Goal: Task Accomplishment & Management: Manage account settings

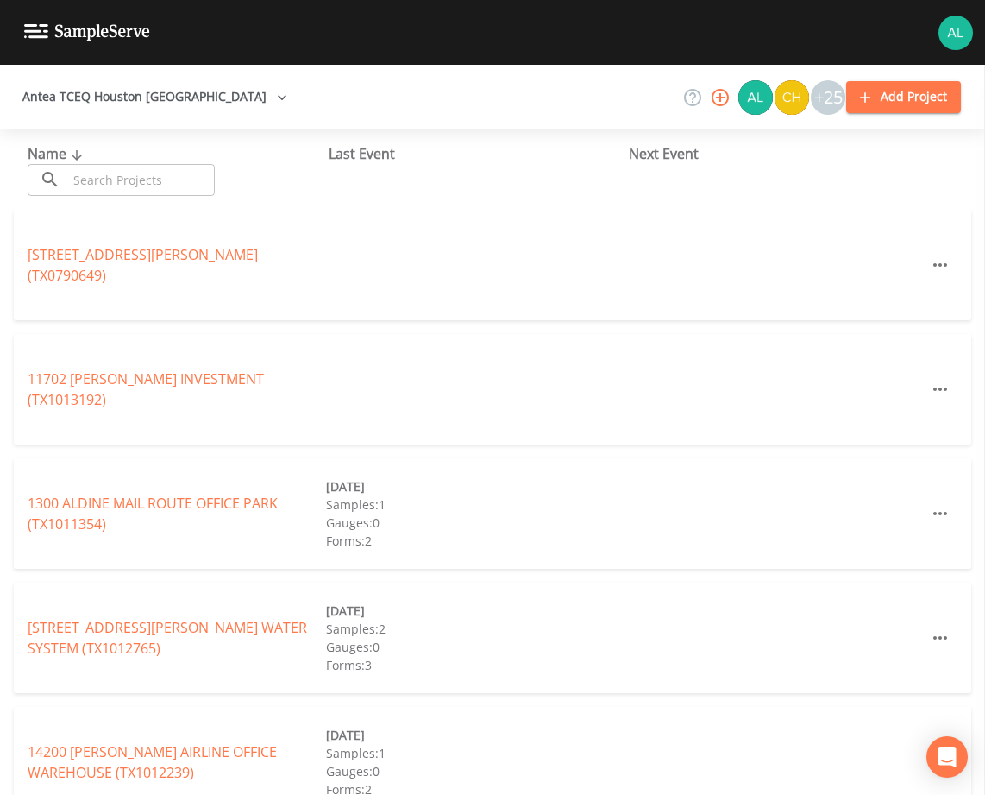
click at [145, 189] on input "text" at bounding box center [141, 180] width 148 height 32
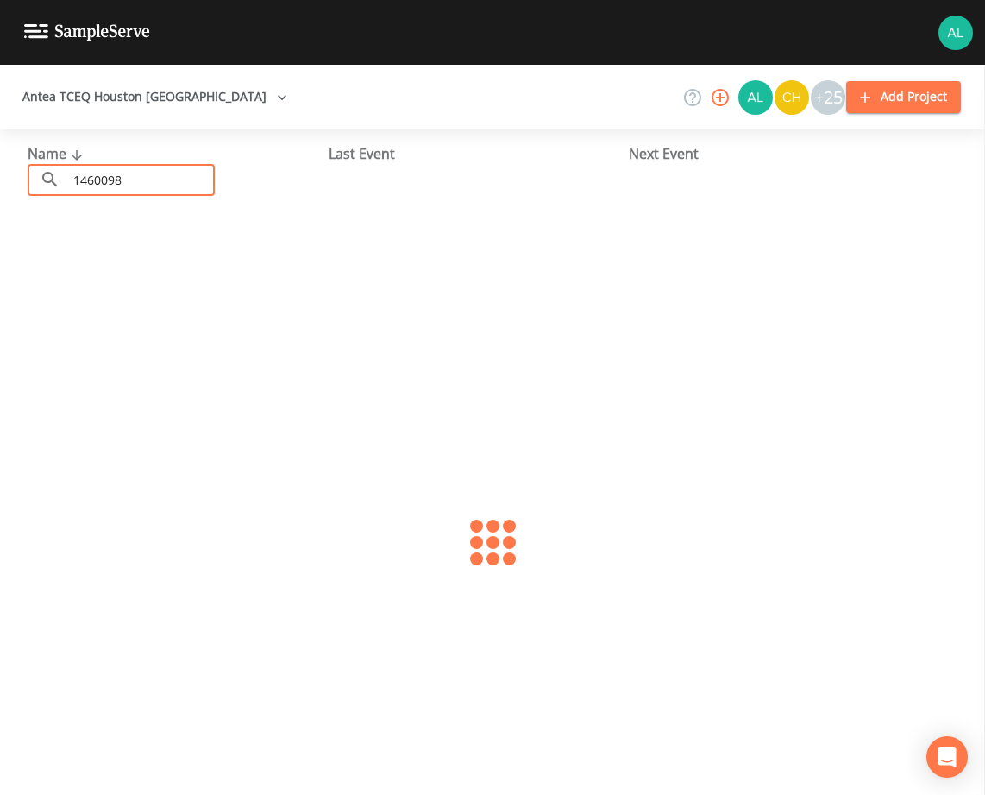
type input "1460098"
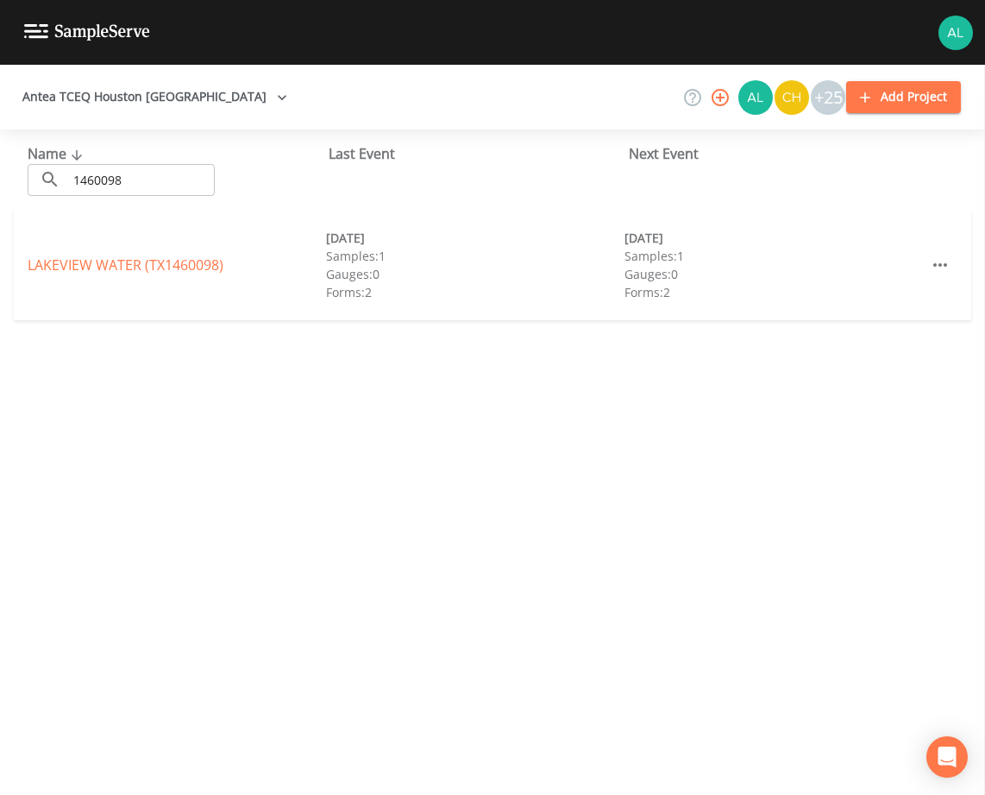
click at [192, 253] on div "LAKEVIEW WATER (TX1460098) 03/05/2025 Samples: 1 Gauges: 0 Forms: 2 09/03/2025 …" at bounding box center [493, 265] width 958 height 110
click at [207, 254] on div "LAKEVIEW WATER (TX1460098)" at bounding box center [177, 264] width 298 height 21
click at [202, 270] on link "LAKEVIEW WATER (TX1460098)" at bounding box center [126, 264] width 196 height 19
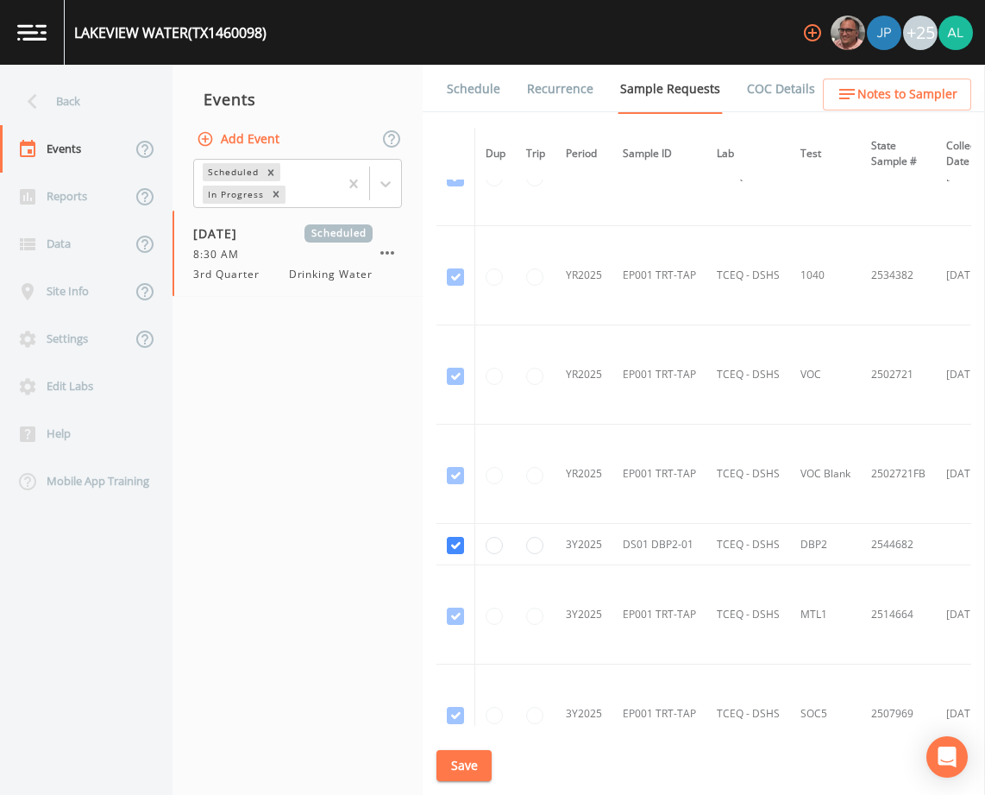
scroll to position [928, 0]
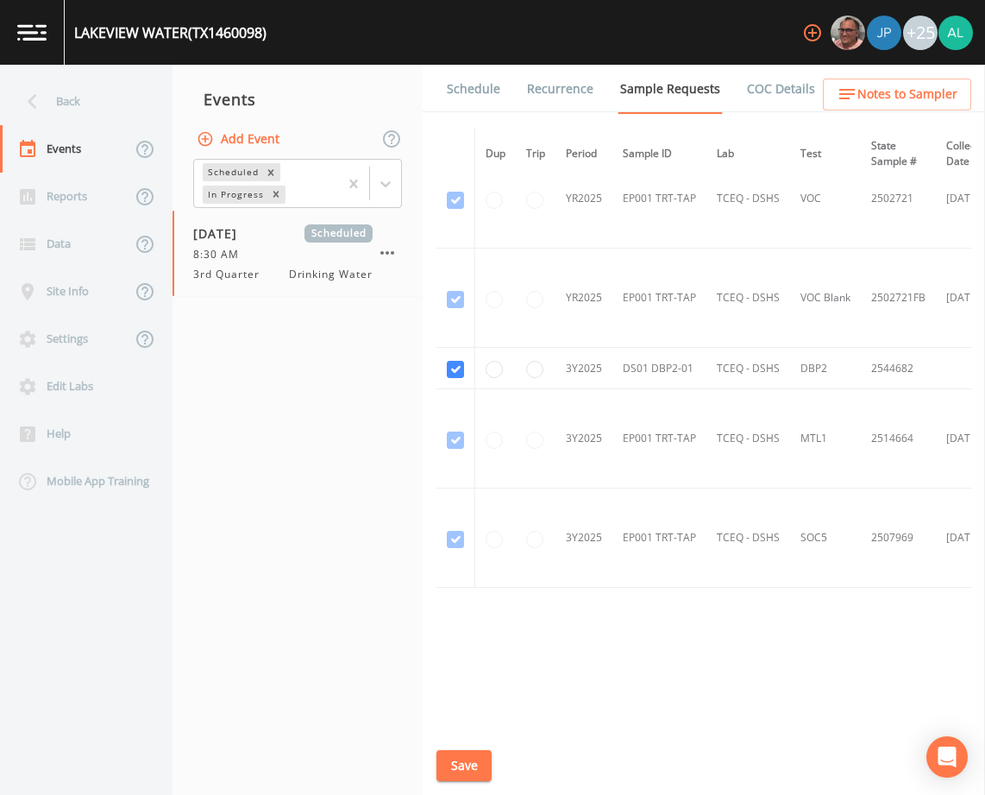
click at [474, 81] on link "Schedule" at bounding box center [473, 89] width 59 height 48
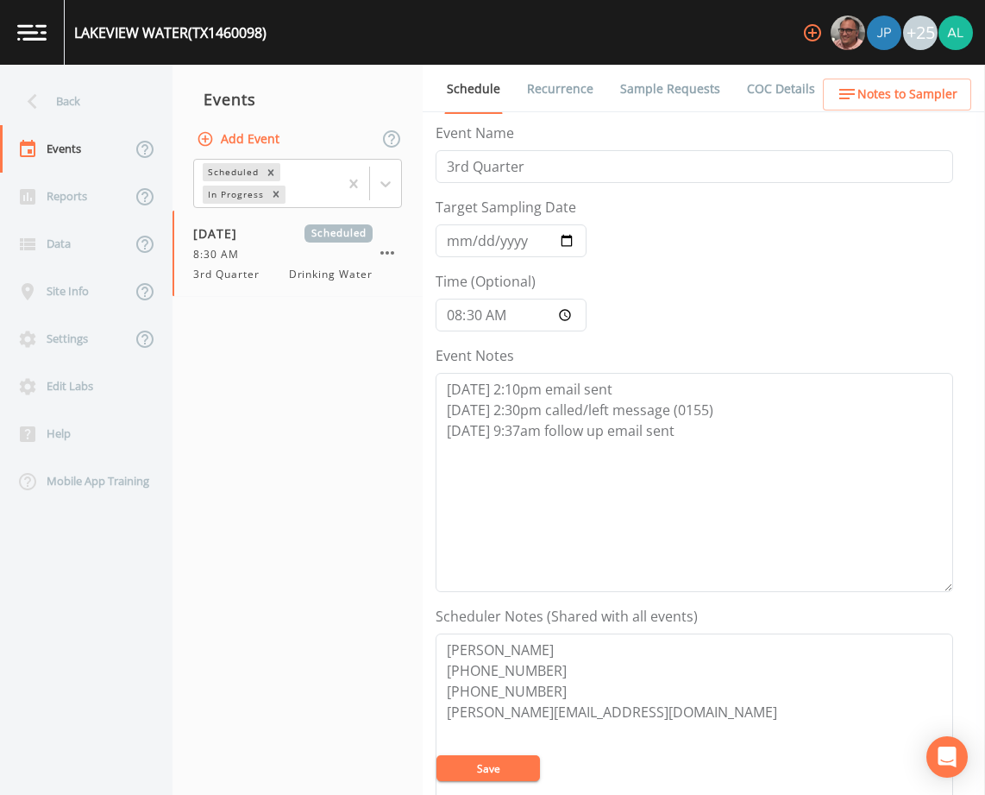
scroll to position [423, 0]
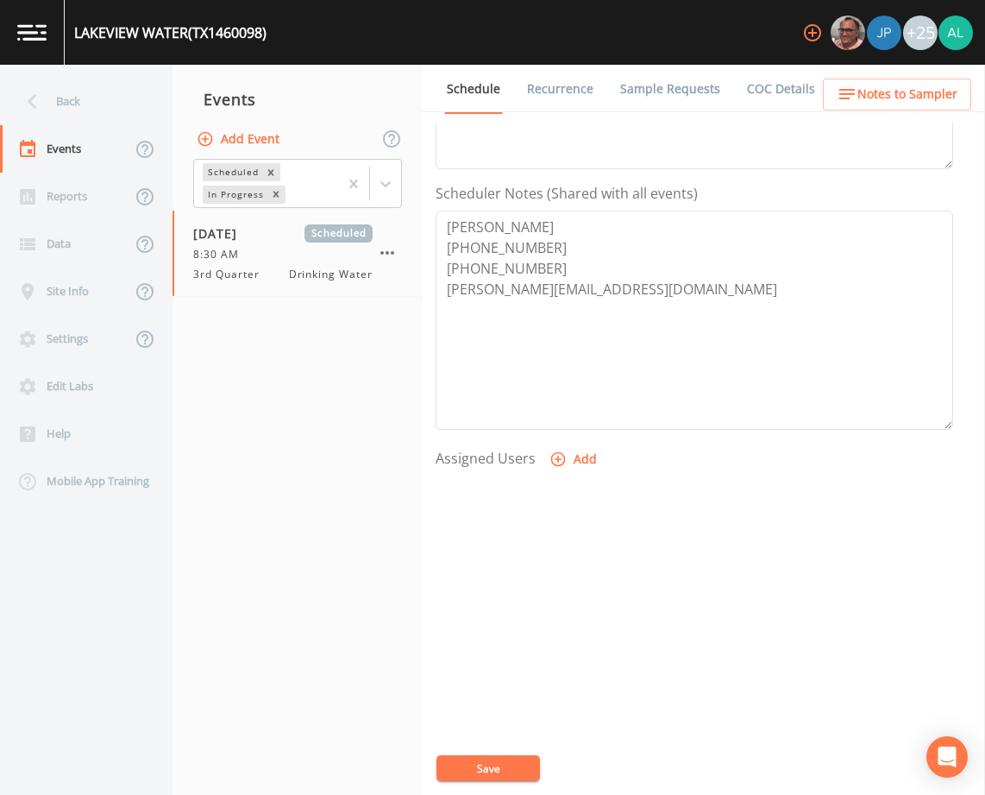
click at [96, 104] on div "Back" at bounding box center [77, 101] width 155 height 47
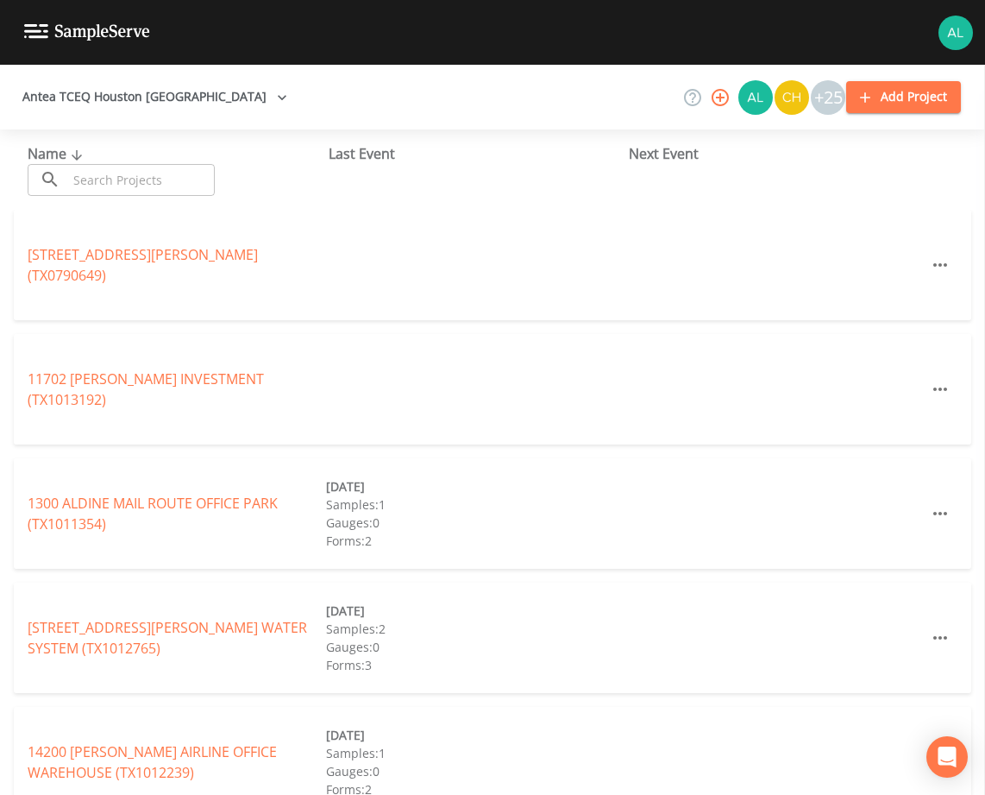
click at [162, 198] on div "Name ​ ​ Last Event Next Event" at bounding box center [492, 169] width 985 height 80
click at [166, 182] on input "text" at bounding box center [141, 180] width 148 height 32
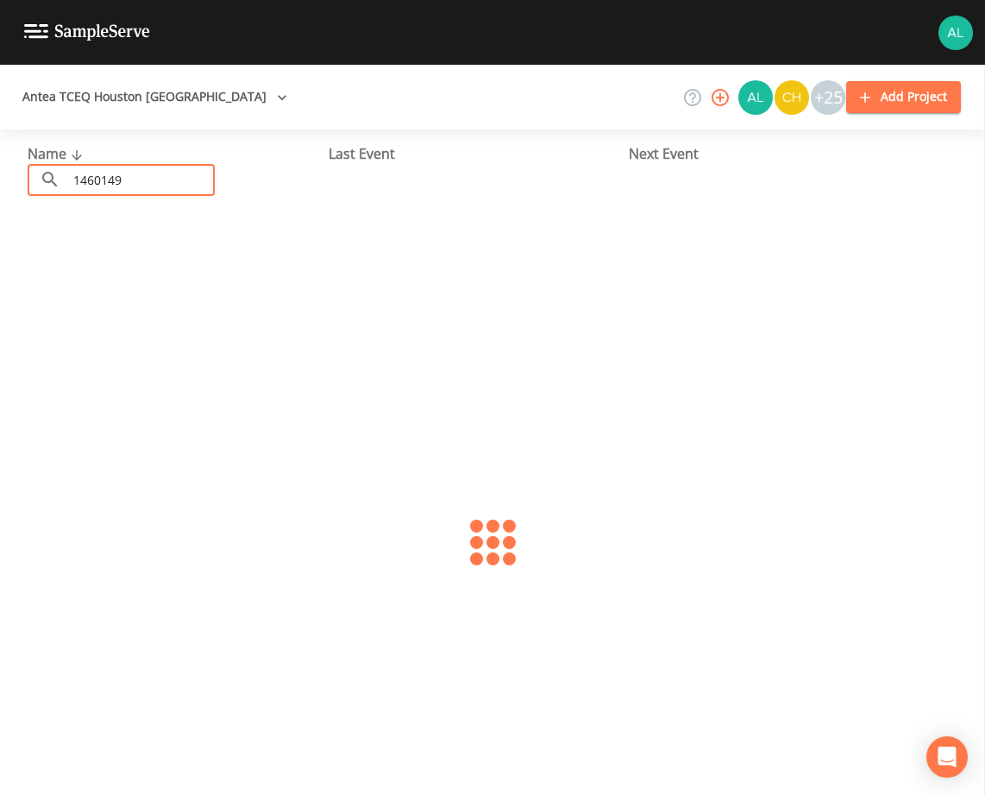
type input "1460149"
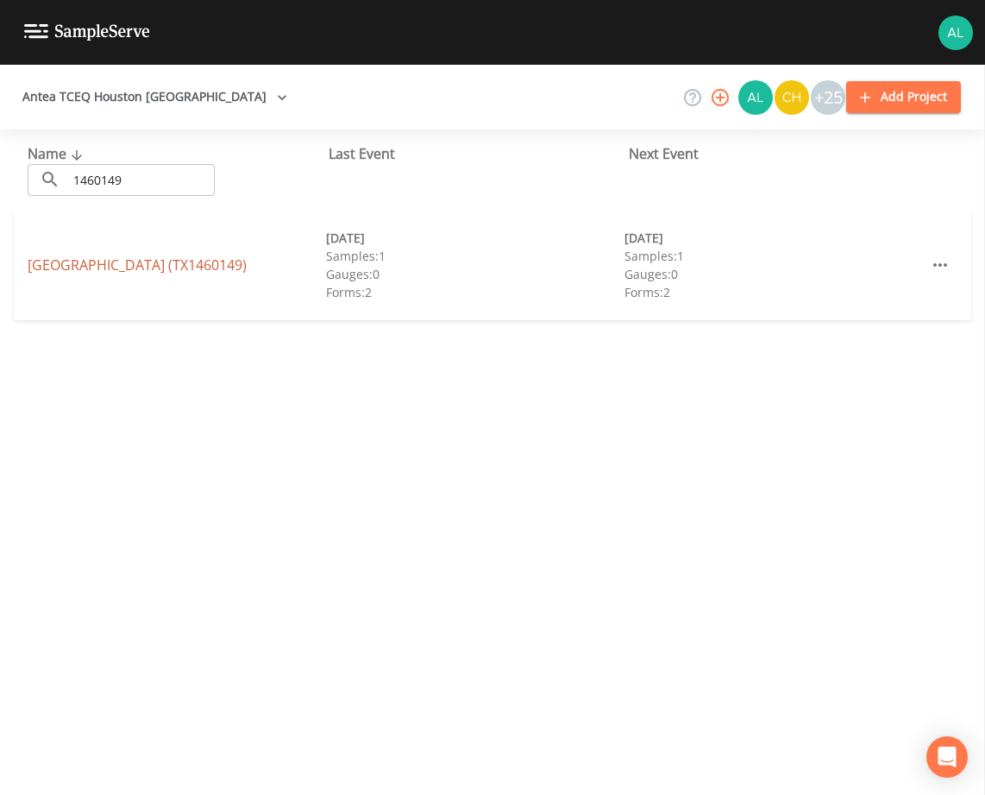
click at [129, 262] on link "REMINGTON PLACE (TX1460149)" at bounding box center [137, 264] width 219 height 19
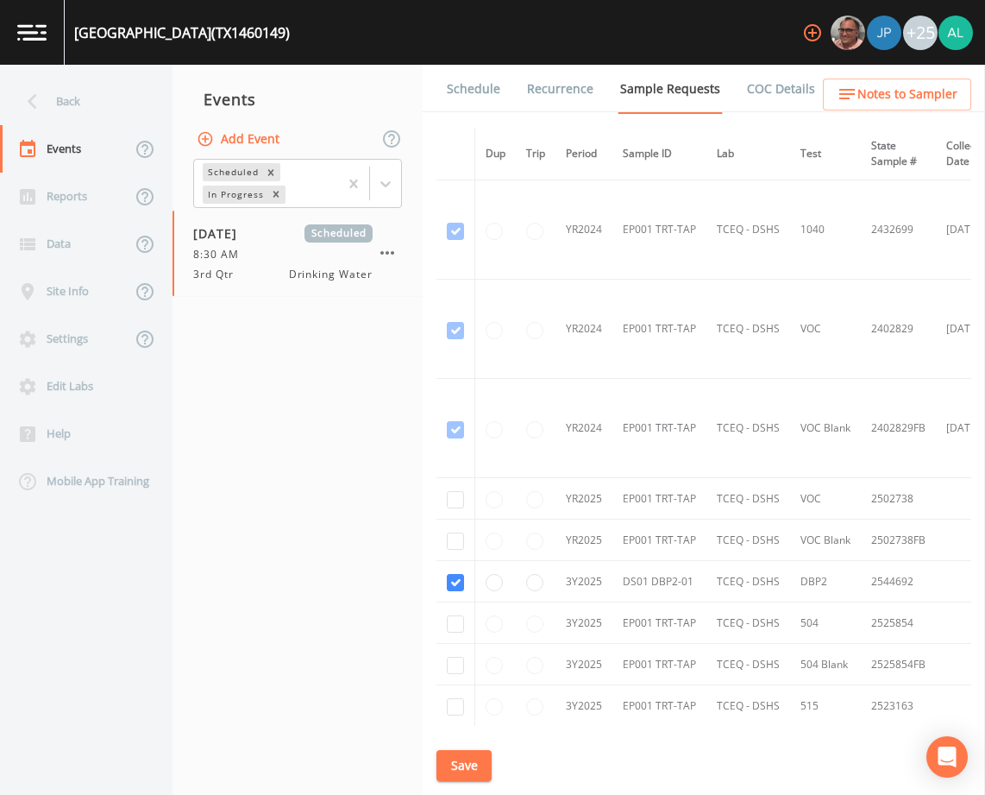
click at [494, 94] on link "Schedule" at bounding box center [473, 89] width 59 height 48
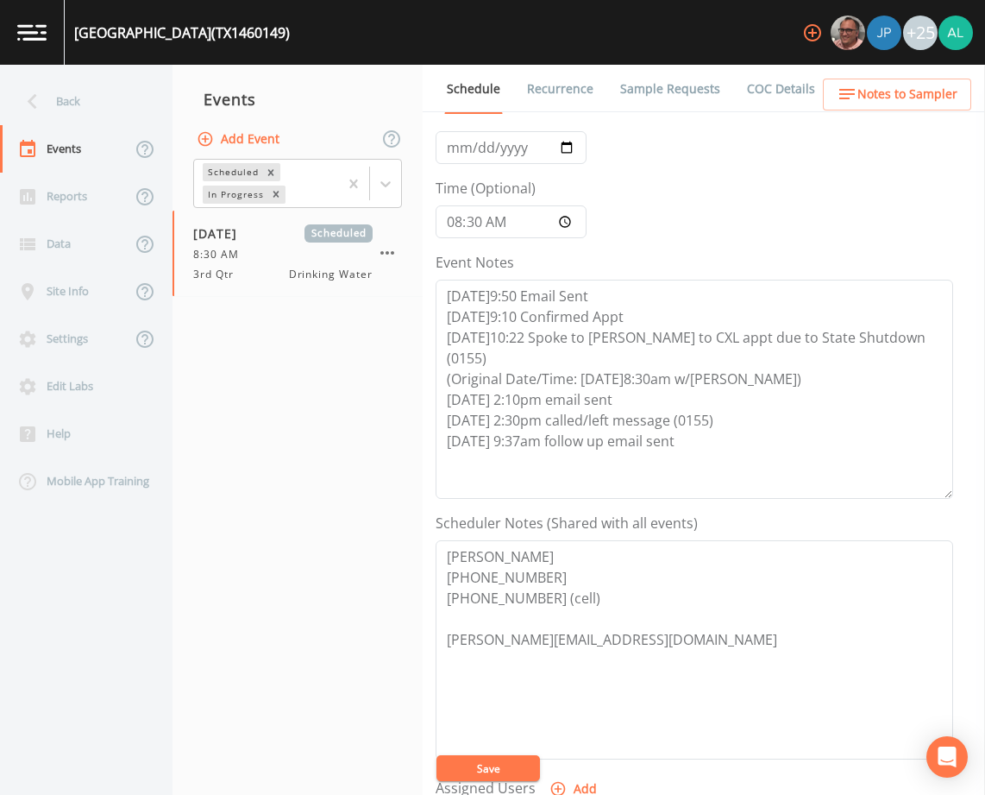
scroll to position [78, 0]
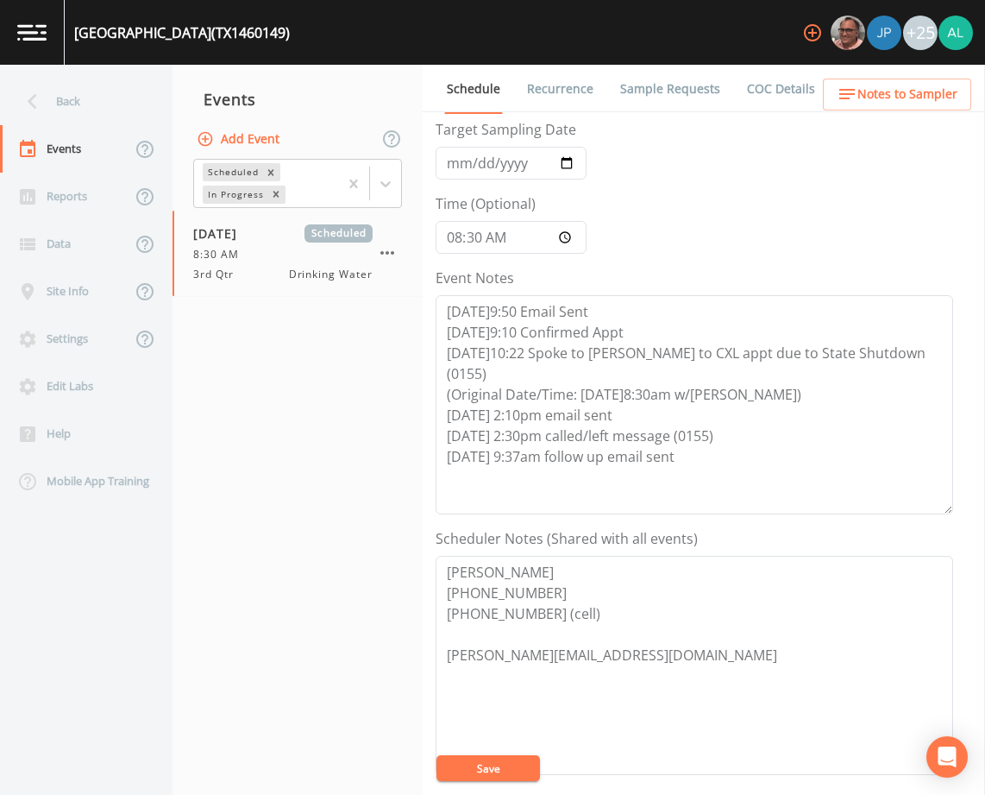
click at [492, 760] on button "Save" at bounding box center [489, 768] width 104 height 26
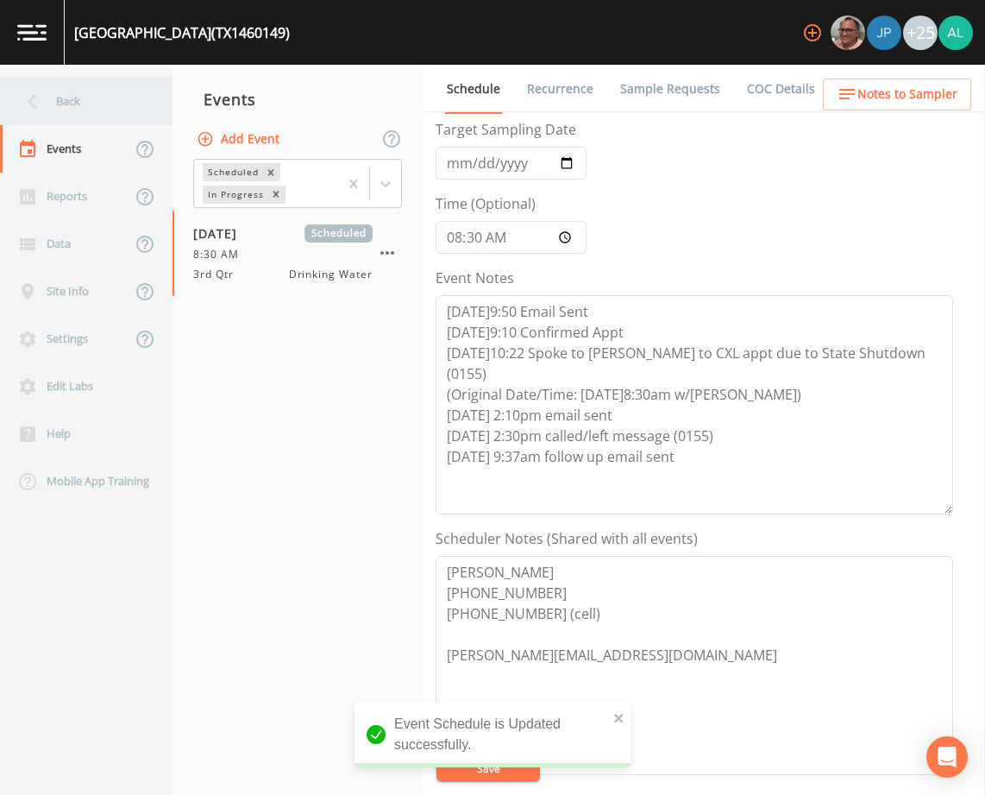
click at [95, 91] on div "Back" at bounding box center [77, 101] width 155 height 47
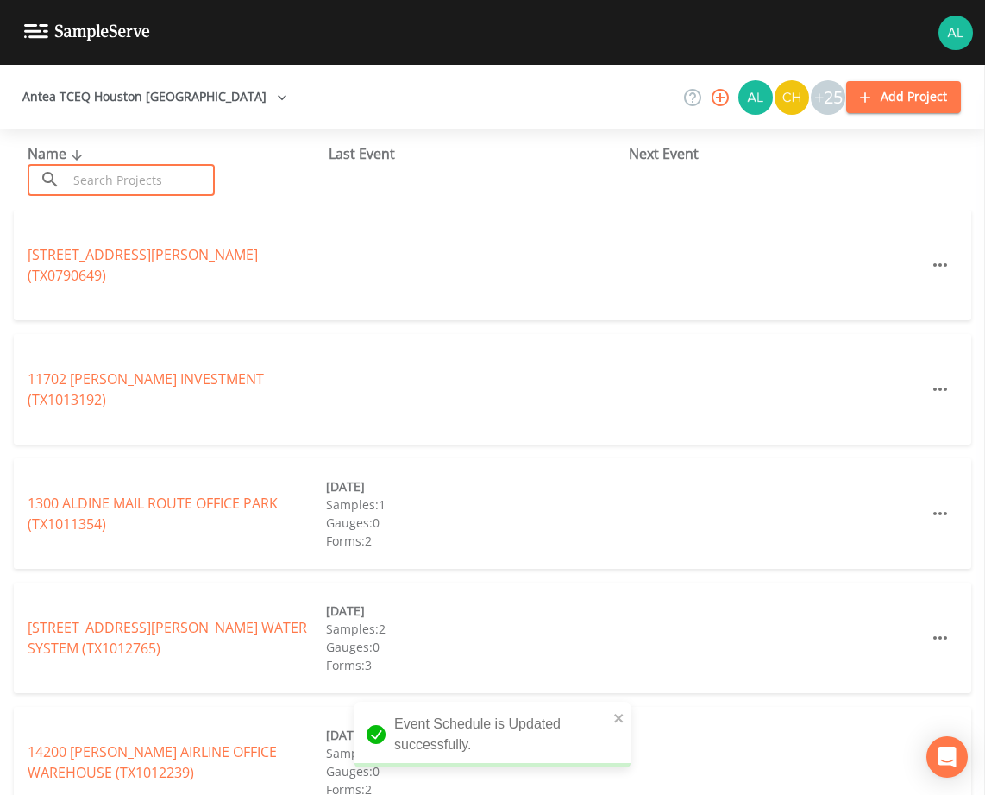
click at [116, 183] on input "text" at bounding box center [141, 180] width 148 height 32
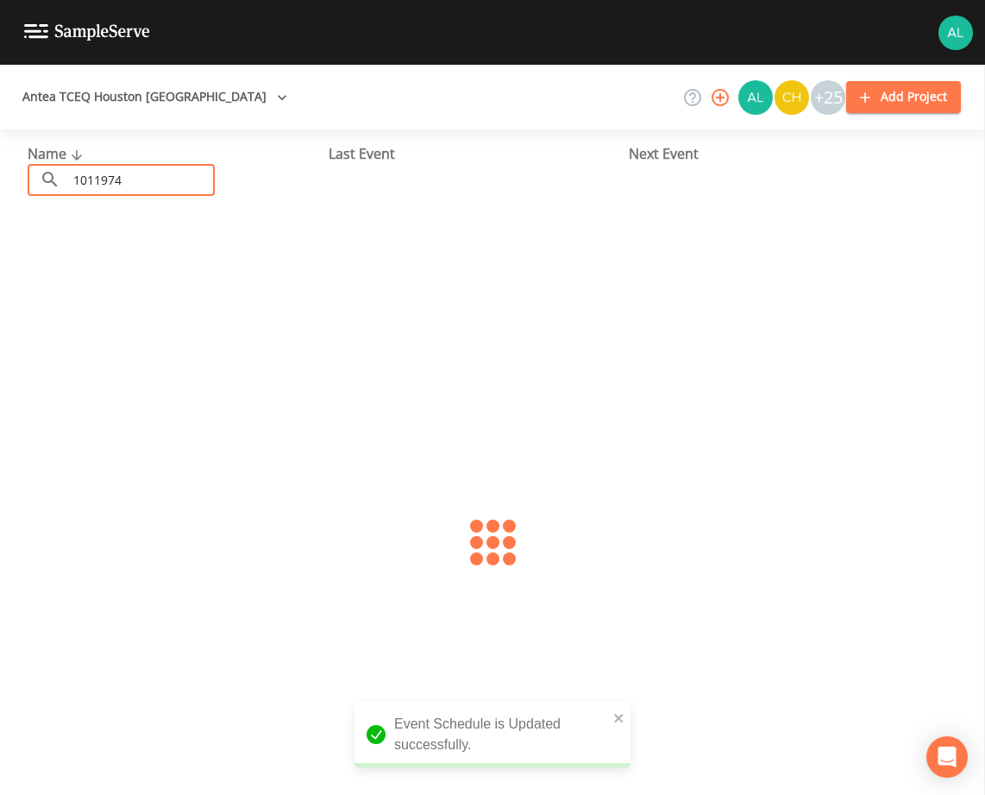
type input "1011974"
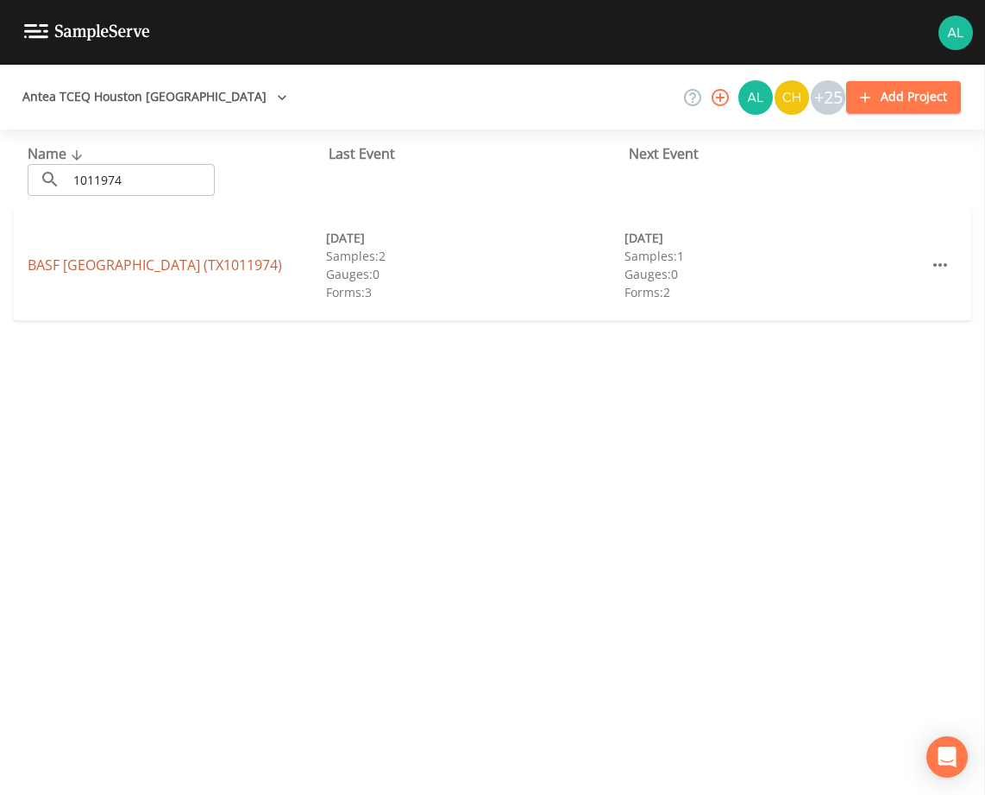
drag, startPoint x: 116, startPoint y: 279, endPoint x: 117, endPoint y: 261, distance: 17.3
click at [116, 279] on div "BASF PASADENA (TX1011974) 06/16/2025 Samples: 2 Gauges: 0 Forms: 3 09/05/2025 S…" at bounding box center [493, 265] width 958 height 110
click at [122, 255] on link "BASF PASADENA (TX1011974)" at bounding box center [155, 264] width 254 height 19
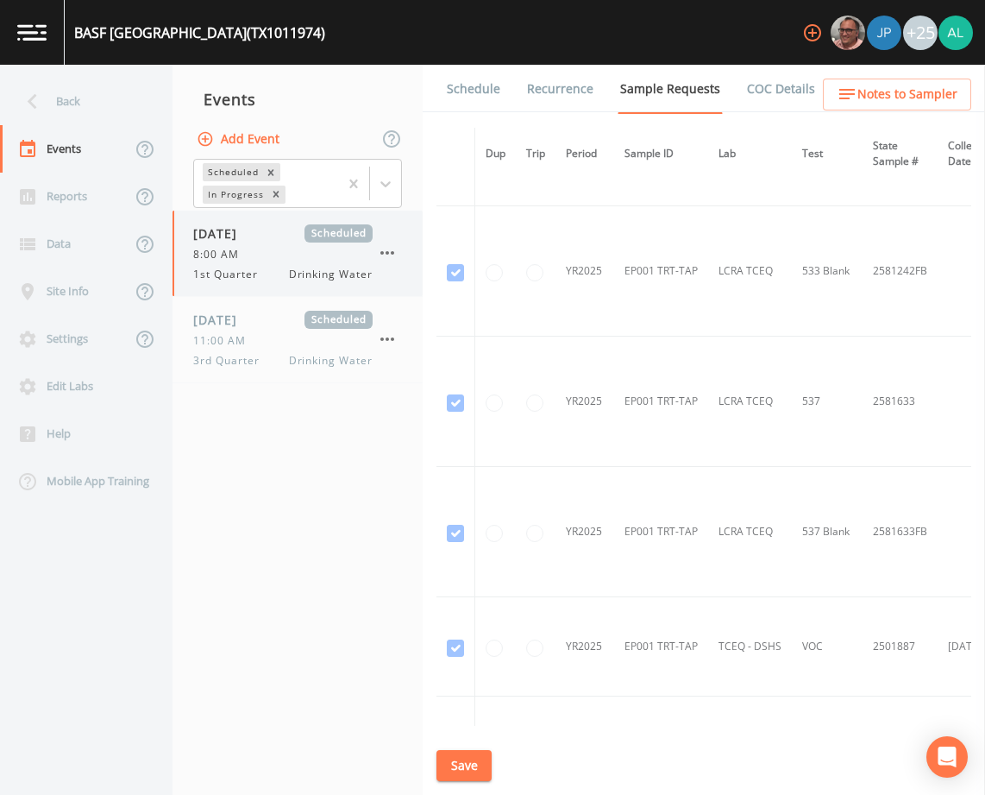
scroll to position [949, 0]
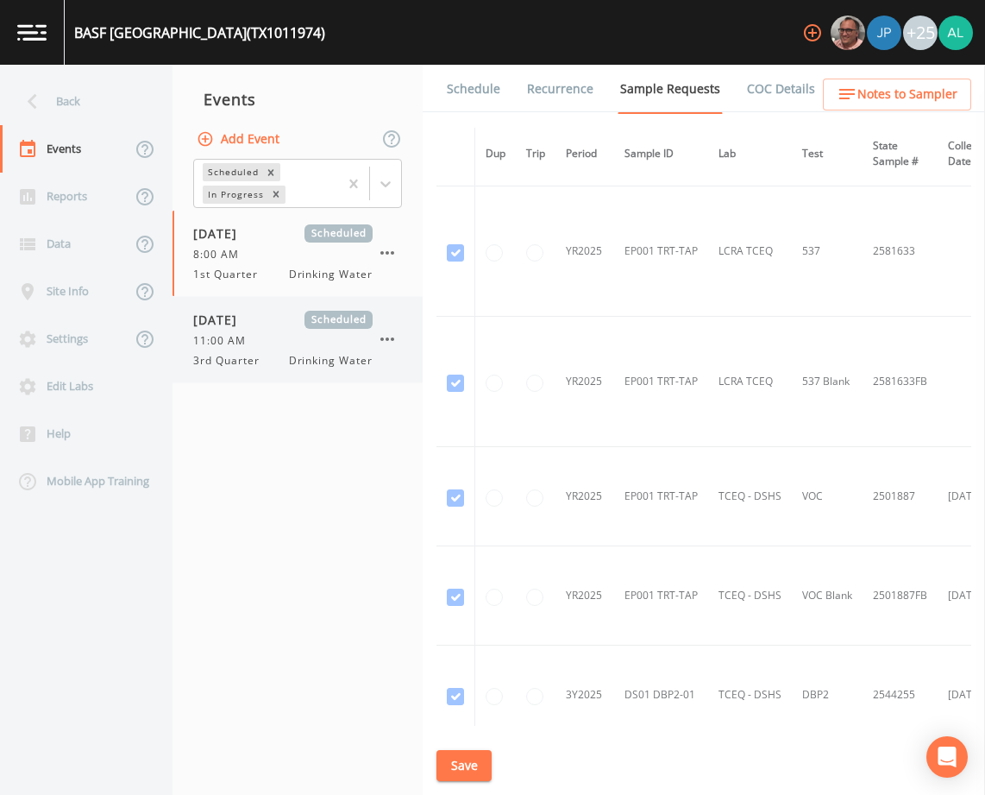
drag, startPoint x: 223, startPoint y: 337, endPoint x: 277, endPoint y: 335, distance: 53.5
click at [223, 337] on span "11:00 AM" at bounding box center [224, 341] width 63 height 16
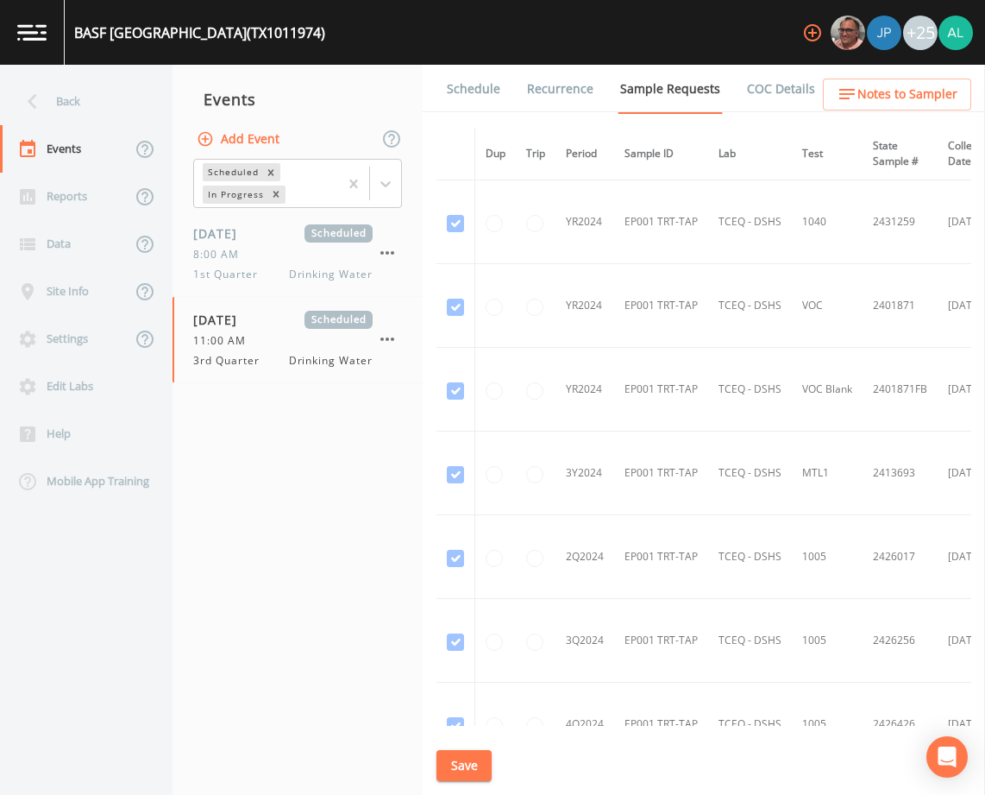
click at [509, 85] on li "Recurrence" at bounding box center [549, 89] width 93 height 48
click at [505, 85] on li "Recurrence" at bounding box center [549, 89] width 93 height 48
click at [503, 85] on li "Recurrence" at bounding box center [549, 89] width 93 height 48
click at [492, 85] on link "Schedule" at bounding box center [473, 89] width 59 height 48
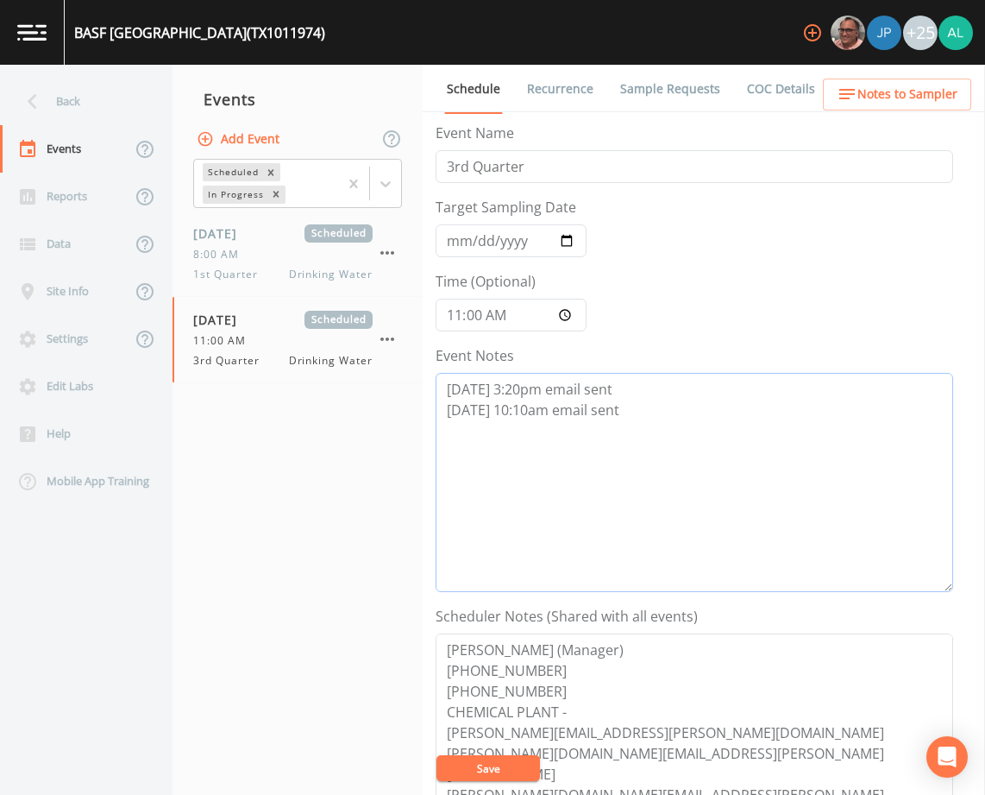
click at [676, 425] on textarea "8/27 @ 3:20pm email sent 8/28 @ 10:10am email sent" at bounding box center [695, 482] width 518 height 219
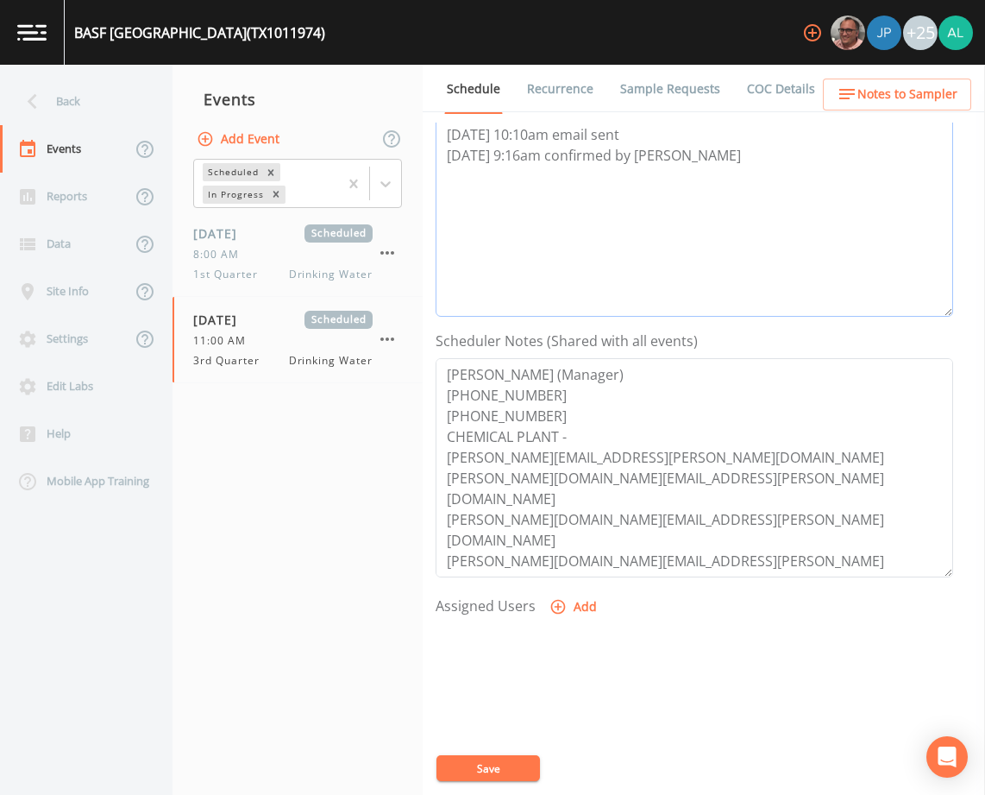
scroll to position [345, 0]
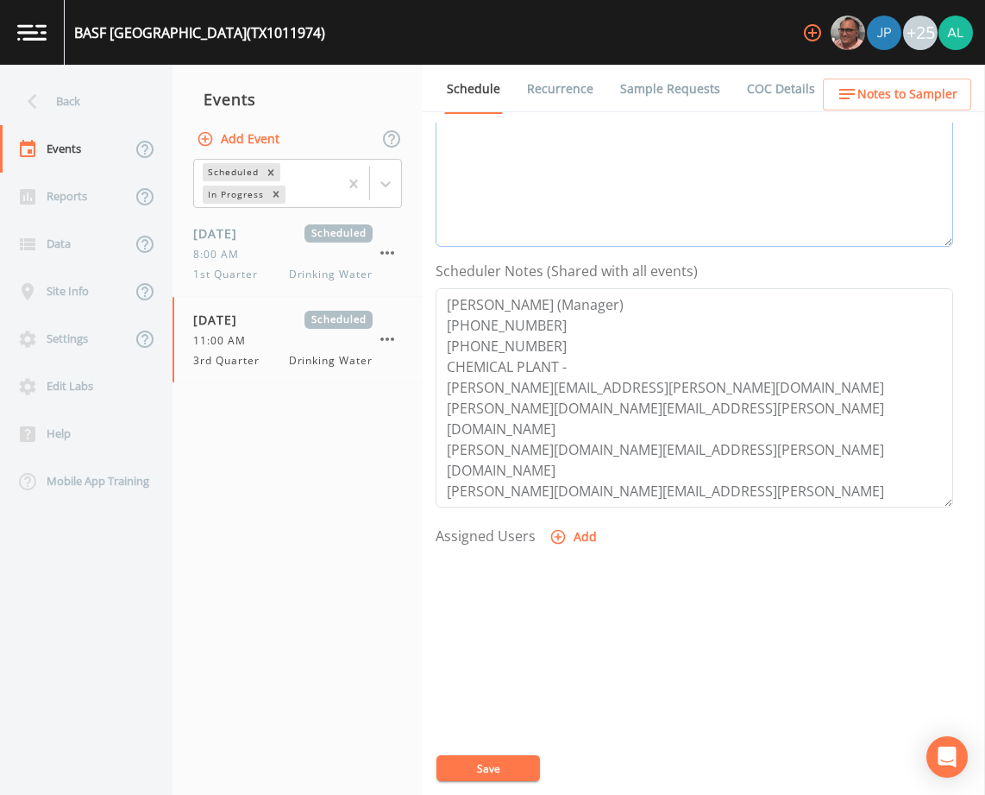
type textarea "8/27 @ 3:20pm email sent 8/28 @ 10:10am email sent 8/29 @ 9:16am confirmed by B…"
click at [570, 528] on button "Add" at bounding box center [575, 537] width 58 height 32
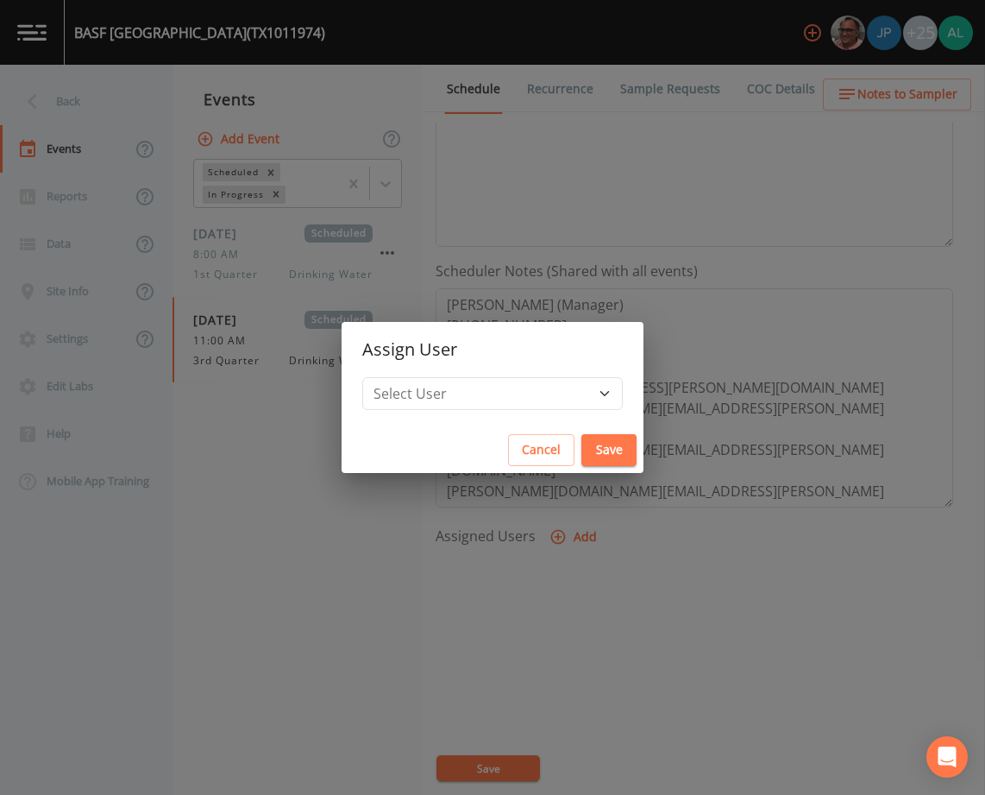
click at [460, 373] on h2 "Assign User" at bounding box center [493, 349] width 302 height 55
click at [454, 387] on select "Select User Mike Franklin Joshua gere Paul Kler Teran David Weber Zachary Evans…" at bounding box center [492, 393] width 261 height 33
select select "1051c3a1-6c84-4a22-a0dd-c999b59f2b39"
click at [401, 377] on select "Select User Mike Franklin Joshua gere Paul Kler Teran David Weber Zachary Evans…" at bounding box center [492, 393] width 261 height 33
click at [581, 448] on button "Save" at bounding box center [608, 450] width 55 height 32
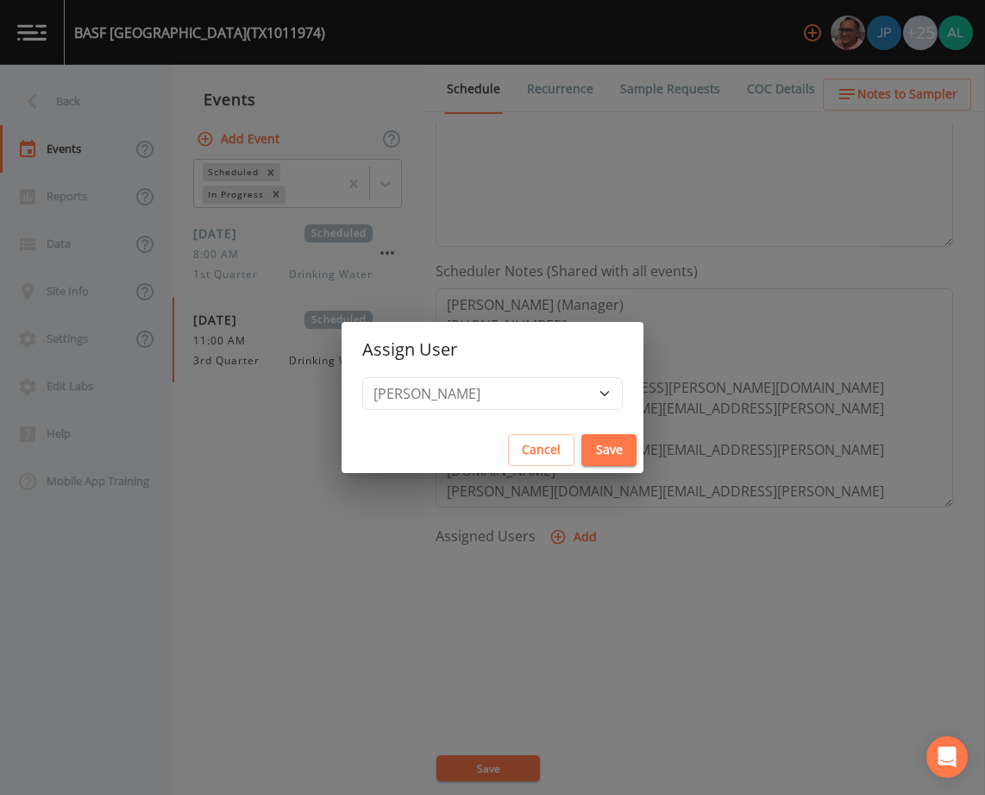
select select
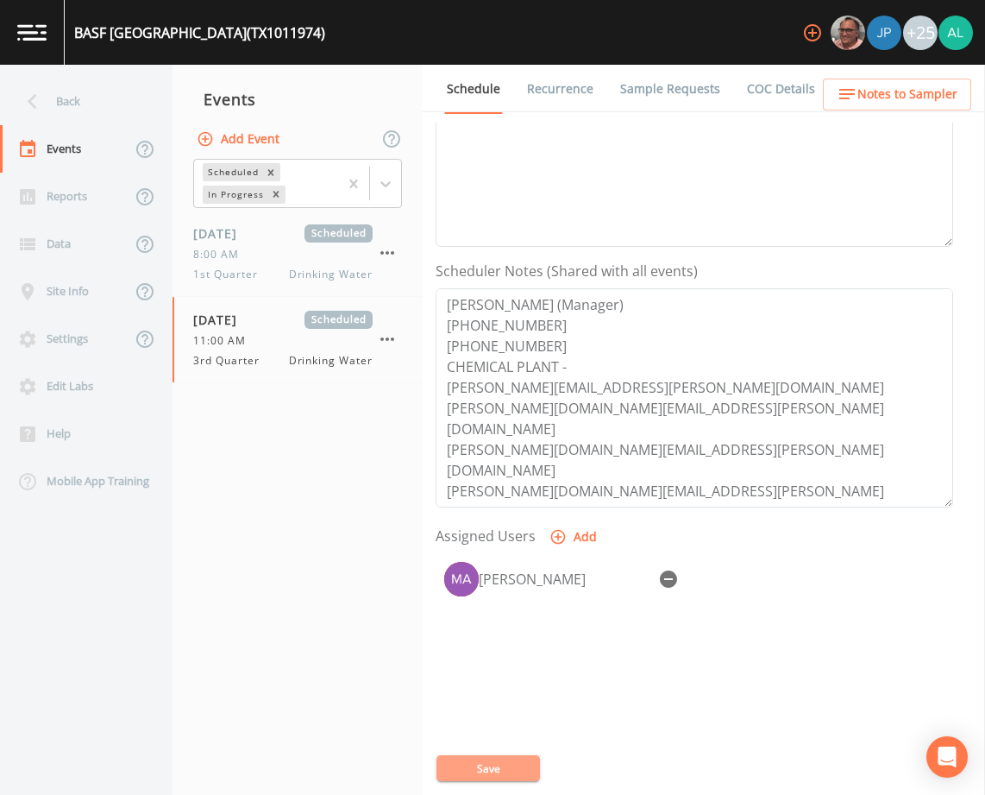
click at [506, 757] on button "Save" at bounding box center [489, 768] width 104 height 26
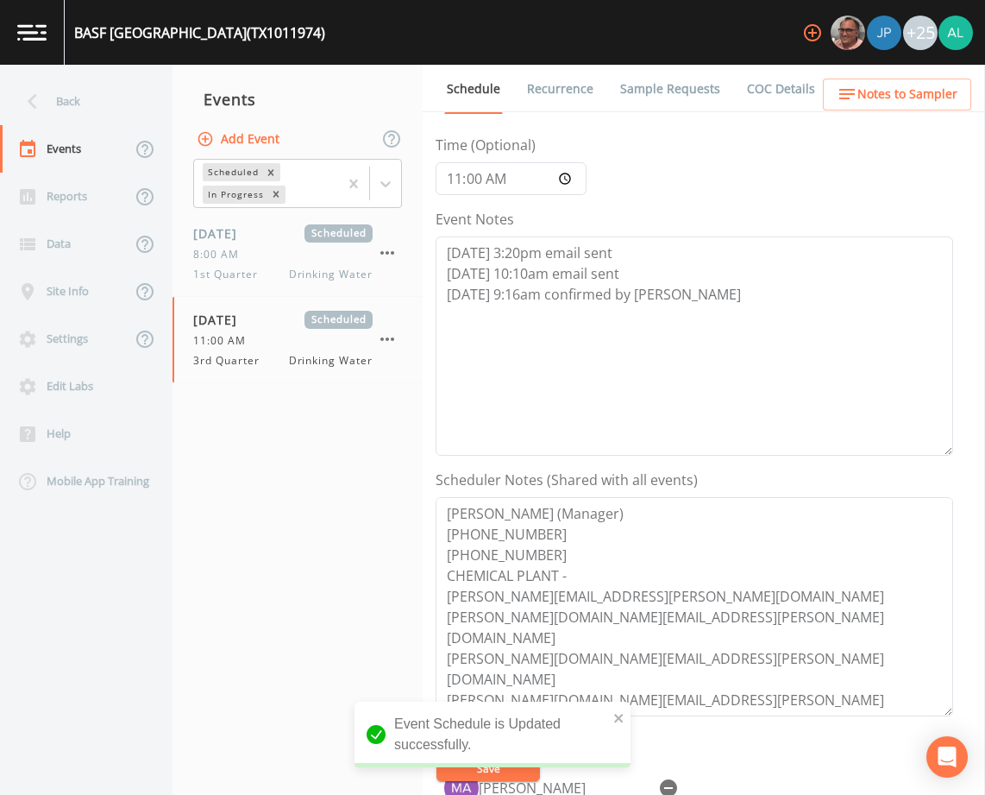
scroll to position [0, 0]
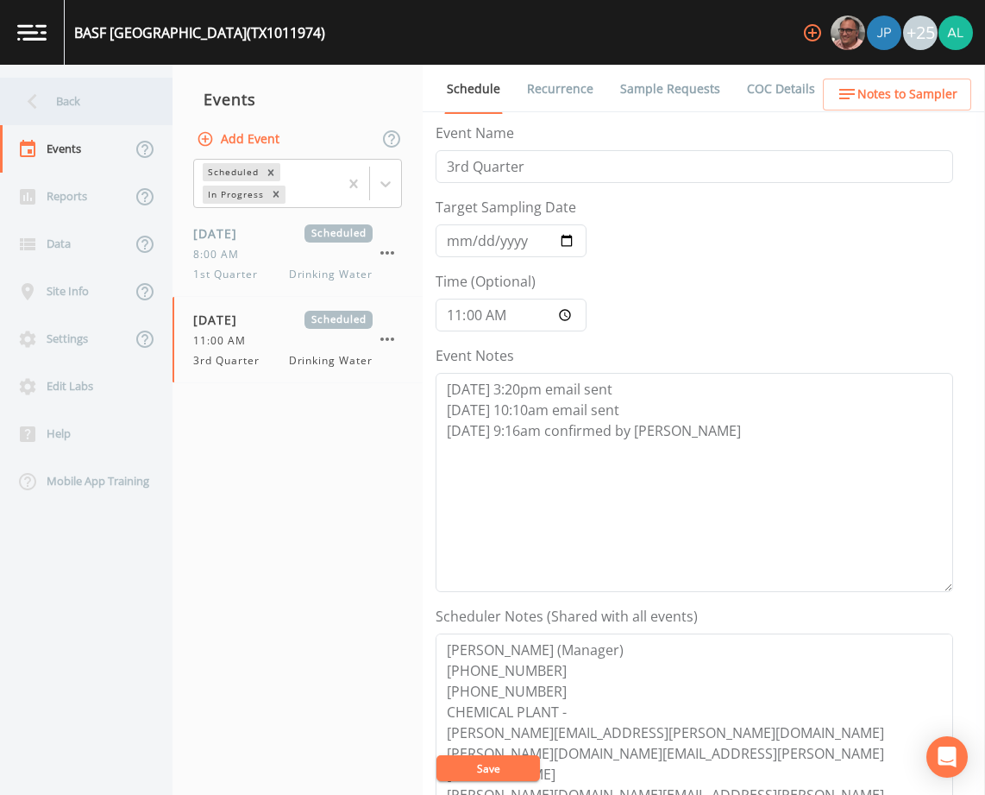
click at [129, 104] on div "Back" at bounding box center [77, 101] width 155 height 47
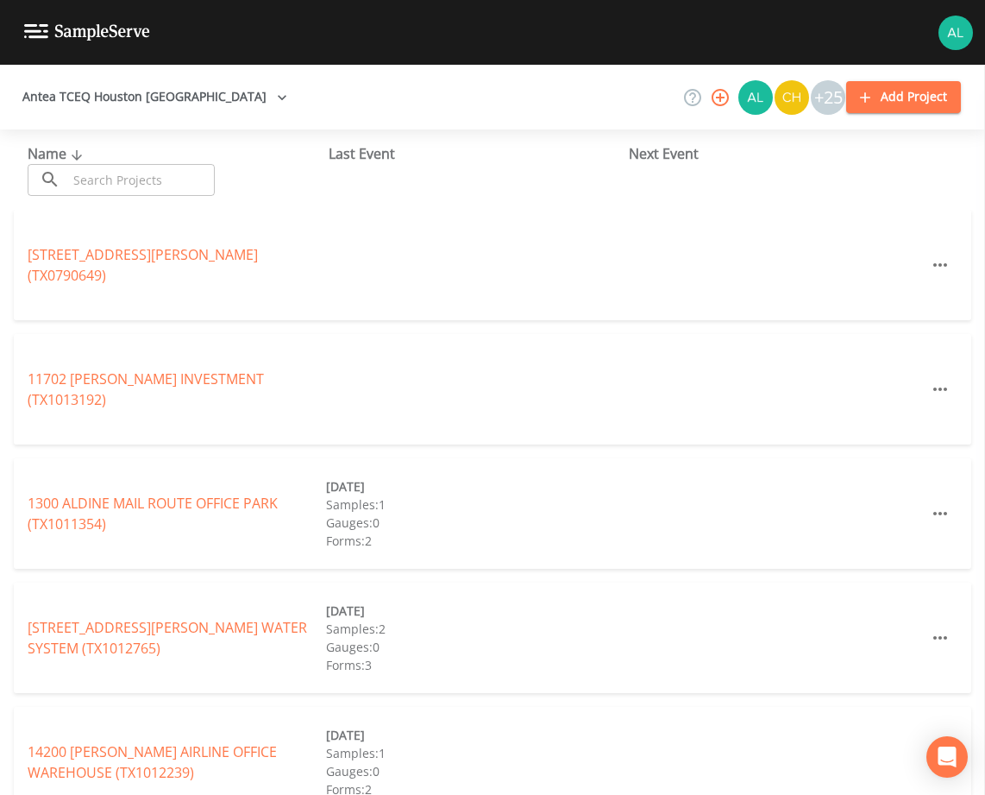
click at [123, 177] on input "text" at bounding box center [141, 180] width 148 height 32
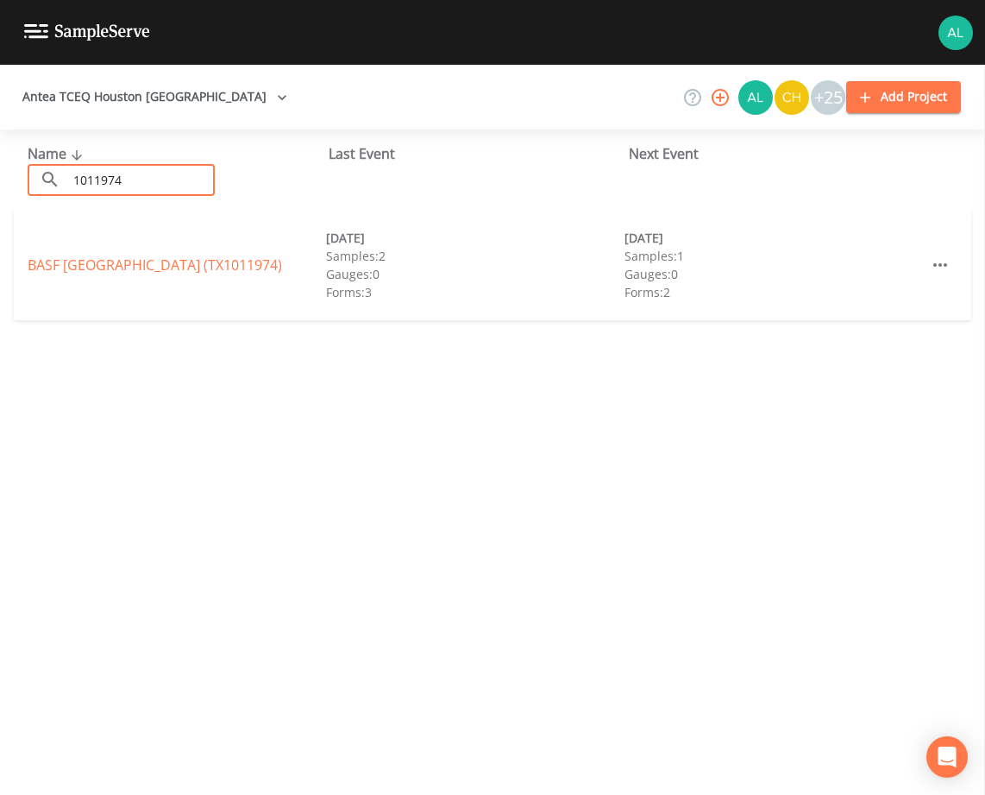
type input "1011974"
click at [179, 251] on div "BASF PASADENA (TX1011974) 06/16/2025 Samples: 2 Gauges: 0 Forms: 3 09/05/2025 S…" at bounding box center [493, 265] width 958 height 110
click at [174, 271] on link "BASF PASADENA (TX1011974)" at bounding box center [155, 264] width 254 height 19
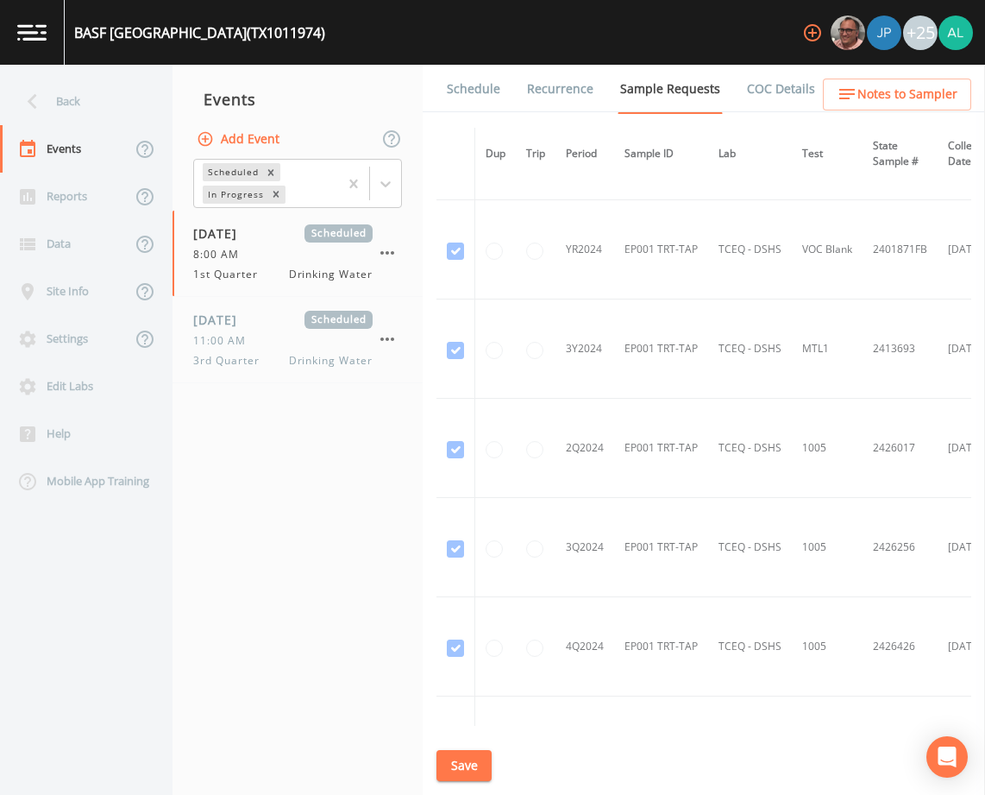
scroll to position [431, 0]
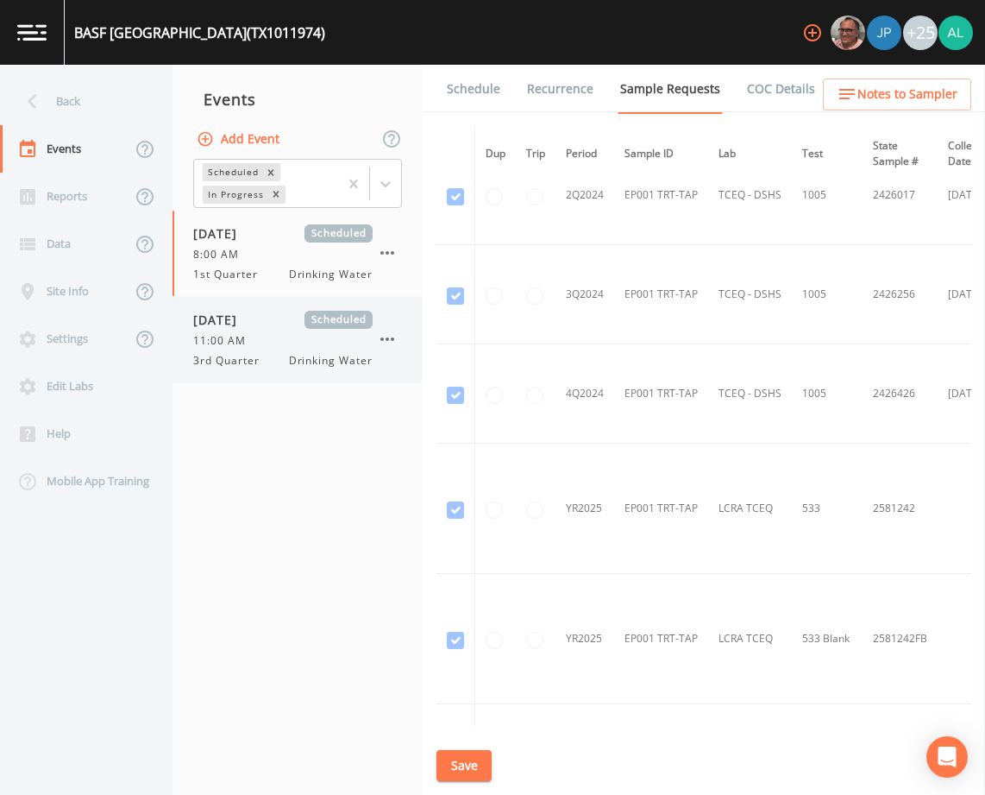
click at [400, 348] on div "09/05/2025 Scheduled 11:00 AM 3rd Quarter Drinking Water" at bounding box center [298, 339] width 250 height 85
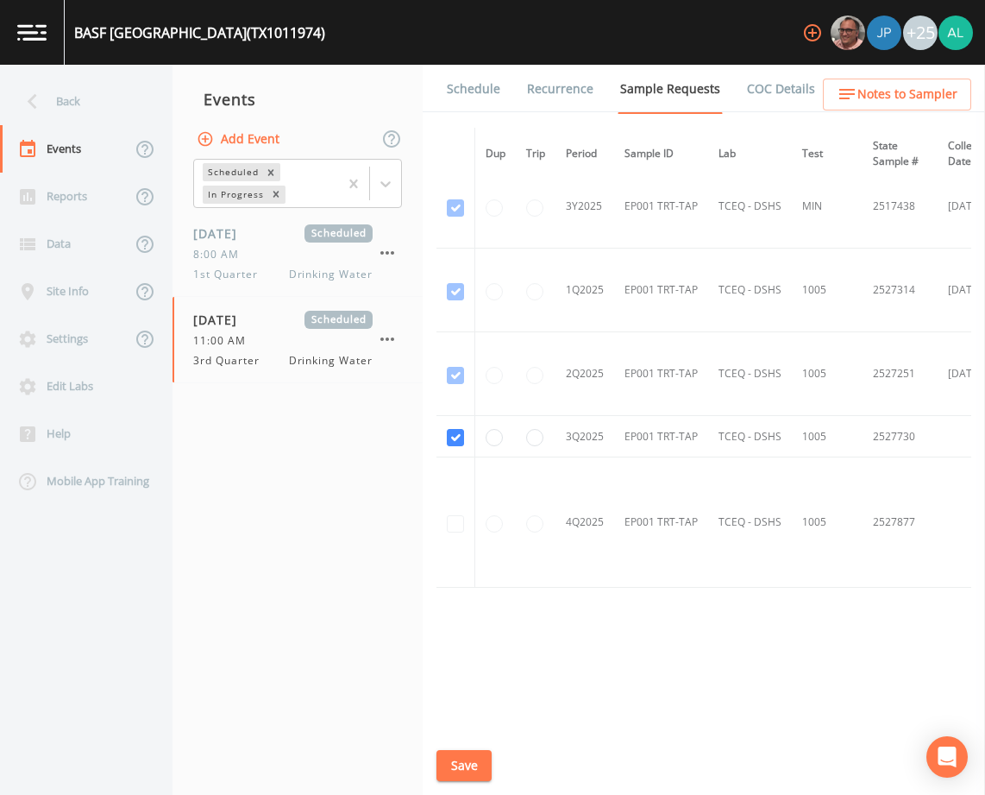
scroll to position [1650, 0]
click at [455, 108] on link "Schedule" at bounding box center [473, 89] width 59 height 48
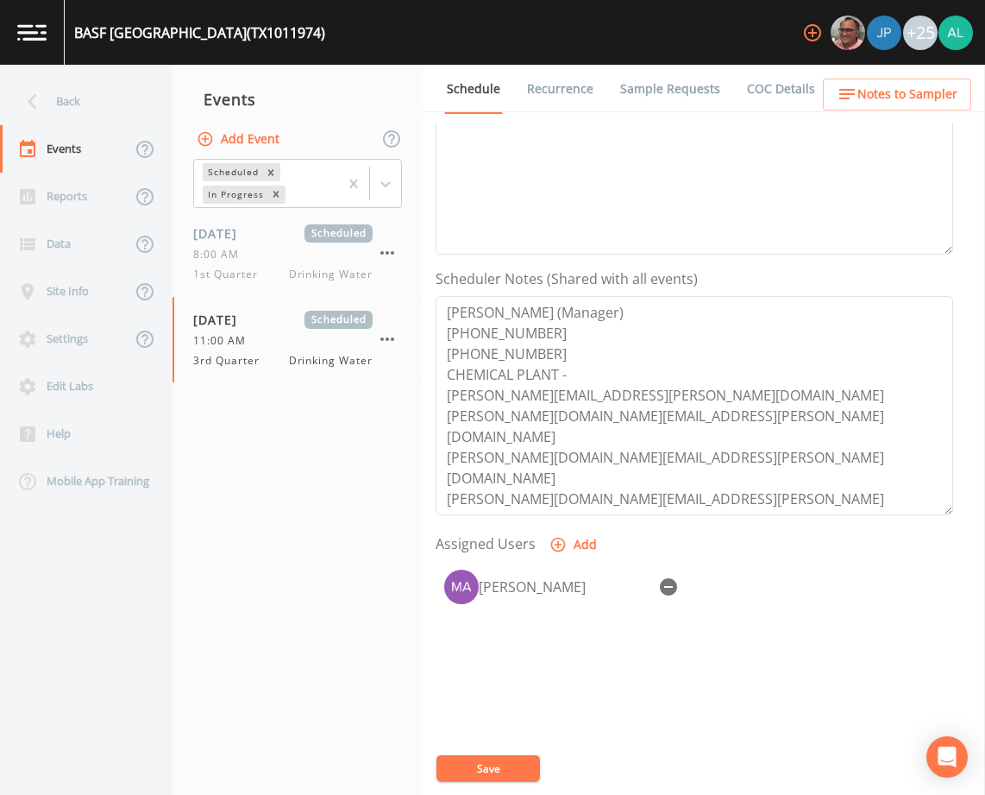
scroll to position [345, 0]
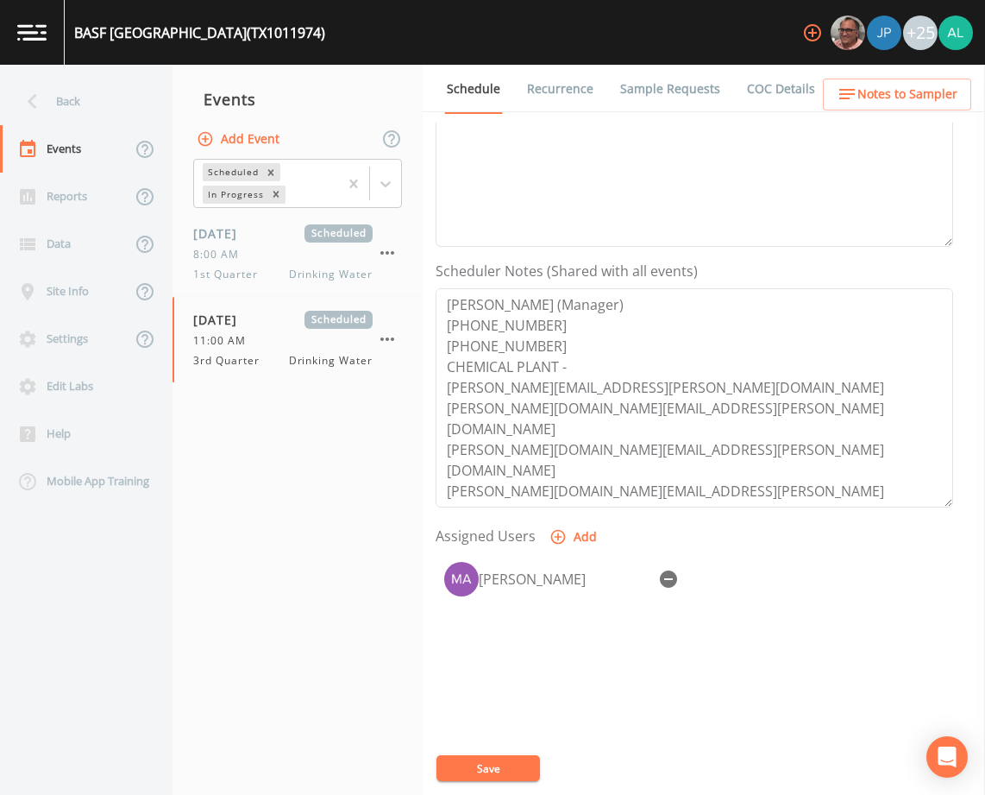
click at [918, 80] on button "Notes to Sampler" at bounding box center [897, 95] width 148 height 32
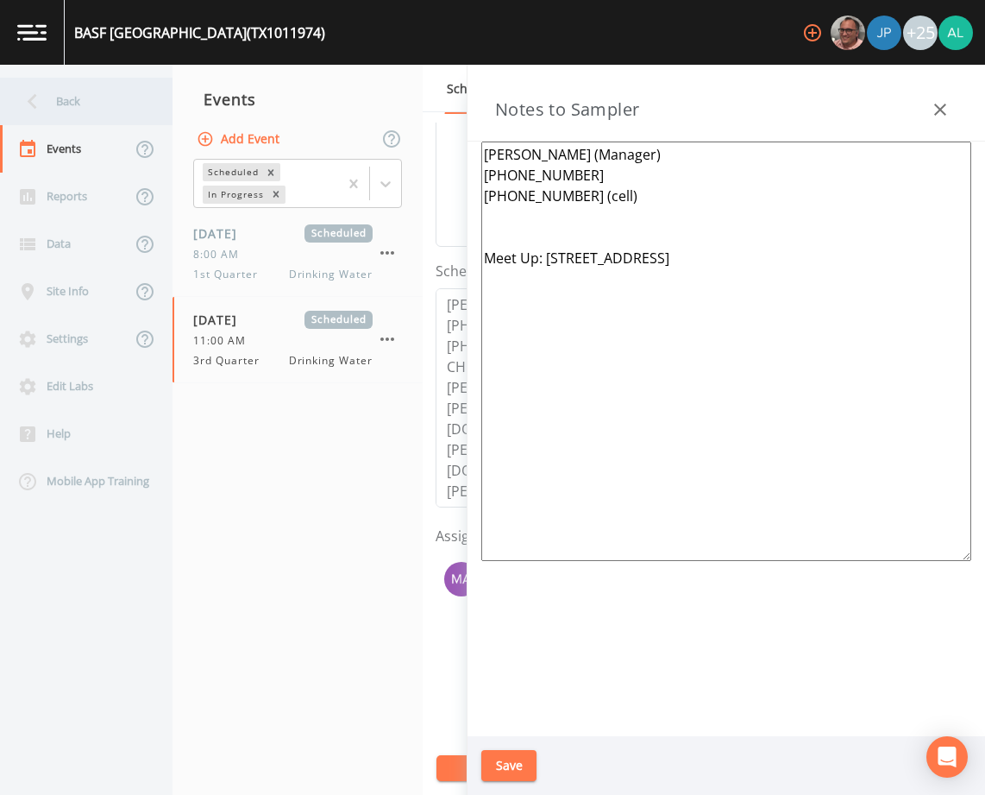
click at [115, 104] on div "Back" at bounding box center [77, 101] width 155 height 47
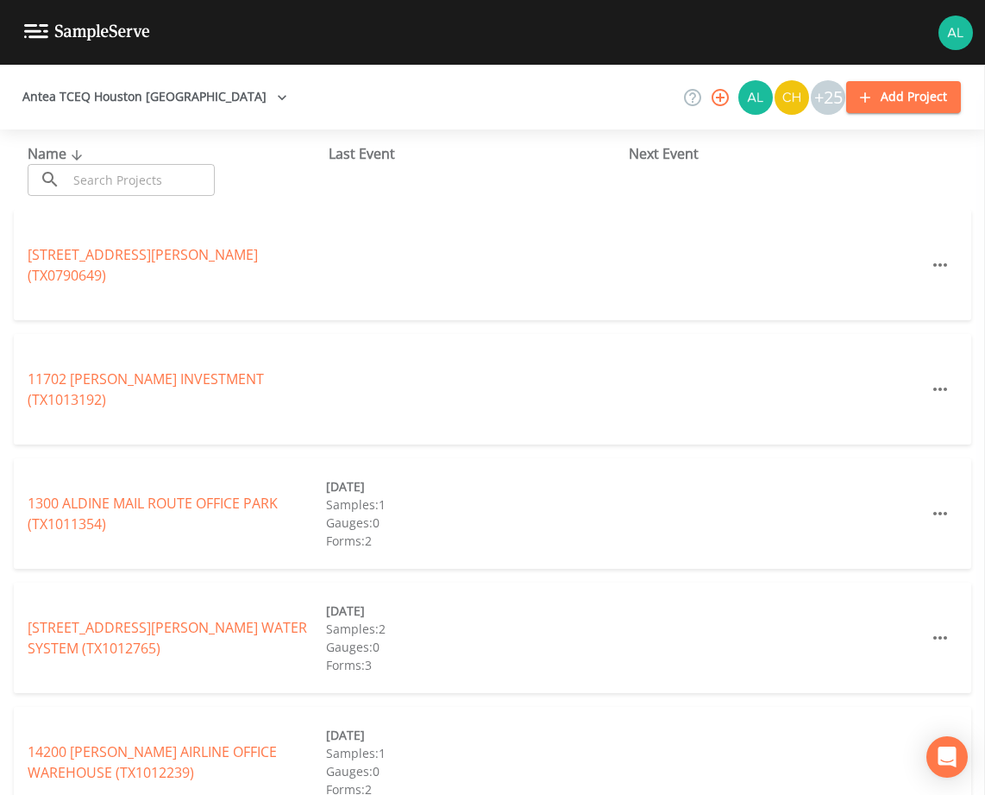
click at [192, 171] on input "text" at bounding box center [141, 180] width 148 height 32
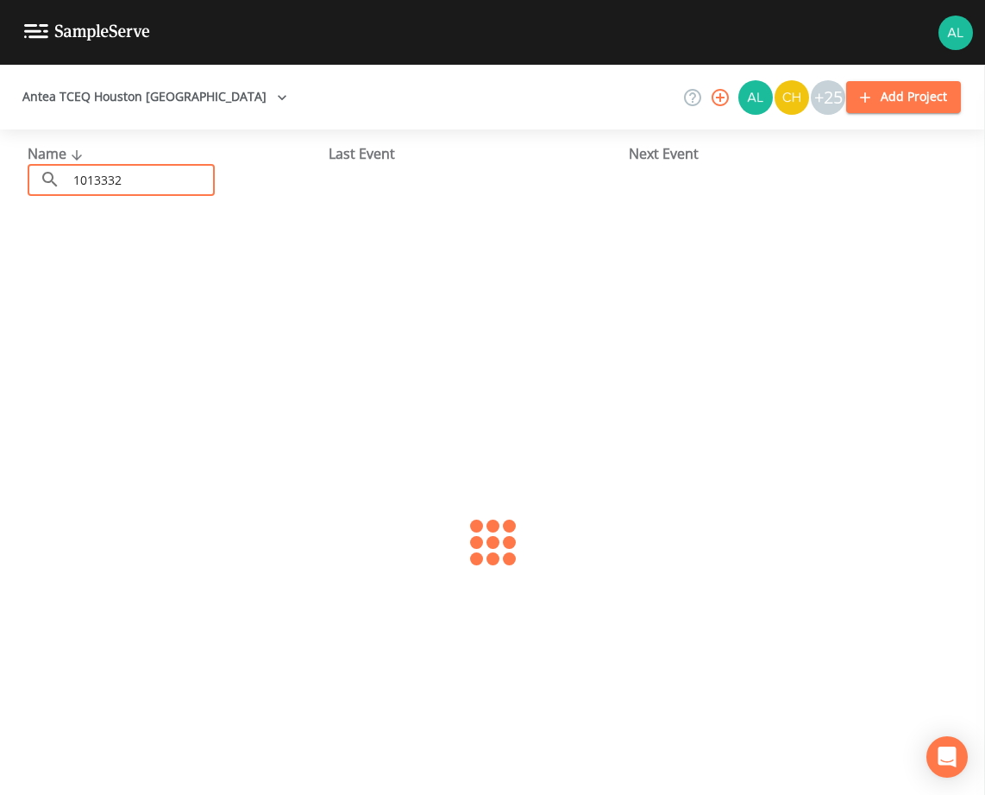
type input "1013332"
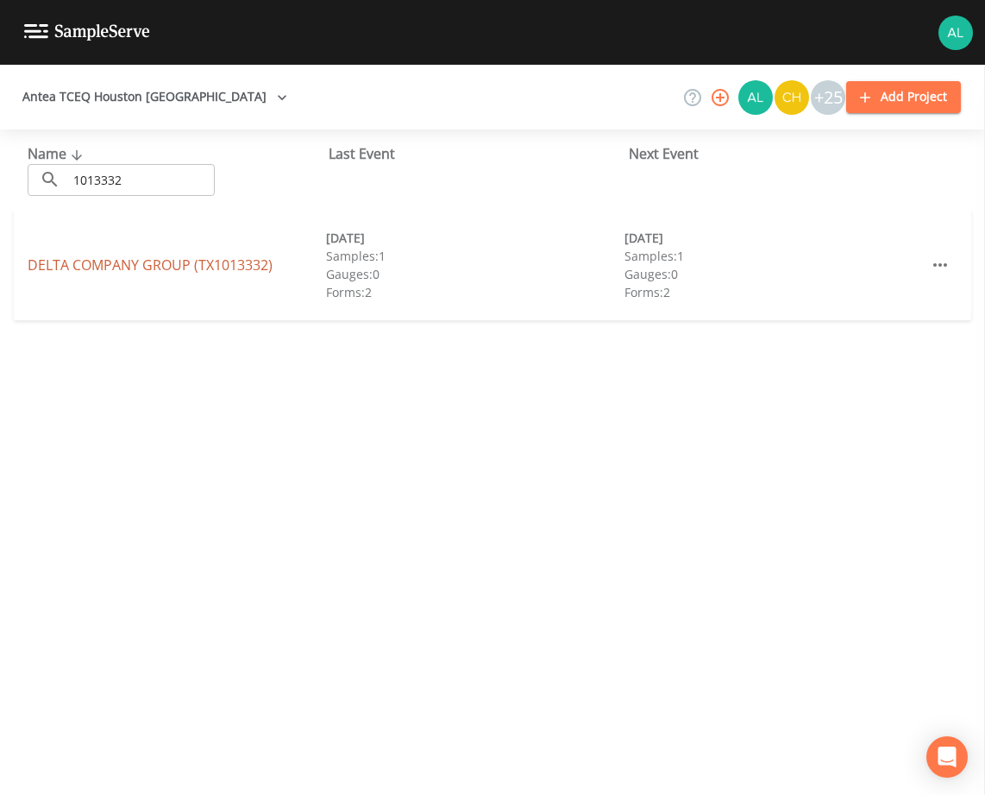
click at [179, 257] on link "DELTA COMPANY GROUP (TX1013332)" at bounding box center [150, 264] width 245 height 19
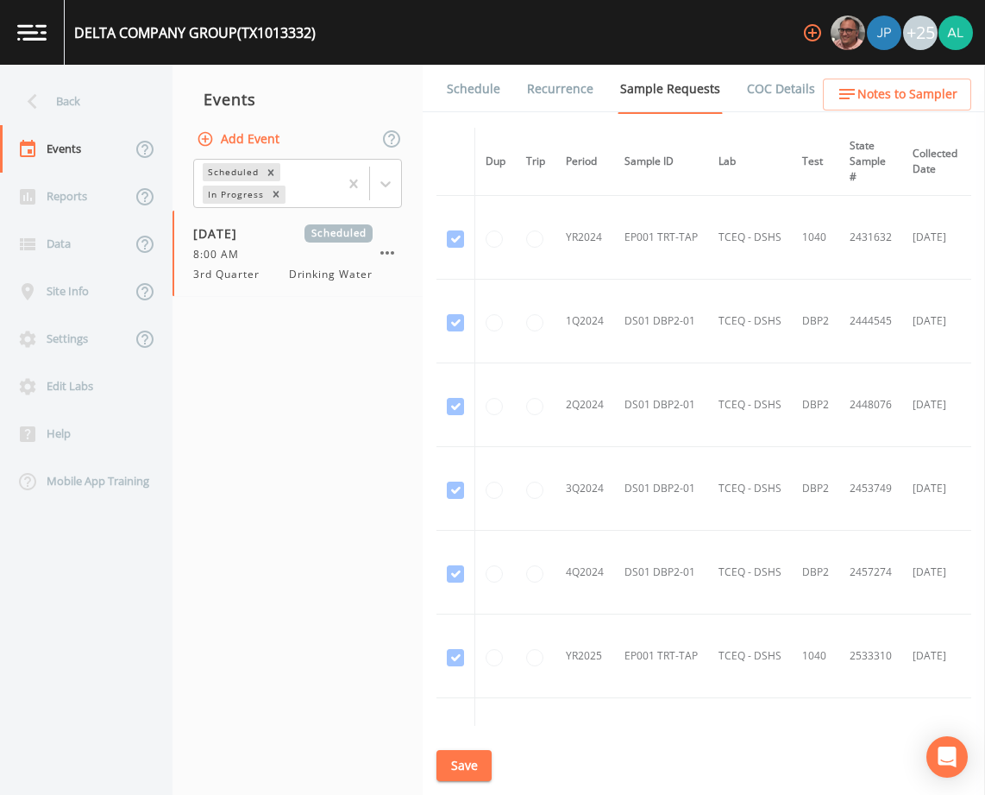
click at [452, 100] on link "Schedule" at bounding box center [473, 89] width 59 height 48
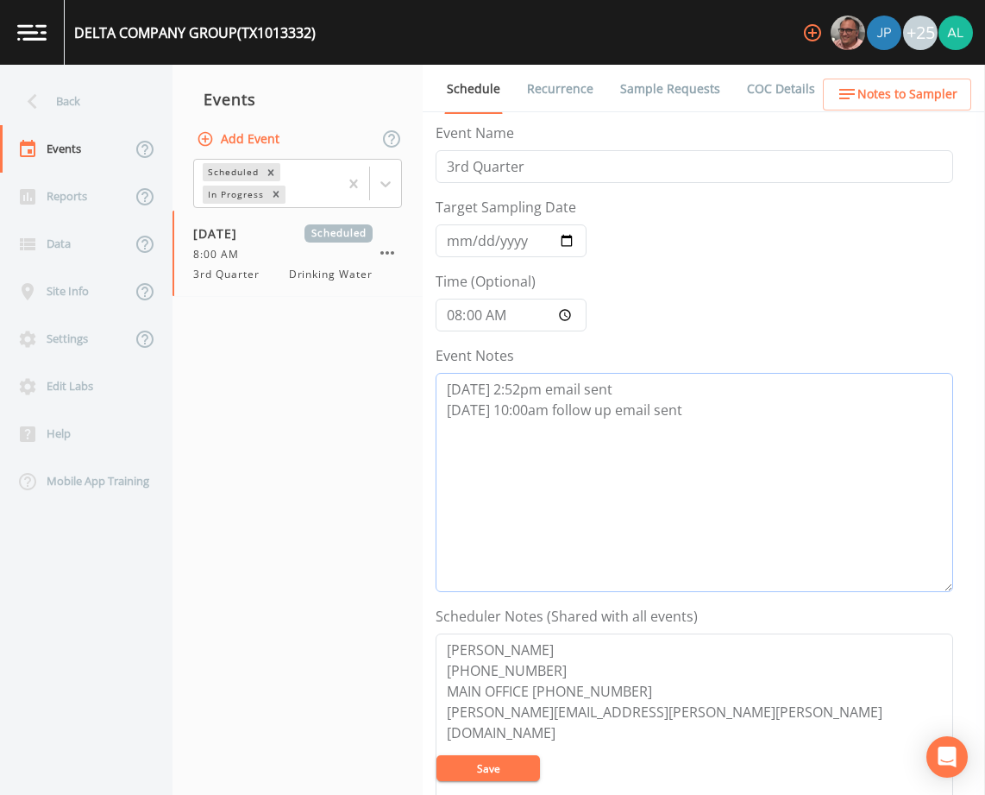
drag, startPoint x: 692, startPoint y: 430, endPoint x: 727, endPoint y: 440, distance: 36.9
click at [697, 434] on textarea "8/27 @ 2:52pm email sent 8/28 @ 10:00am follow up email sent" at bounding box center [695, 482] width 518 height 219
type textarea "8/27 @ 2:52pm email sent 8/28 @ 10:00am follow up email sent 8/29 @ 9:20am"
drag, startPoint x: 628, startPoint y: 711, endPoint x: 436, endPoint y: 729, distance: 193.2
click at [436, 729] on textarea "THOMAS LOPEZ 281-381-4214 MAIN OFFICE 281-680-4100 thomas.lopez@greif.com" at bounding box center [695, 742] width 518 height 219
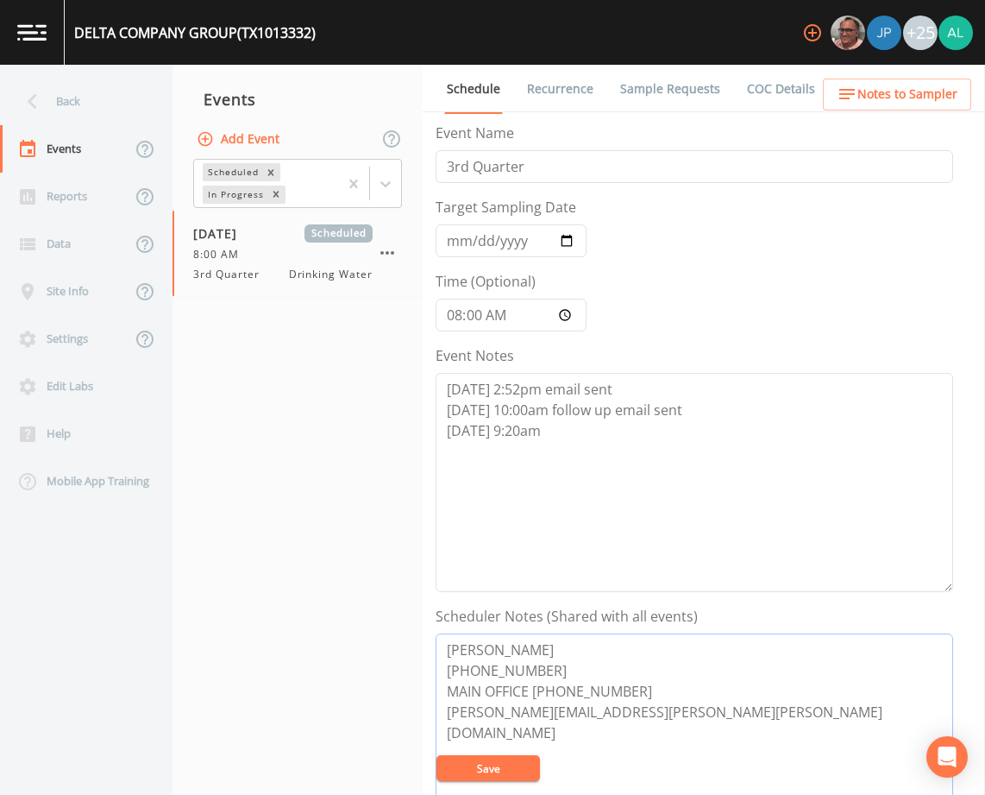
click at [651, 713] on textarea "THOMAS LOPEZ 281-381-4214 MAIN OFFICE 281-680-4100 thomas.lopez@greif.com" at bounding box center [695, 742] width 518 height 219
drag, startPoint x: 649, startPoint y: 712, endPoint x: 542, endPoint y: 727, distance: 108.1
click at [542, 727] on textarea "THOMAS LOPEZ 281-381-4214 MAIN OFFICE 281-680-4100 thomas.lopez@greif.com" at bounding box center [695, 742] width 518 height 219
type textarea "THOMAS LOPEZ 281-381-4214 MAIN OFFICE 281-680-4100 thomas.lopez@pscgroup.com"
drag, startPoint x: 644, startPoint y: 707, endPoint x: 445, endPoint y: 717, distance: 199.5
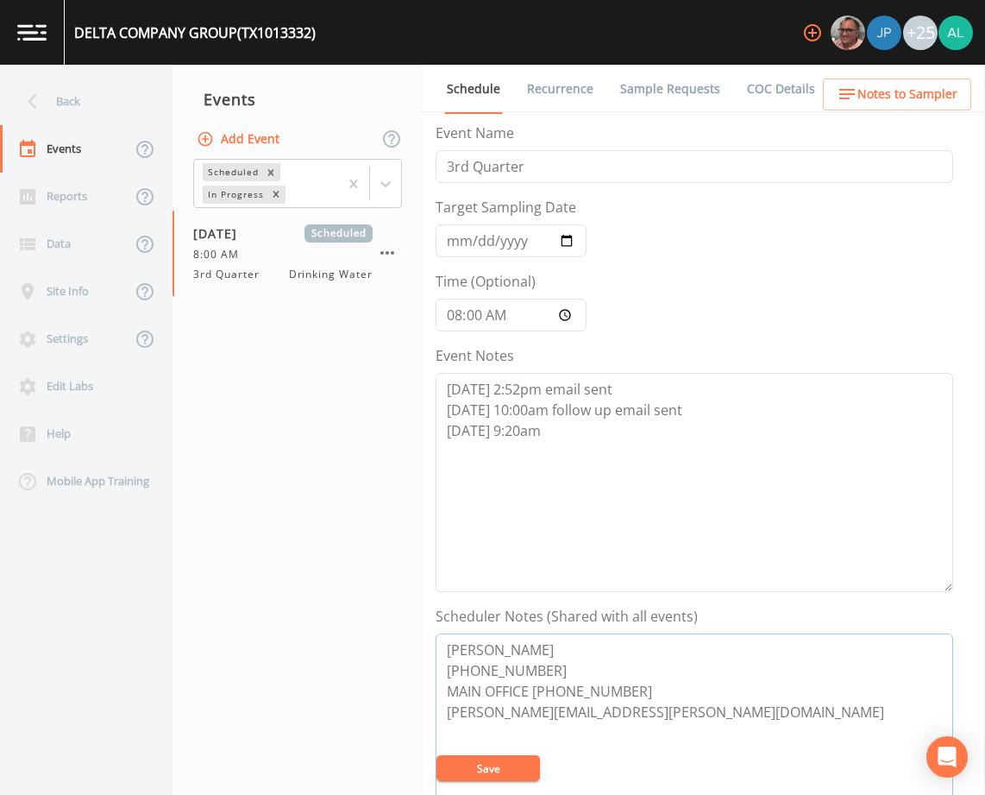
click at [445, 717] on textarea "THOMAS LOPEZ 281-381-4214 MAIN OFFICE 281-680-4100 thomas.lopez@pscgroup.com" at bounding box center [695, 742] width 518 height 219
click at [576, 454] on textarea "8/27 @ 2:52pm email sent 8/28 @ 10:00am follow up email sent 8/29 @ 9:20am" at bounding box center [695, 482] width 518 height 219
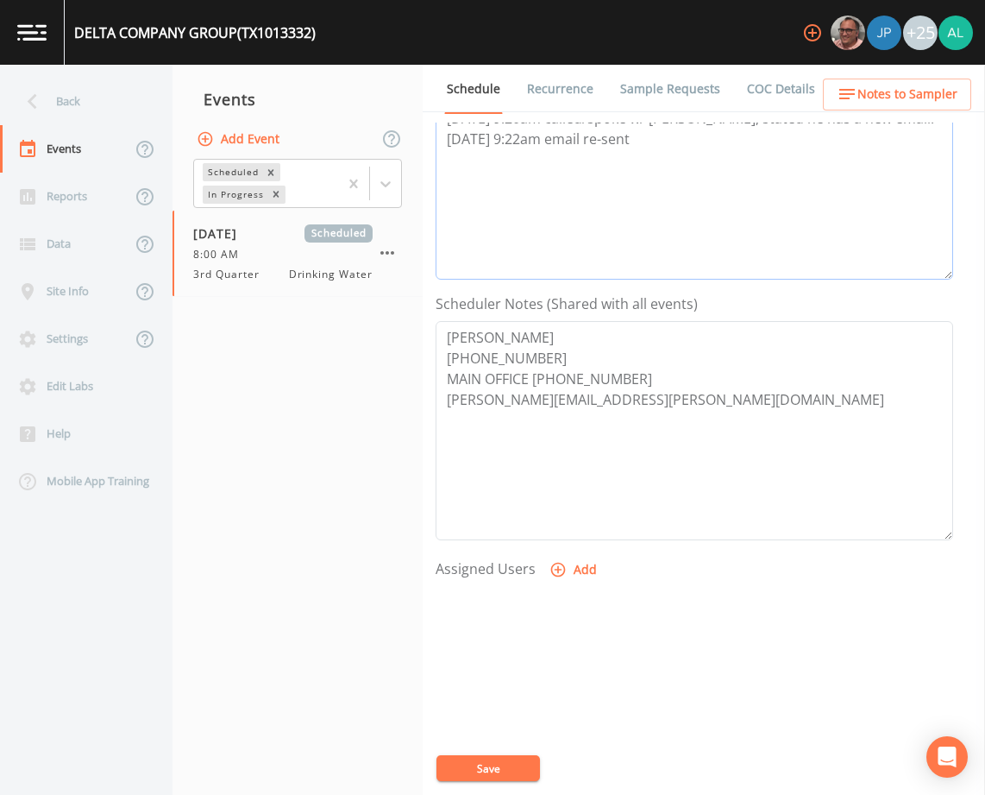
scroll to position [345, 0]
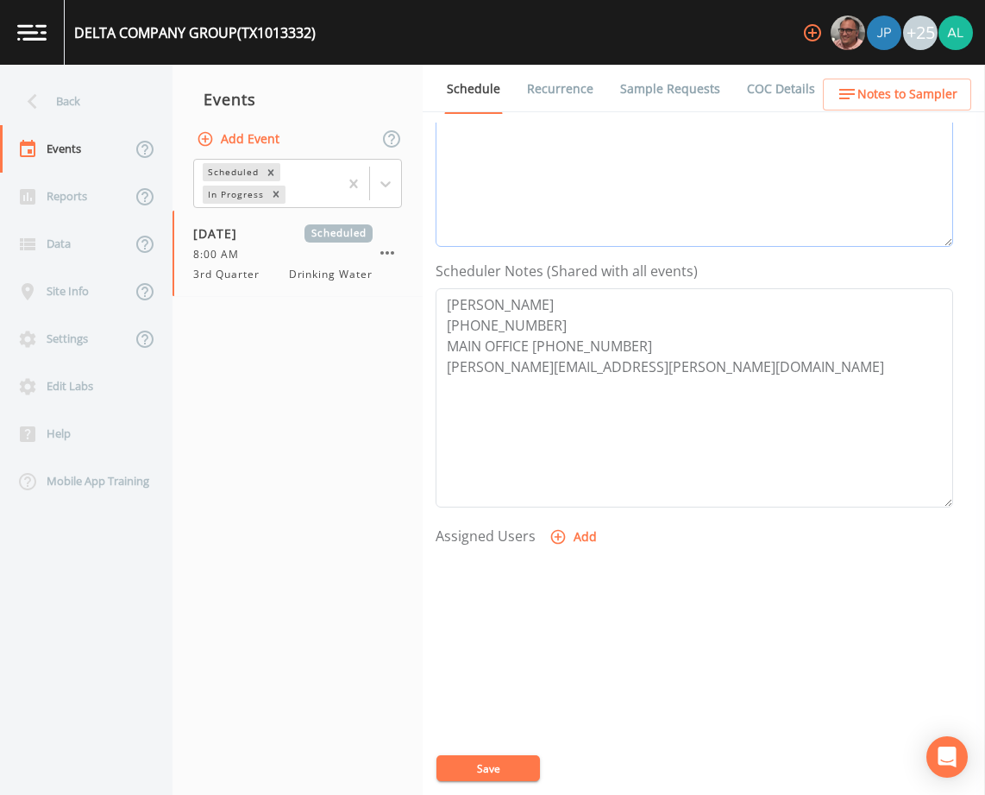
type textarea "8/27 @ 2:52pm email sent 8/28 @ 10:00am follow up email sent 8/29 @ 9:20am call…"
click at [491, 774] on button "Save" at bounding box center [489, 768] width 104 height 26
drag, startPoint x: 656, startPoint y: 366, endPoint x: 443, endPoint y: 369, distance: 212.2
click at [443, 369] on textarea "THOMAS LOPEZ 281-381-4214 MAIN OFFICE 281-680-4100 thomas.lopez@pscgroup.com" at bounding box center [695, 397] width 518 height 219
click at [270, 588] on nav "Events Add Event Scheduled In Progress 09/05/2025 Scheduled 8:00 AM 3rd Quarter…" at bounding box center [298, 430] width 250 height 730
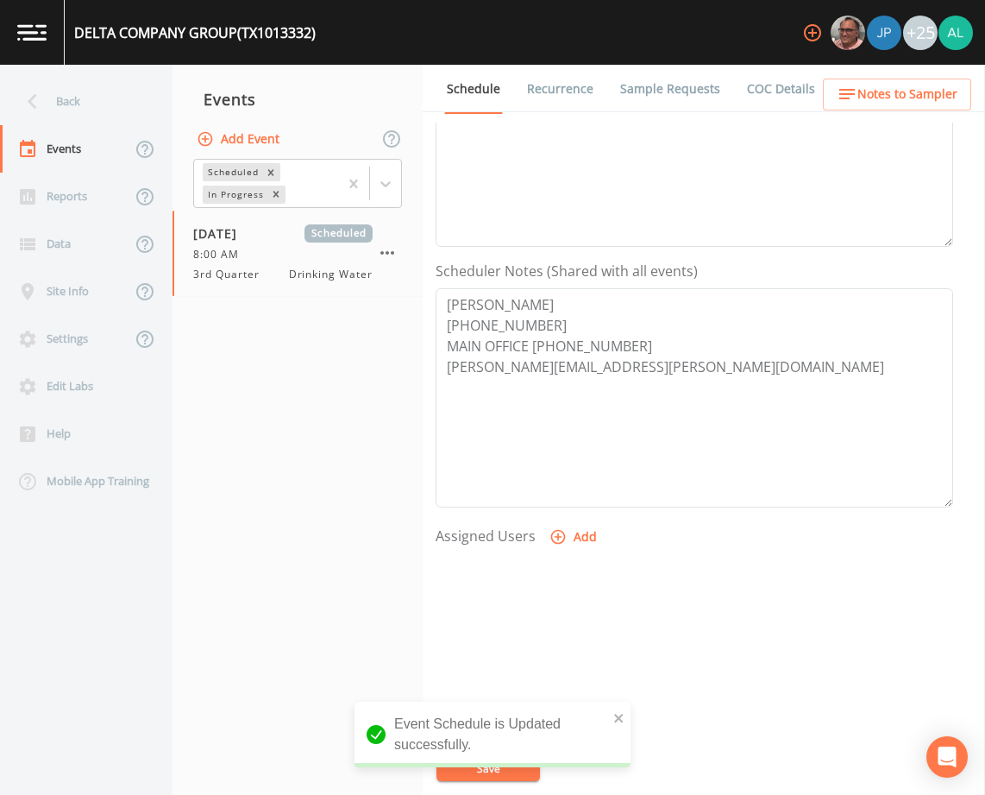
click at [612, 714] on div "Event Schedule is Updated successfully." at bounding box center [493, 734] width 276 height 66
click at [615, 714] on div "Event Schedule is Updated successfully." at bounding box center [493, 734] width 276 height 66
click at [621, 714] on icon "close" at bounding box center [618, 717] width 9 height 9
click at [481, 767] on div "DELTA COMPANY GROUP (TX1013332) +25 Back Events Reports Data Site Info Settings…" at bounding box center [492, 397] width 985 height 795
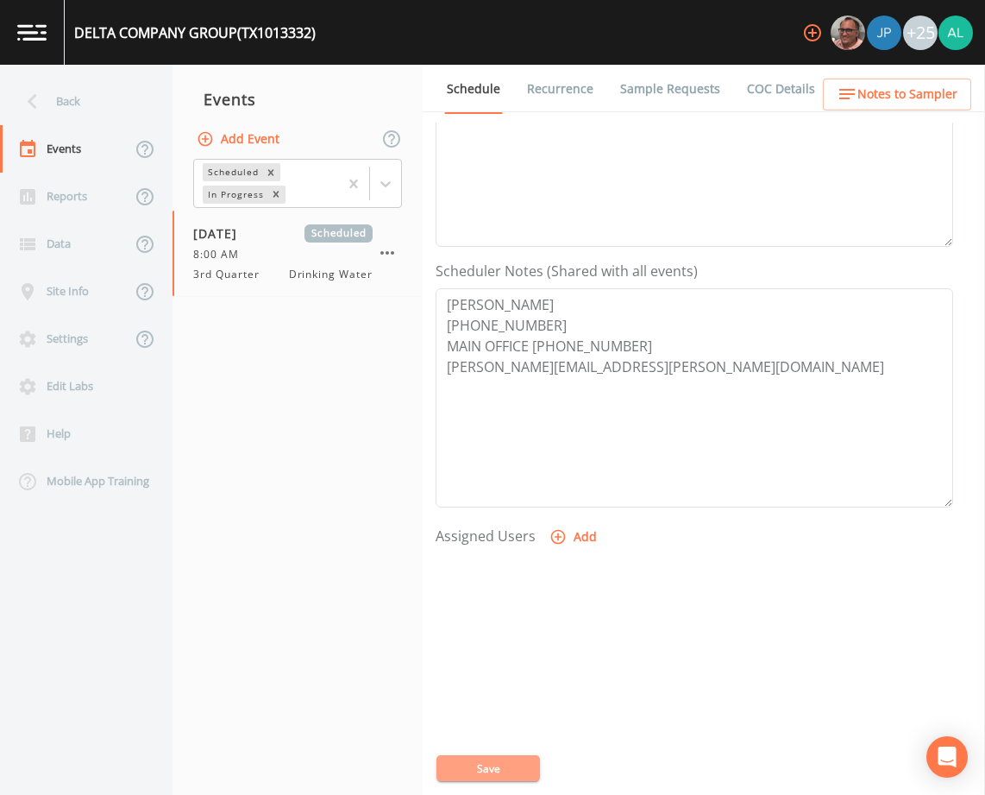
click at [481, 767] on button "Save" at bounding box center [489, 768] width 104 height 26
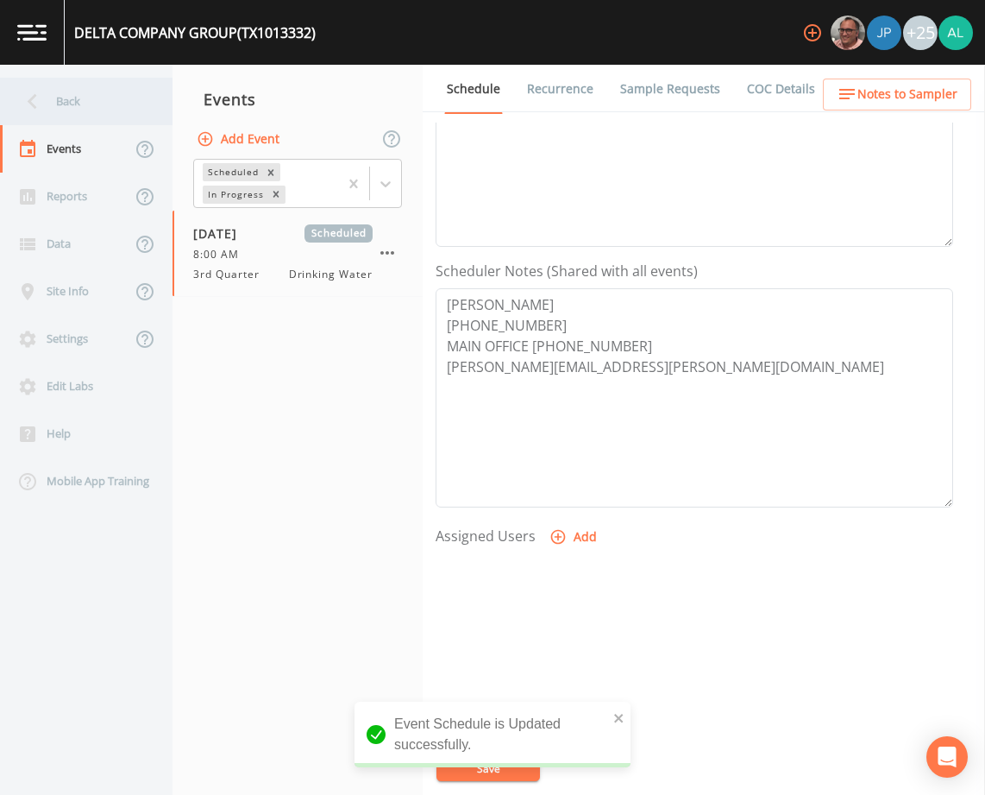
click at [104, 95] on div "Back" at bounding box center [77, 101] width 155 height 47
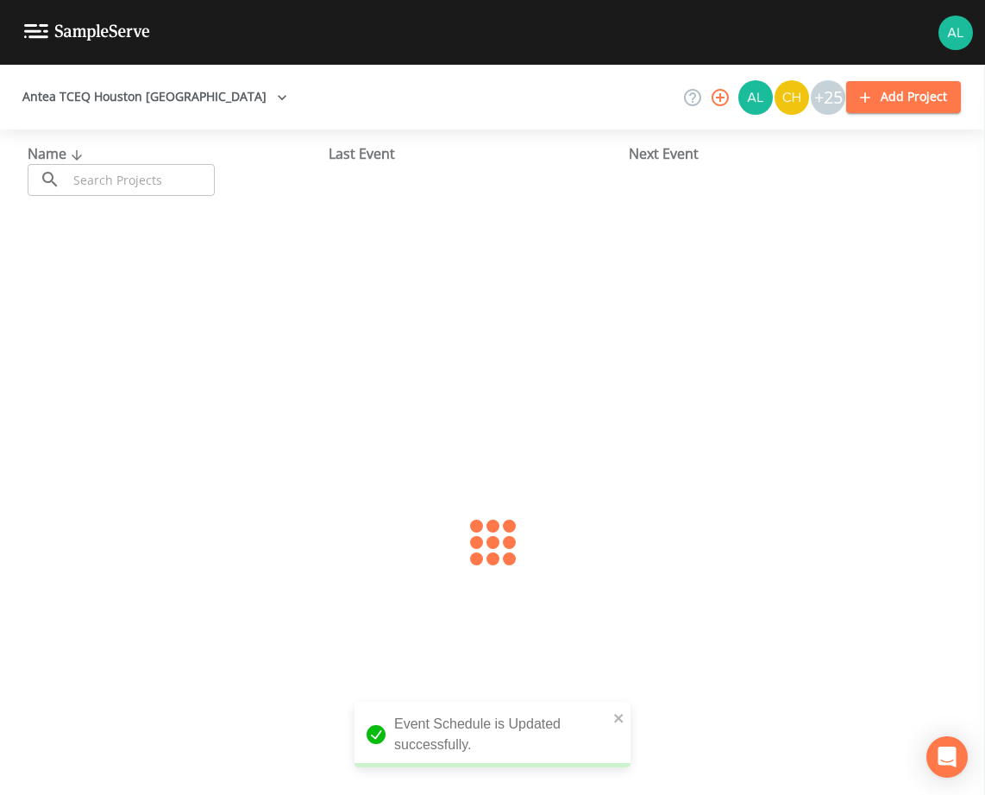
click at [111, 171] on input "text" at bounding box center [141, 180] width 148 height 32
type input "1013307"
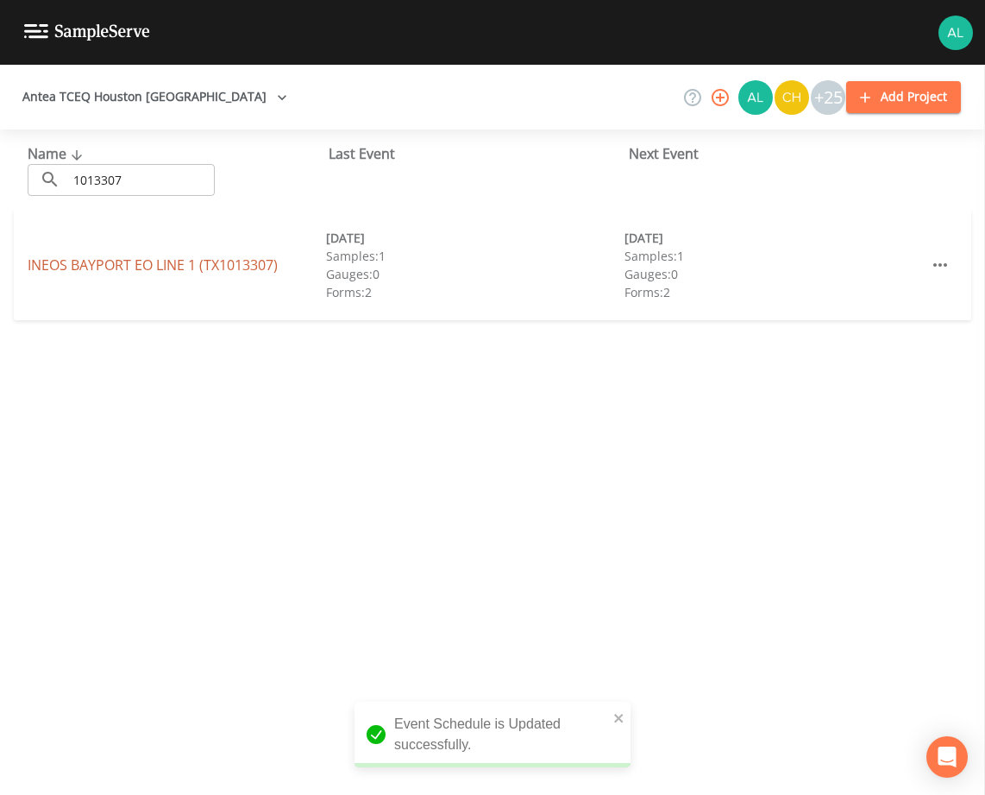
click at [104, 256] on link "INEOS BAYPORT EO LINE 1 (TX1013307)" at bounding box center [153, 264] width 250 height 19
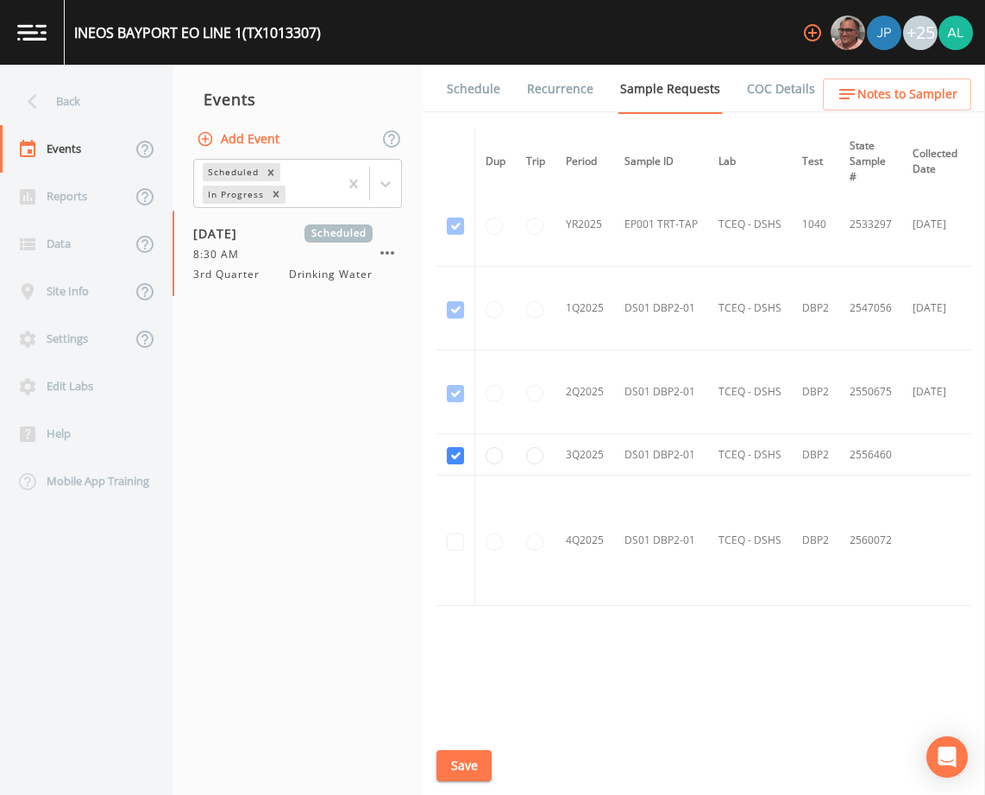
scroll to position [454, 0]
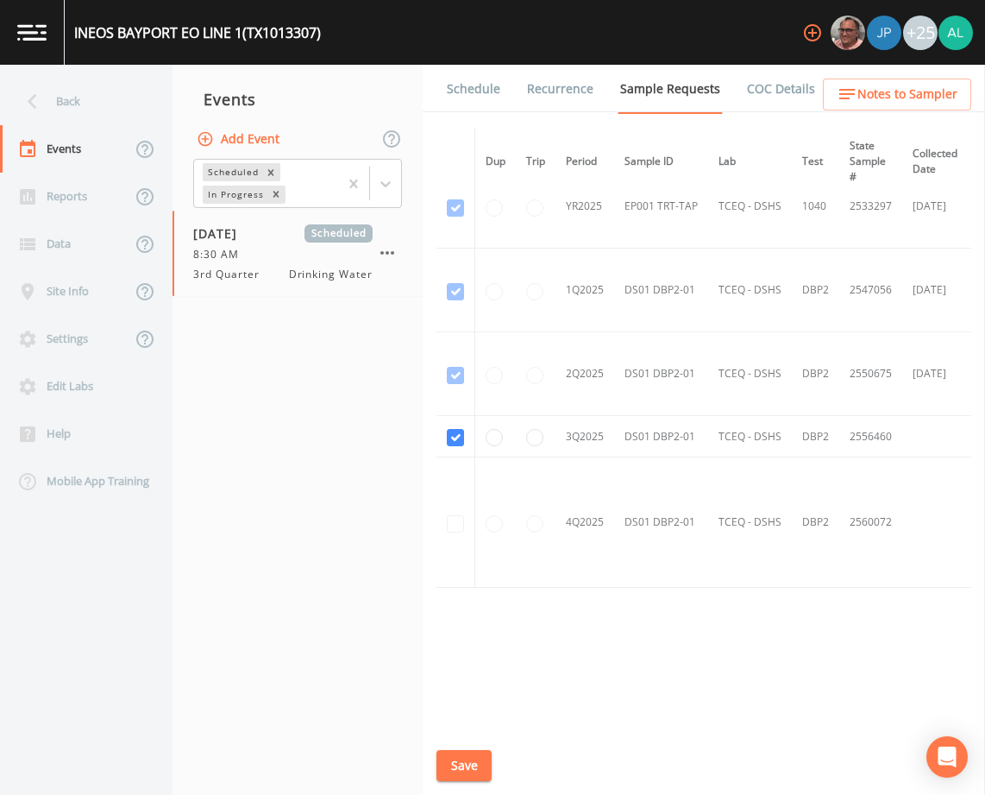
click at [474, 104] on link "Schedule" at bounding box center [473, 89] width 59 height 48
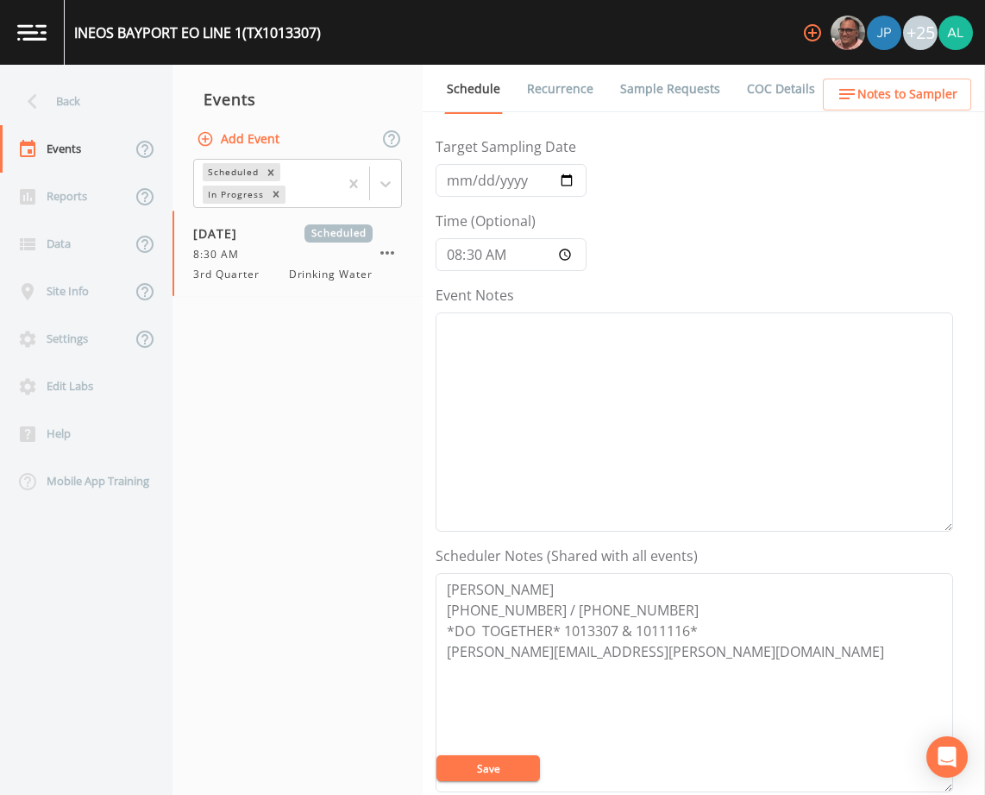
scroll to position [173, 0]
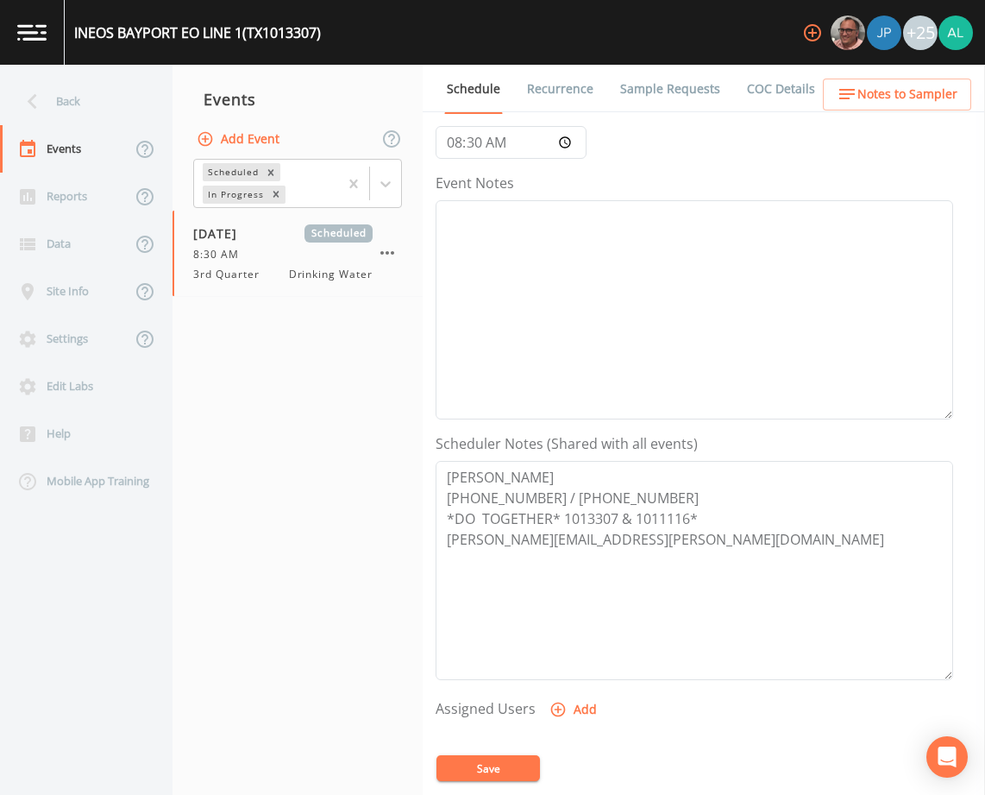
click at [919, 89] on span "Notes to Sampler" at bounding box center [907, 95] width 100 height 22
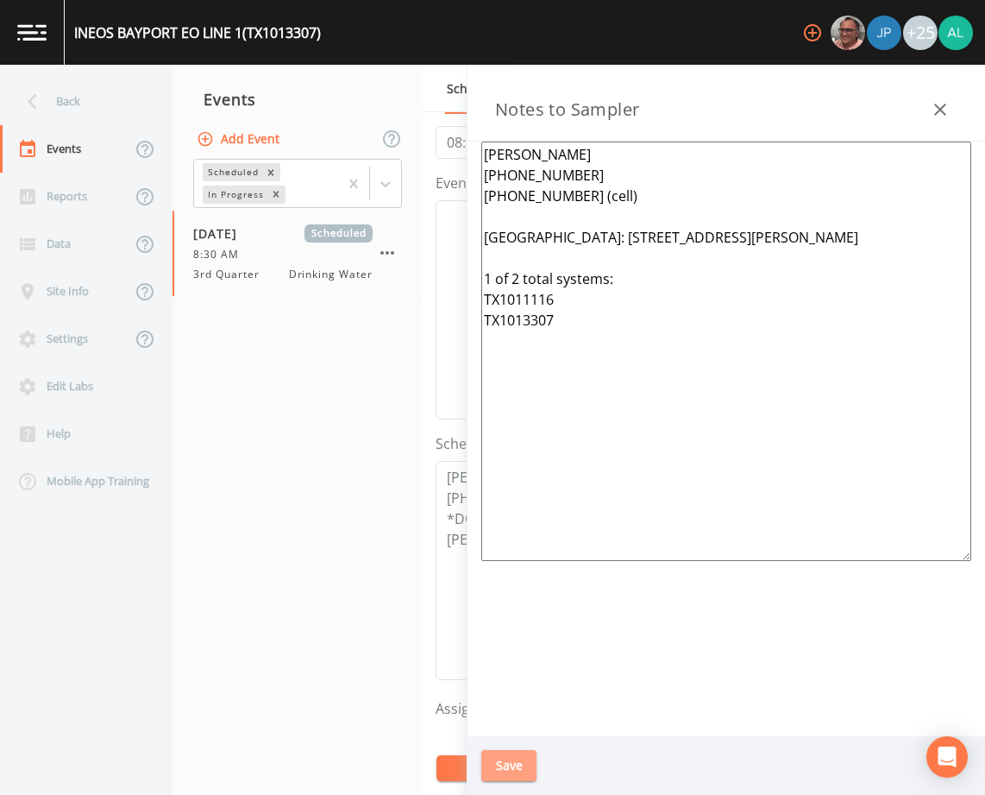
click at [487, 761] on button "Save" at bounding box center [508, 766] width 55 height 32
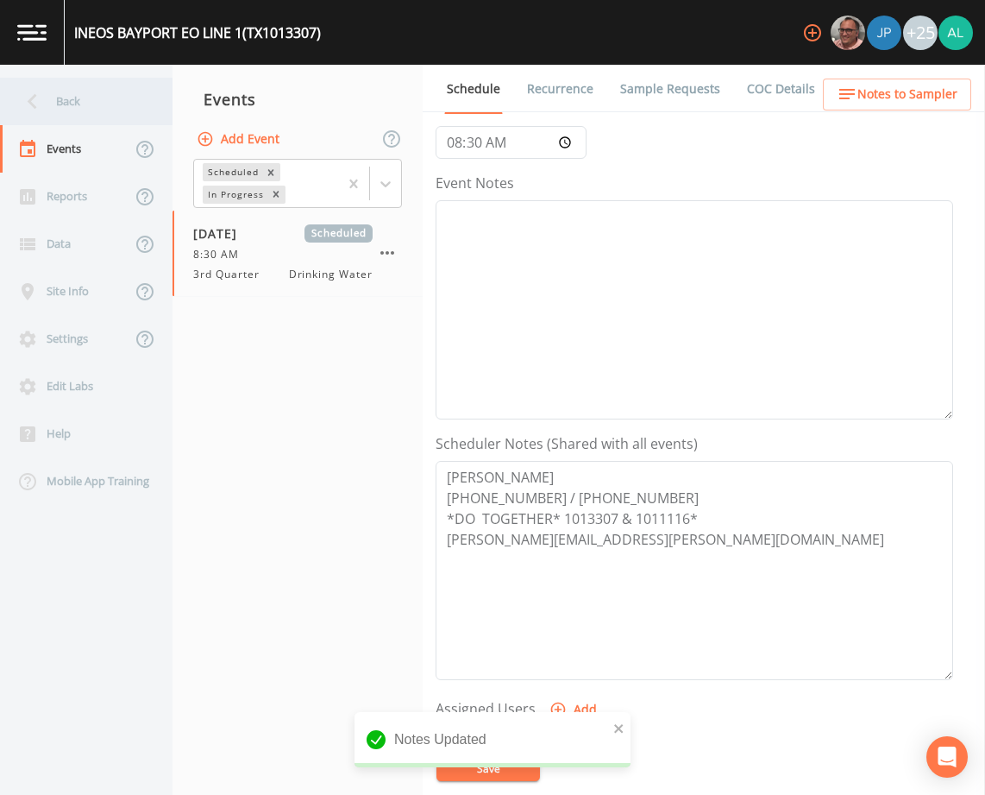
click at [128, 97] on div "Back" at bounding box center [77, 101] width 155 height 47
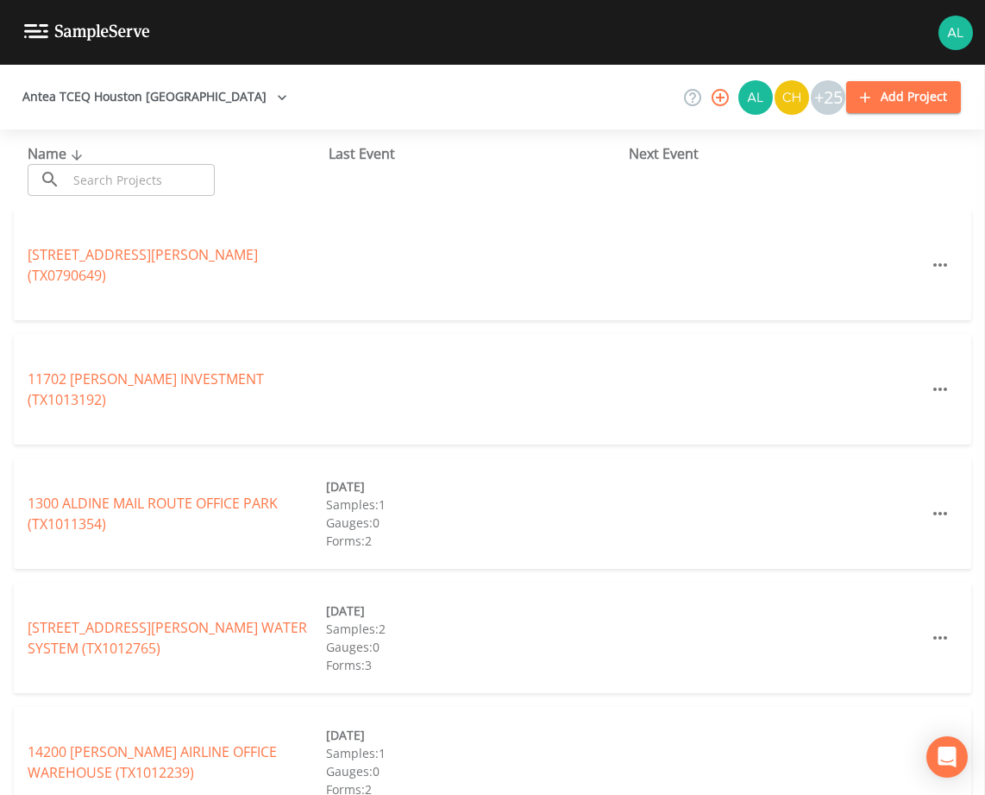
drag, startPoint x: 84, startPoint y: 166, endPoint x: 84, endPoint y: 177, distance: 10.4
click at [84, 168] on input "text" at bounding box center [141, 180] width 148 height 32
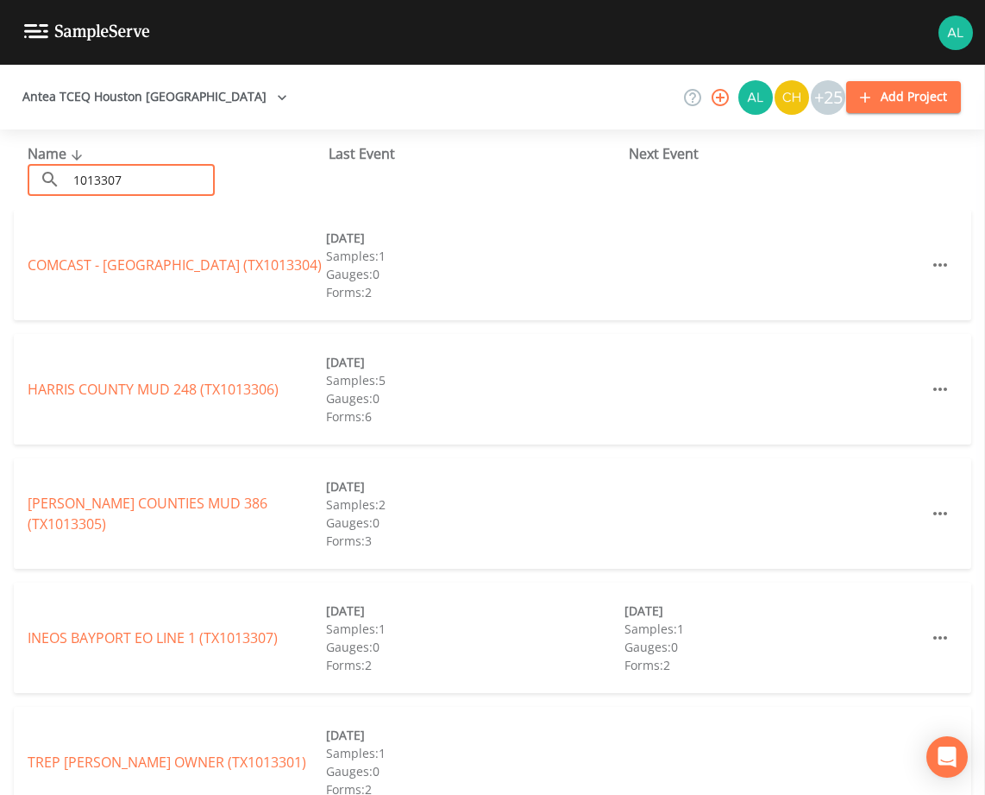
type input "1013307"
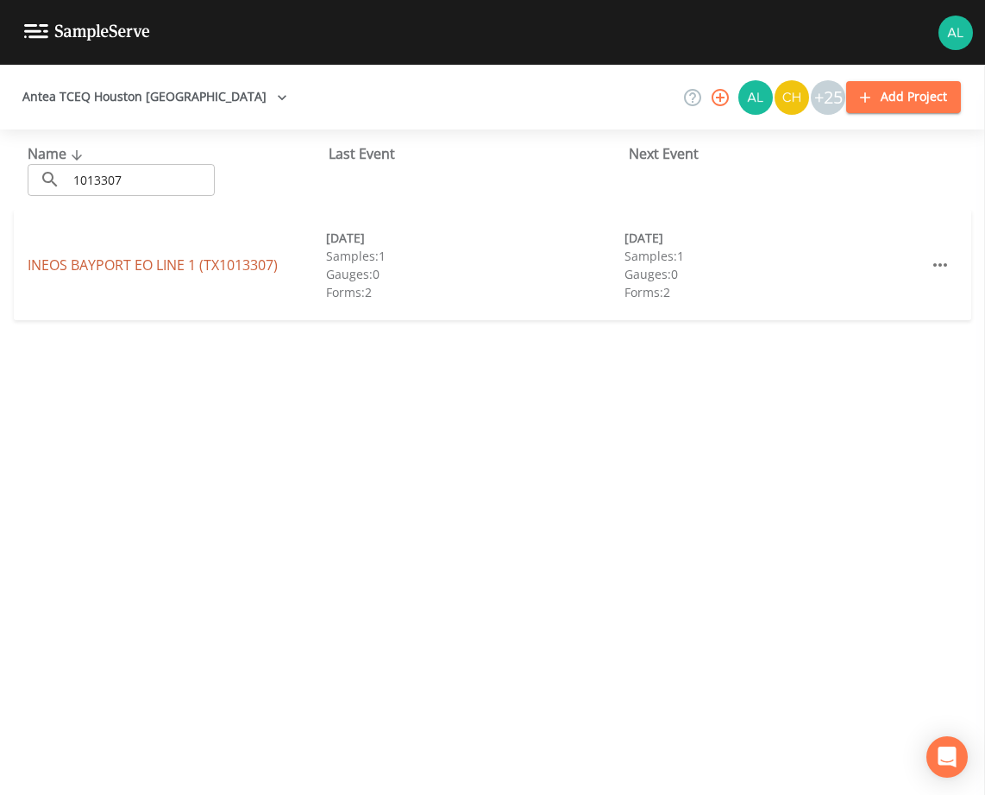
click at [66, 267] on link "INEOS BAYPORT EO LINE 1 (TX1013307)" at bounding box center [153, 264] width 250 height 19
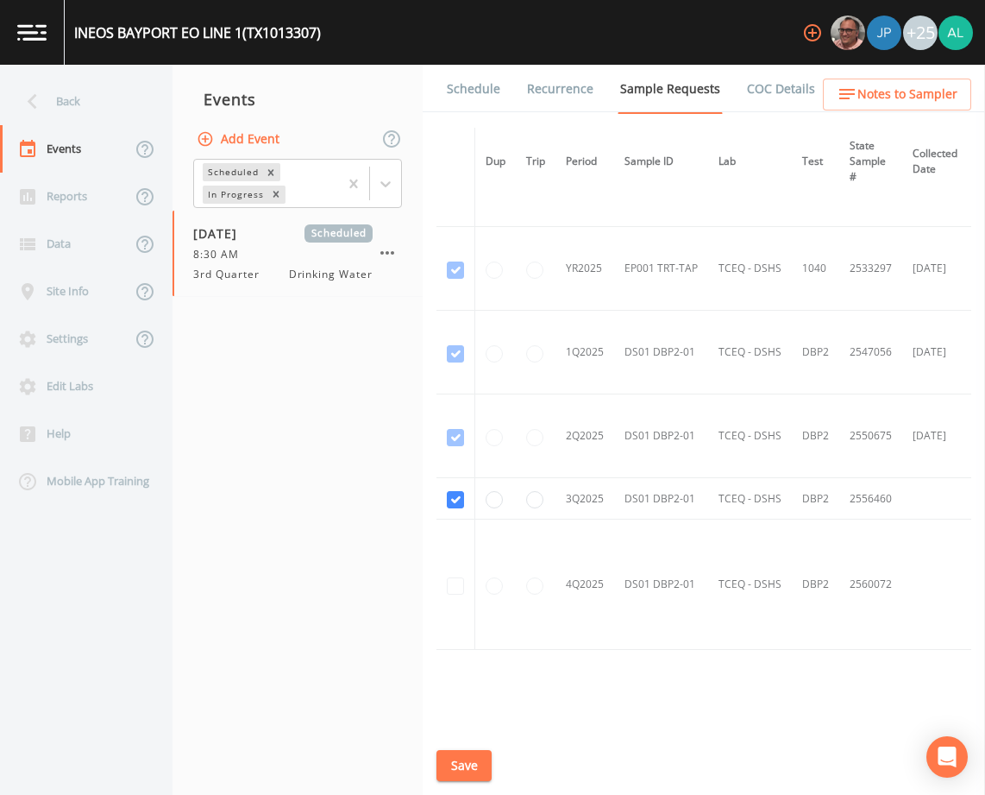
scroll to position [454, 0]
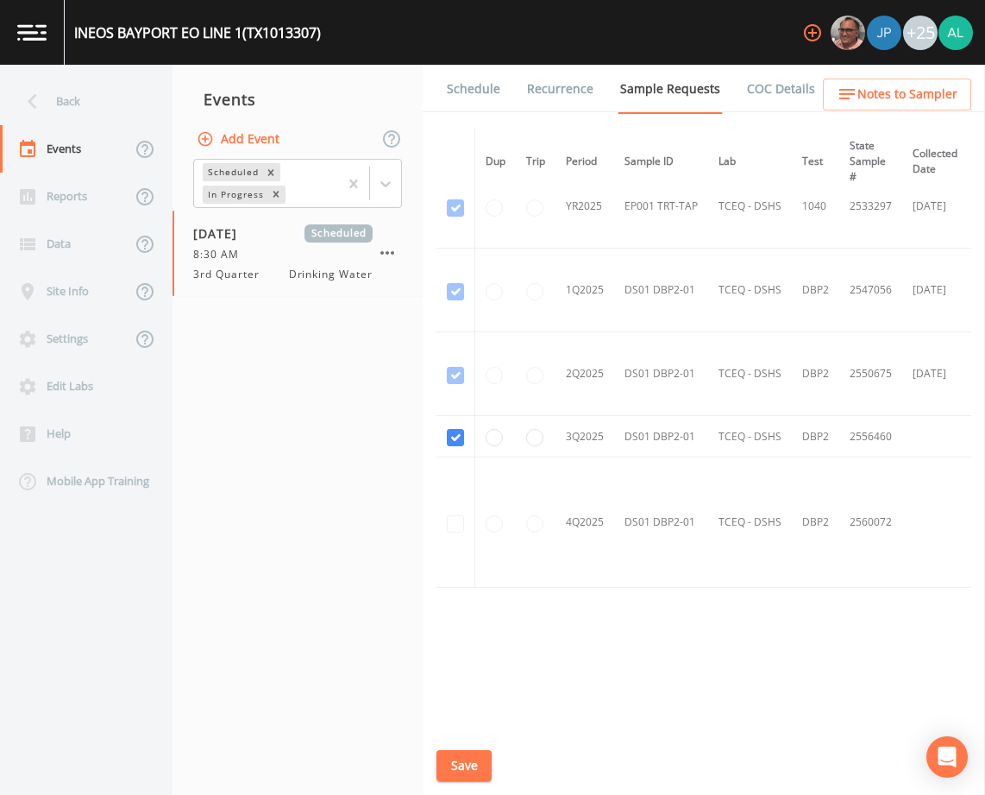
click at [505, 77] on li "Recurrence" at bounding box center [549, 89] width 93 height 48
click at [490, 91] on link "Schedule" at bounding box center [473, 89] width 59 height 48
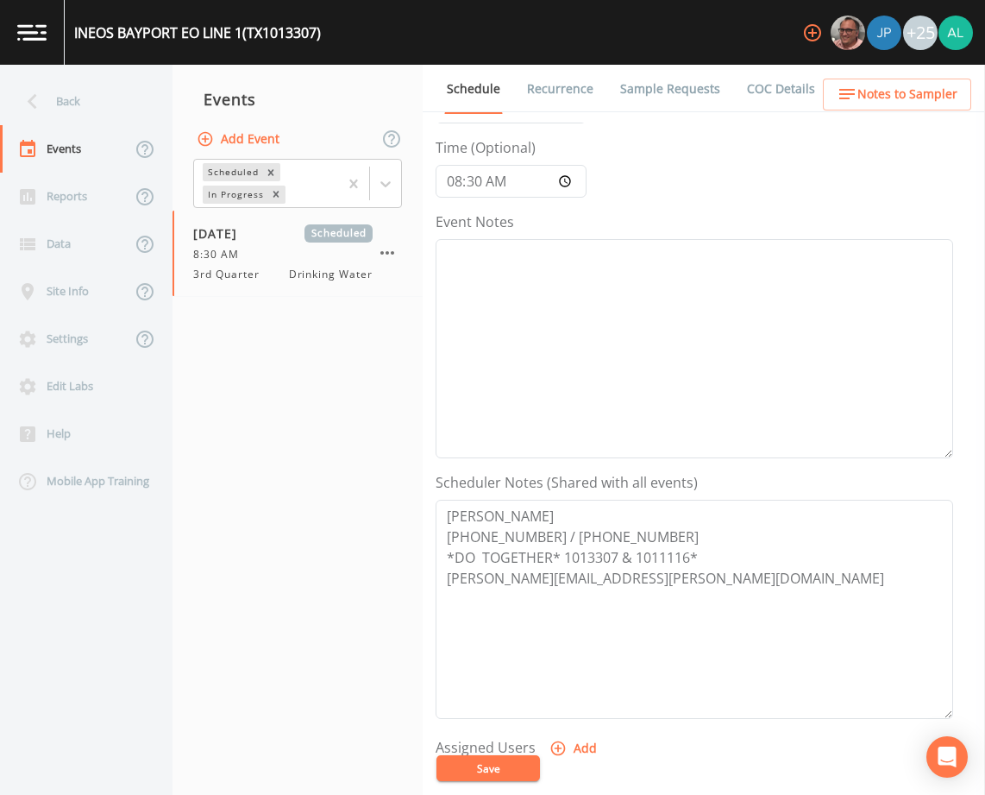
scroll to position [345, 0]
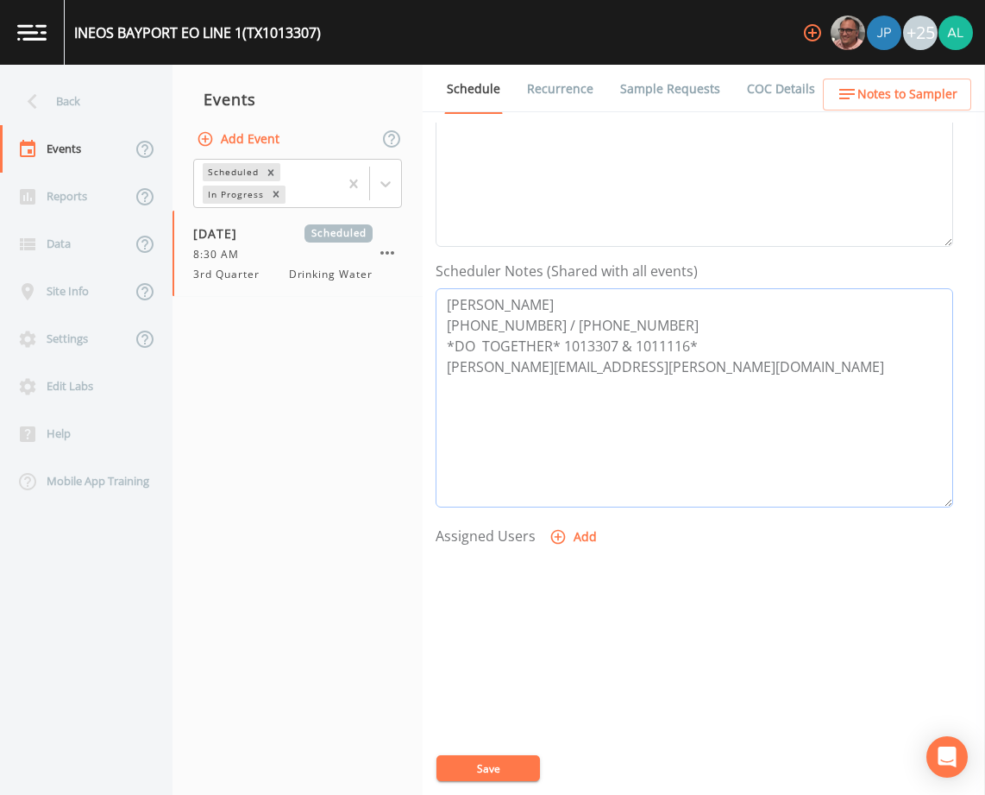
drag, startPoint x: 612, startPoint y: 372, endPoint x: 435, endPoint y: 369, distance: 176.9
click at [435, 369] on div "Schedule Recurrence Sample Requests COC Details Forms Event Name 3rd Quarter Ta…" at bounding box center [704, 430] width 562 height 730
click at [851, 91] on icon "button" at bounding box center [847, 94] width 16 height 10
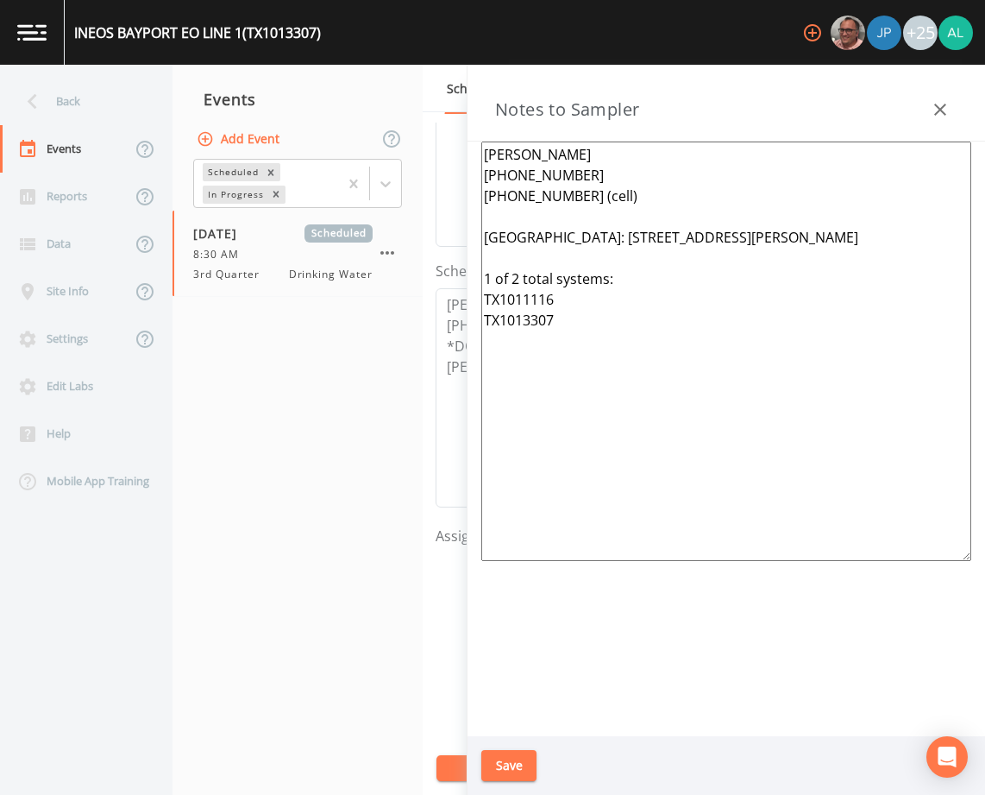
drag, startPoint x: 758, startPoint y: 238, endPoint x: 579, endPoint y: 229, distance: 179.7
click at [579, 229] on textarea "DENNIS KLINE 281-291-1213 713-724-0387 (cell) Meeting Point: 5761 Underwood Rd,…" at bounding box center [726, 350] width 490 height 419
click at [498, 767] on button "Save" at bounding box center [508, 766] width 55 height 32
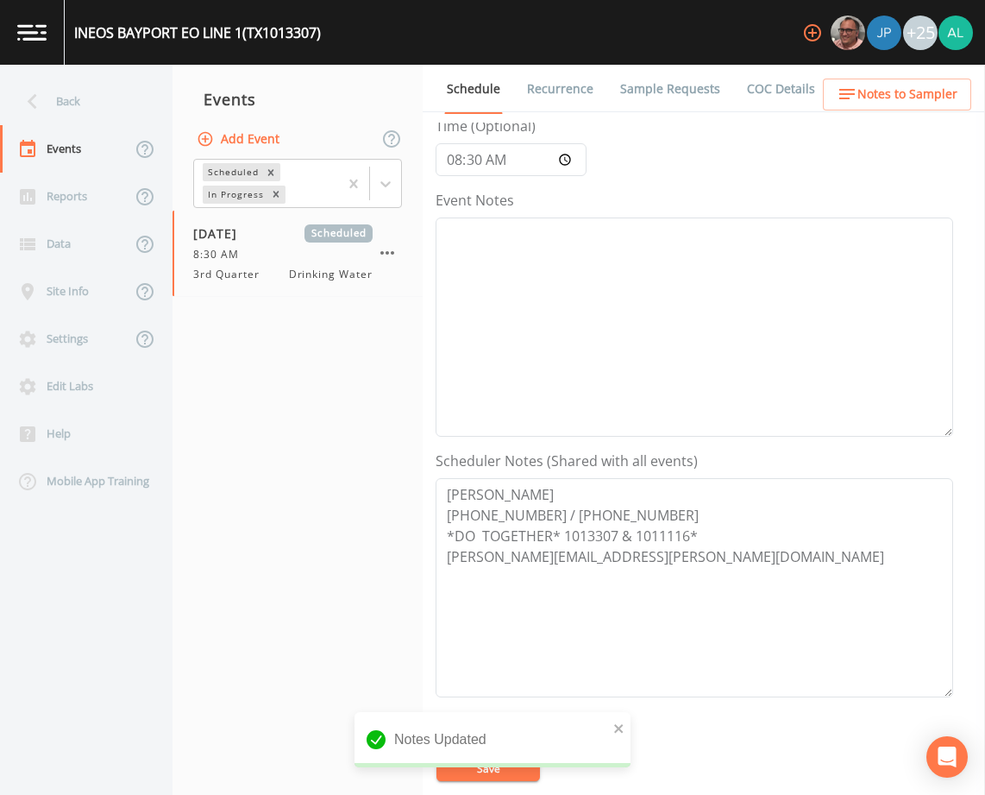
scroll to position [0, 0]
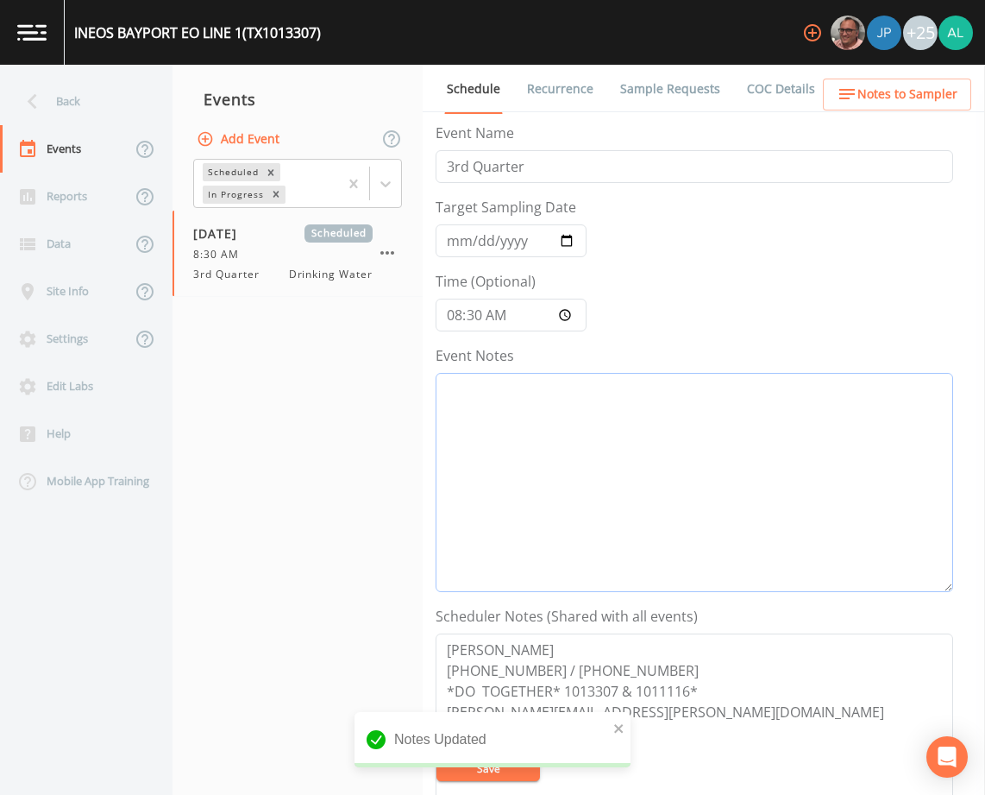
click at [536, 430] on textarea "Event Notes" at bounding box center [695, 482] width 518 height 219
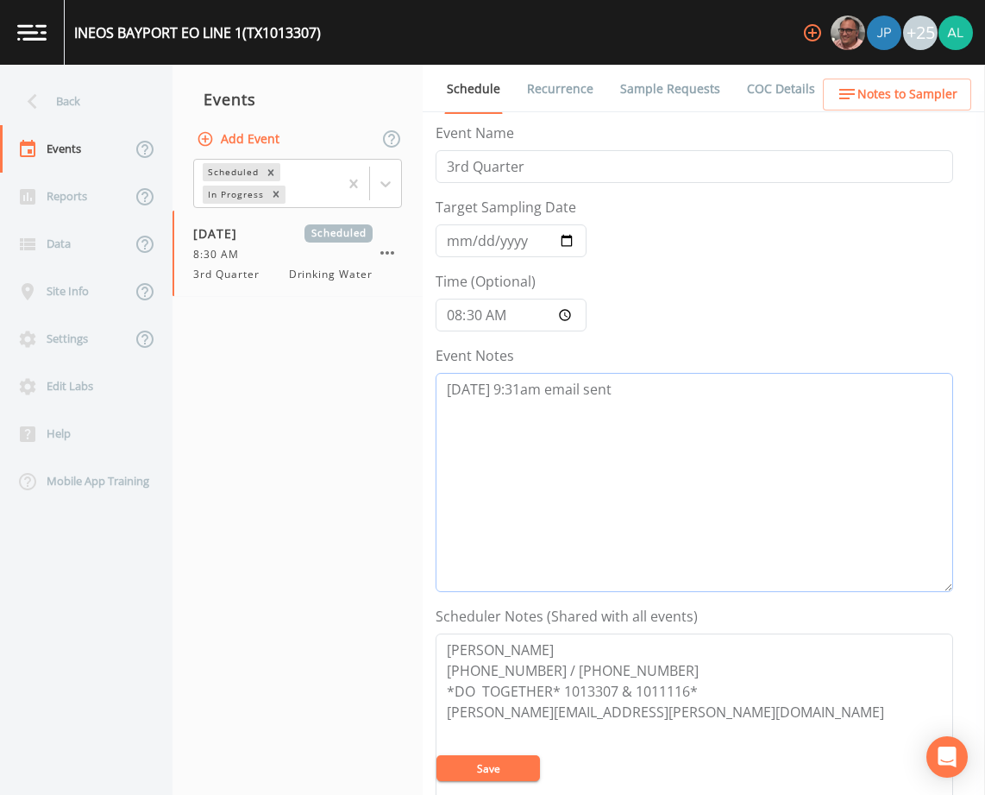
drag, startPoint x: 655, startPoint y: 418, endPoint x: 305, endPoint y: 405, distance: 350.5
click at [305, 405] on div "Back Events Reports Data Site Info Settings Edit Labs Help Mobile App Training …" at bounding box center [492, 430] width 985 height 730
type textarea "8/29 @ 9:31am email sent"
click at [487, 779] on button "Save" at bounding box center [489, 768] width 104 height 26
click at [487, 777] on div "Updating Event Schedule" at bounding box center [493, 746] width 276 height 69
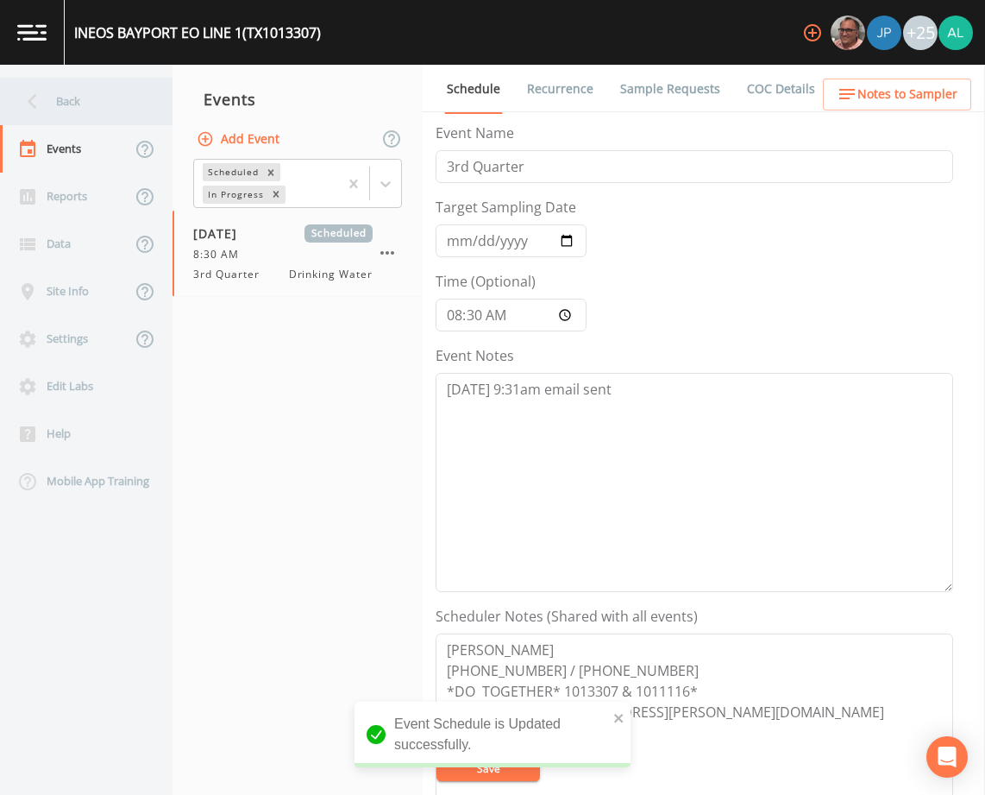
click at [111, 120] on div "Back" at bounding box center [77, 101] width 155 height 47
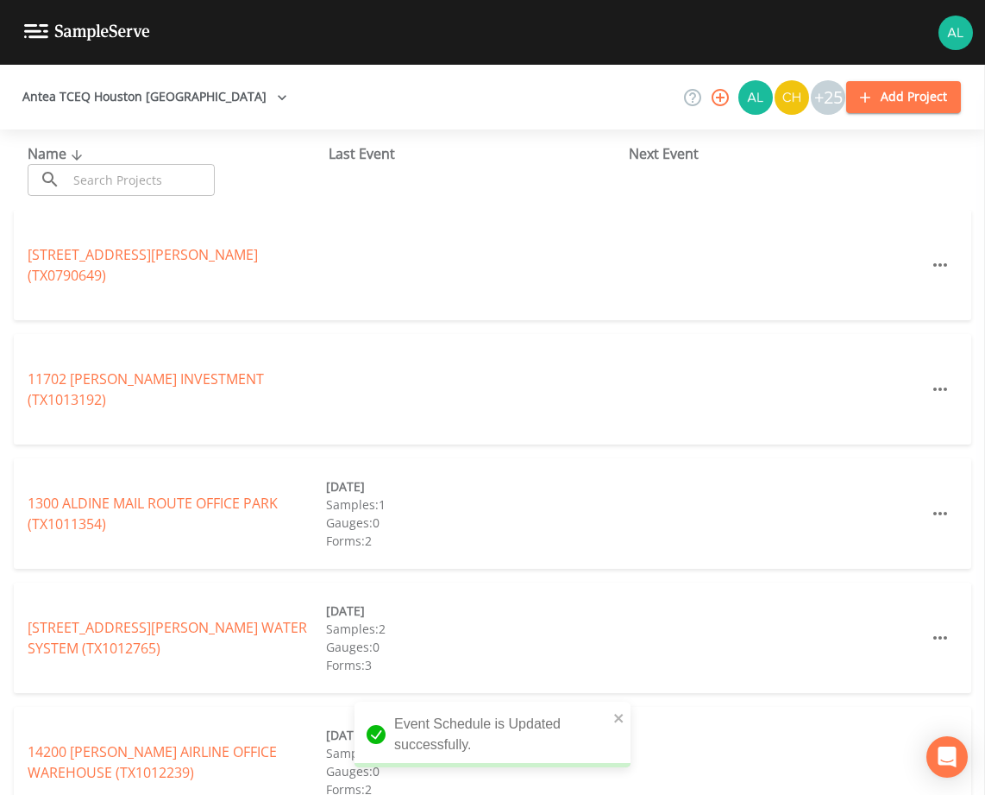
click at [122, 168] on input "text" at bounding box center [141, 180] width 148 height 32
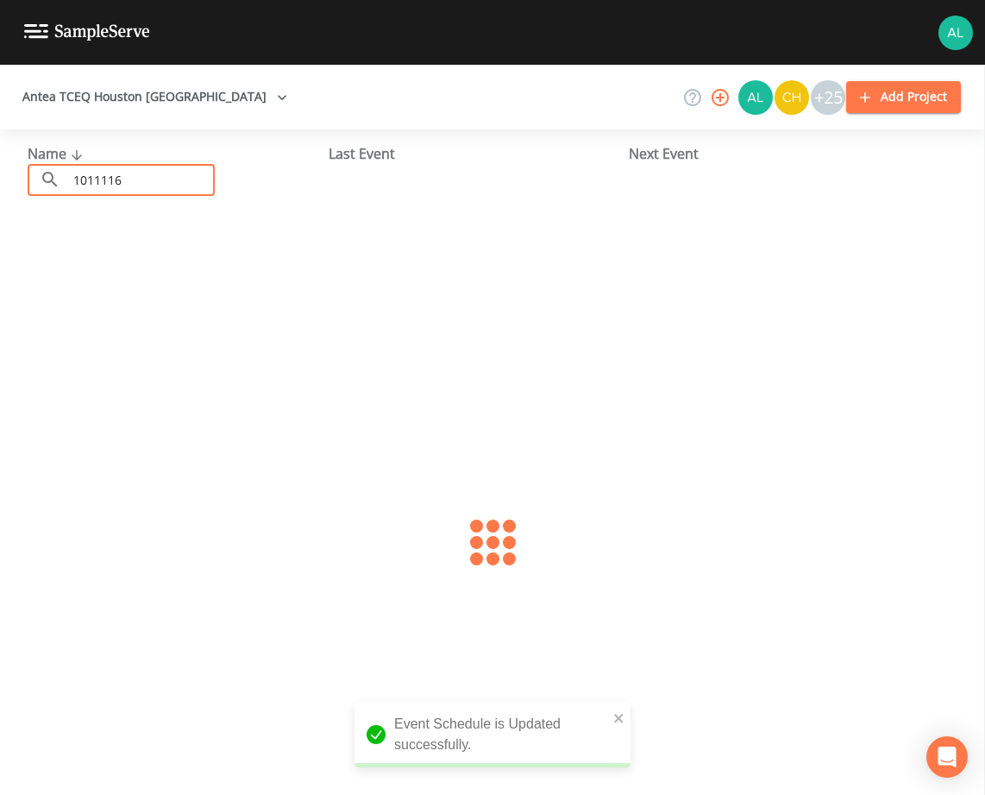
type input "1011116"
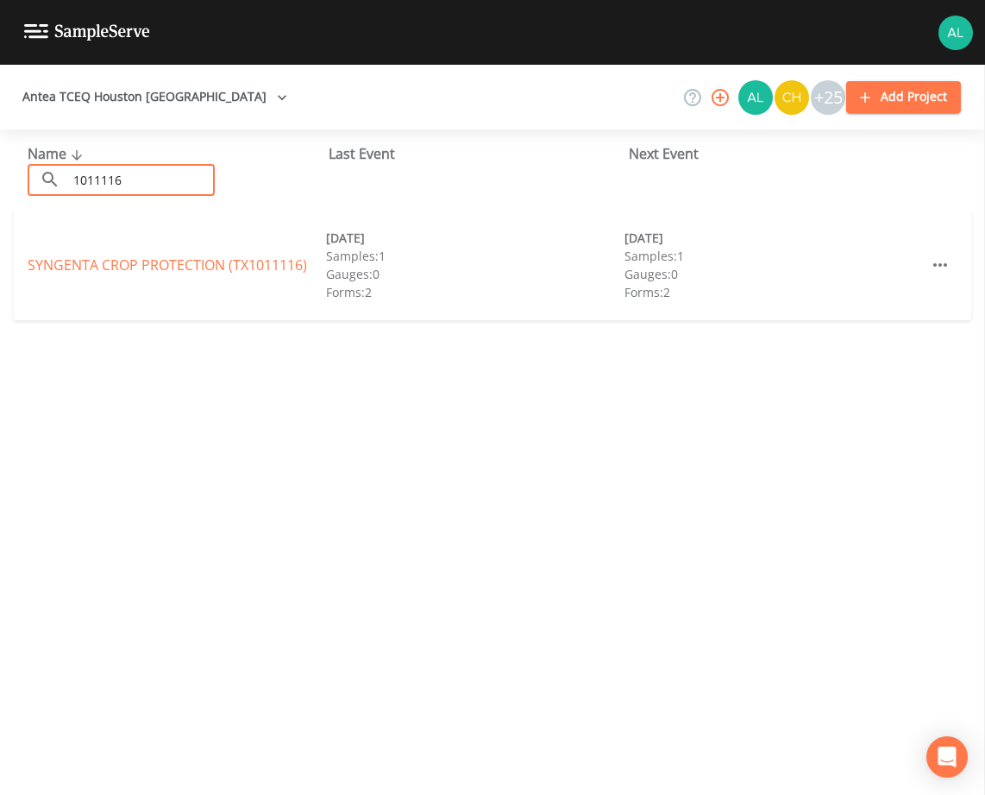
click at [159, 260] on link "SYNGENTA CROP PROTECTION (TX1011116)" at bounding box center [167, 264] width 279 height 19
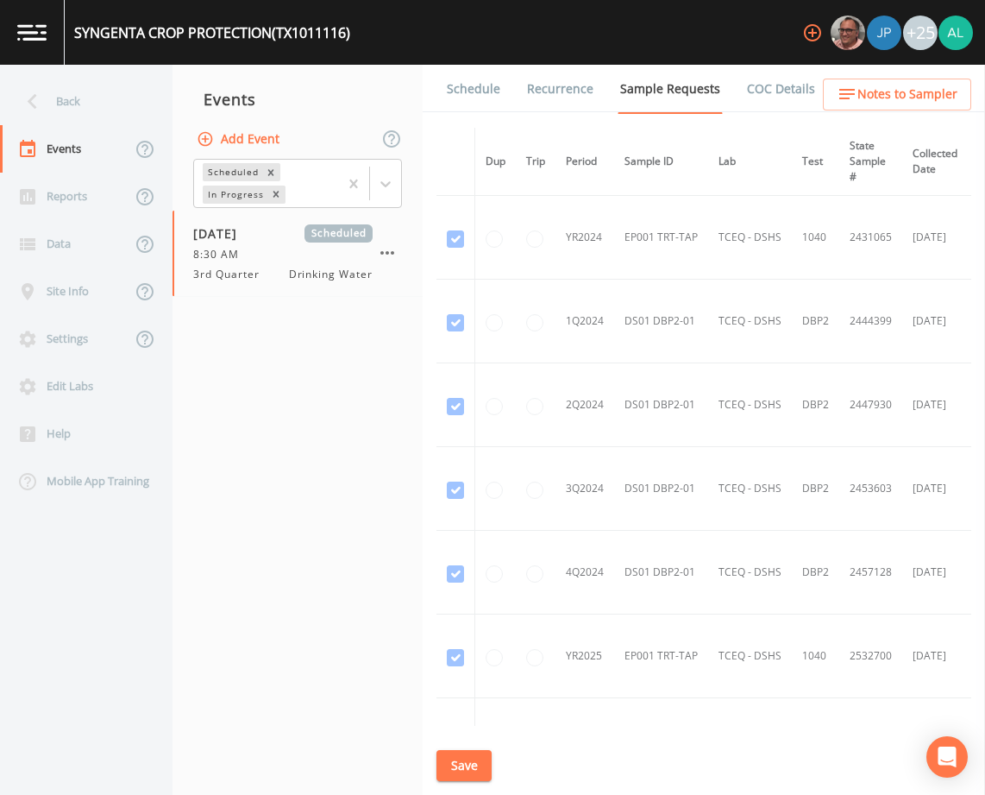
click at [468, 102] on link "Schedule" at bounding box center [473, 89] width 59 height 48
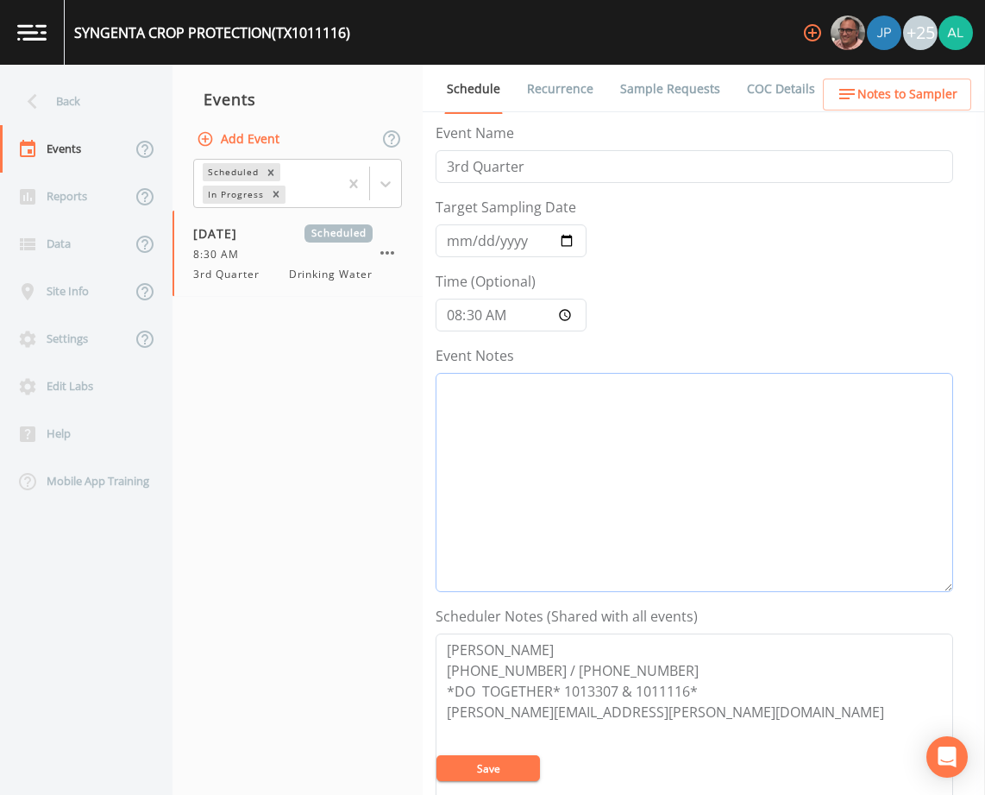
drag, startPoint x: 514, startPoint y: 419, endPoint x: 536, endPoint y: 426, distance: 22.6
click at [515, 424] on textarea "Event Notes" at bounding box center [695, 482] width 518 height 219
paste textarea "8/29 @ 9:31am email sent"
type textarea "8/29 @ 9:31am email sent"
click at [509, 772] on button "Save" at bounding box center [489, 768] width 104 height 26
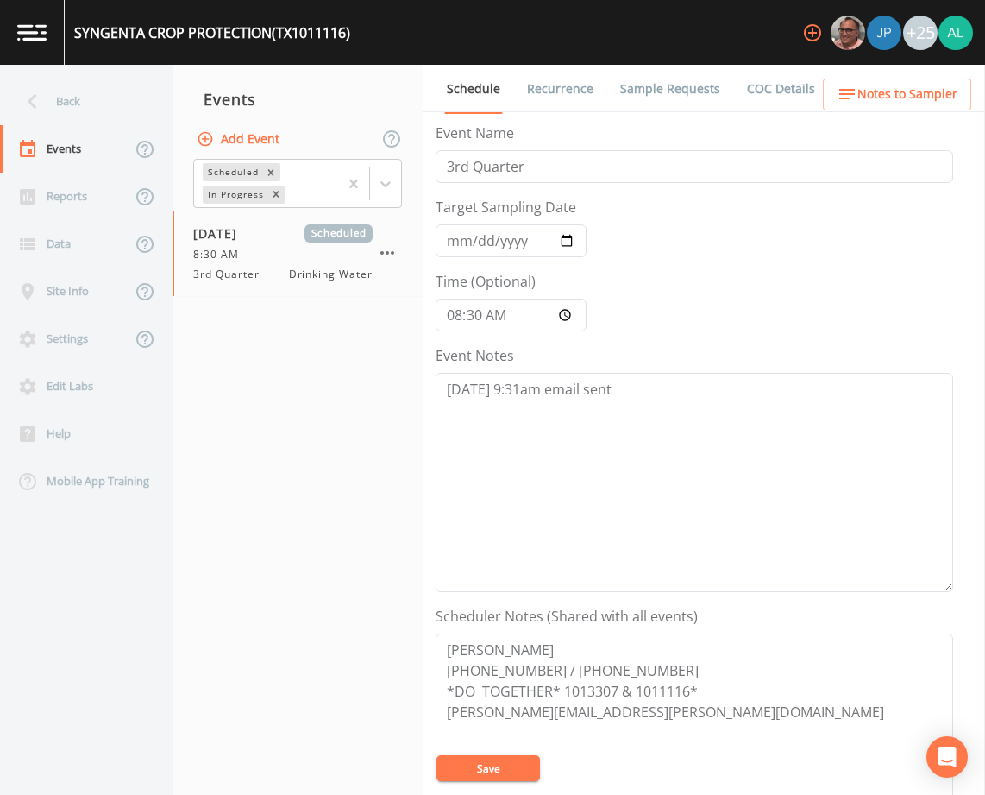
click at [502, 769] on button "Save" at bounding box center [489, 768] width 104 height 26
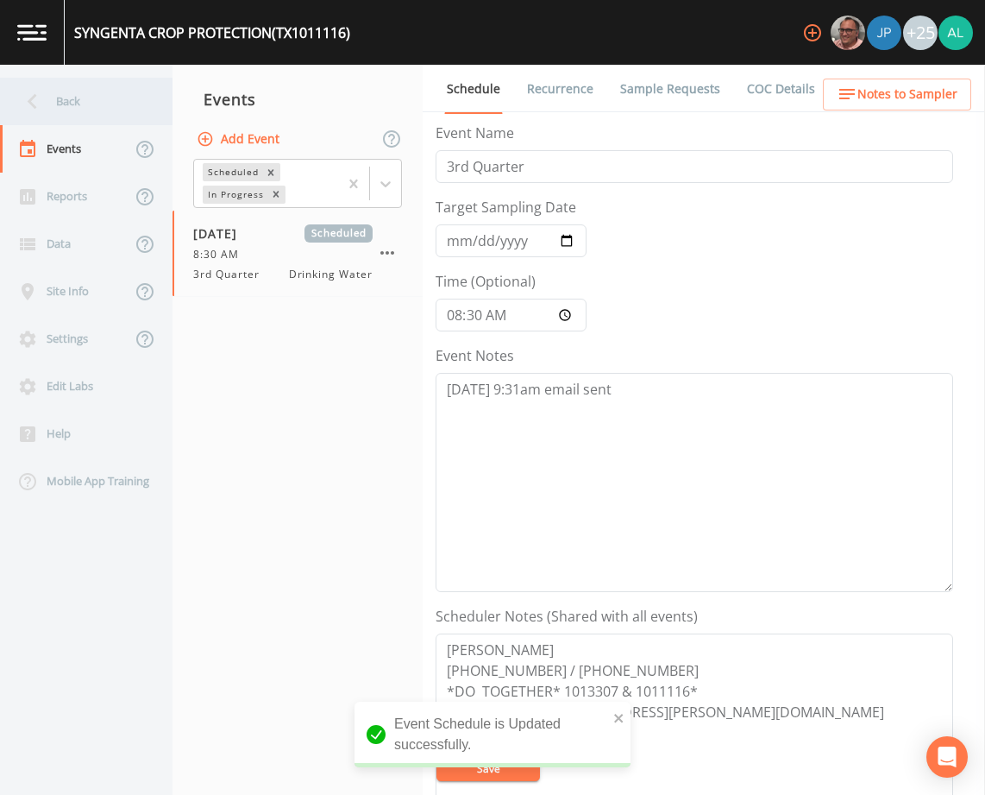
click at [95, 111] on div "Back" at bounding box center [77, 101] width 155 height 47
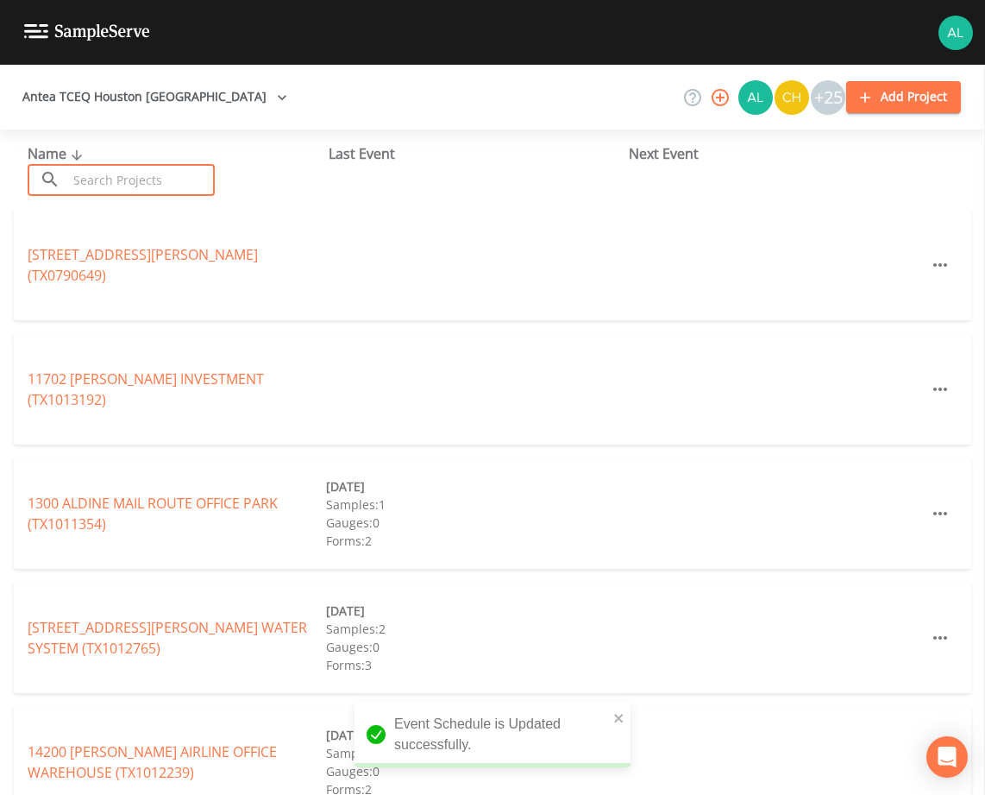
click at [100, 179] on input "text" at bounding box center [141, 180] width 148 height 32
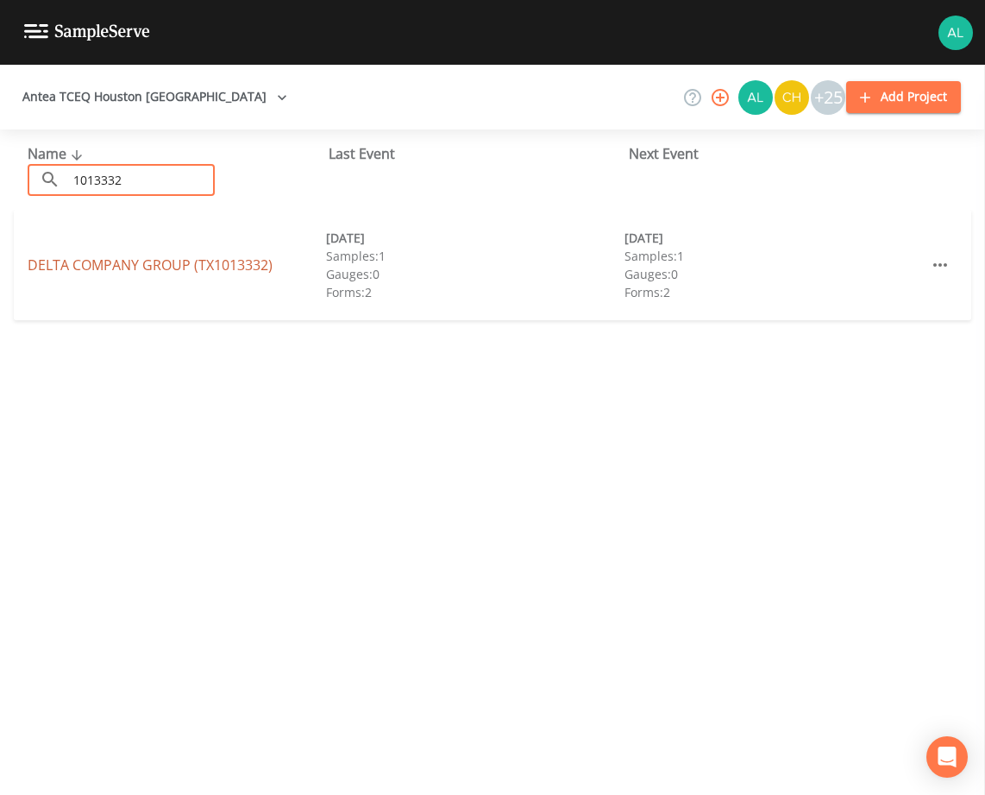
type input "1013332"
click at [91, 259] on link "DELTA COMPANY GROUP (TX1013332)" at bounding box center [150, 264] width 245 height 19
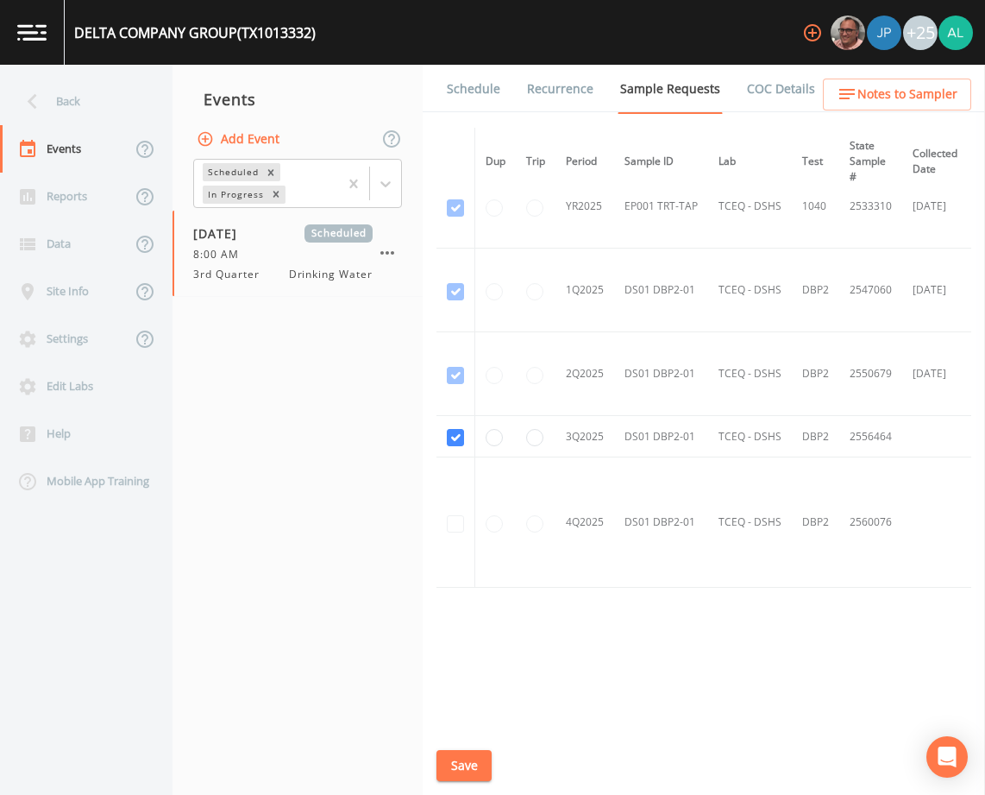
scroll to position [454, 0]
click at [503, 86] on li "Recurrence" at bounding box center [549, 89] width 93 height 48
click at [489, 101] on link "Schedule" at bounding box center [473, 89] width 59 height 48
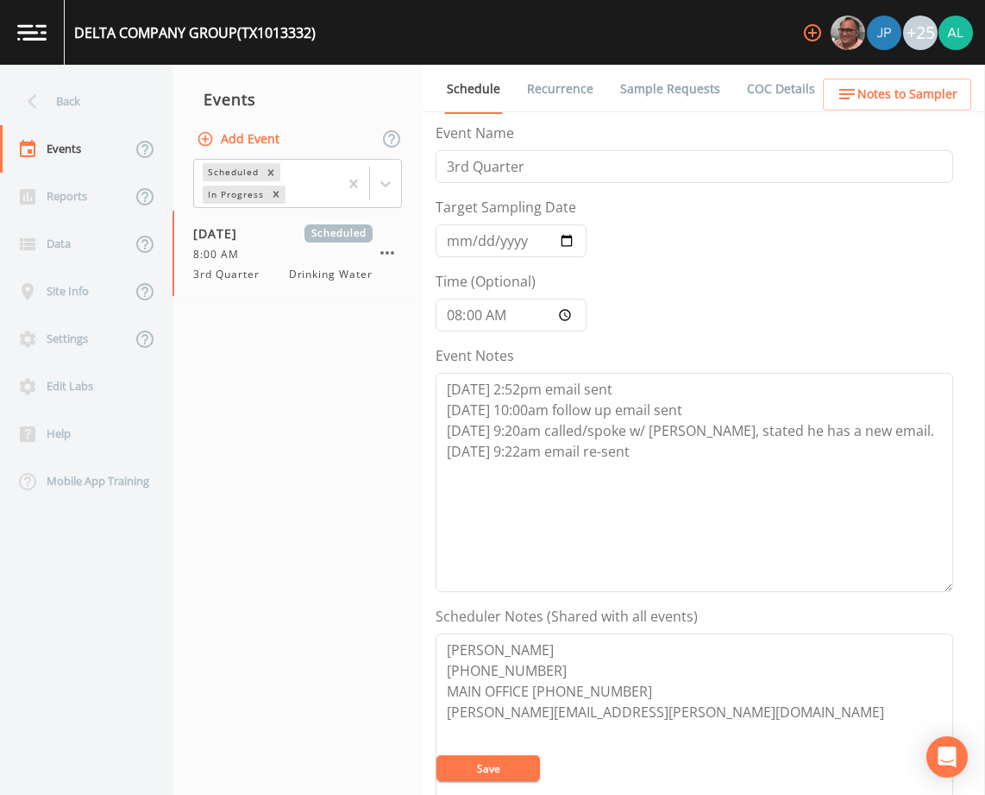
scroll to position [345, 0]
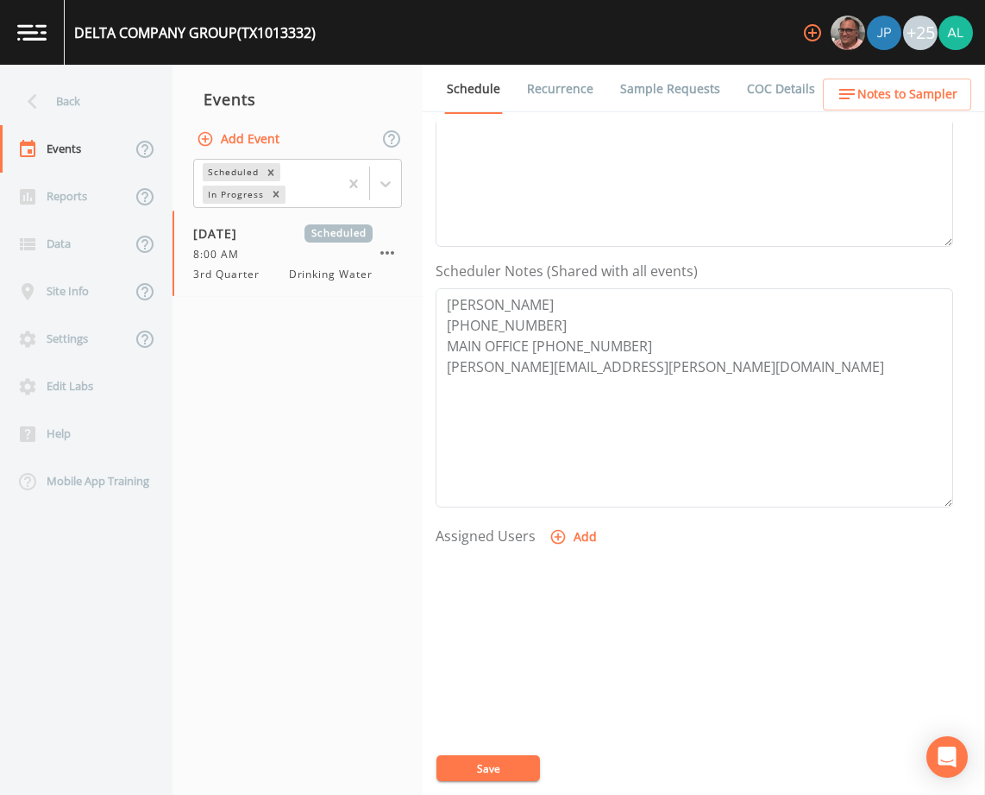
click at [894, 110] on ul "Schedule Recurrence Sample Requests COC Details Forms" at bounding box center [704, 88] width 562 height 47
click at [581, 541] on button "Add" at bounding box center [575, 537] width 58 height 32
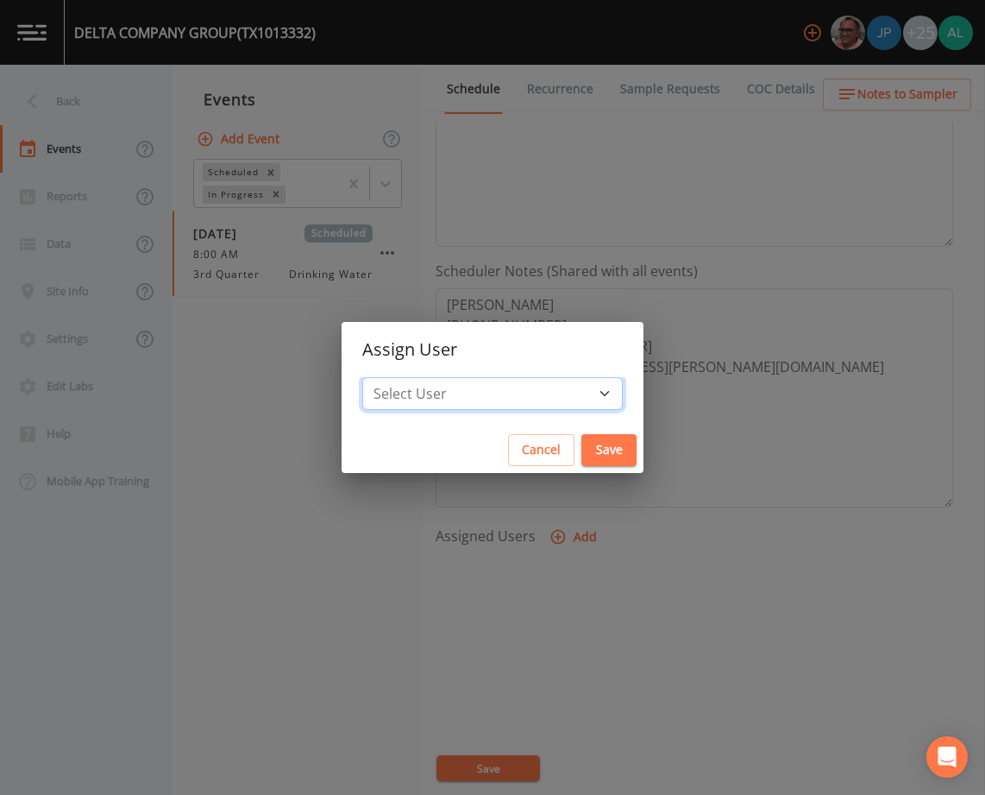
click at [511, 402] on select "Select User Mike Franklin Joshua gere Paul Kler Teran David Weber Zachary Evans…" at bounding box center [492, 393] width 261 height 33
select select "1051c3a1-6c84-4a22-a0dd-c999b59f2b39"
click at [401, 377] on select "Select User Mike Franklin Joshua gere Paul Kler Teran David Weber Zachary Evans…" at bounding box center [492, 393] width 261 height 33
click at [582, 455] on button "Save" at bounding box center [608, 450] width 55 height 32
select select
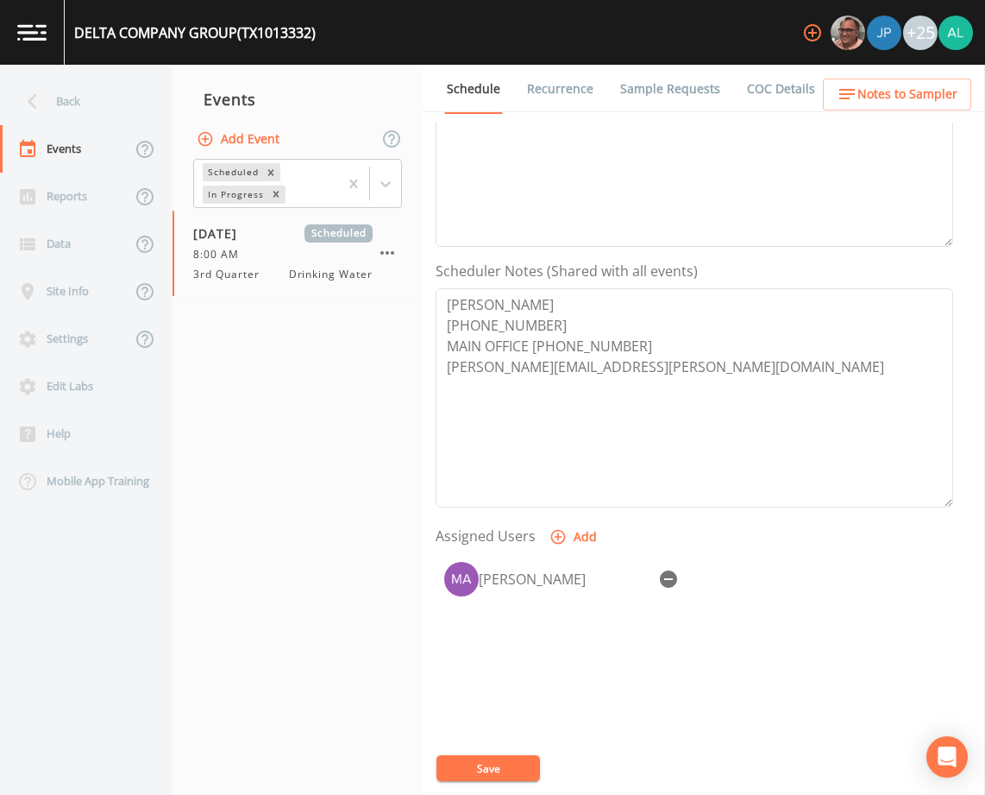
click at [489, 763] on button "Save" at bounding box center [489, 768] width 104 height 26
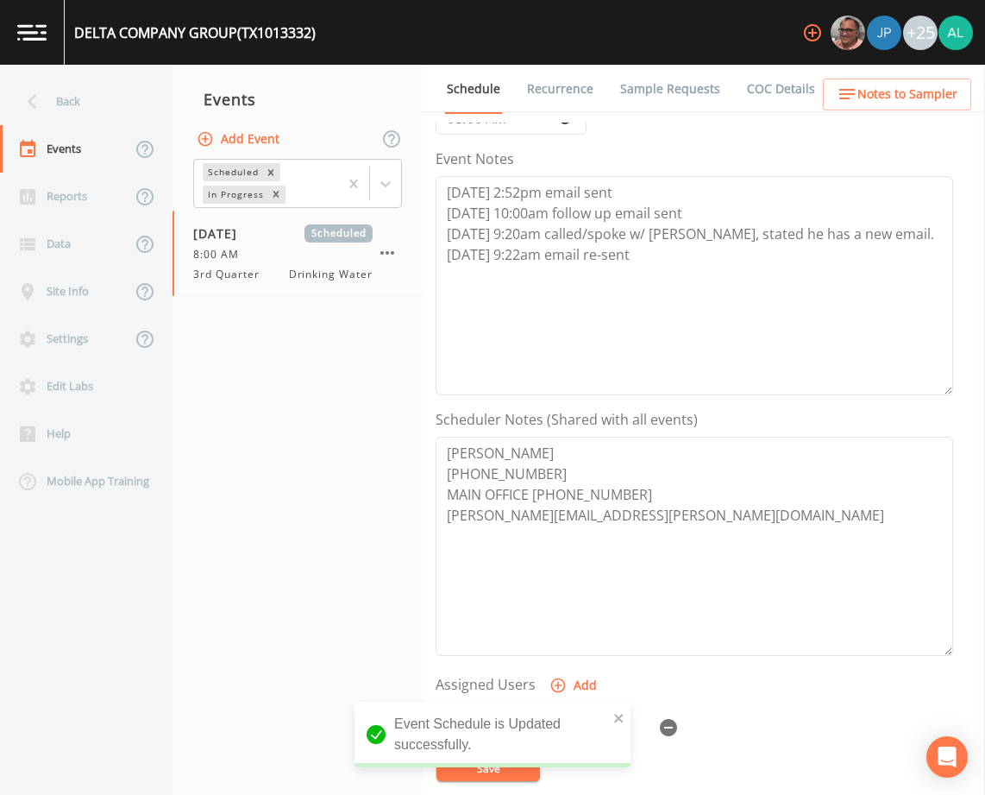
scroll to position [173, 0]
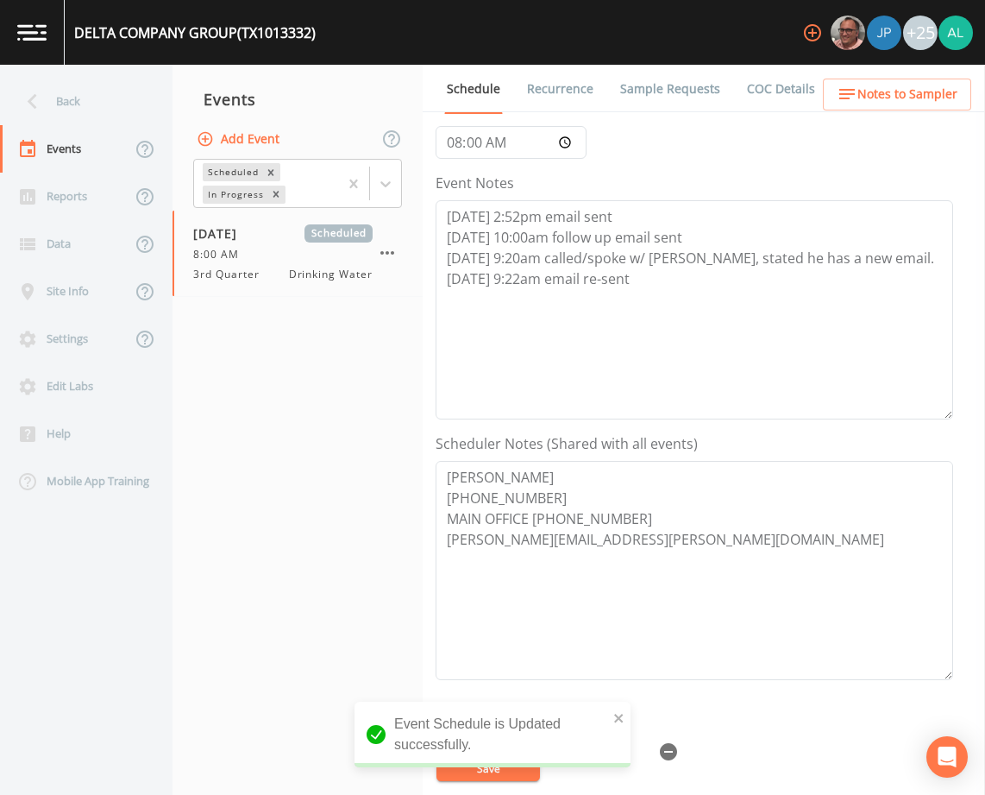
click at [903, 92] on span "Notes to Sampler" at bounding box center [907, 95] width 100 height 22
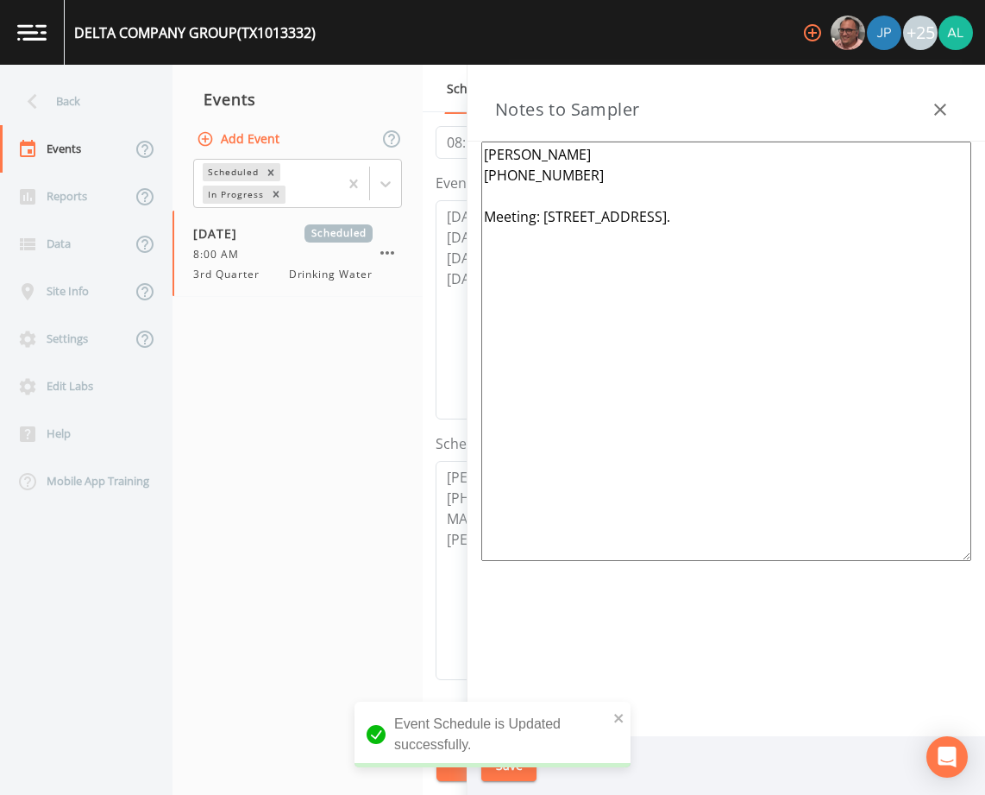
click at [937, 107] on icon "button" at bounding box center [940, 110] width 12 height 12
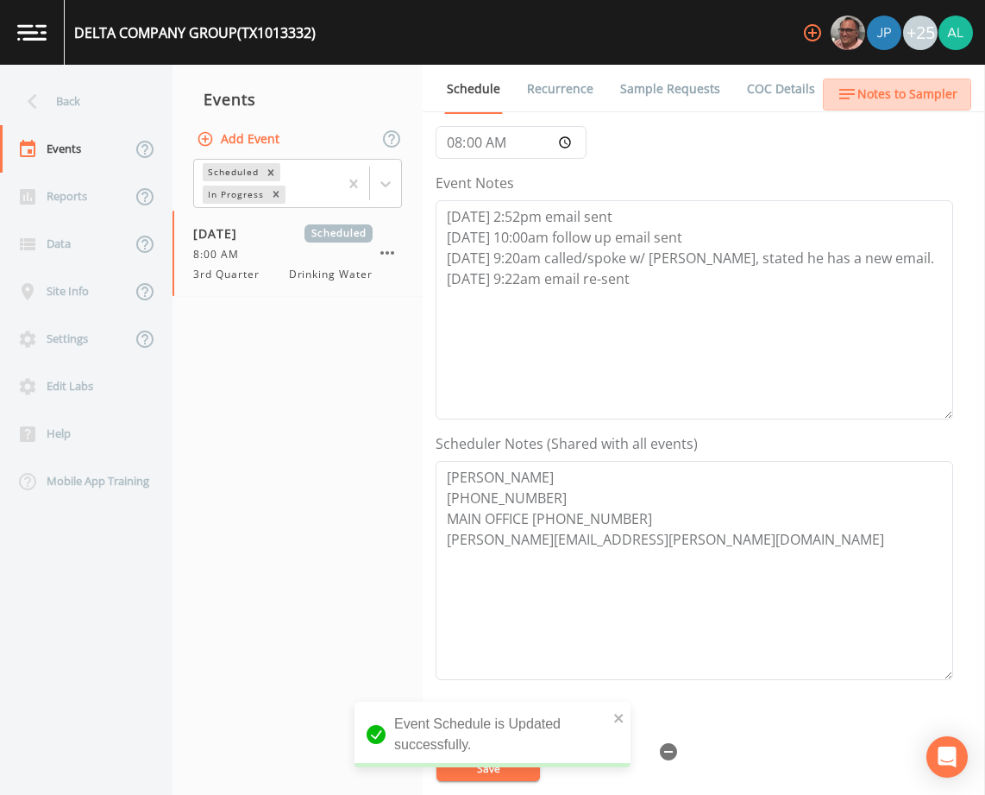
click at [888, 102] on span "Notes to Sampler" at bounding box center [907, 95] width 100 height 22
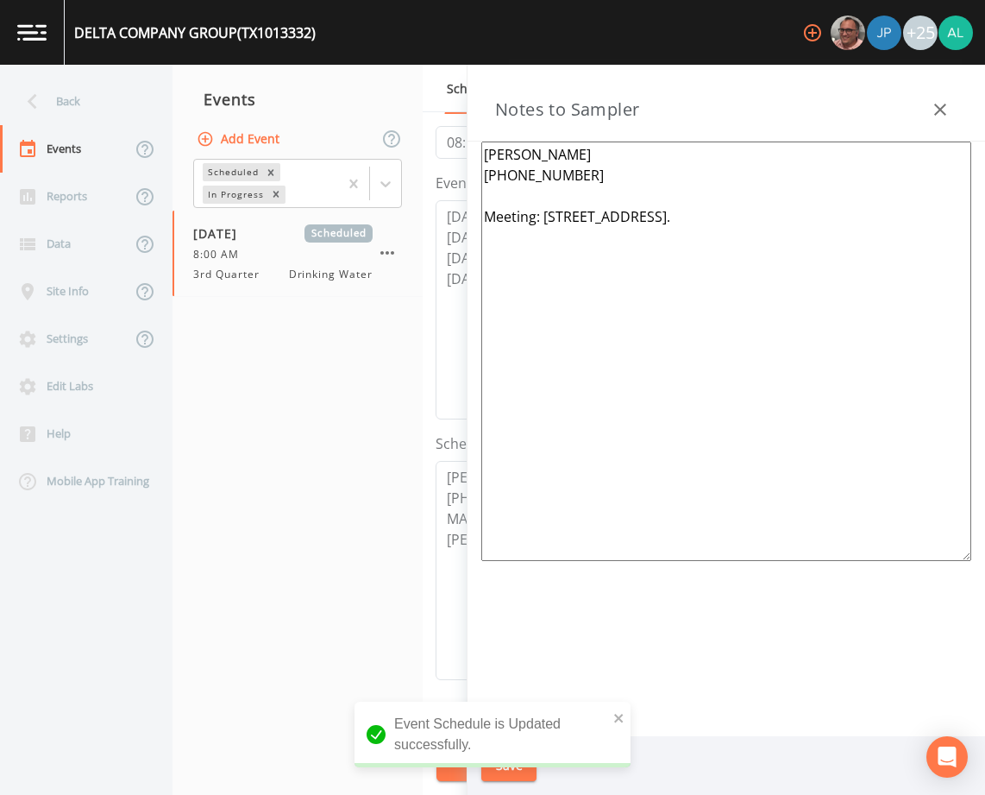
click at [941, 110] on icon "button" at bounding box center [940, 110] width 12 height 12
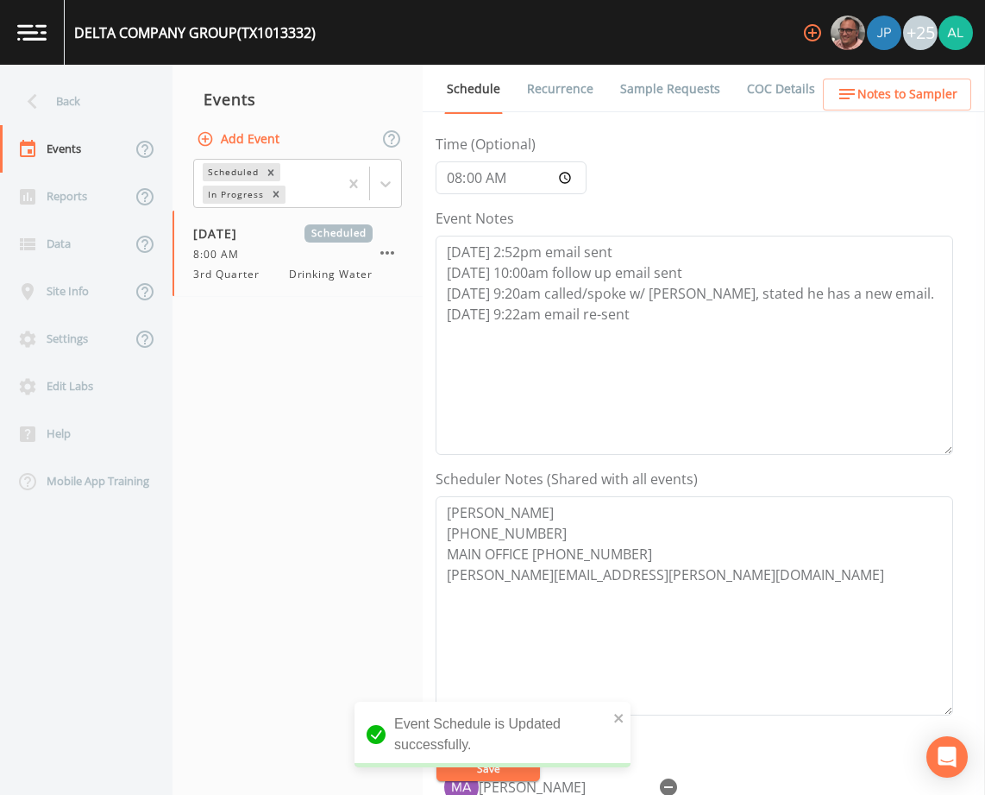
scroll to position [86, 0]
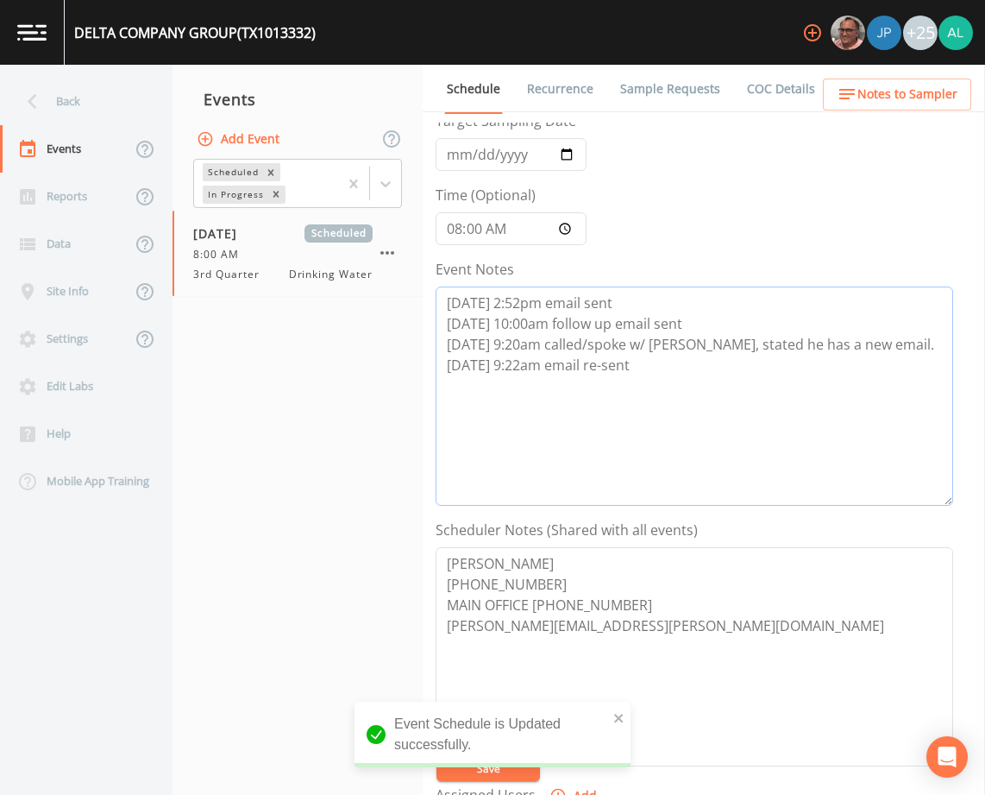
click at [665, 381] on textarea "8/27 @ 2:52pm email sent 8/28 @ 10:00am follow up email sent 8/29 @ 9:20am call…" at bounding box center [695, 395] width 518 height 219
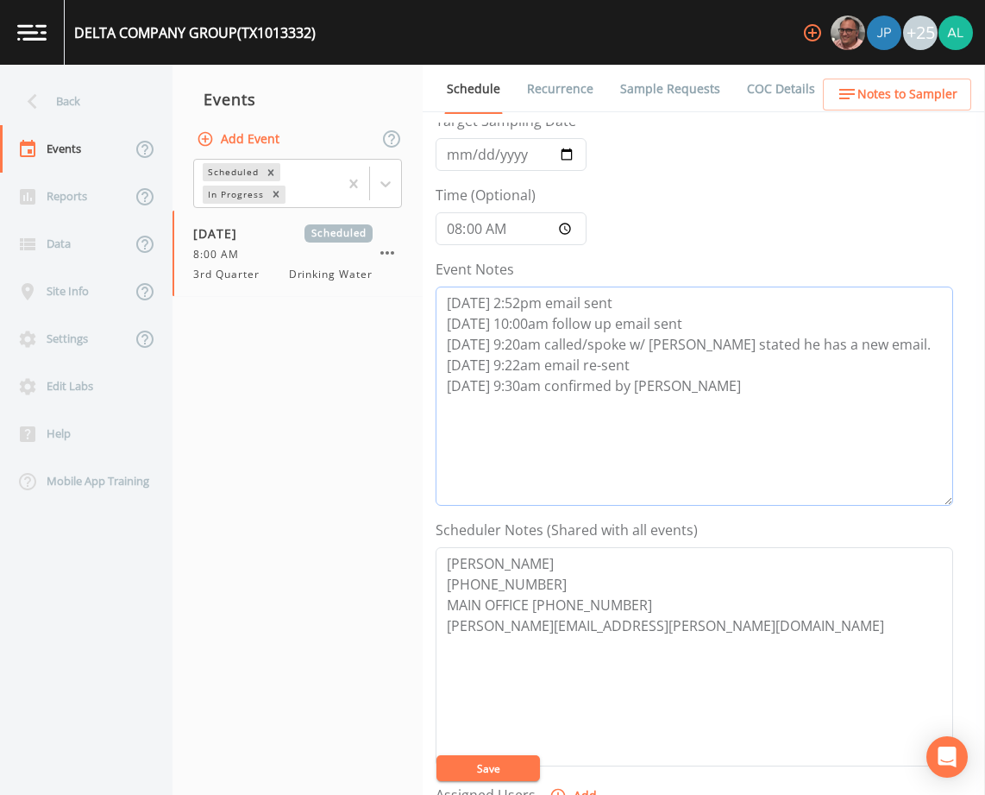
type textarea "8/27 @ 2:52pm email sent 8/28 @ 10:00am follow up email sent 8/29 @ 9:20am call…"
click at [467, 771] on button "Save" at bounding box center [489, 768] width 104 height 26
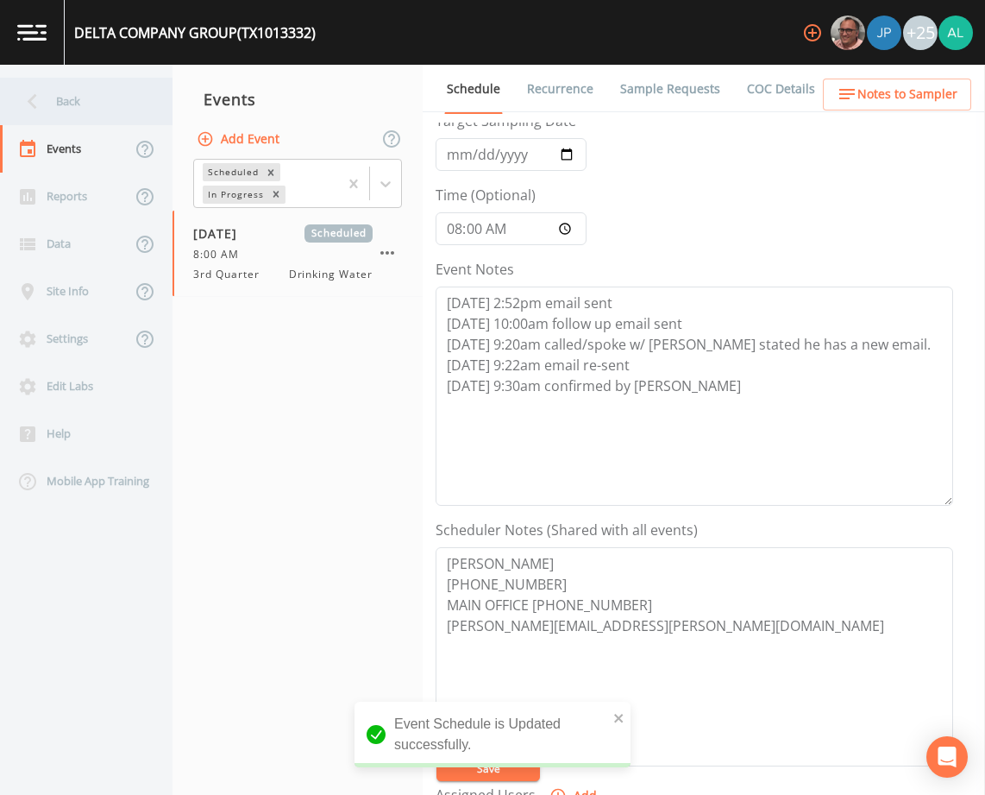
click at [125, 101] on div "Back" at bounding box center [77, 101] width 155 height 47
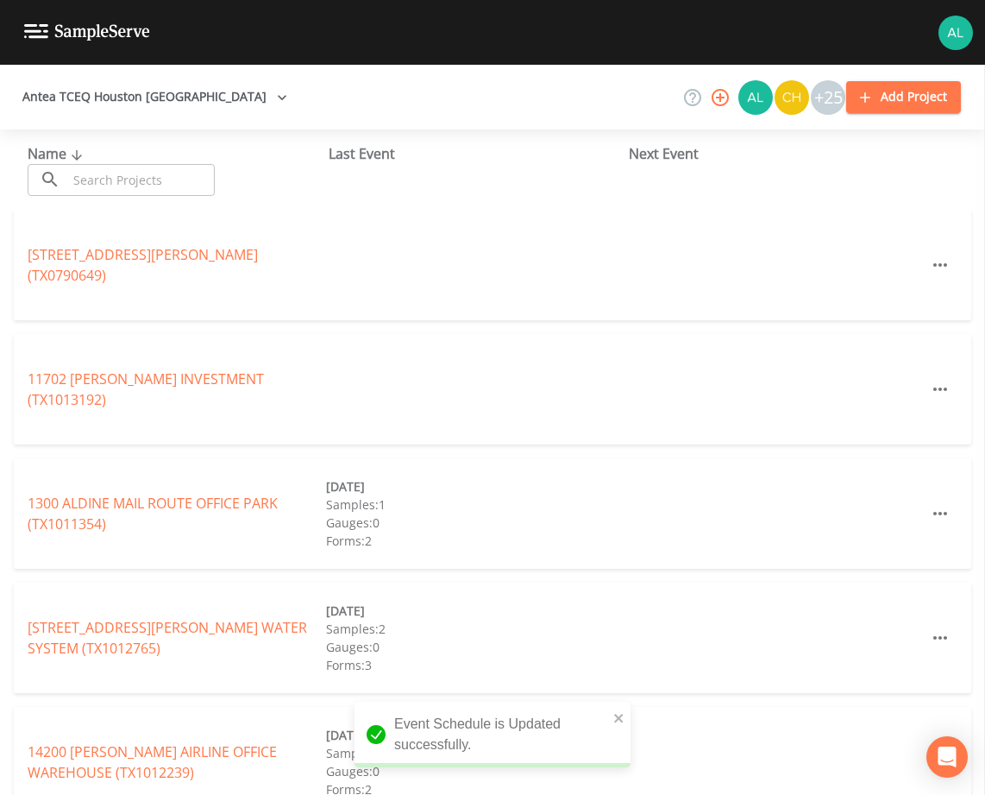
click at [134, 166] on input "text" at bounding box center [141, 180] width 148 height 32
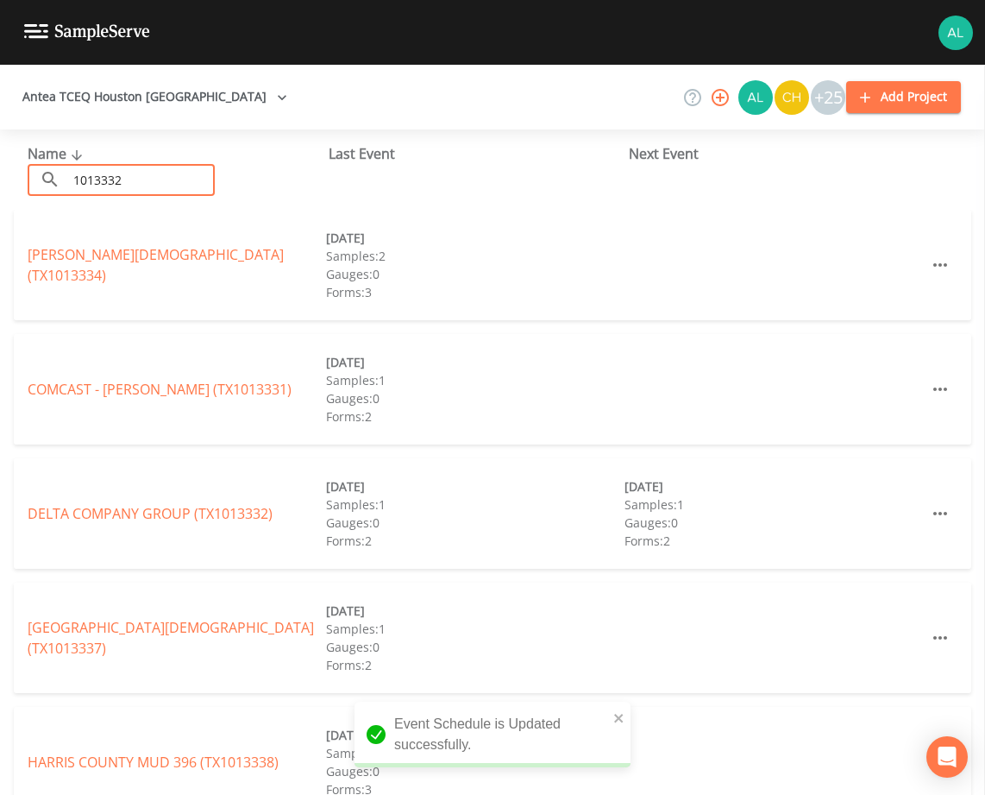
type input "1013332"
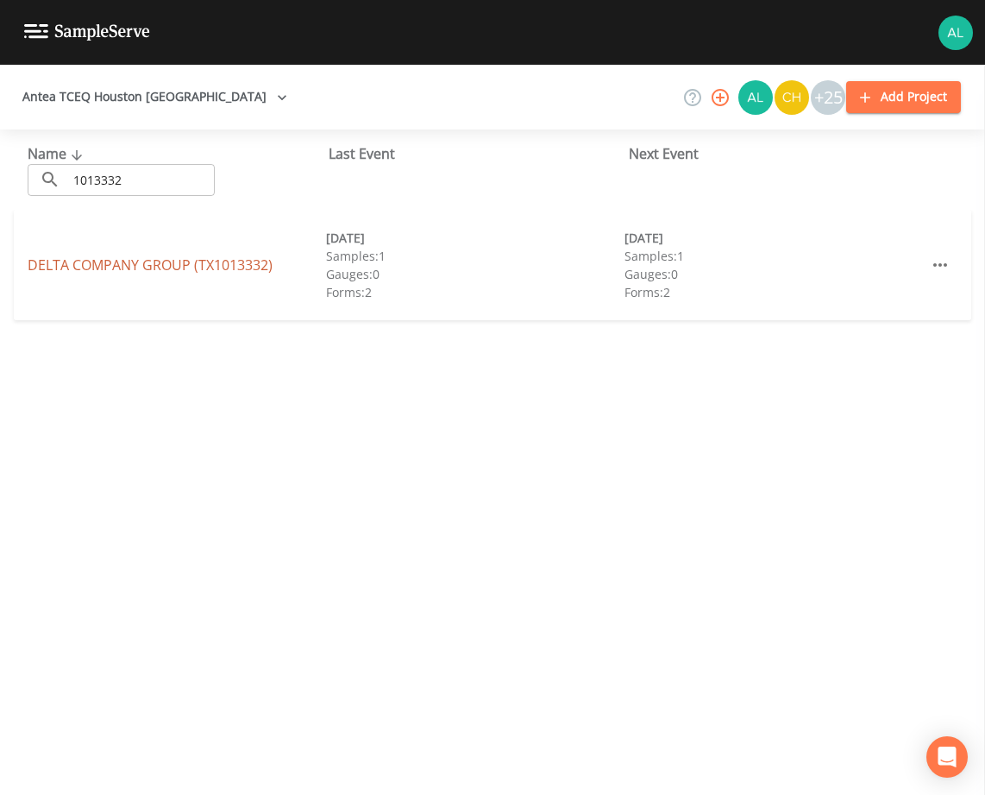
click at [76, 271] on link "DELTA COMPANY GROUP (TX1013332)" at bounding box center [150, 264] width 245 height 19
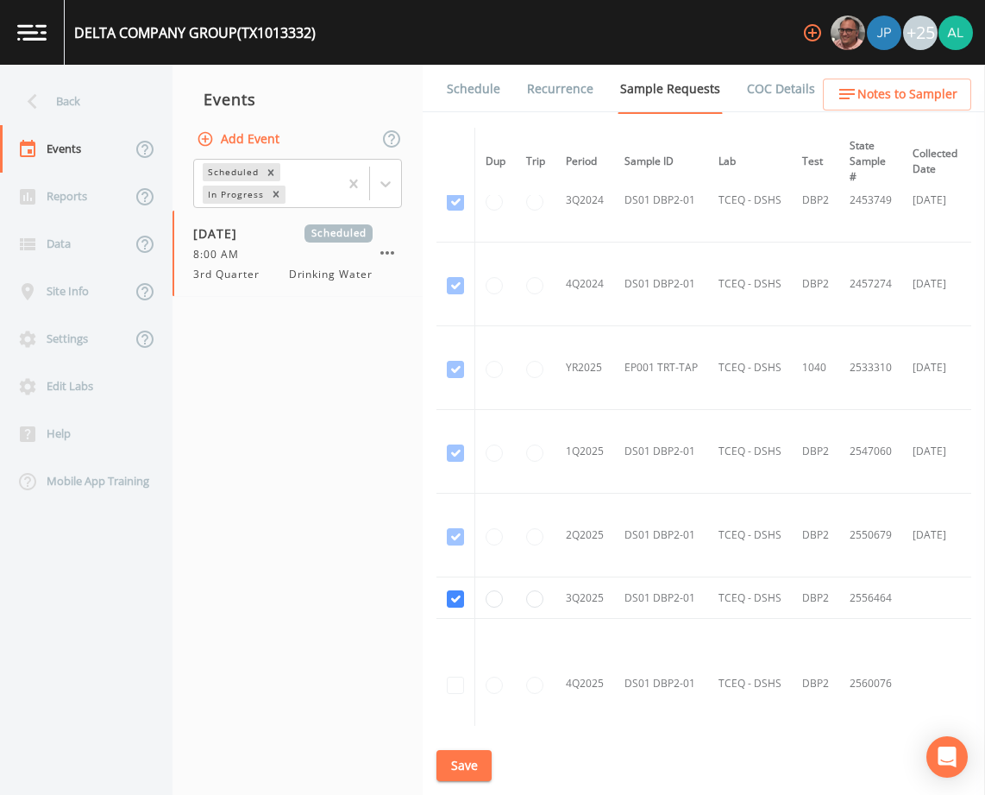
scroll to position [454, 0]
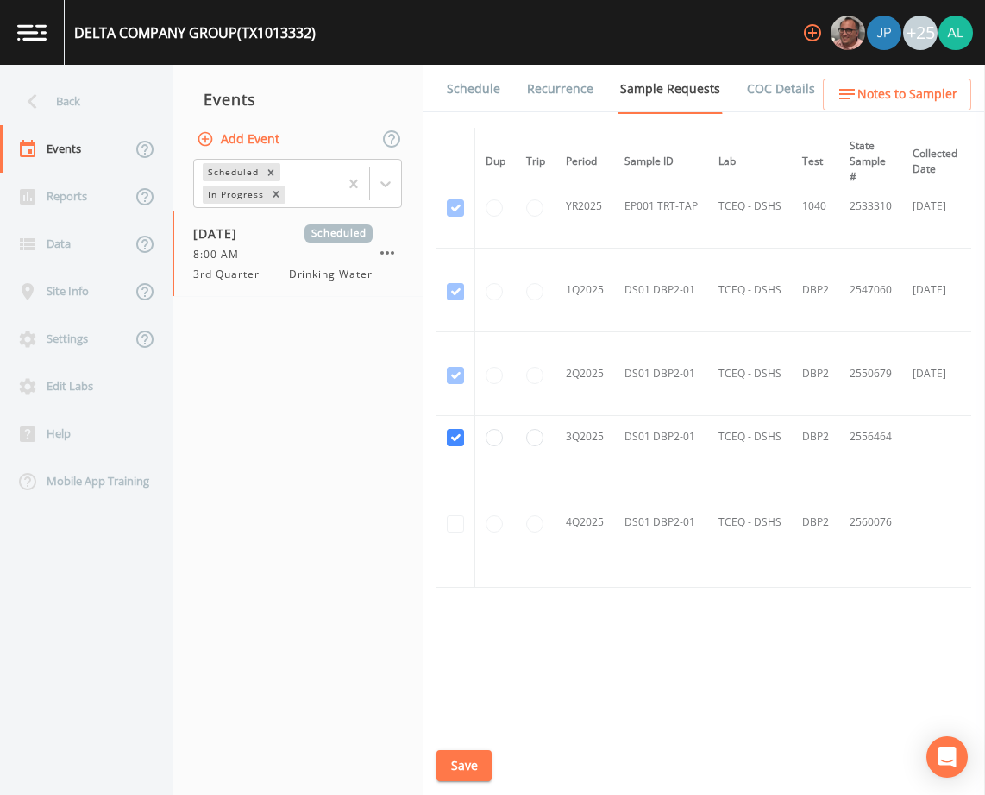
click at [492, 98] on link "Schedule" at bounding box center [473, 89] width 59 height 48
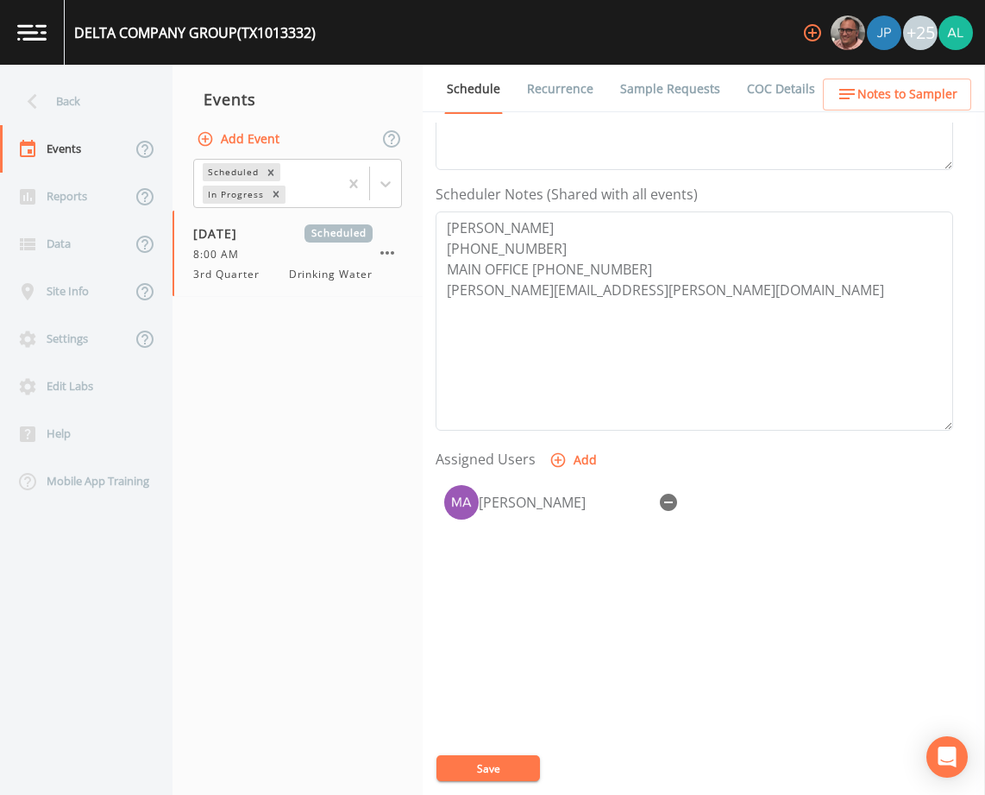
scroll to position [423, 0]
click at [838, 92] on icon "button" at bounding box center [847, 94] width 21 height 21
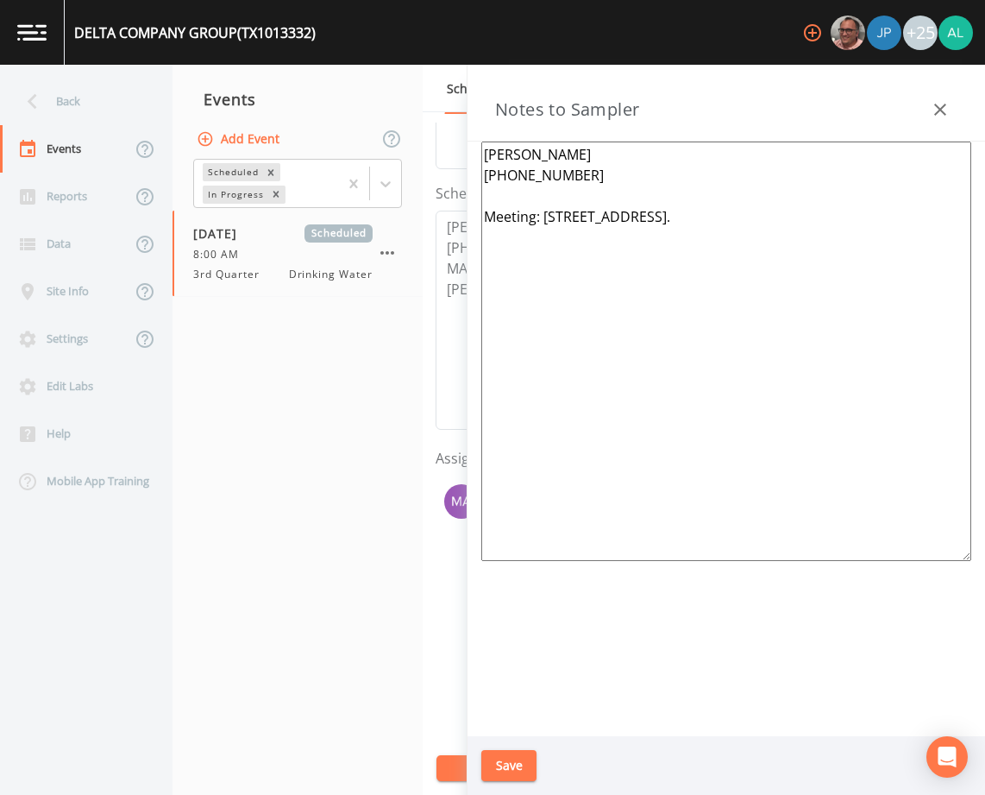
click at [948, 114] on icon "button" at bounding box center [940, 109] width 21 height 21
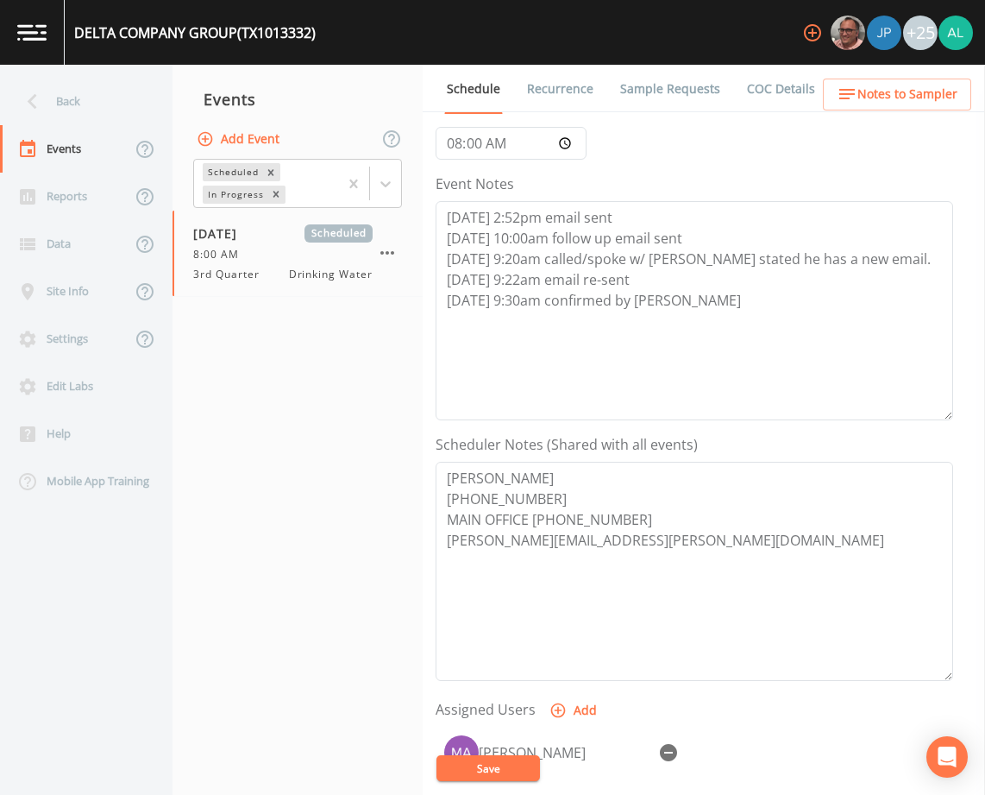
scroll to position [164, 0]
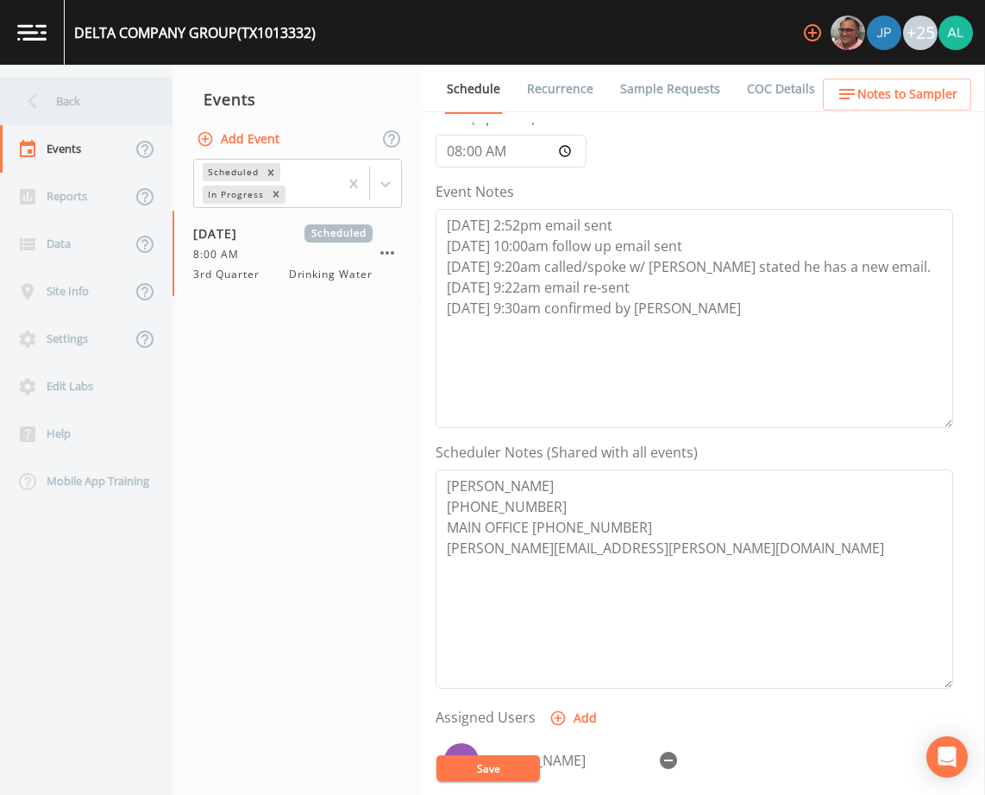
click at [103, 104] on div "Back" at bounding box center [77, 101] width 155 height 47
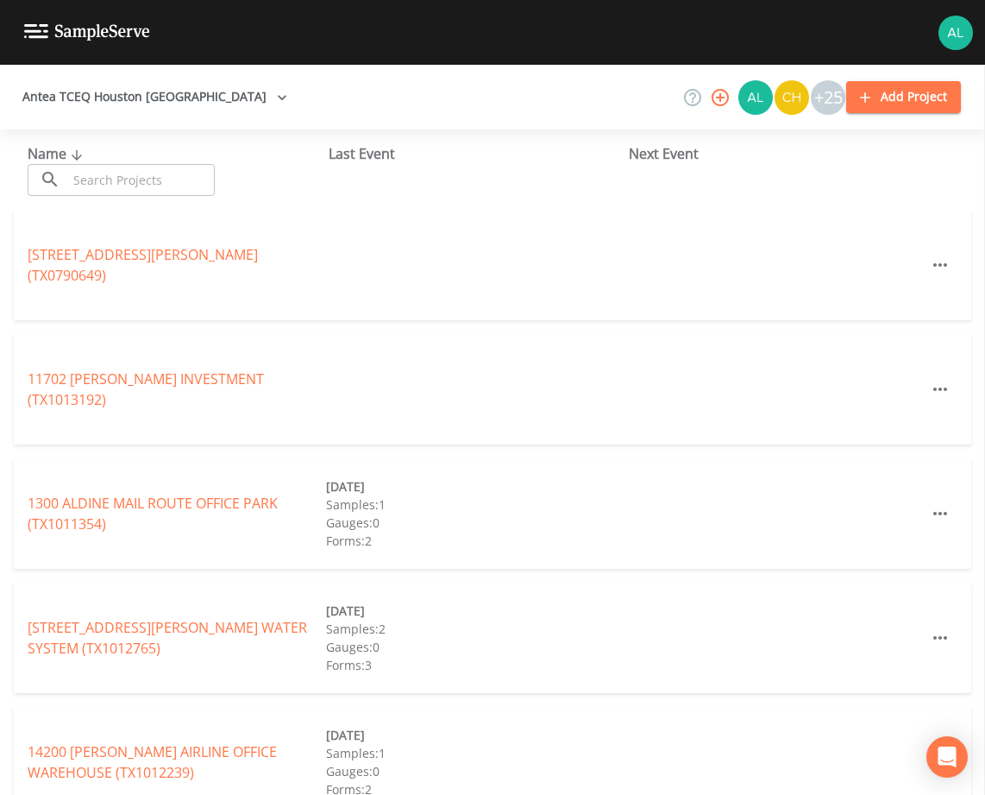
click at [139, 192] on input "text" at bounding box center [141, 180] width 148 height 32
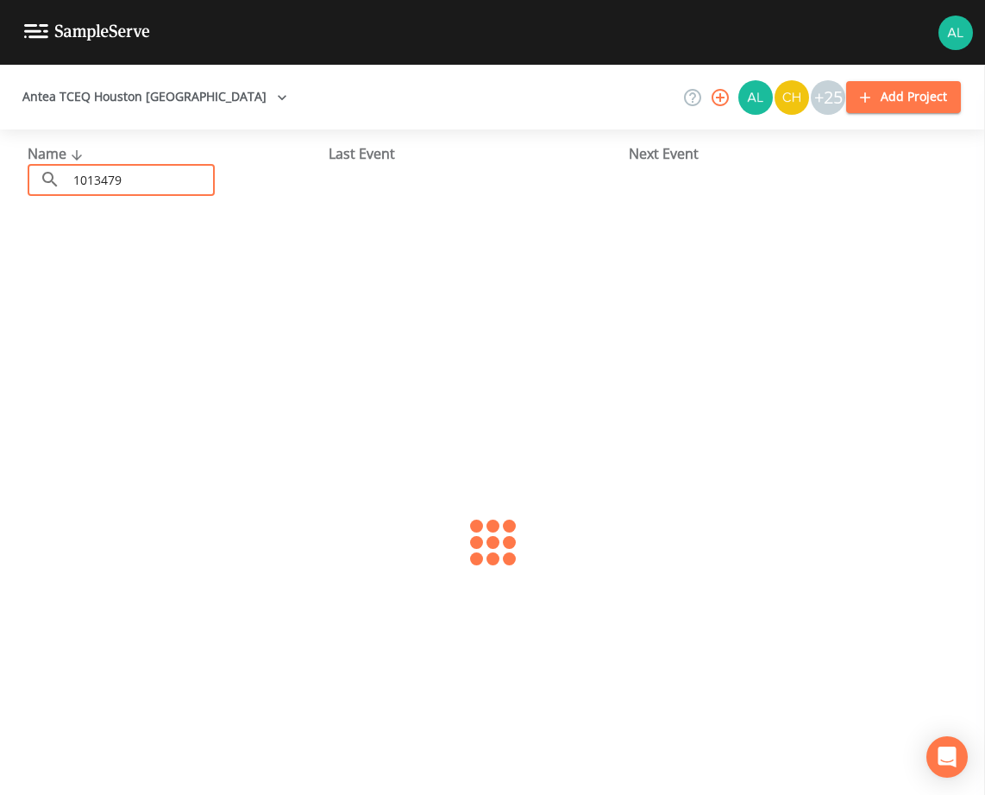
type input "1013479"
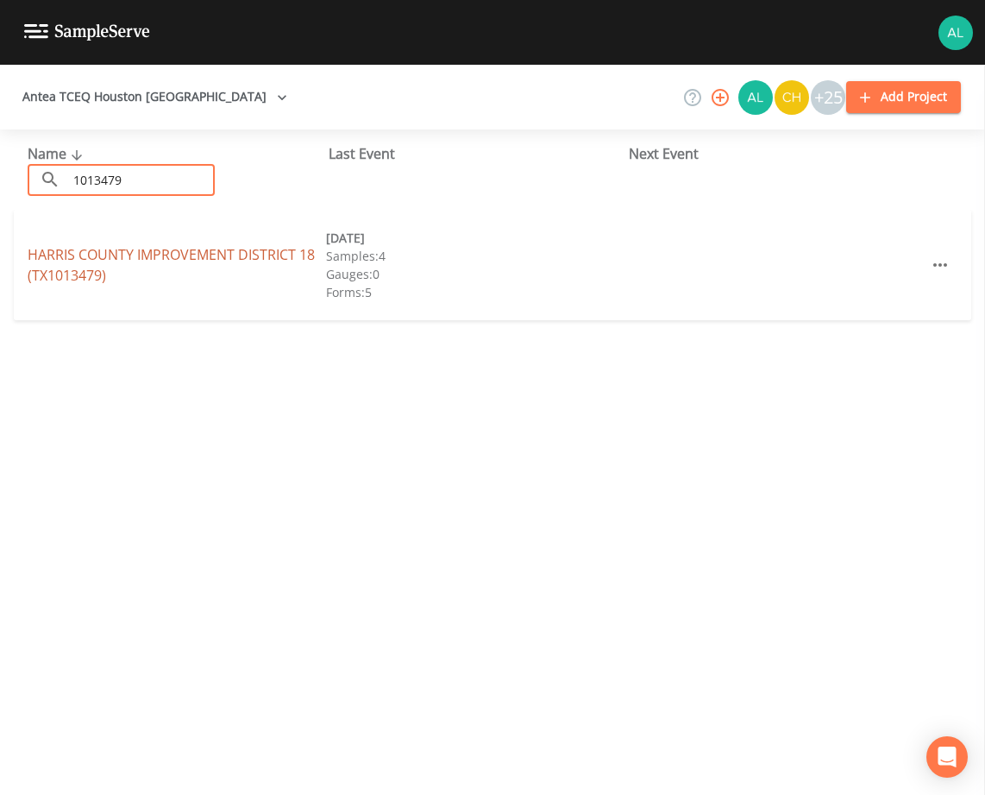
click at [100, 254] on link "HARRIS COUNTY IMPROVEMENT DISTRICT 18 (TX1013479)" at bounding box center [171, 265] width 287 height 40
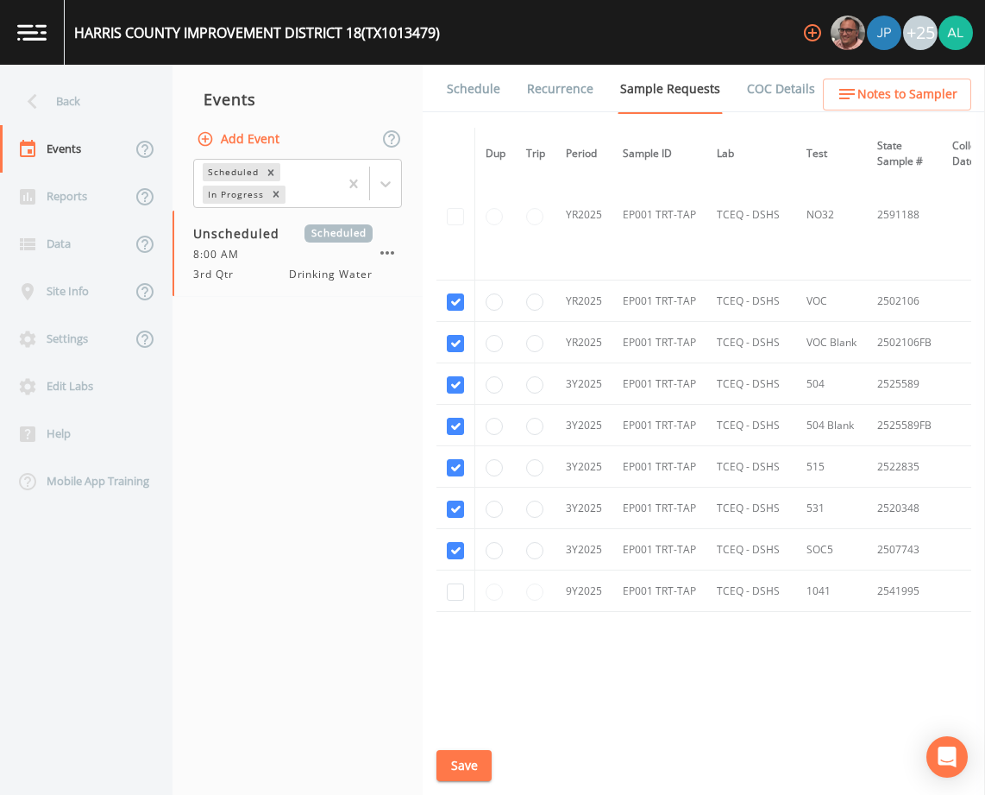
scroll to position [690, 0]
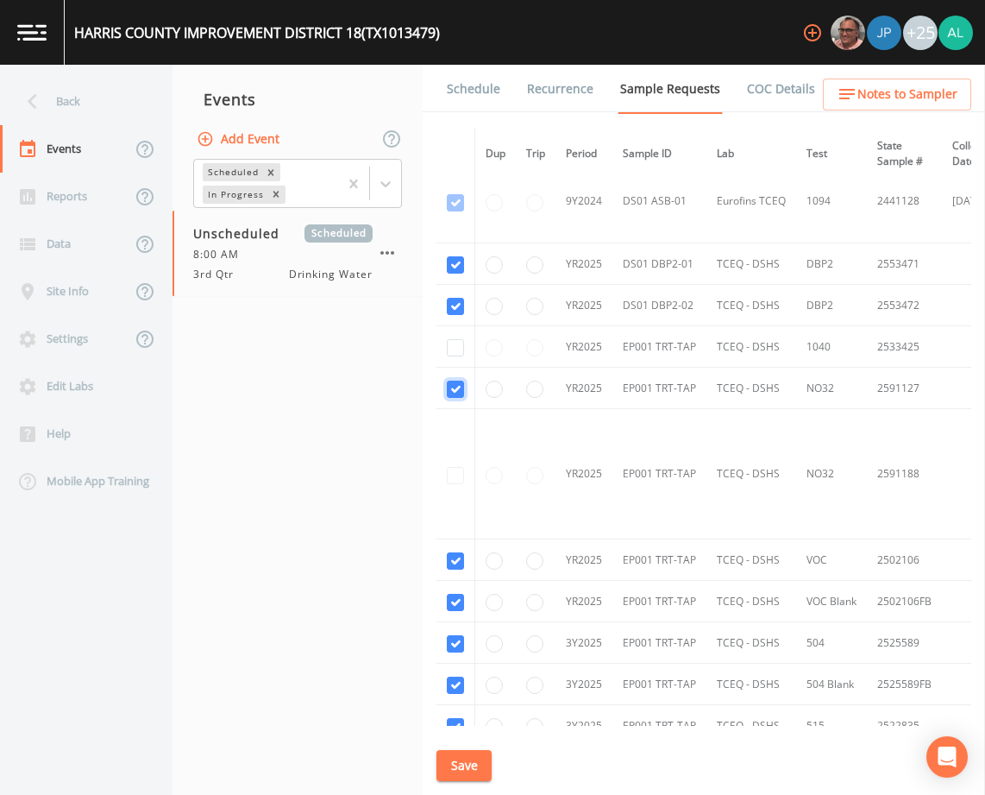
click at [456, 394] on input "checkbox" at bounding box center [455, 388] width 17 height 17
checkbox input "false"
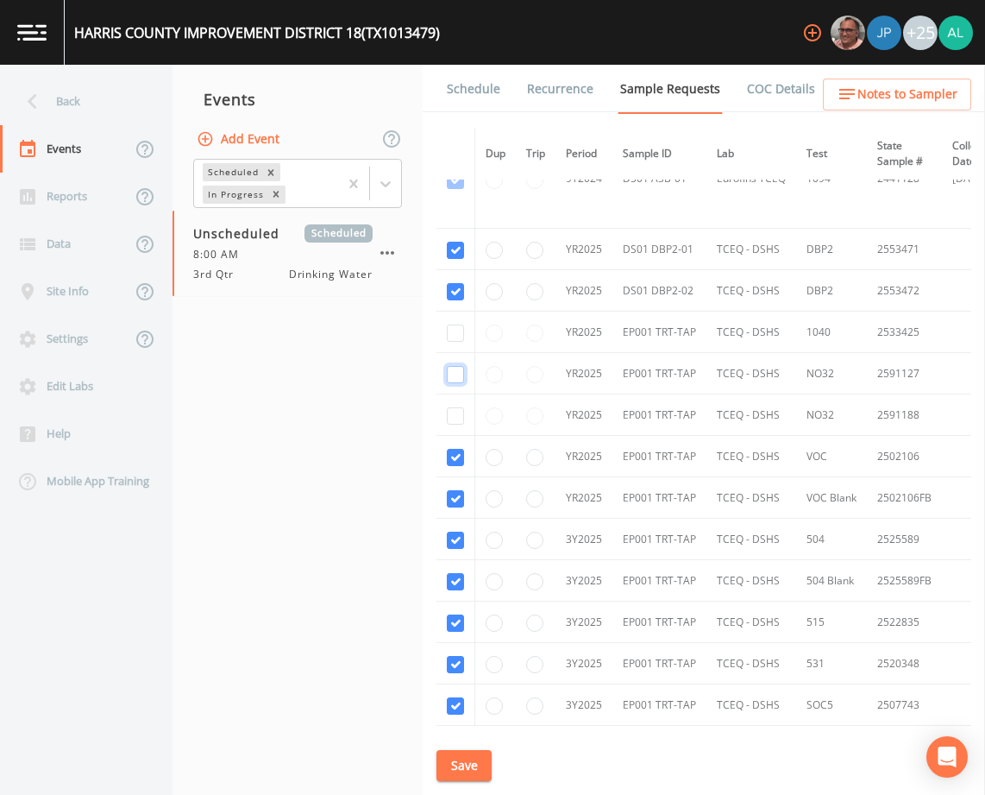
scroll to position [885, 0]
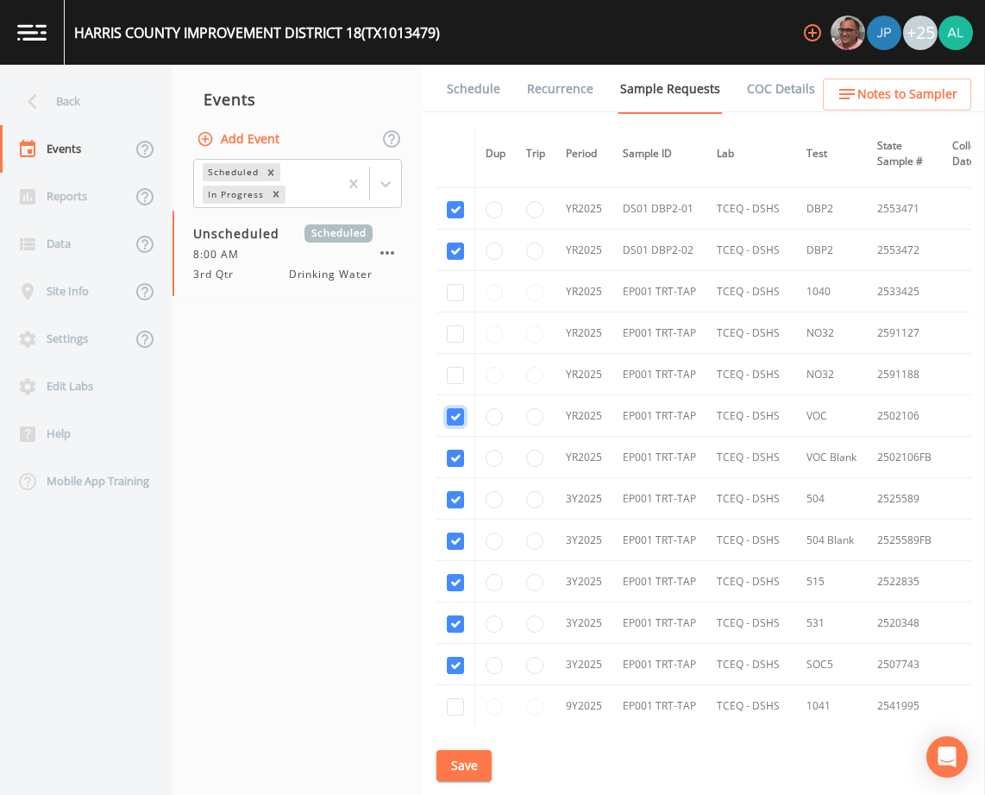
checkbox input "false"
click at [452, 447] on td at bounding box center [456, 457] width 39 height 41
checkbox input "false"
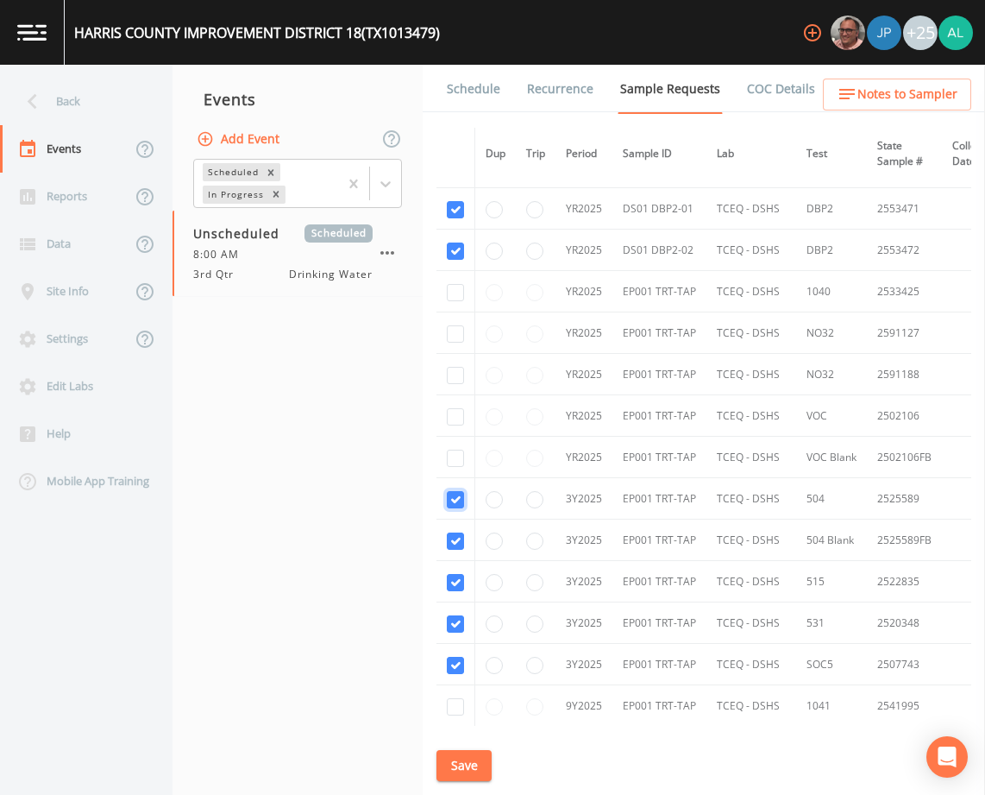
click at [457, 506] on input "checkbox" at bounding box center [455, 499] width 17 height 17
checkbox input "false"
click at [455, 533] on input "checkbox" at bounding box center [455, 540] width 17 height 17
checkbox input "false"
click at [456, 583] on input "checkbox" at bounding box center [455, 582] width 17 height 17
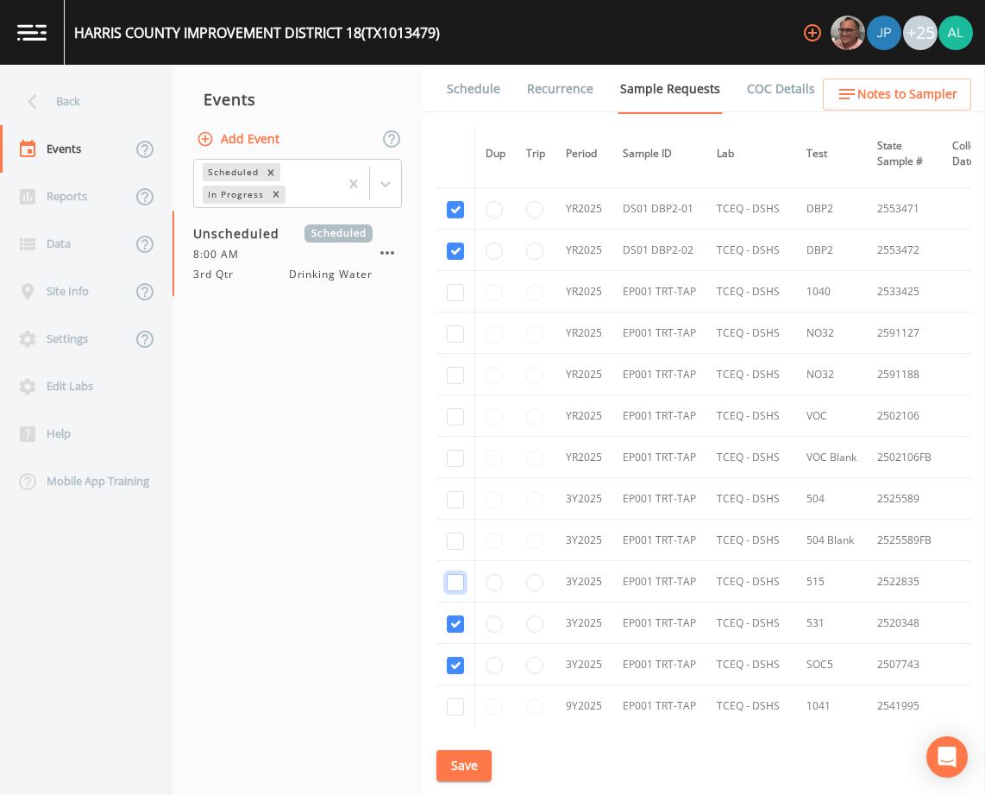
checkbox input "false"
click at [458, 626] on input "checkbox" at bounding box center [455, 623] width 17 height 17
checkbox input "false"
click at [458, 653] on td at bounding box center [456, 664] width 39 height 41
click at [458, 669] on input "checkbox" at bounding box center [455, 664] width 17 height 17
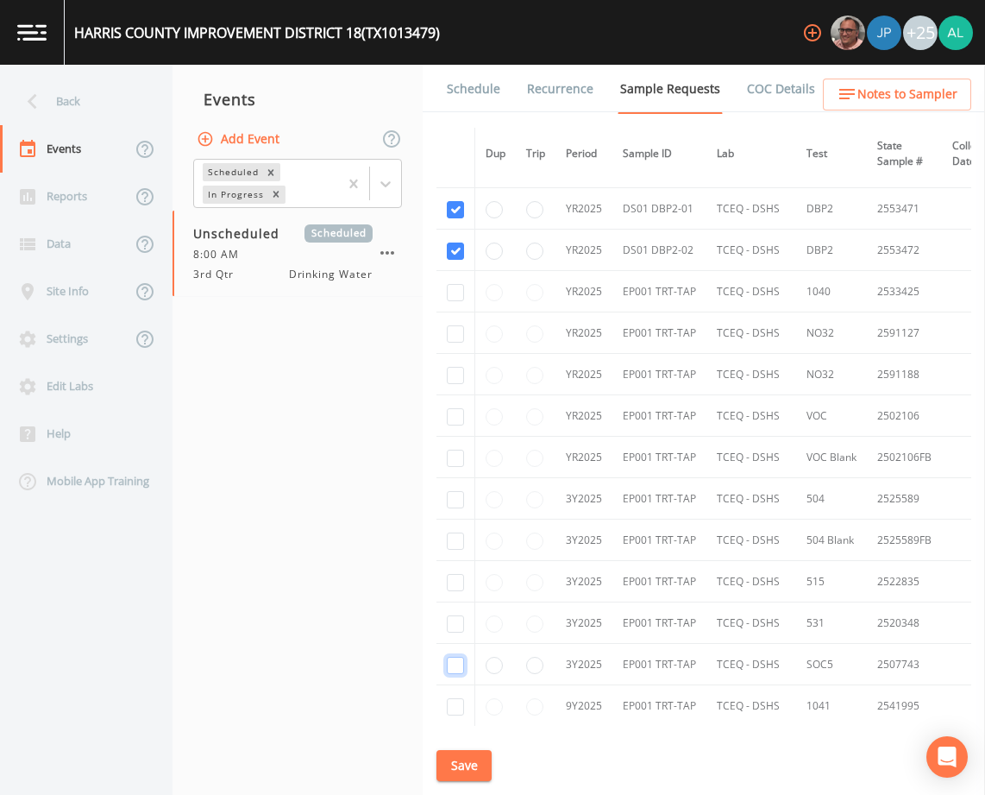
checkbox input "false"
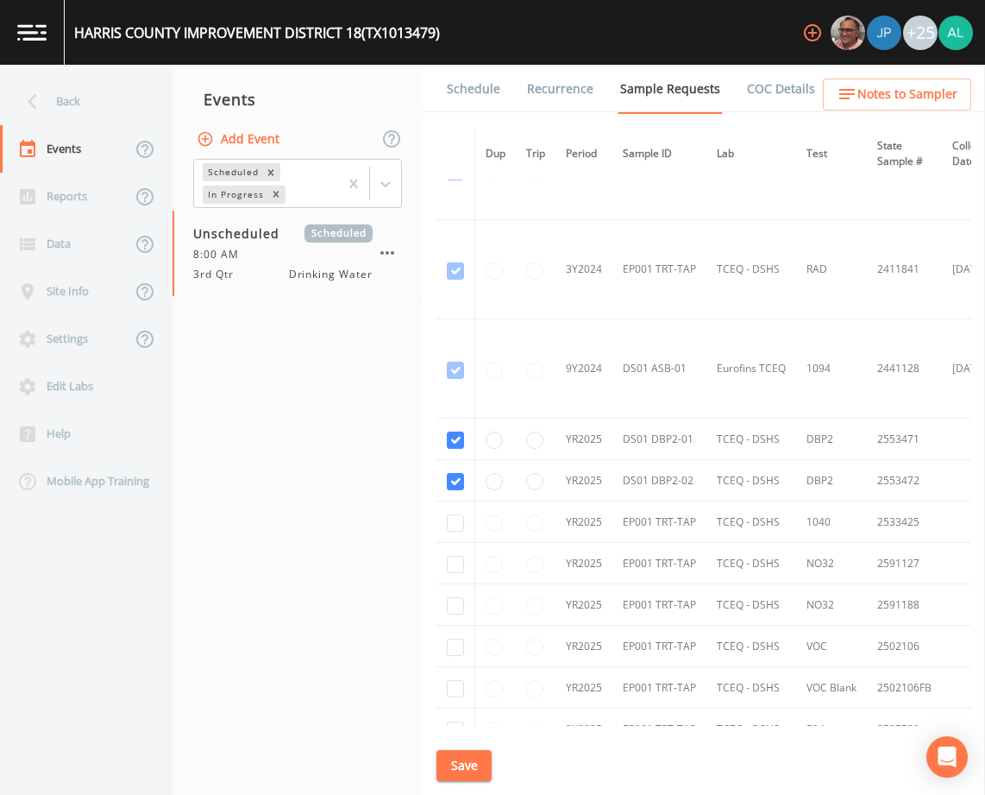
scroll to position [424, 0]
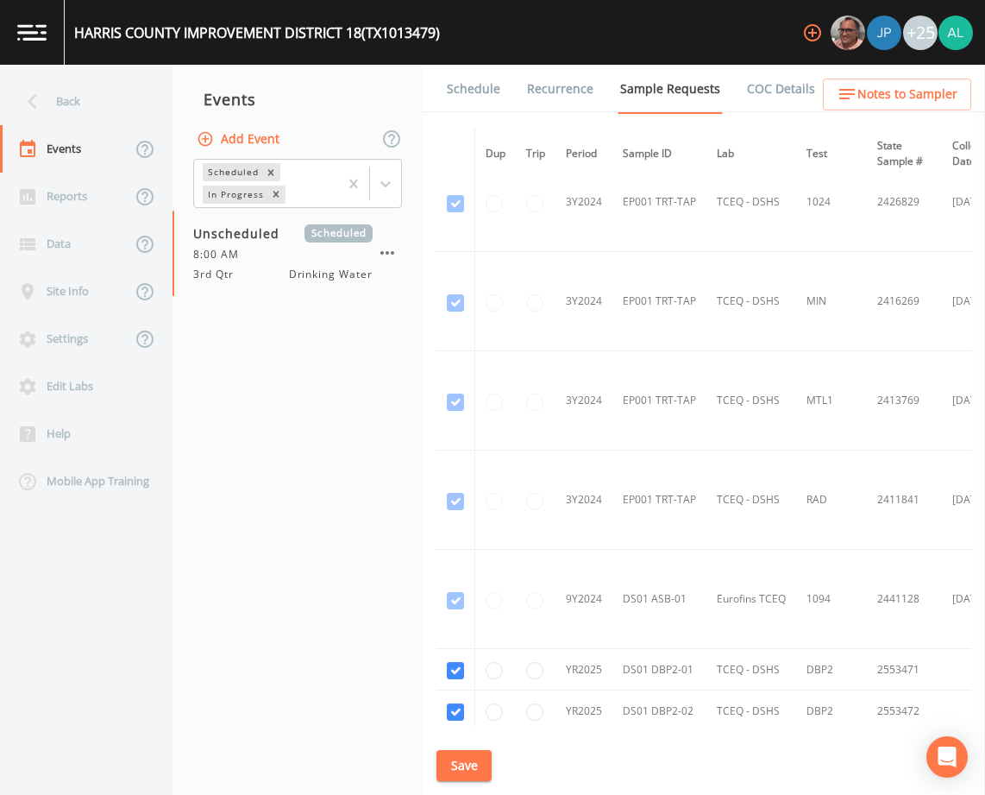
click at [445, 774] on button "Save" at bounding box center [464, 766] width 55 height 32
click at [890, 92] on span "Notes to Sampler" at bounding box center [907, 95] width 100 height 22
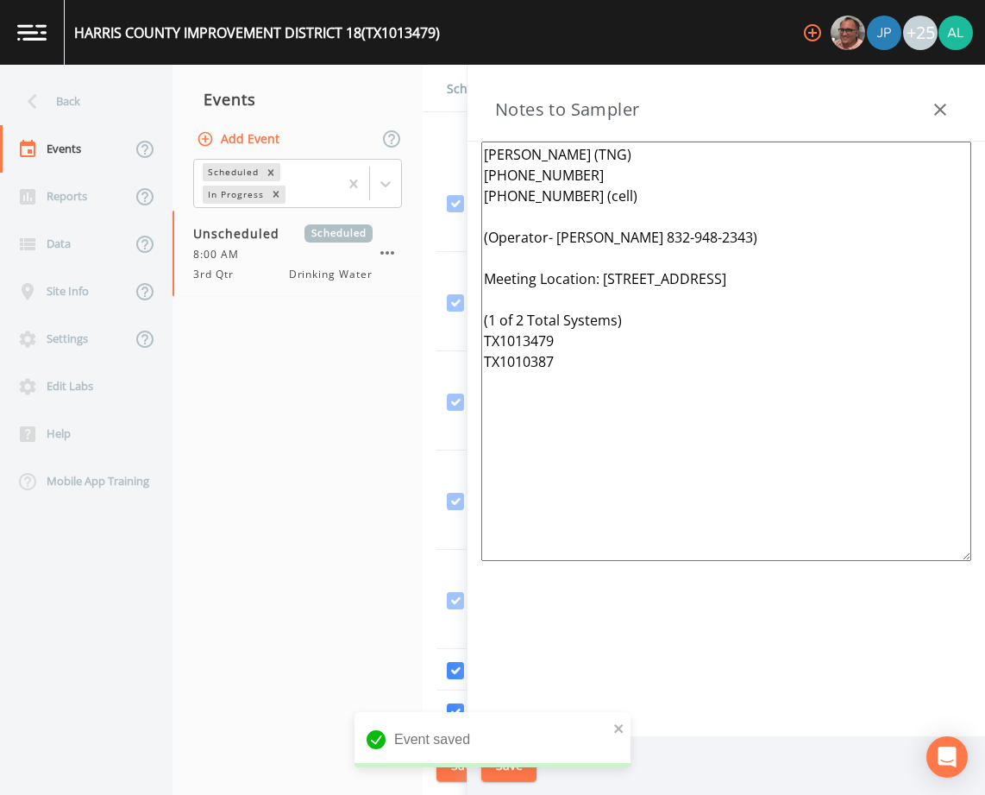
click at [330, 386] on nav "Events Add Event Scheduled In Progress Unscheduled Scheduled 8:00 AM 3rd Qtr Dr…" at bounding box center [298, 430] width 250 height 730
click at [929, 104] on button "button" at bounding box center [940, 109] width 35 height 35
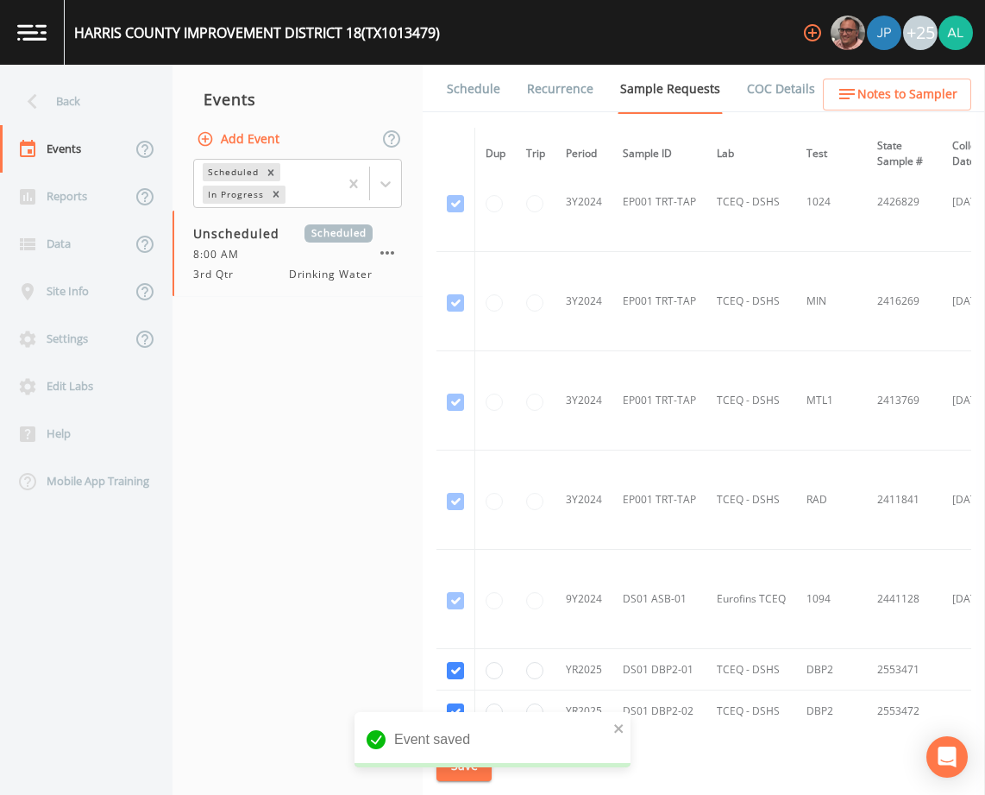
click at [453, 91] on link "Schedule" at bounding box center [473, 89] width 59 height 48
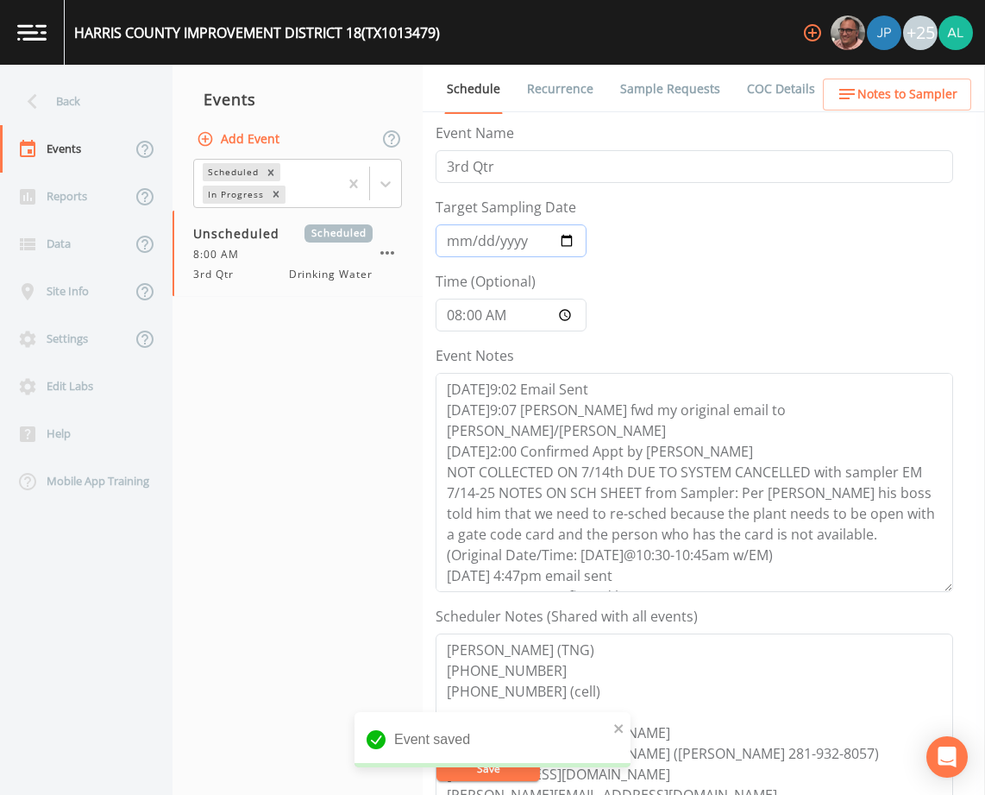
click at [463, 247] on input "Target Sampling Date" at bounding box center [511, 240] width 151 height 33
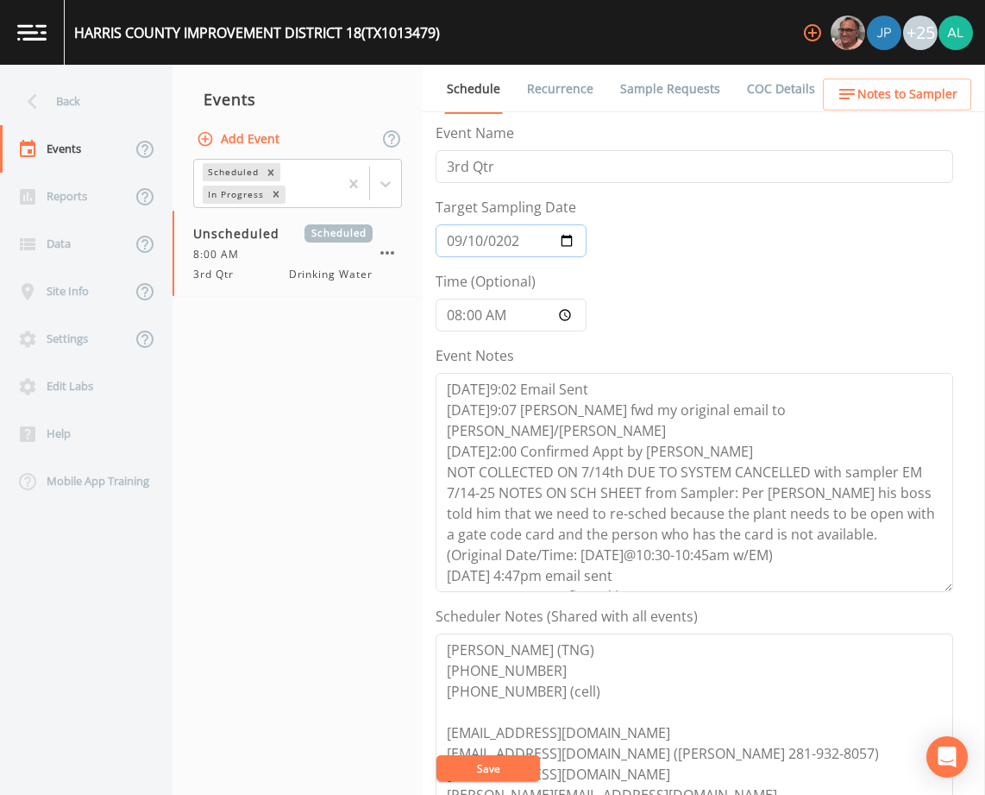
type input "[DATE]"
click at [484, 764] on button "Save" at bounding box center [489, 768] width 104 height 26
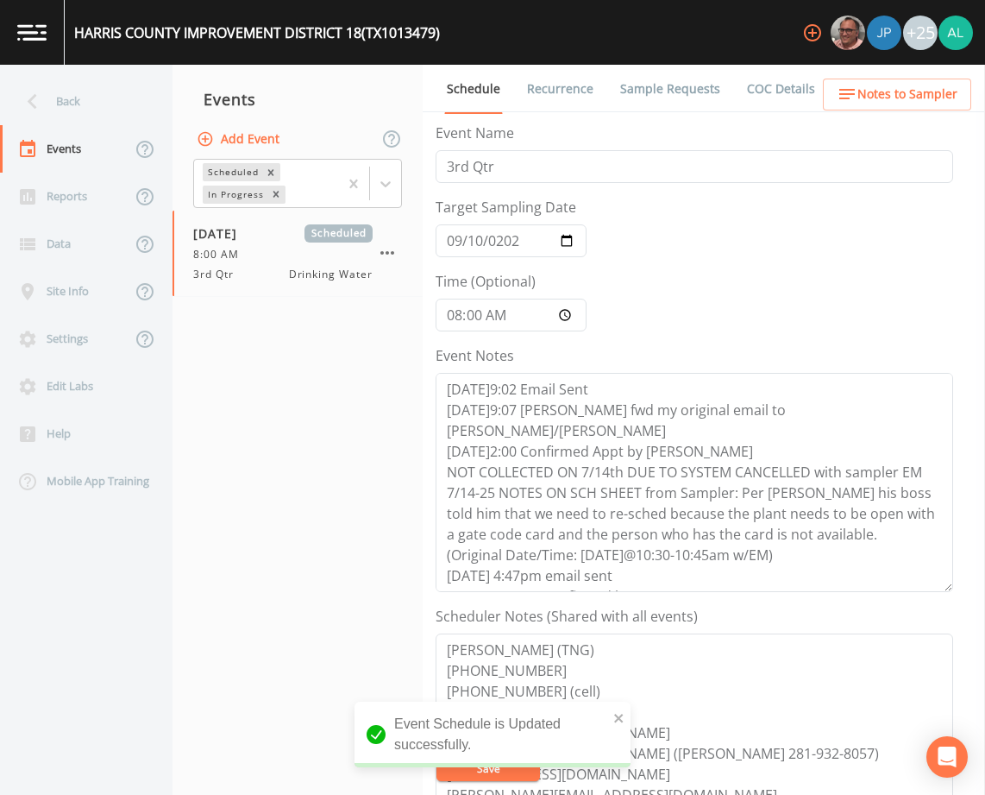
scroll to position [21, 0]
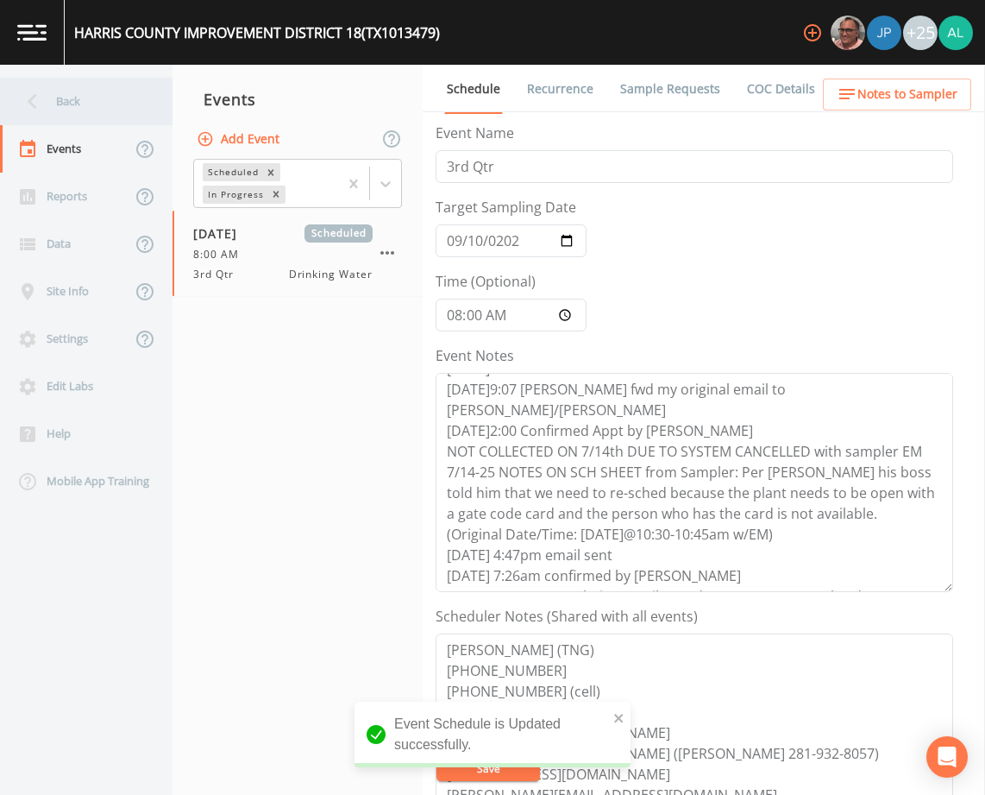
click at [91, 95] on div "Back" at bounding box center [77, 101] width 155 height 47
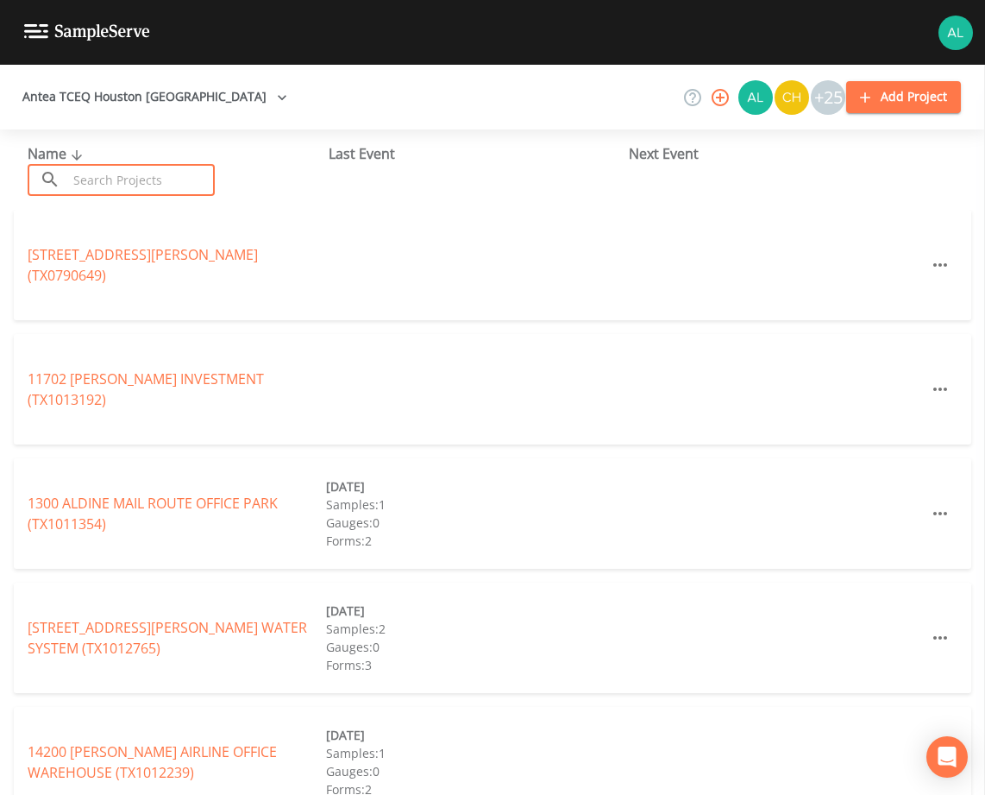
click at [116, 180] on input "text" at bounding box center [141, 180] width 148 height 32
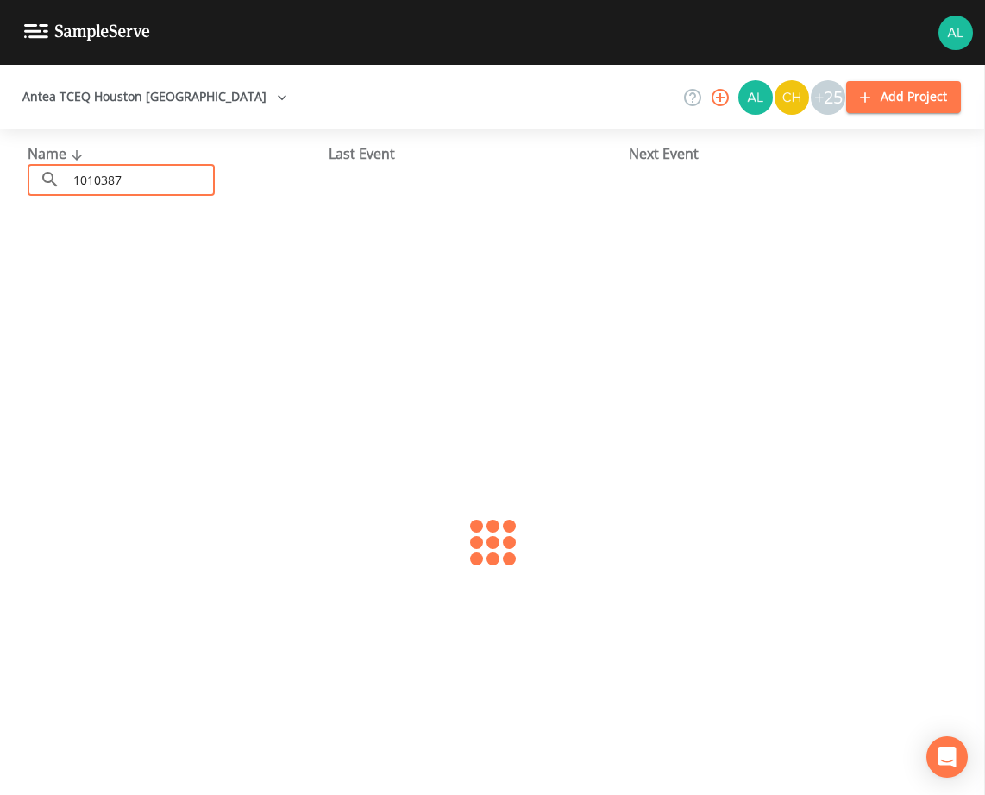
type input "1010387"
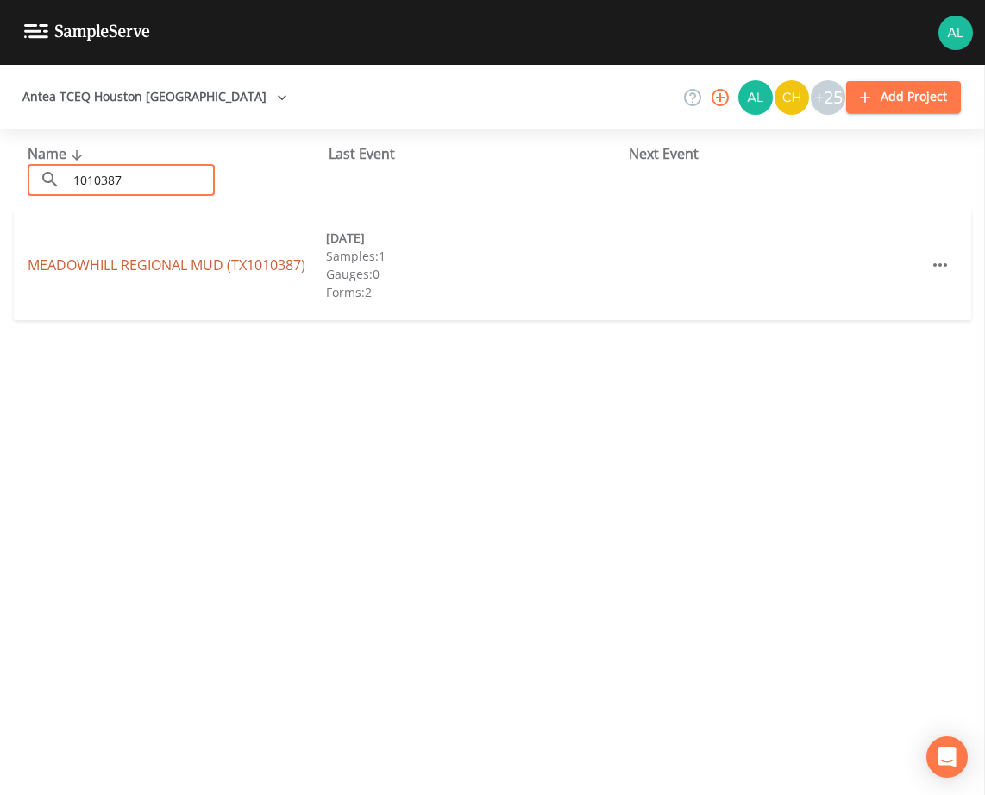
click at [194, 264] on link "MEADOWHILL REGIONAL MUD (TX1010387)" at bounding box center [167, 264] width 278 height 19
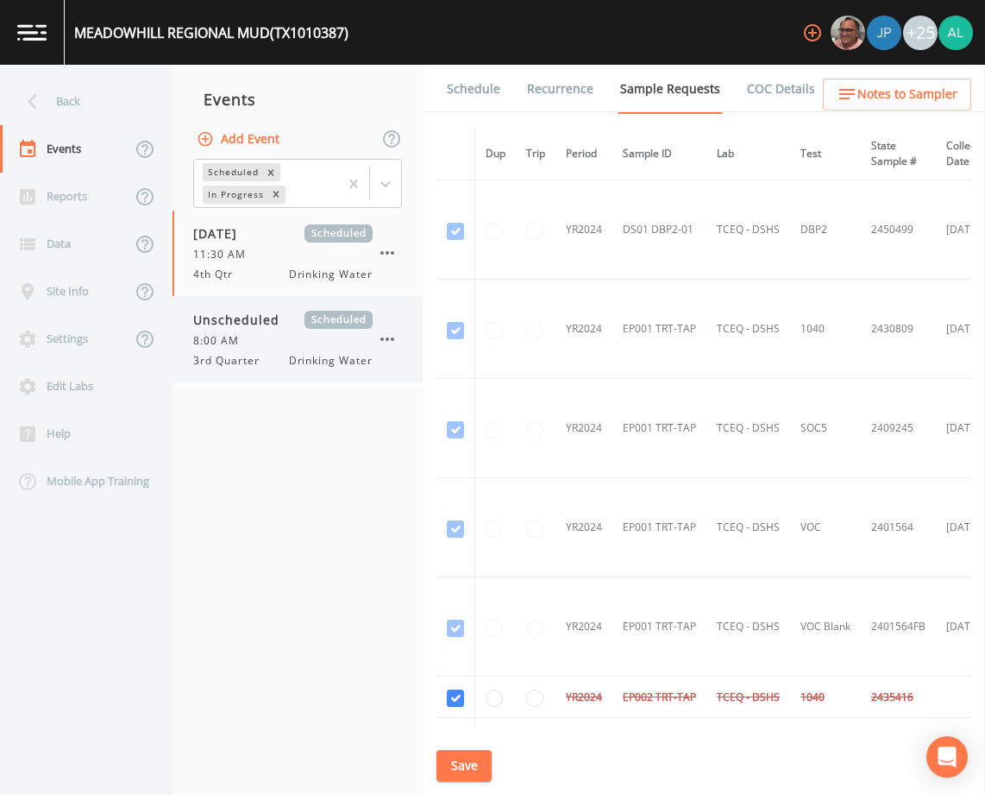
click at [285, 337] on div "8:00 AM" at bounding box center [282, 341] width 179 height 16
click at [470, 106] on link "Schedule" at bounding box center [473, 89] width 59 height 48
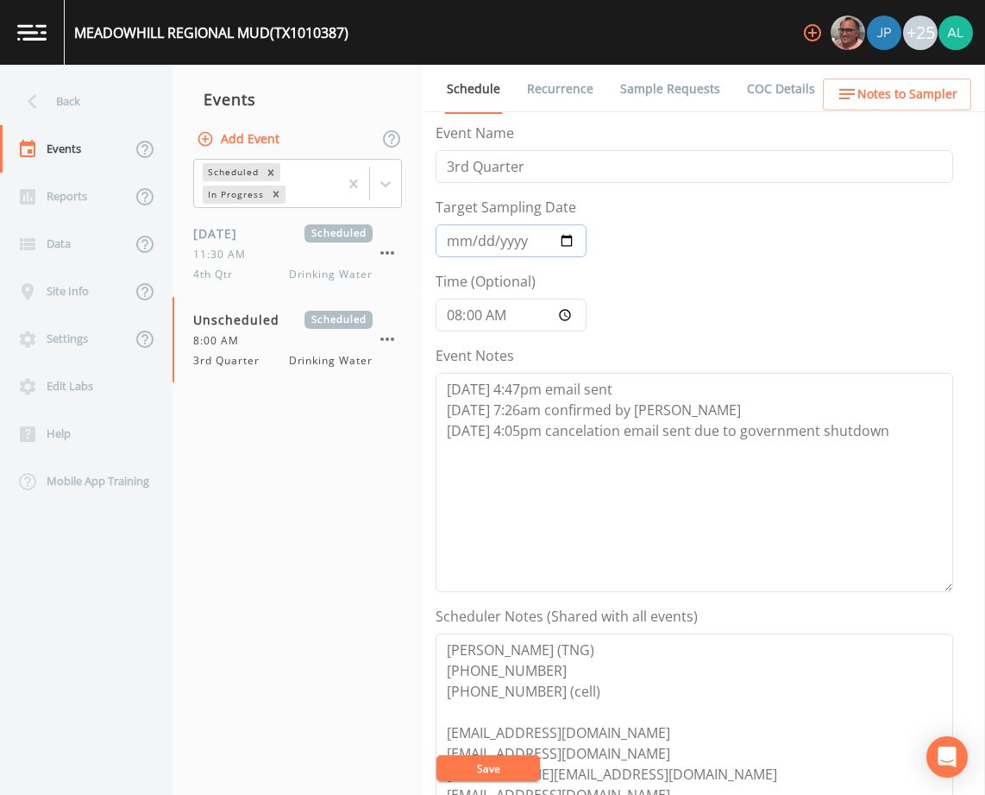
click at [468, 228] on input "Target Sampling Date" at bounding box center [511, 240] width 151 height 33
type input "[DATE]"
click at [517, 771] on button "Save" at bounding box center [489, 768] width 104 height 26
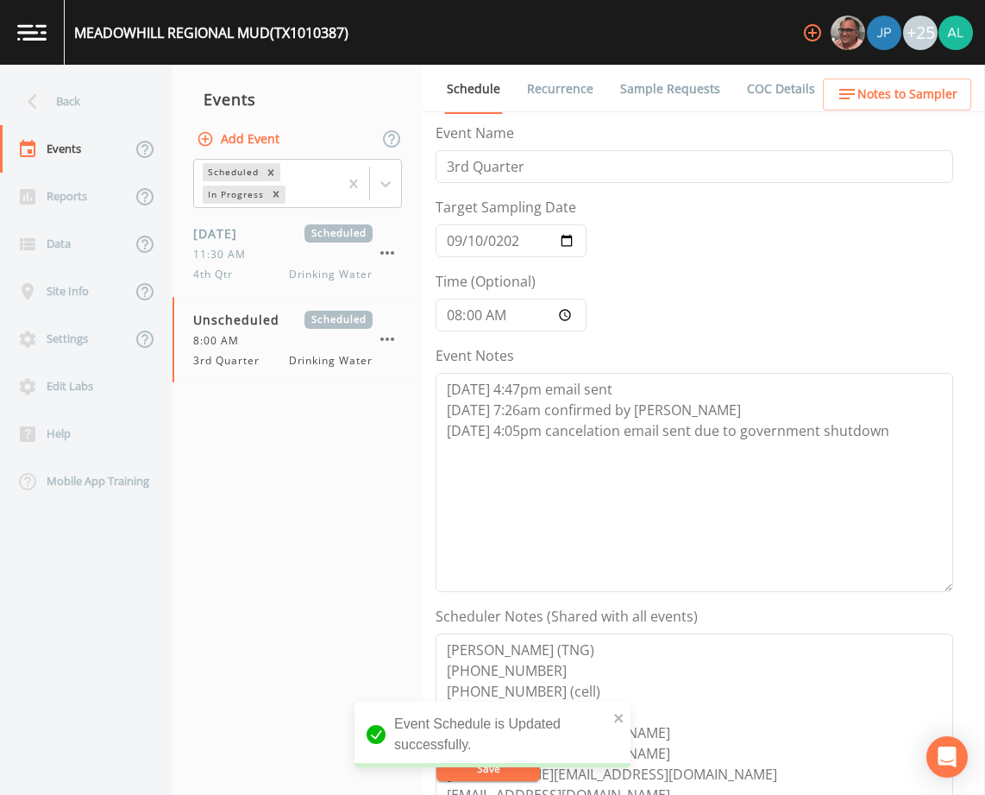
click at [901, 91] on span "Notes to Sampler" at bounding box center [907, 95] width 100 height 22
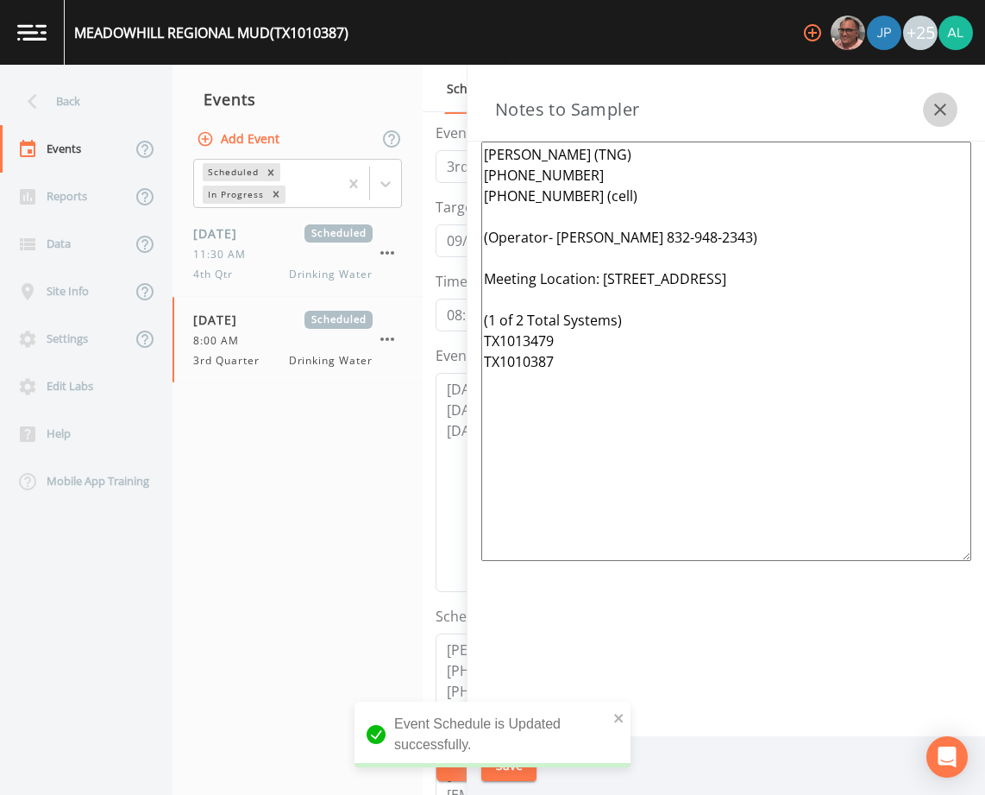
click at [923, 108] on button "button" at bounding box center [940, 109] width 35 height 35
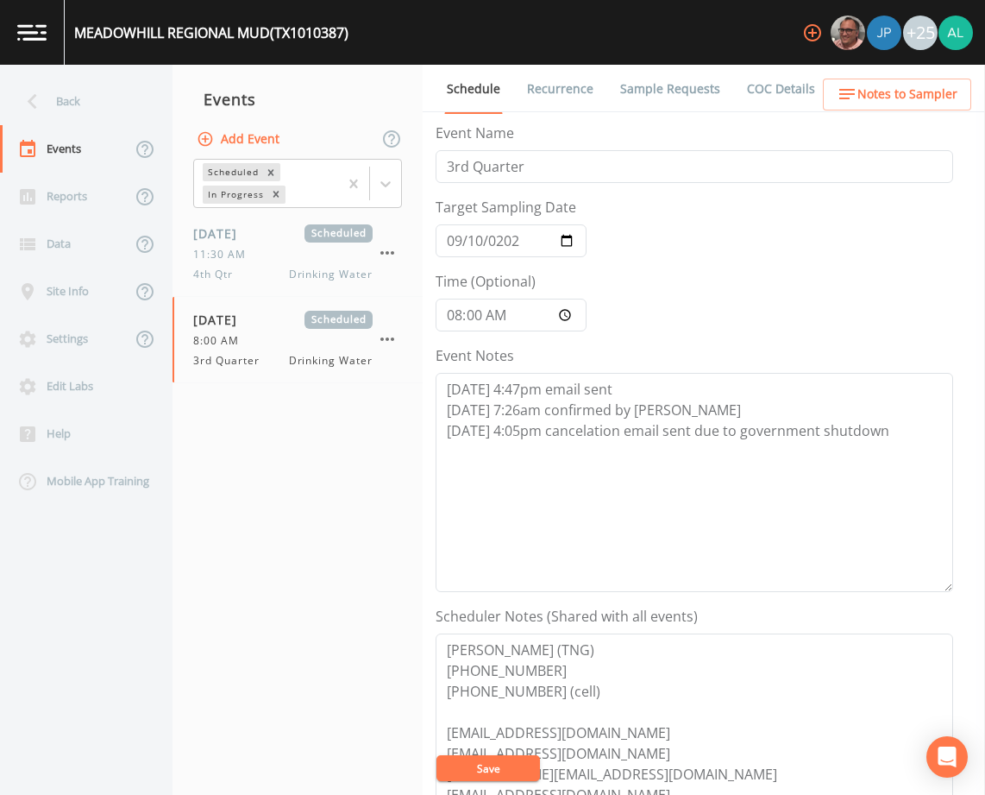
click at [625, 79] on link "Sample Requests" at bounding box center [670, 89] width 105 height 48
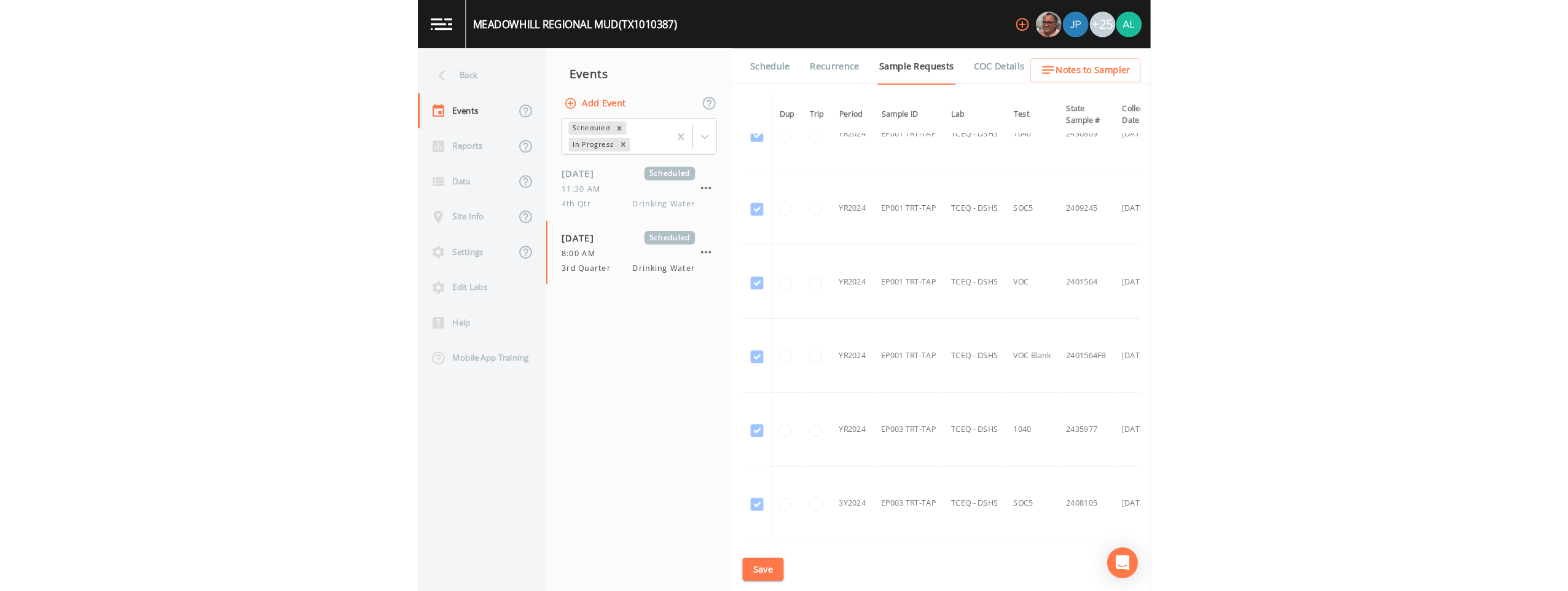
scroll to position [369, 0]
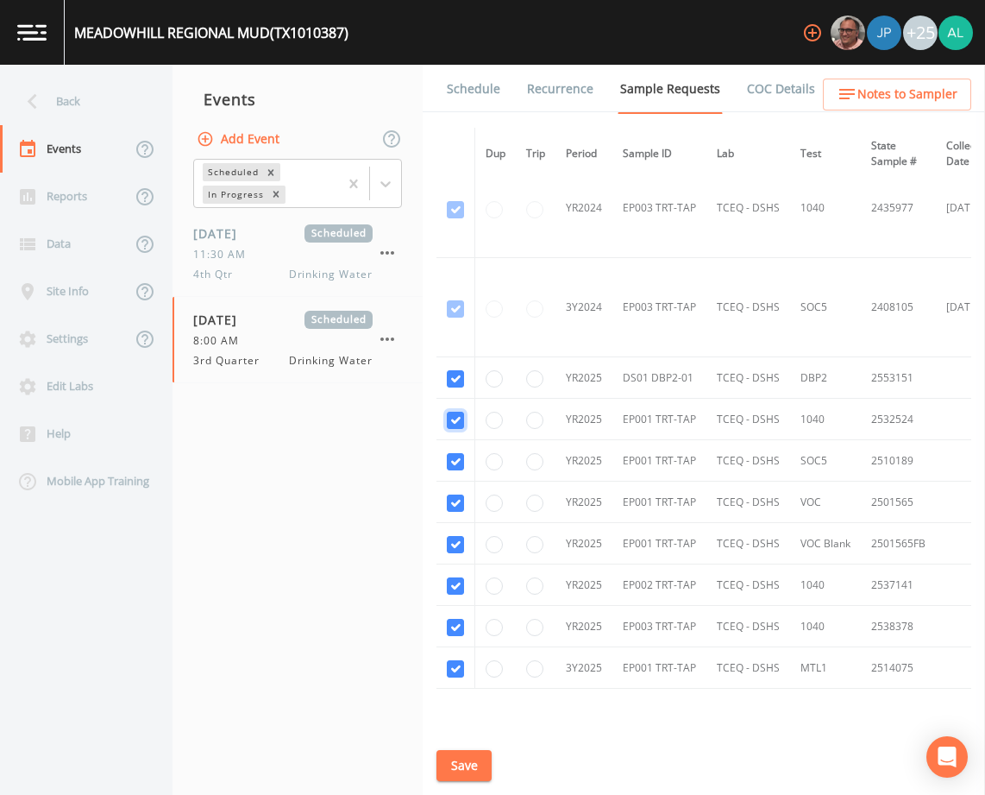
checkbox input "false"
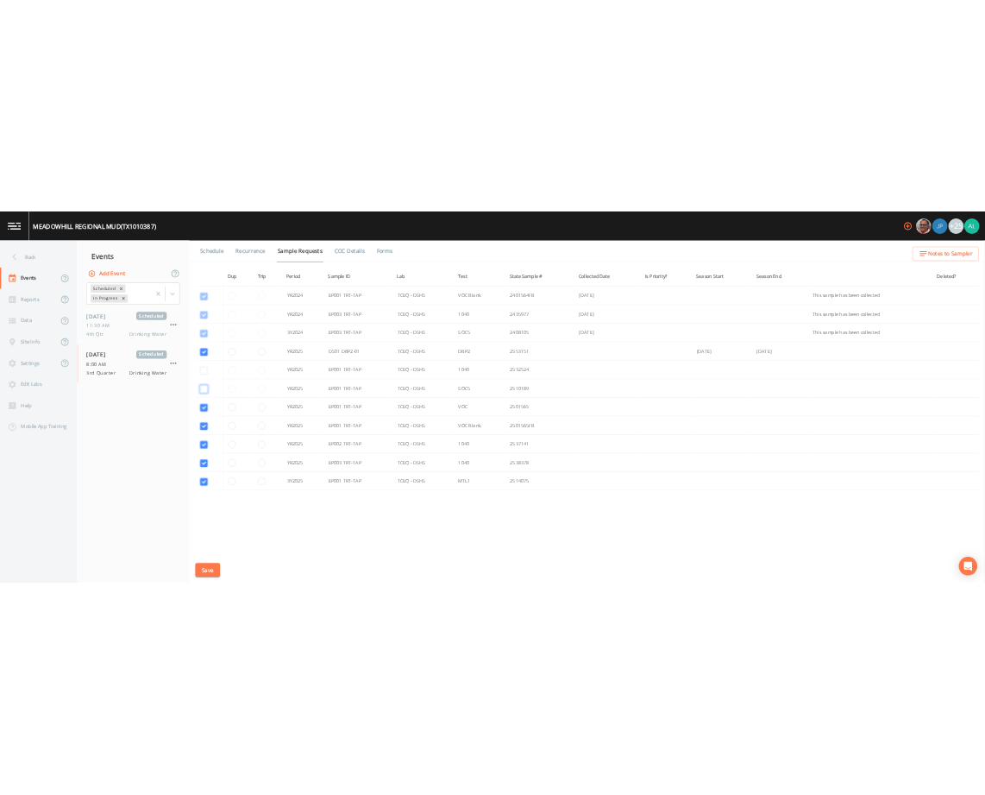
scroll to position [163, 0]
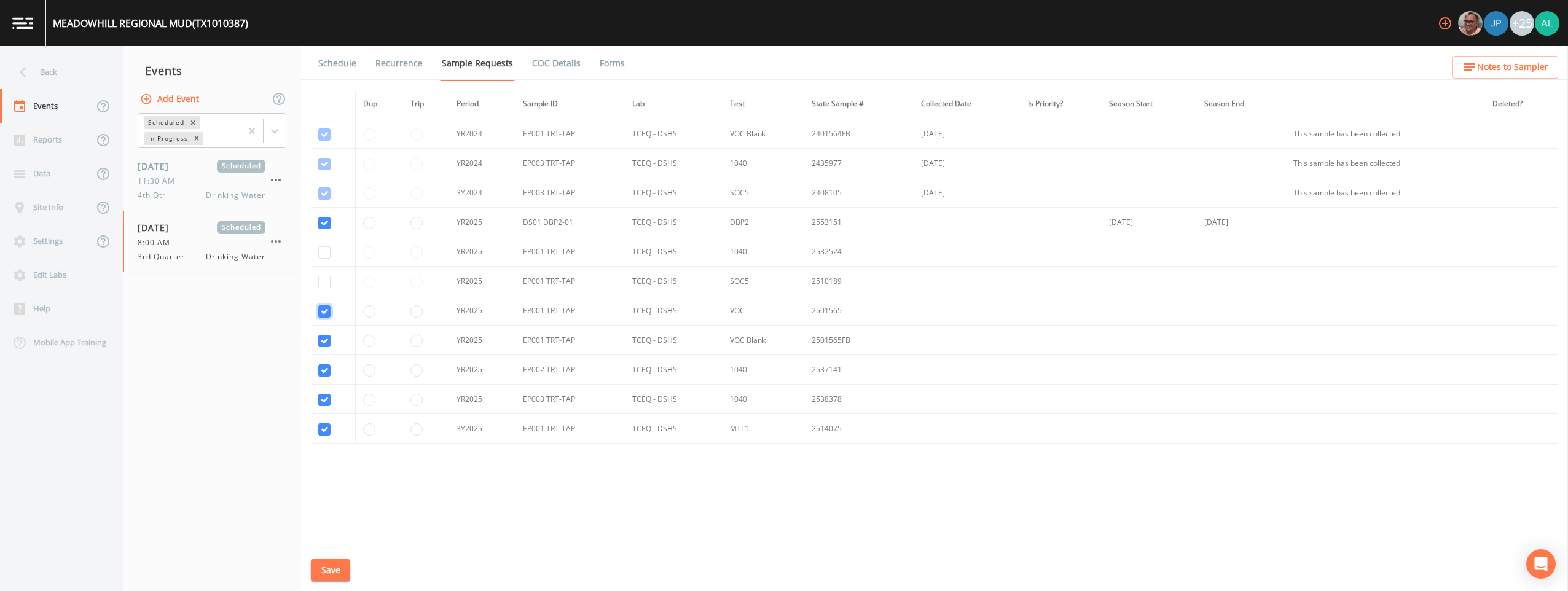
click at [323, 111] on input "checkbox" at bounding box center [324, 105] width 12 height 12
checkbox input "false"
click at [319, 141] on input "checkbox" at bounding box center [324, 134] width 12 height 12
checkbox input "false"
click at [323, 373] on input "checkbox" at bounding box center [324, 370] width 12 height 12
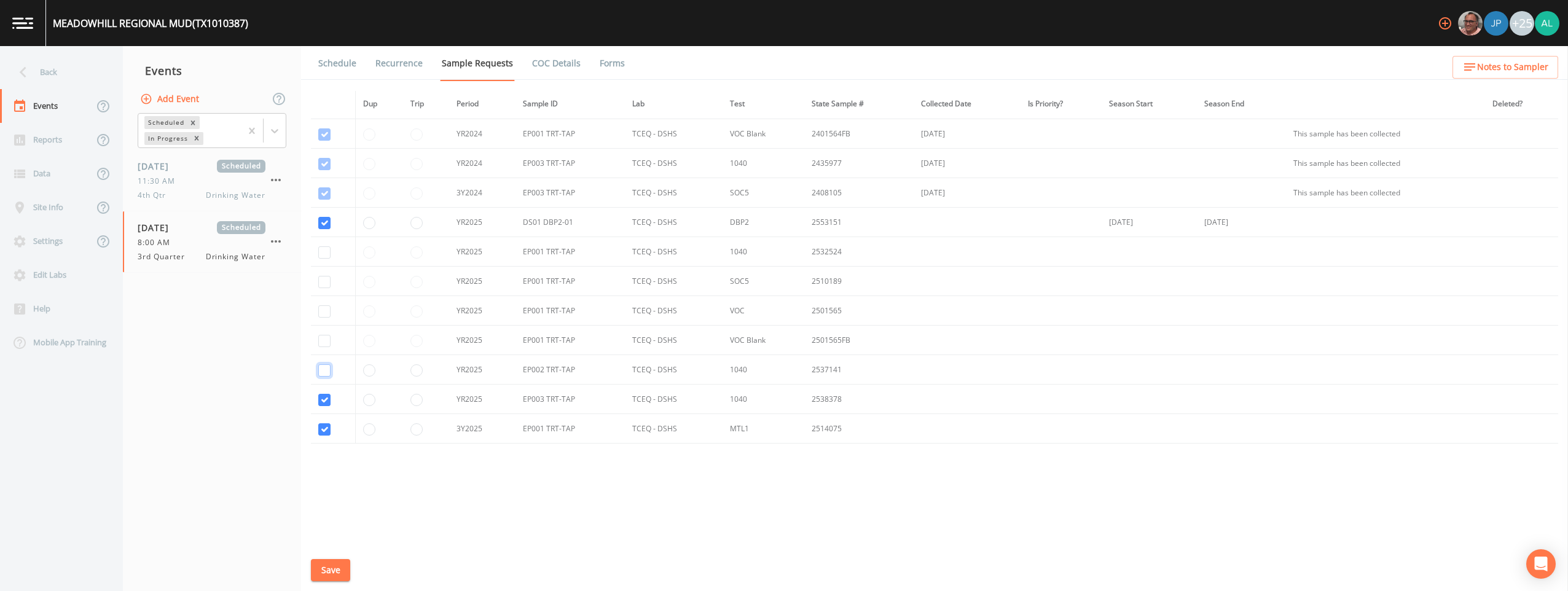
checkbox input "false"
drag, startPoint x: 321, startPoint y: 396, endPoint x: 321, endPoint y: 404, distance: 8.0
click at [321, 170] on input "checkbox" at bounding box center [324, 164] width 12 height 12
checkbox input "false"
click at [321, 424] on input "checkbox" at bounding box center [324, 429] width 12 height 12
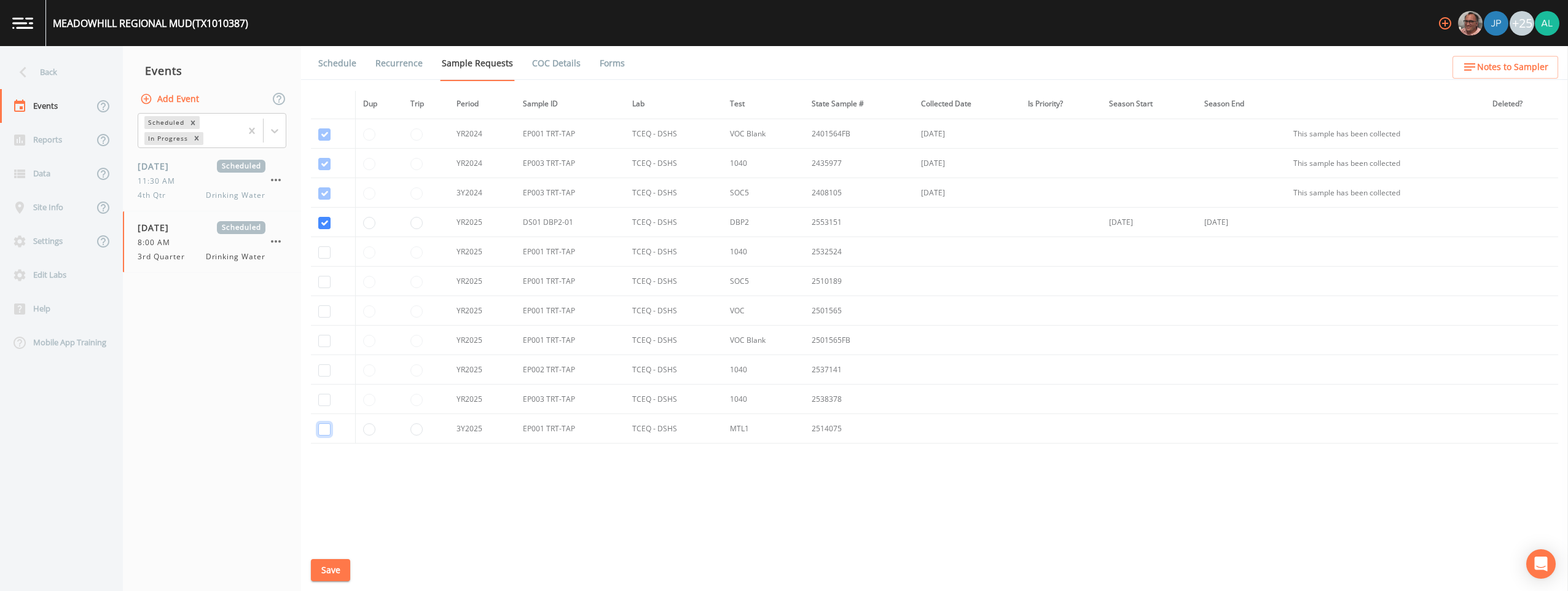
checkbox input "false"
drag, startPoint x: 338, startPoint y: 563, endPoint x: 341, endPoint y: 575, distance: 12.4
click at [341, 565] on button "Save" at bounding box center [331, 570] width 39 height 23
drag, startPoint x: 316, startPoint y: 580, endPoint x: 328, endPoint y: 582, distance: 12.2
click at [316, 565] on button "Save" at bounding box center [331, 570] width 39 height 23
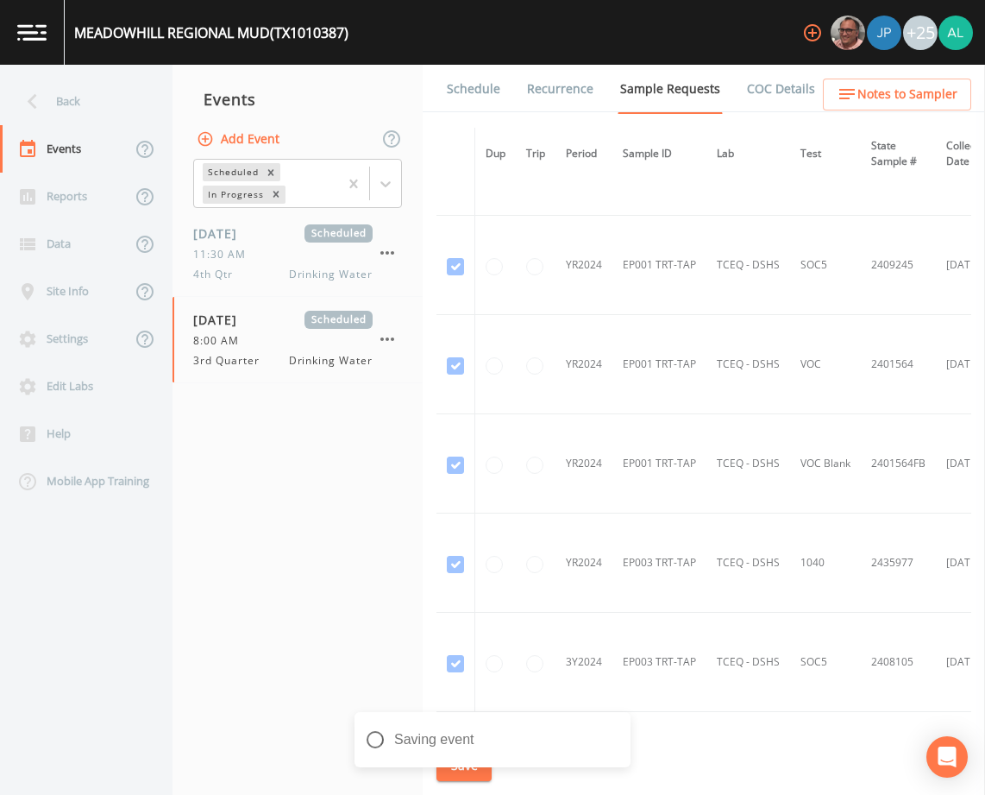
scroll to position [381, 0]
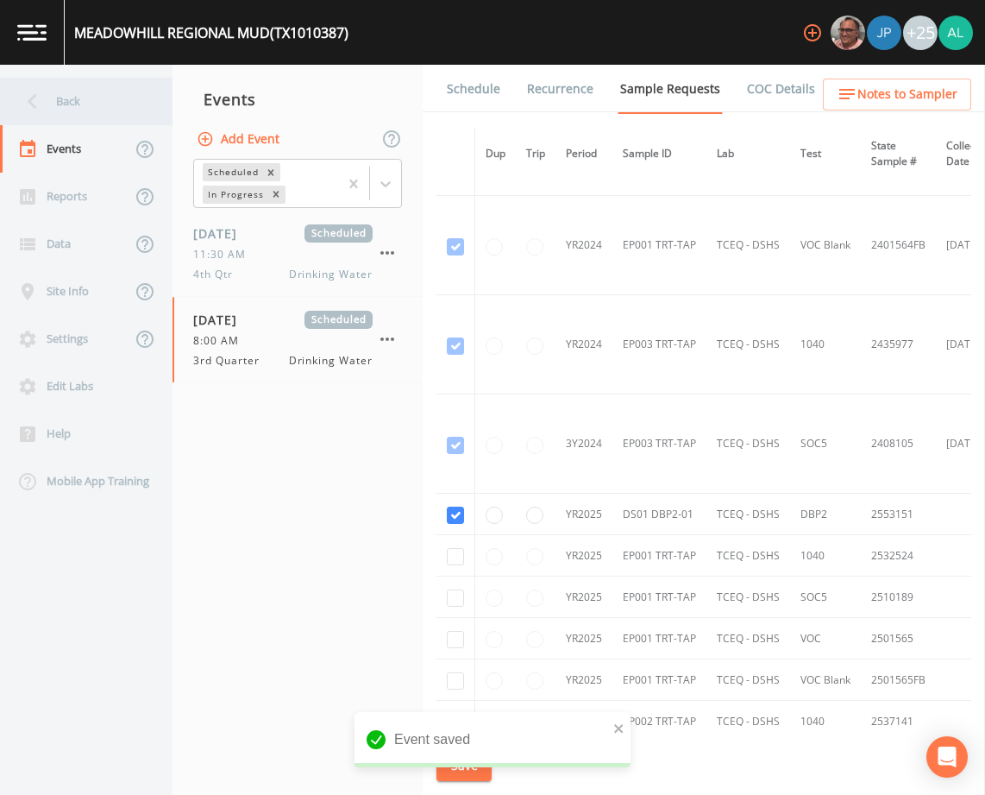
click at [110, 105] on div "Back" at bounding box center [77, 101] width 155 height 47
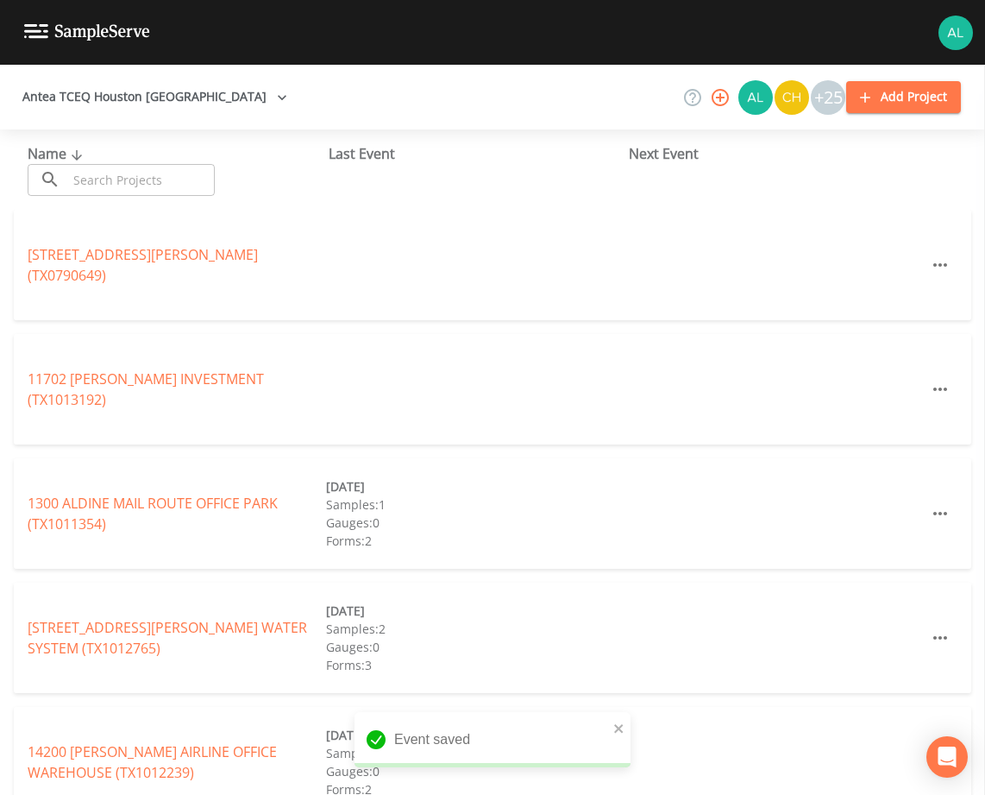
click at [91, 167] on input "text" at bounding box center [141, 180] width 148 height 32
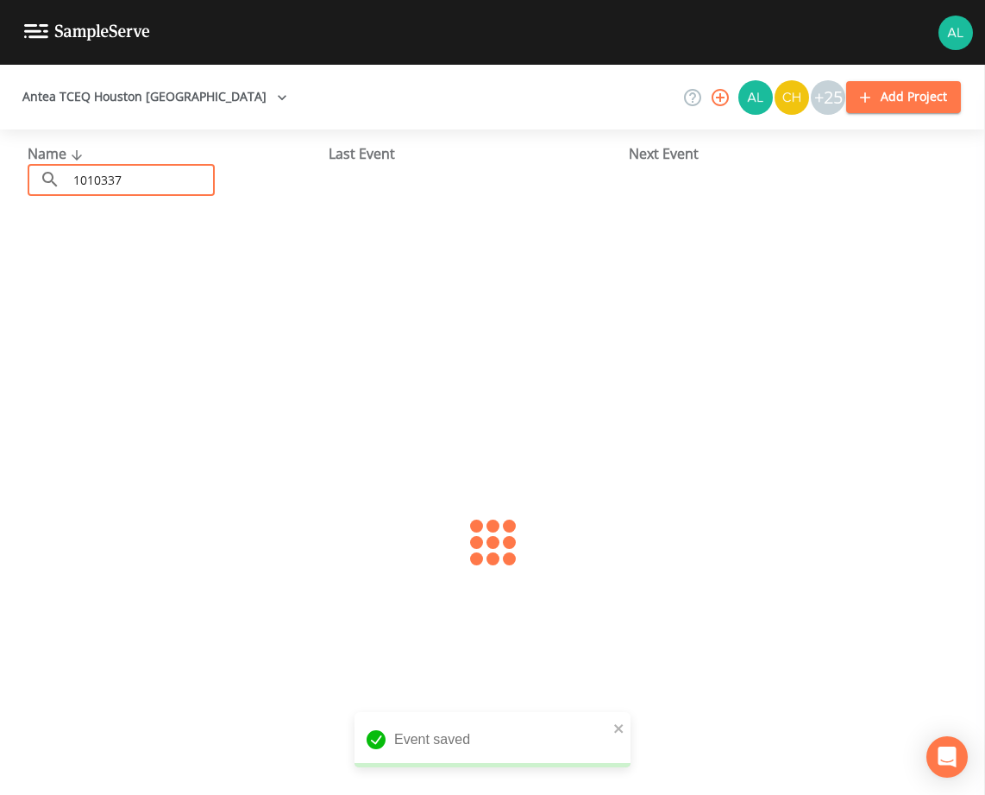
type input "1010337"
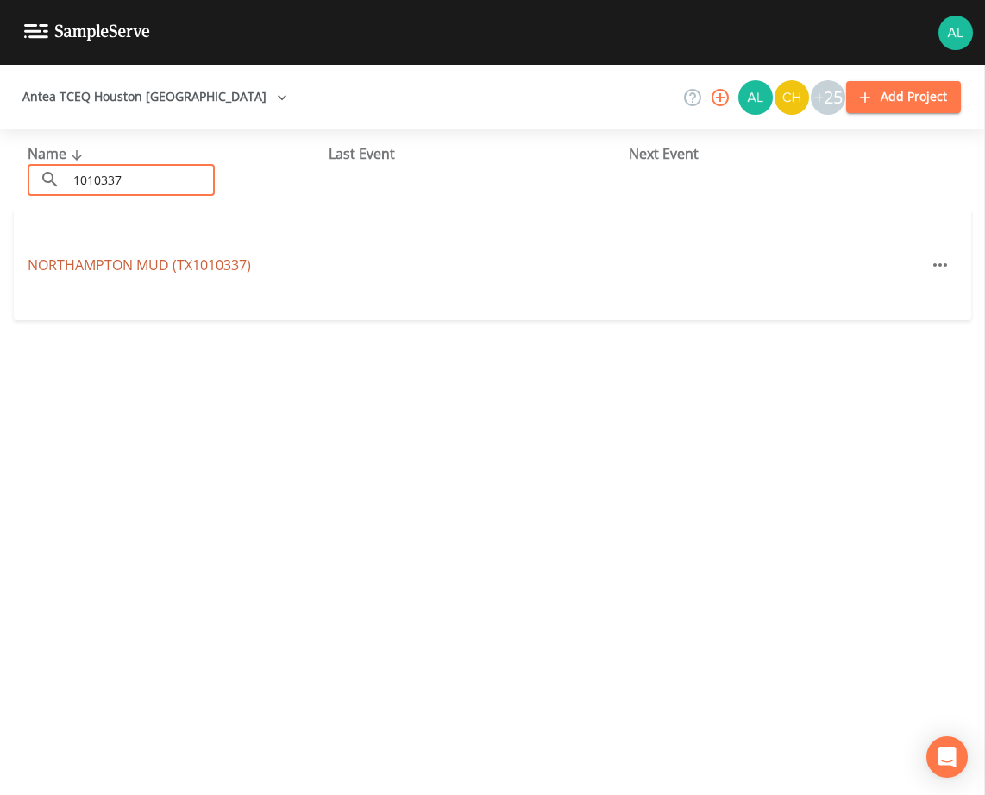
click at [73, 265] on link "NORTHAMPTON MUD (TX1010337)" at bounding box center [139, 264] width 223 height 19
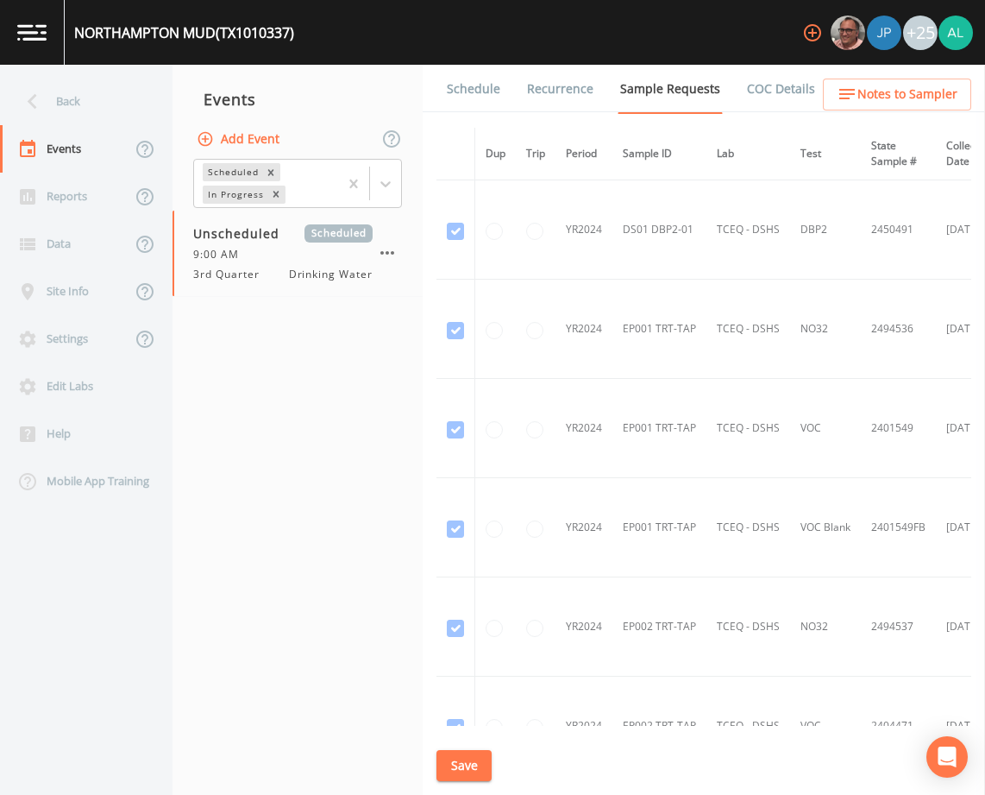
click at [496, 90] on link "Schedule" at bounding box center [473, 89] width 59 height 48
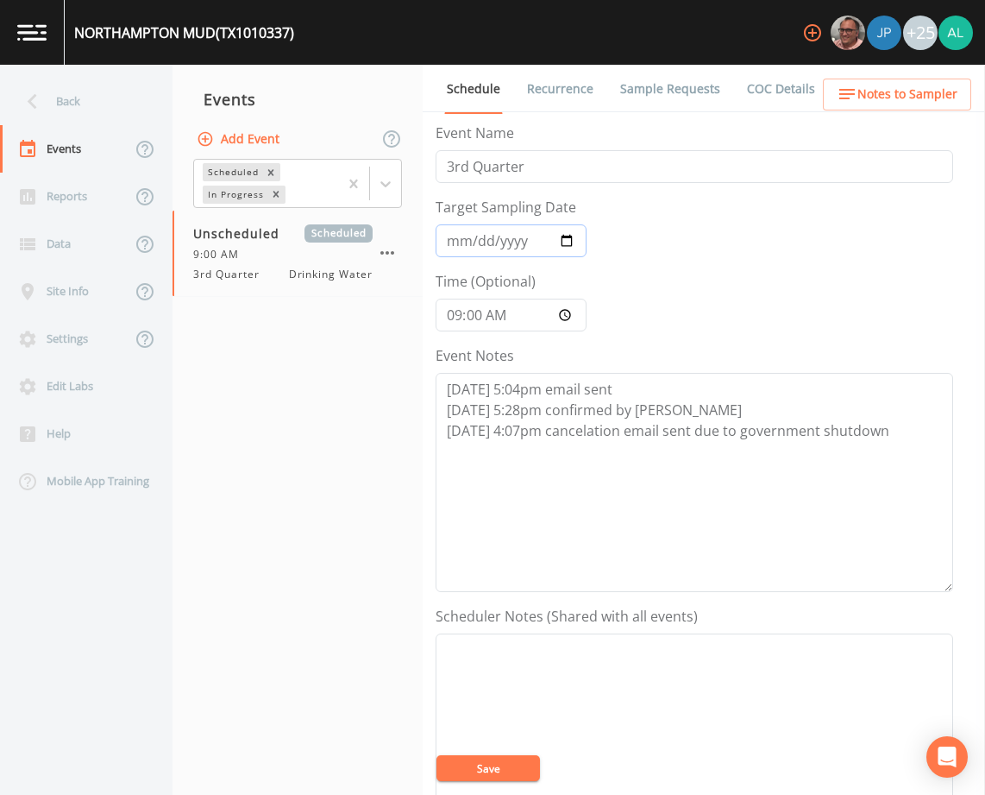
click at [467, 251] on input "Target Sampling Date" at bounding box center [511, 240] width 151 height 33
type input "[DATE]"
click at [484, 317] on input "09:00:00" at bounding box center [511, 314] width 151 height 33
type input "09:30"
click at [437, 755] on button "Save" at bounding box center [489, 768] width 104 height 26
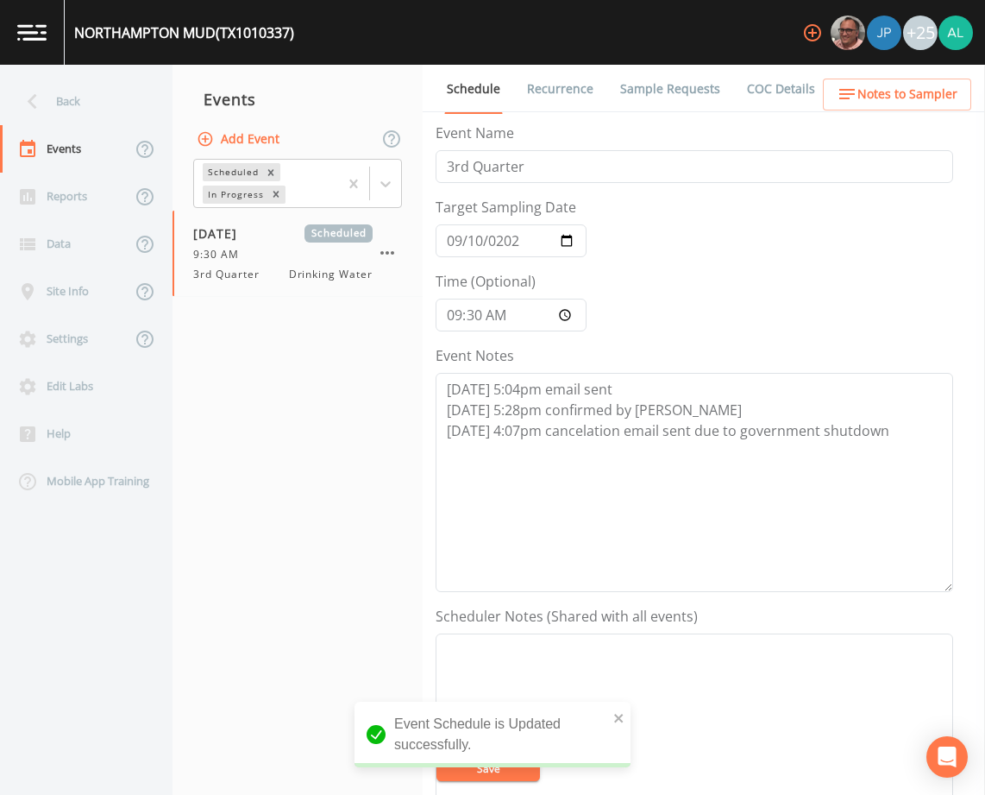
drag, startPoint x: 855, startPoint y: 114, endPoint x: 867, endPoint y: 98, distance: 19.7
click at [855, 112] on div "Schedule Recurrence Sample Requests COC Details Forms Event Name 3rd Quarter Ta…" at bounding box center [704, 430] width 562 height 730
click at [867, 98] on span "Notes to Sampler" at bounding box center [907, 95] width 100 height 22
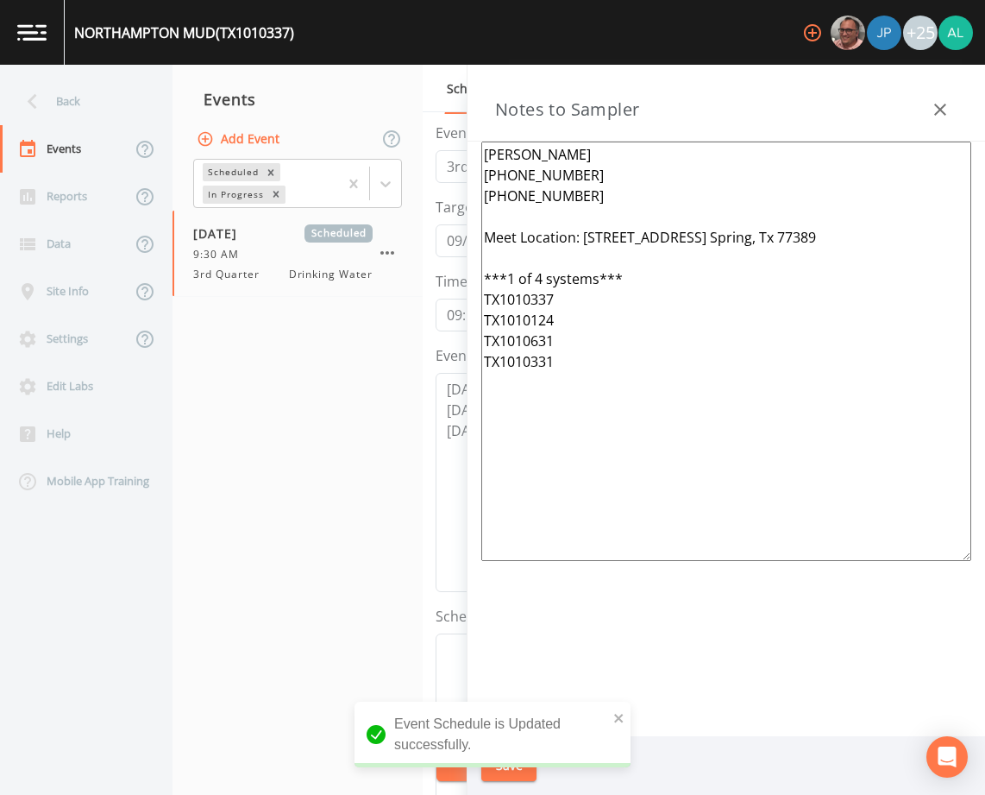
click at [940, 107] on icon "button" at bounding box center [940, 109] width 21 height 21
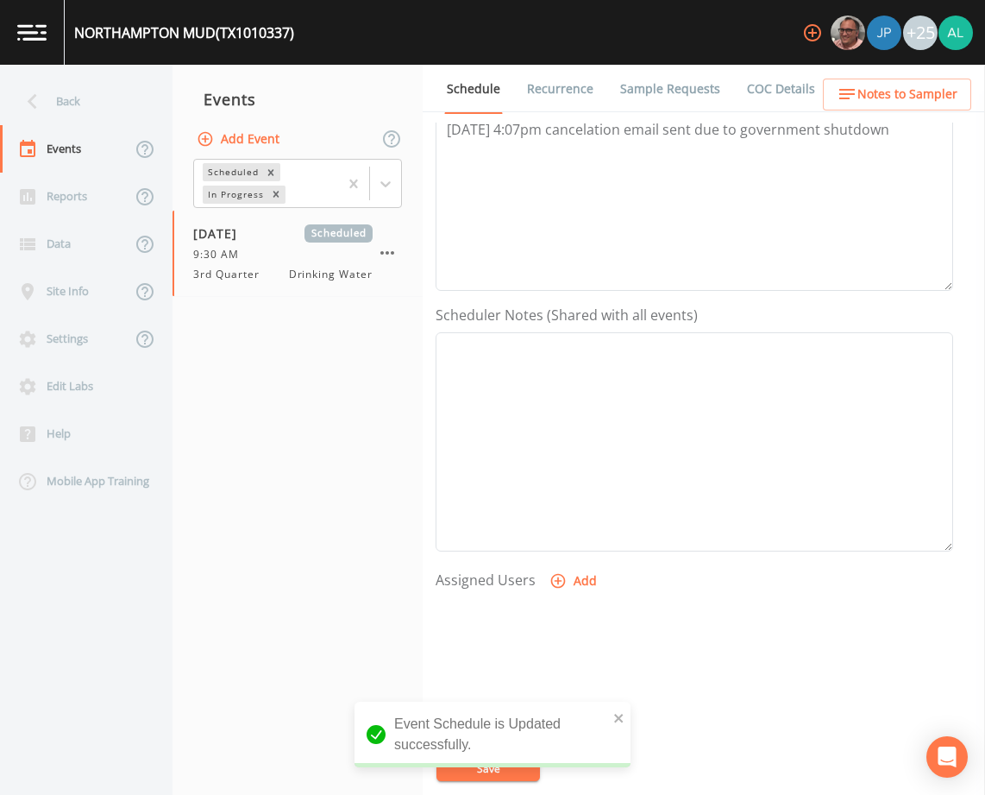
scroll to position [345, 0]
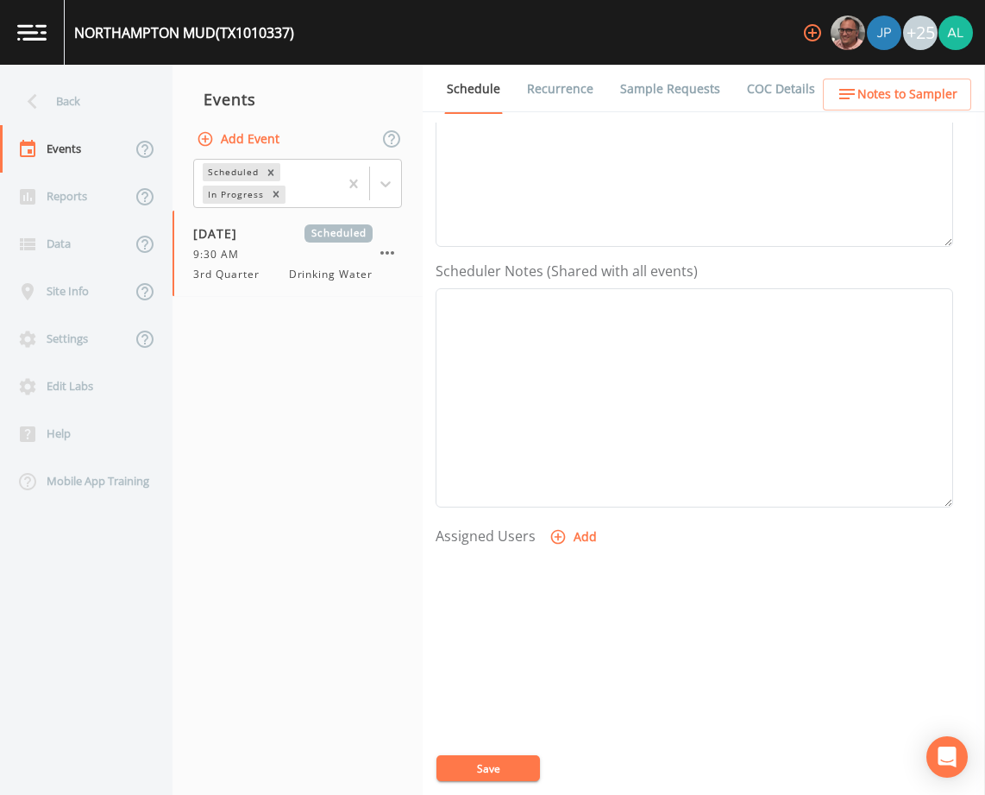
click at [643, 100] on link "Sample Requests" at bounding box center [670, 89] width 105 height 48
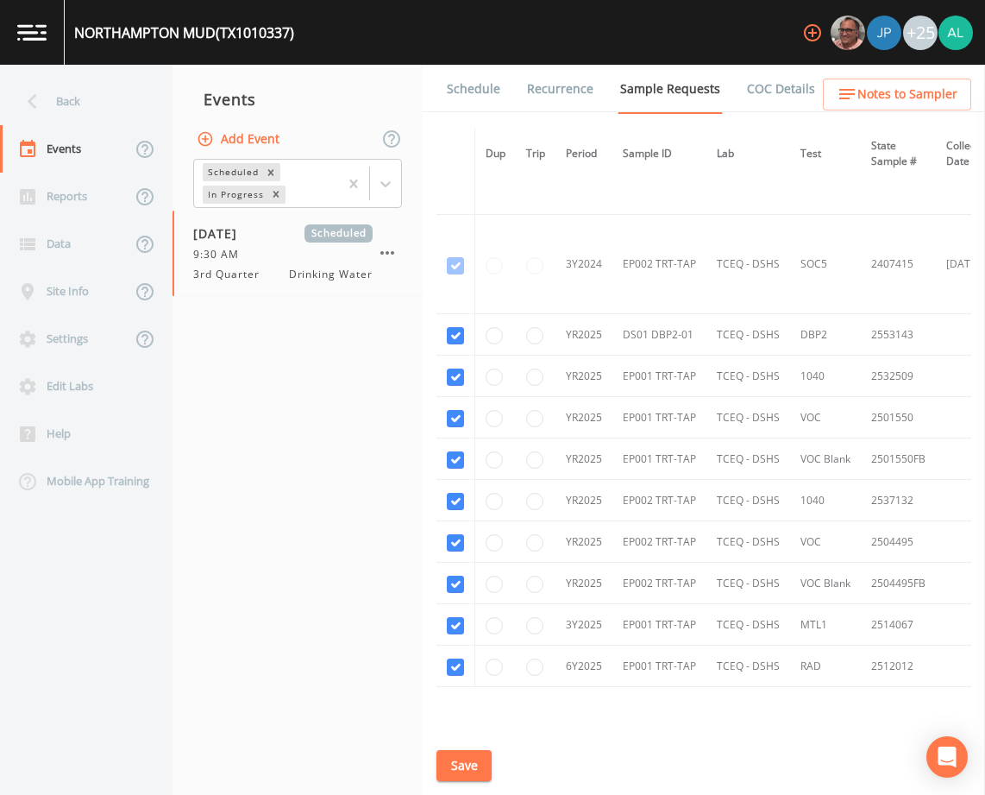
scroll to position [863, 0]
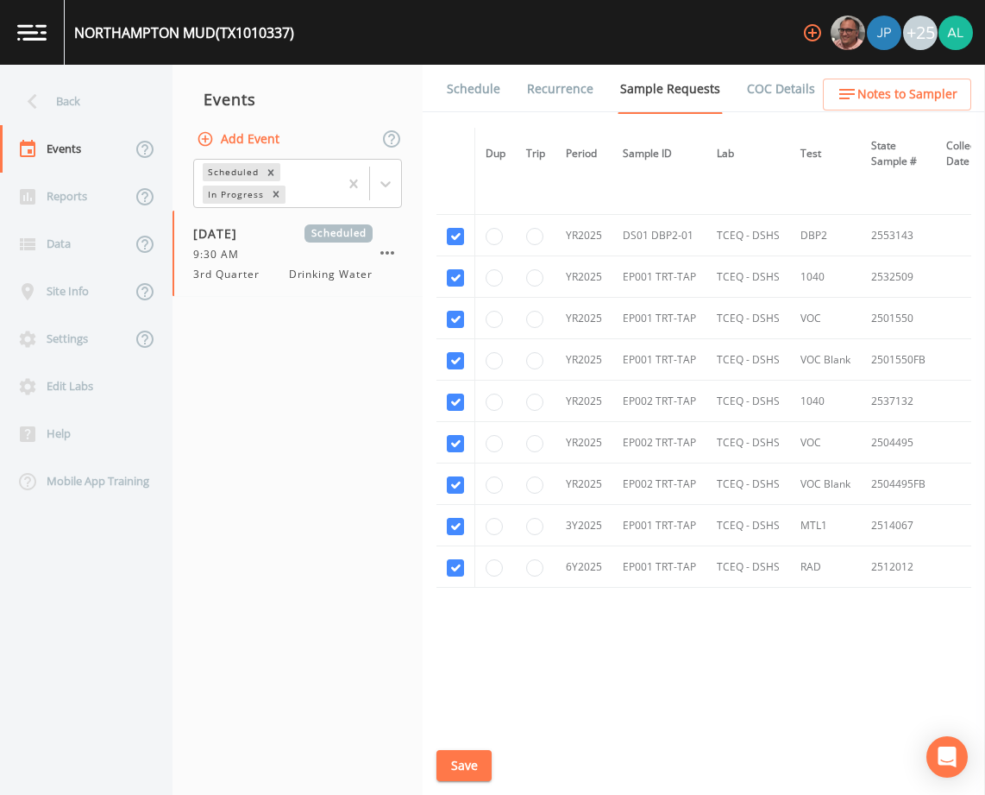
click at [448, 283] on td at bounding box center [456, 276] width 39 height 41
click at [452, 283] on td at bounding box center [456, 276] width 39 height 41
click at [452, 279] on input "checkbox" at bounding box center [455, 277] width 17 height 17
checkbox input "false"
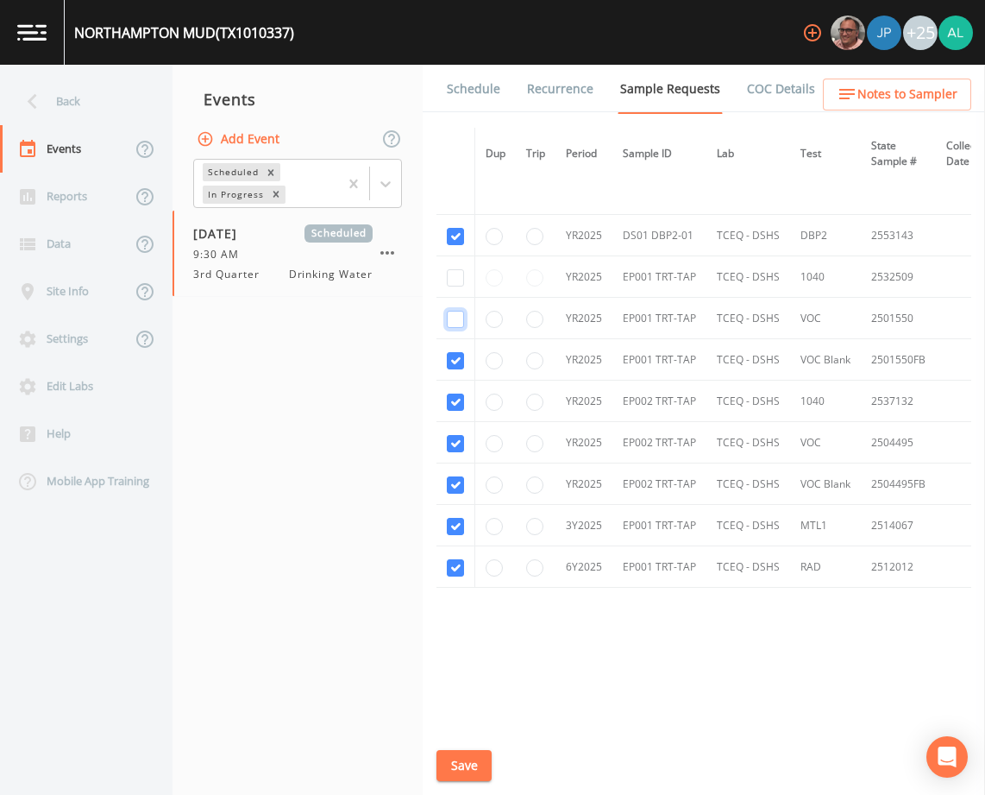
checkbox input "false"
click at [452, 393] on input "checkbox" at bounding box center [455, 401] width 17 height 17
checkbox input "false"
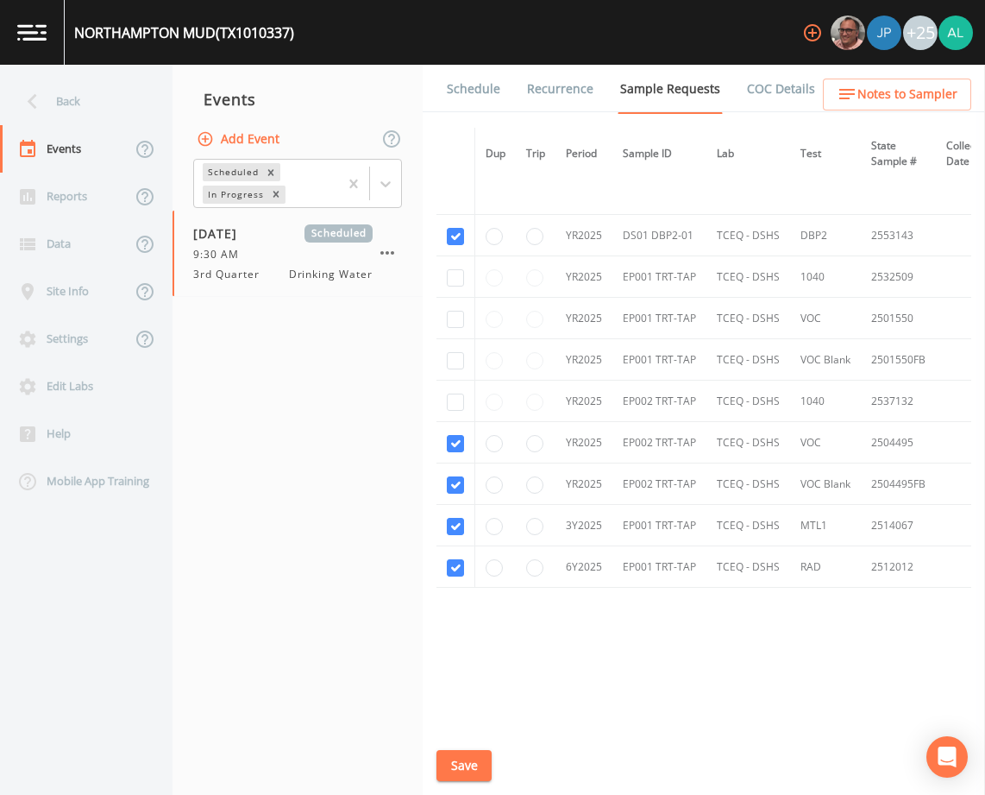
click at [453, 430] on td at bounding box center [456, 442] width 39 height 41
checkbox input "false"
click at [458, 468] on td at bounding box center [456, 483] width 39 height 41
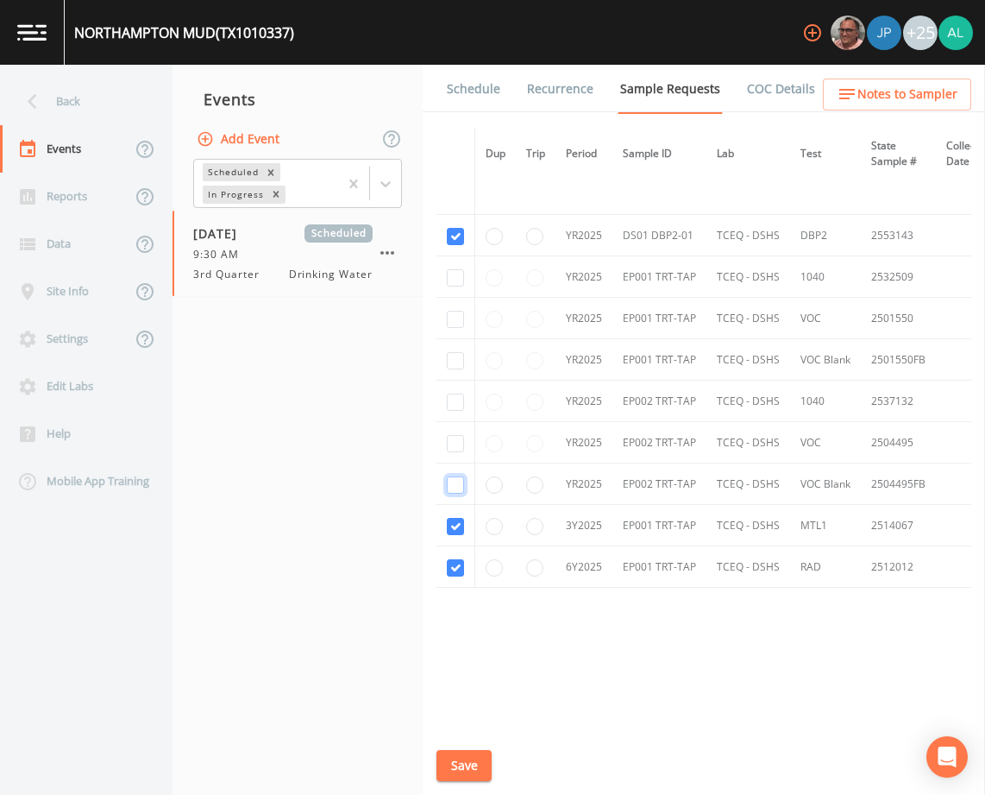
checkbox input "false"
click at [451, 528] on input "checkbox" at bounding box center [455, 526] width 17 height 17
checkbox input "false"
click at [452, 559] on input "checkbox" at bounding box center [455, 567] width 17 height 17
checkbox input "false"
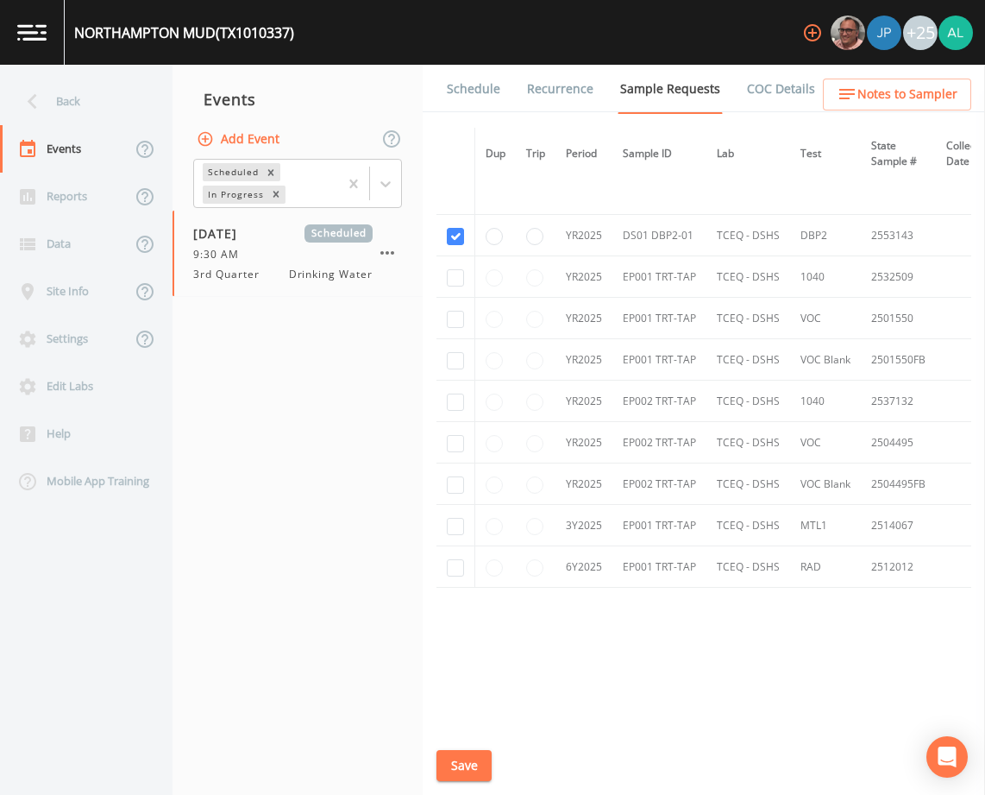
click at [448, 753] on button "Save" at bounding box center [464, 766] width 55 height 32
click at [68, 95] on div "Back" at bounding box center [77, 101] width 155 height 47
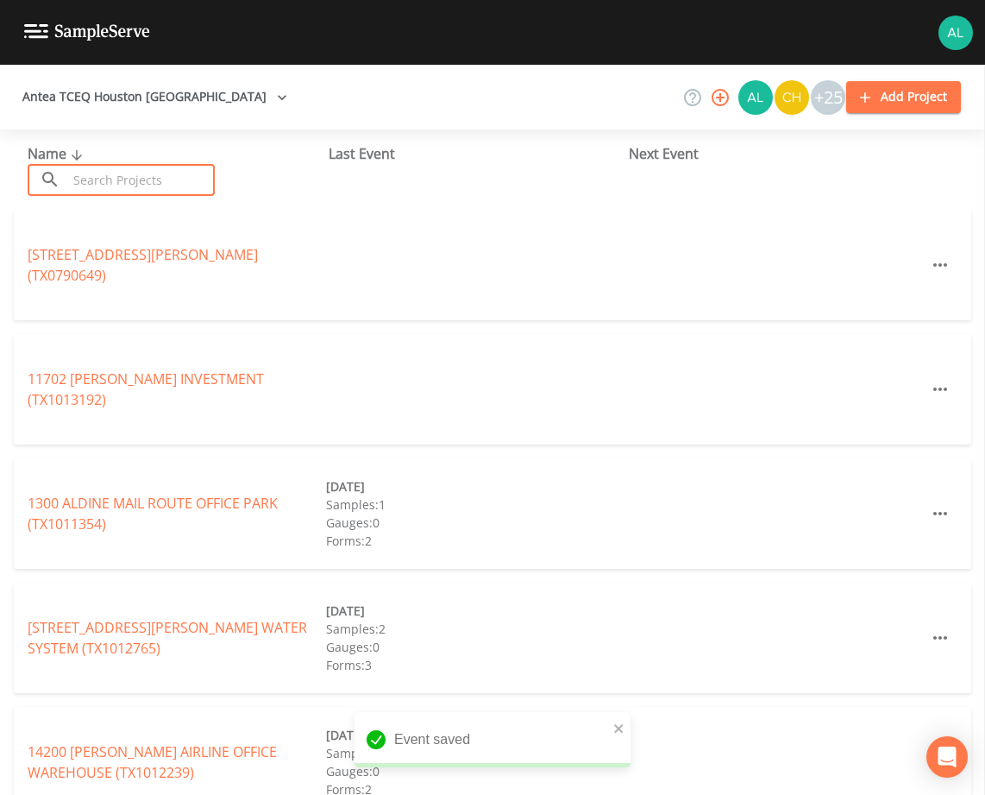
click at [135, 181] on input "text" at bounding box center [141, 180] width 148 height 32
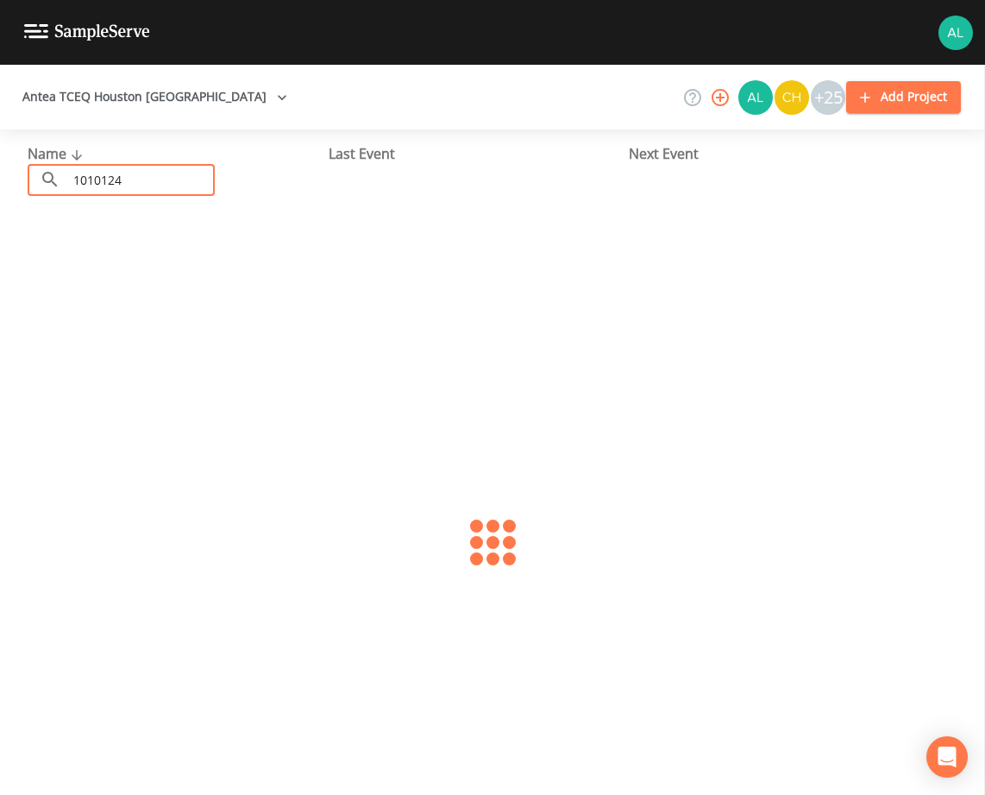
type input "1010124"
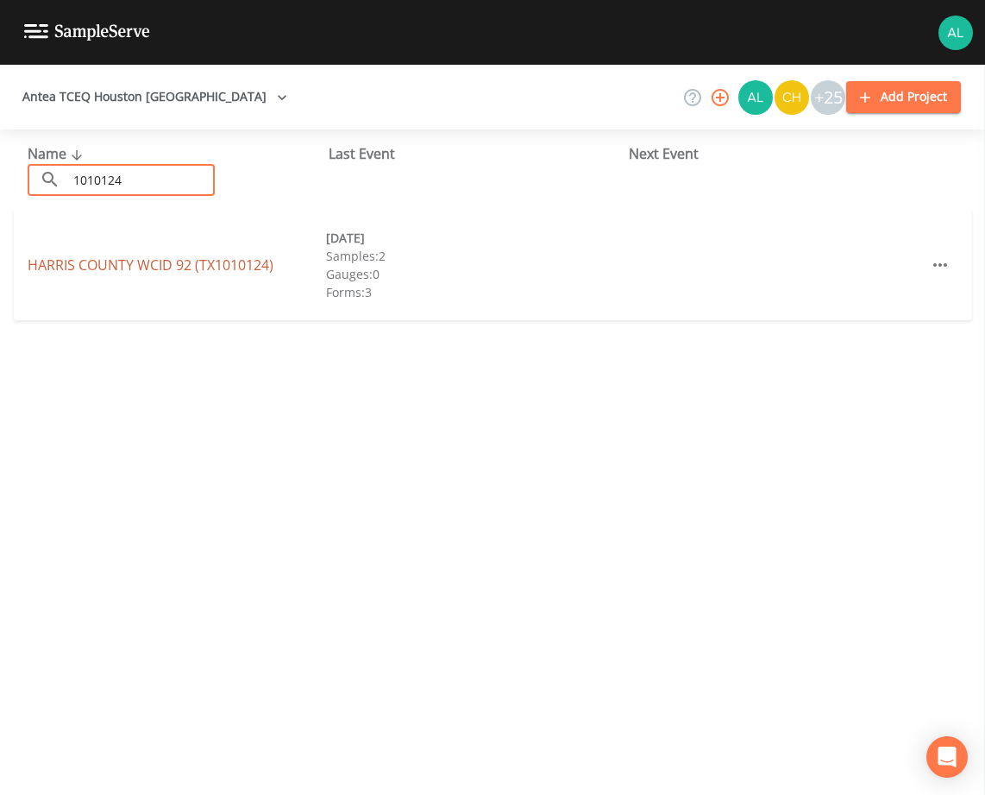
click at [58, 271] on link "HARRIS COUNTY WCID 92 (TX1010124)" at bounding box center [151, 264] width 246 height 19
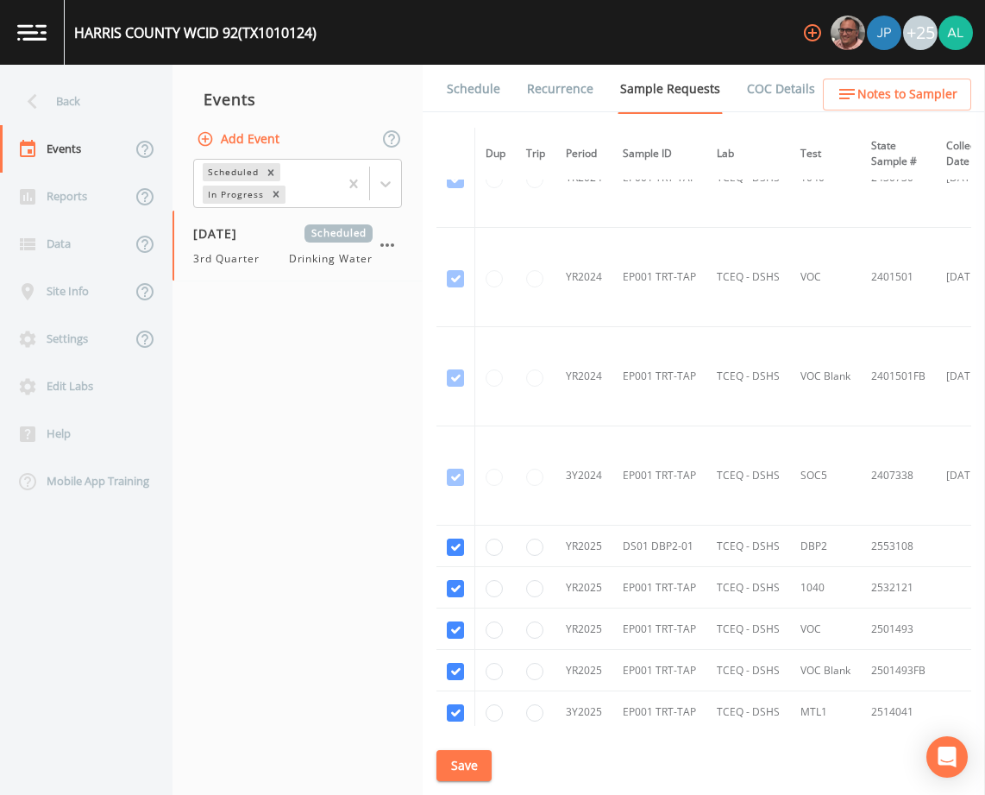
scroll to position [342, 0]
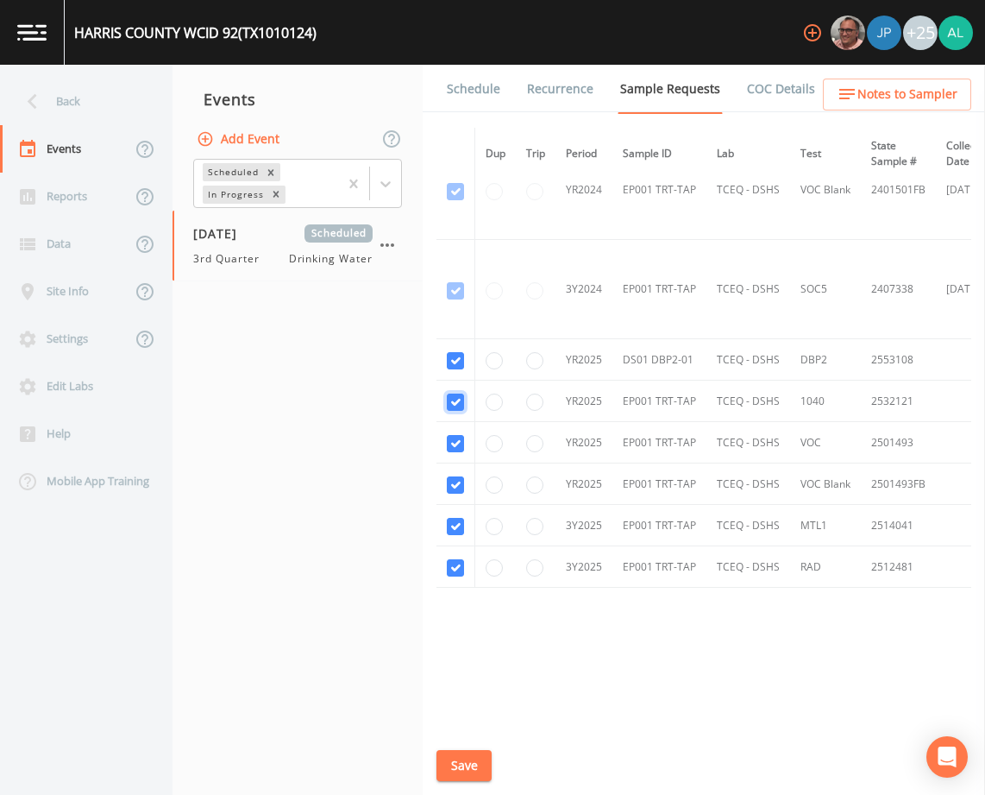
checkbox input "false"
click at [462, 453] on td at bounding box center [456, 442] width 39 height 41
click at [462, 101] on input "checkbox" at bounding box center [455, 92] width 17 height 17
checkbox input "false"
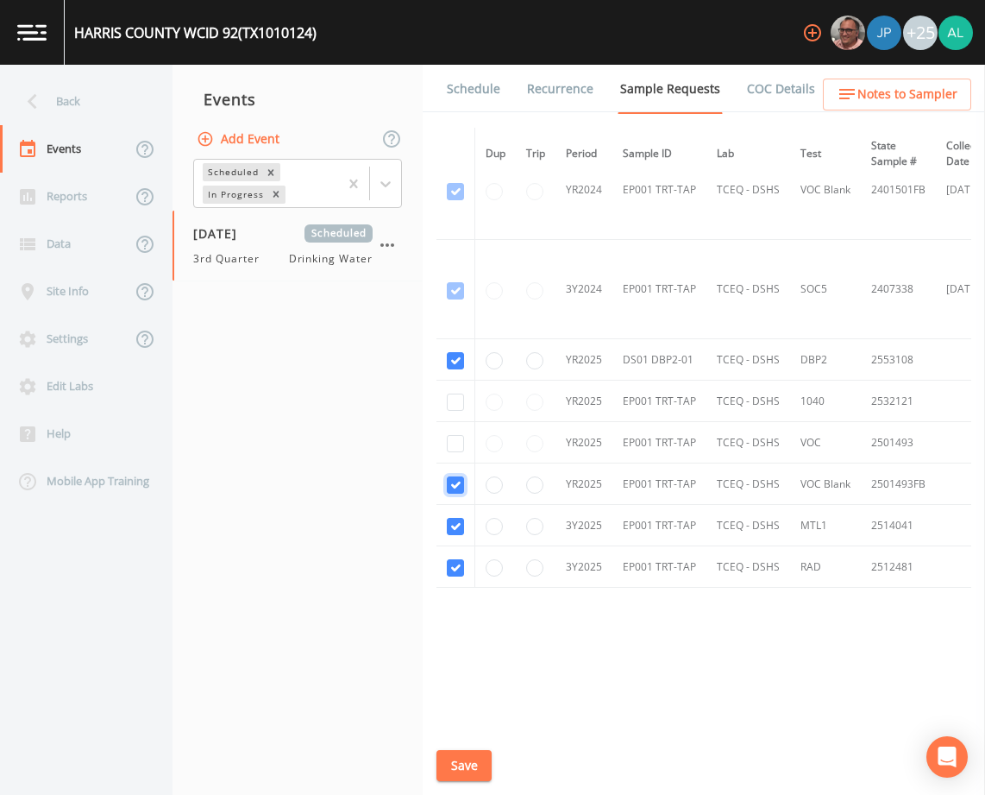
click at [452, 200] on input "checkbox" at bounding box center [455, 191] width 17 height 17
checkbox input "false"
click at [455, 521] on input "checkbox" at bounding box center [455, 526] width 17 height 17
checkbox input "false"
click at [458, 568] on input "checkbox" at bounding box center [455, 567] width 17 height 17
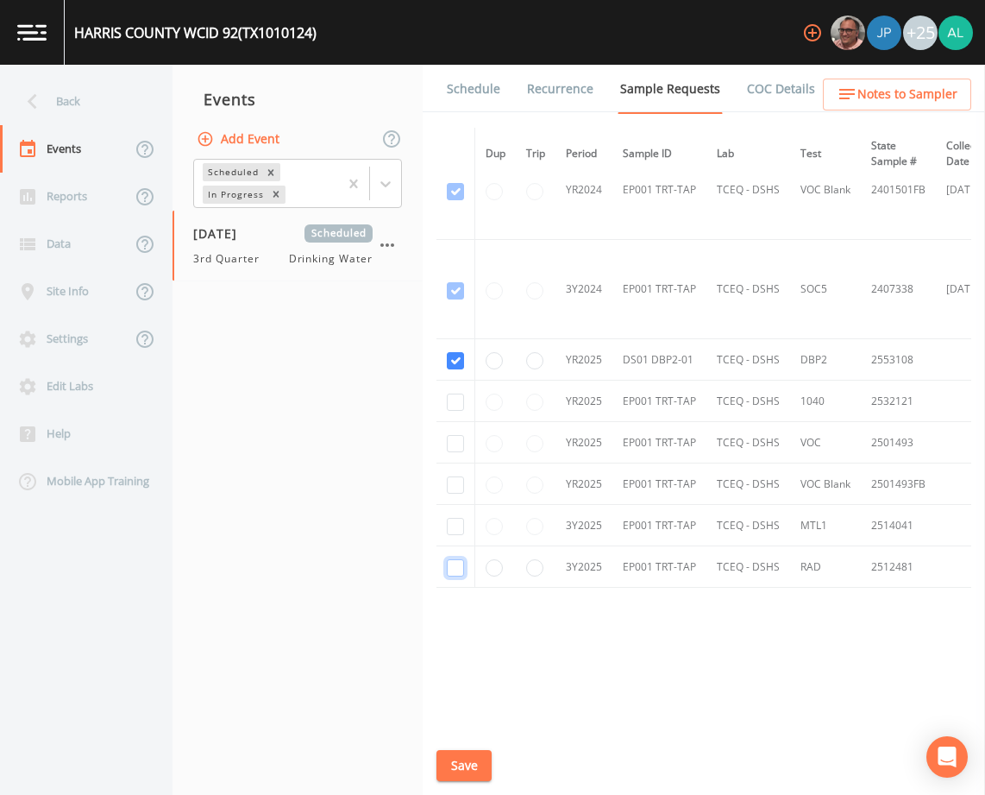
checkbox input "false"
click at [479, 760] on button "Save" at bounding box center [464, 766] width 55 height 32
click at [463, 92] on link "Schedule" at bounding box center [473, 89] width 59 height 48
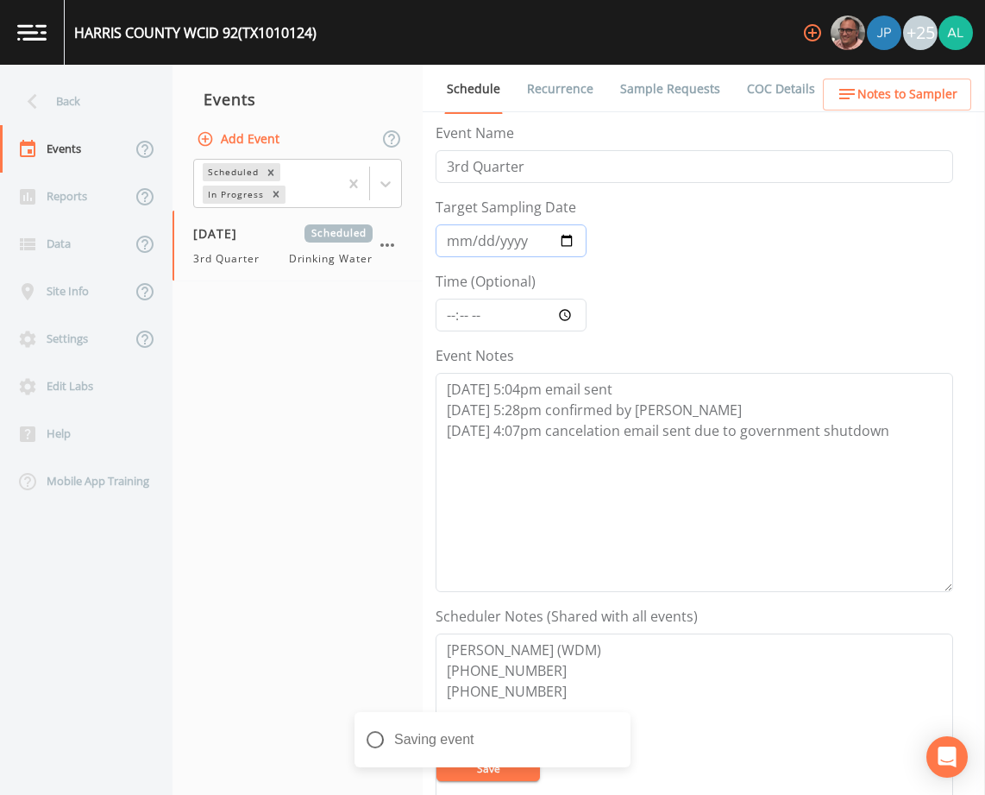
click at [456, 241] on input "2025-08-20" at bounding box center [511, 240] width 151 height 33
type input "[DATE]"
click at [442, 324] on input "Time (Optional)" at bounding box center [511, 314] width 151 height 33
type input "09:30"
click at [437, 755] on button "Save" at bounding box center [489, 768] width 104 height 26
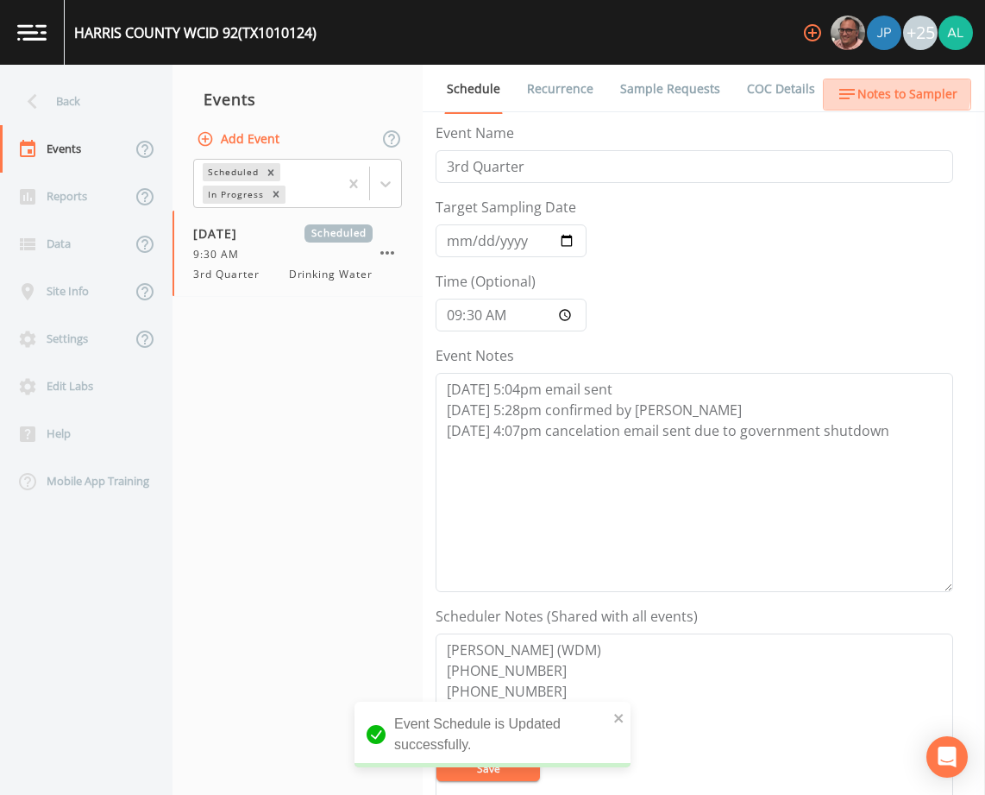
click at [886, 89] on span "Notes to Sampler" at bounding box center [907, 95] width 100 height 22
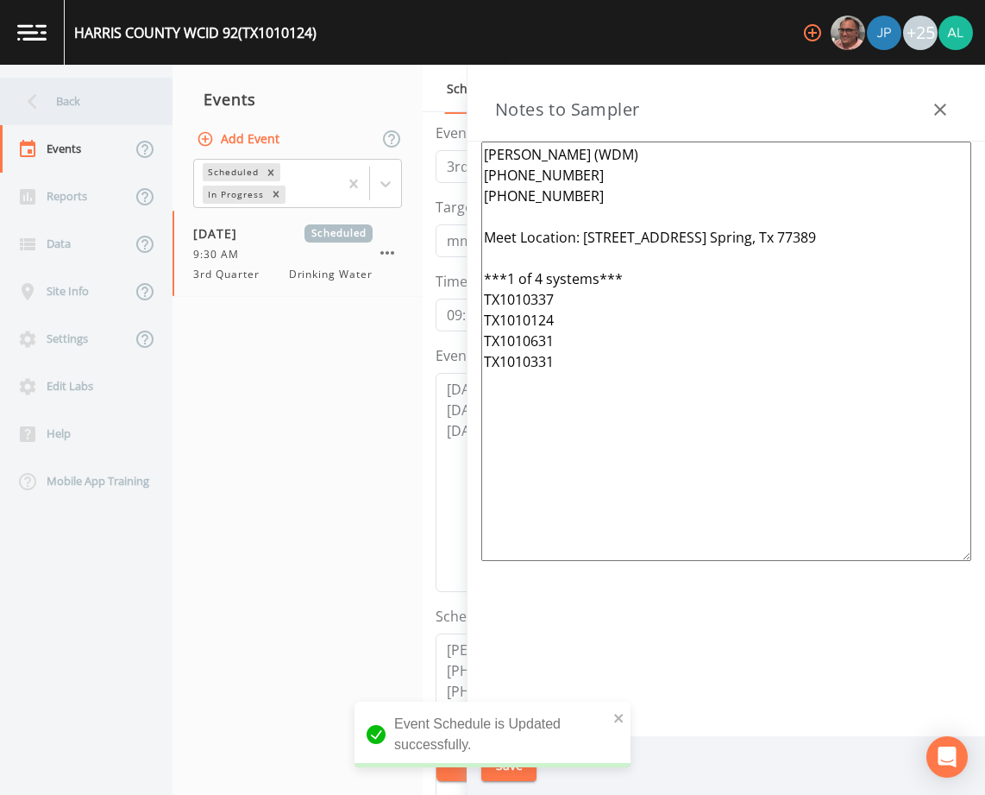
click at [51, 96] on div "Back" at bounding box center [77, 101] width 155 height 47
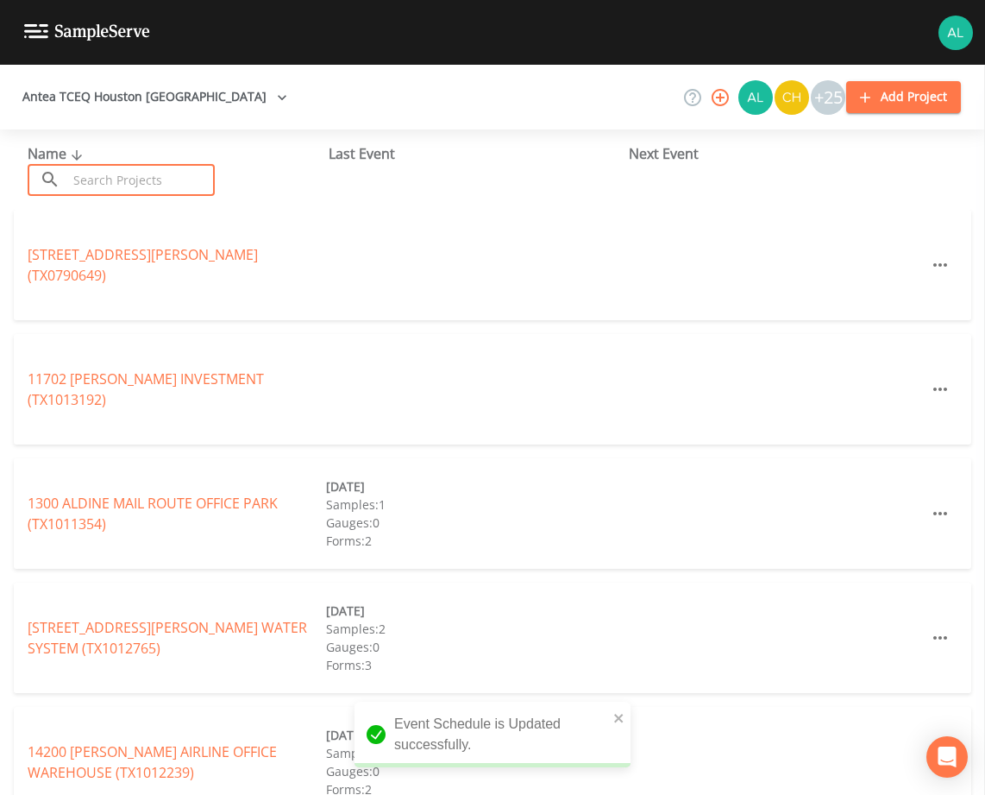
click at [116, 178] on input "text" at bounding box center [141, 180] width 148 height 32
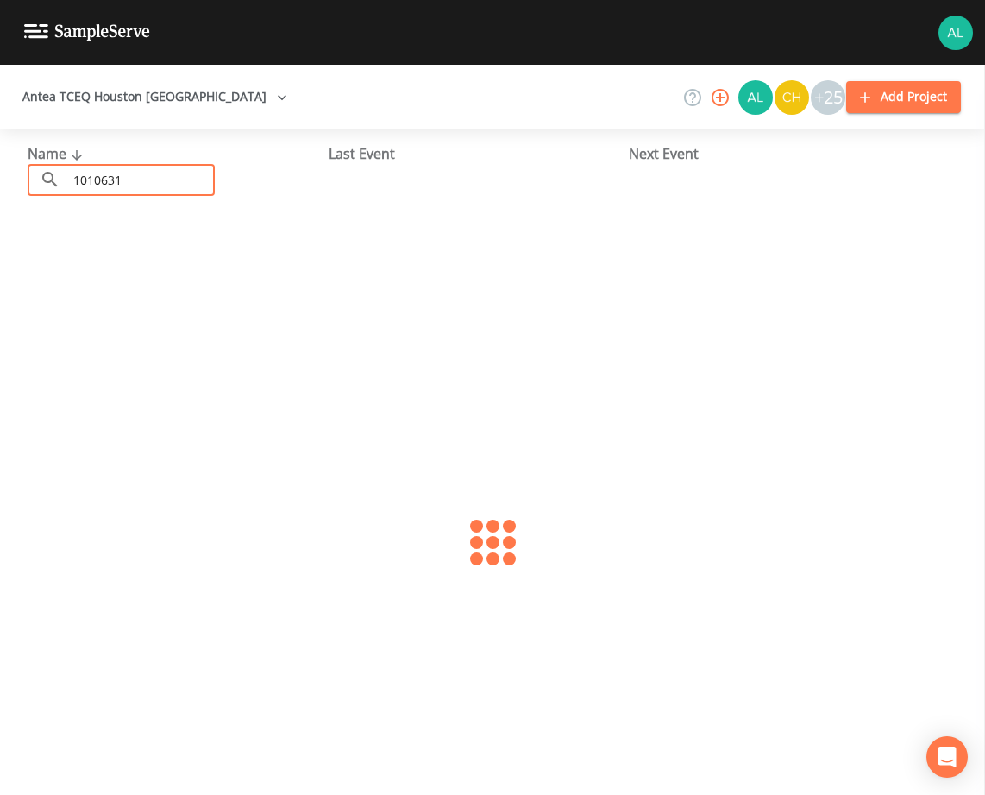
type input "1010631"
click at [53, 266] on link "POSTWOOD MUD (TX1010631)" at bounding box center [126, 264] width 197 height 19
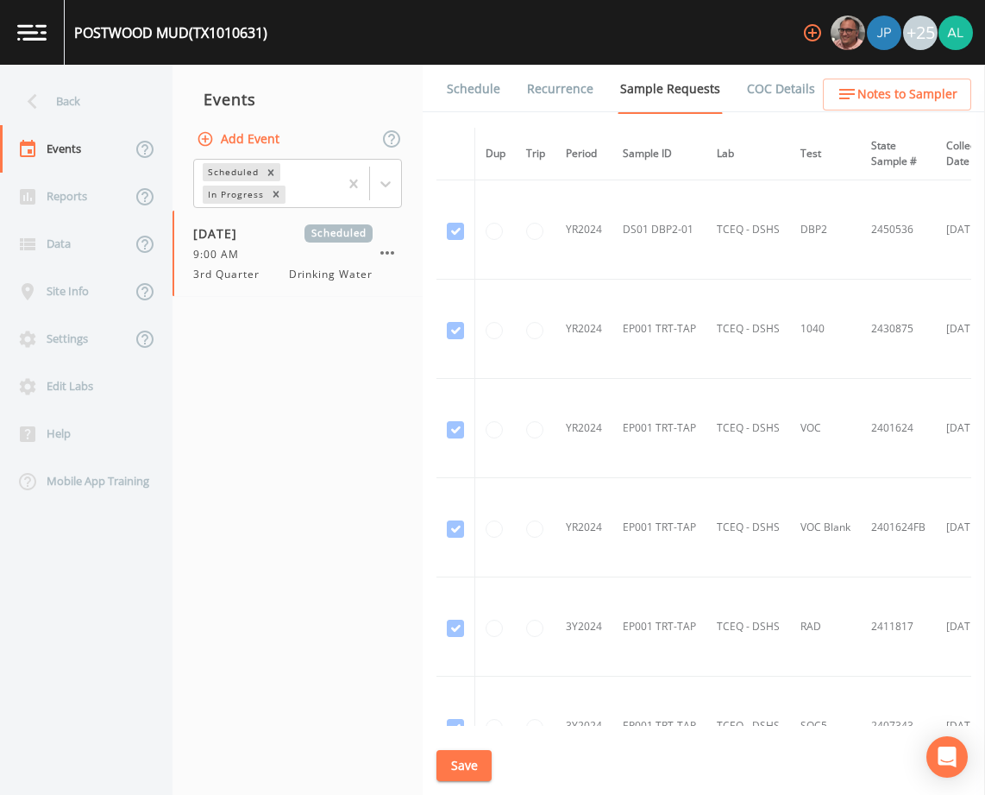
click at [453, 90] on link "Schedule" at bounding box center [473, 89] width 59 height 48
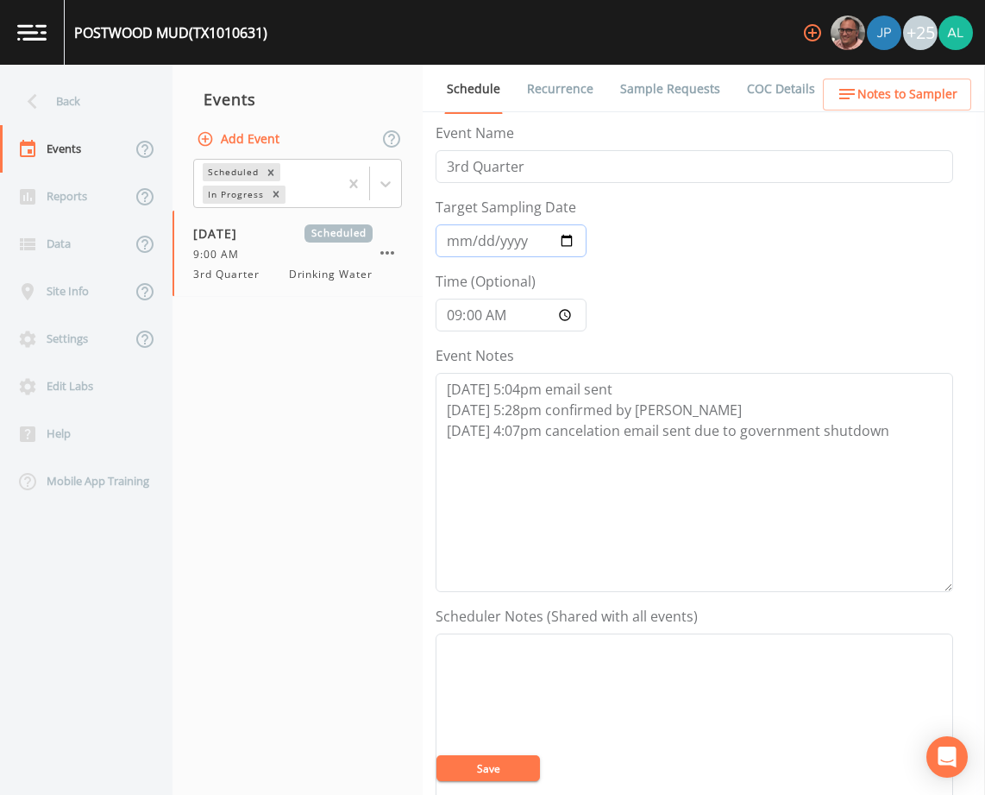
click at [460, 241] on input "2025-08-20" at bounding box center [511, 240] width 151 height 33
type input "[DATE]"
click at [480, 318] on input "09:00:00" at bounding box center [511, 314] width 151 height 33
type input "09:30"
click at [469, 763] on button "Save" at bounding box center [489, 768] width 104 height 26
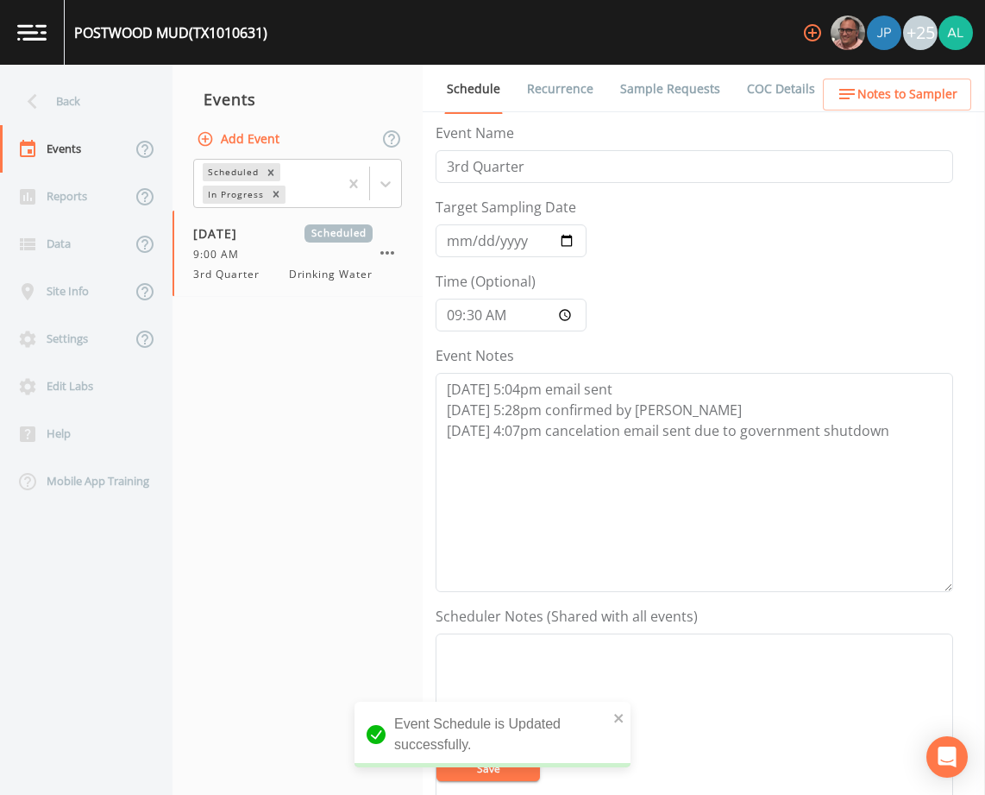
click at [656, 66] on link "Sample Requests" at bounding box center [670, 89] width 105 height 48
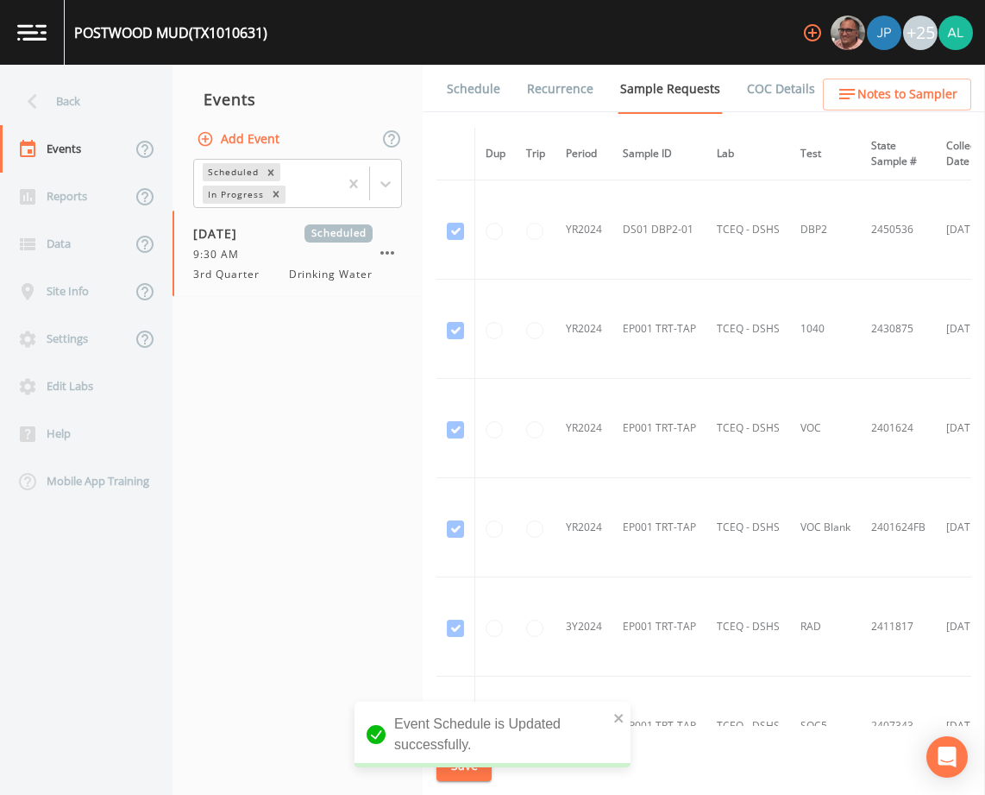
scroll to position [399, 0]
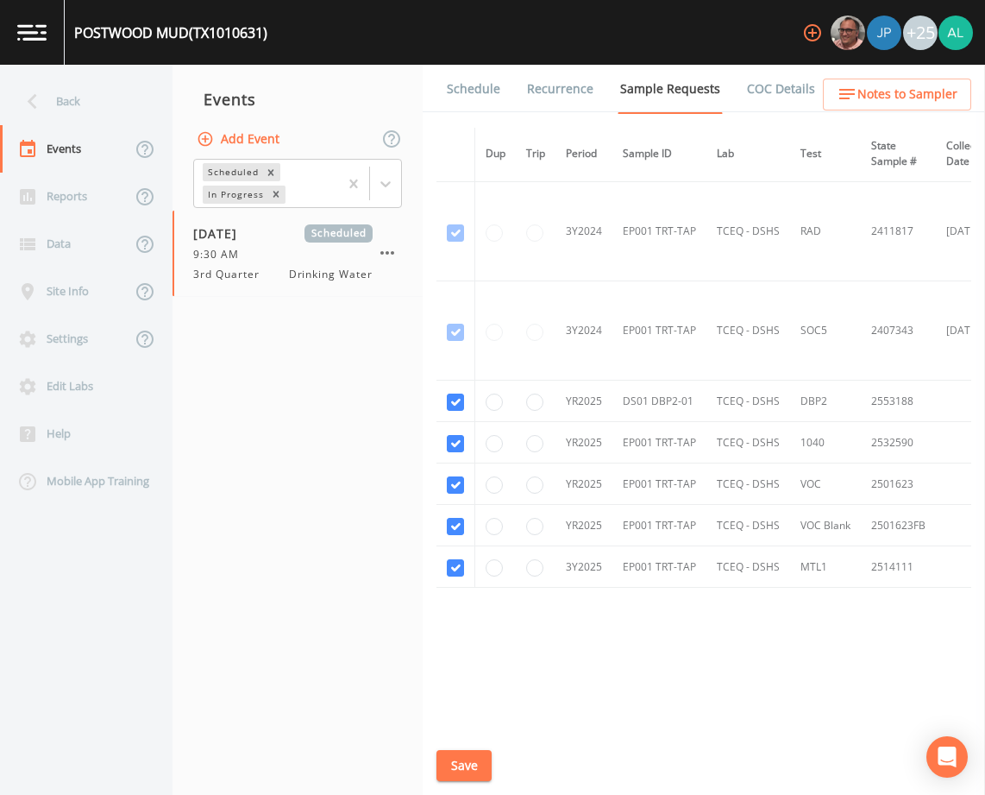
click at [482, 750] on button "Save" at bounding box center [464, 766] width 55 height 32
click at [81, 122] on div "Back" at bounding box center [77, 101] width 155 height 47
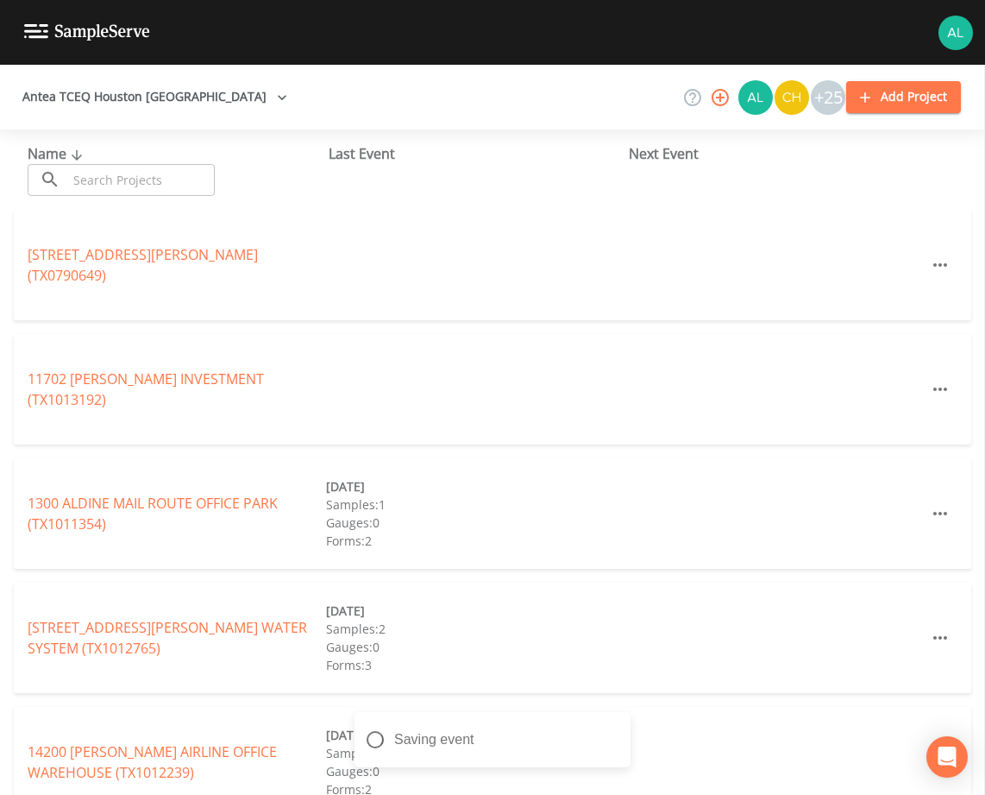
click at [115, 185] on input "text" at bounding box center [141, 180] width 148 height 32
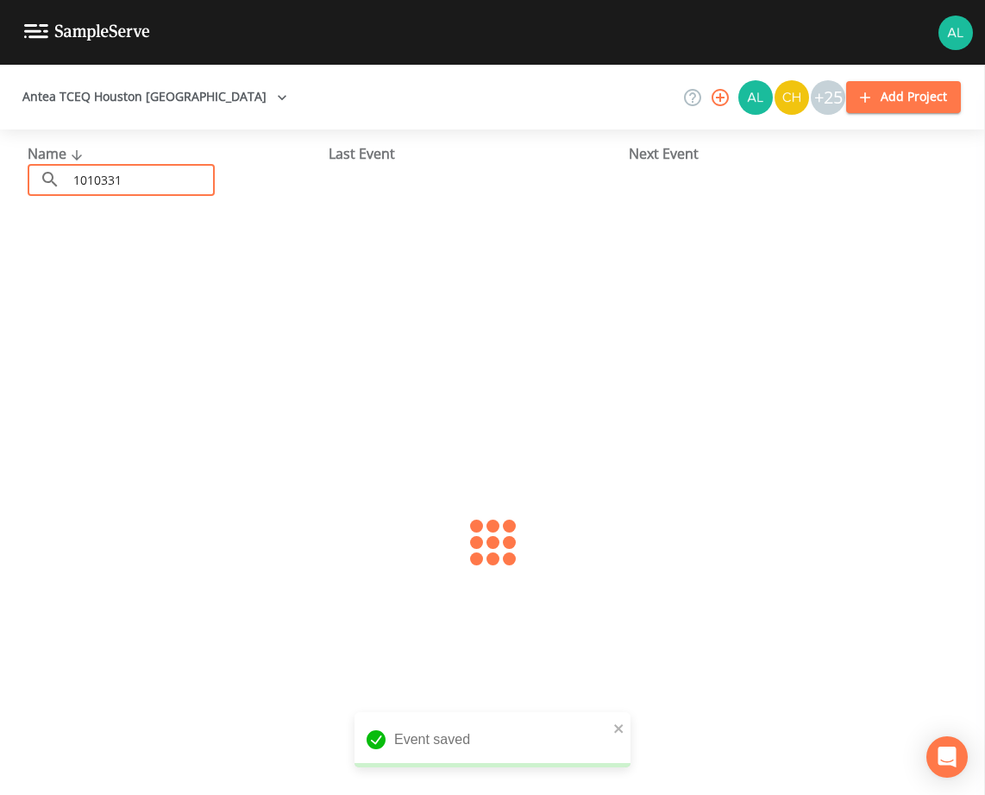
type input "1010331"
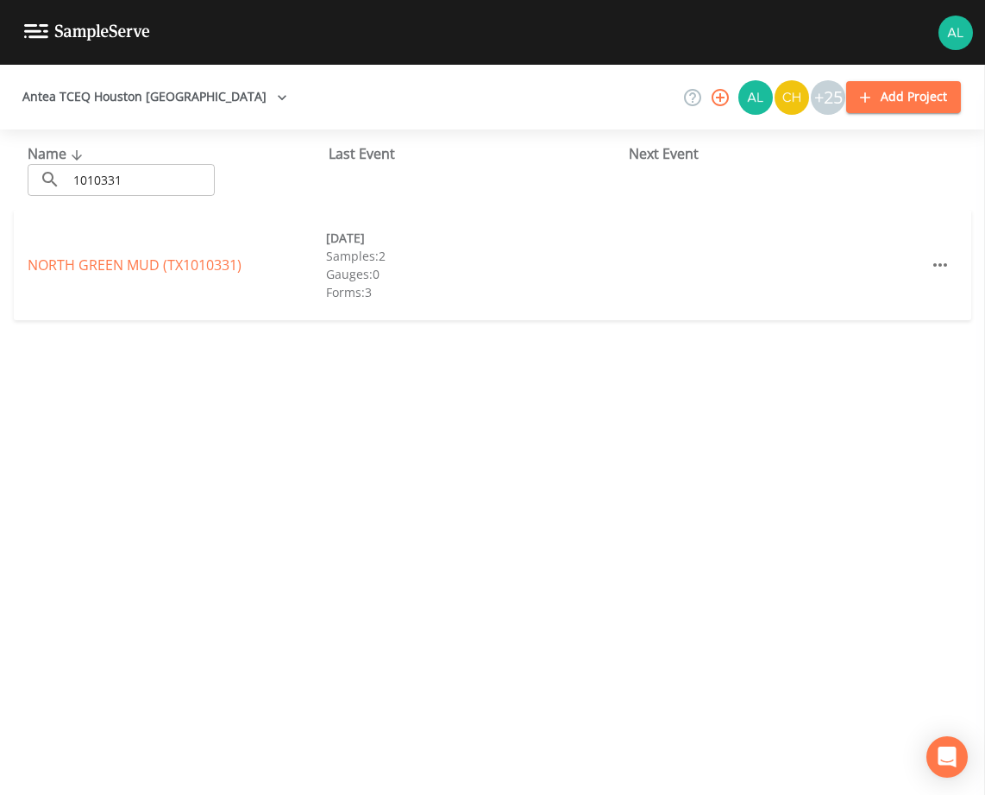
click at [240, 275] on div "NORTH GREEN MUD (TX1010331) 09/05/2024 Samples: 2 Gauges: 0 Forms: 3" at bounding box center [493, 265] width 958 height 110
click at [226, 272] on link "NORTH GREEN MUD (TX1010331)" at bounding box center [135, 264] width 214 height 19
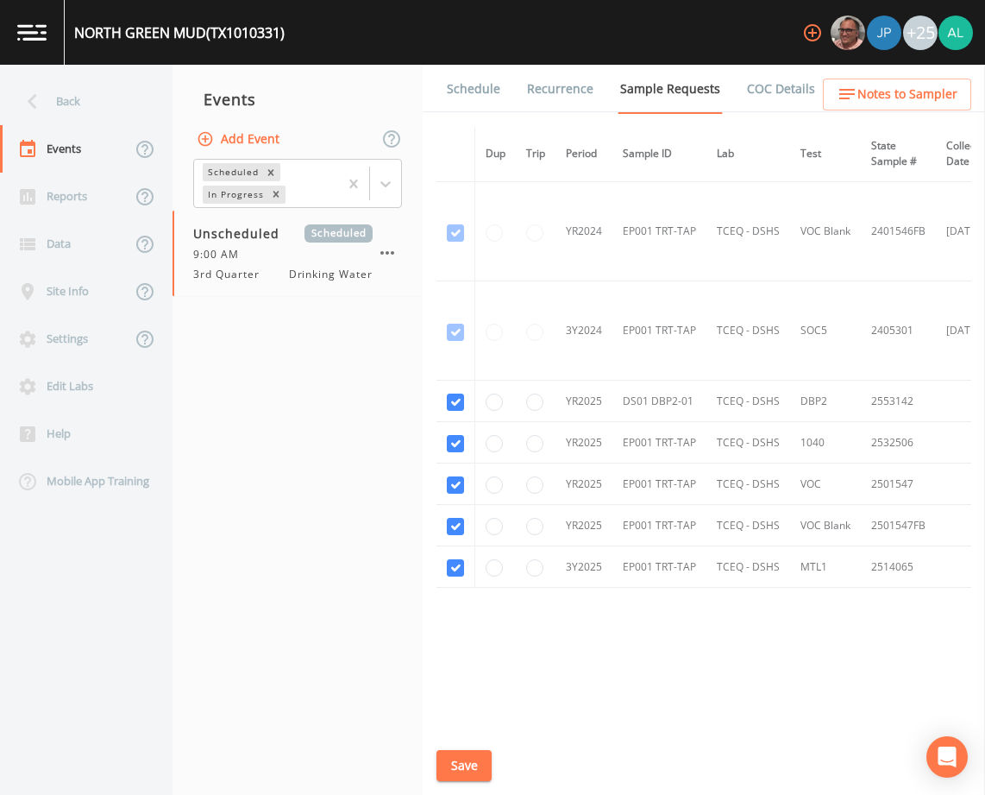
scroll to position [300, 0]
click at [454, 764] on button "Save" at bounding box center [464, 766] width 55 height 32
click at [505, 102] on li "Recurrence" at bounding box center [549, 89] width 93 height 48
click at [495, 85] on link "Schedule" at bounding box center [473, 89] width 59 height 48
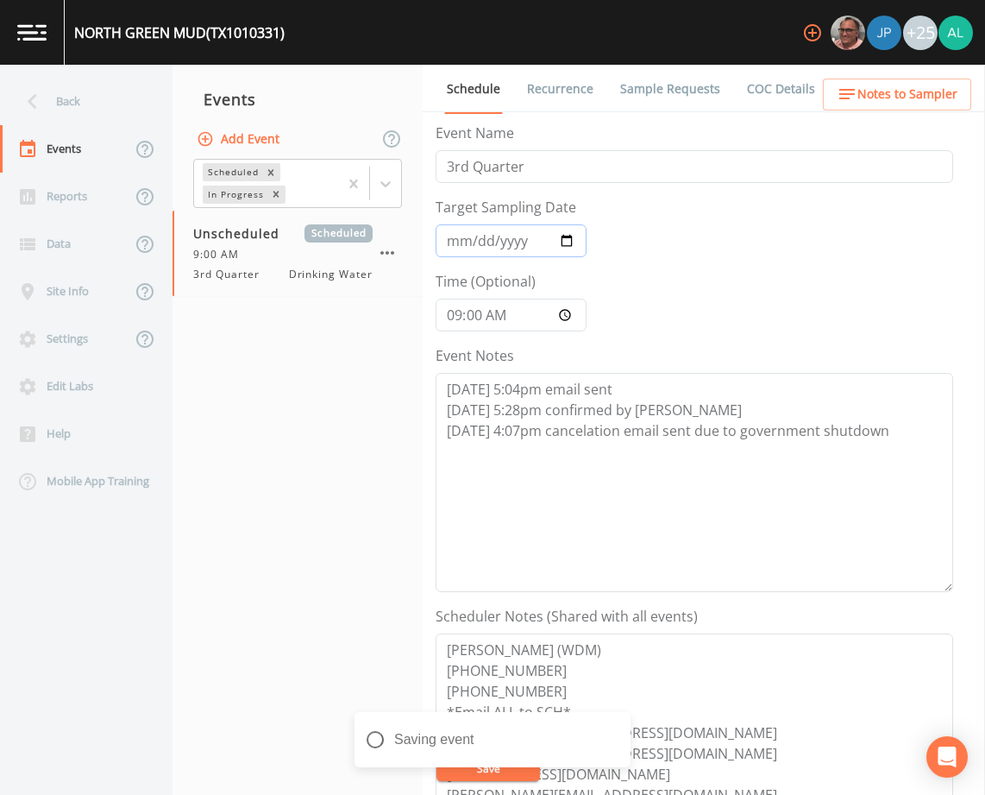
click at [466, 240] on input "Target Sampling Date" at bounding box center [511, 240] width 151 height 33
type input "[DATE]"
click at [462, 313] on input "09:00:00" at bounding box center [511, 314] width 151 height 33
click at [470, 313] on input "09:00:00" at bounding box center [511, 314] width 151 height 33
type input "09:30"
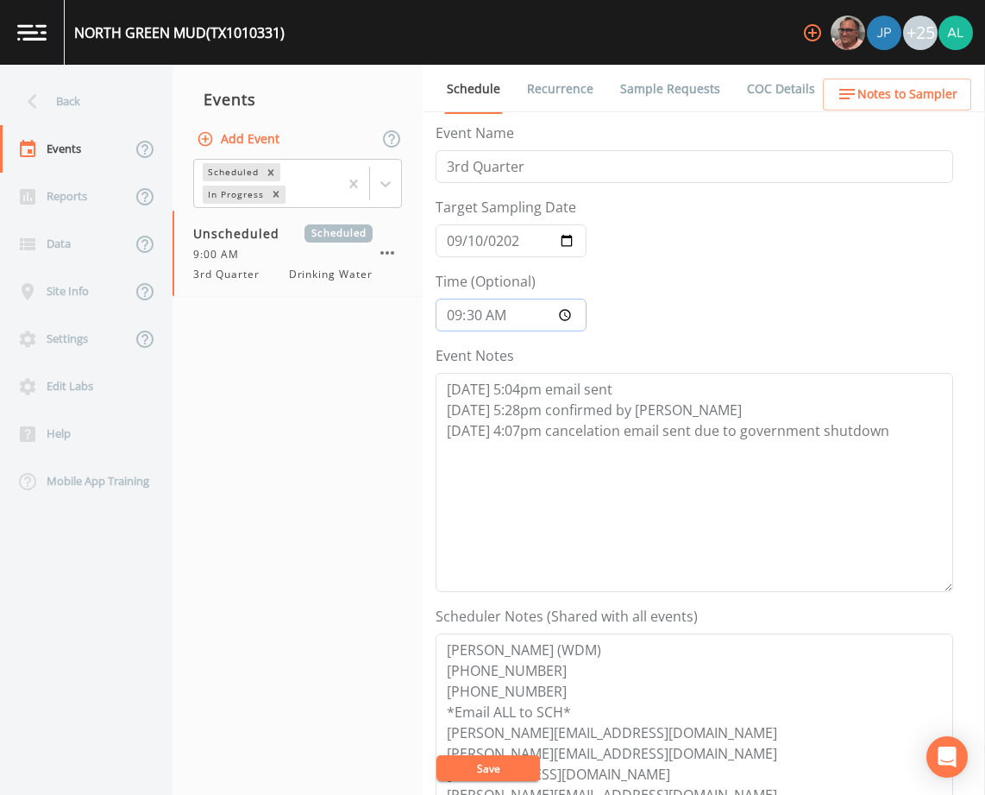
click at [437, 755] on button "Save" at bounding box center [489, 768] width 104 height 26
click at [487, 780] on button "Save" at bounding box center [489, 768] width 104 height 26
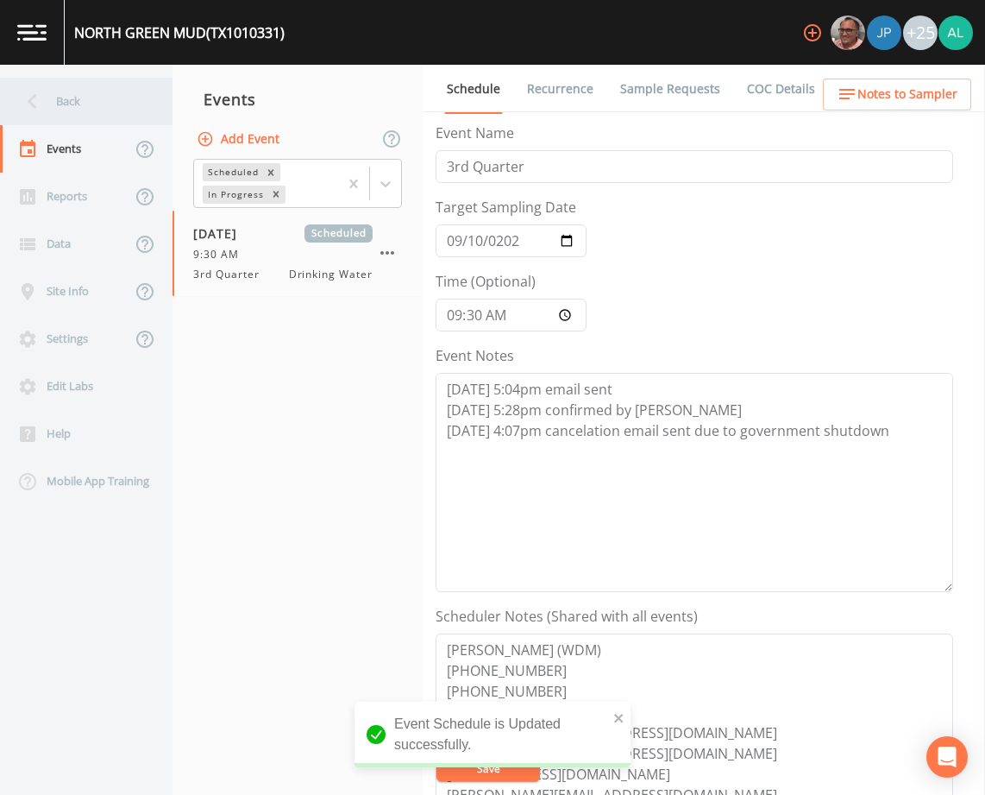
click at [129, 85] on div "Back" at bounding box center [77, 101] width 155 height 47
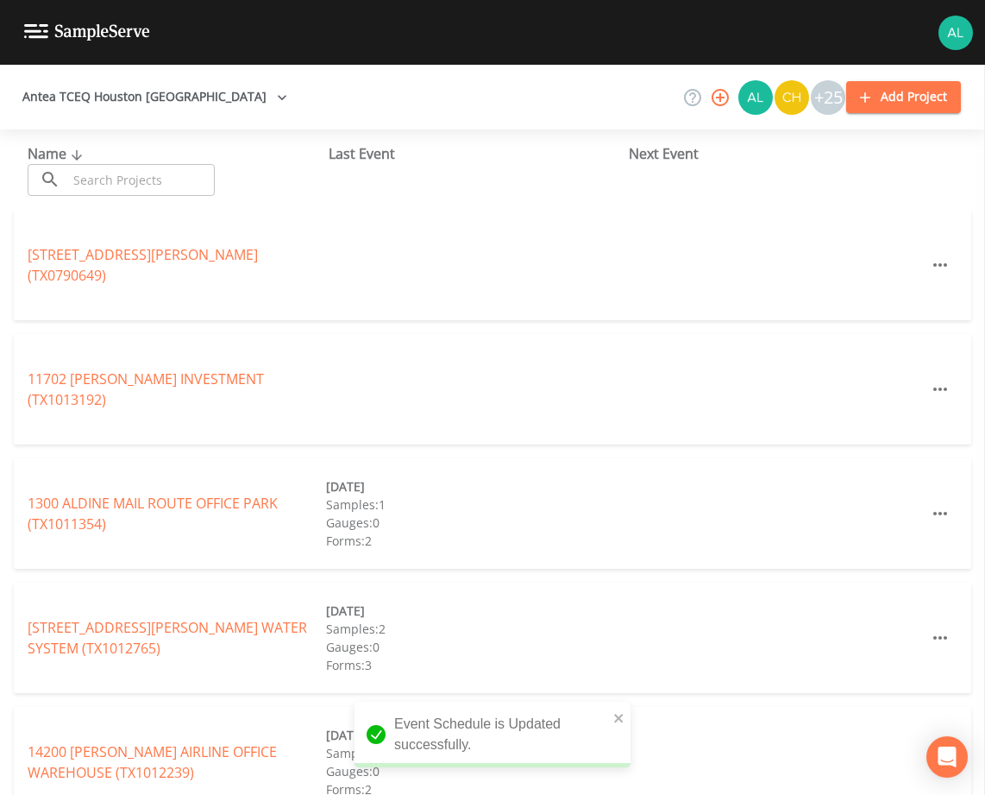
click at [136, 181] on input "text" at bounding box center [141, 180] width 148 height 32
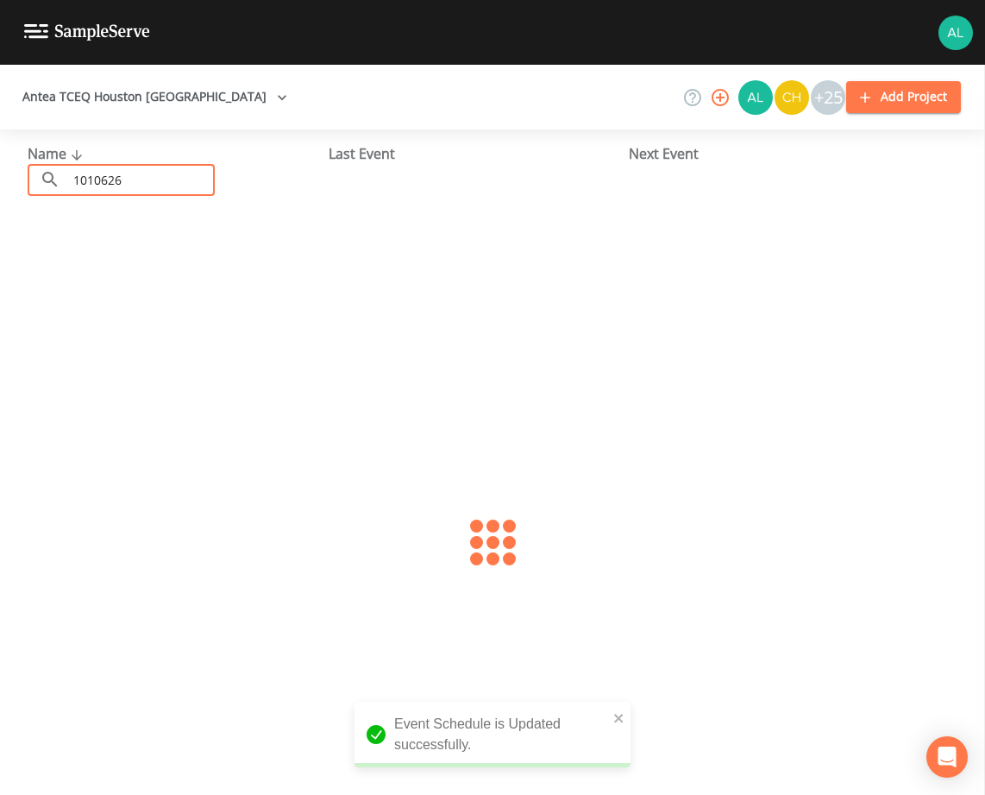
type input "1010626"
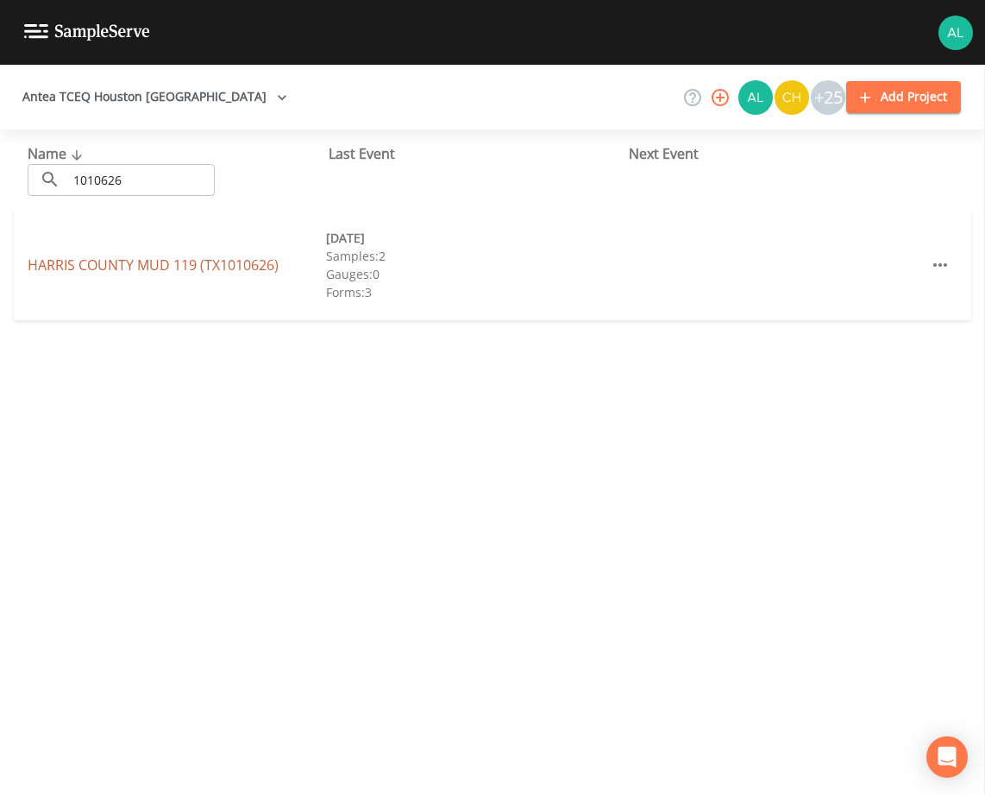
click at [79, 259] on link "HARRIS COUNTY MUD 119 (TX1010626)" at bounding box center [153, 264] width 251 height 19
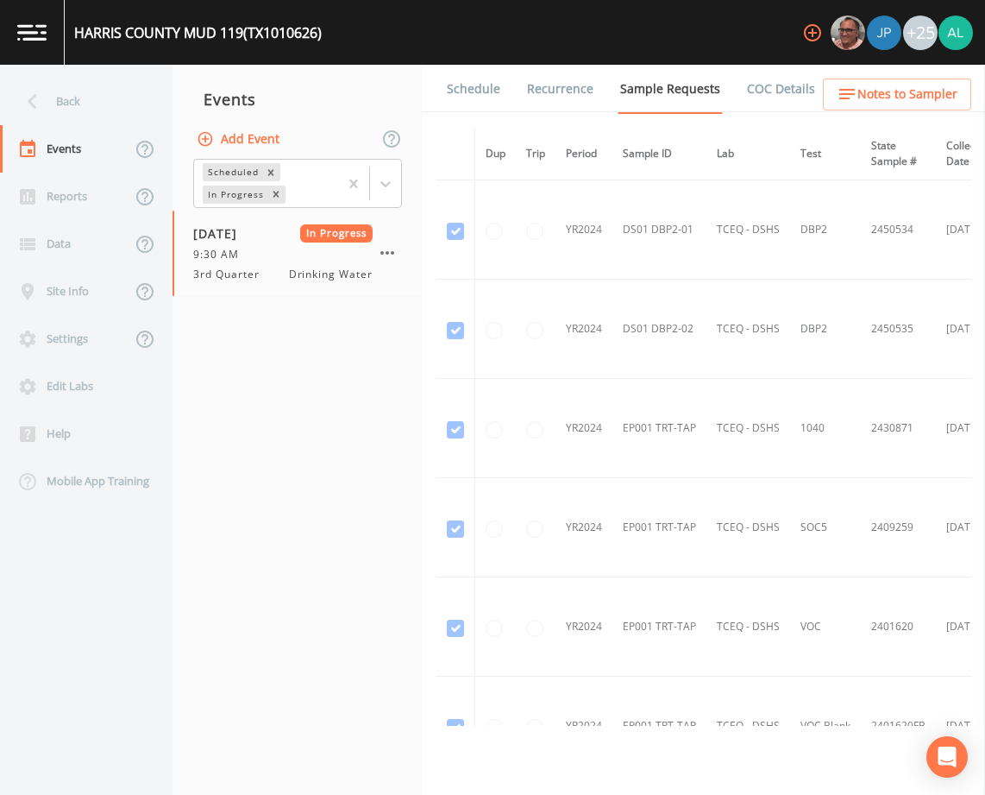
click at [466, 95] on link "Schedule" at bounding box center [473, 89] width 59 height 48
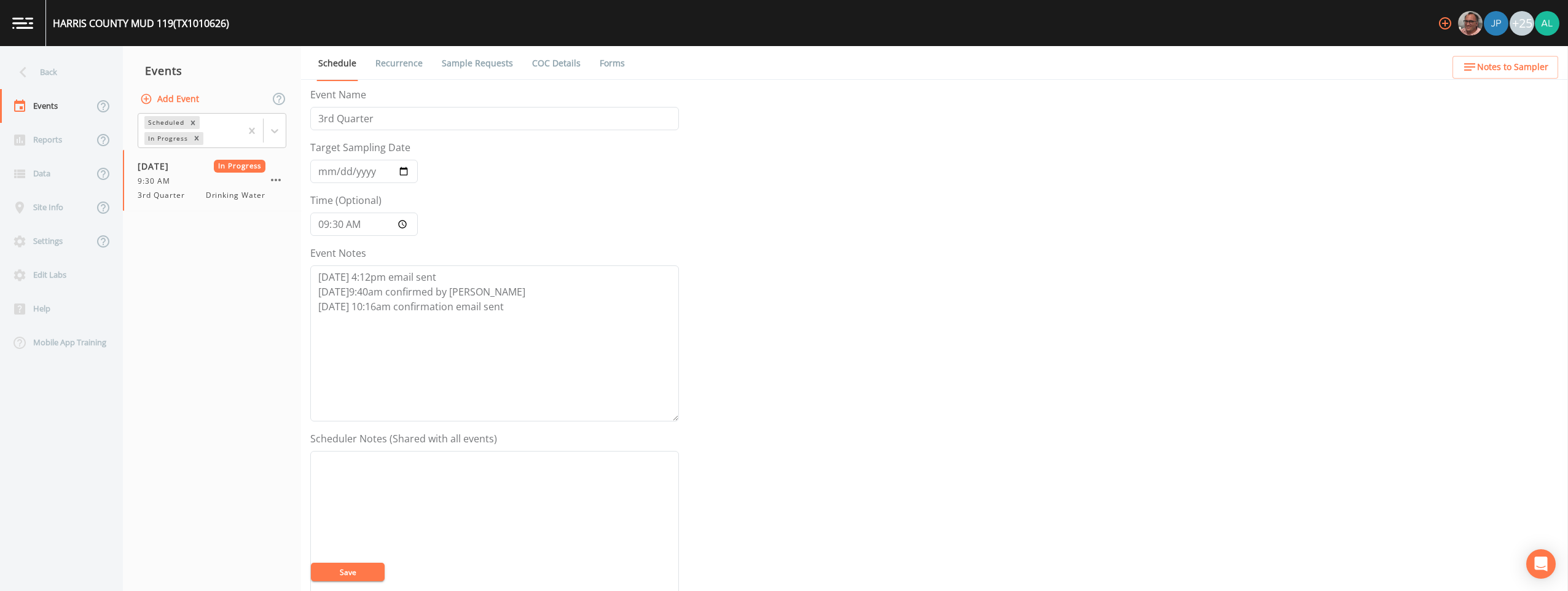
click at [638, 65] on ul "Schedule Recurrence Sample Requests COC Details Forms" at bounding box center [935, 63] width 1267 height 33
click at [613, 56] on link "Forms" at bounding box center [612, 63] width 29 height 34
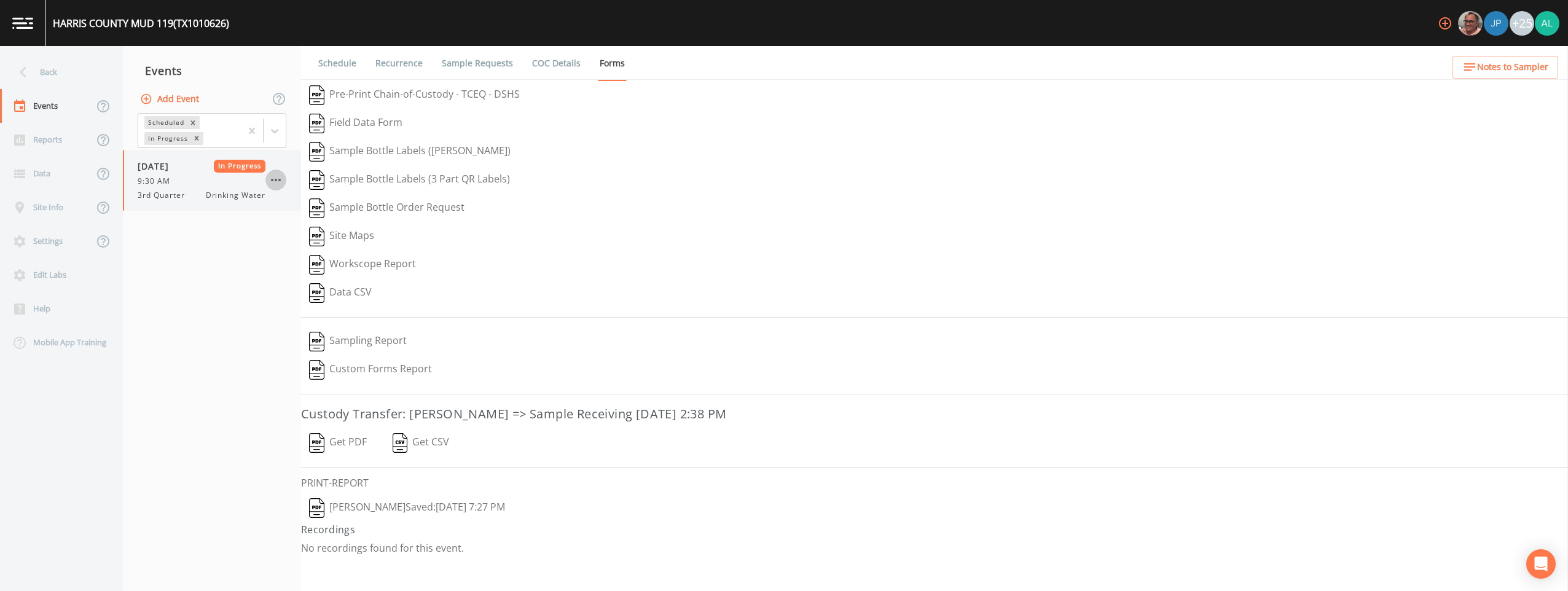
click at [271, 177] on icon "button" at bounding box center [276, 179] width 15 height 15
click at [314, 212] on span "Mark Complete" at bounding box center [339, 207] width 83 height 15
click at [211, 104] on div "Add Event" at bounding box center [212, 99] width 178 height 26
click at [177, 95] on button "Add Event" at bounding box center [170, 99] width 66 height 23
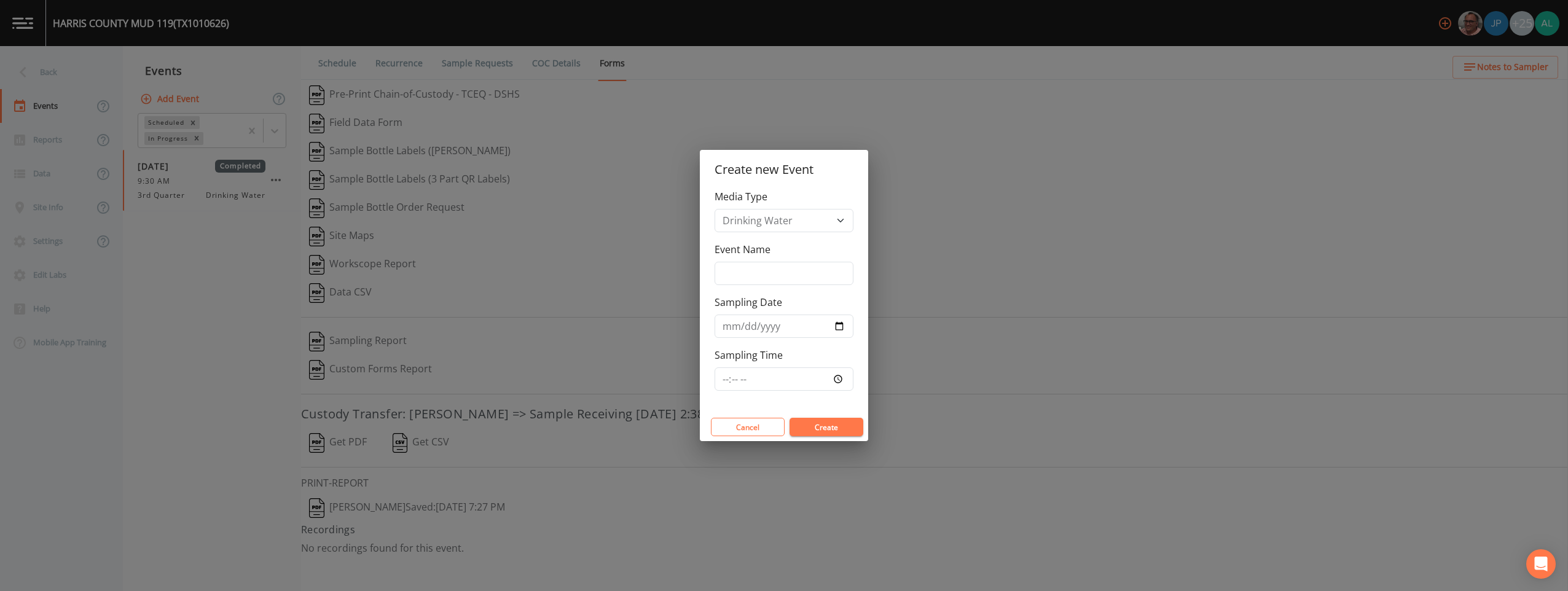
click at [701, 258] on div "Event Name" at bounding box center [784, 263] width 139 height 43
click at [701, 273] on input "Event Name" at bounding box center [784, 273] width 139 height 23
type input "3rd Quarter"
type input "2025-09-09"
click at [701, 375] on input "Sampling Time" at bounding box center [784, 379] width 139 height 23
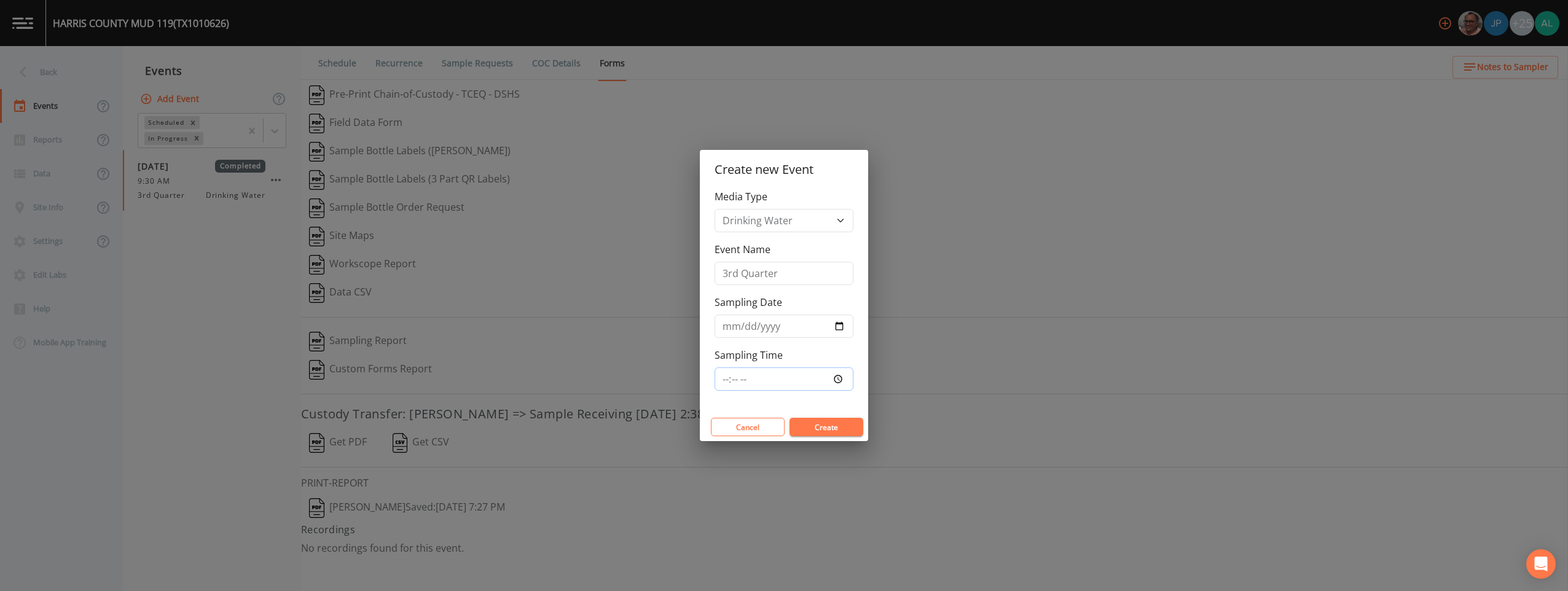
type input "12:00"
click at [701, 418] on button "Create" at bounding box center [827, 427] width 74 height 19
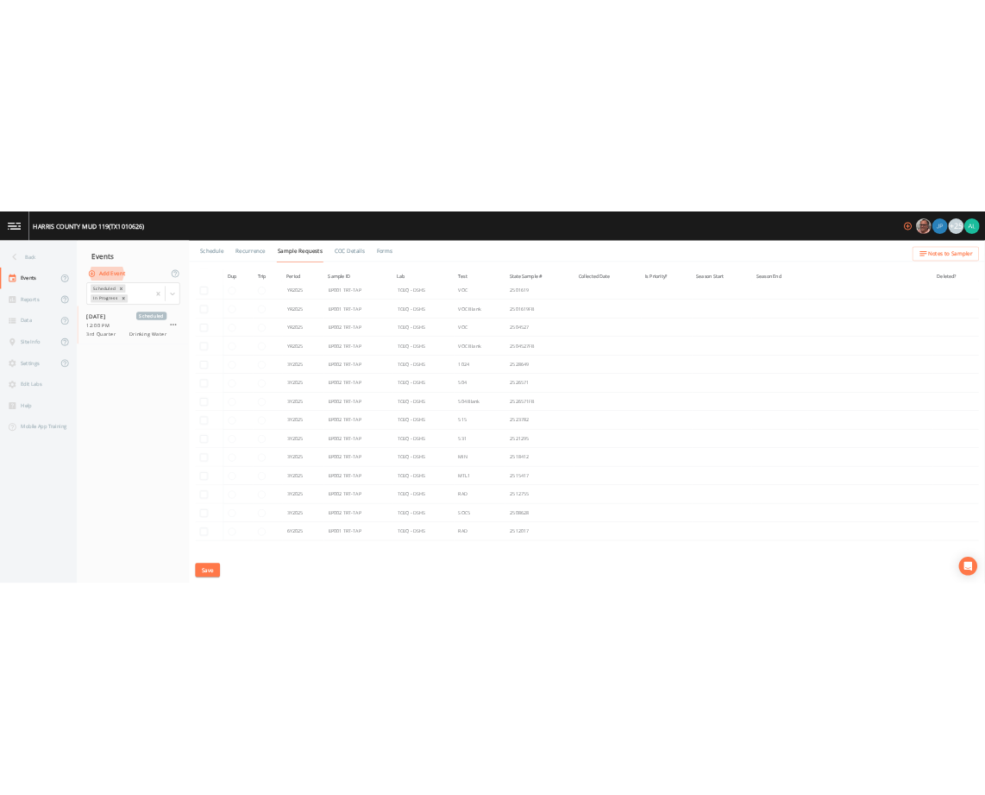
scroll to position [401, 0]
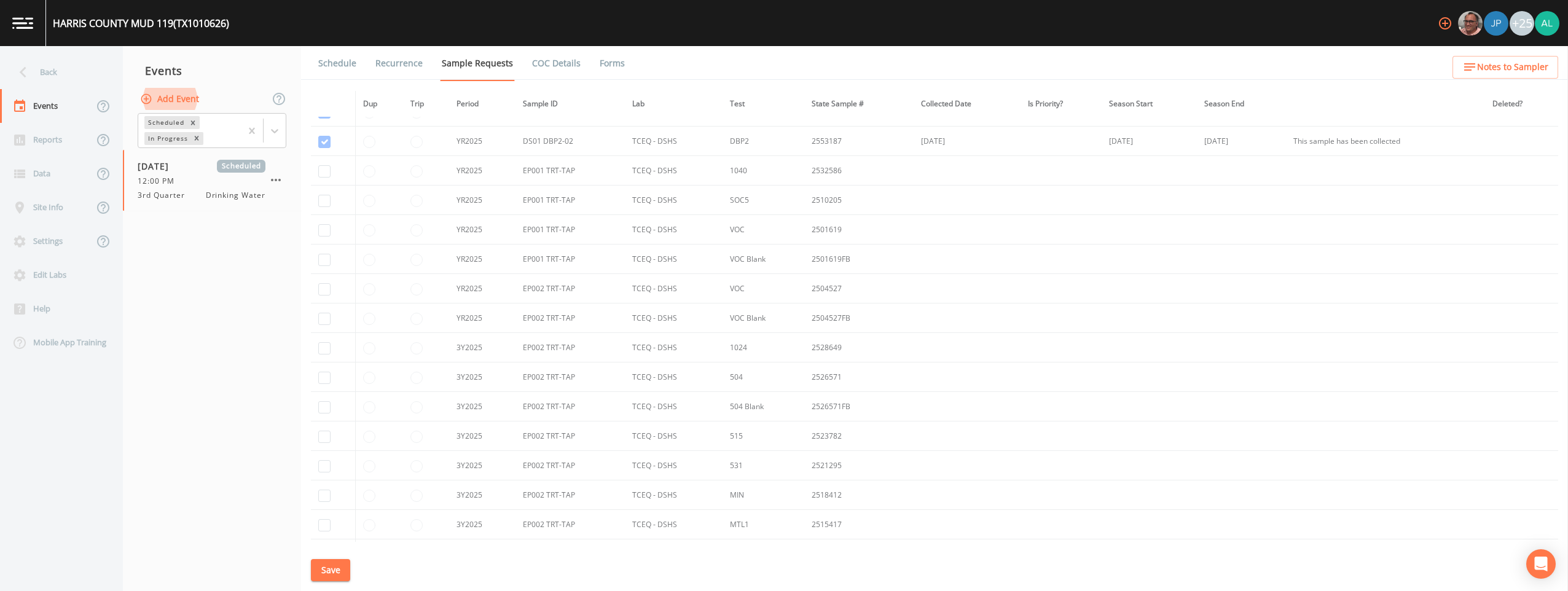
click at [329, 565] on button "Save" at bounding box center [331, 570] width 39 height 23
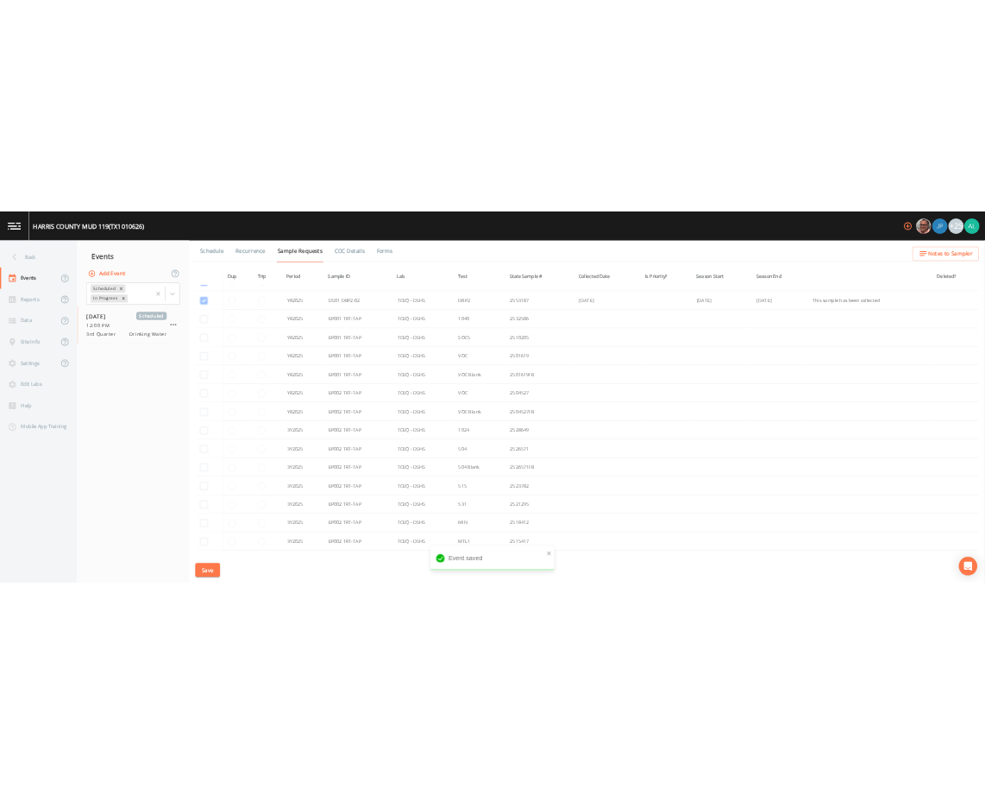
scroll to position [879, 0]
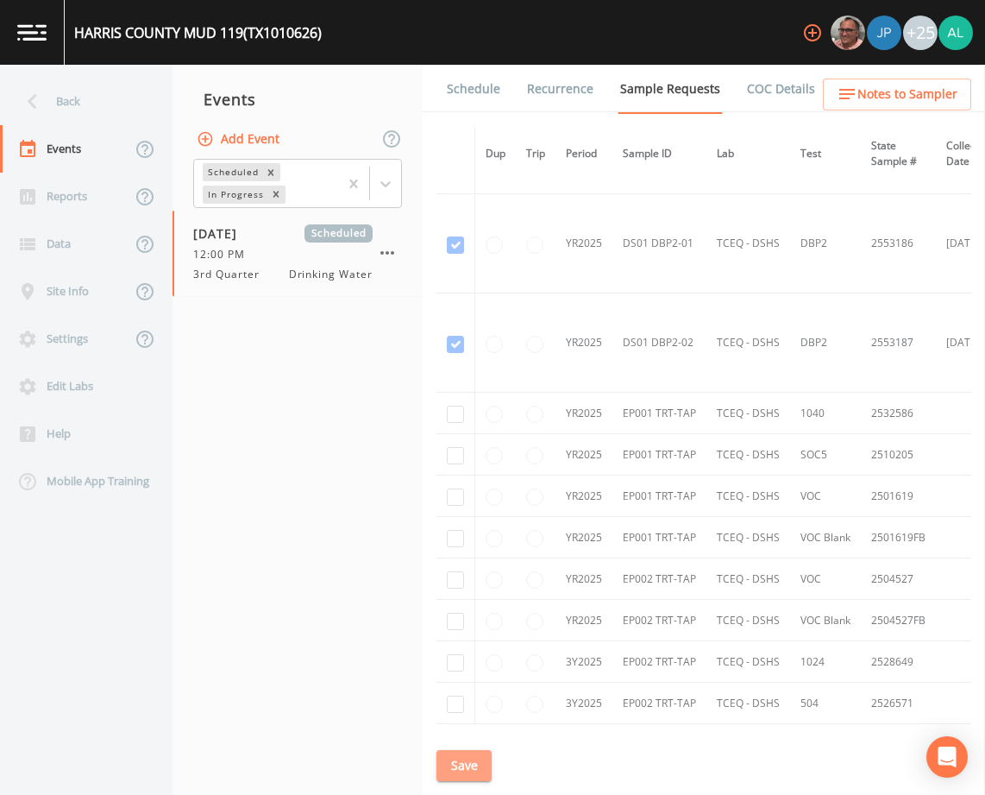
click at [448, 760] on button "Save" at bounding box center [464, 766] width 55 height 32
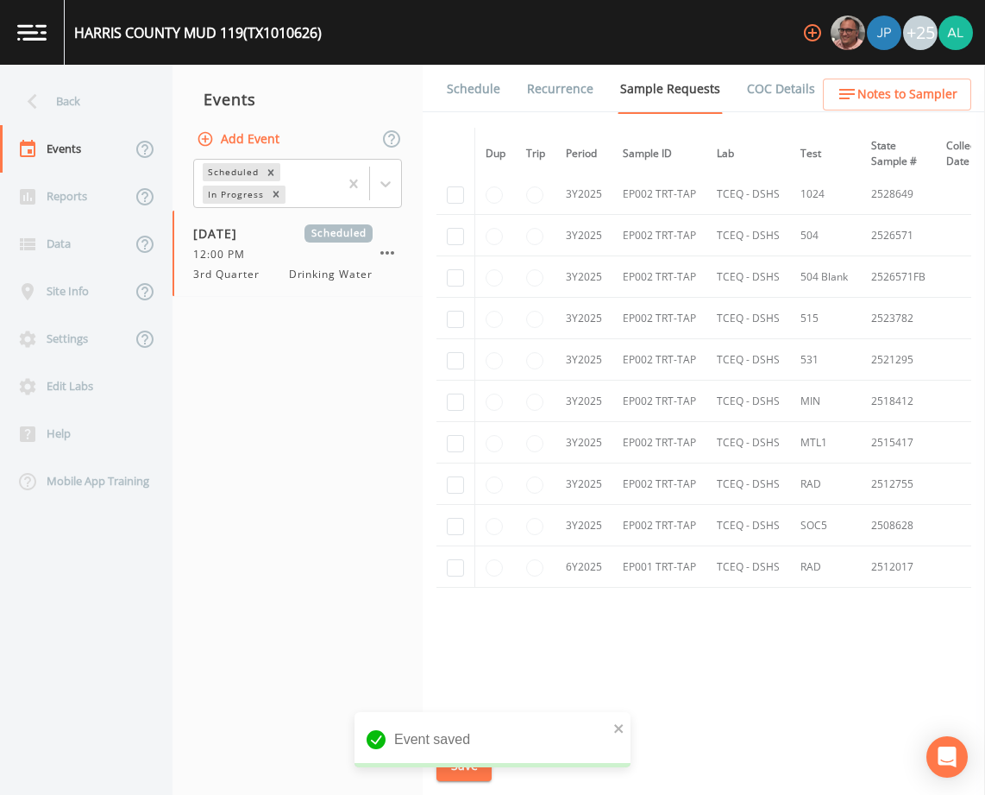
scroll to position [1351, 0]
drag, startPoint x: 622, startPoint y: 724, endPoint x: 614, endPoint y: 728, distance: 8.9
click at [622, 724] on icon "close" at bounding box center [618, 728] width 9 height 9
click at [466, 758] on button "Save" at bounding box center [464, 766] width 55 height 32
click at [93, 118] on div "Back" at bounding box center [77, 101] width 155 height 47
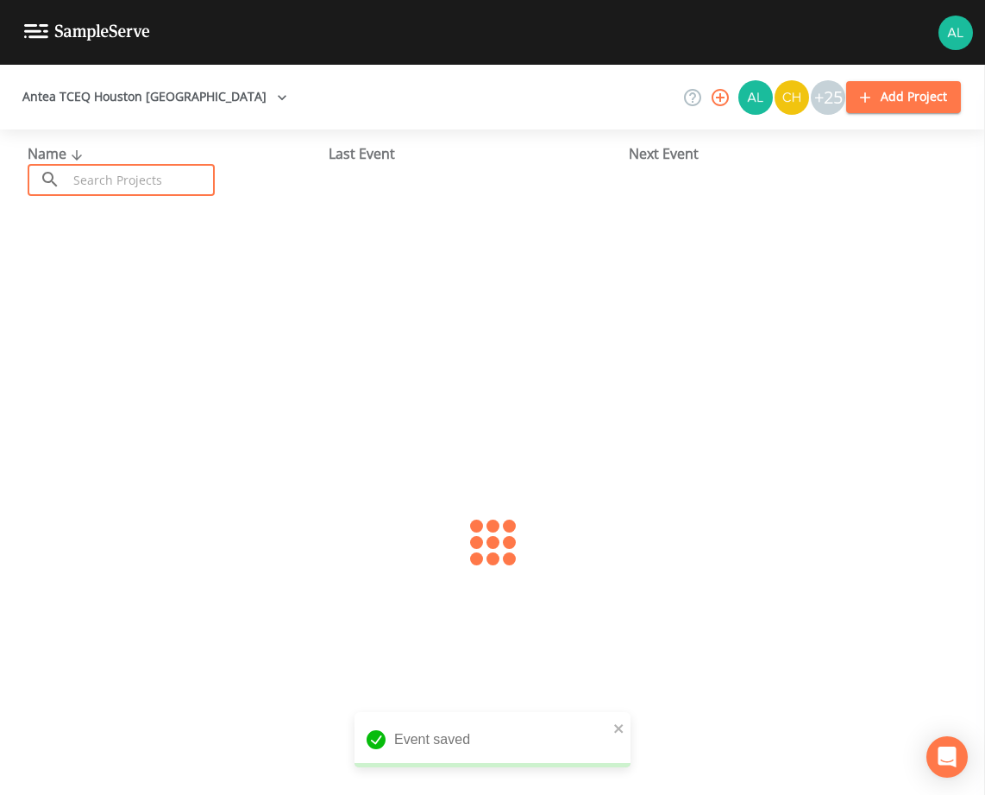
click at [110, 174] on input "text" at bounding box center [141, 180] width 148 height 32
type input "1013515"
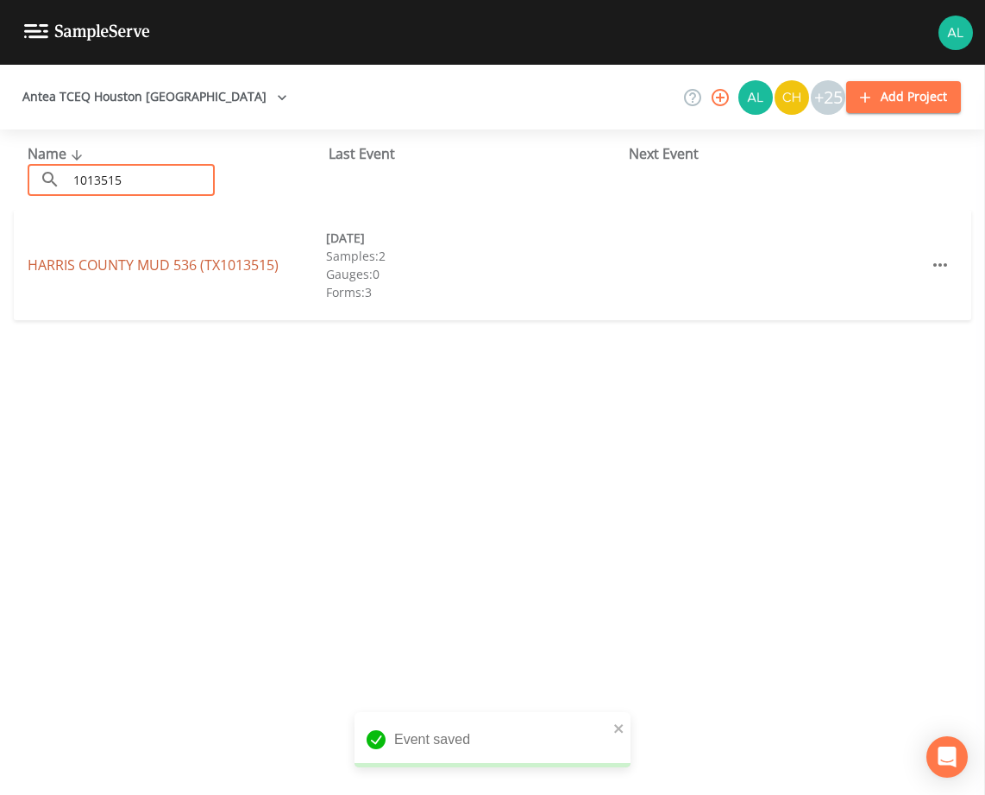
click at [107, 259] on link "HARRIS COUNTY MUD 536 (TX1013515)" at bounding box center [153, 264] width 251 height 19
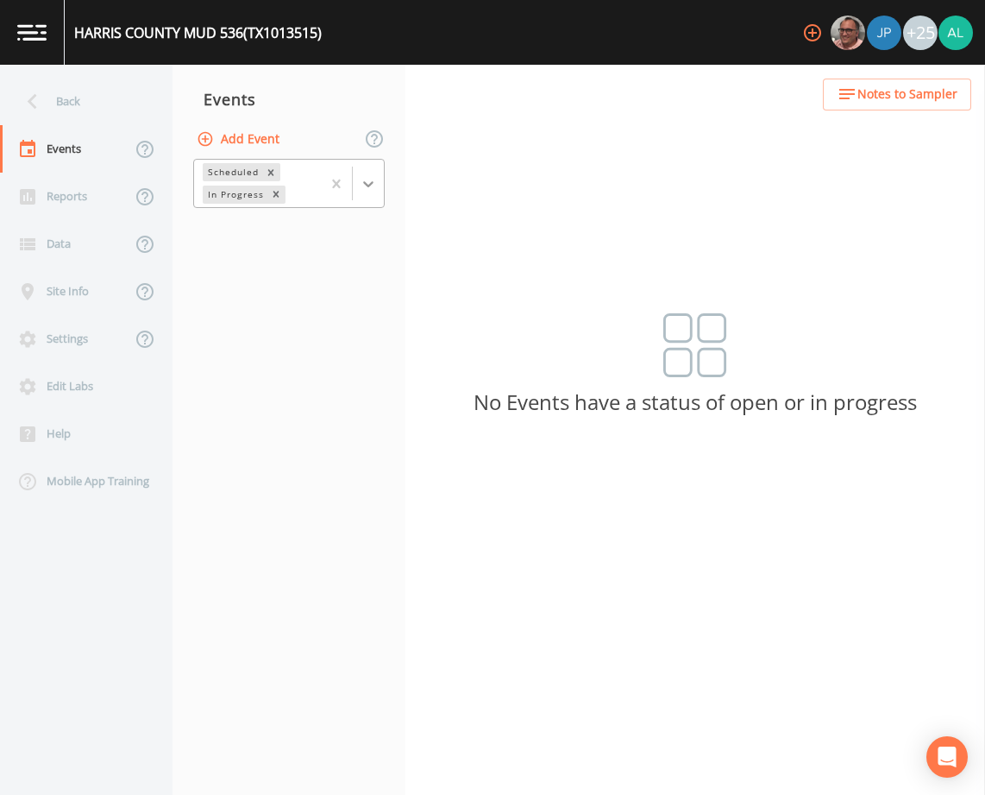
click at [358, 192] on div at bounding box center [368, 183] width 31 height 31
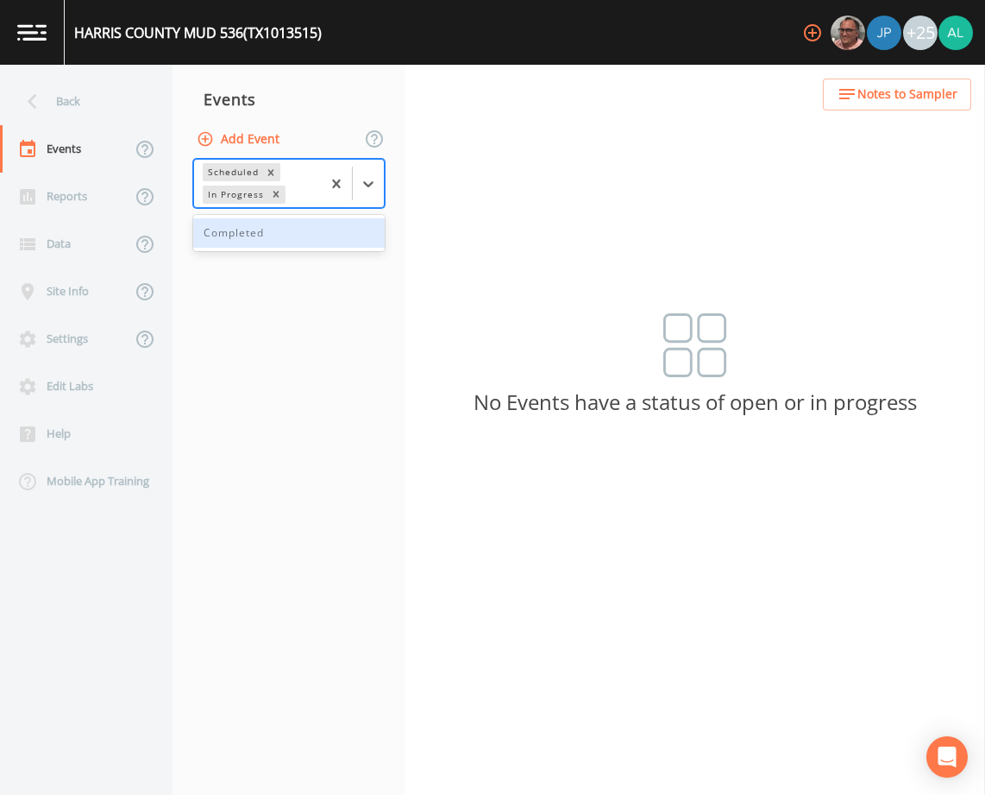
click at [285, 235] on div "Completed" at bounding box center [289, 232] width 192 height 29
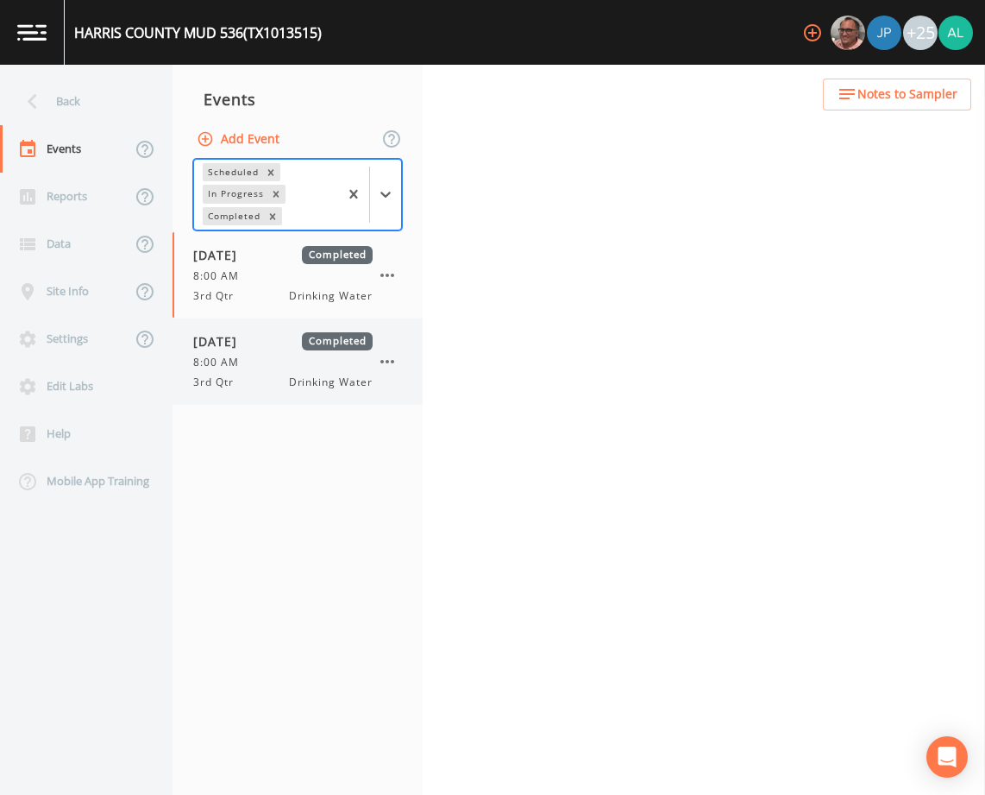
click at [254, 392] on div "07/30/2025 Completed 8:00 AM 3rd Qtr Drinking Water" at bounding box center [298, 360] width 250 height 85
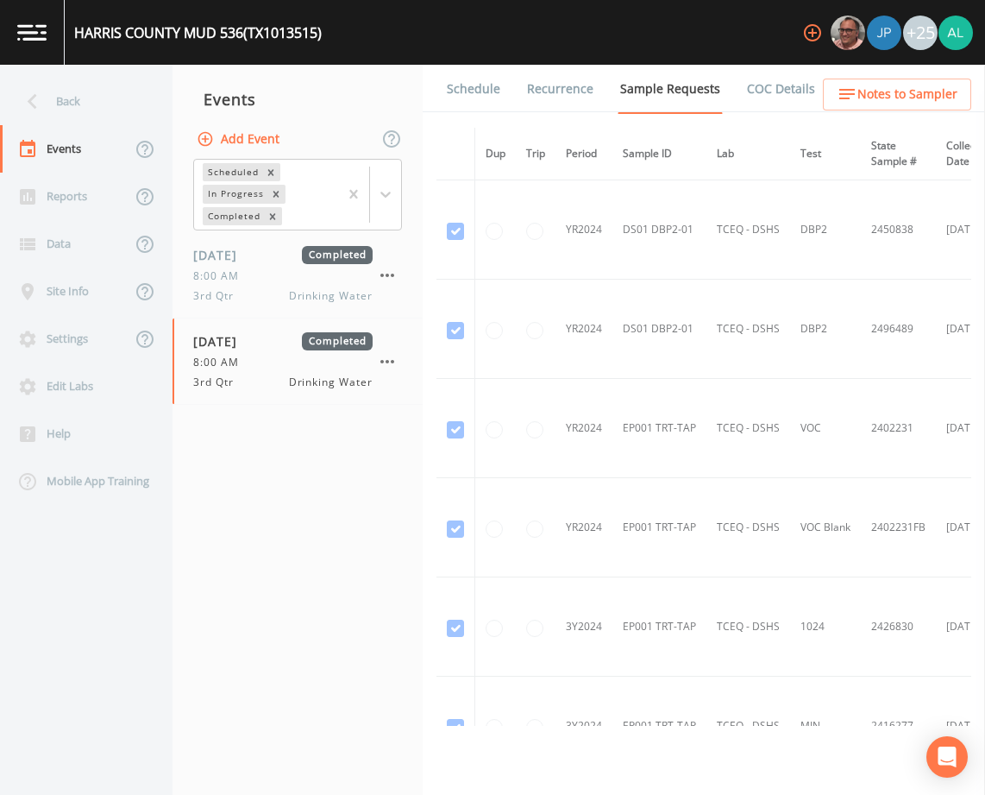
click at [95, 104] on div "Back" at bounding box center [77, 101] width 155 height 47
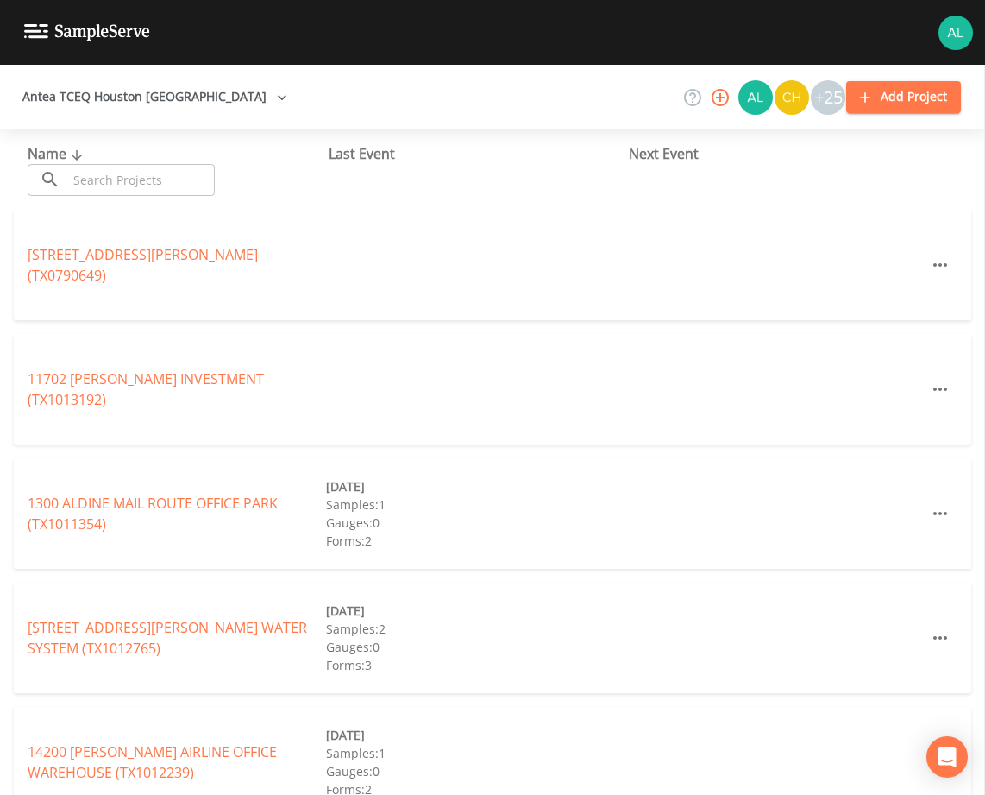
click at [125, 183] on input "text" at bounding box center [141, 180] width 148 height 32
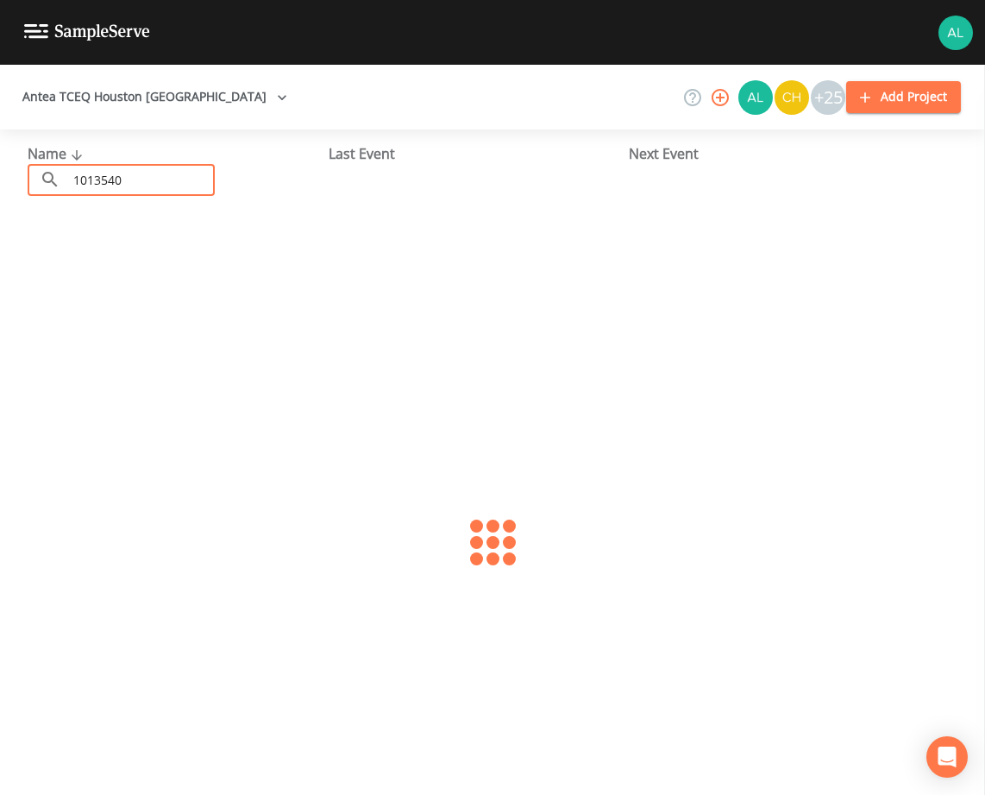
type input "1013540"
click at [179, 267] on link "HARRIS COUNTY MUD 171 (TX1013540)" at bounding box center [153, 264] width 251 height 19
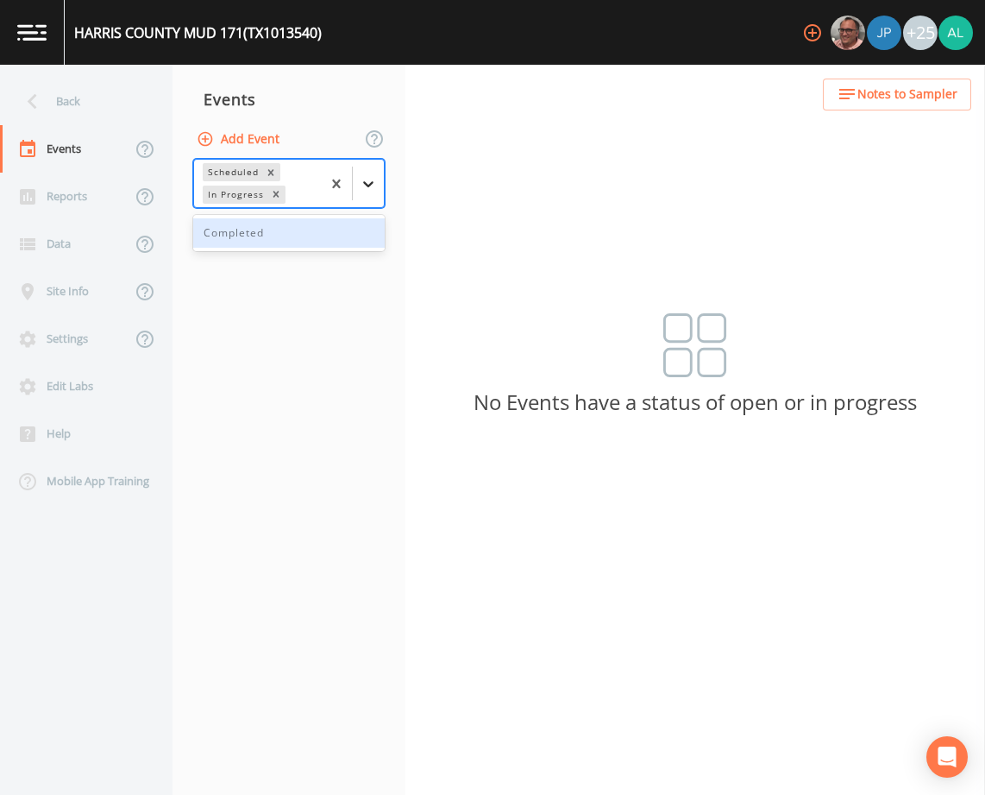
click at [370, 185] on icon at bounding box center [368, 183] width 17 height 17
click at [255, 250] on div "Completed" at bounding box center [289, 233] width 192 height 36
click at [260, 229] on div "Completed" at bounding box center [289, 232] width 192 height 29
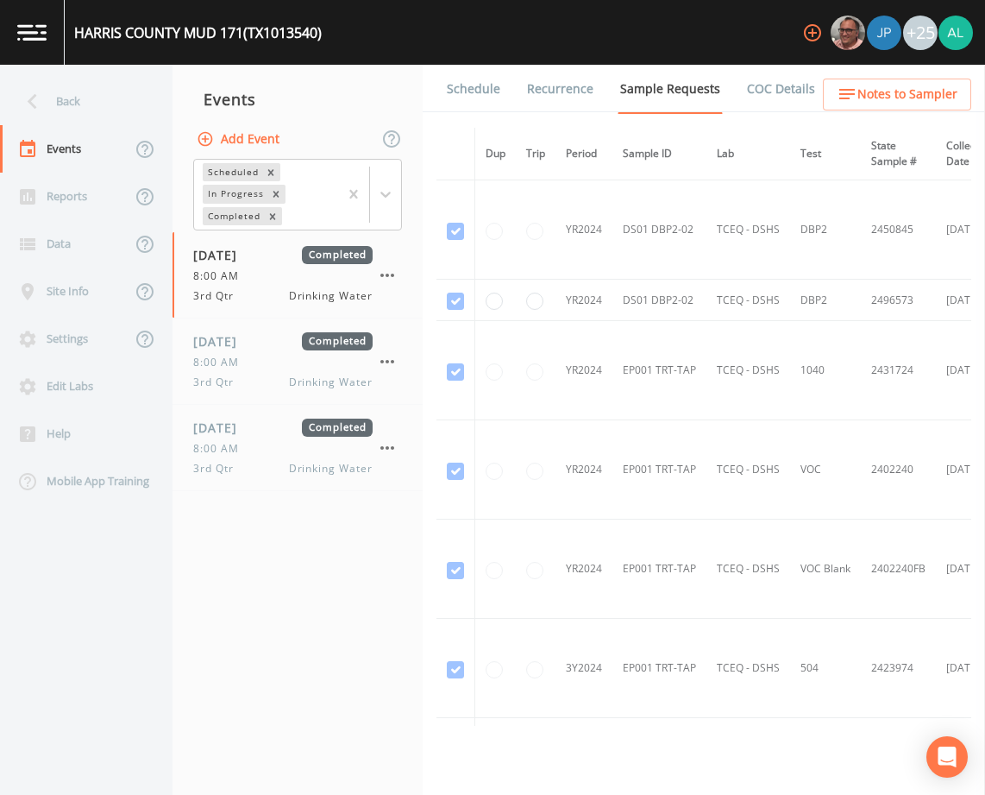
click at [220, 494] on nav "Events Add Event Scheduled In Progress Completed 09/13/2024 Completed 8:00 AM 3…" at bounding box center [298, 430] width 250 height 730
click at [245, 439] on div "08/25/2025 Completed 8:00 AM 3rd Qtr Drinking Water" at bounding box center [282, 447] width 179 height 58
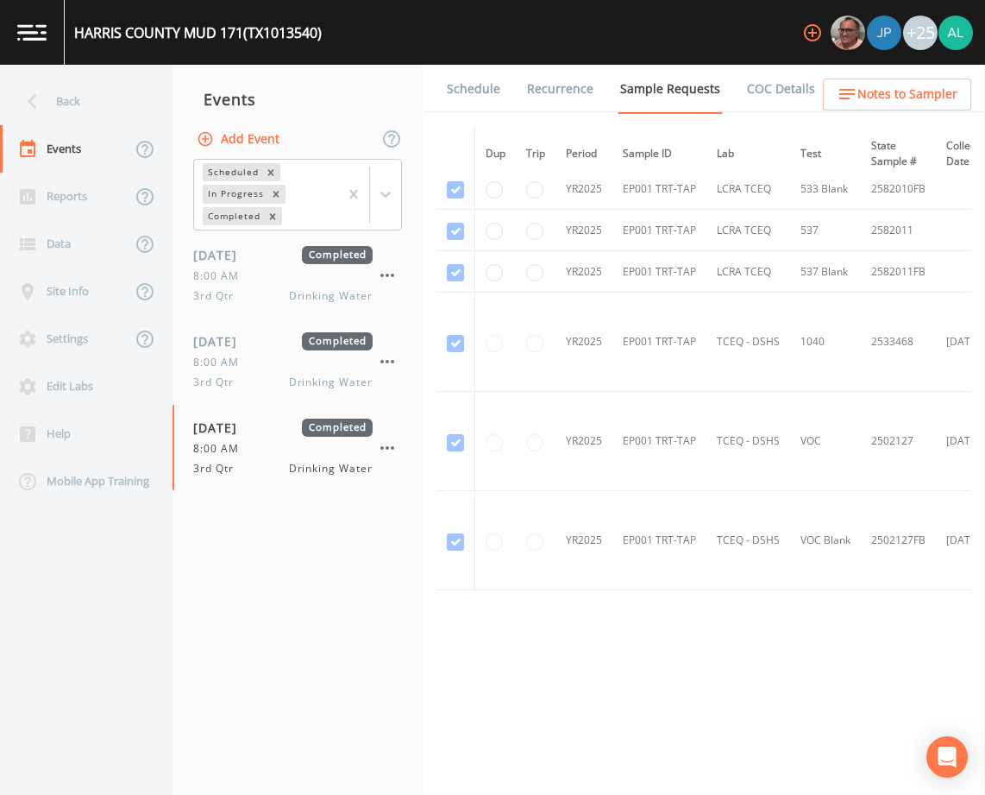
scroll to position [1152, 0]
click at [871, 101] on span "Notes to Sampler" at bounding box center [907, 95] width 100 height 22
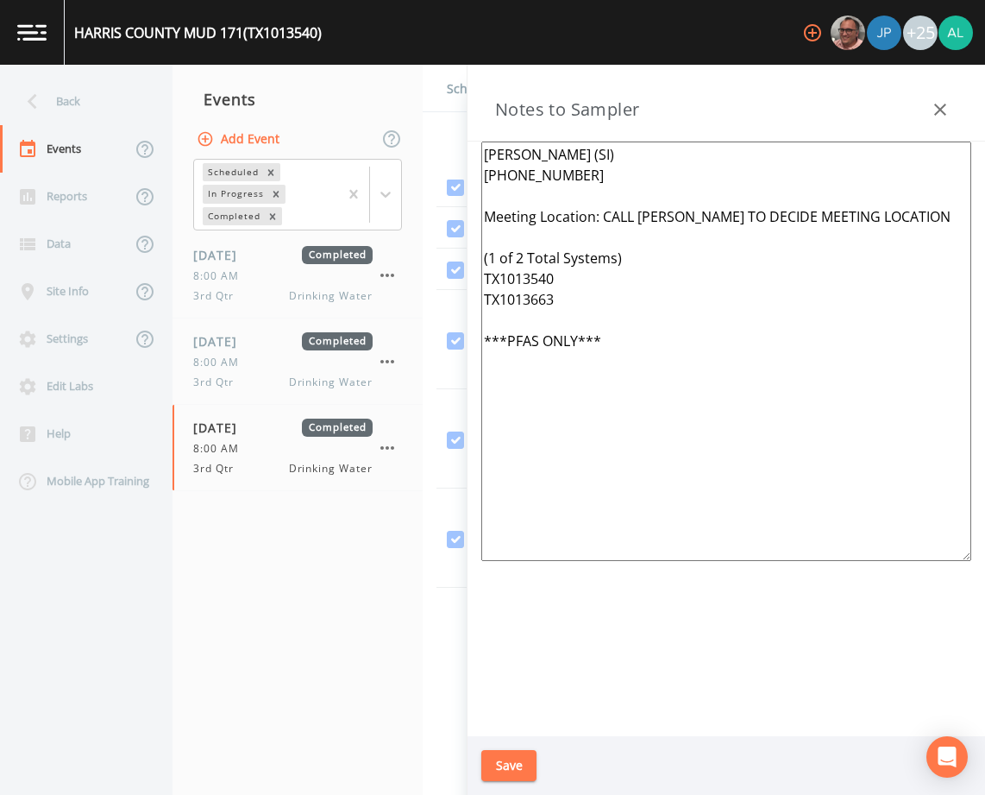
click at [946, 101] on icon "button" at bounding box center [940, 109] width 21 height 21
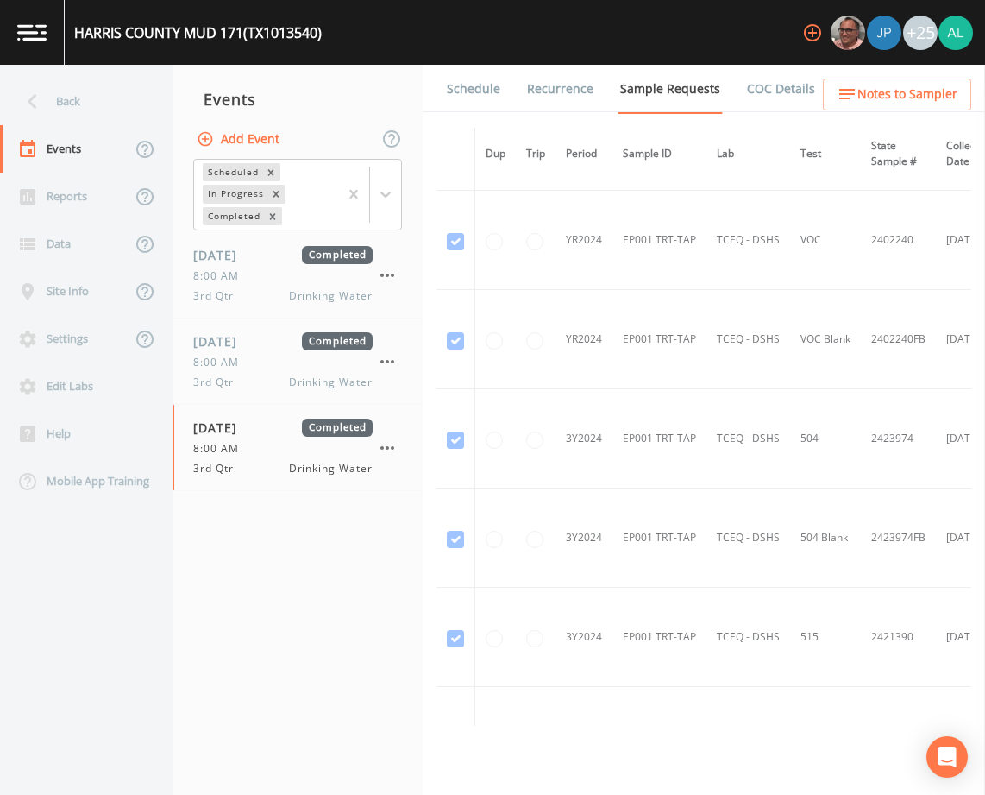
scroll to position [979, 0]
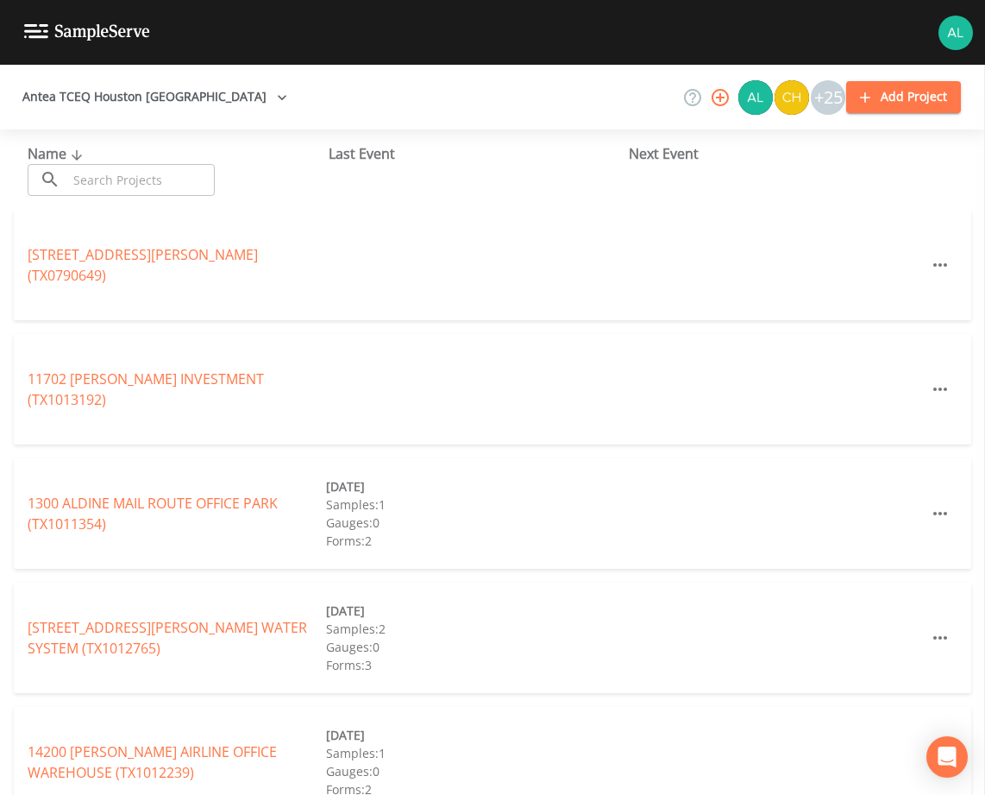
click at [82, 192] on input "text" at bounding box center [141, 180] width 148 height 32
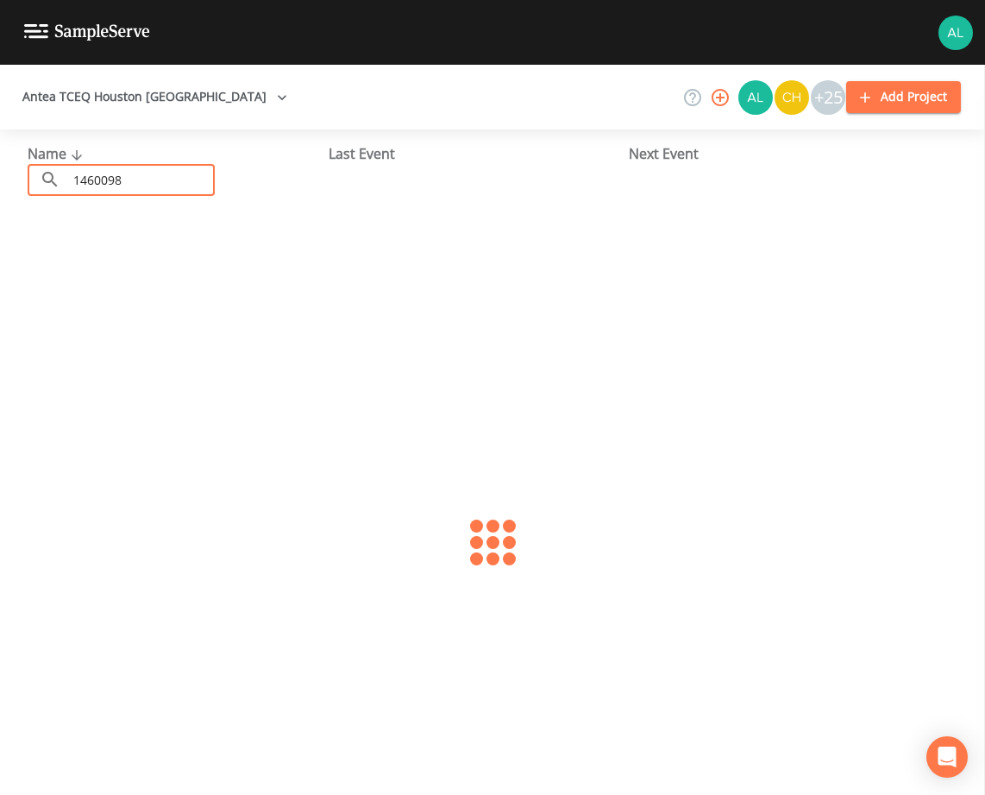
type input "1460098"
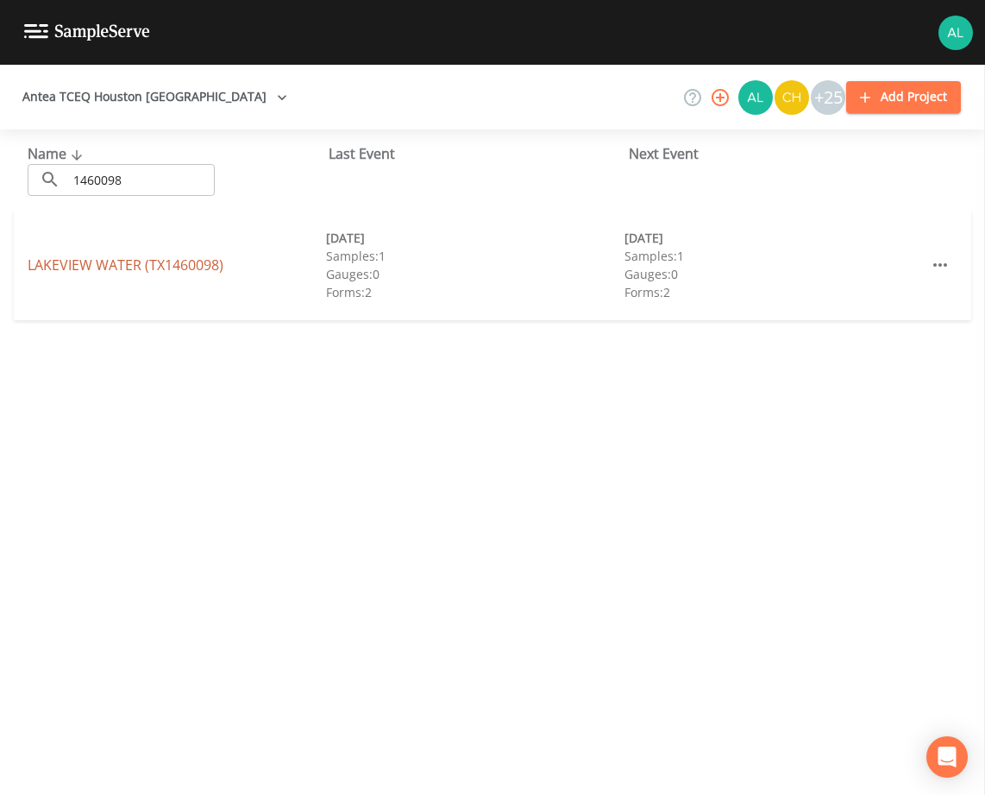
click at [55, 261] on link "LAKEVIEW WATER (TX1460098)" at bounding box center [126, 264] width 196 height 19
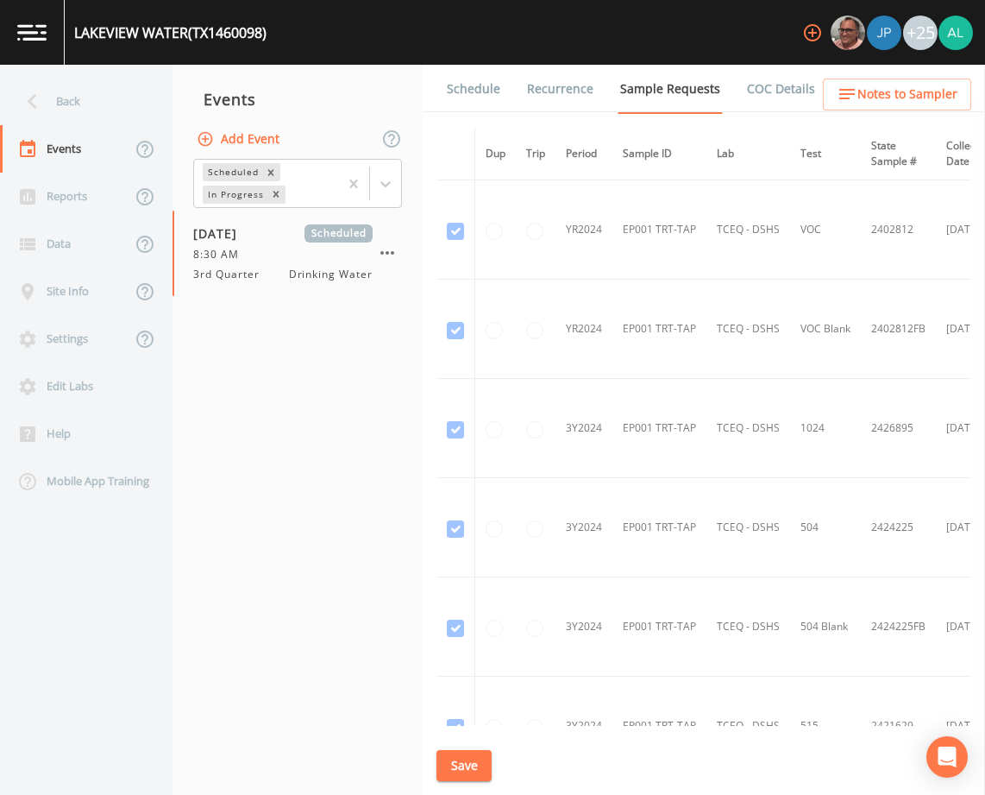
click at [464, 91] on link "Schedule" at bounding box center [473, 89] width 59 height 48
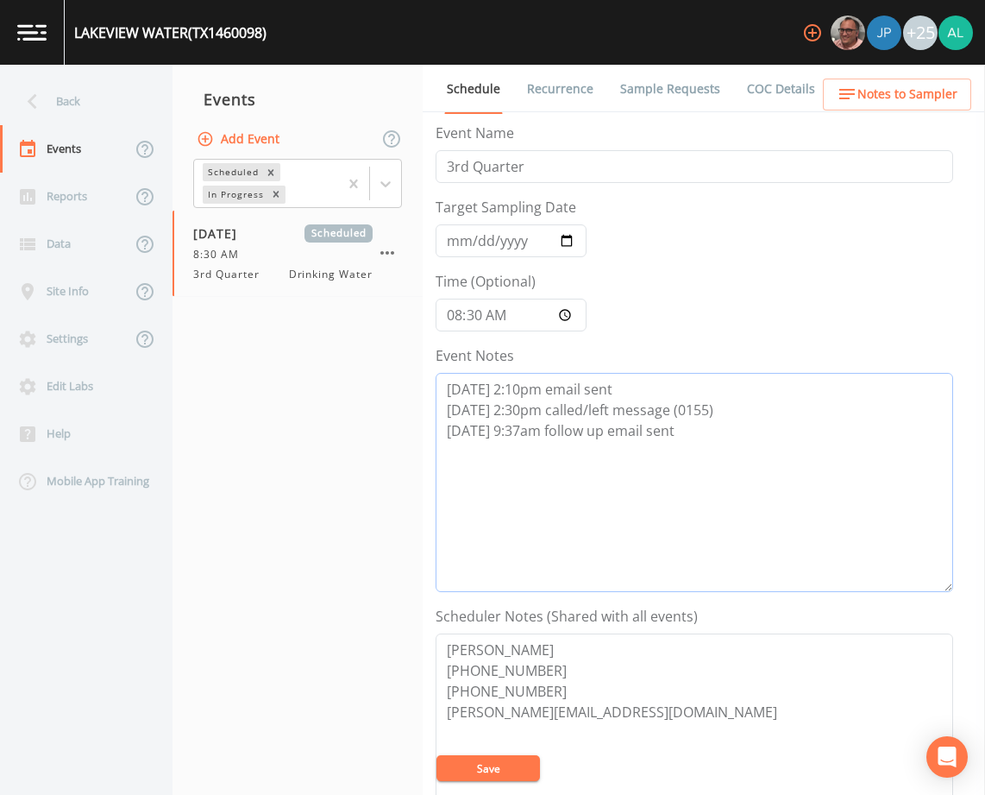
click at [676, 443] on textarea "8/26 @ 2:10pm email sent 8/27 @ 2:30pm called/left message (0155) 8/28 @ 9:37am…" at bounding box center [695, 482] width 518 height 219
drag, startPoint x: 710, startPoint y: 449, endPoint x: 523, endPoint y: 451, distance: 187.2
click at [523, 451] on textarea "8/26 @ 2:10pm email sent 8/27 @ 2:30pm called/left message (0155) 8/28 @ 9:37am…" at bounding box center [695, 482] width 518 height 219
click at [713, 507] on textarea "8/26 @ 2:10pm email sent 8/27 @ 2:30pm called/left message (0155) 8/28 @ 9:37am…" at bounding box center [695, 482] width 518 height 219
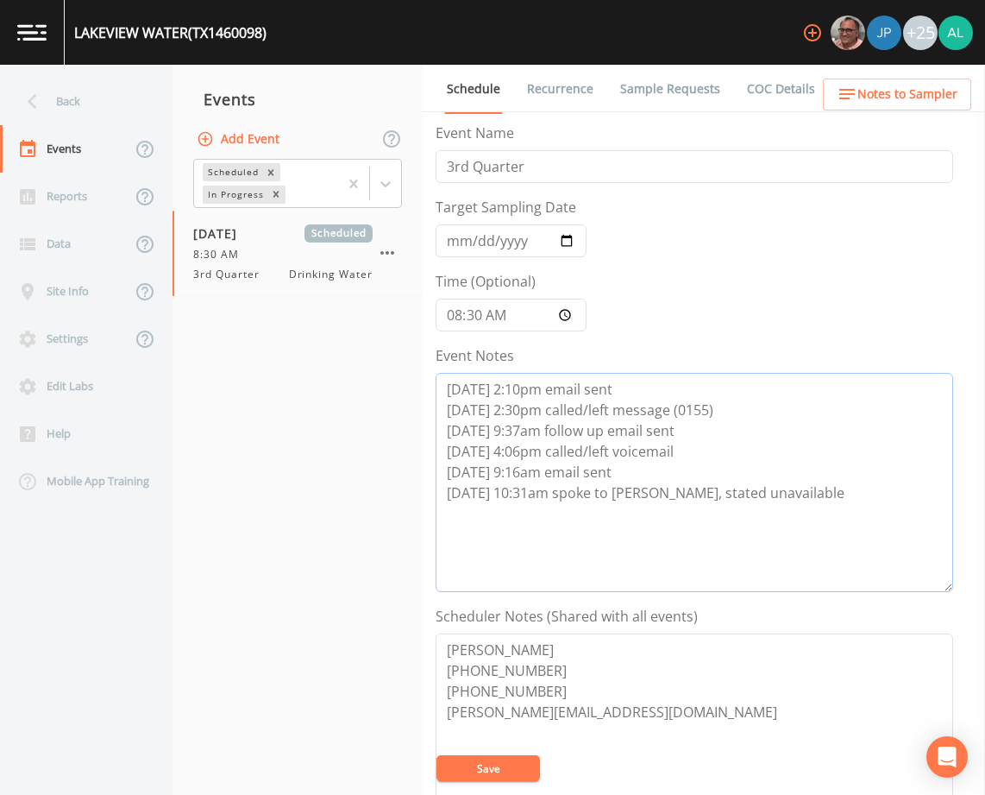
drag, startPoint x: 787, startPoint y: 499, endPoint x: 254, endPoint y: 386, distance: 544.1
click at [254, 386] on div "Back Events Reports Data Site Info Settings Edit Labs Help Mobile App Training …" at bounding box center [492, 430] width 985 height 730
click at [751, 465] on textarea "8/26 @ 2:10pm email sent 8/27 @ 2:30pm called/left message (0155) 8/28 @ 9:37am…" at bounding box center [695, 482] width 518 height 219
click at [776, 481] on textarea "8/26 @ 2:10pm email sent 8/27 @ 2:30pm called/left message (0155) 8/28 @ 9:37am…" at bounding box center [695, 482] width 518 height 219
click at [785, 510] on textarea "8/26 @ 2:10pm email sent 8/27 @ 2:30pm called/left message (0155) 8/28 @ 9:37am…" at bounding box center [695, 482] width 518 height 219
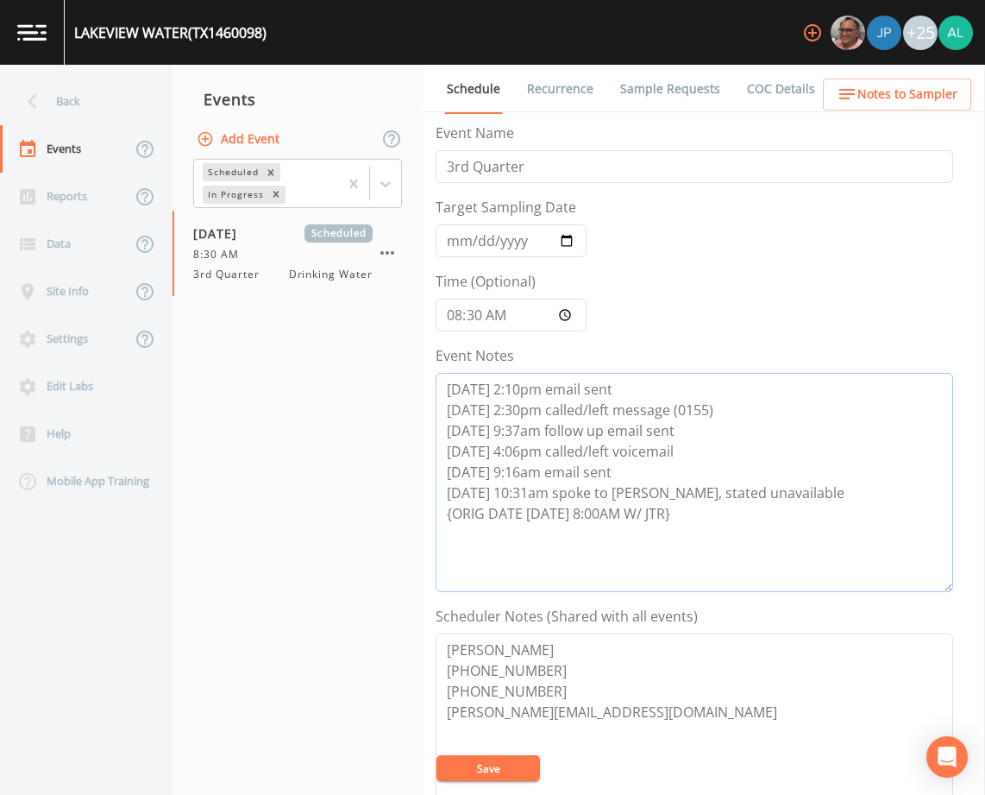
drag, startPoint x: 760, startPoint y: 532, endPoint x: 299, endPoint y: 360, distance: 491.9
click at [299, 360] on div "Back Events Reports Data Site Info Settings Edit Labs Help Mobile App Training …" at bounding box center [492, 430] width 985 height 730
type textarea "8/26 @ 2:10pm email sent 8/27 @ 2:30pm called/left message (0155) 8/28 @ 9:37am…"
click at [471, 758] on button "Save" at bounding box center [489, 768] width 104 height 26
click at [460, 246] on input "[DATE]" at bounding box center [511, 240] width 151 height 33
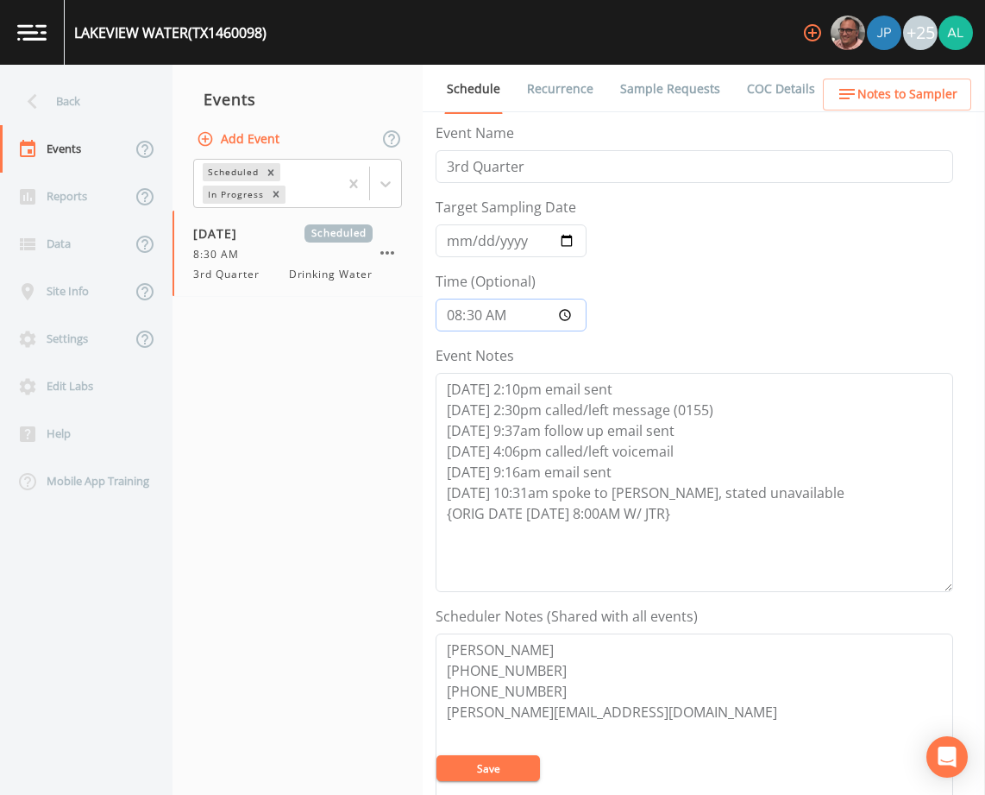
click at [459, 325] on input "08:30:00" at bounding box center [511, 314] width 151 height 33
click at [497, 769] on button "Save" at bounding box center [489, 768] width 104 height 26
click at [512, 759] on button "Save" at bounding box center [489, 768] width 104 height 26
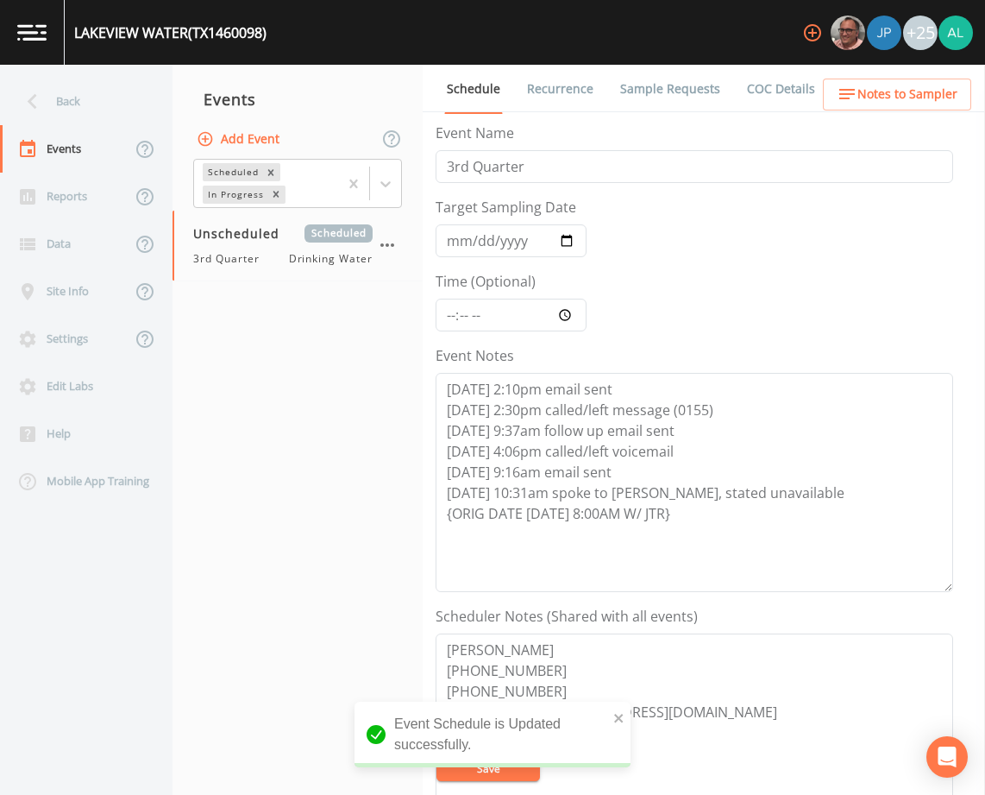
click at [125, 111] on div "Back" at bounding box center [77, 101] width 155 height 47
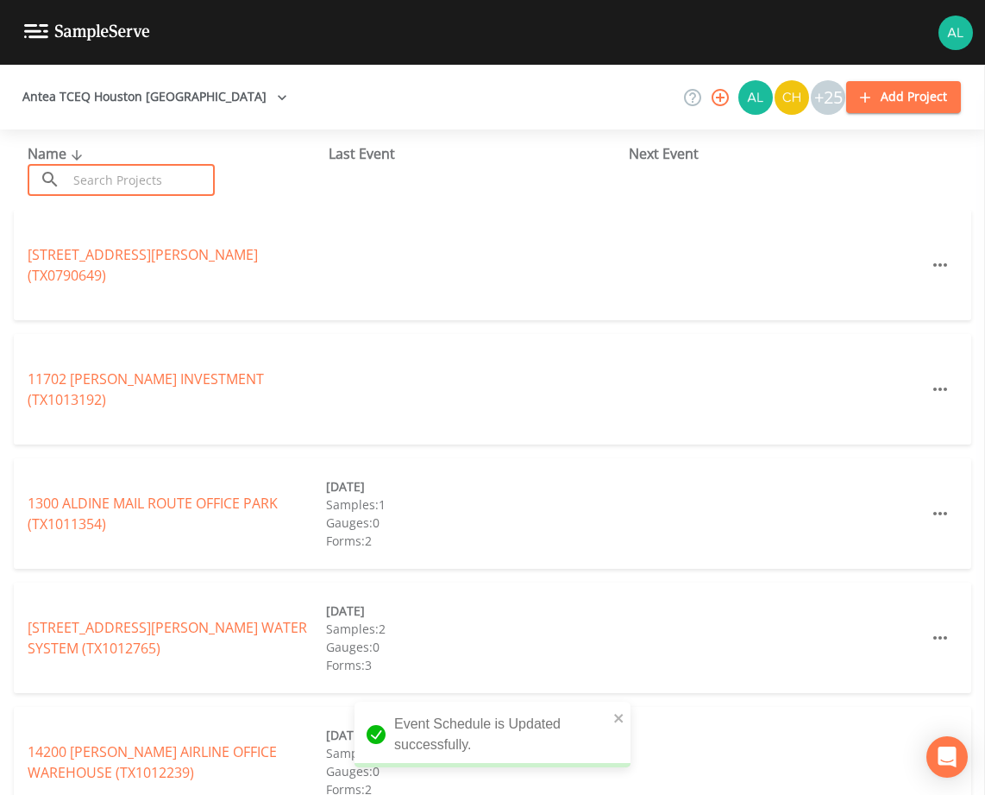
click at [113, 179] on input "text" at bounding box center [141, 180] width 148 height 32
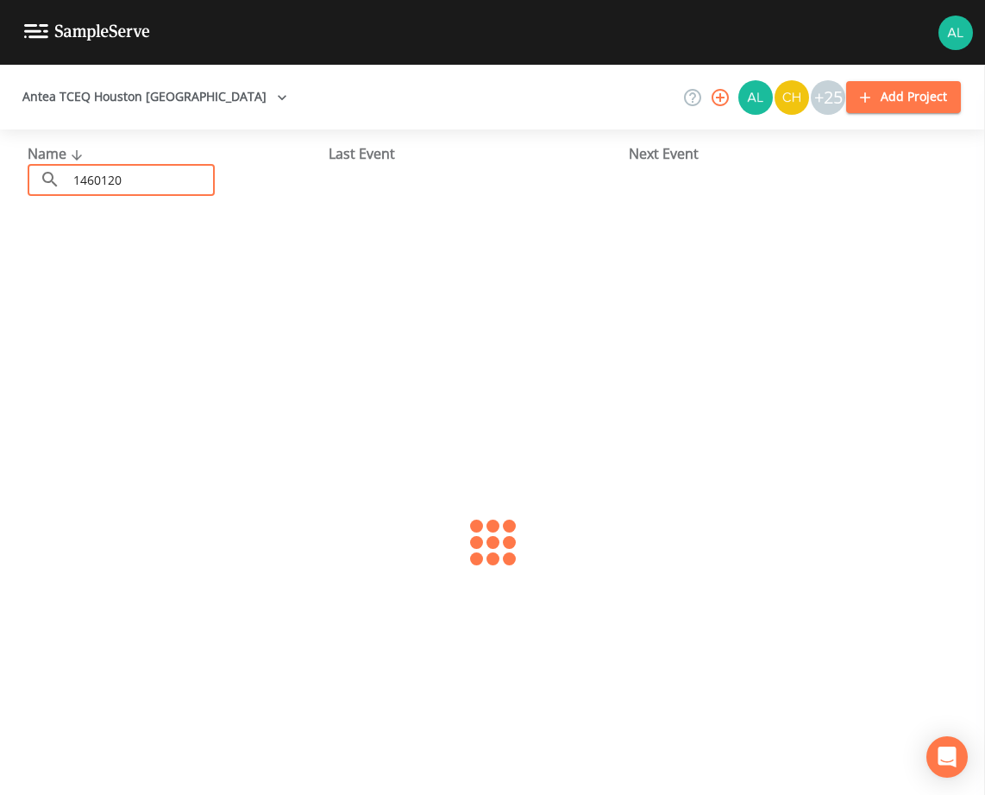
type input "1460120"
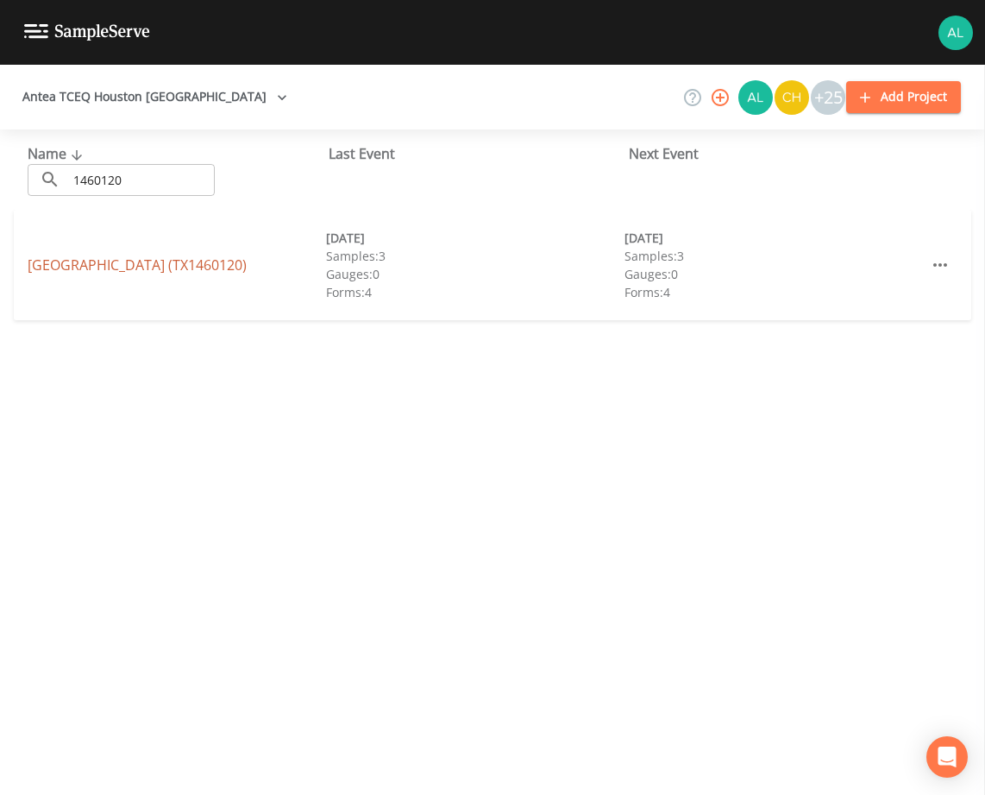
click at [122, 261] on link "WOODLANDS HILLS WATER (TX1460120)" at bounding box center [137, 264] width 219 height 19
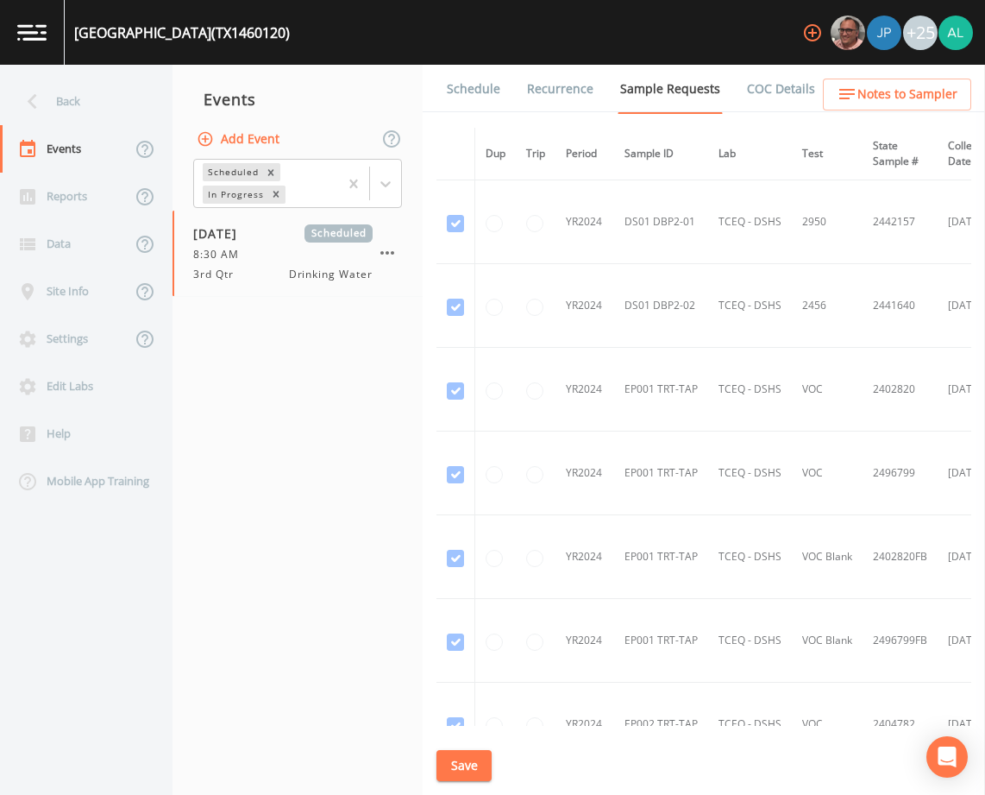
click at [477, 79] on link "Schedule" at bounding box center [473, 89] width 59 height 48
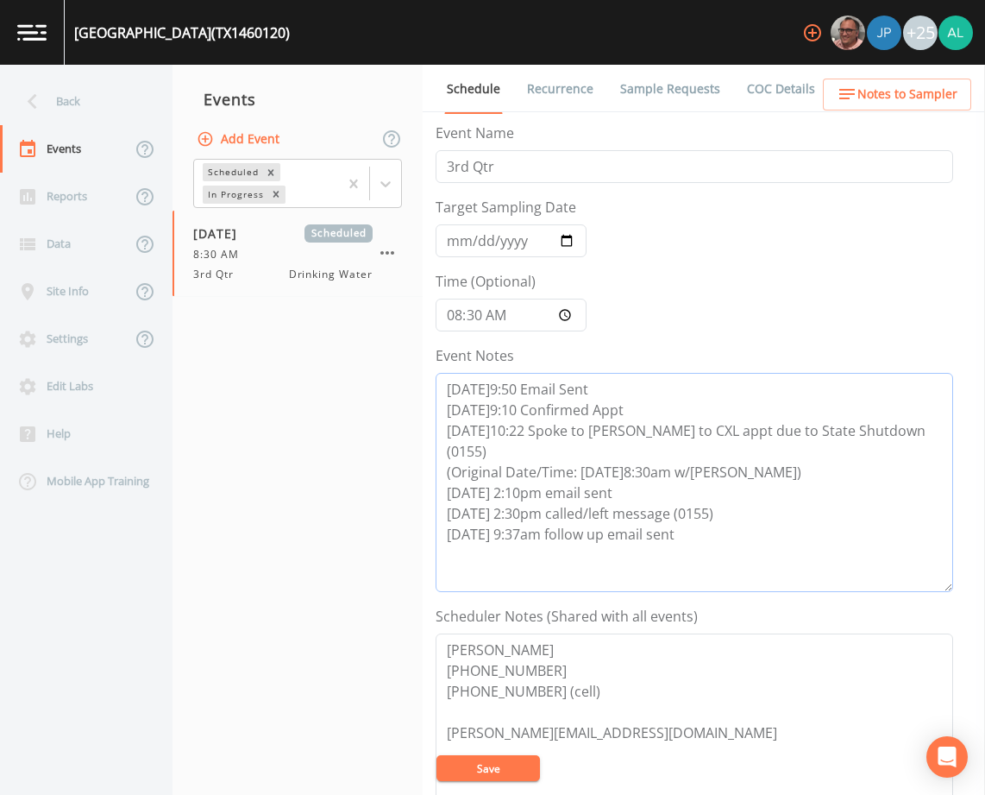
drag, startPoint x: 700, startPoint y: 518, endPoint x: 437, endPoint y: 481, distance: 265.7
click at [437, 481] on textarea "8/13@9:50 Email Sent 8/14@9:10 Confirmed Appt 8/19@10:22 Spoke to Mike to CXL a…" at bounding box center [695, 482] width 518 height 219
paste textarea "8/28 @ 4:06pm called/left voicemail 8/29 @ 9:16am email sent 8/29 @ 10:31am spo…"
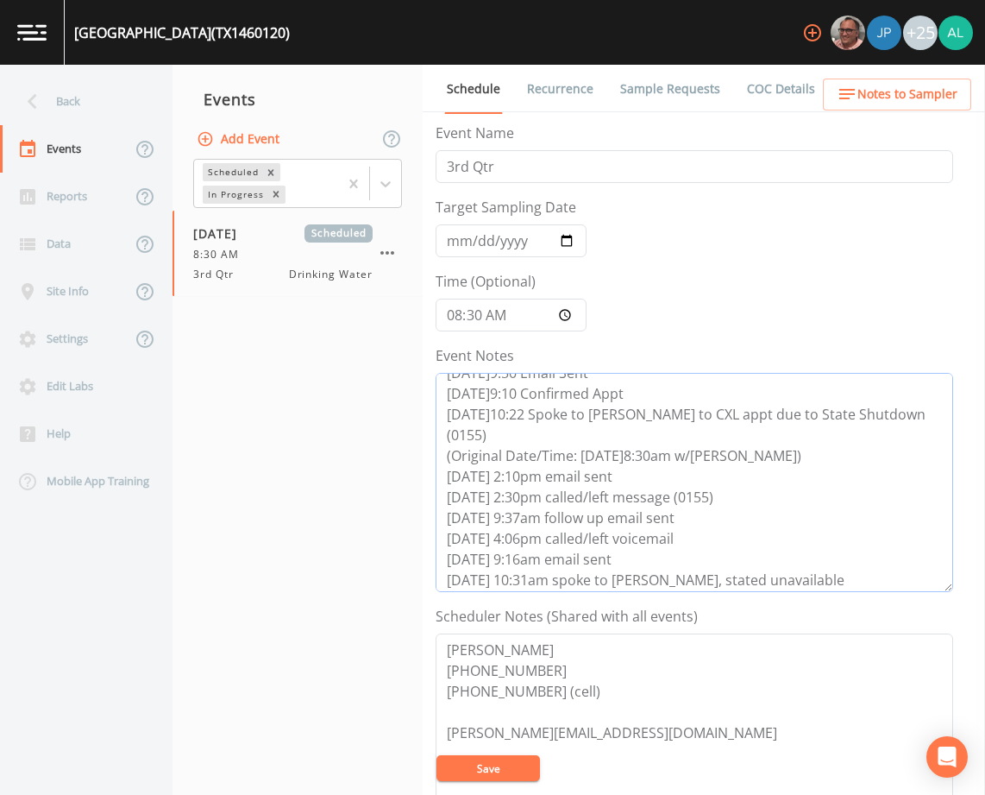
scroll to position [21, 0]
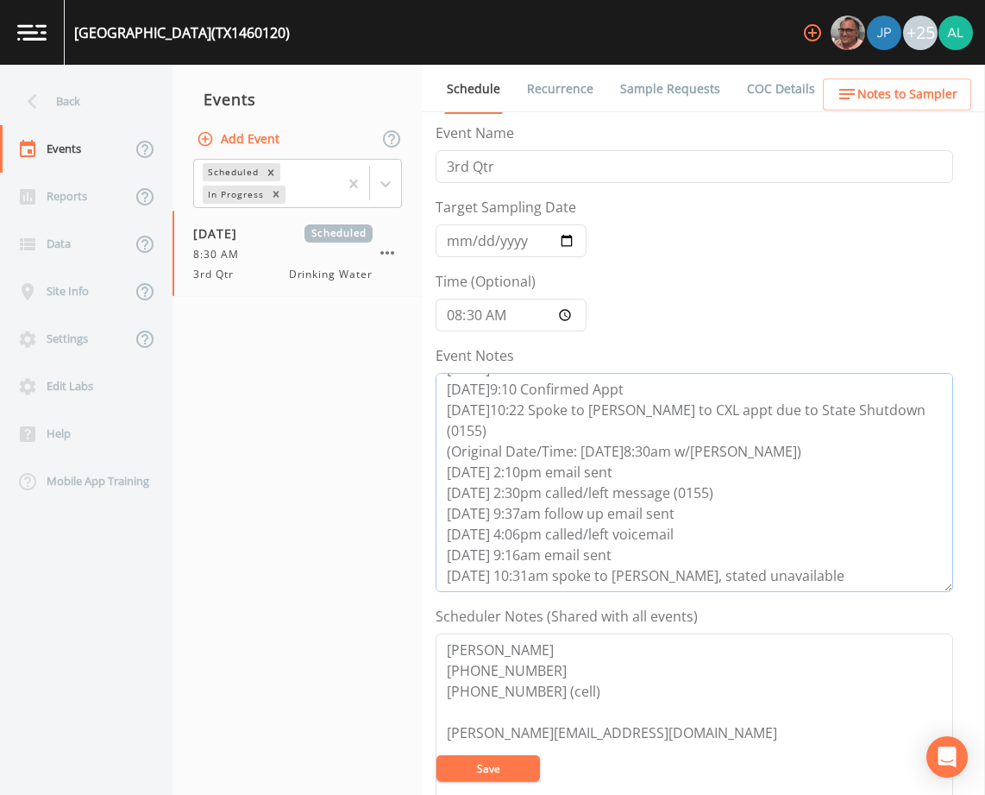
type textarea "8/13@9:50 Email Sent 8/14@9:10 Confirmed Appt 8/19@10:22 Spoke to Mike to CXL a…"
click at [499, 756] on button "Save" at bounding box center [489, 768] width 104 height 26
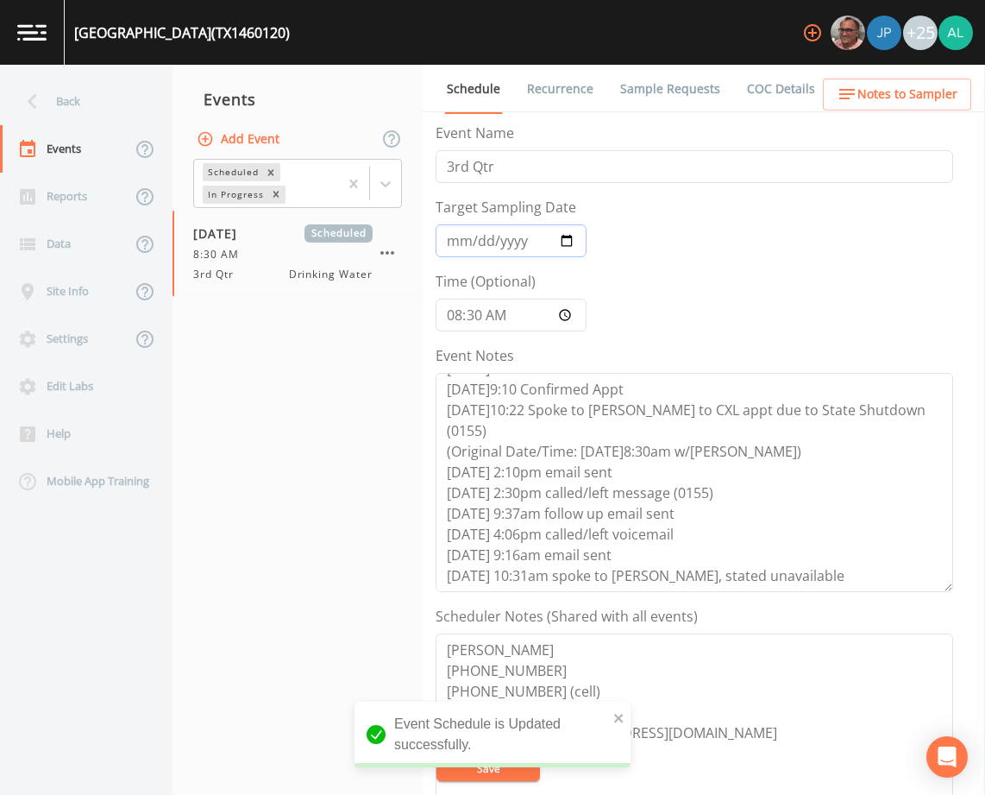
click at [464, 243] on input "[DATE]" at bounding box center [511, 240] width 151 height 33
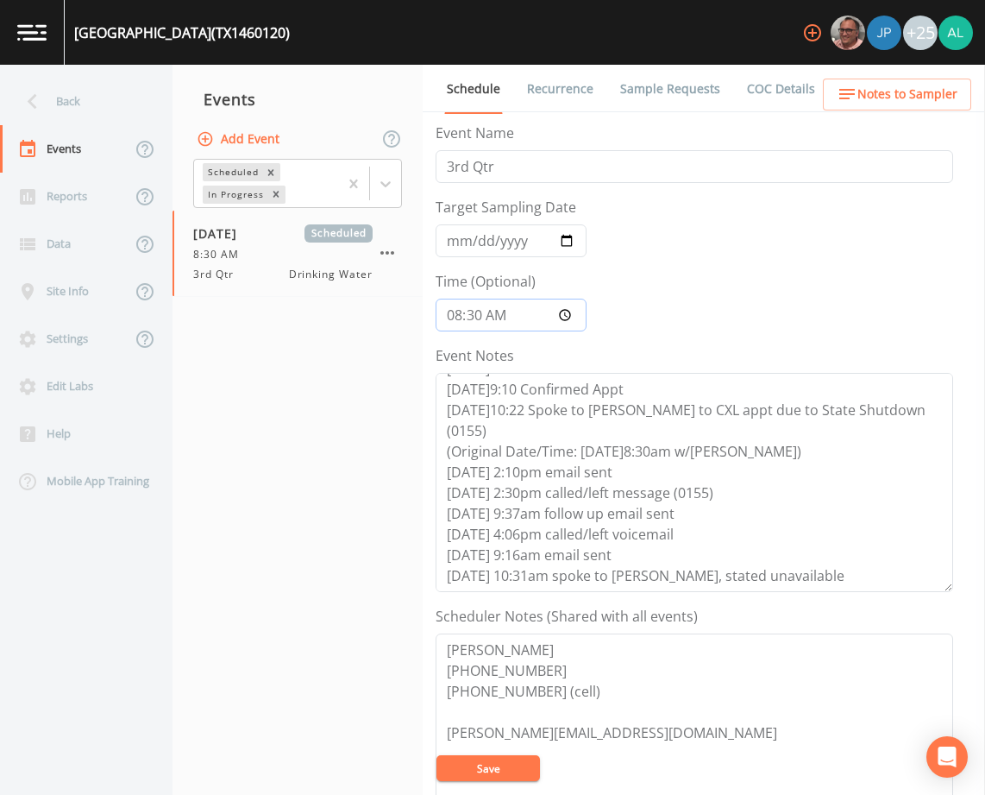
click at [460, 320] on input "08:30:00" at bounding box center [511, 314] width 151 height 33
click at [476, 760] on button "Save" at bounding box center [489, 768] width 104 height 26
click at [60, 105] on div "Back" at bounding box center [77, 101] width 155 height 47
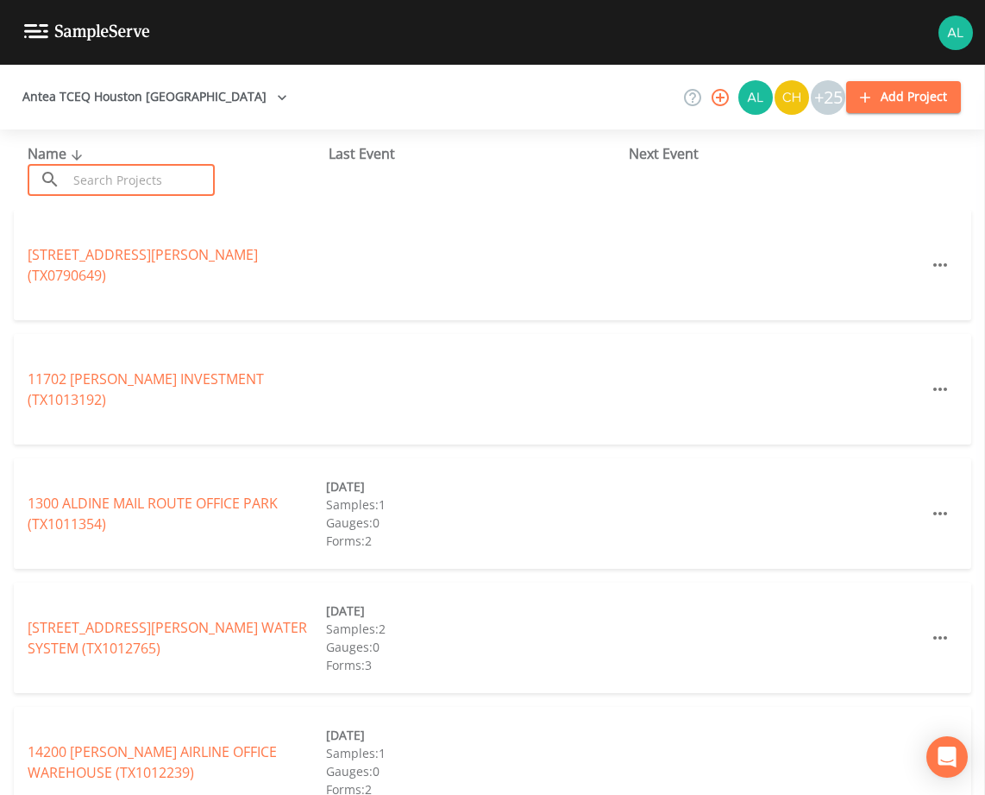
click at [135, 177] on input "text" at bounding box center [141, 180] width 148 height 32
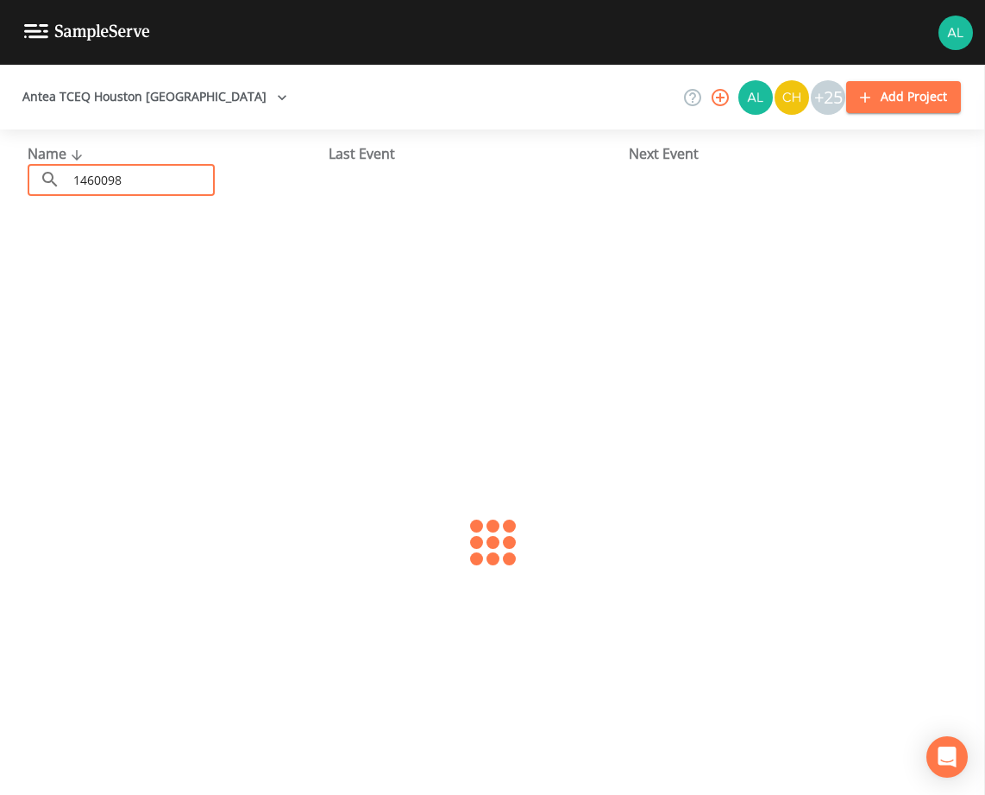
type input "1460098"
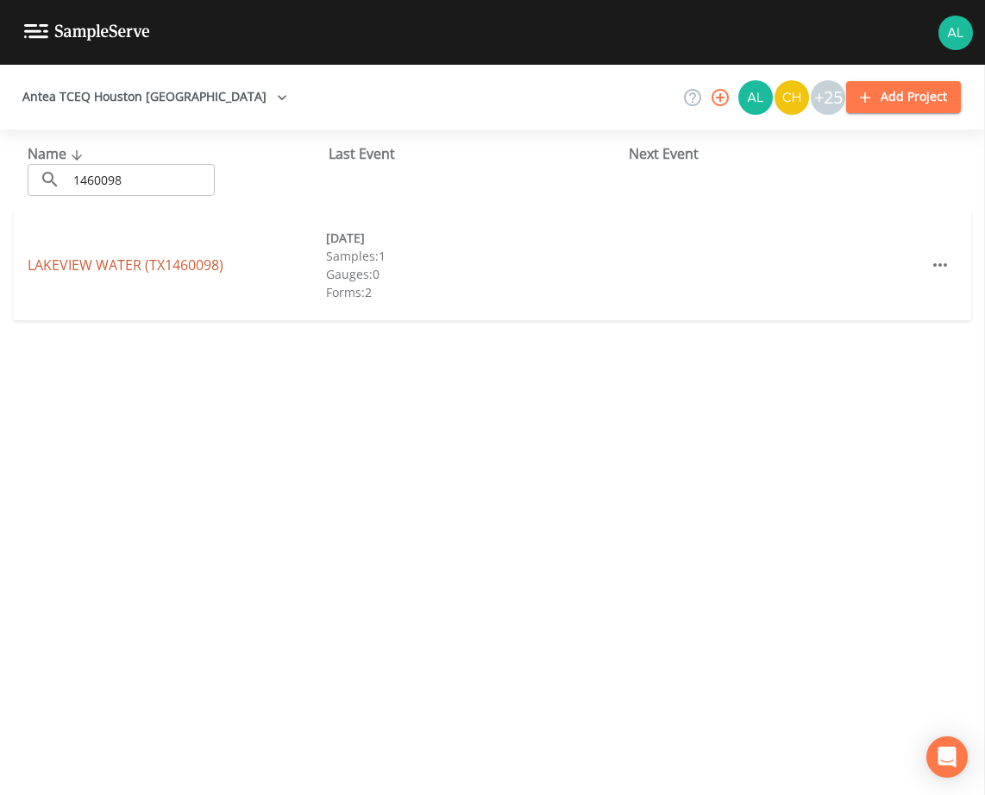
click at [69, 265] on link "LAKEVIEW WATER (TX1460098)" at bounding box center [126, 264] width 196 height 19
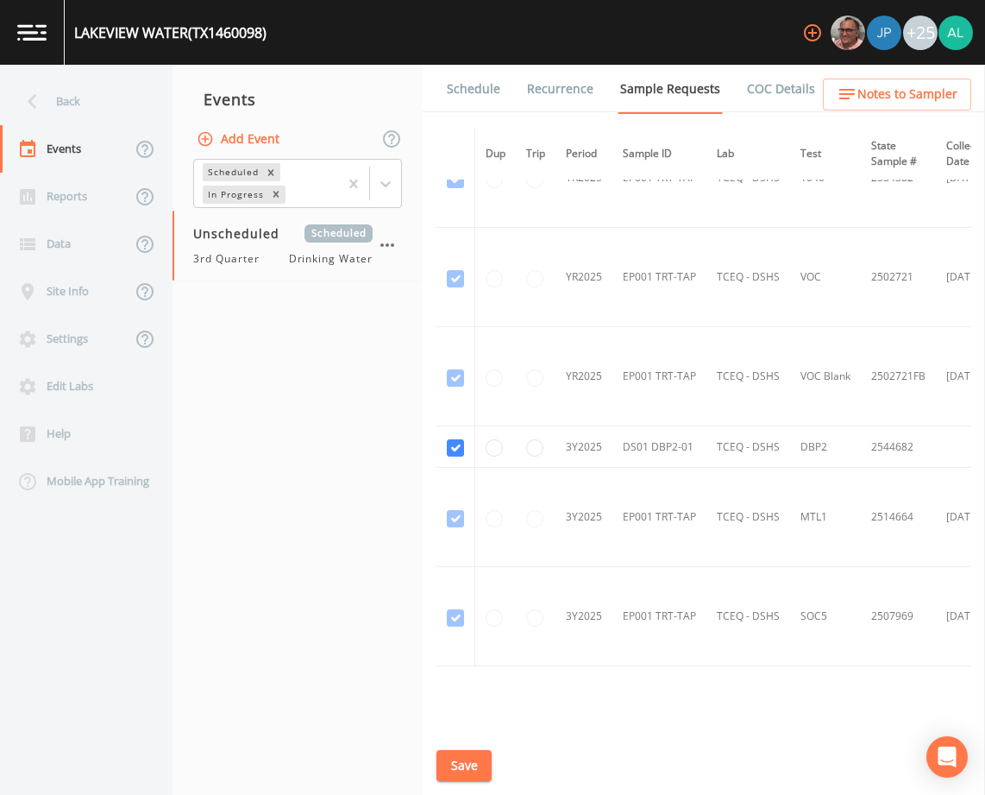
scroll to position [928, 0]
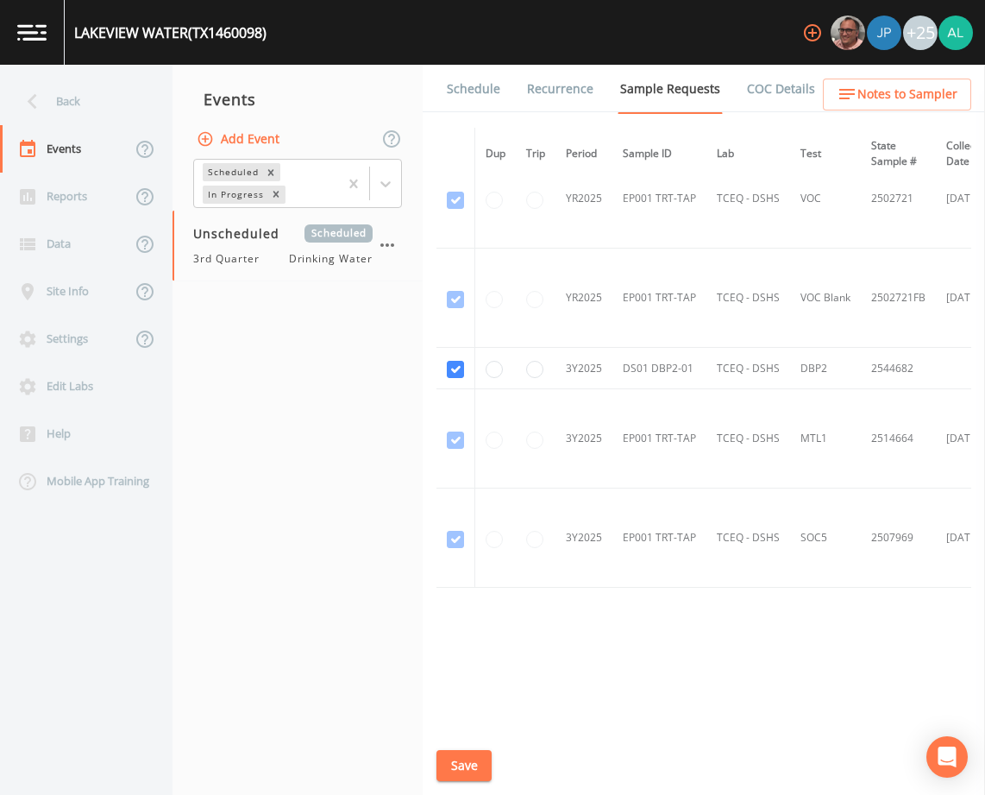
click at [493, 76] on link "Schedule" at bounding box center [473, 89] width 59 height 48
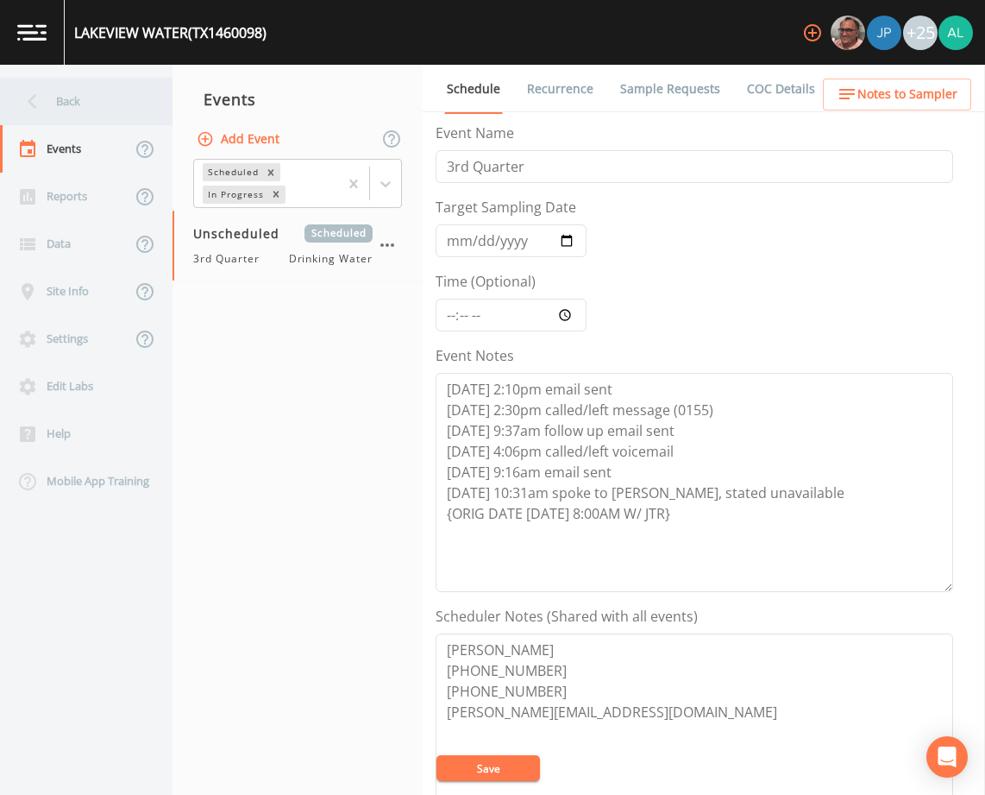
click at [84, 111] on div "Back" at bounding box center [77, 101] width 155 height 47
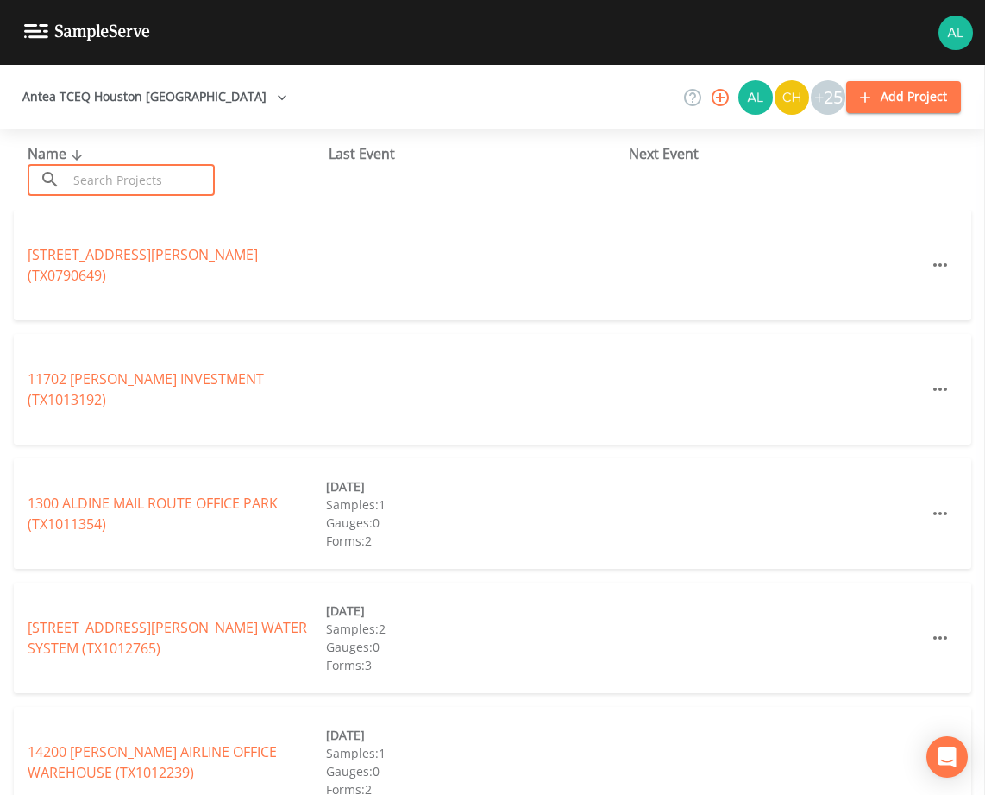
click at [129, 179] on input "text" at bounding box center [141, 180] width 148 height 32
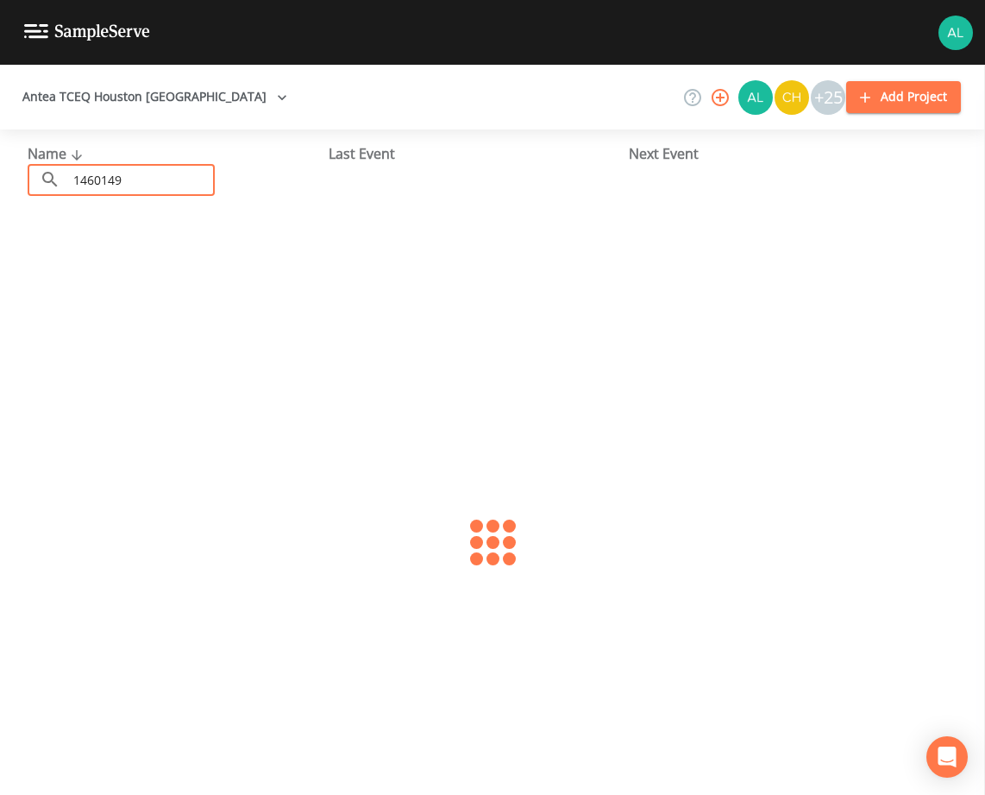
type input "1460149"
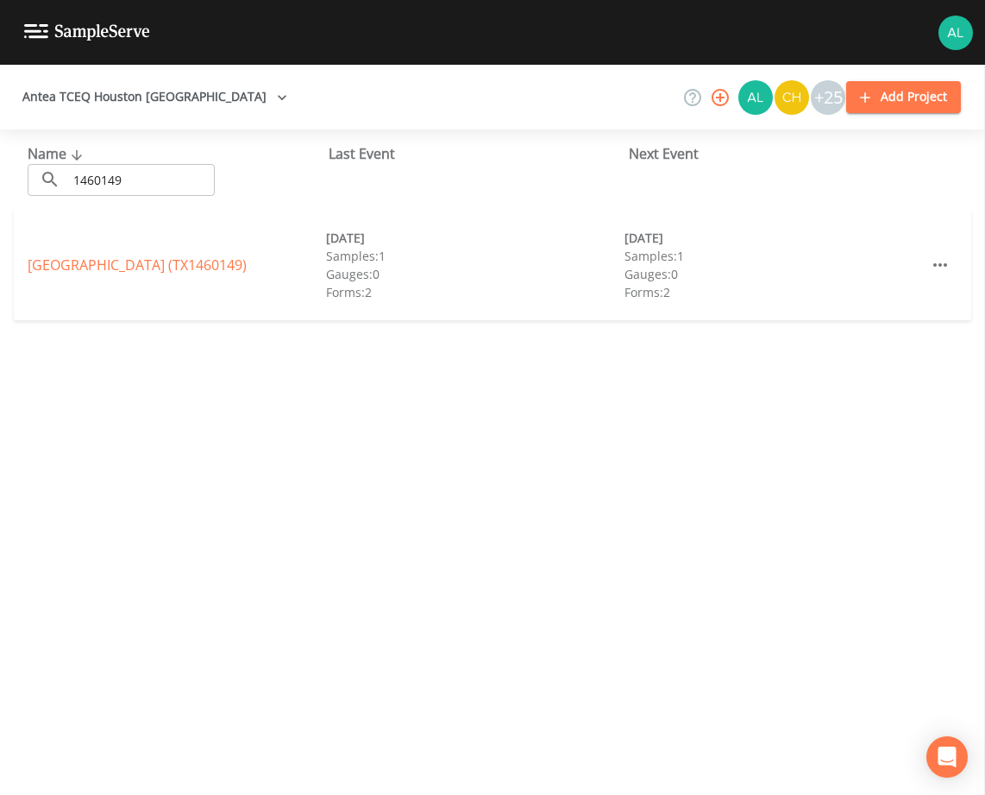
click at [82, 253] on div "REMINGTON PLACE (TX1460149) 12/04/2024 Samples: 1 Gauges: 0 Forms: 2 09/03/2025…" at bounding box center [493, 265] width 958 height 110
click at [97, 269] on link "REMINGTON PLACE (TX1460149)" at bounding box center [137, 264] width 219 height 19
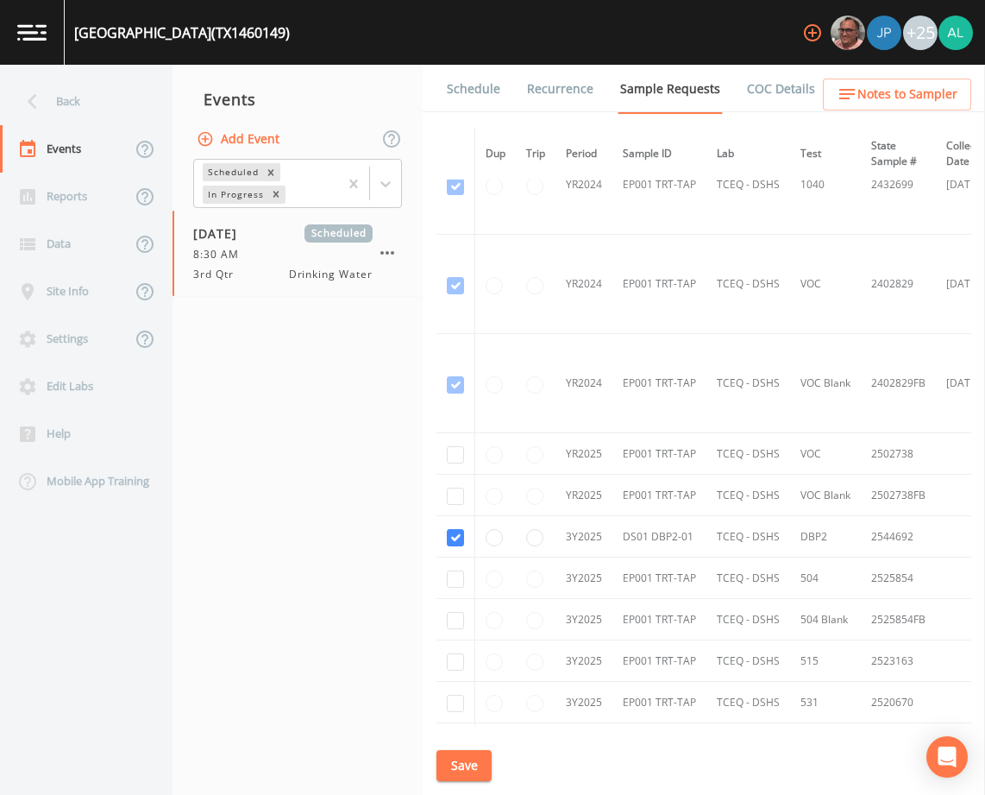
scroll to position [173, 0]
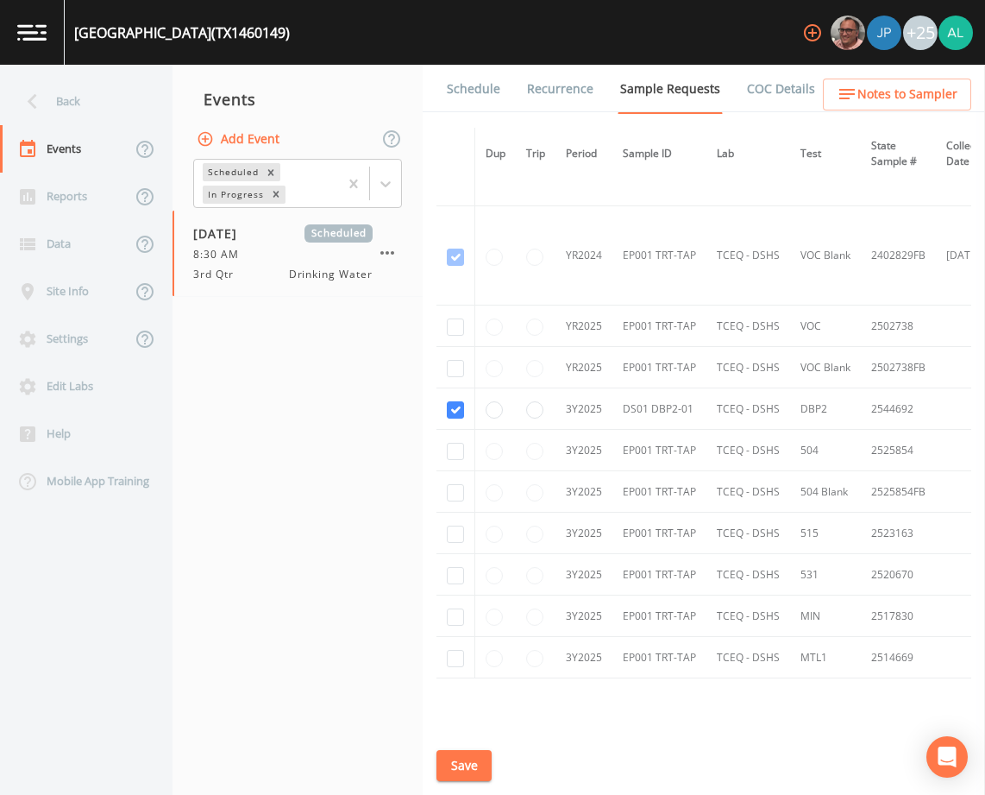
click at [484, 104] on link "Schedule" at bounding box center [473, 89] width 59 height 48
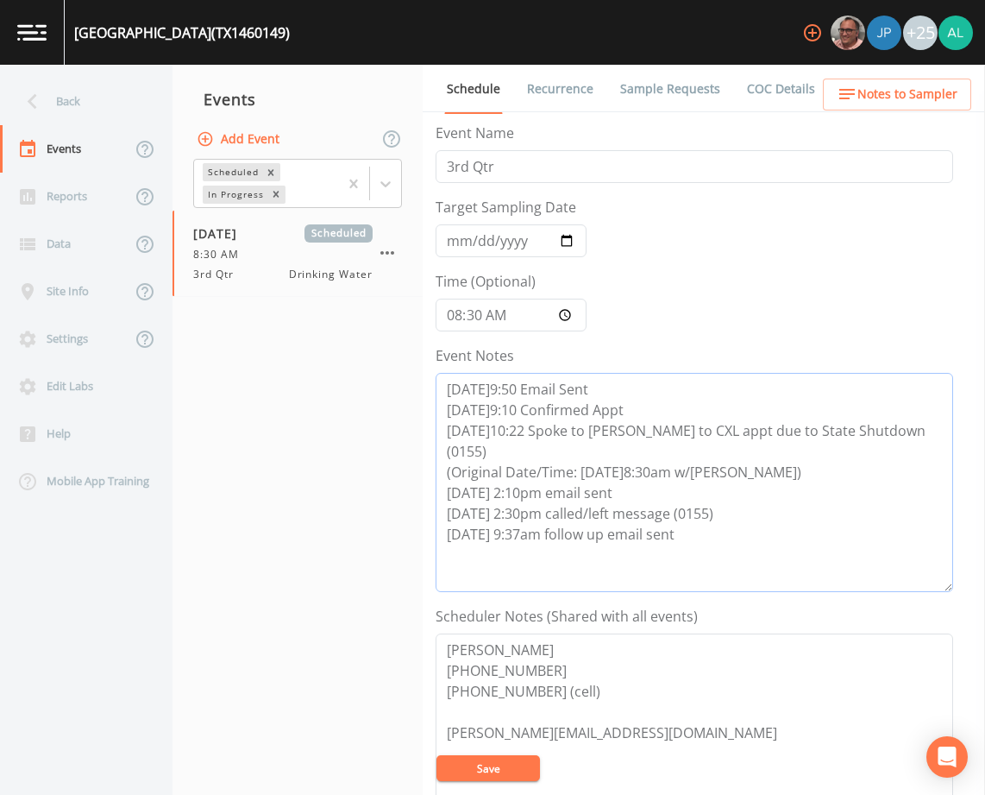
drag, startPoint x: 750, startPoint y: 551, endPoint x: 428, endPoint y: 473, distance: 331.2
click at [428, 473] on div "Schedule Recurrence Sample Requests COC Details Forms Event Name 3rd Qtr Target…" at bounding box center [704, 430] width 562 height 730
paste textarea "8/27 @ 2:30pm called/left message (0155) 8/28 @ 9:37am follow up email sent 8/2…"
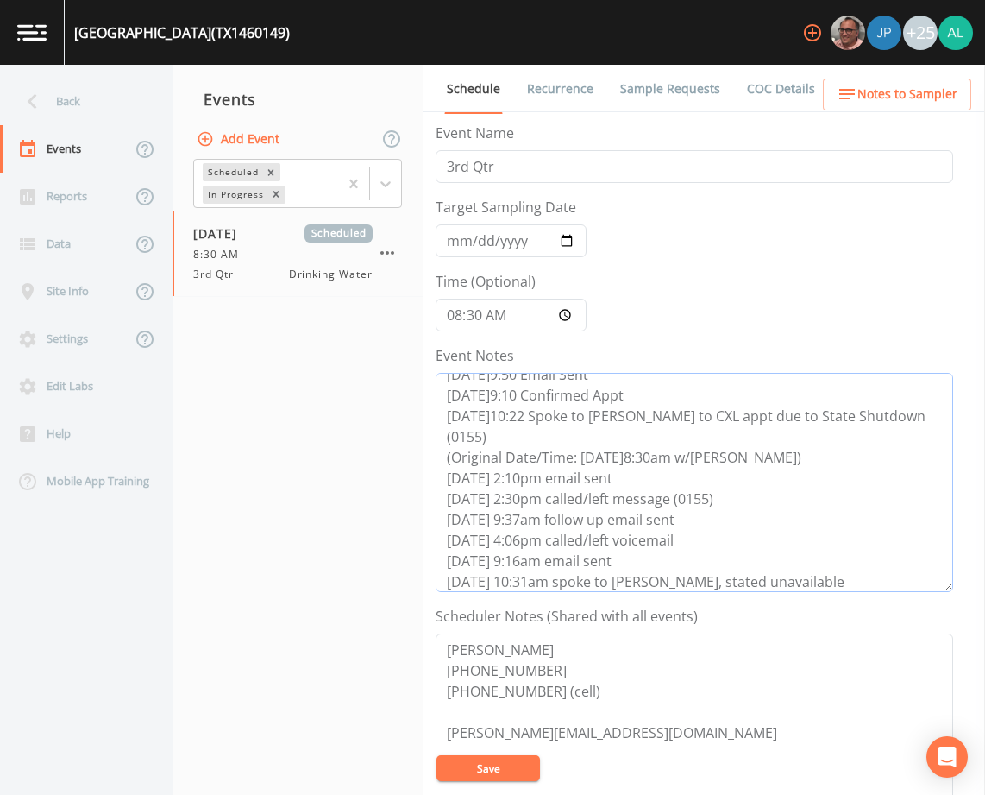
type textarea "8/13@9:50 Email Sent 8/14@9:10 Confirmed Appt 8/19@10:22 Spoke to Mike to CXL a…"
click at [479, 761] on button "Save" at bounding box center [489, 768] width 104 height 26
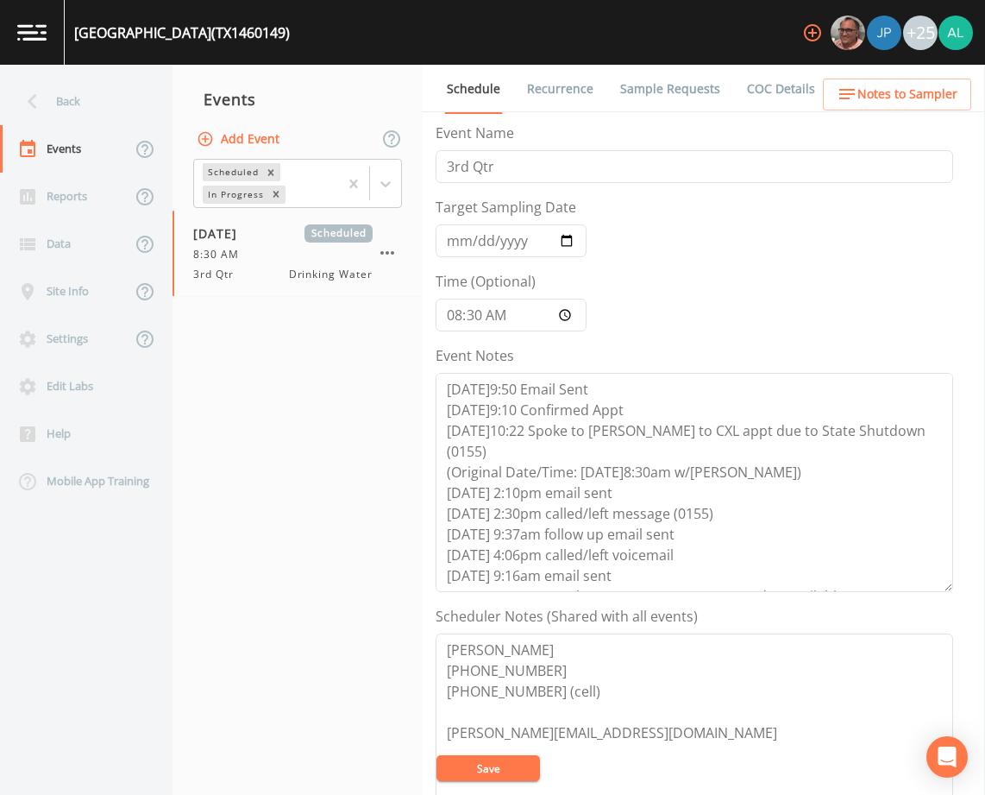
scroll to position [21, 0]
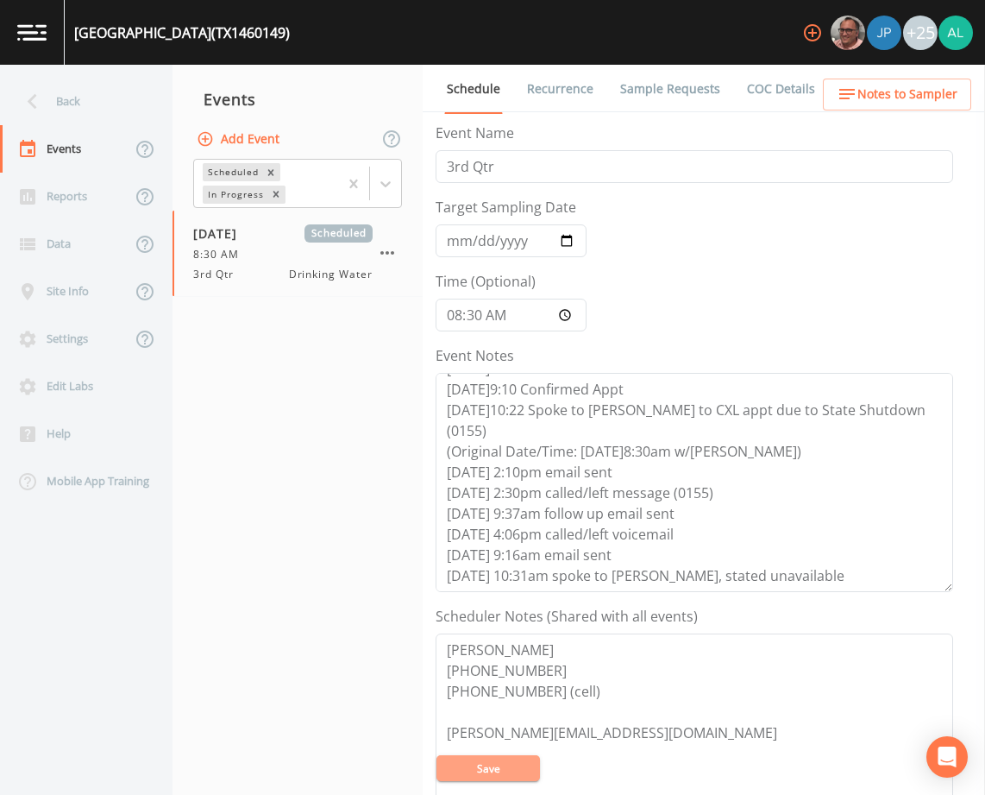
click at [484, 770] on button "Save" at bounding box center [489, 768] width 104 height 26
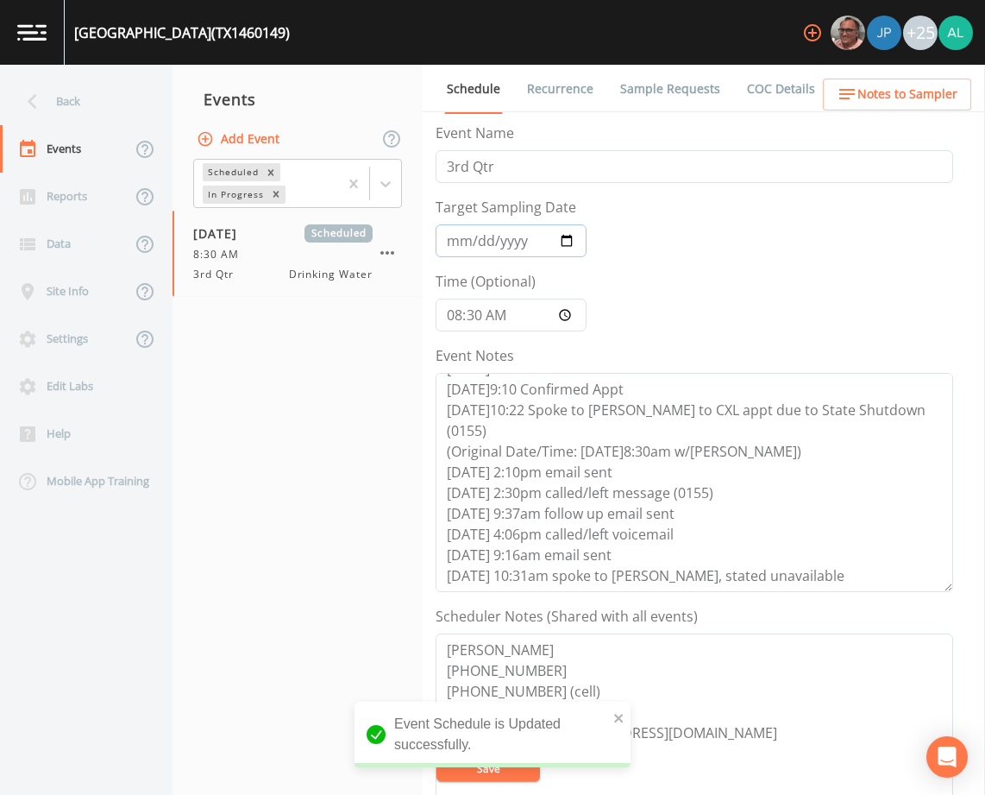
click at [452, 244] on input "[DATE]" at bounding box center [511, 240] width 151 height 33
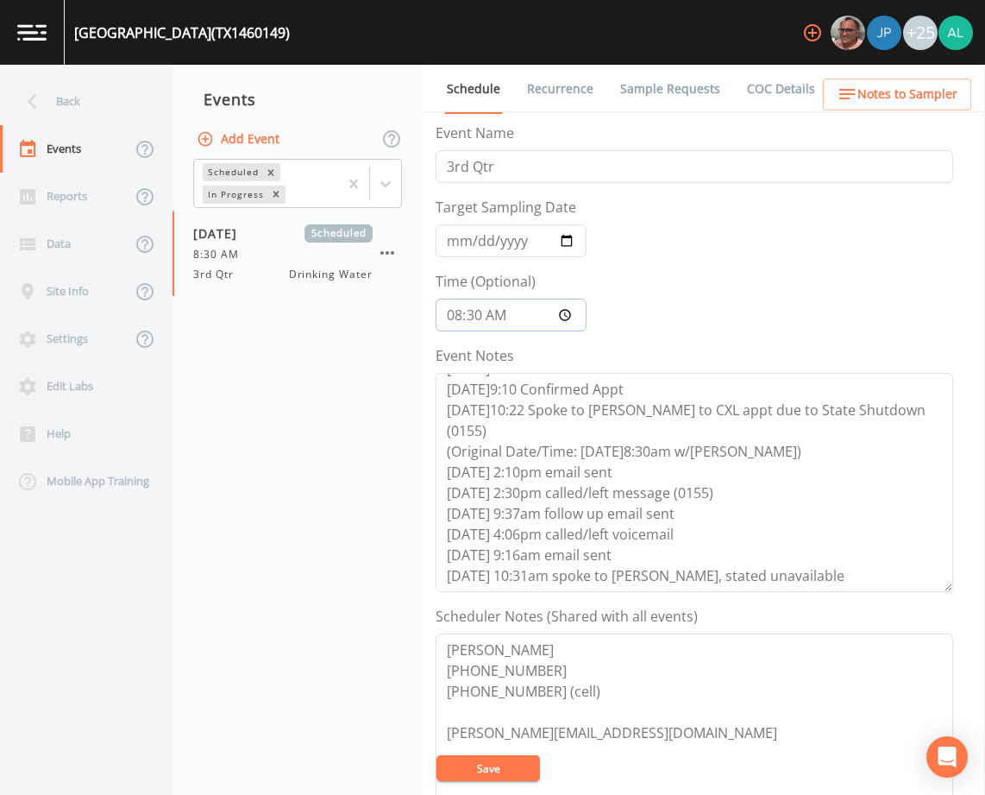
click at [453, 320] on input "08:30:00" at bounding box center [511, 314] width 151 height 33
click at [509, 776] on button "Save" at bounding box center [489, 768] width 104 height 26
click at [496, 767] on button "Save" at bounding box center [489, 768] width 104 height 26
click at [469, 776] on button "Save" at bounding box center [489, 768] width 104 height 26
click at [483, 772] on button "Save" at bounding box center [489, 768] width 104 height 26
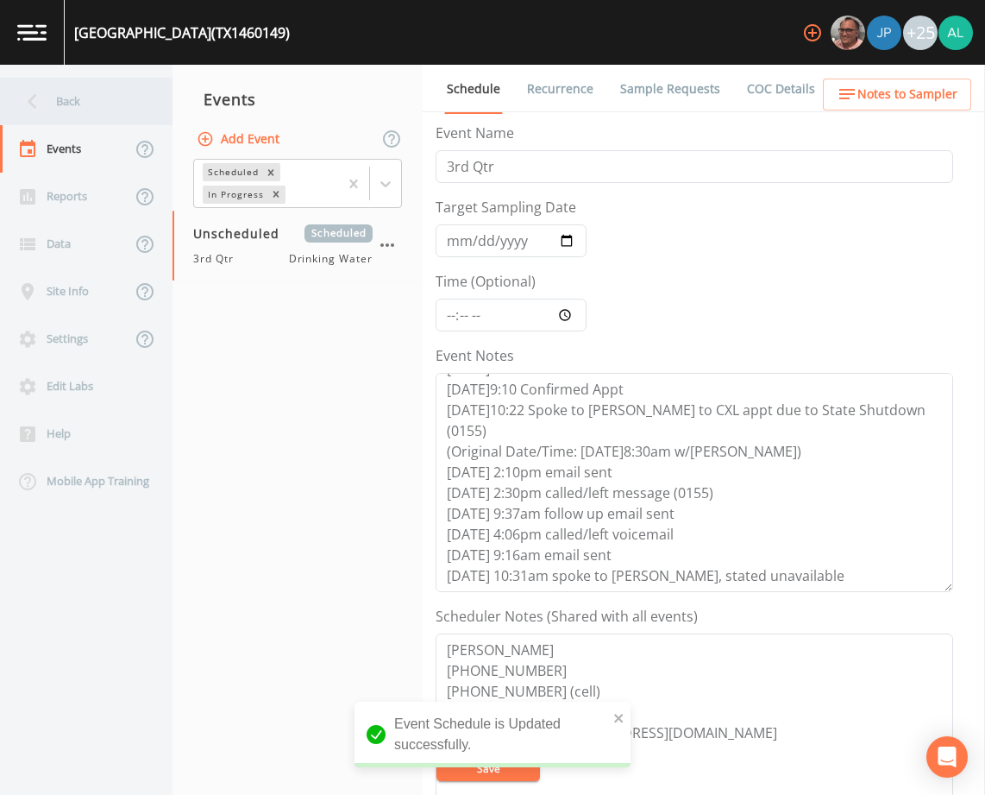
click at [92, 88] on div "Back" at bounding box center [77, 101] width 155 height 47
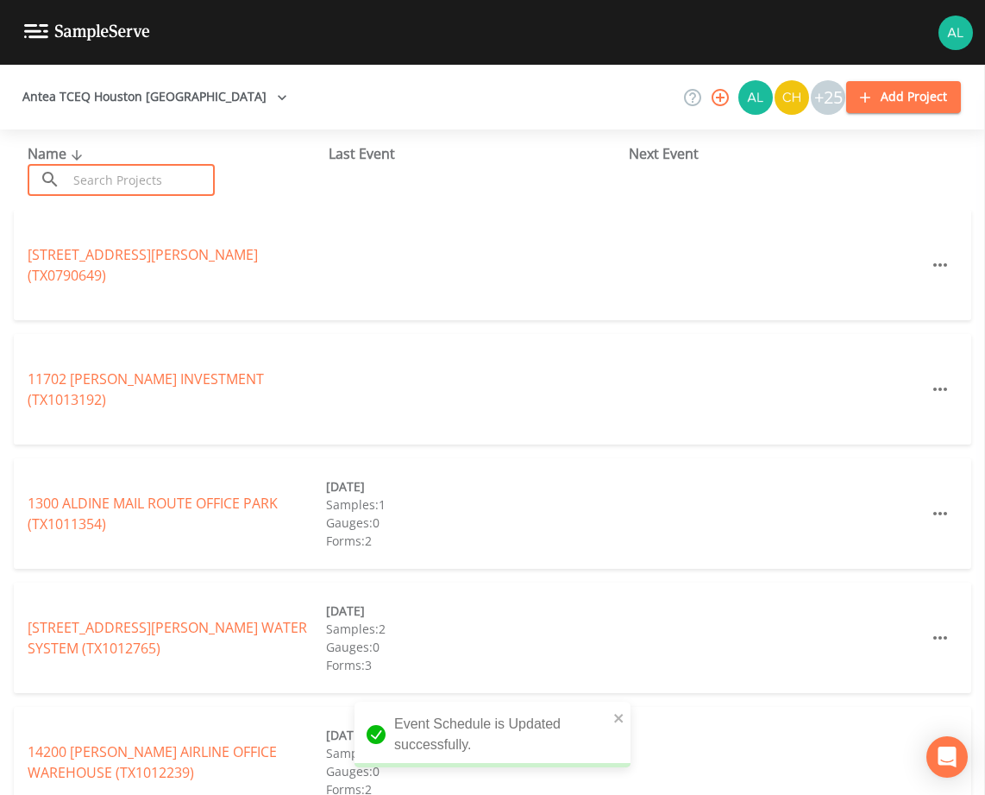
click at [97, 178] on input "text" at bounding box center [141, 180] width 148 height 32
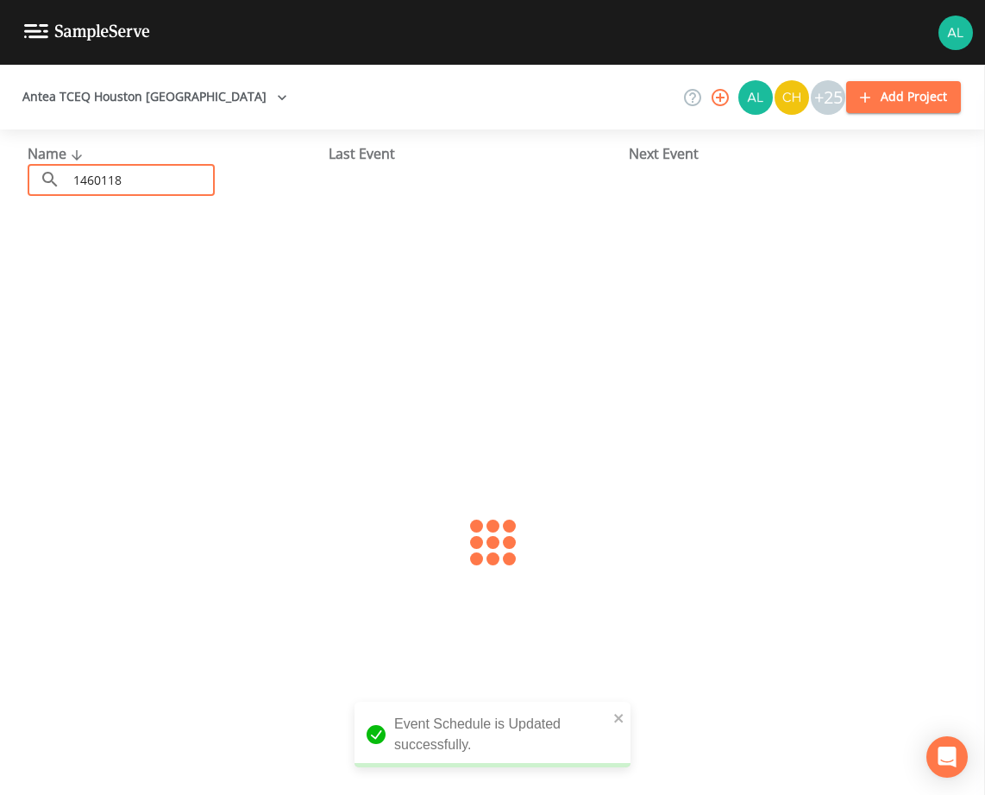
type input "1460118"
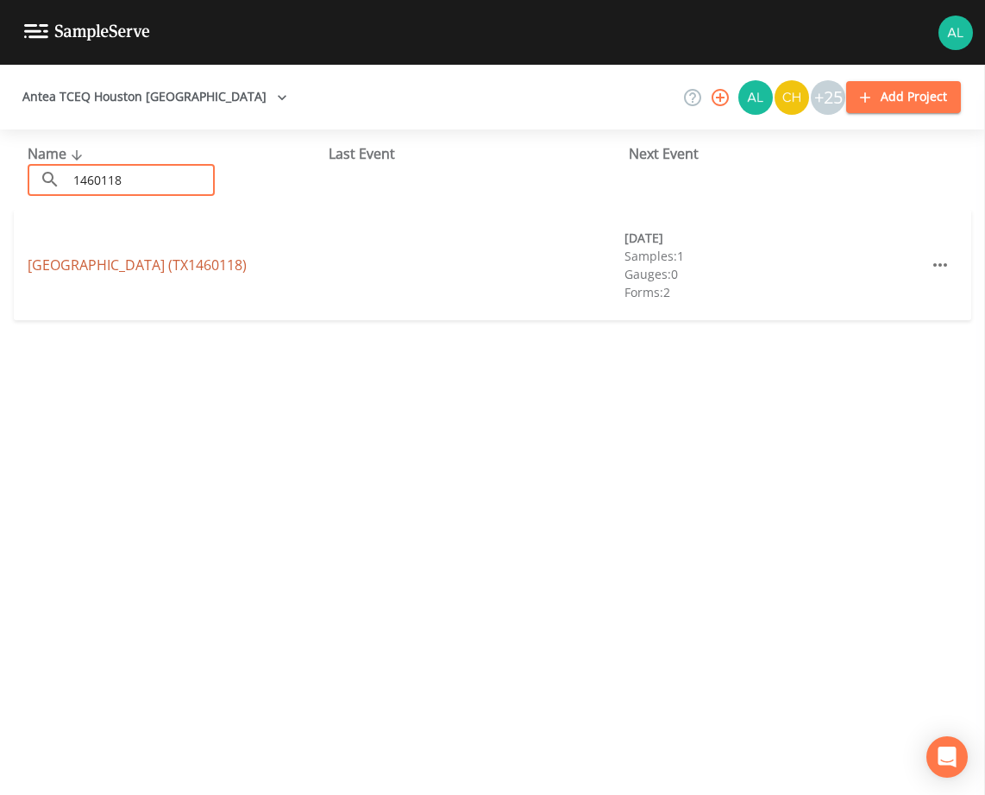
click at [73, 263] on link "FAIRFIELD ESTATES (TX1460118)" at bounding box center [137, 264] width 219 height 19
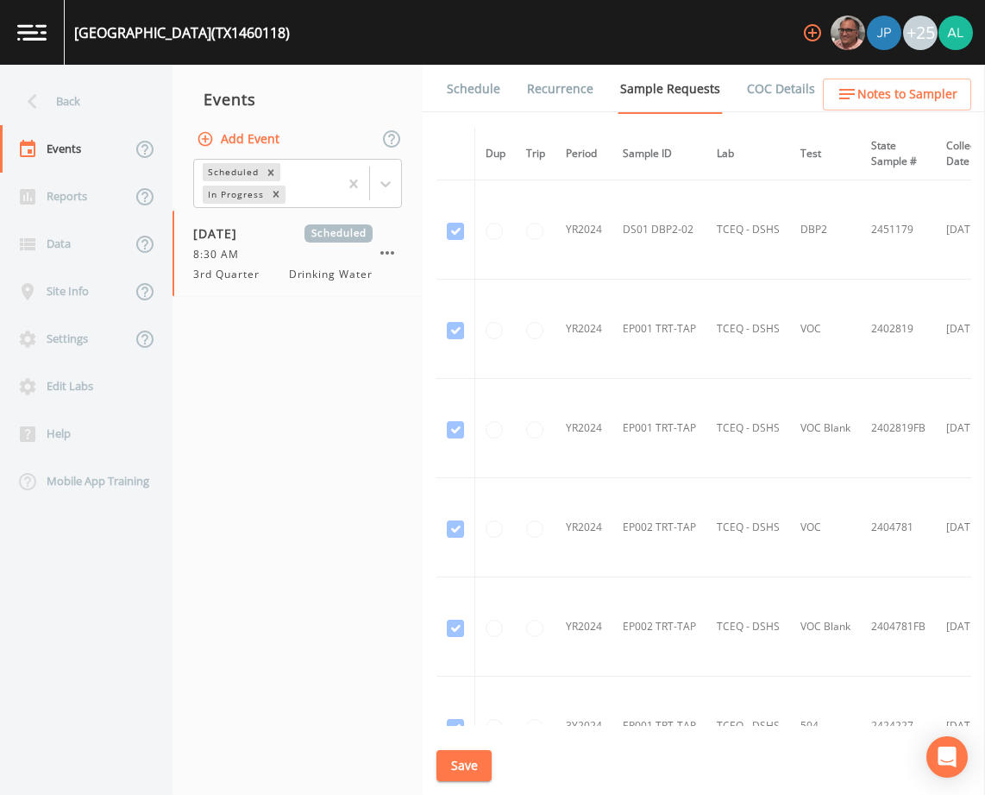
click at [454, 85] on link "Schedule" at bounding box center [473, 89] width 59 height 48
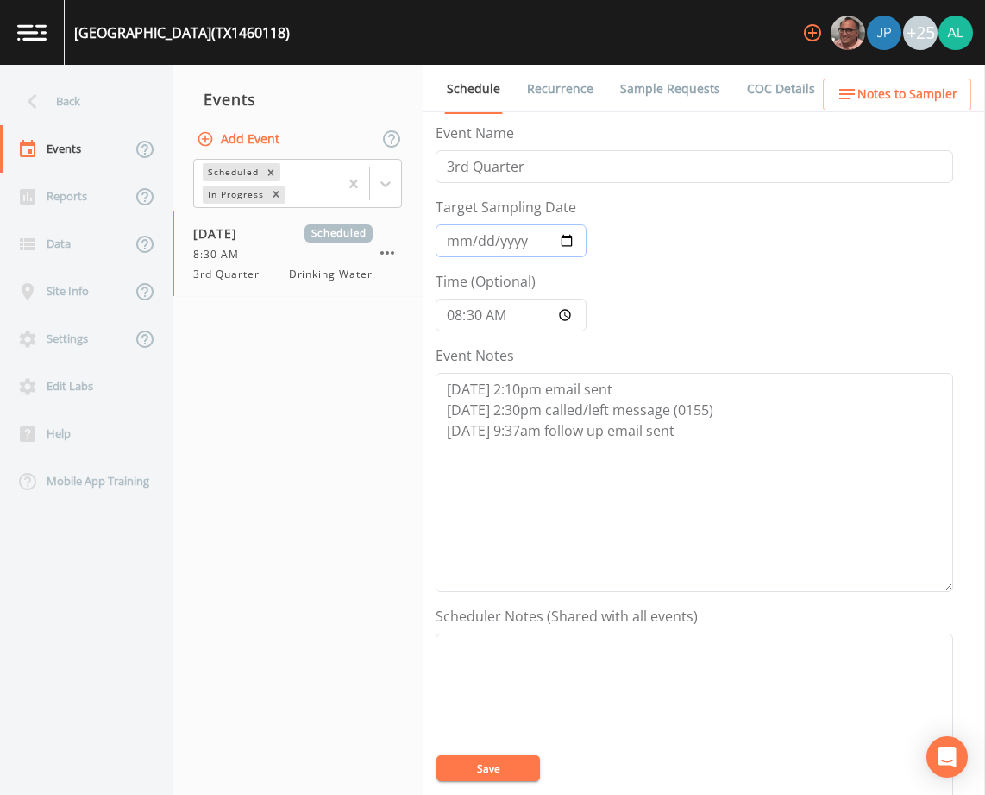
click at [450, 246] on input "[DATE]" at bounding box center [511, 240] width 151 height 33
click at [456, 318] on input "08:30:00" at bounding box center [511, 314] width 151 height 33
drag, startPoint x: 690, startPoint y: 430, endPoint x: 217, endPoint y: 340, distance: 482.0
click at [217, 343] on div "Back Events Reports Data Site Info Settings Edit Labs Help Mobile App Training …" at bounding box center [492, 430] width 985 height 730
paste textarea "8/28 @ 4:06pm called/left voicemail 8/29 @ 9:16am email sent 8/29 @ 10:31am spo…"
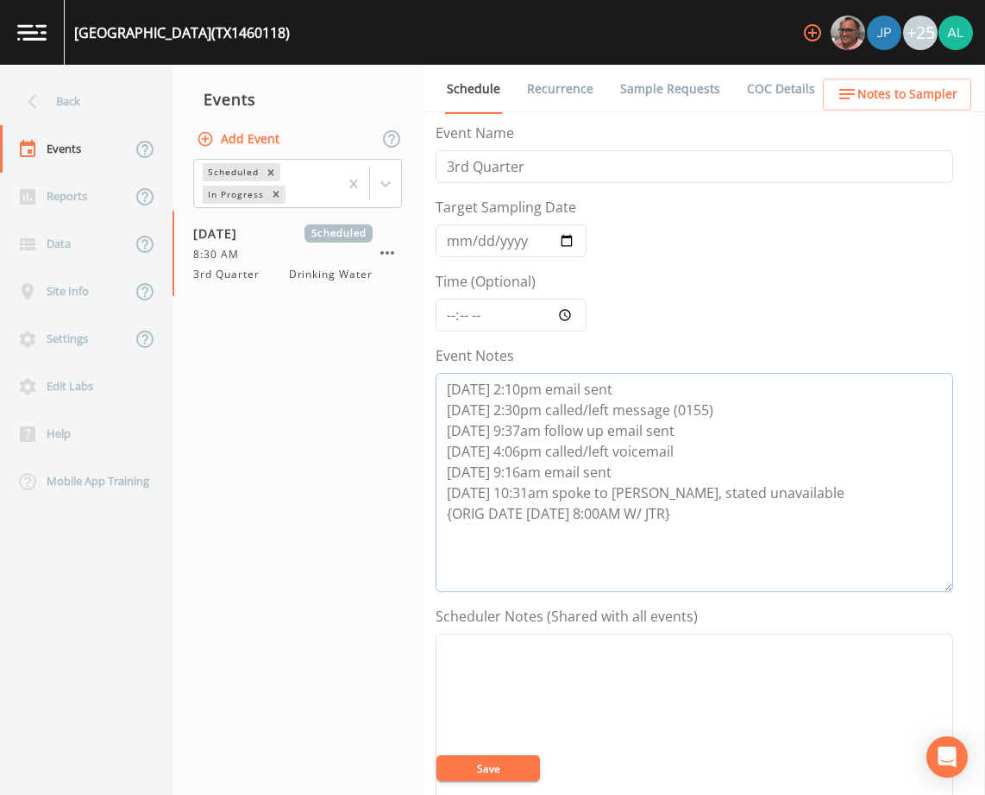
type textarea "8/26 @ 2:10pm email sent 8/27 @ 2:30pm called/left message (0155) 8/28 @ 9:37am…"
click at [483, 759] on button "Save" at bounding box center [489, 768] width 104 height 26
click at [494, 762] on button "Save" at bounding box center [489, 768] width 104 height 26
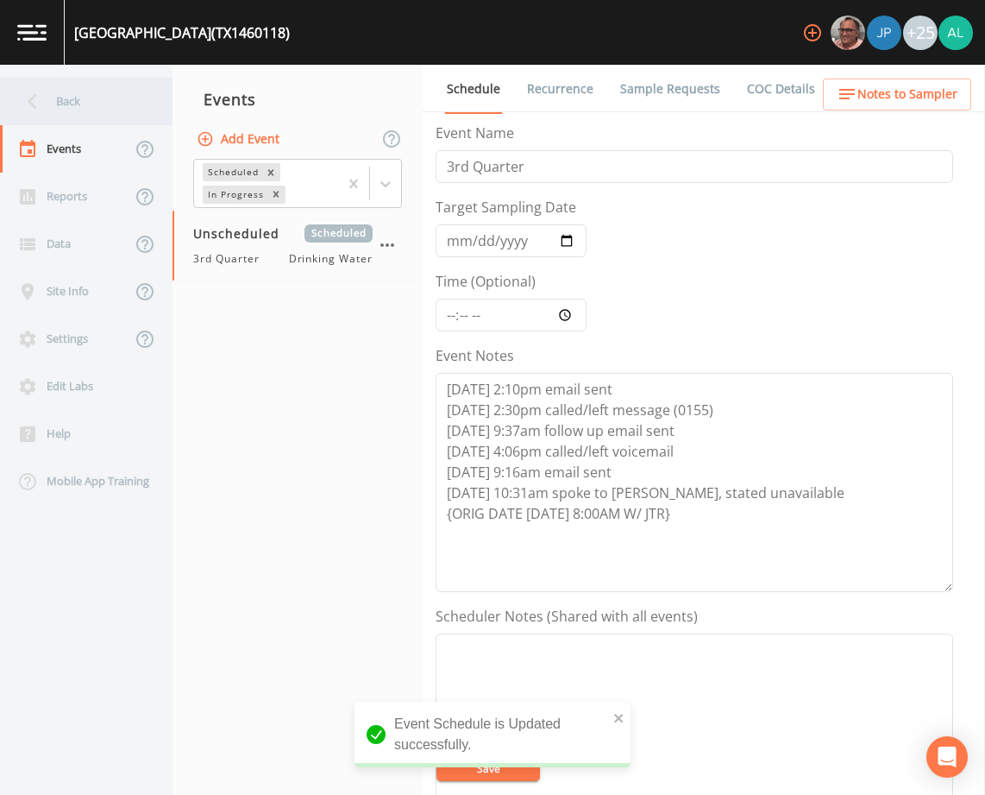
click at [71, 113] on div "Back" at bounding box center [77, 101] width 155 height 47
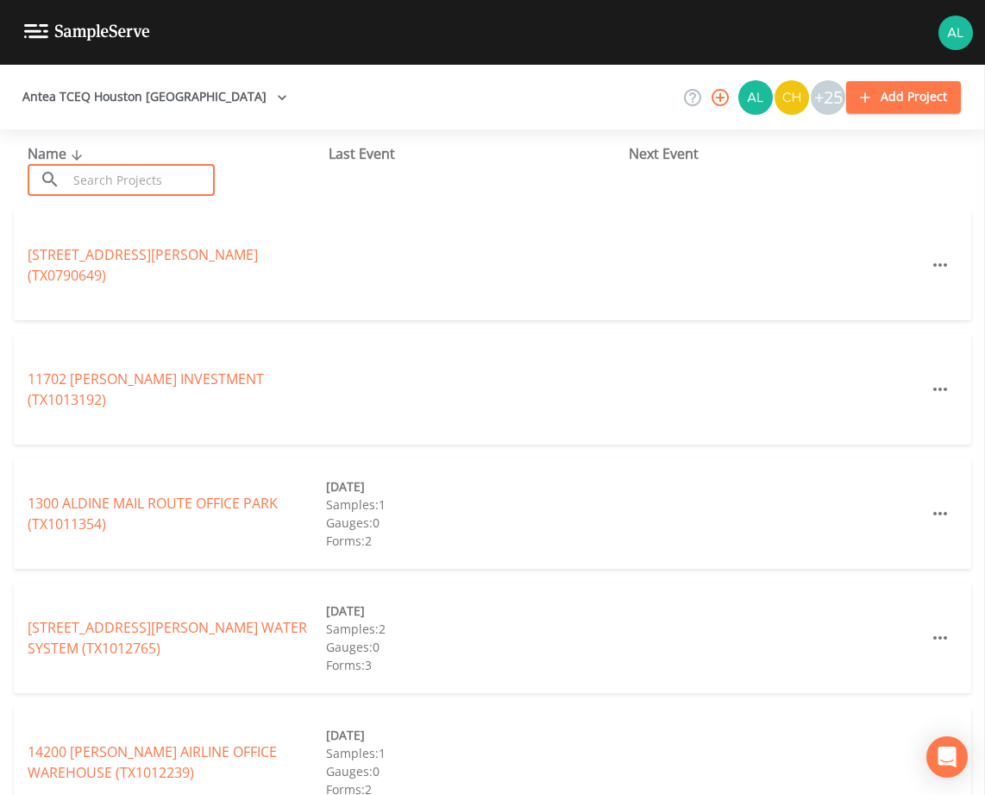
click at [102, 173] on input "text" at bounding box center [141, 180] width 148 height 32
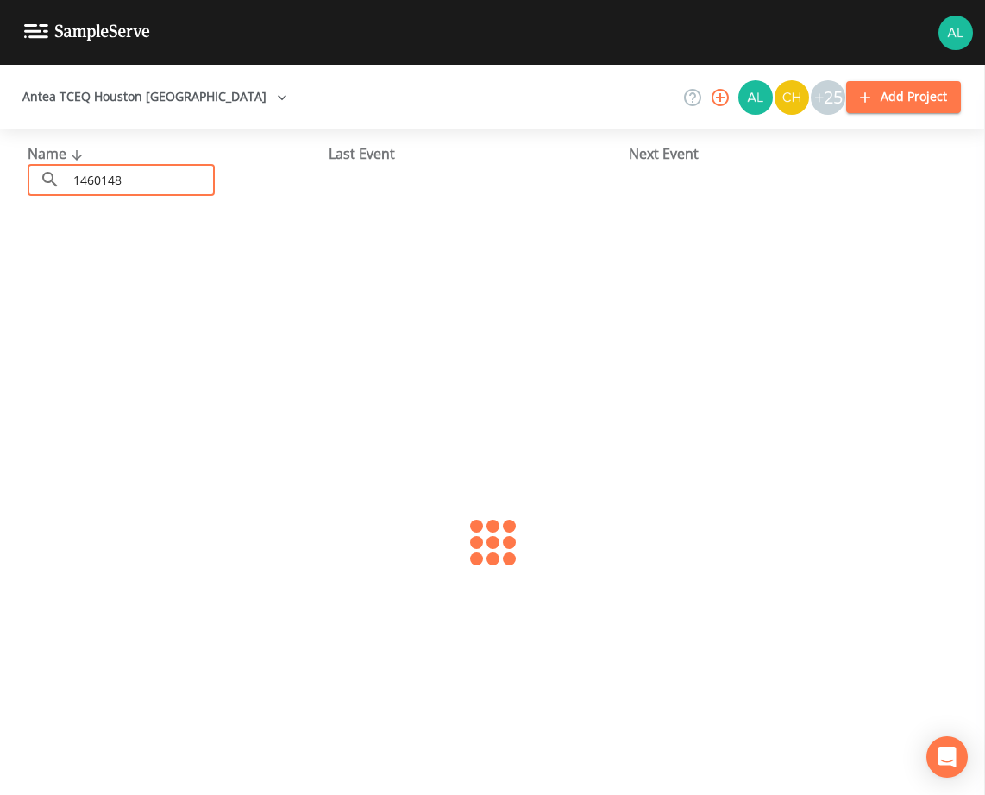
type input "1460148"
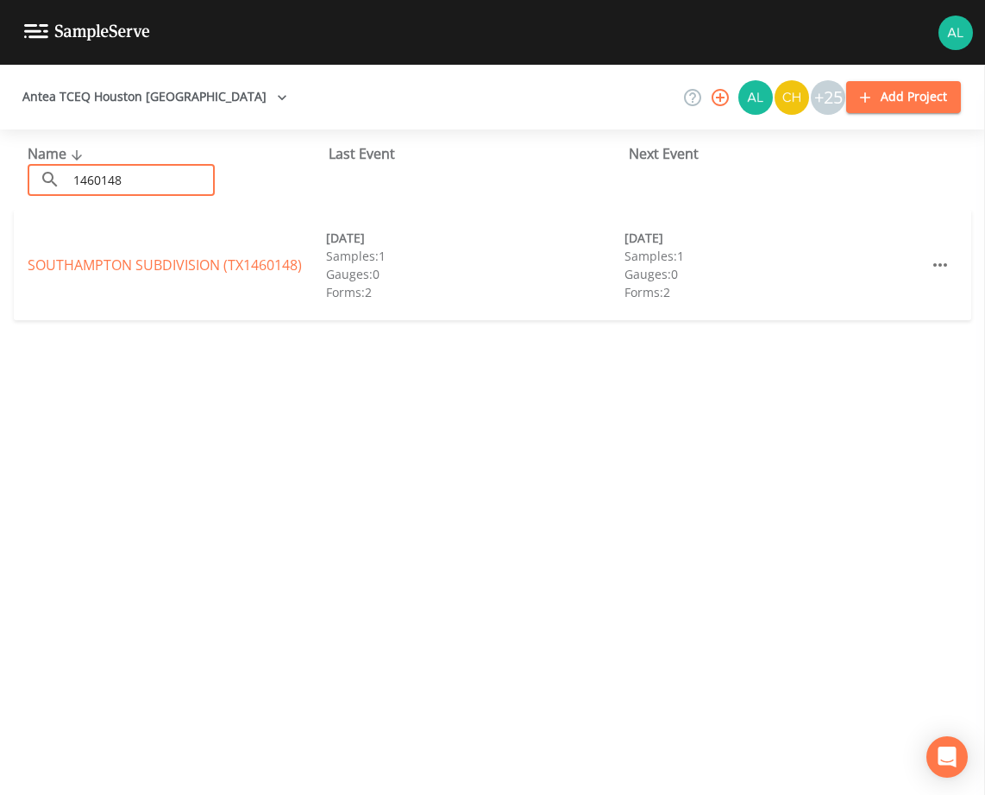
click at [120, 254] on div "SOUTHAMPTON SUBDIVISION (TX1460148)" at bounding box center [177, 264] width 298 height 21
click at [121, 267] on link "SOUTHAMPTON SUBDIVISION (TX1460148)" at bounding box center [165, 264] width 274 height 19
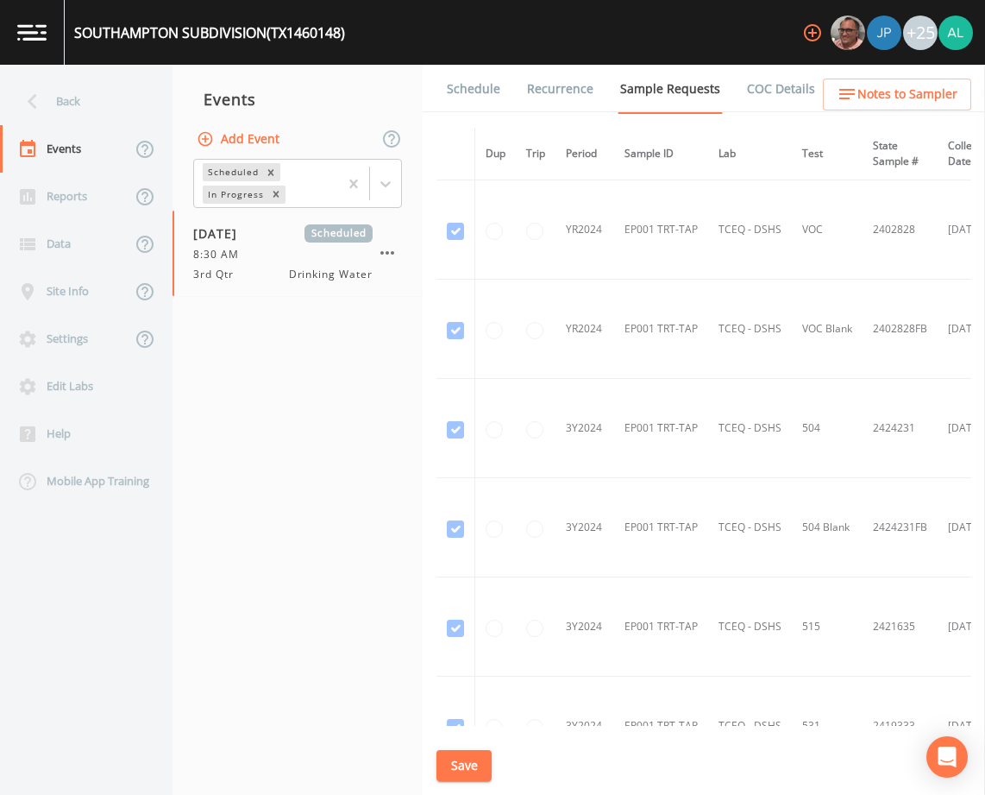
click at [488, 92] on link "Schedule" at bounding box center [473, 89] width 59 height 48
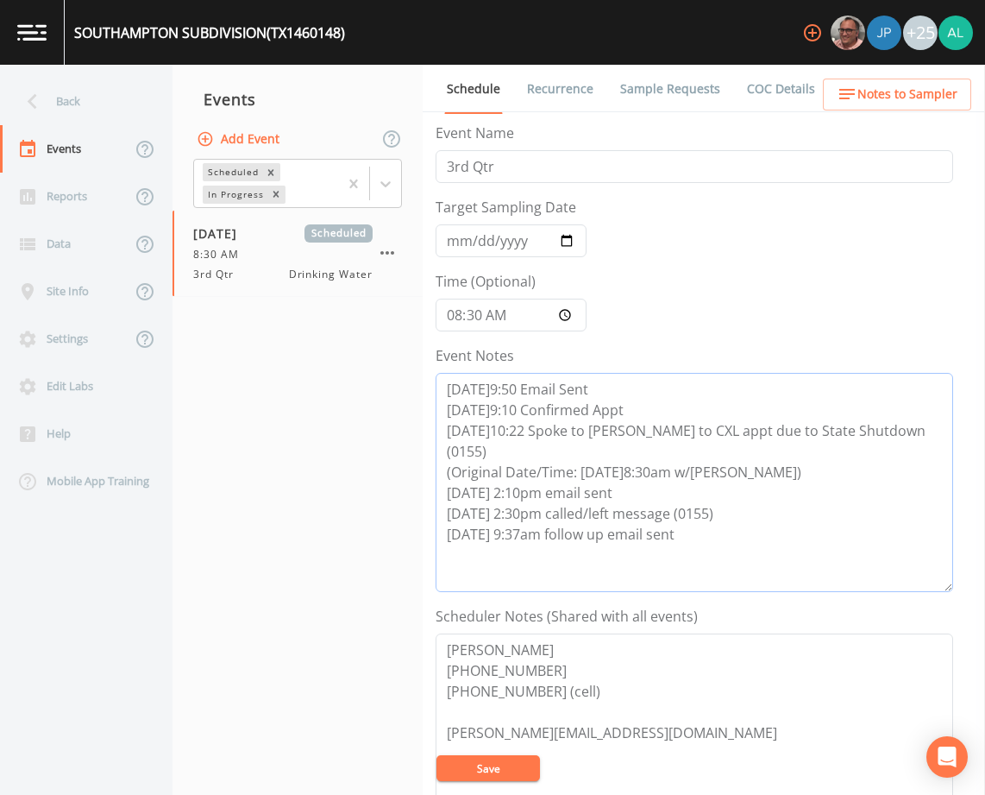
drag, startPoint x: 728, startPoint y: 546, endPoint x: 357, endPoint y: 475, distance: 377.6
click at [357, 475] on div "Back Events Reports Data Site Info Settings Edit Labs Help Mobile App Training …" at bounding box center [492, 430] width 985 height 730
paste textarea "8/28 @ 4:06pm called/left voicemail 8/29 @ 9:16am email sent 8/29 @ 10:31am spo…"
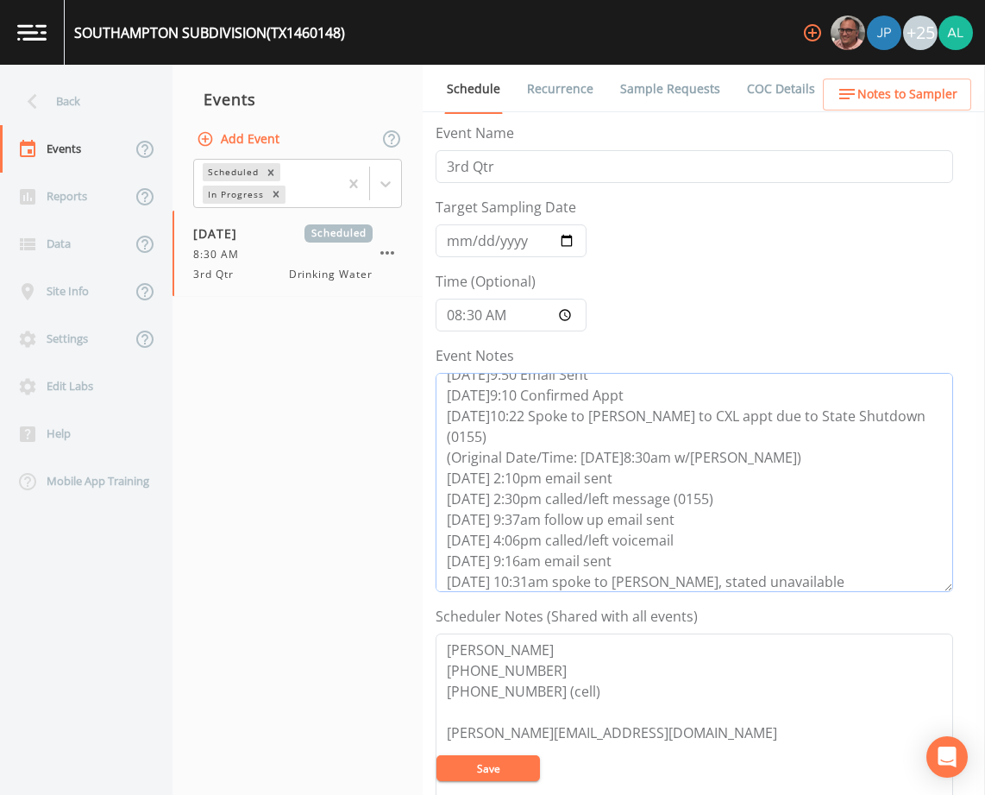
type textarea "8/13@9:50 Email Sent 8/14@9:10 Confirmed Appt 8/19@10:22 Spoke to Mike to CXL a…"
click at [501, 776] on button "Save" at bounding box center [489, 768] width 104 height 26
click at [501, 772] on button "Save" at bounding box center [489, 768] width 104 height 26
click at [75, 87] on div "Back" at bounding box center [77, 101] width 155 height 47
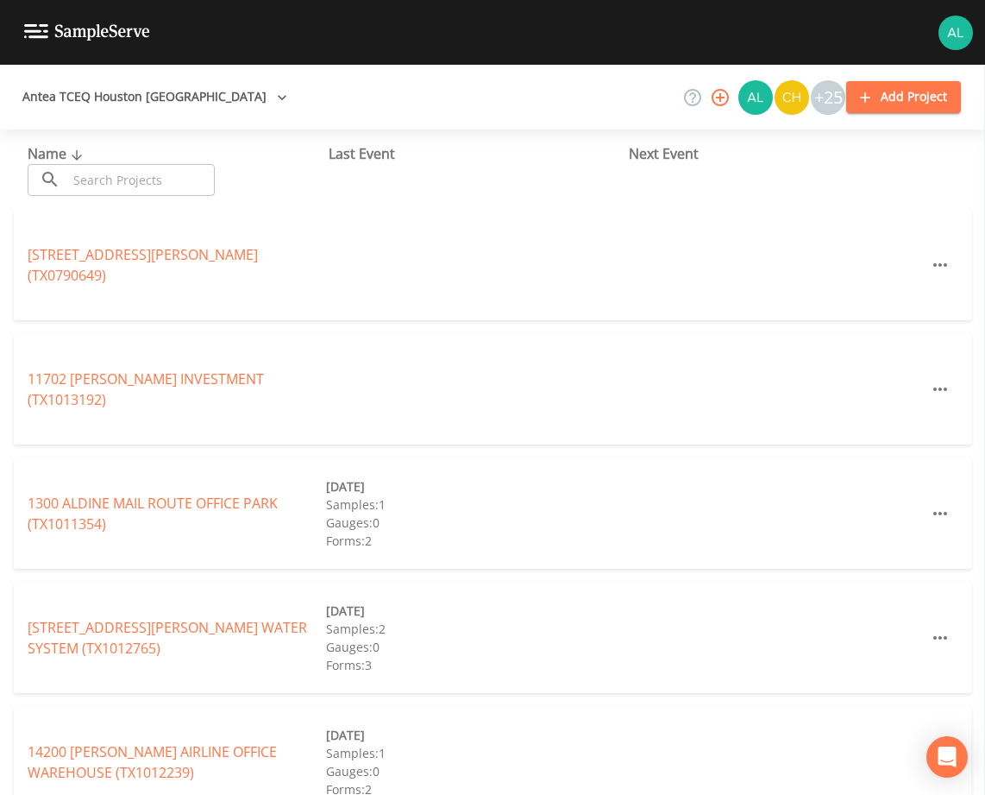
click at [91, 180] on input "text" at bounding box center [141, 180] width 148 height 32
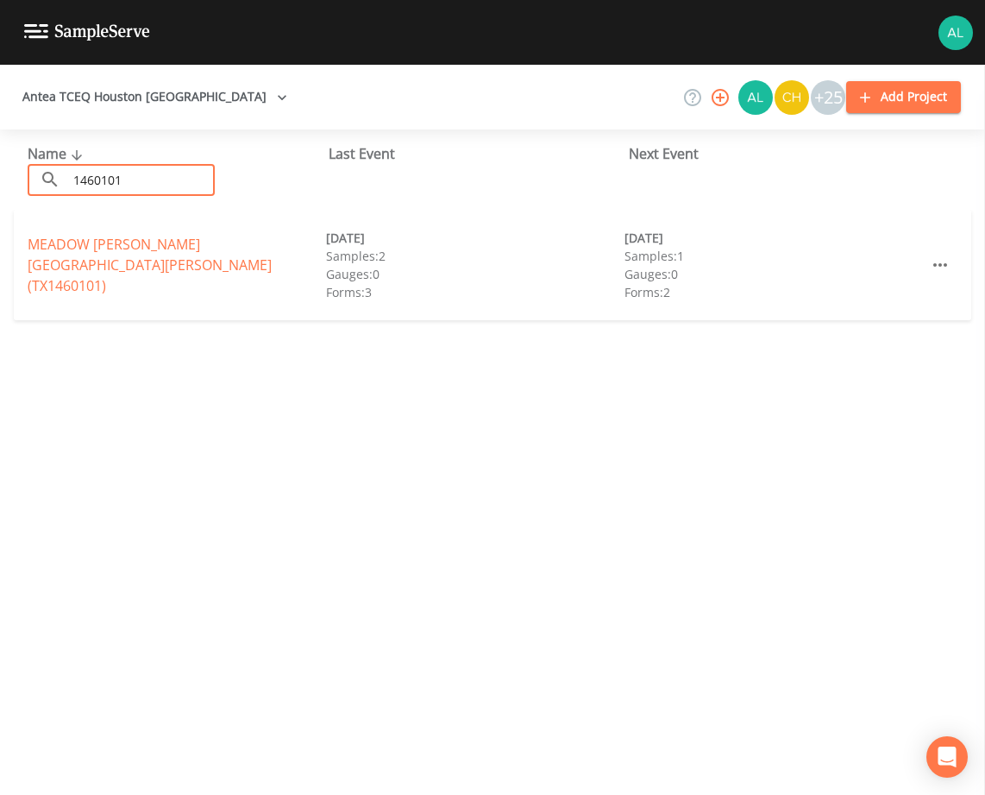
type input "1460101"
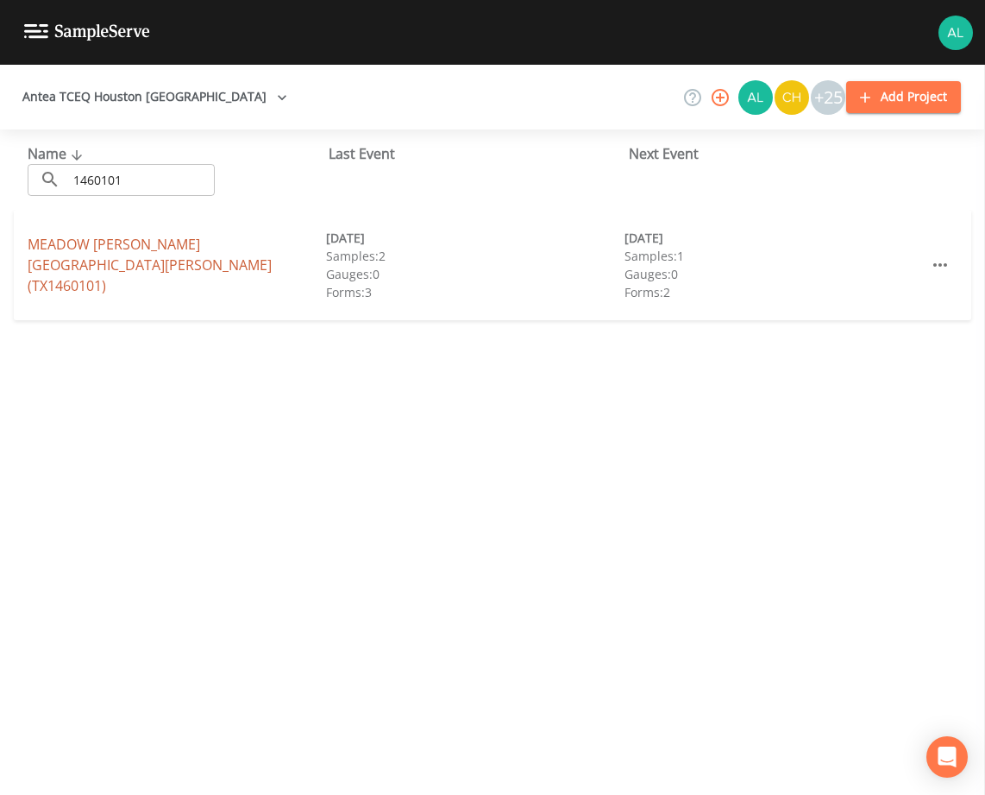
click at [92, 273] on link "MEADOW GLEN CRYSTAL SPRINGS WATER (TX1460101)" at bounding box center [150, 265] width 244 height 60
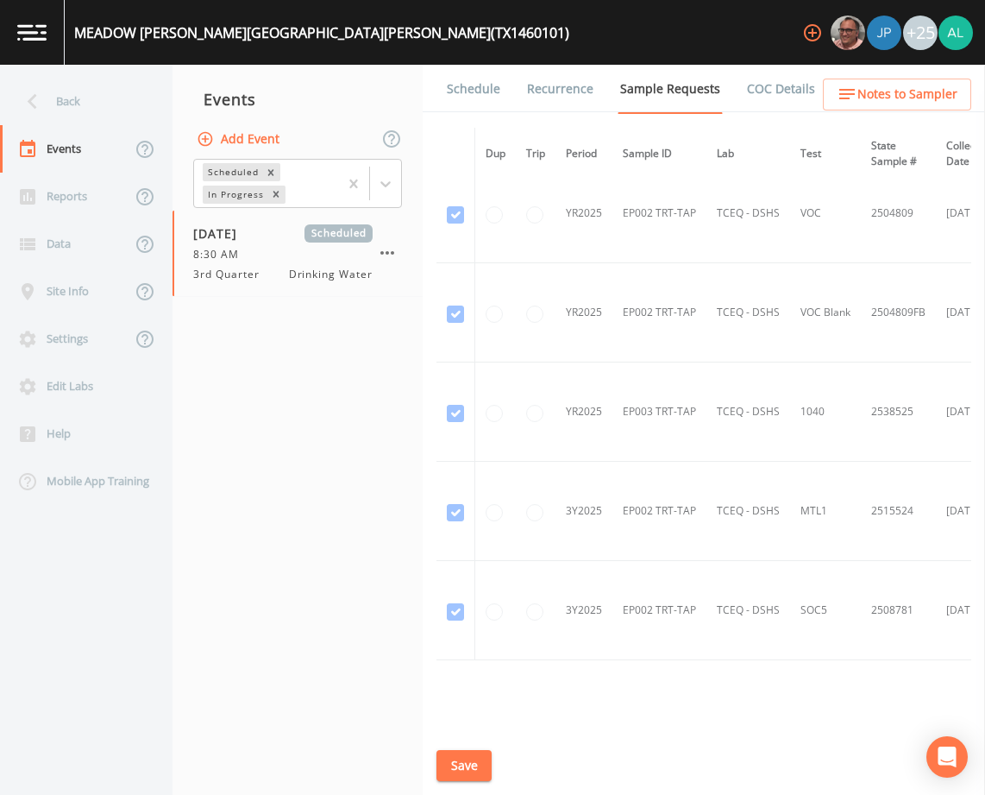
scroll to position [2070, 0]
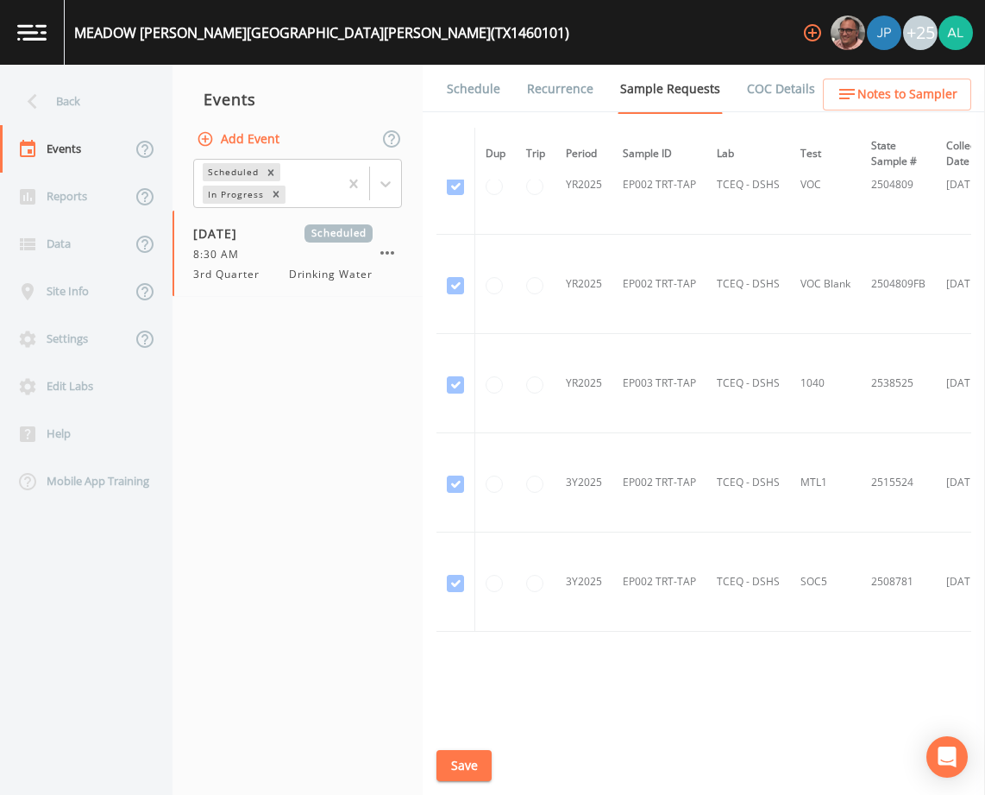
click at [493, 85] on link "Schedule" at bounding box center [473, 89] width 59 height 48
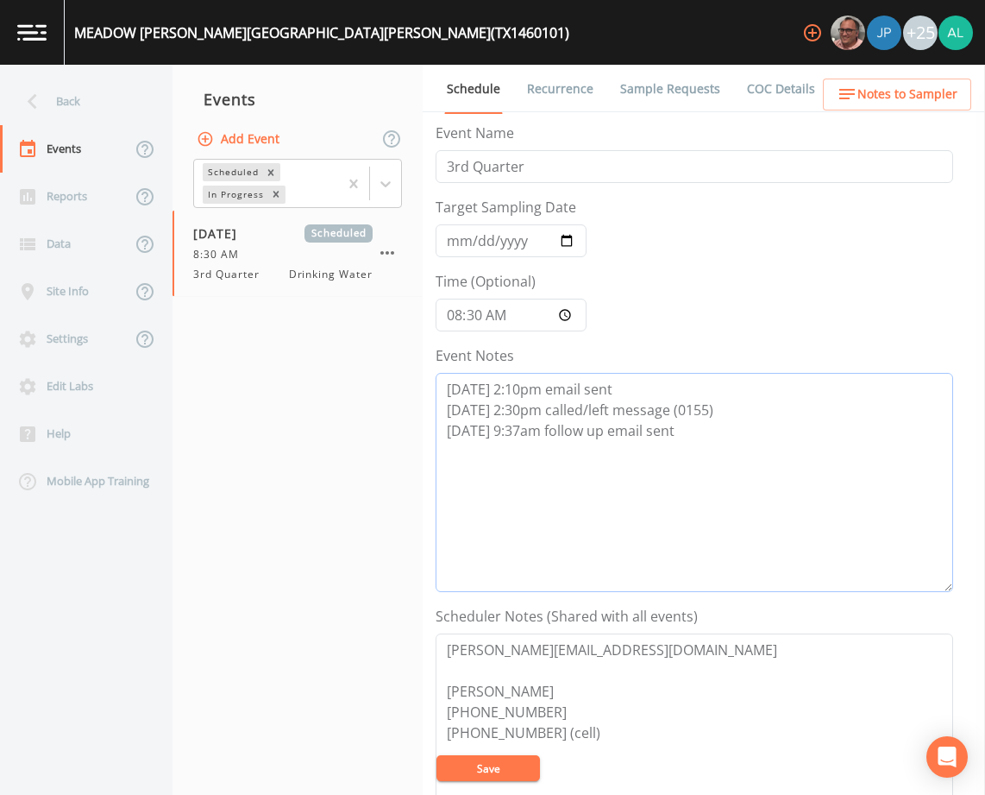
drag, startPoint x: 669, startPoint y: 424, endPoint x: 360, endPoint y: 375, distance: 312.7
click at [360, 375] on div "Back Events Reports Data Site Info Settings Edit Labs Help Mobile App Training …" at bounding box center [492, 430] width 985 height 730
paste textarea "8/27 @ 2:30pm called/left message (0155) 8/28 @ 9:37am follow up email sent 8/2…"
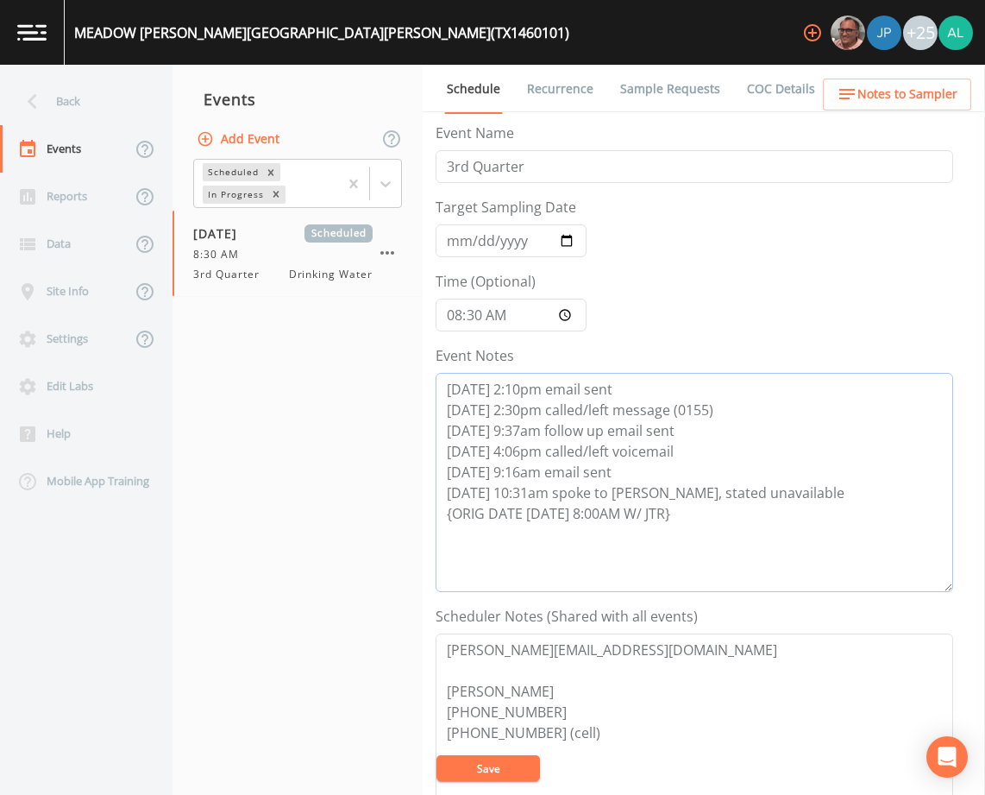
type textarea "8/26 @ 2:10pm email sent 8/27 @ 2:30pm called/left message (0155) 8/28 @ 9:37am…"
click at [452, 248] on input "[DATE]" at bounding box center [511, 240] width 151 height 33
drag, startPoint x: 458, startPoint y: 318, endPoint x: 467, endPoint y: 330, distance: 14.8
click at [462, 321] on input "08:30:00" at bounding box center [511, 314] width 151 height 33
click at [521, 779] on button "Save" at bounding box center [489, 768] width 104 height 26
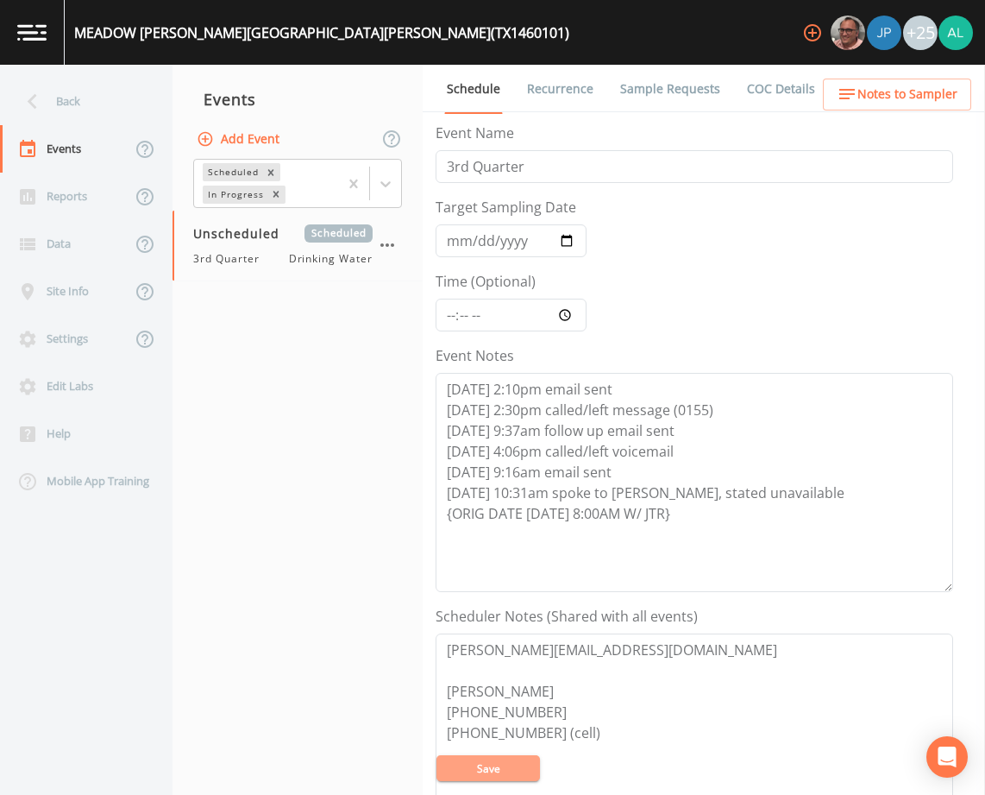
click at [527, 773] on button "Save" at bounding box center [489, 768] width 104 height 26
click at [442, 765] on button "Save" at bounding box center [489, 768] width 104 height 26
click at [105, 104] on div "Back" at bounding box center [77, 101] width 155 height 47
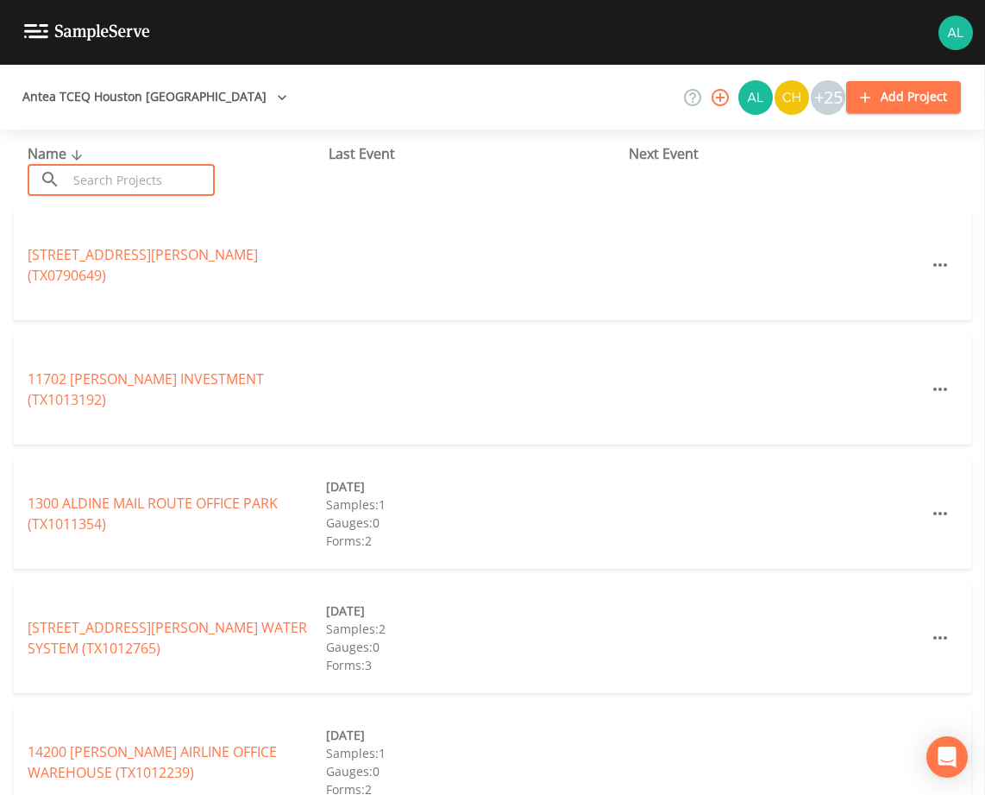
click at [131, 182] on input "text" at bounding box center [141, 180] width 148 height 32
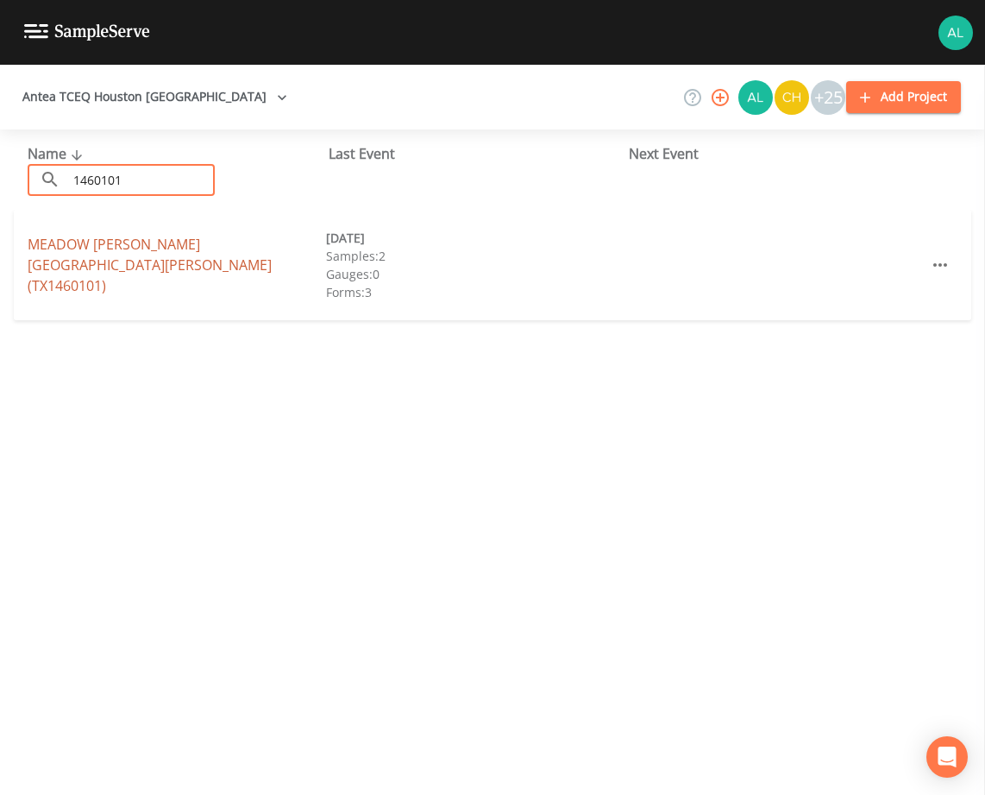
type input "1460101"
click at [84, 260] on link "MEADOW GLEN CRYSTAL SPRINGS WATER (TX1460101)" at bounding box center [150, 265] width 244 height 60
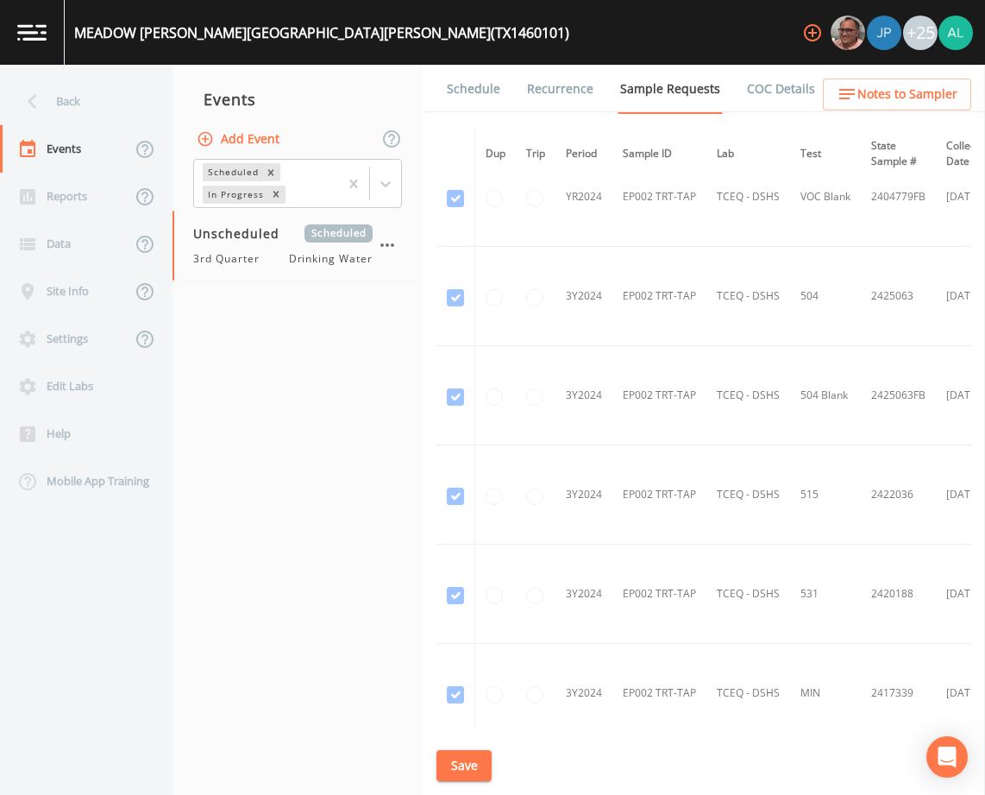
scroll to position [518, 0]
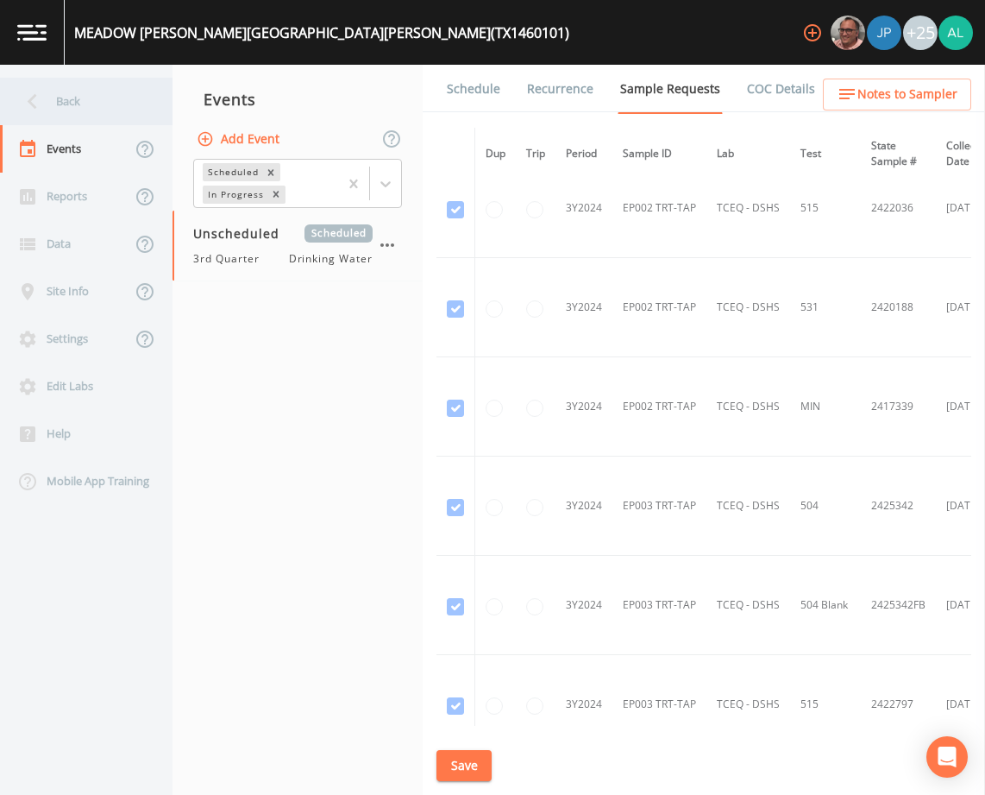
click at [60, 91] on div "Back" at bounding box center [77, 101] width 155 height 47
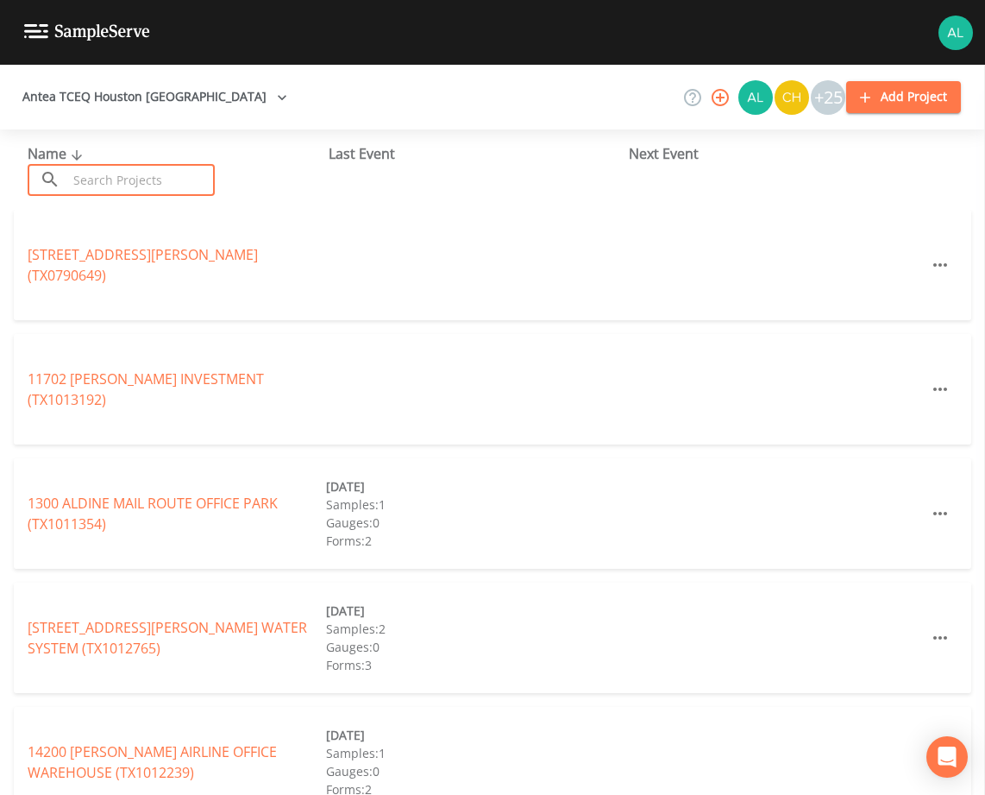
click at [93, 180] on input "text" at bounding box center [141, 180] width 148 height 32
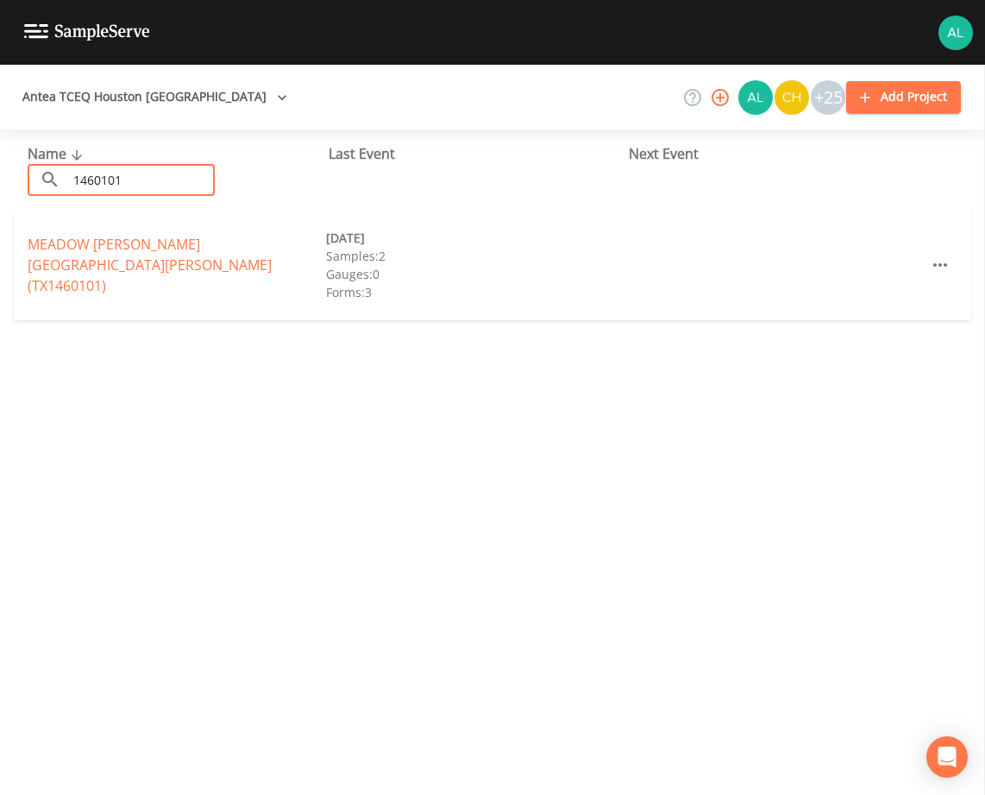
type input "1460101"
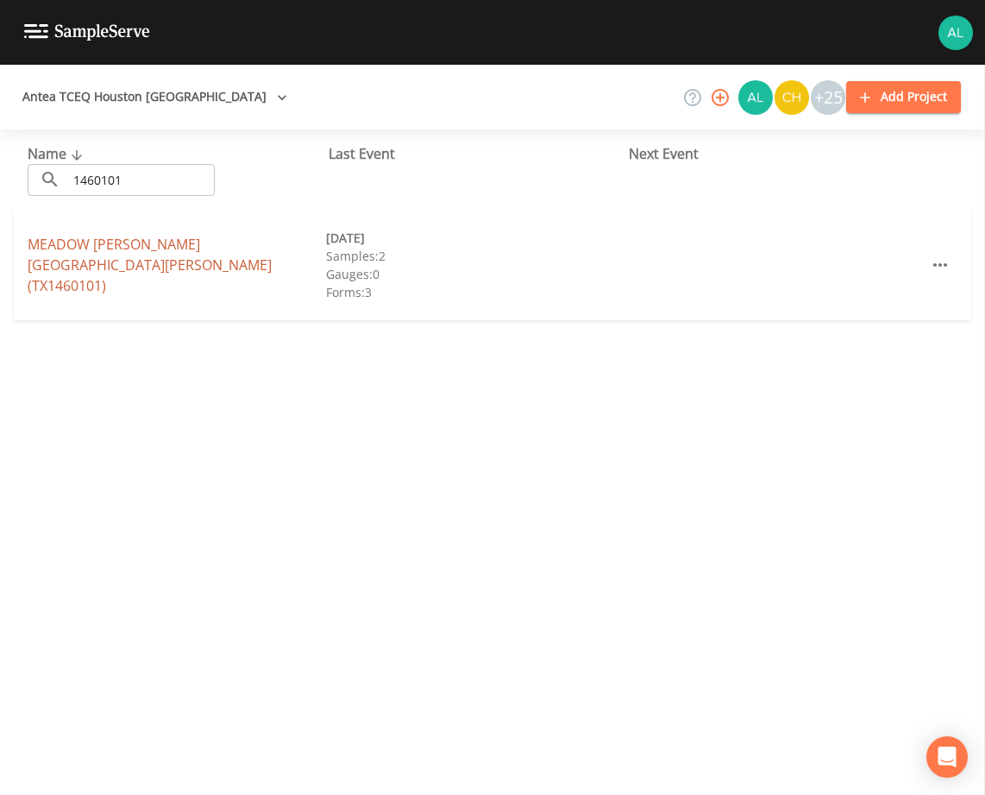
click at [77, 266] on link "MEADOW GLEN CRYSTAL SPRINGS WATER (TX1460101)" at bounding box center [150, 265] width 244 height 60
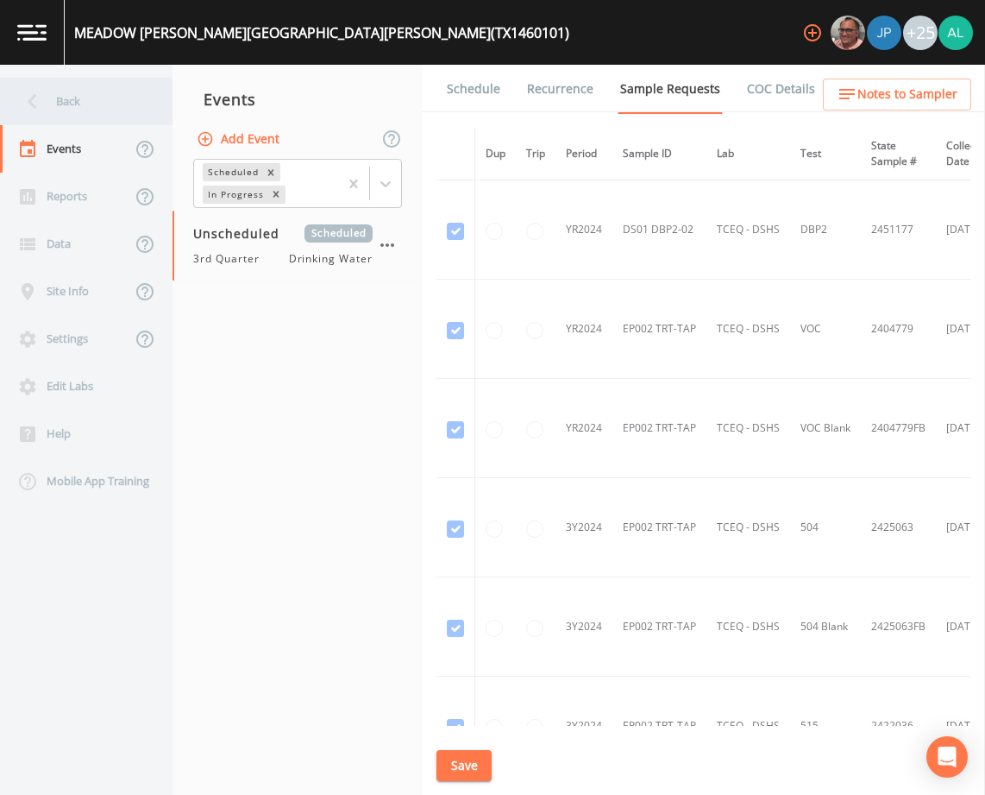
click at [90, 111] on div "Back" at bounding box center [77, 101] width 155 height 47
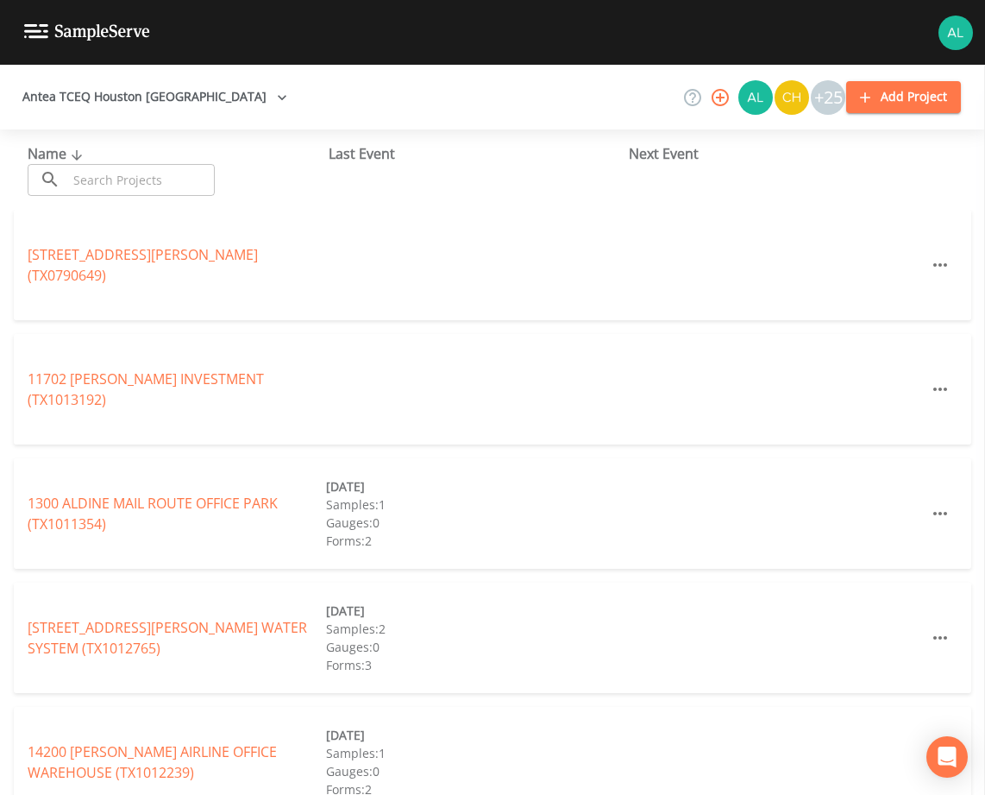
click at [141, 186] on input "text" at bounding box center [141, 180] width 148 height 32
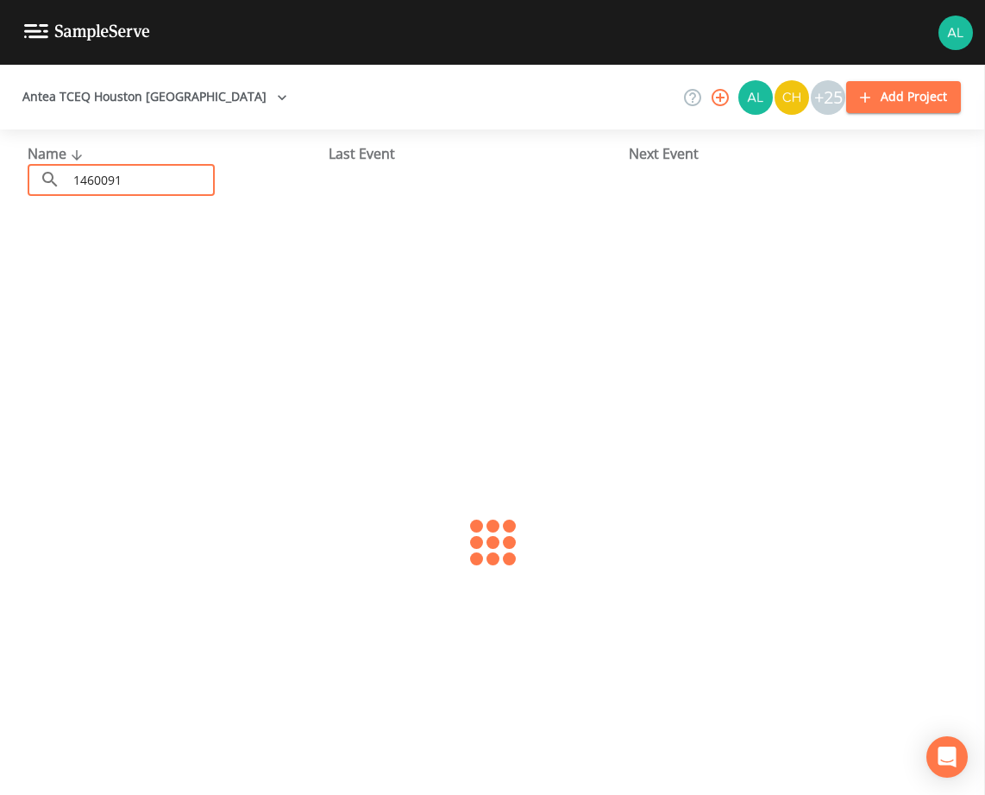
type input "1460091"
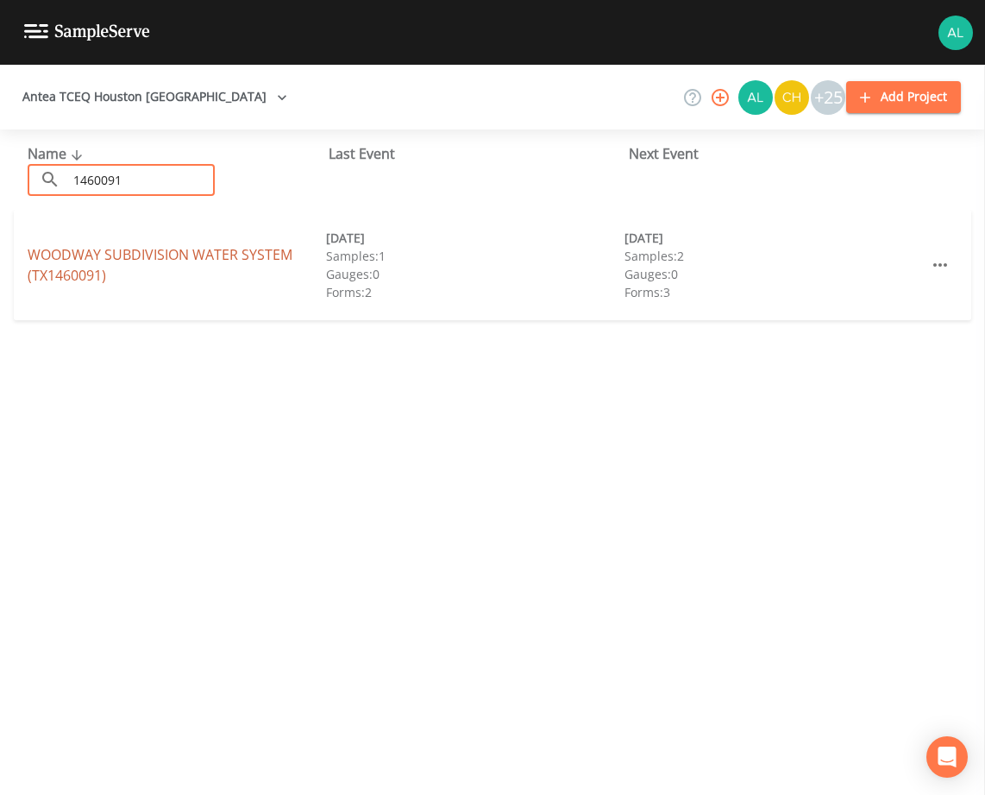
click at [89, 270] on link "WOODWAY SUBDIVISION WATER SYSTEM (TX1460091)" at bounding box center [160, 265] width 265 height 40
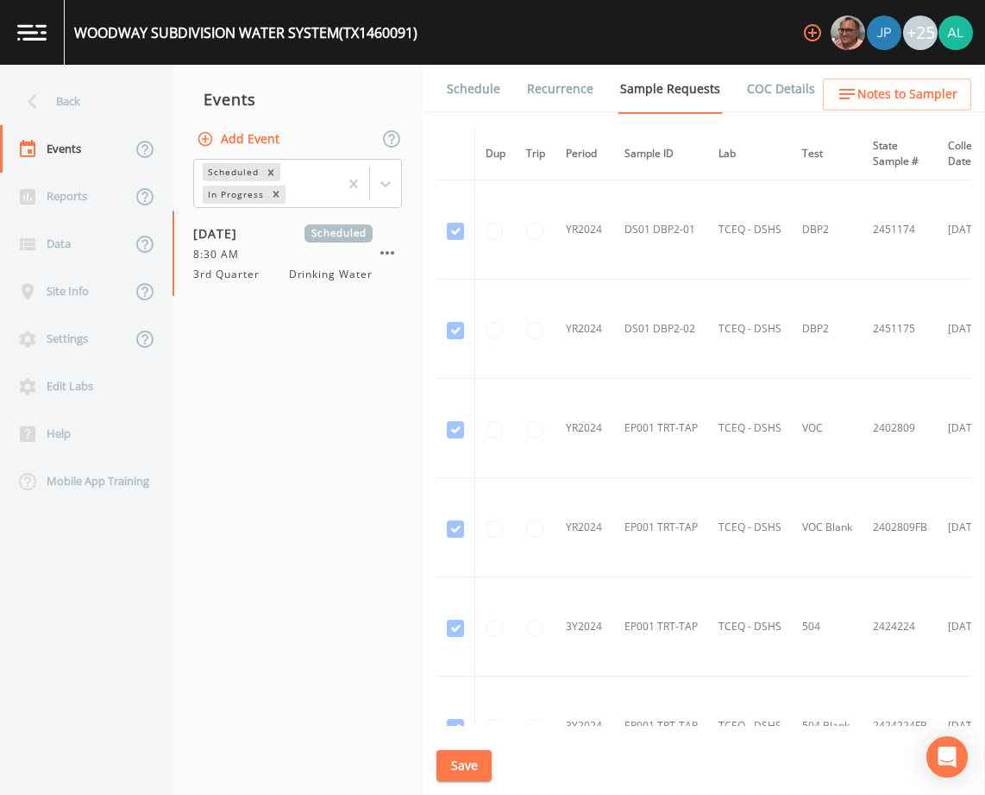
click at [470, 85] on link "Schedule" at bounding box center [473, 89] width 59 height 48
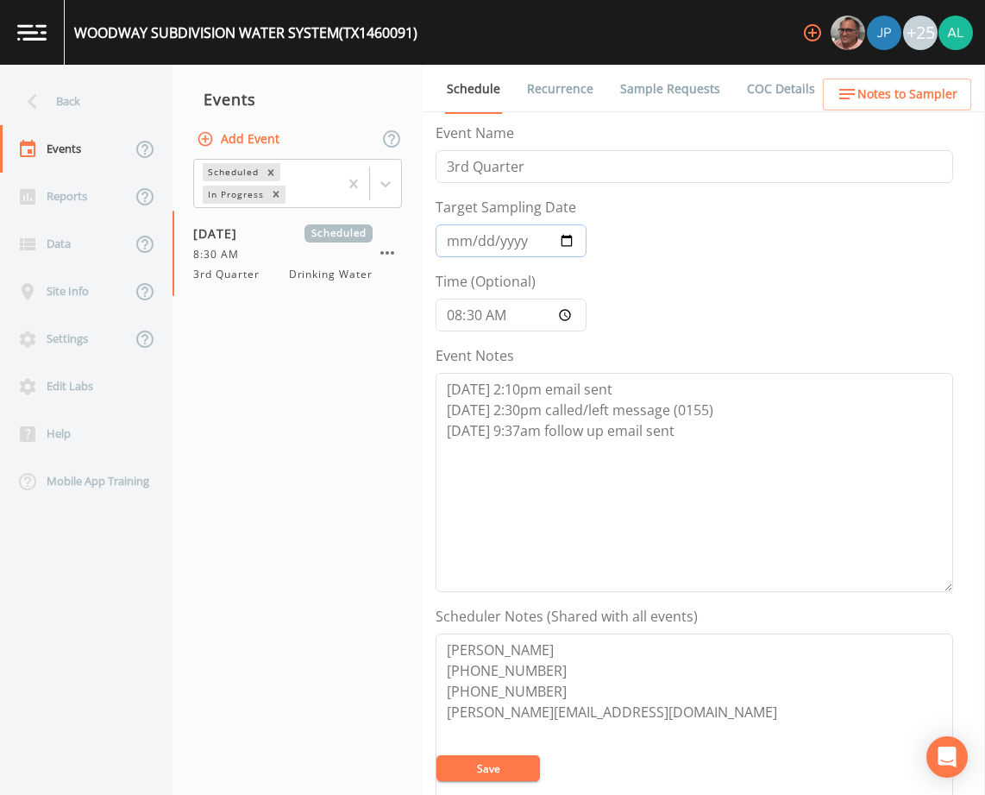
click at [465, 247] on input "[DATE]" at bounding box center [511, 240] width 151 height 33
click at [457, 310] on input "08:30:00" at bounding box center [511, 314] width 151 height 33
drag, startPoint x: 783, startPoint y: 473, endPoint x: 120, endPoint y: 354, distance: 674.0
click at [120, 354] on div "Back Events Reports Data Site Info Settings Edit Labs Help Mobile App Training …" at bounding box center [492, 430] width 985 height 730
paste textarea "8/28 @ 4:06pm called/left voicemail 8/29 @ 9:16am email sent 8/29 @ 10:31am spo…"
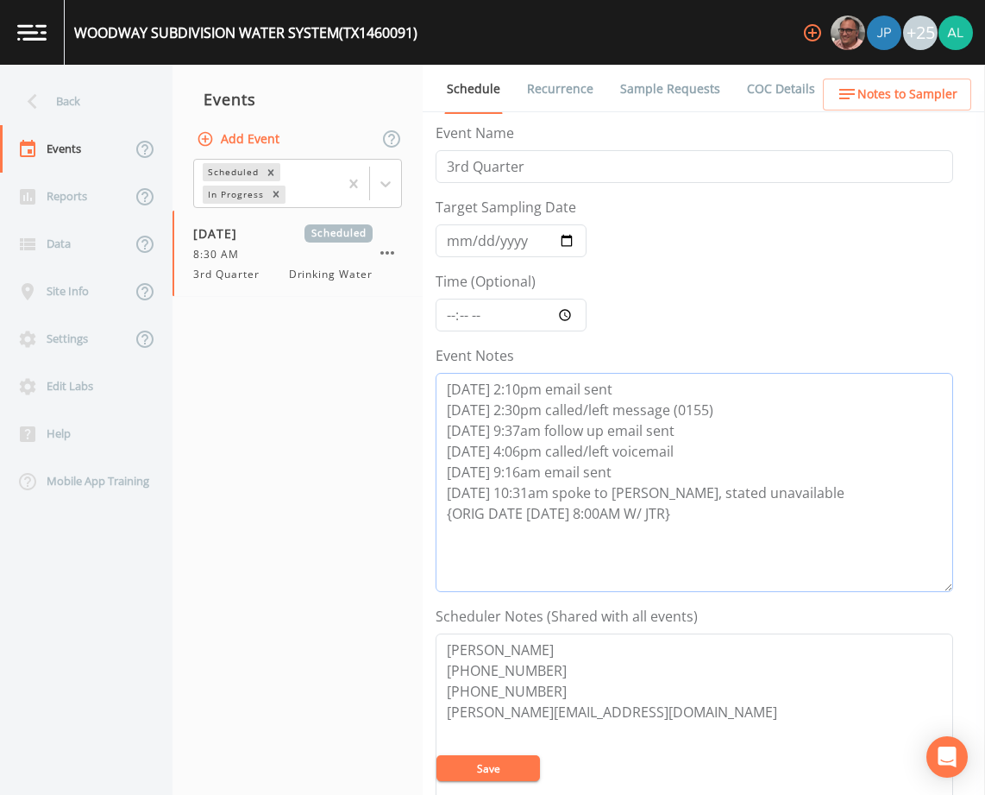
type textarea "8/26 @ 2:10pm email sent 8/27 @ 2:30pm called/left message (0155) 8/28 @ 9:37am…"
click at [486, 763] on button "Save" at bounding box center [489, 768] width 104 height 26
click at [493, 756] on button "Save" at bounding box center [489, 768] width 104 height 26
click at [513, 768] on button "Save" at bounding box center [489, 768] width 104 height 26
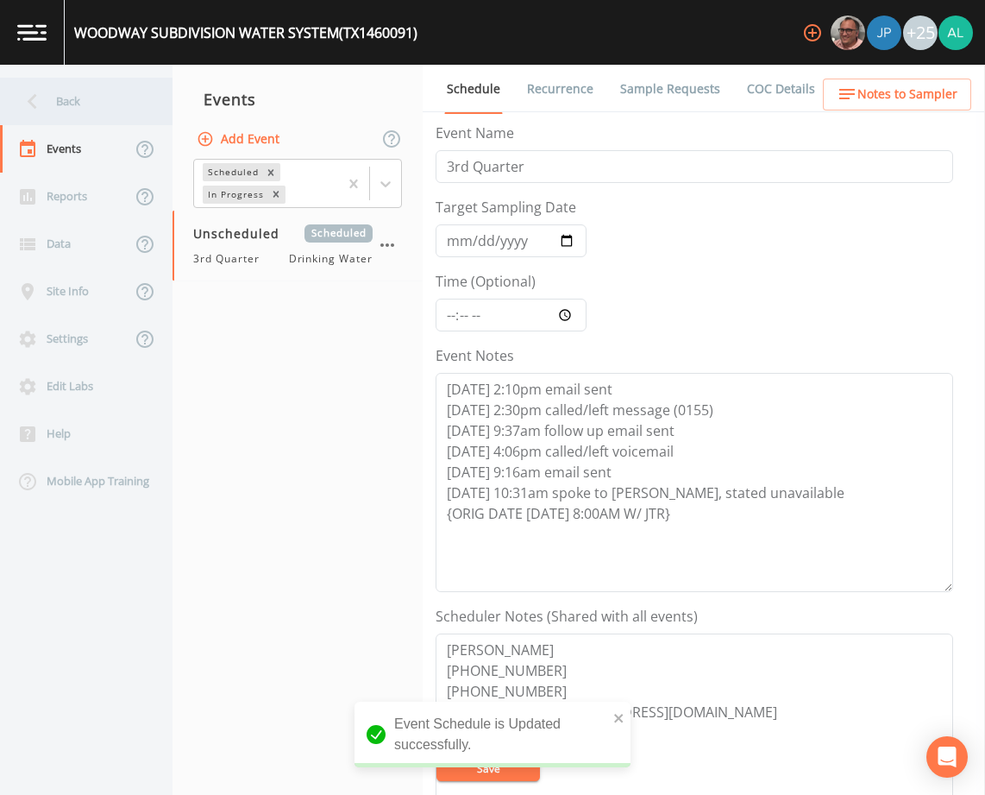
click at [76, 109] on div "Back" at bounding box center [77, 101] width 155 height 47
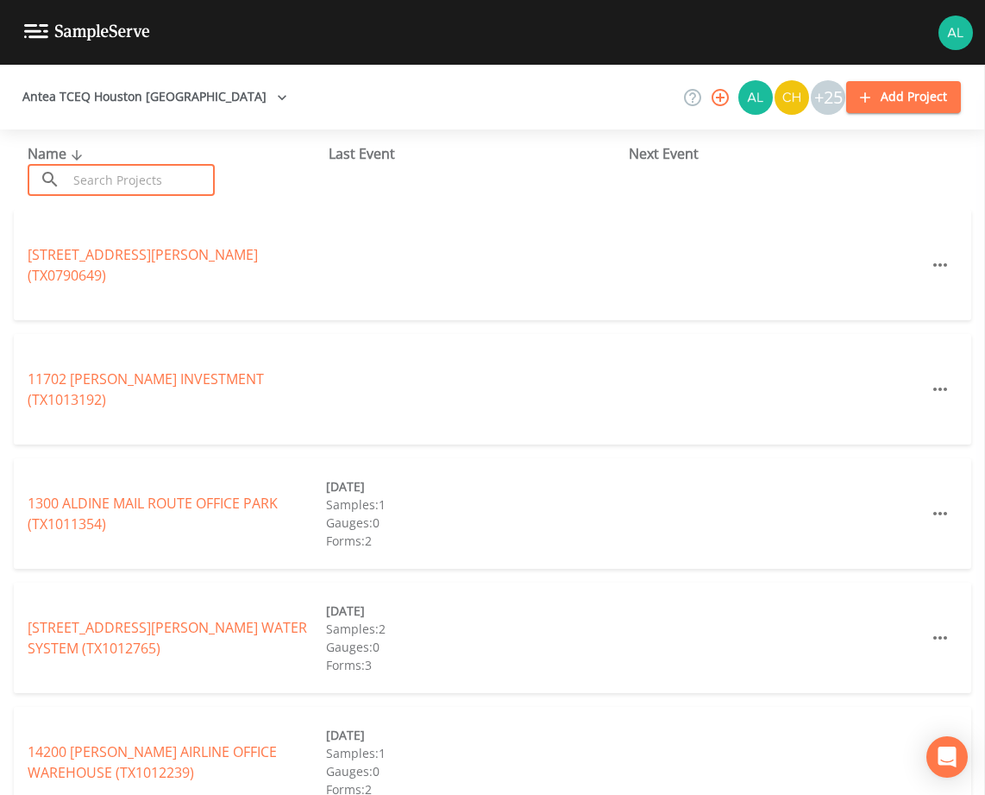
click at [127, 187] on input "text" at bounding box center [141, 180] width 148 height 32
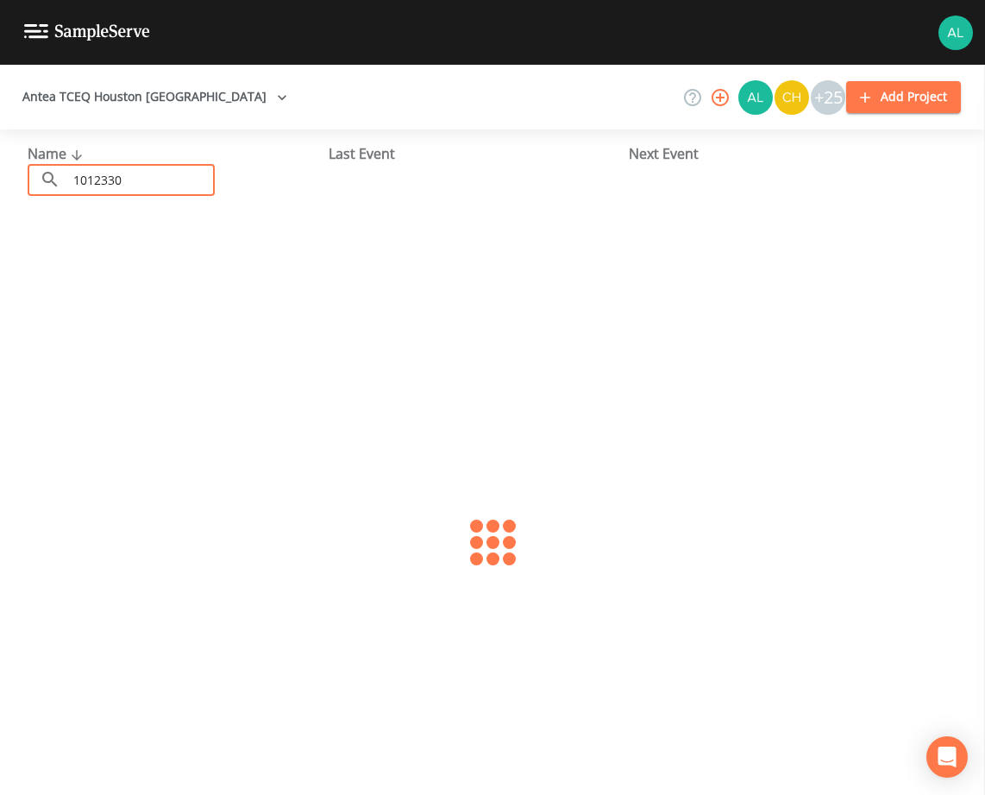
type input "1012330"
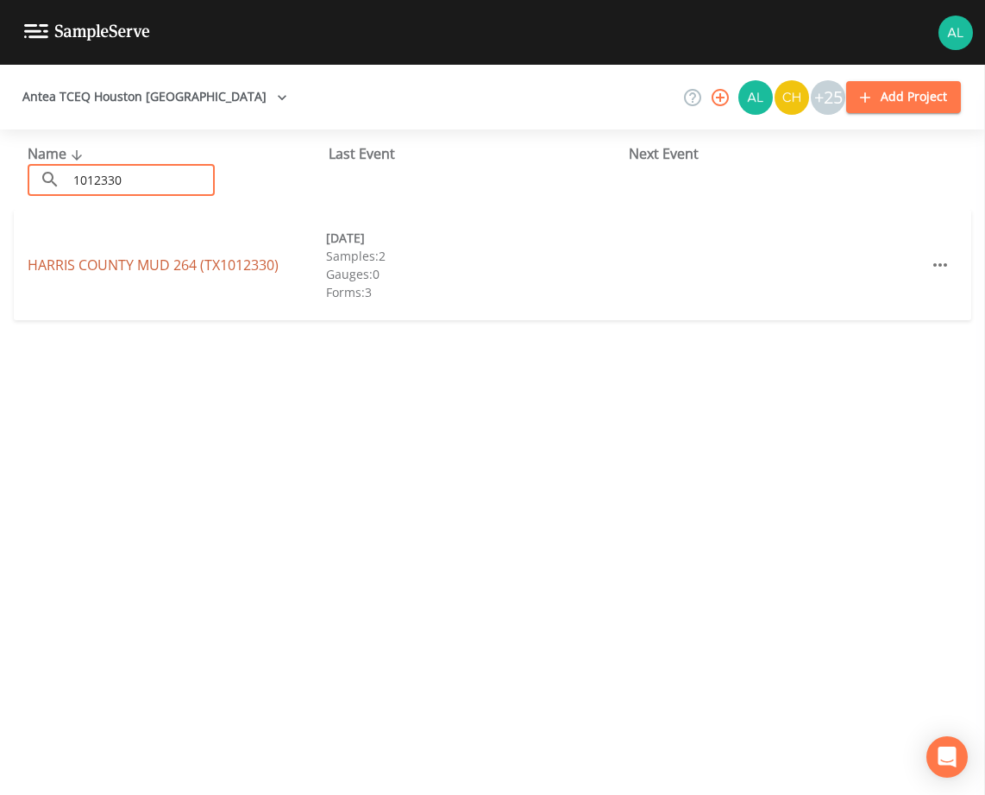
click at [197, 261] on link "HARRIS COUNTY MUD 264 (TX1012330)" at bounding box center [153, 264] width 251 height 19
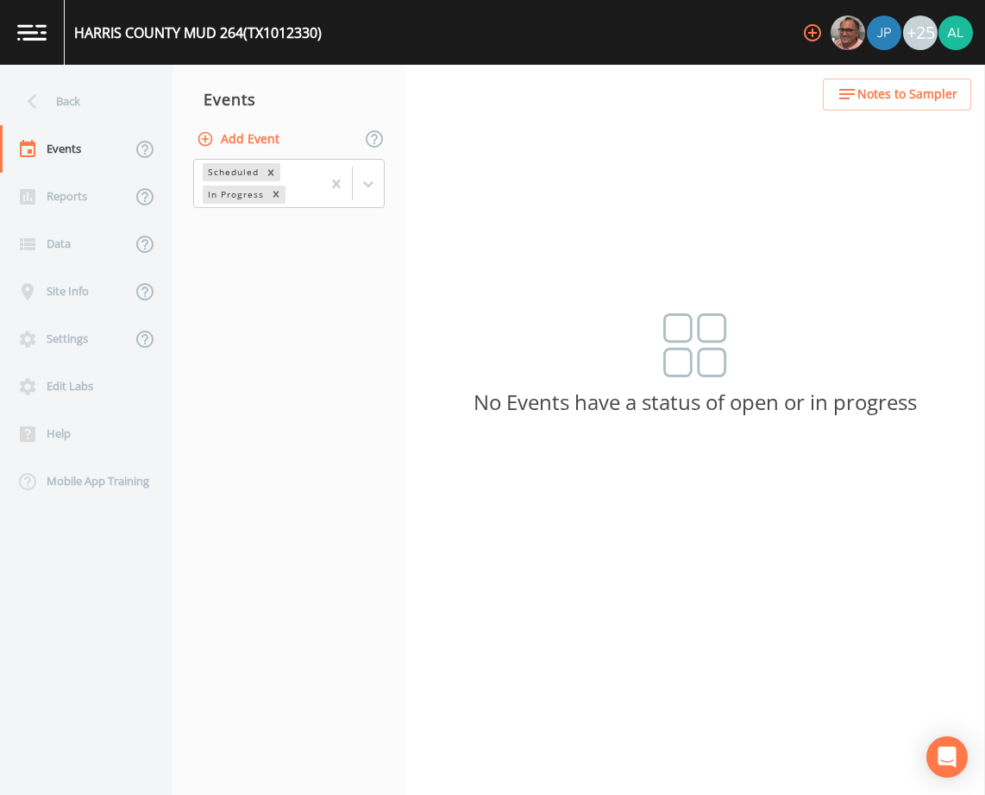
click at [241, 135] on button "Add Event" at bounding box center [239, 139] width 93 height 32
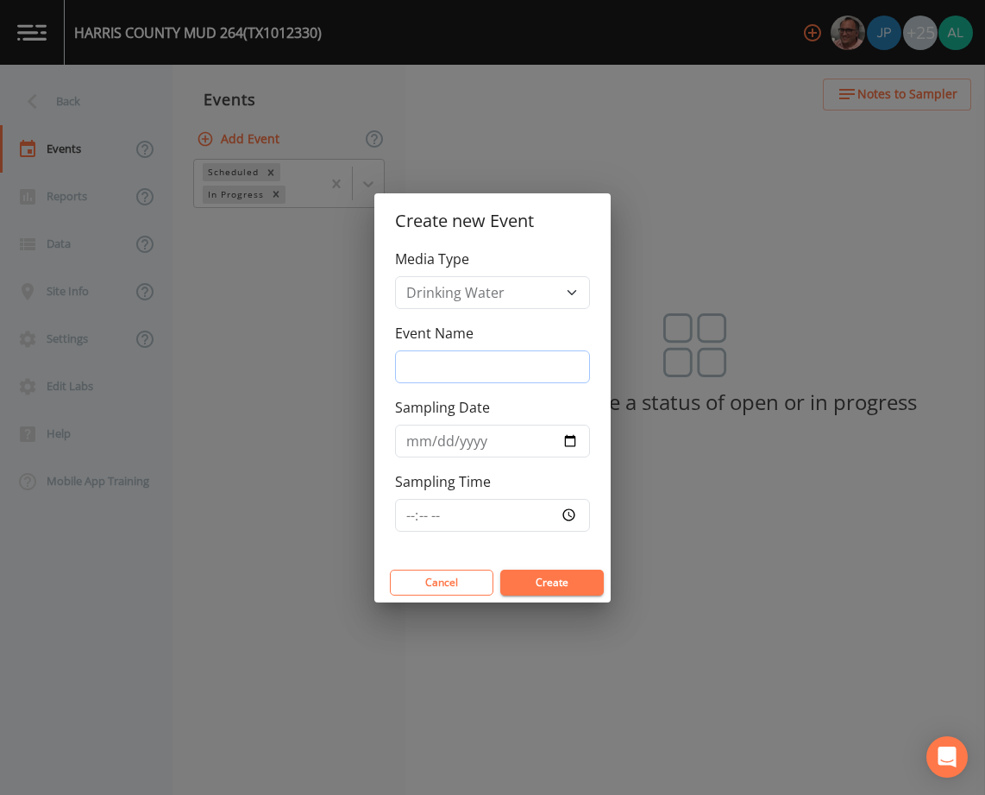
click at [407, 367] on input "Event Name" at bounding box center [492, 366] width 195 height 33
type input "3rd Quarter"
click at [436, 437] on input "2025-09-09" at bounding box center [492, 440] width 195 height 33
type input "[DATE]"
click at [419, 518] on input "Sampling Time" at bounding box center [492, 515] width 195 height 33
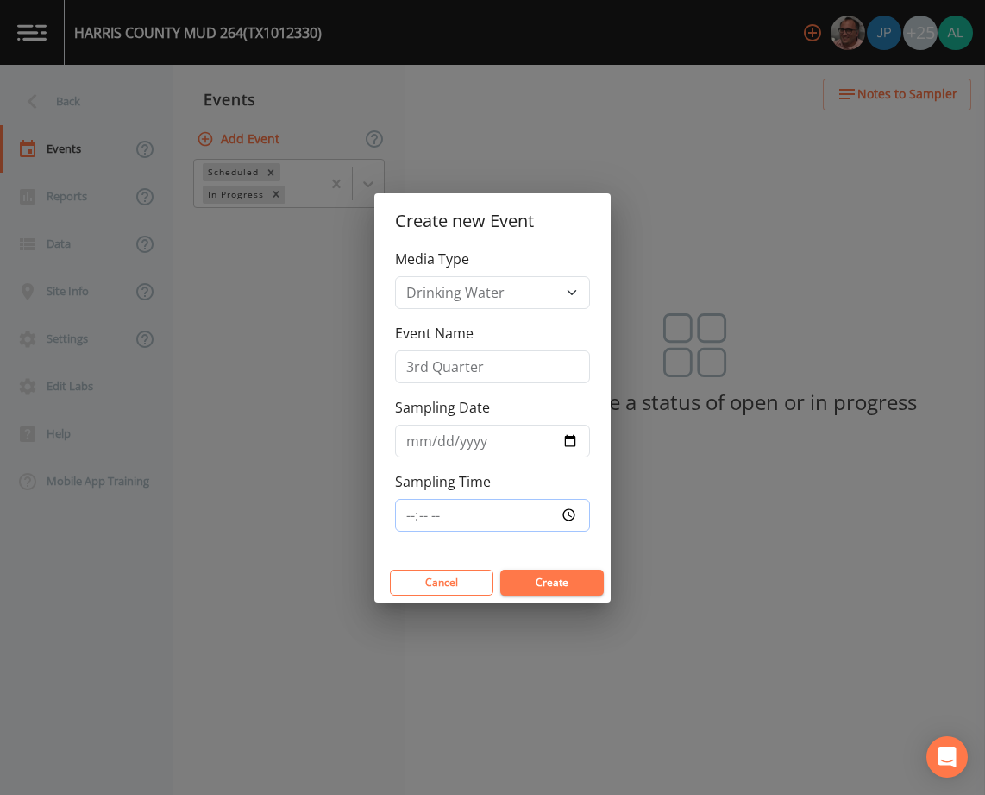
type input "08:30"
click at [500, 569] on button "Create" at bounding box center [552, 582] width 104 height 26
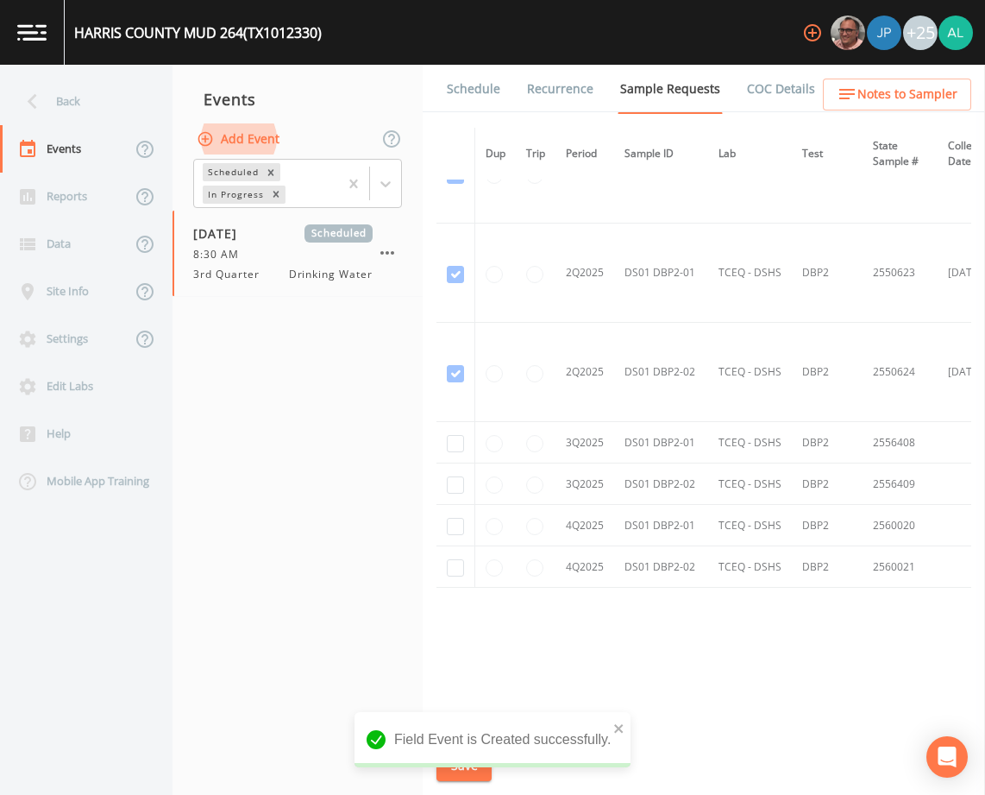
scroll to position [1747, 0]
checkbox input "true"
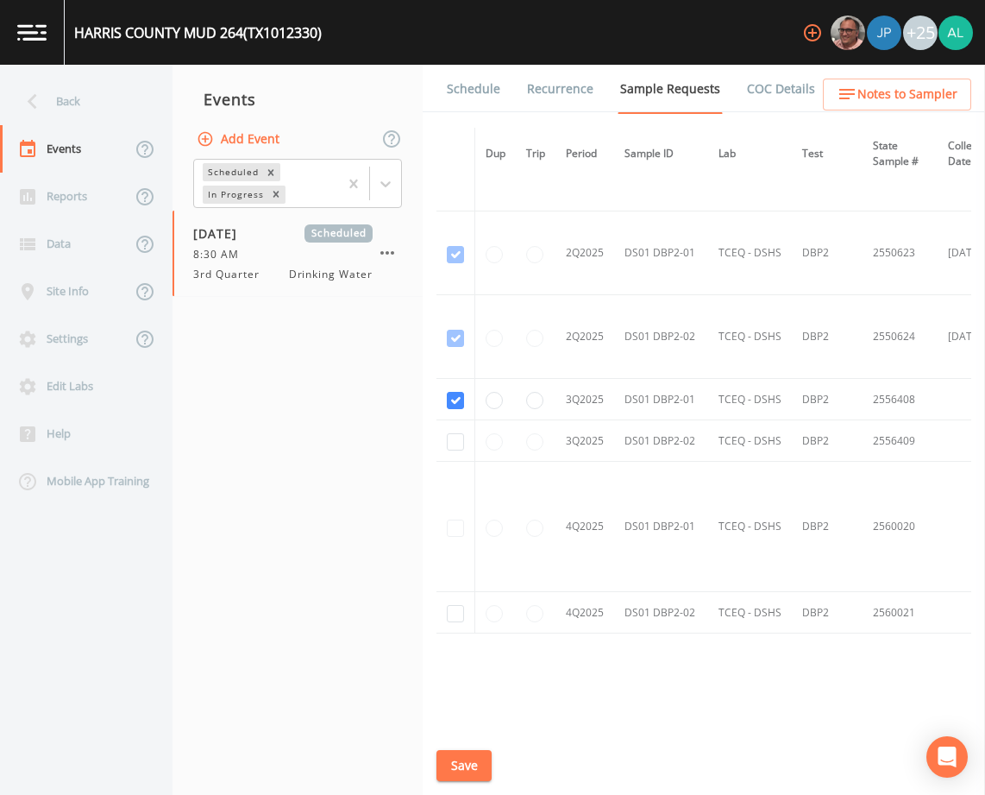
click at [460, 430] on td at bounding box center [456, 440] width 39 height 41
checkbox input "true"
click at [472, 765] on button "Save" at bounding box center [464, 766] width 55 height 32
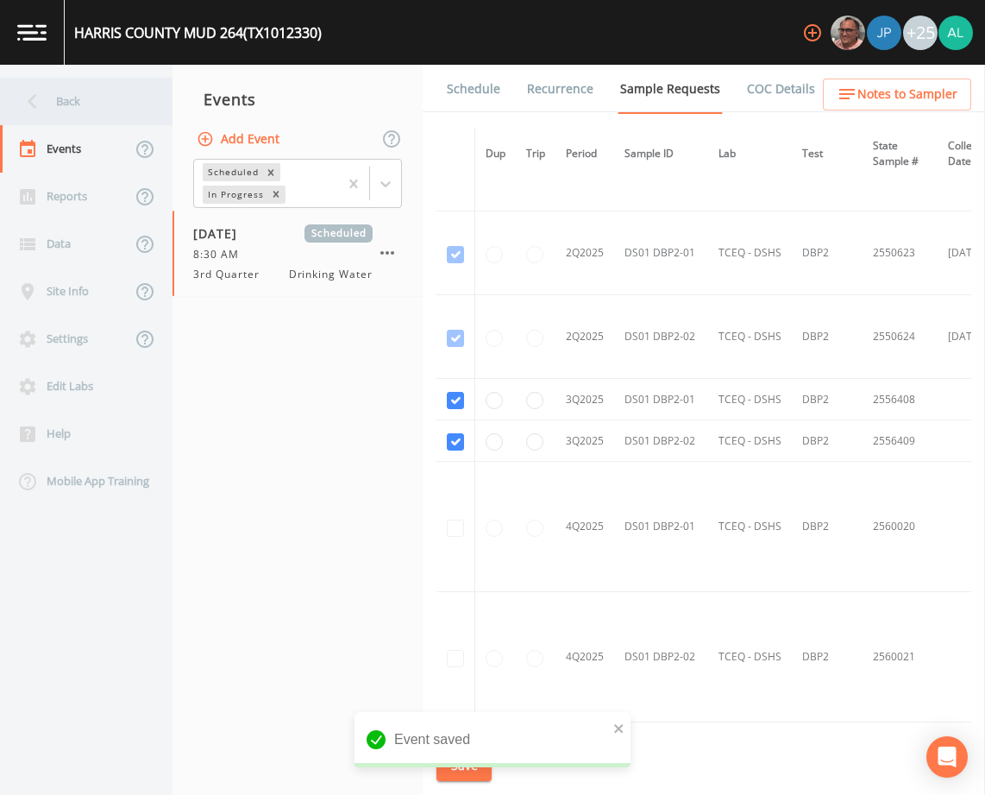
click at [115, 100] on div "Back" at bounding box center [77, 101] width 155 height 47
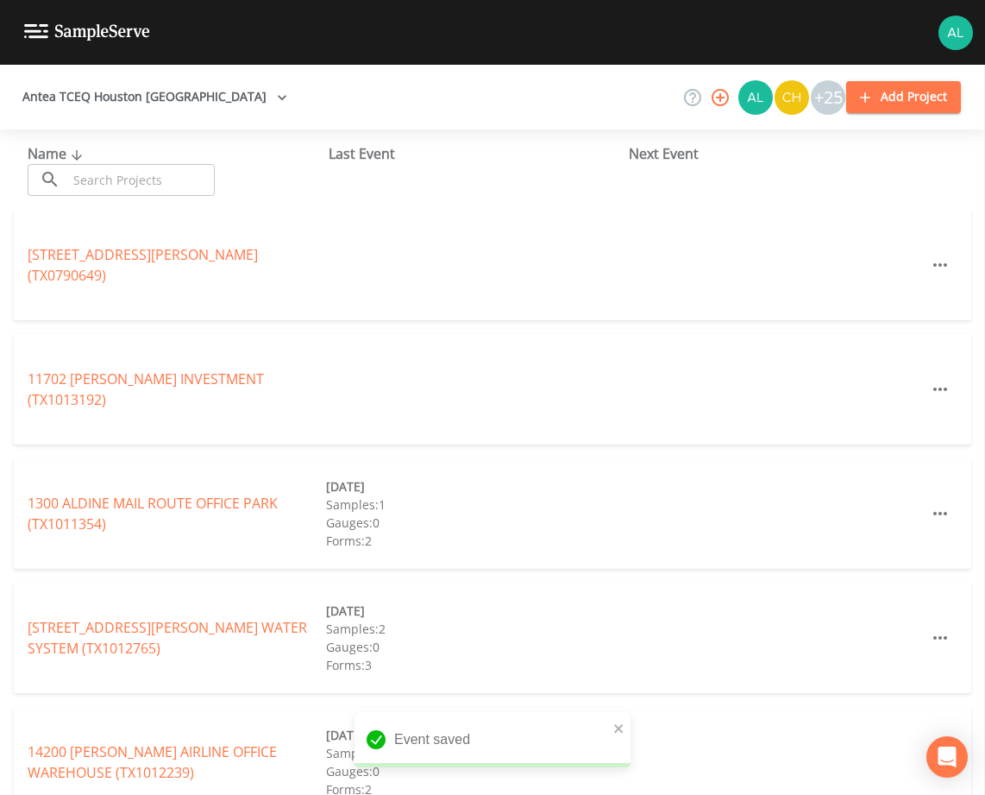
click at [99, 199] on div "Name ​ ​ Last Event Next Event" at bounding box center [492, 169] width 985 height 80
click at [99, 183] on input "text" at bounding box center [141, 180] width 148 height 32
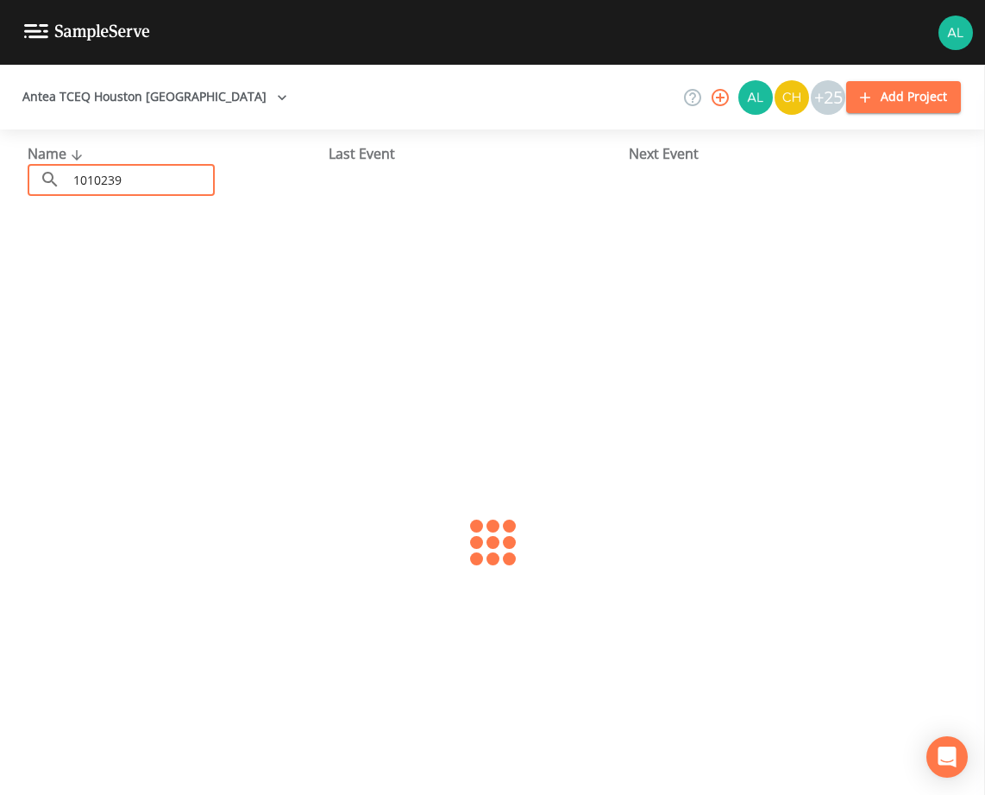
type input "1010239"
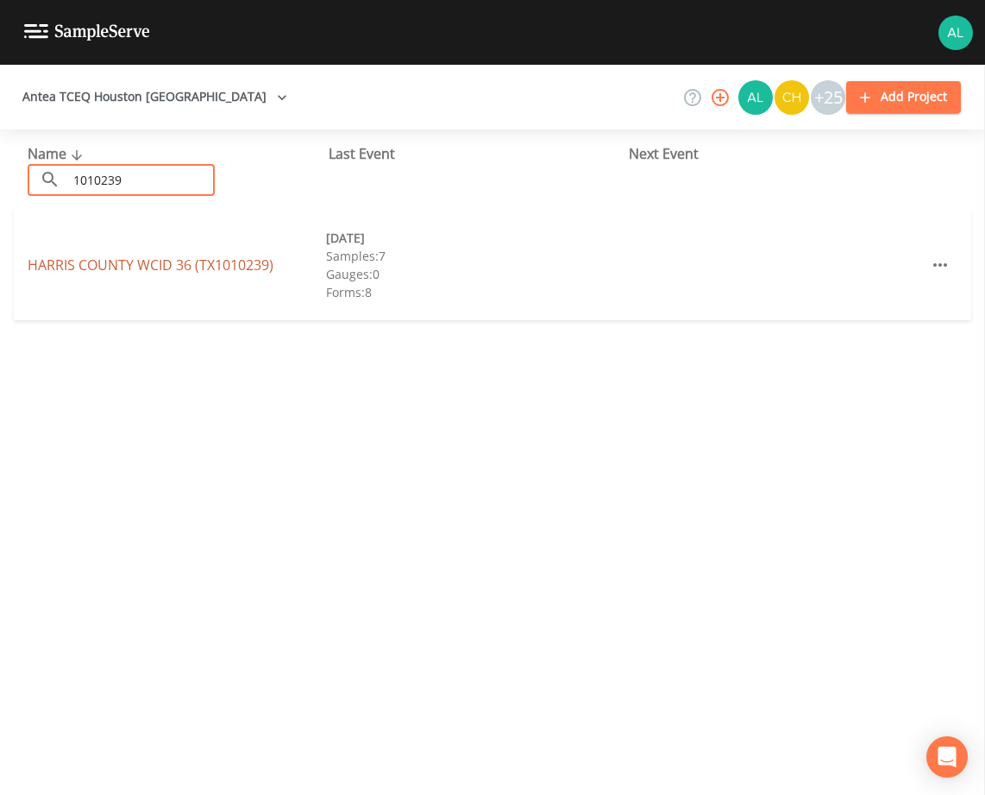
click at [107, 263] on link "HARRIS COUNTY WCID 36 (TX1010239)" at bounding box center [151, 264] width 246 height 19
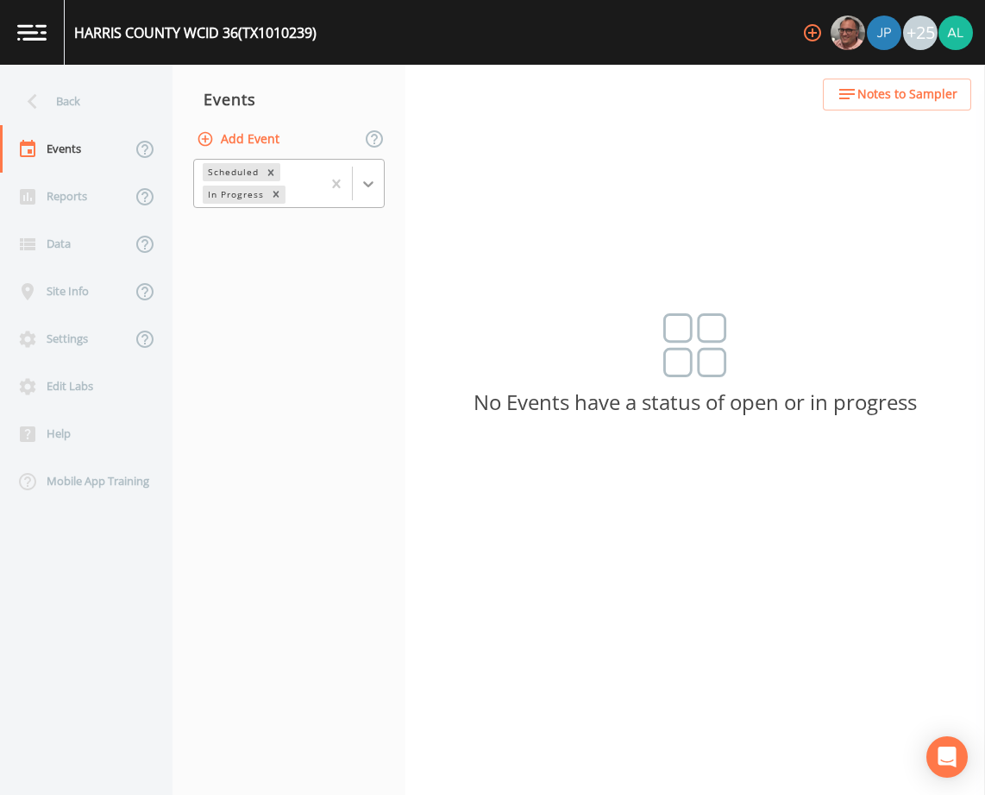
click at [358, 179] on div at bounding box center [368, 183] width 31 height 31
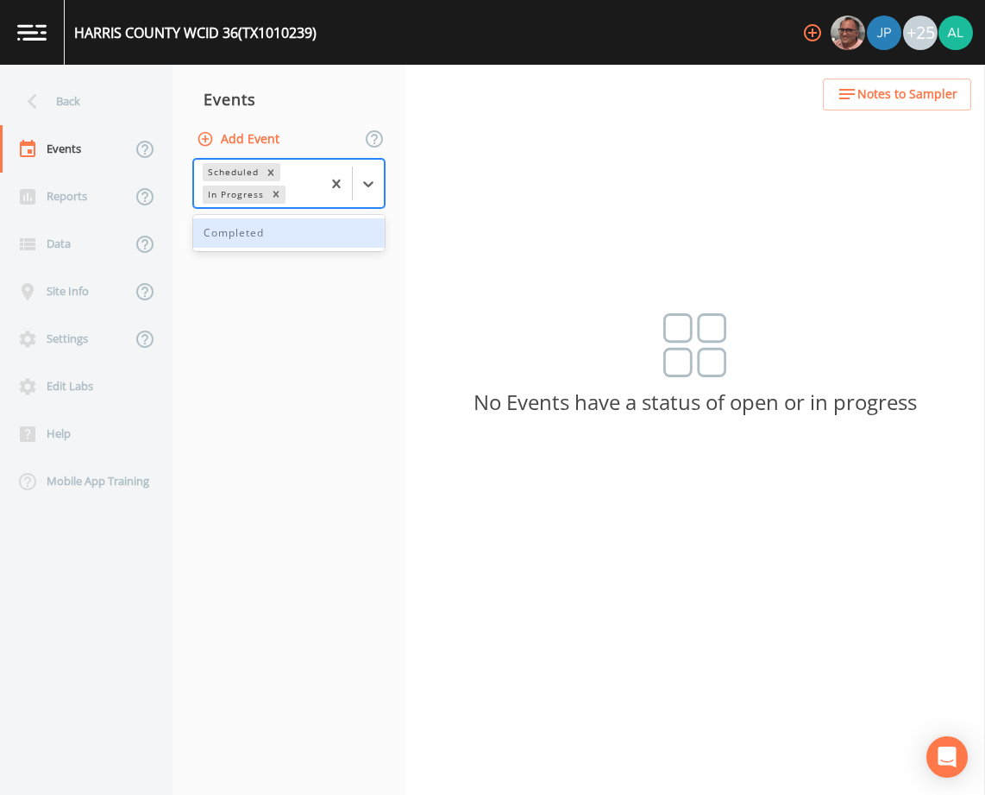
click at [284, 241] on div "Completed" at bounding box center [289, 232] width 192 height 29
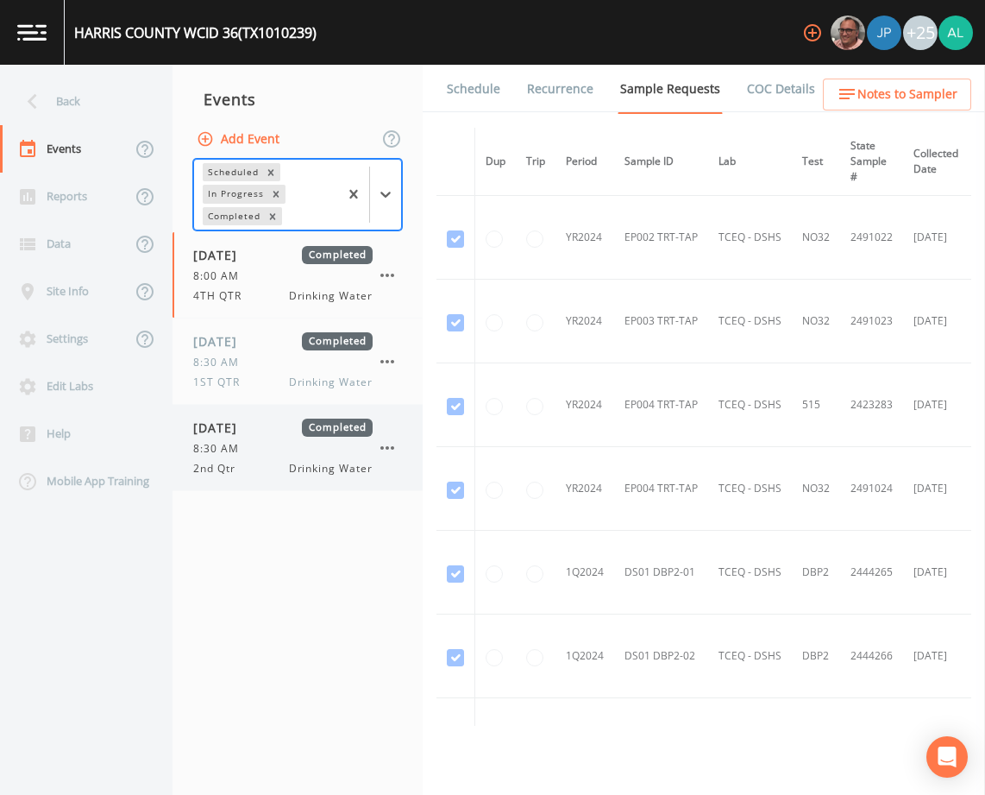
click at [228, 461] on span "2nd Qtr" at bounding box center [219, 469] width 53 height 16
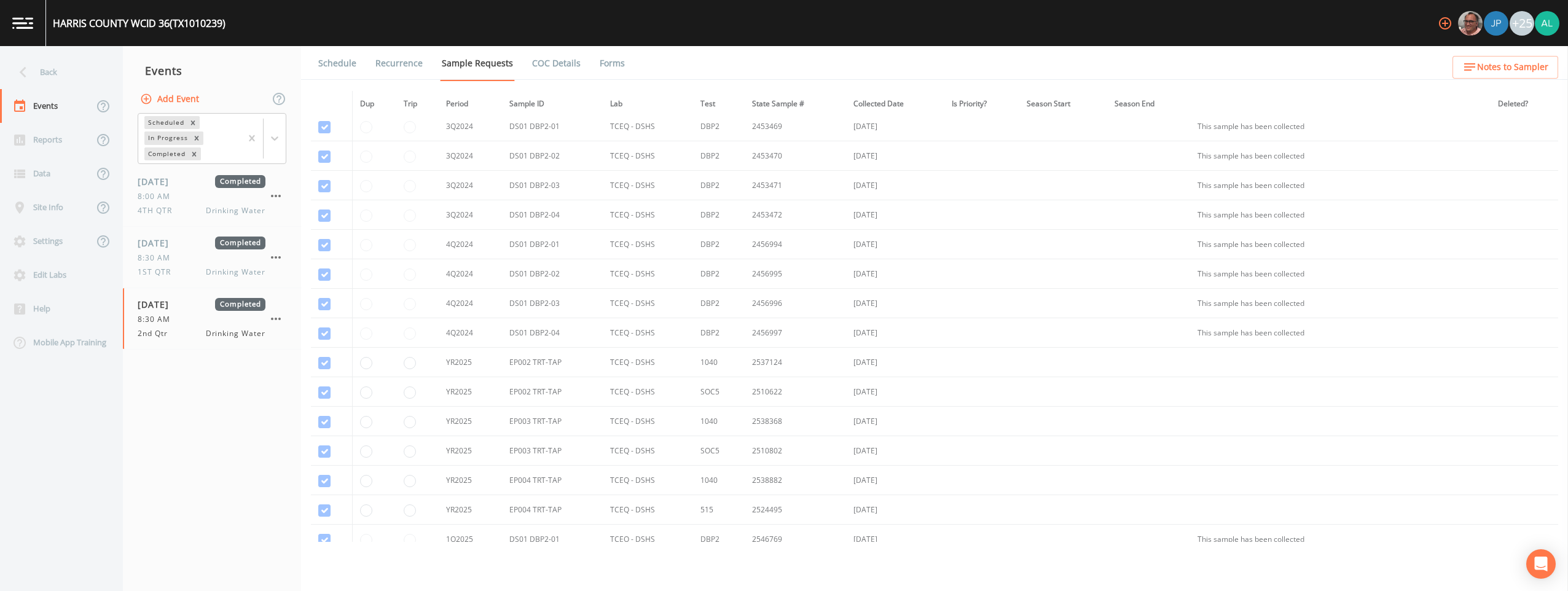
scroll to position [396, 0]
click at [612, 50] on link "Forms" at bounding box center [612, 63] width 29 height 34
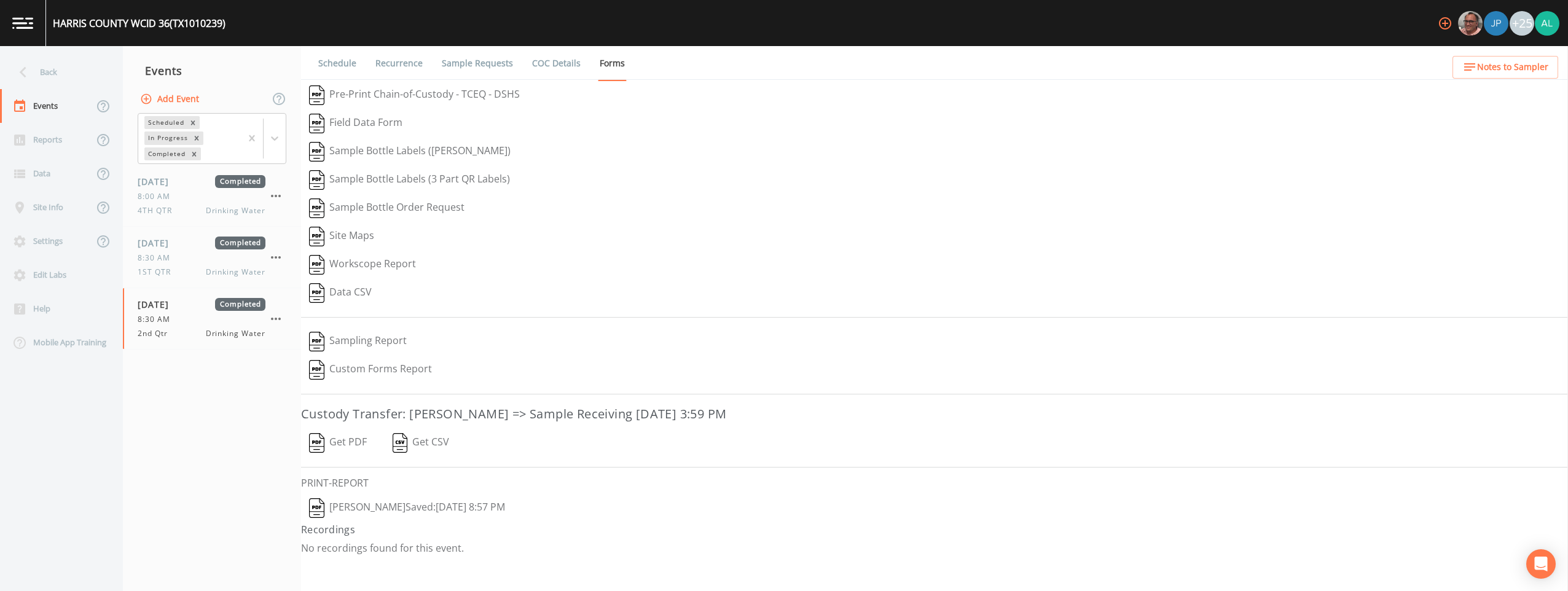
click at [341, 70] on link "Schedule" at bounding box center [337, 63] width 42 height 34
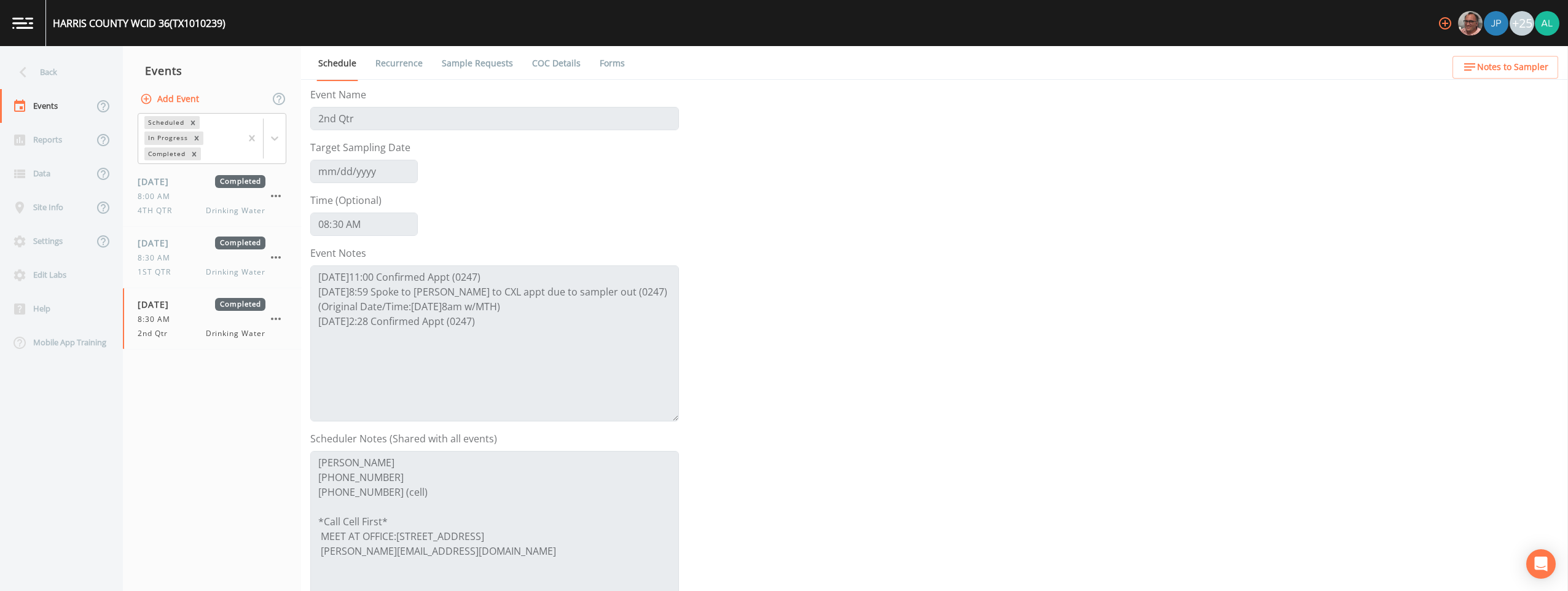
click at [396, 54] on link "Recurrence" at bounding box center [399, 63] width 51 height 34
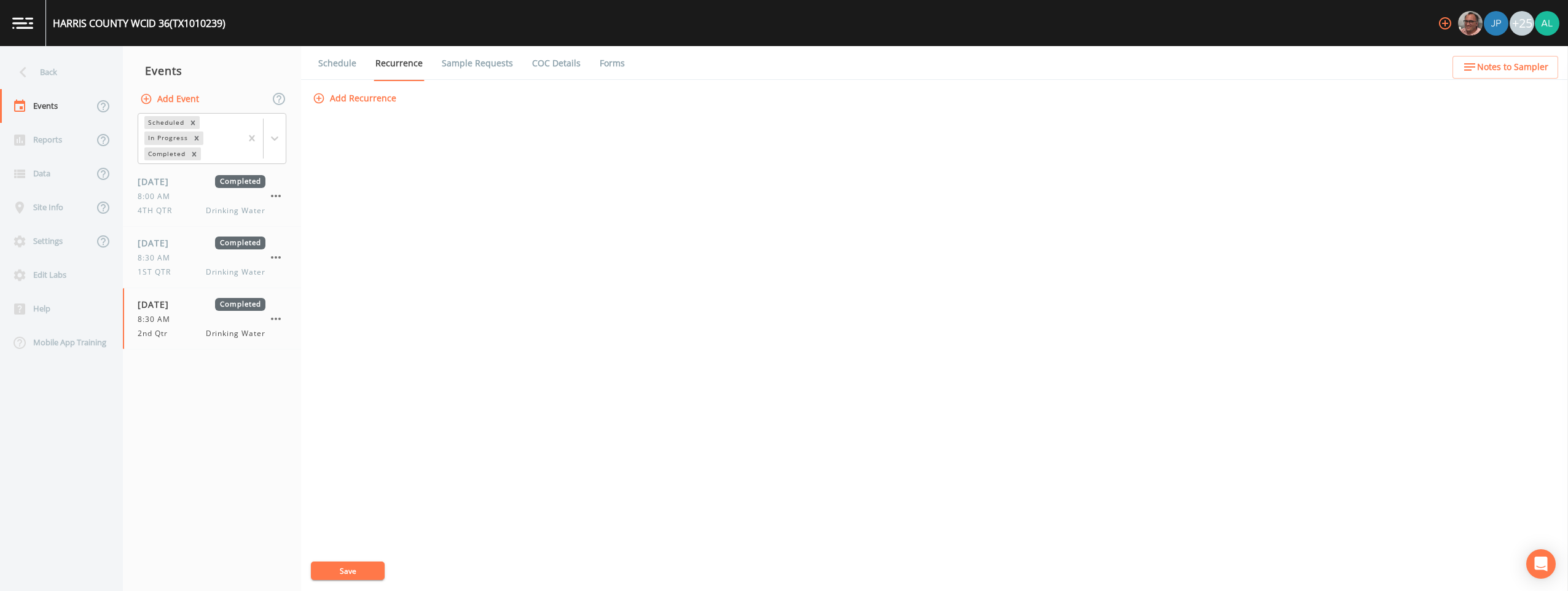
click at [457, 56] on link "Sample Requests" at bounding box center [477, 63] width 75 height 34
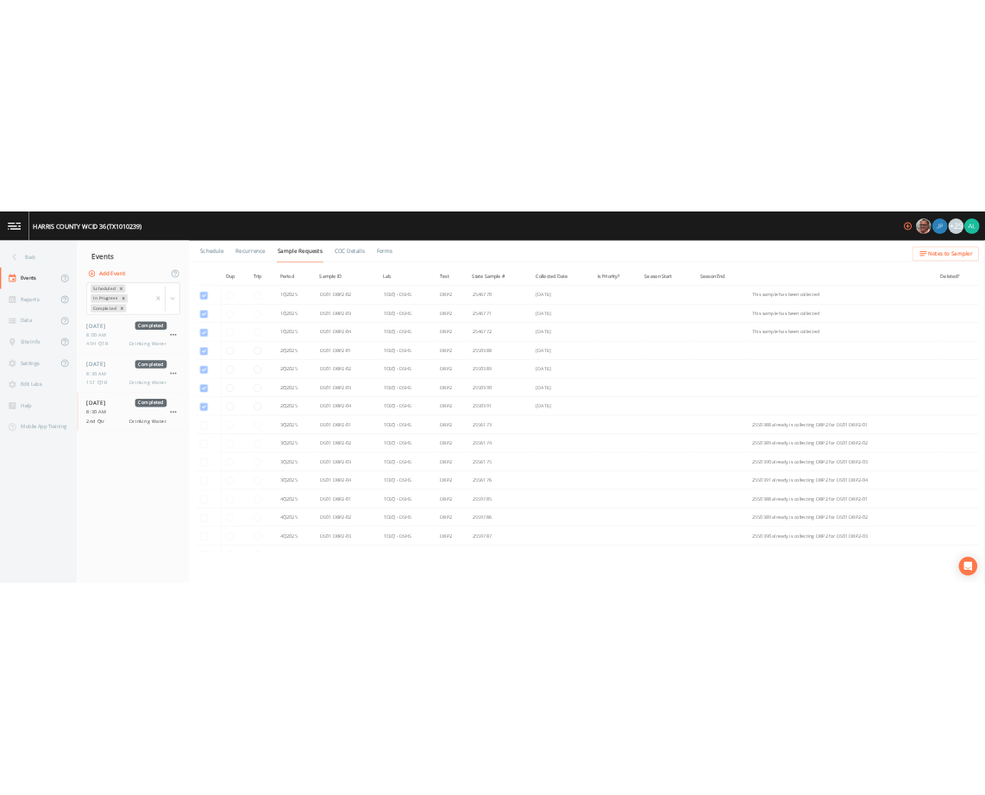
scroll to position [1364, 0]
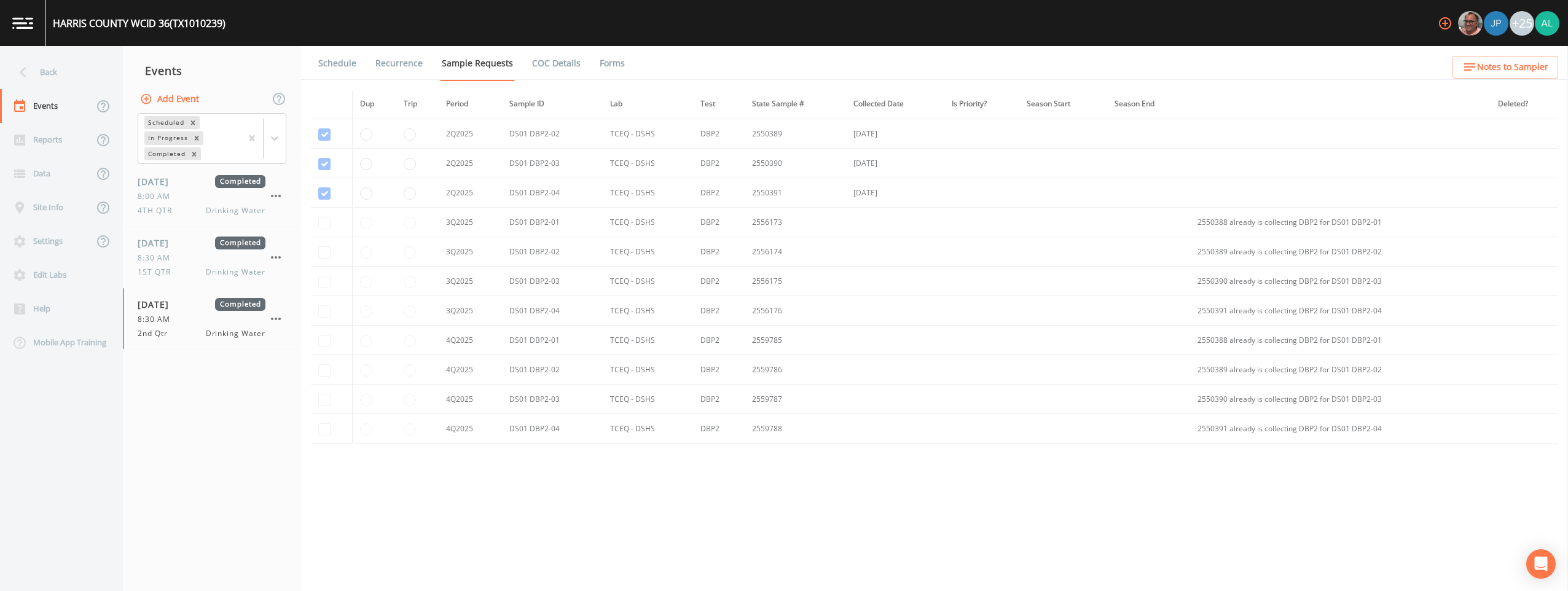
click at [336, 53] on link "Schedule" at bounding box center [337, 63] width 42 height 34
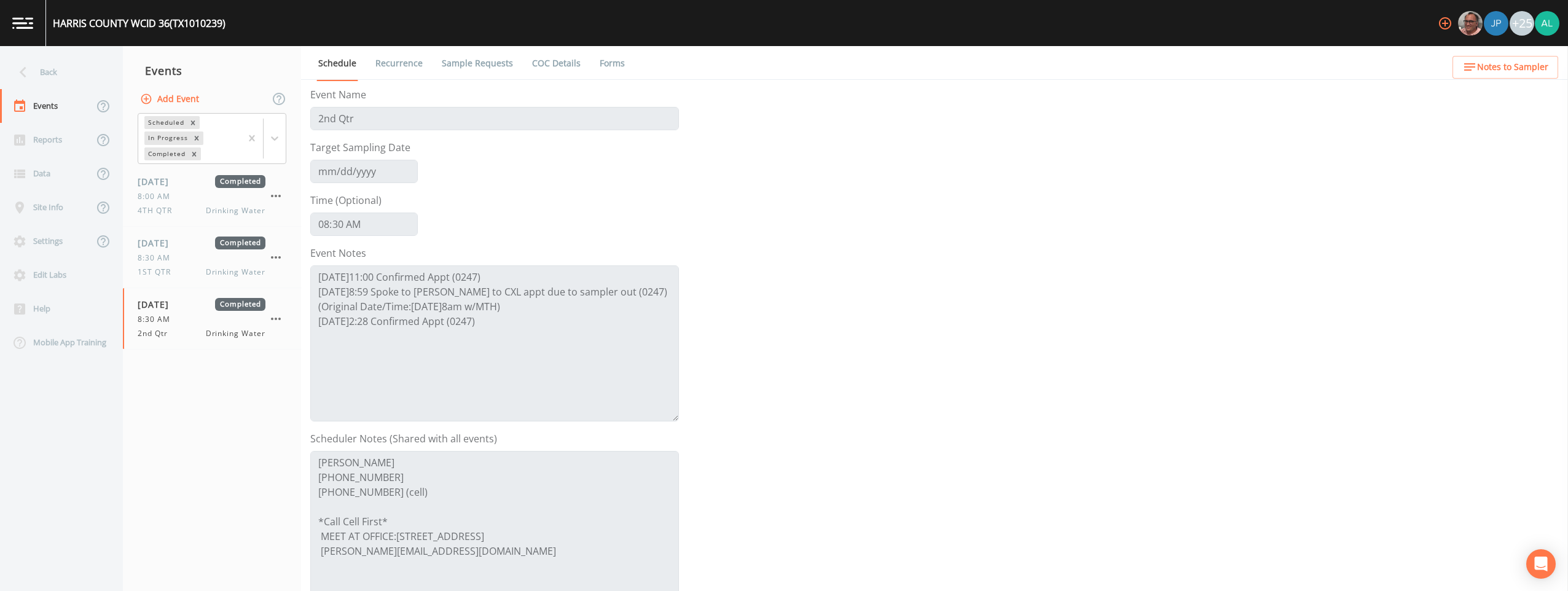
click at [205, 408] on nav "Events Add Event Scheduled In Progress Completed 10/11/2024 Completed 8:00 AM 4…" at bounding box center [212, 318] width 178 height 545
click at [29, 61] on div "Back" at bounding box center [55, 72] width 110 height 33
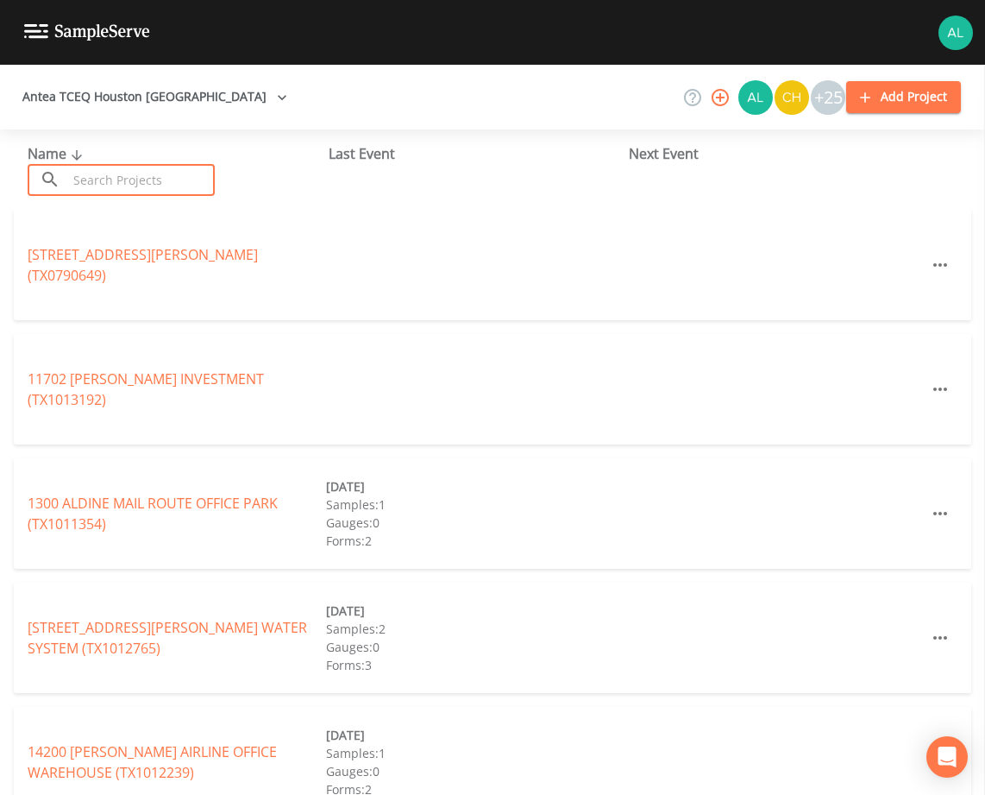
click at [115, 165] on input "text" at bounding box center [141, 180] width 148 height 32
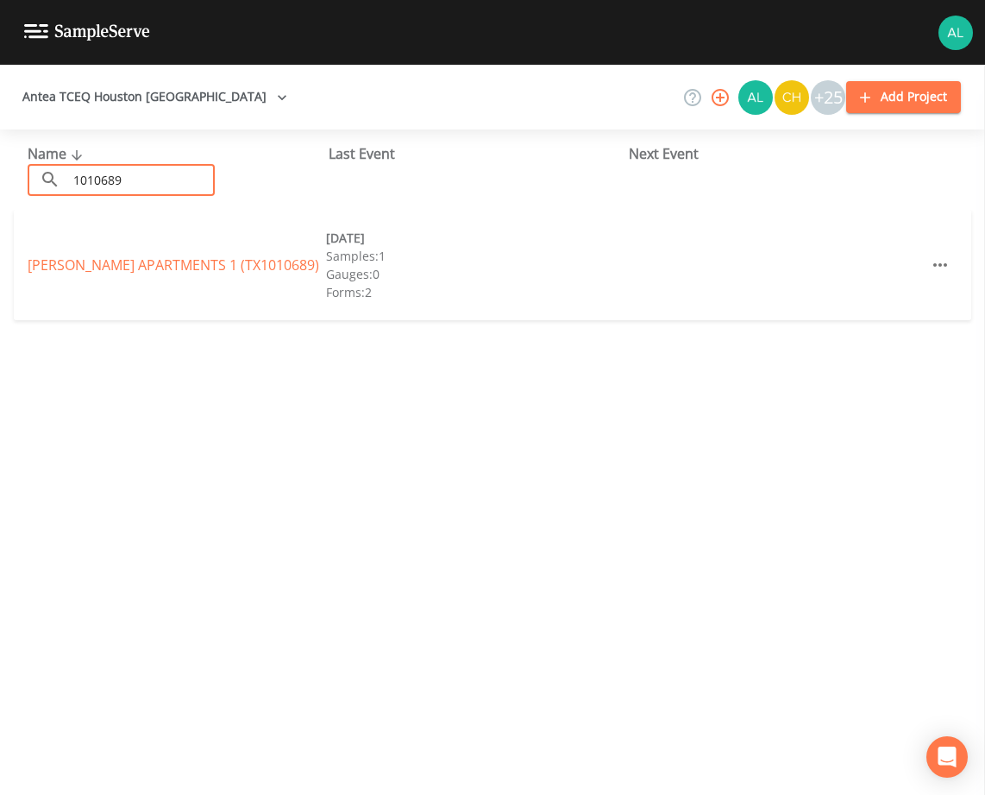
drag, startPoint x: 127, startPoint y: 184, endPoint x: 3, endPoint y: 183, distance: 124.2
click at [3, 183] on div "Name ​ 1010689 ​ Last Event Next Event" at bounding box center [492, 169] width 985 height 80
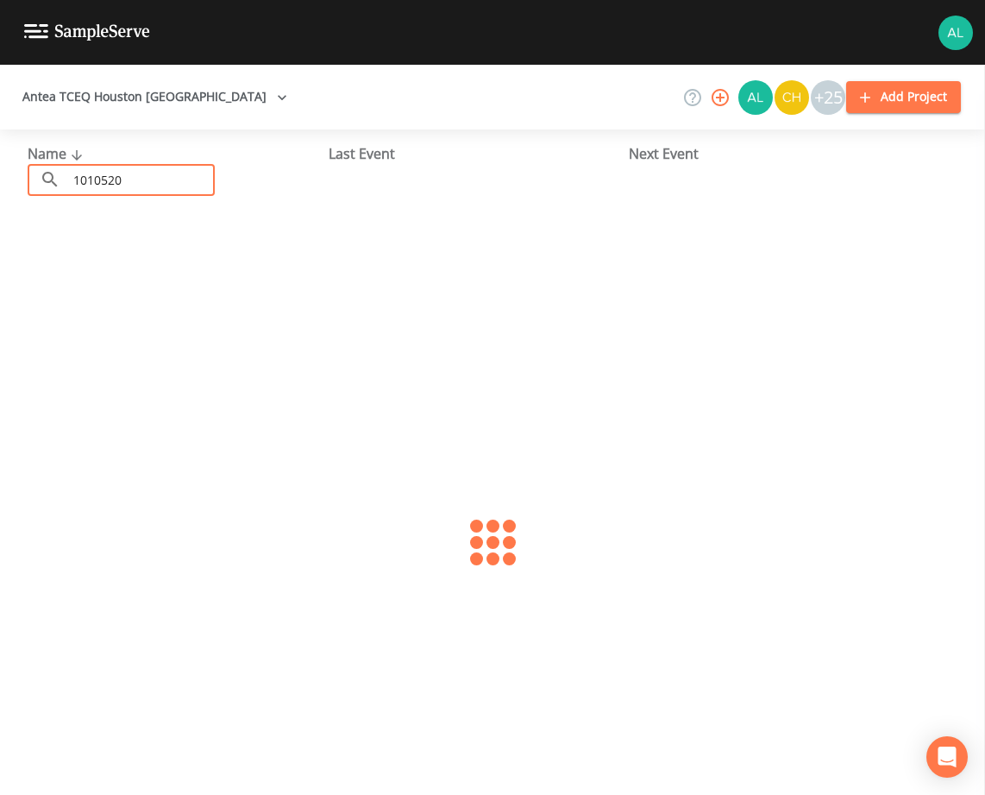
type input "1010520"
click at [95, 245] on link "ROYAL COACH [GEOGRAPHIC_DATA] (TX1010520)" at bounding box center [150, 265] width 245 height 40
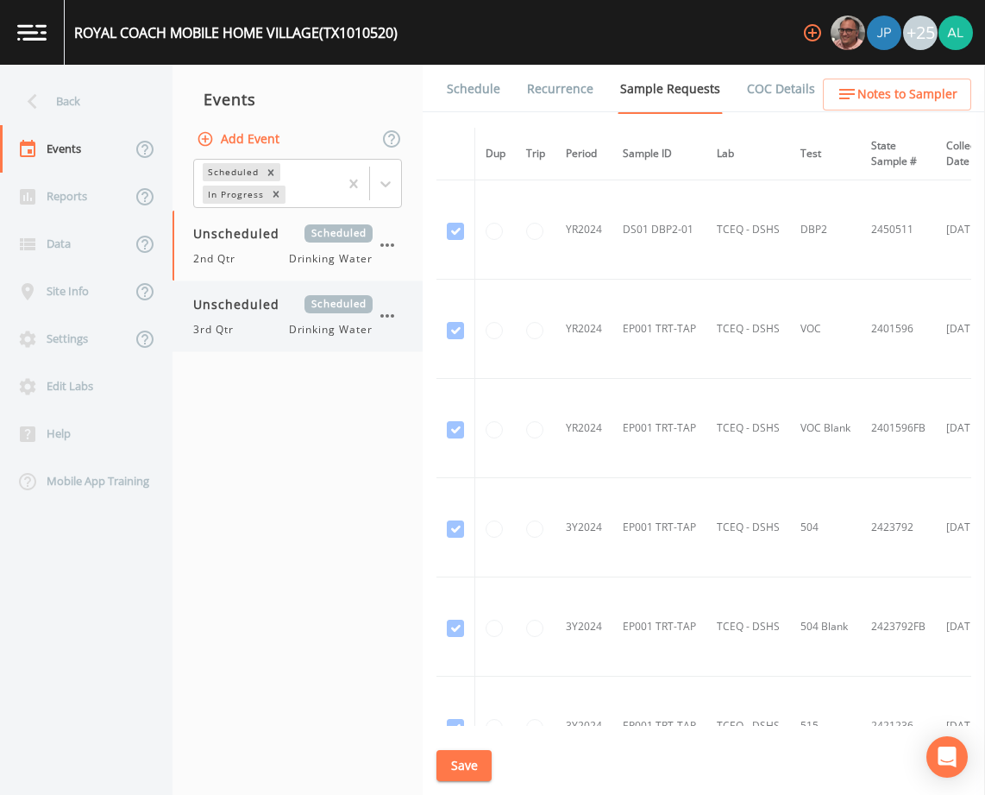
click at [258, 317] on div "Unscheduled Scheduled 3rd Qtr Drinking Water" at bounding box center [282, 316] width 179 height 42
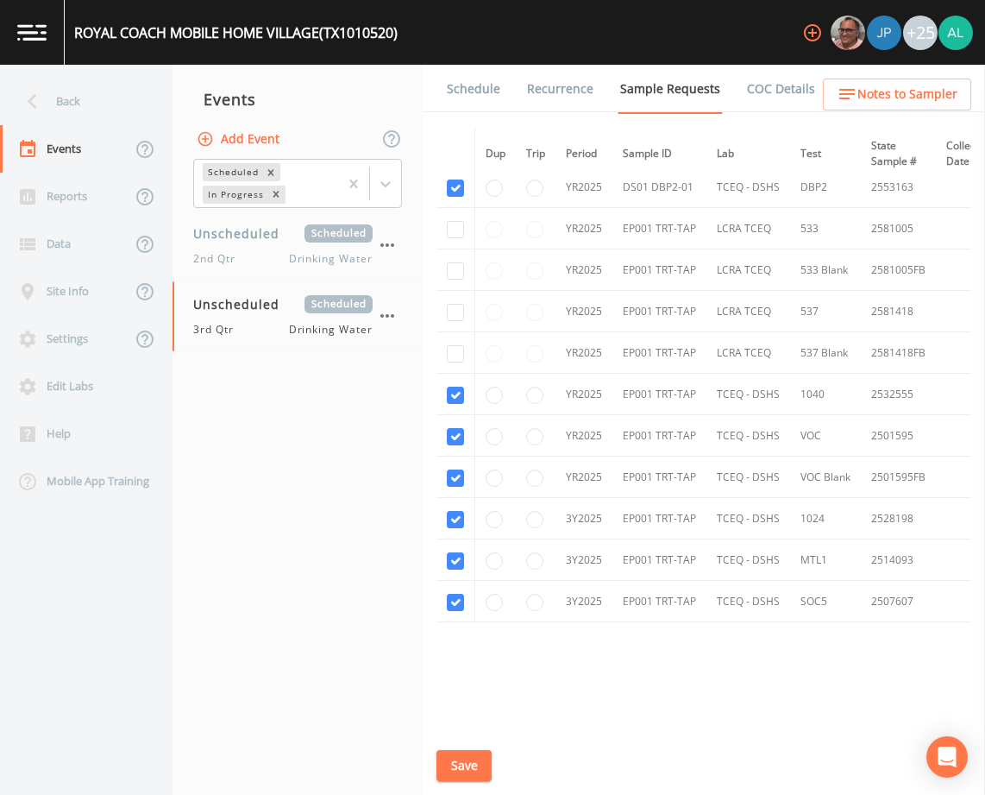
scroll to position [945, 0]
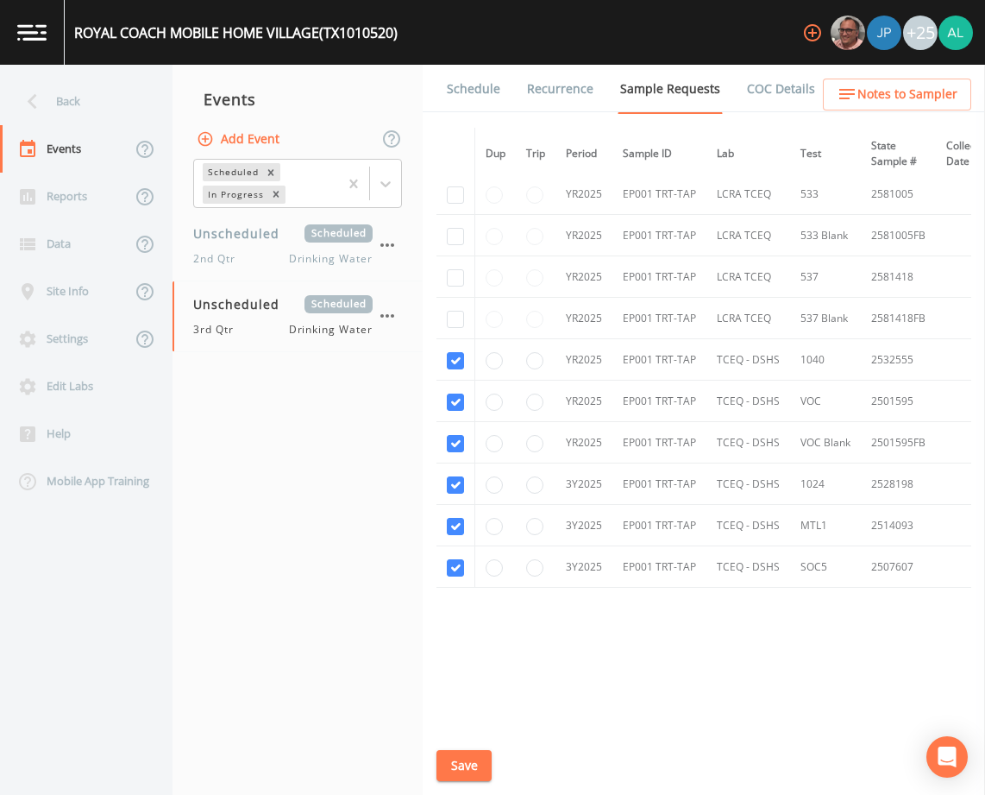
click at [463, 768] on button "Save" at bounding box center [464, 766] width 55 height 32
click at [458, 88] on link "Schedule" at bounding box center [473, 89] width 59 height 48
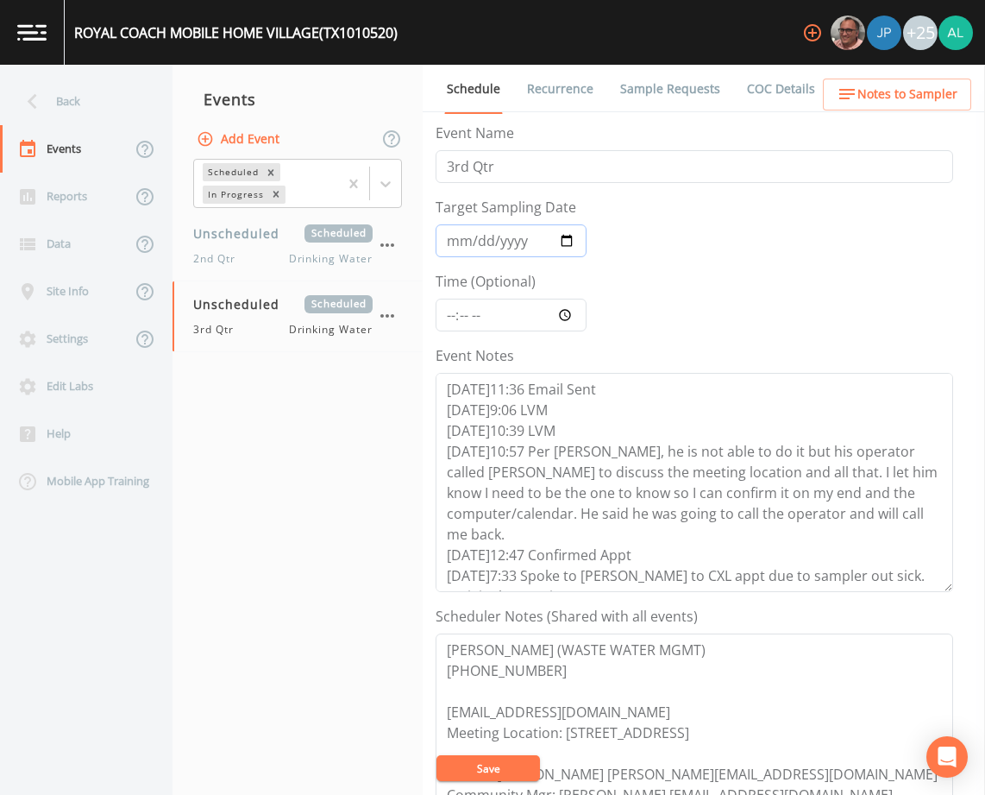
click at [443, 246] on input "Target Sampling Date" at bounding box center [511, 240] width 151 height 33
type input "[DATE]"
click at [436, 311] on input "Time (Optional)" at bounding box center [511, 314] width 151 height 33
type input "08:30"
click at [437, 755] on button "Save" at bounding box center [489, 768] width 104 height 26
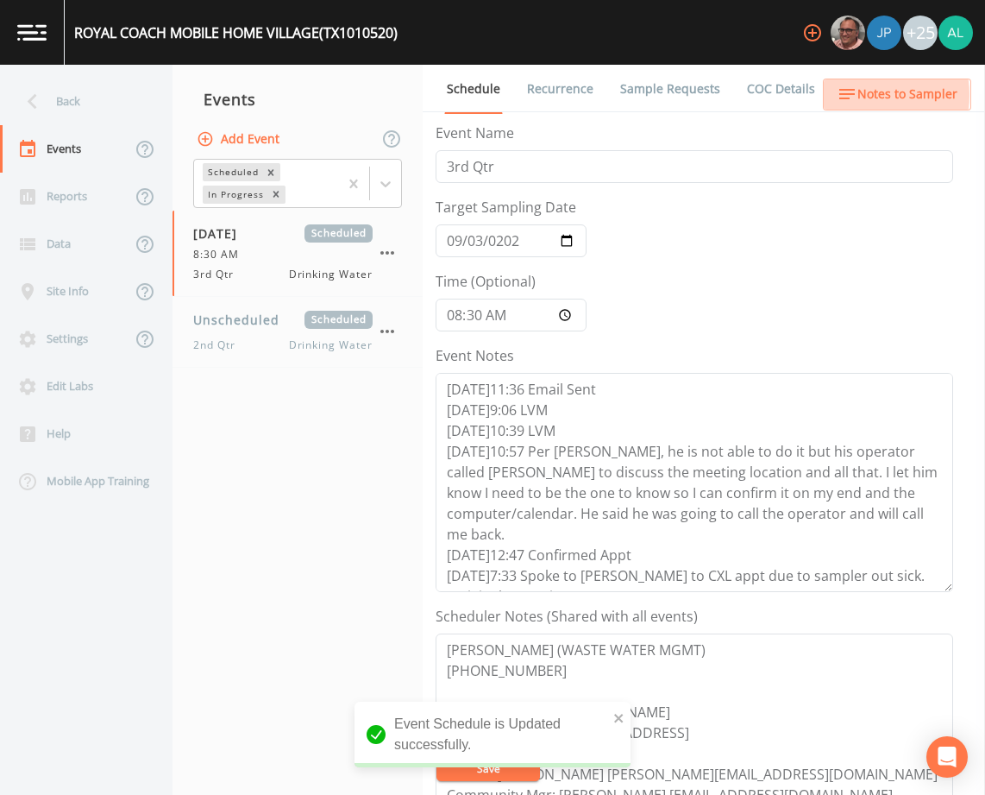
click at [859, 95] on span "Notes to Sampler" at bounding box center [907, 95] width 100 height 22
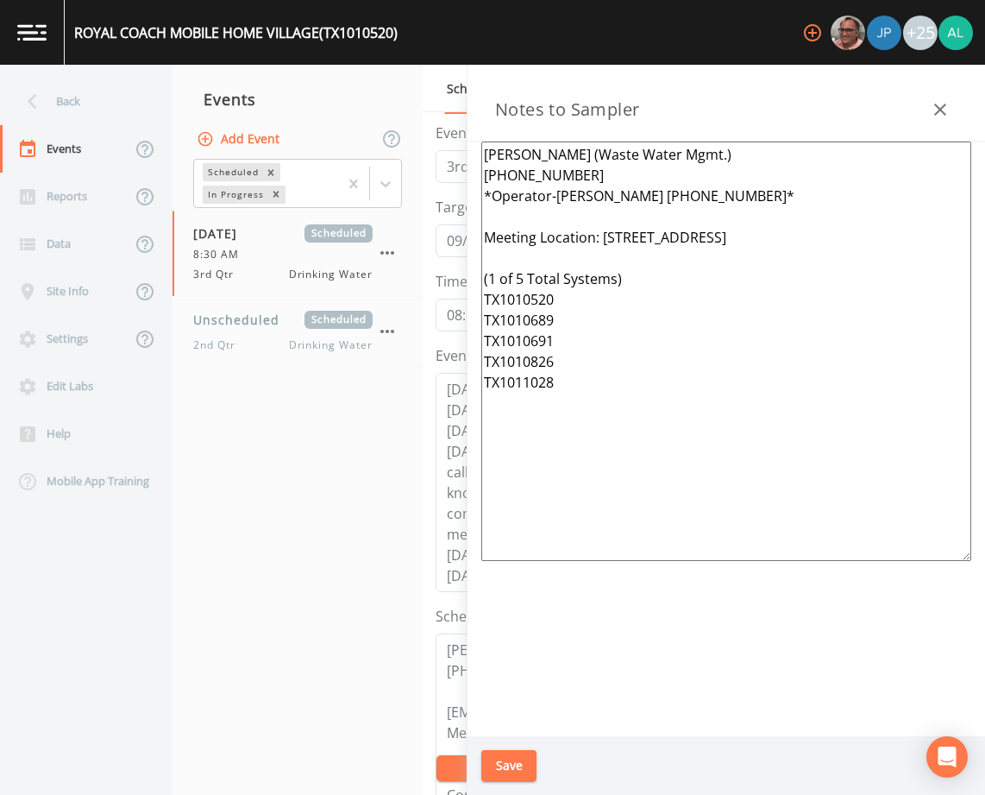
drag, startPoint x: 559, startPoint y: 369, endPoint x: 465, endPoint y: 369, distance: 94.0
click at [465, 369] on div "Back Events Reports Data Site Info Settings Edit Labs Help Mobile App Training …" at bounding box center [492, 430] width 985 height 730
drag, startPoint x: 575, startPoint y: 398, endPoint x: 524, endPoint y: 391, distance: 51.4
click at [524, 391] on textarea "Eric Drewa (Waste Water Mgmt.) 713-526-9740 *Operator-Stephen 713-870-5091* Mee…" at bounding box center [726, 350] width 490 height 419
click at [573, 382] on textarea "Eric Drewa (Waste Water Mgmt.) 713-526-9740 *Operator-Stephen 713-870-5091* Mee…" at bounding box center [726, 350] width 490 height 419
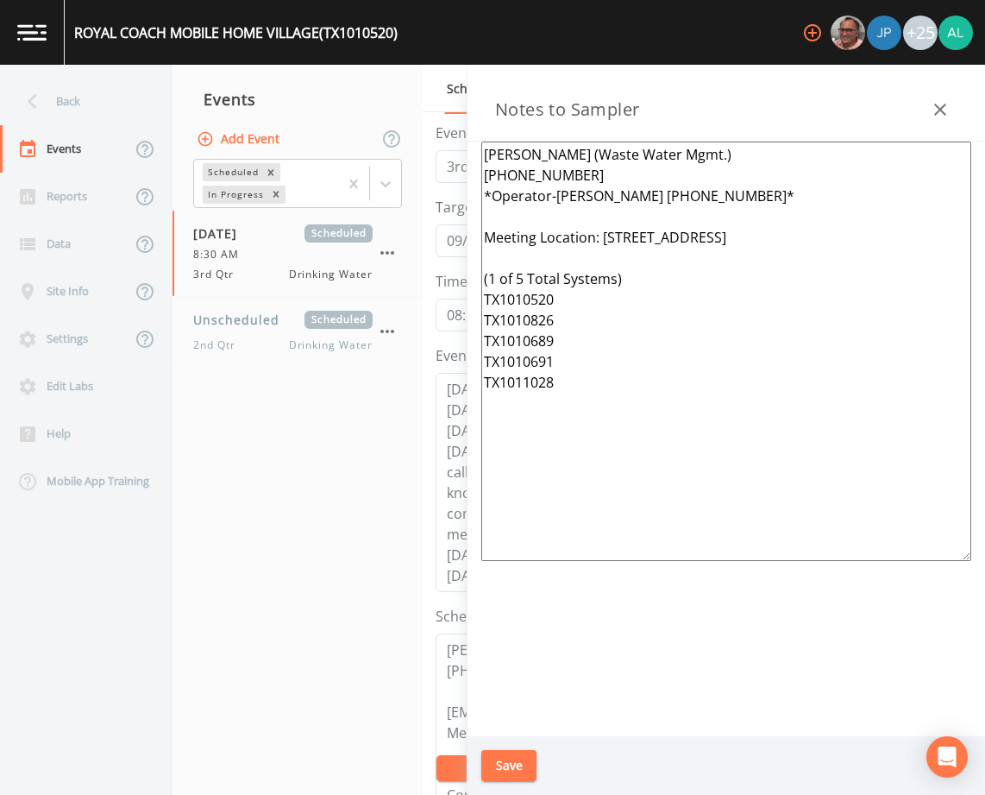
click at [579, 383] on textarea "Eric Drewa (Waste Water Mgmt.) 713-526-9740 *Operator-Stephen 713-870-5091* Mee…" at bounding box center [726, 350] width 490 height 419
drag, startPoint x: 687, startPoint y: 554, endPoint x: 471, endPoint y: 146, distance: 461.5
click at [399, 110] on div "Back Events Reports Data Site Info Settings Edit Labs Help Mobile App Training …" at bounding box center [492, 430] width 985 height 730
type textarea "[PERSON_NAME] (Waste Water Mgmt.) [PHONE_NUMBER] *Operator-[PERSON_NAME] [PHONE…"
click at [510, 763] on button "Save" at bounding box center [508, 766] width 55 height 32
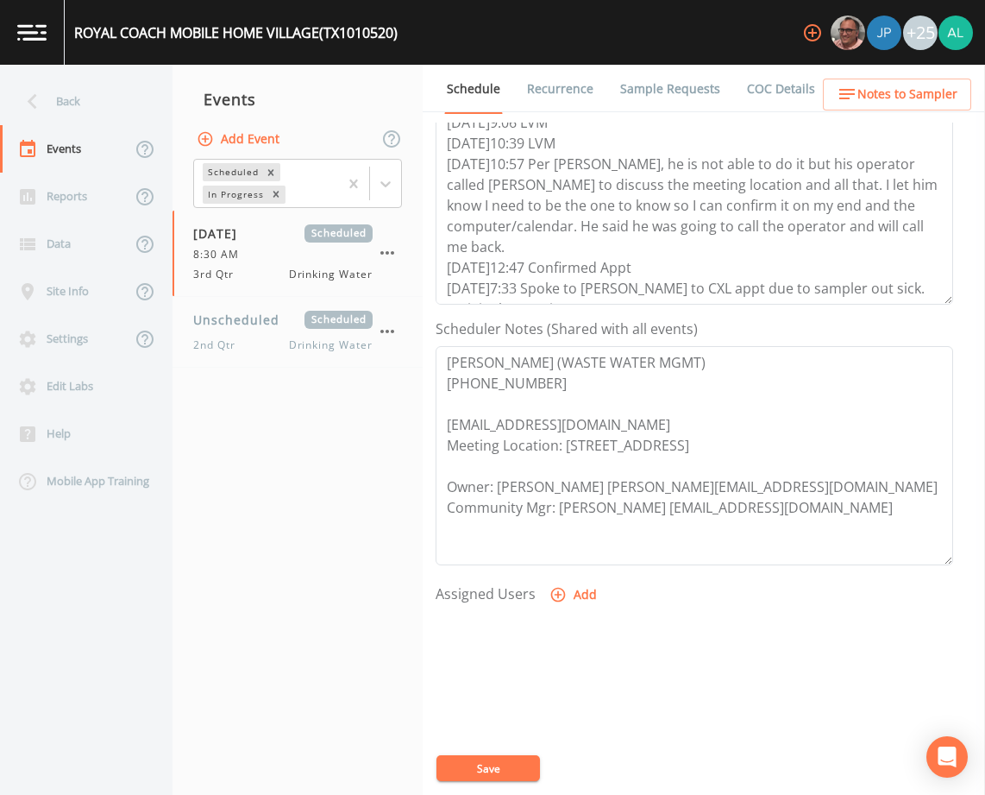
scroll to position [345, 0]
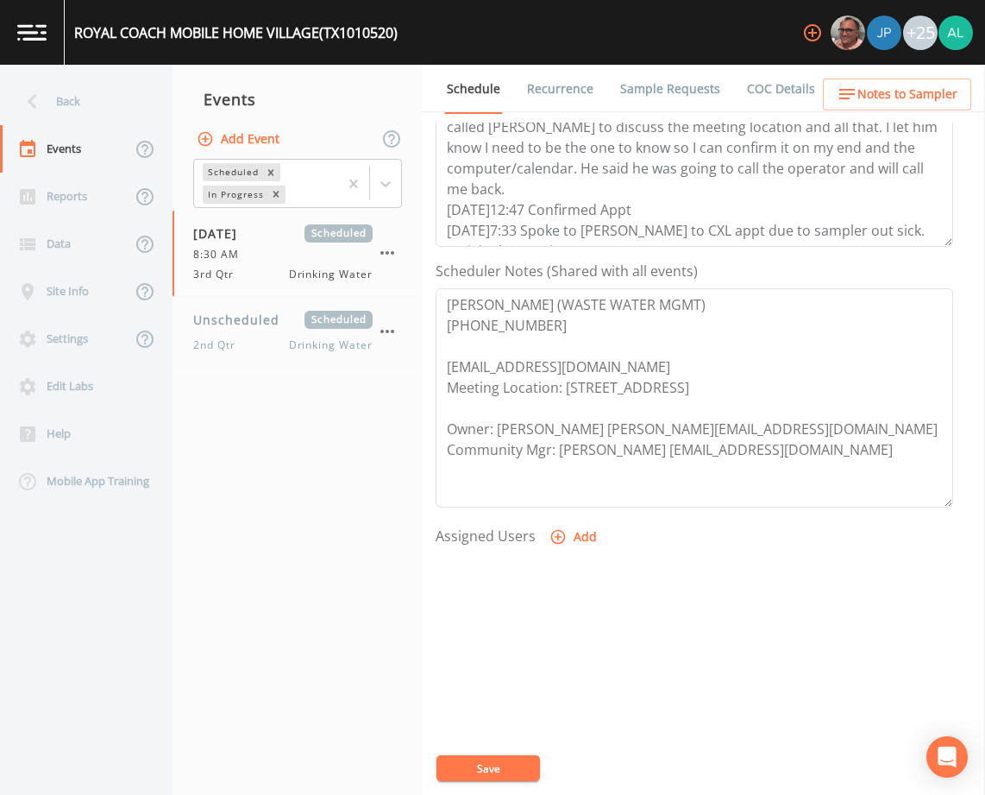
click at [498, 759] on button "Save" at bounding box center [489, 768] width 104 height 26
click at [97, 94] on div "Back" at bounding box center [77, 101] width 155 height 47
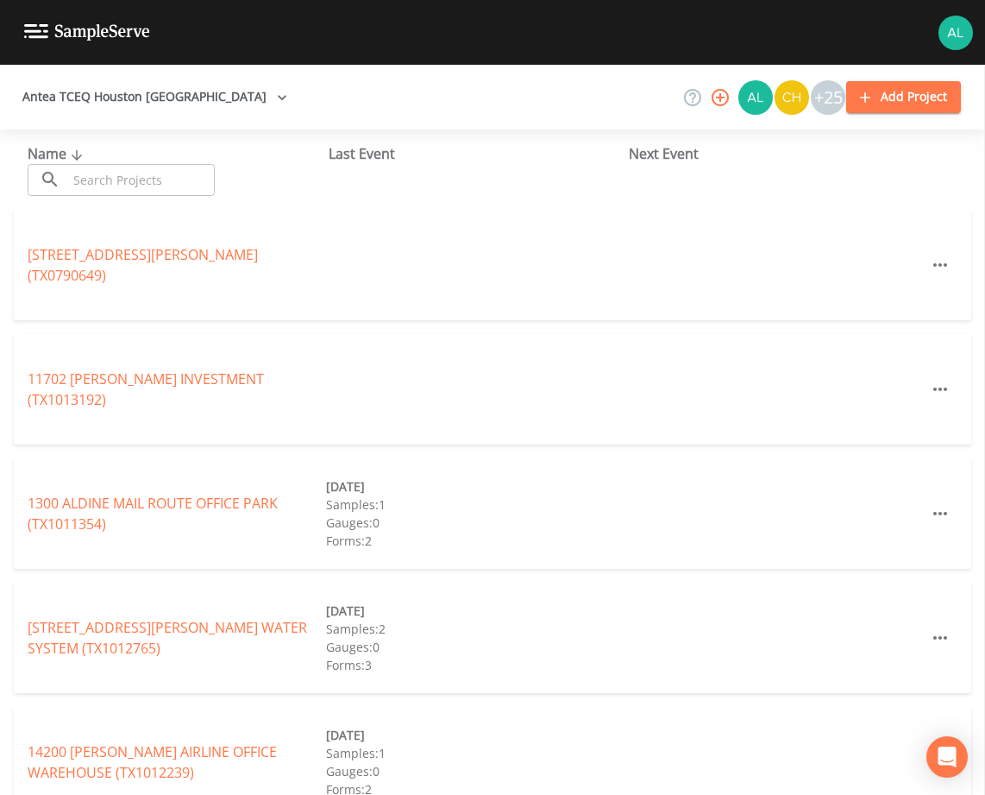
click at [115, 187] on input "text" at bounding box center [141, 180] width 148 height 32
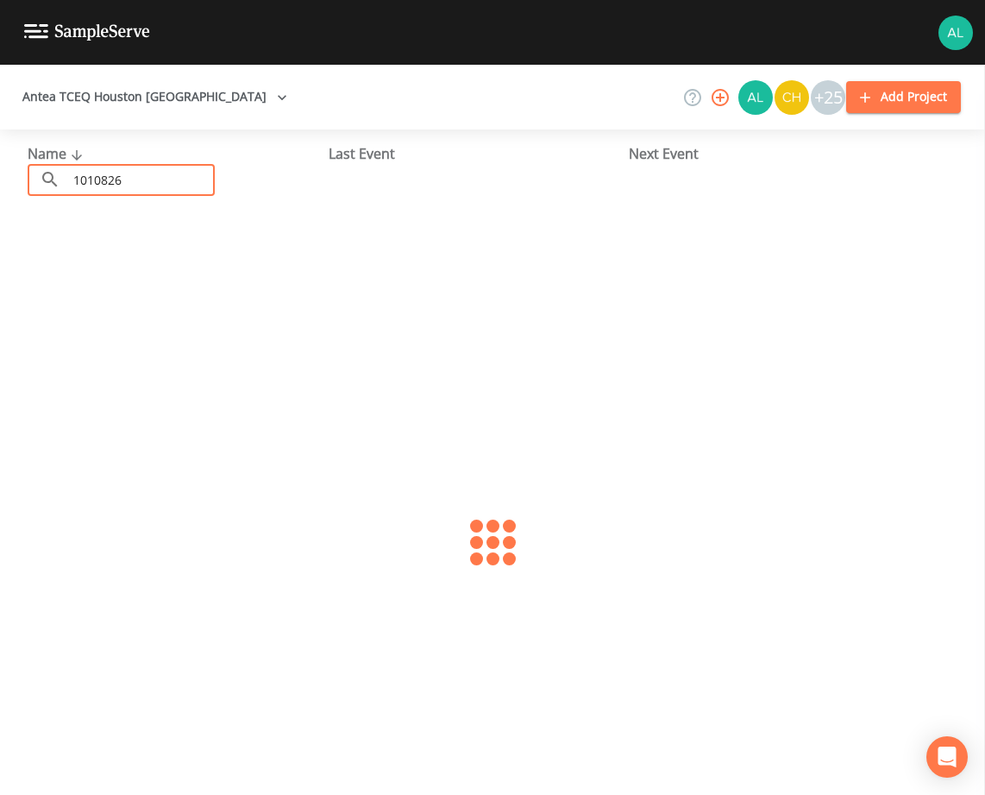
type input "1010826"
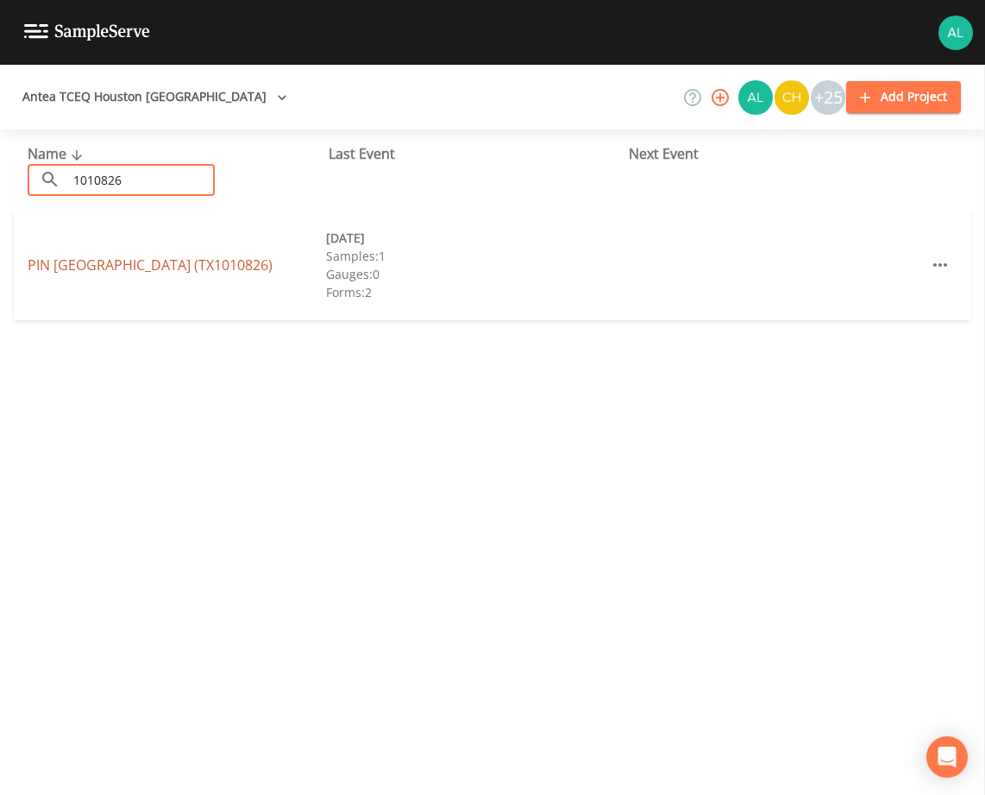
click at [104, 261] on link "PIN [GEOGRAPHIC_DATA] (TX1010826)" at bounding box center [150, 264] width 245 height 19
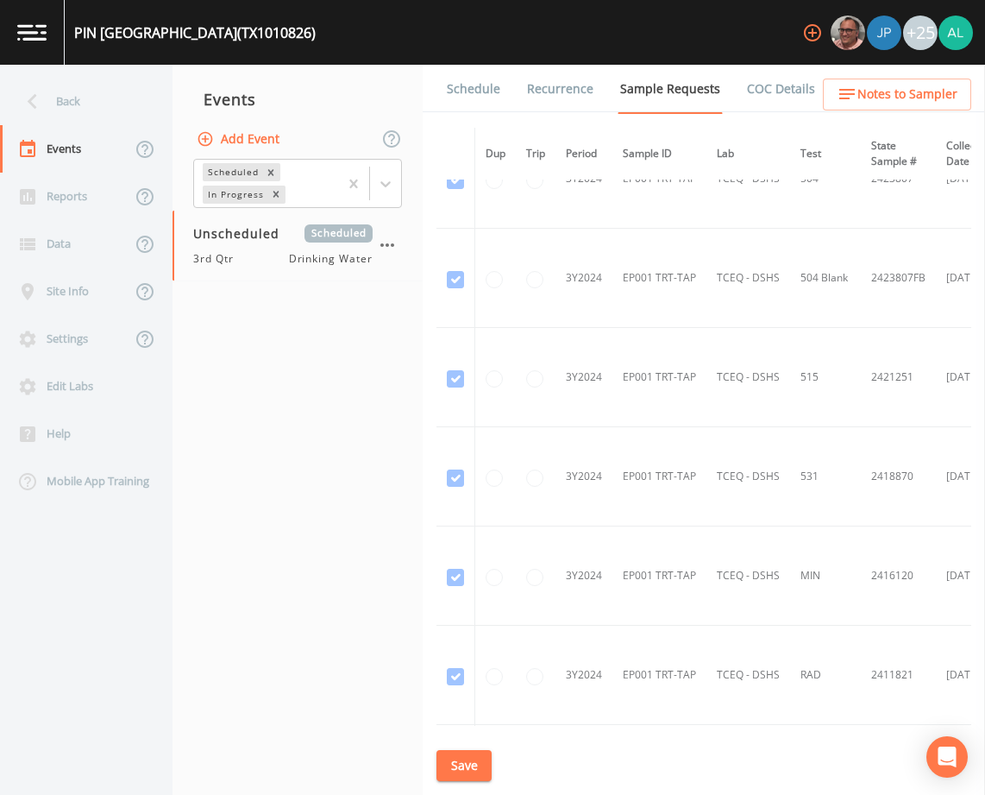
scroll to position [246, 0]
click at [474, 769] on button "Save" at bounding box center [464, 766] width 55 height 32
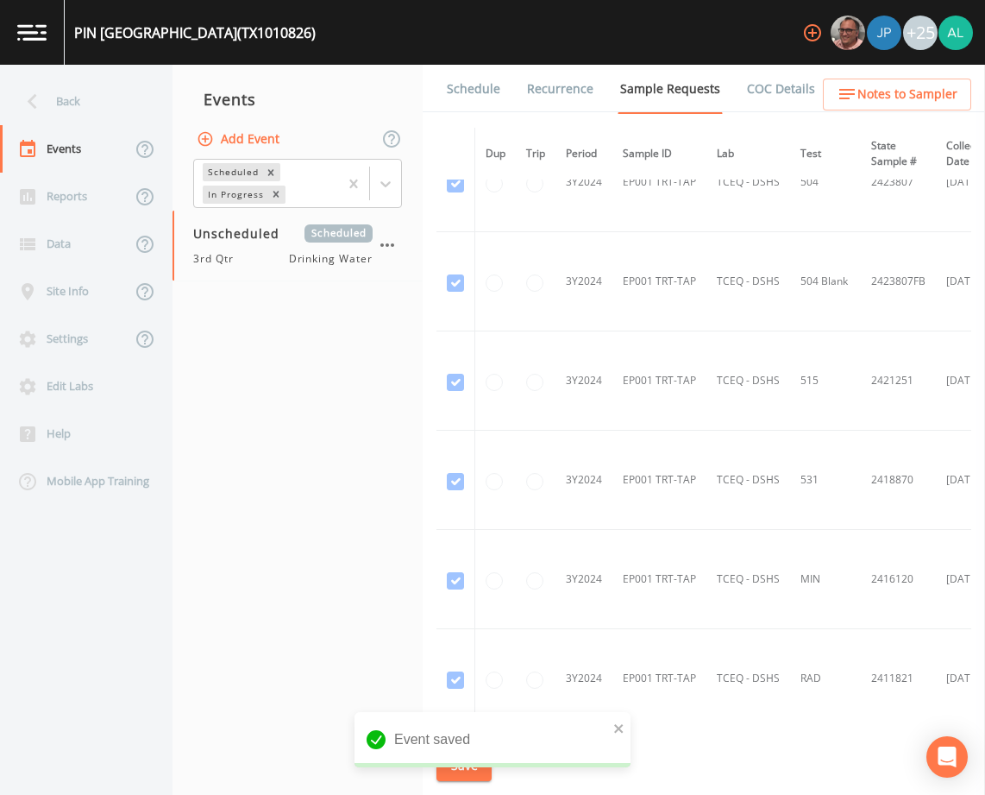
click at [468, 74] on link "Schedule" at bounding box center [473, 89] width 59 height 48
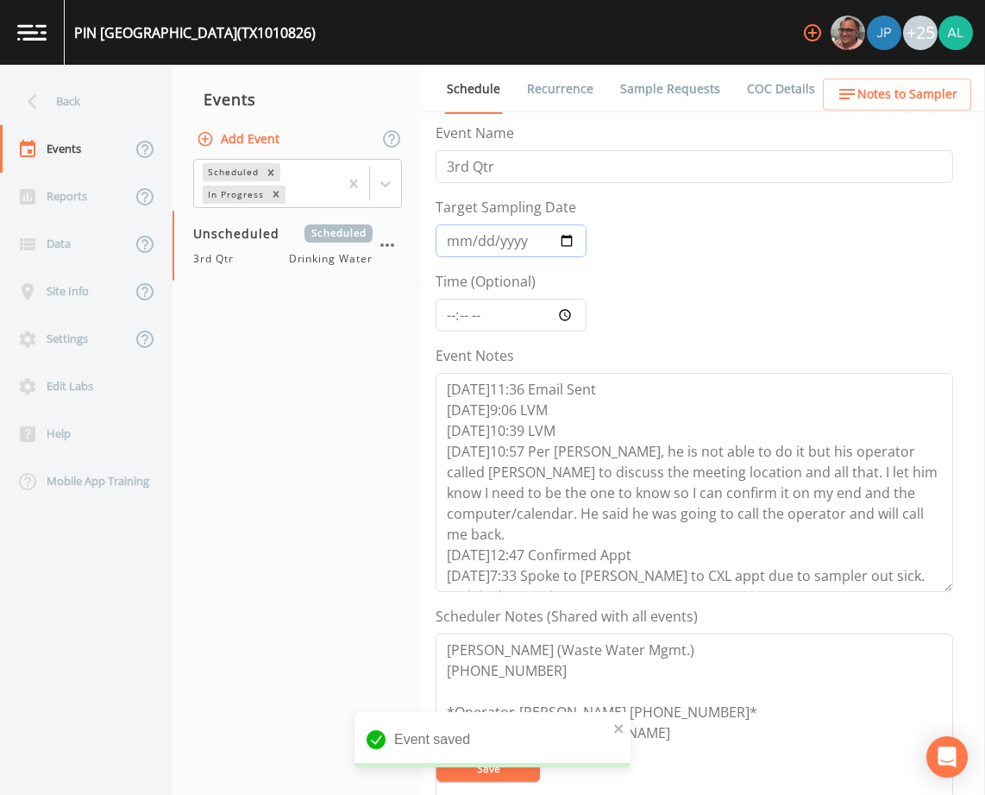
drag, startPoint x: 455, startPoint y: 246, endPoint x: 441, endPoint y: 185, distance: 63.0
click at [455, 246] on input "Target Sampling Date" at bounding box center [511, 240] width 151 height 33
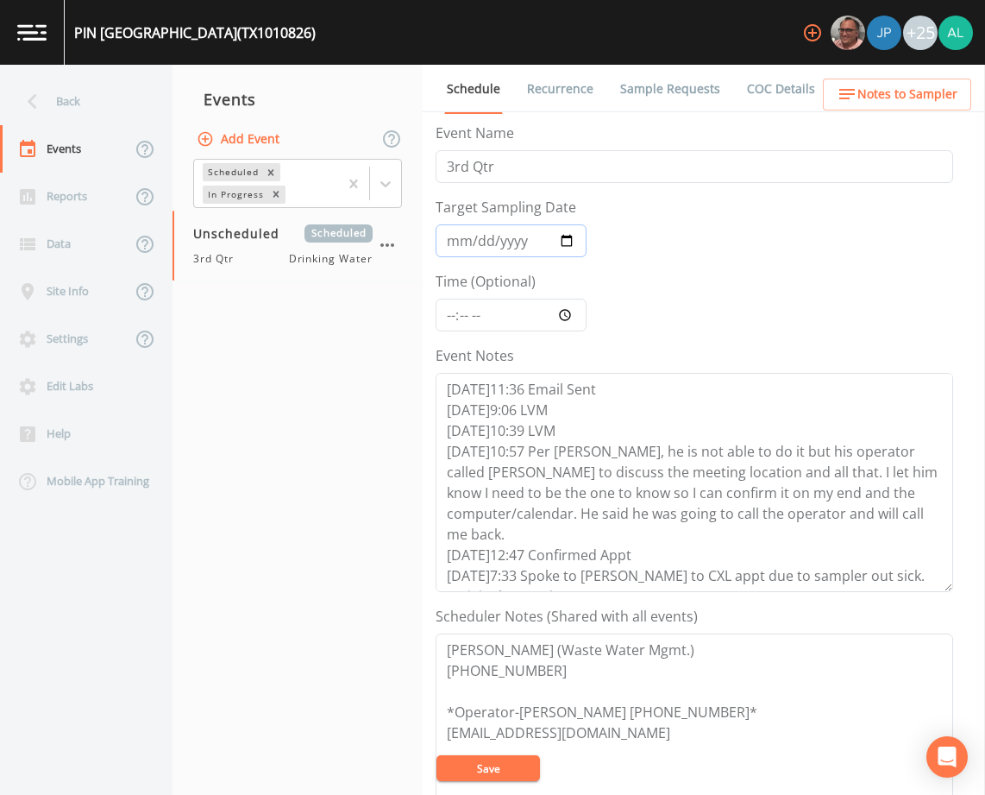
type input "[DATE]"
click at [448, 320] on input "Time (Optional)" at bounding box center [511, 314] width 151 height 33
type input "09:30"
click at [437, 755] on button "Save" at bounding box center [489, 768] width 104 height 26
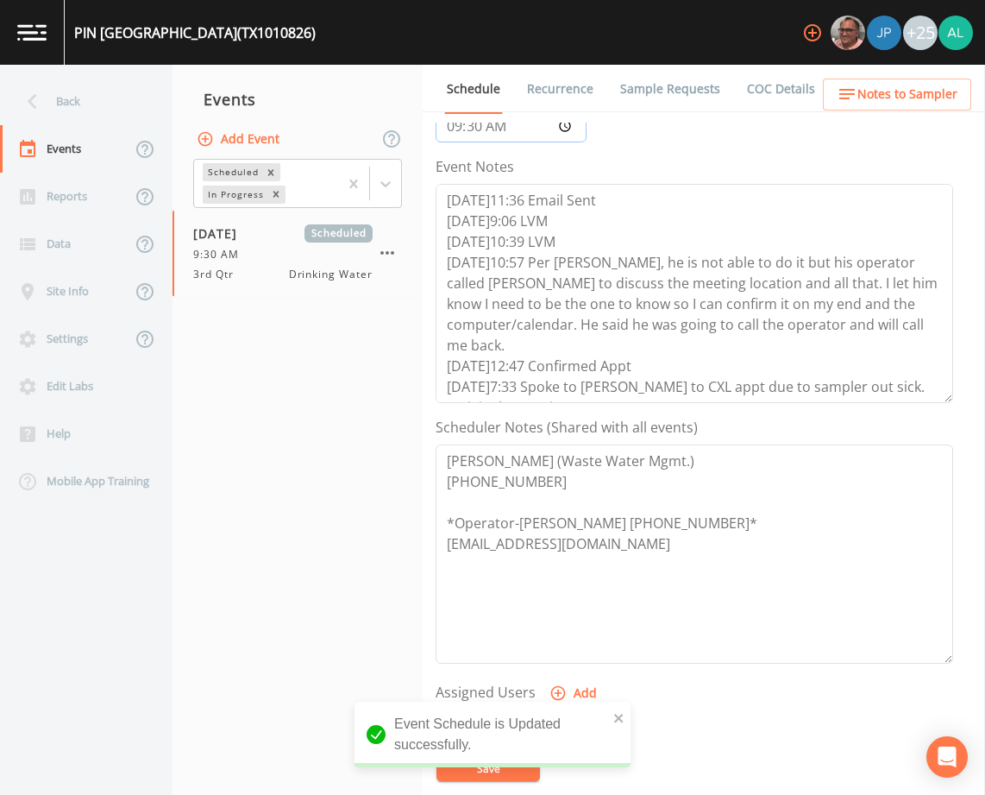
scroll to position [173, 0]
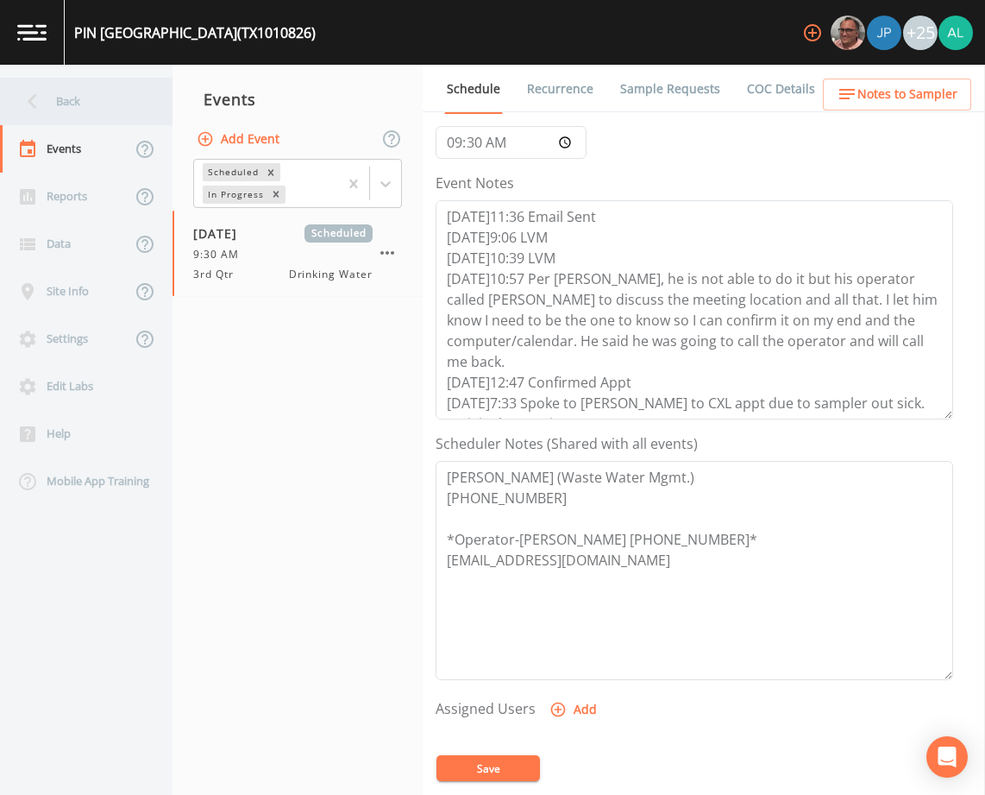
click at [85, 88] on div "Back" at bounding box center [77, 101] width 155 height 47
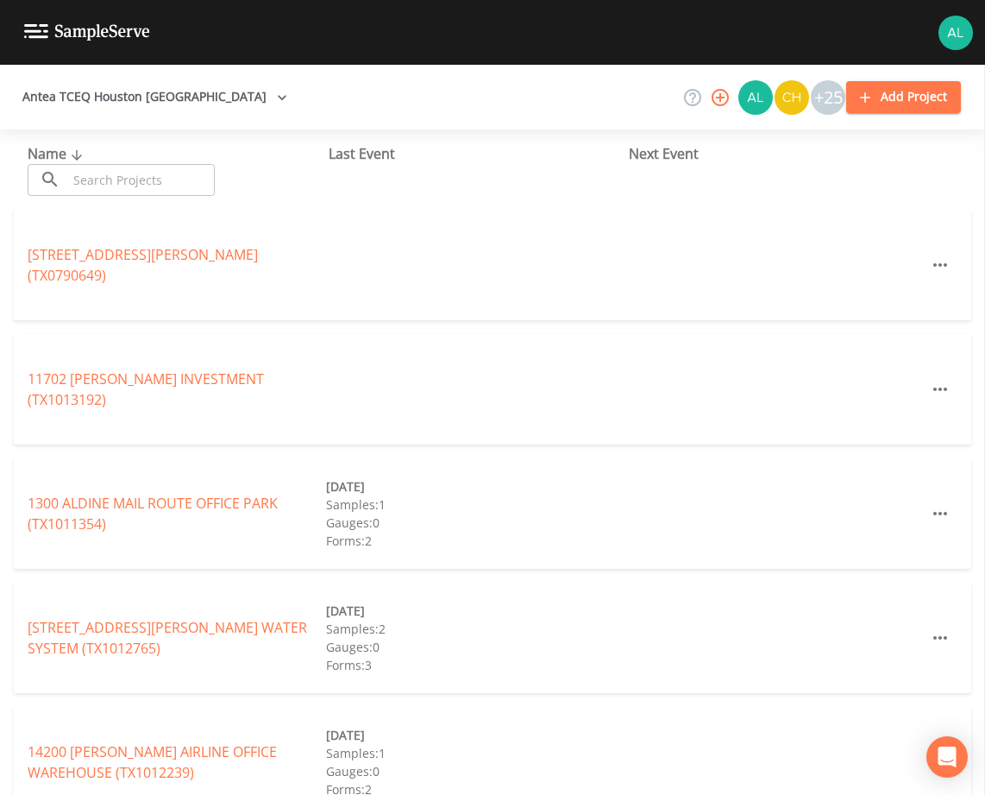
click at [110, 170] on input "text" at bounding box center [141, 180] width 148 height 32
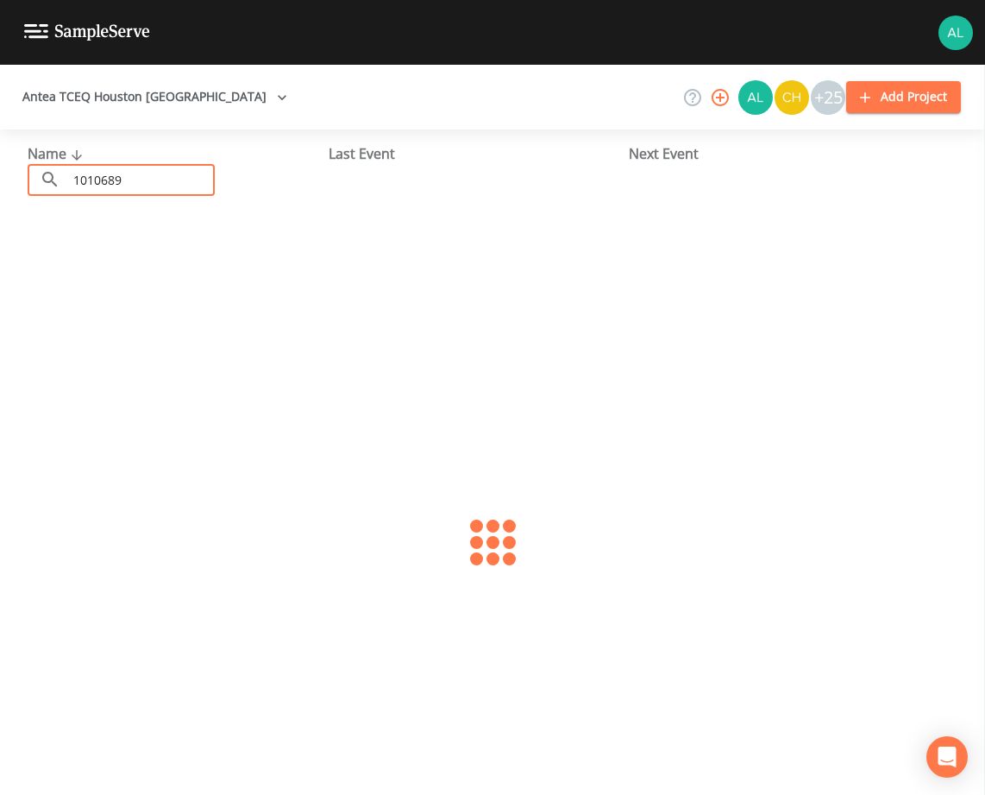
type input "1010689"
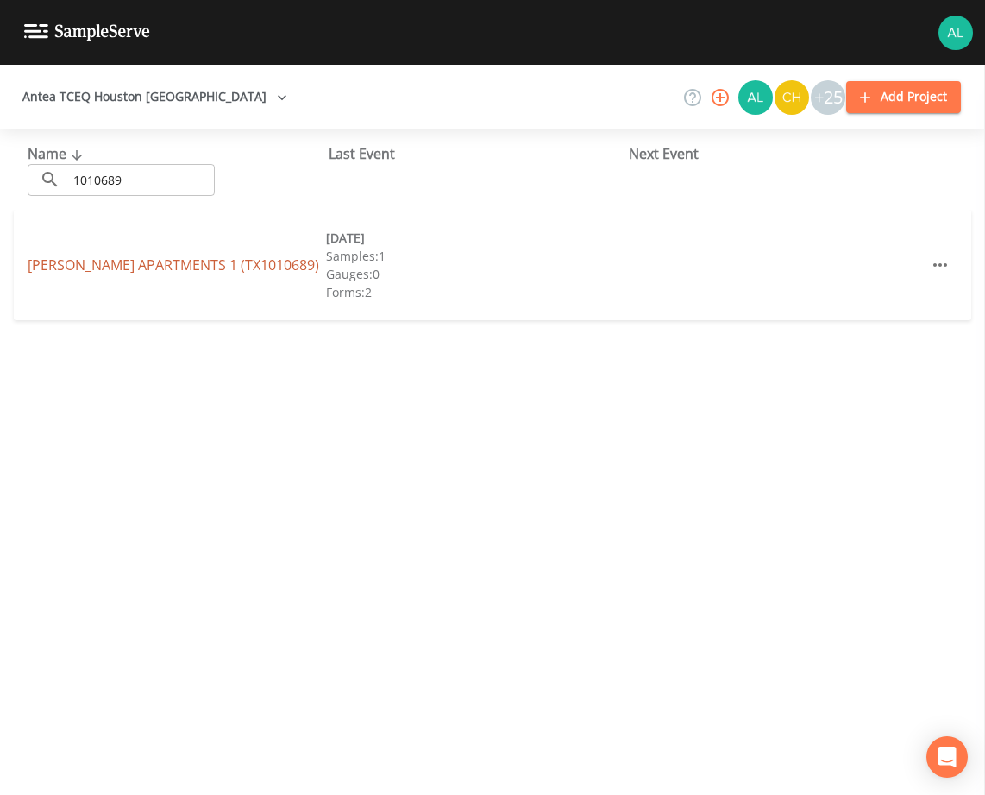
click at [60, 269] on link "[PERSON_NAME] APARTMENTS 1 (TX1010689)" at bounding box center [174, 264] width 292 height 19
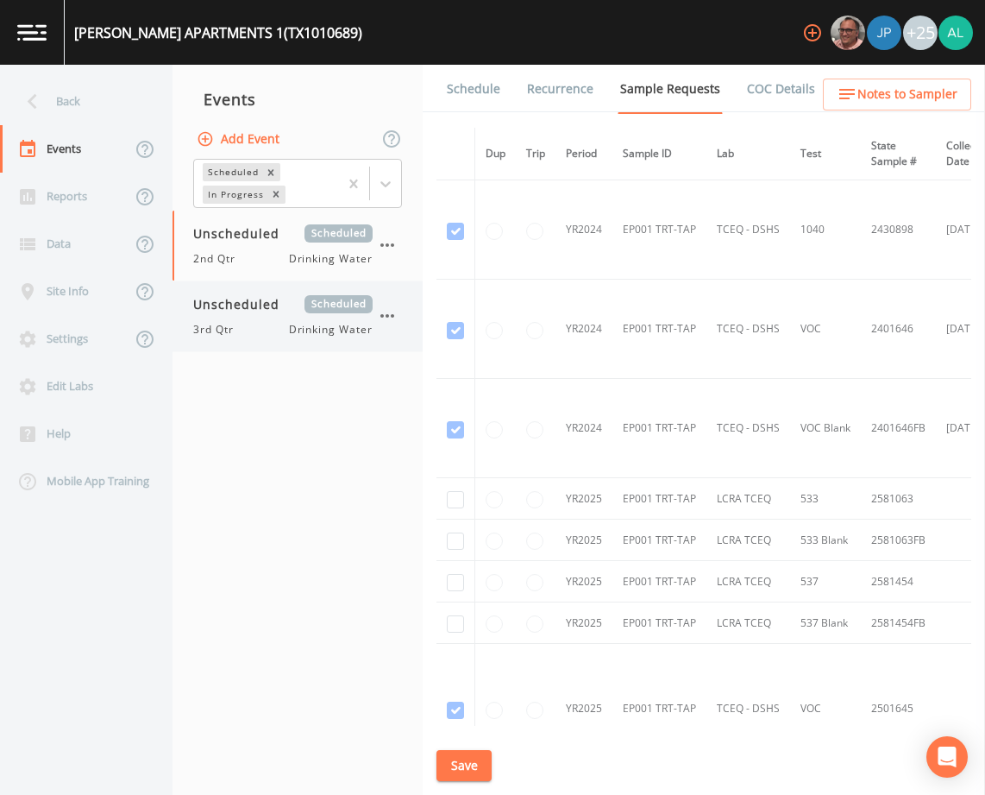
click at [312, 337] on div "Unscheduled Scheduled 3rd Qtr Drinking Water" at bounding box center [298, 316] width 250 height 70
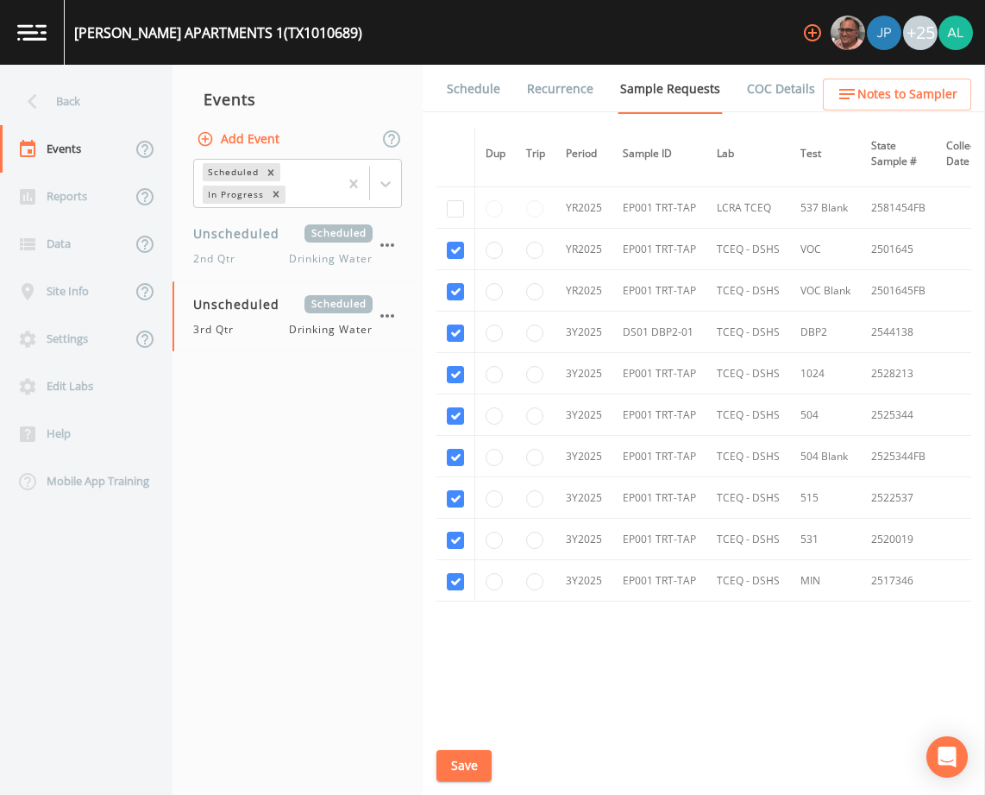
scroll to position [433, 0]
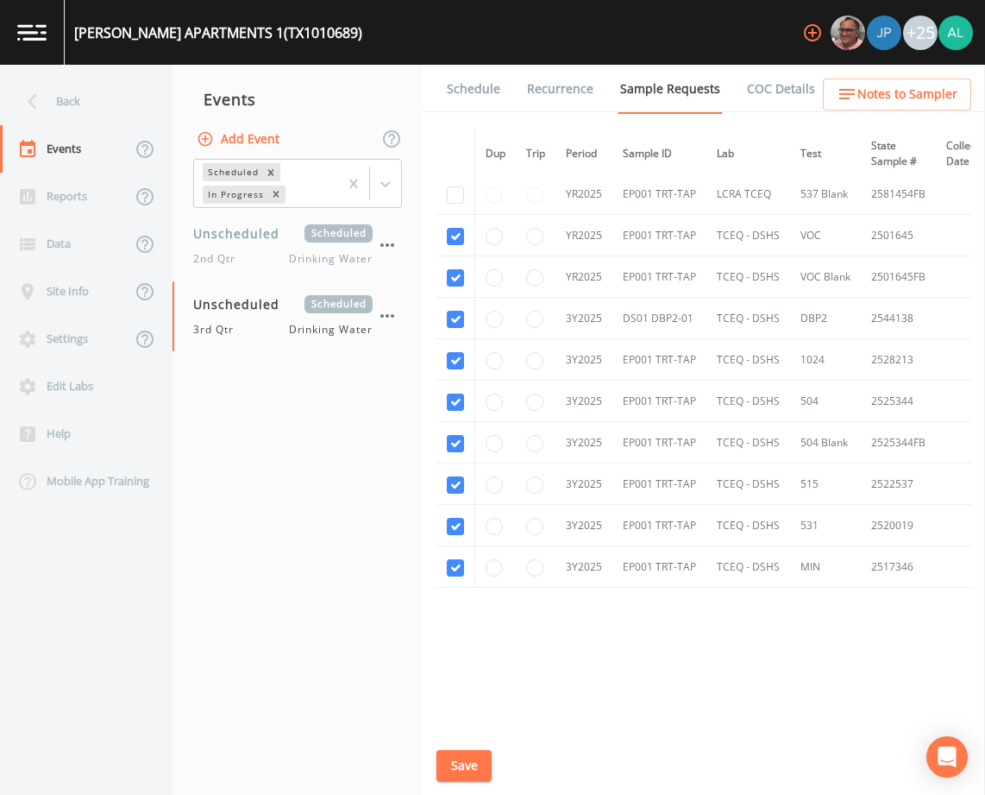
click at [457, 97] on link "Schedule" at bounding box center [473, 89] width 59 height 48
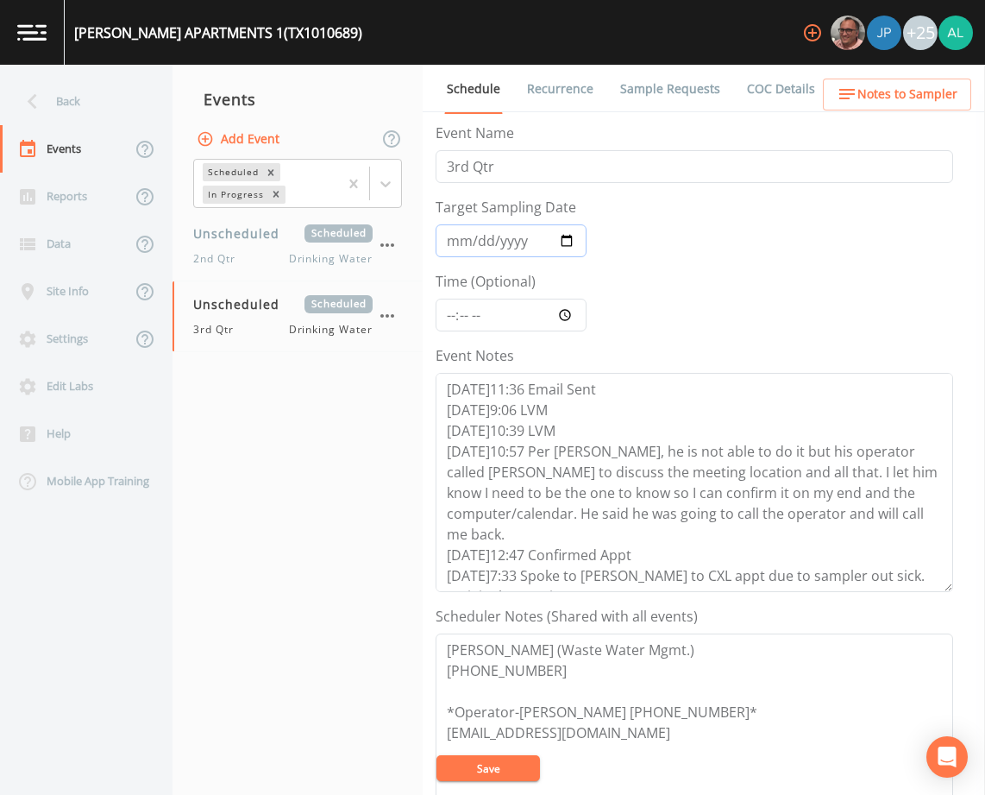
click at [442, 244] on input "Target Sampling Date" at bounding box center [511, 240] width 151 height 33
type input "[DATE]"
click at [462, 325] on input "Time (Optional)" at bounding box center [511, 314] width 151 height 33
click at [446, 313] on input "Time (Optional)" at bounding box center [511, 314] width 151 height 33
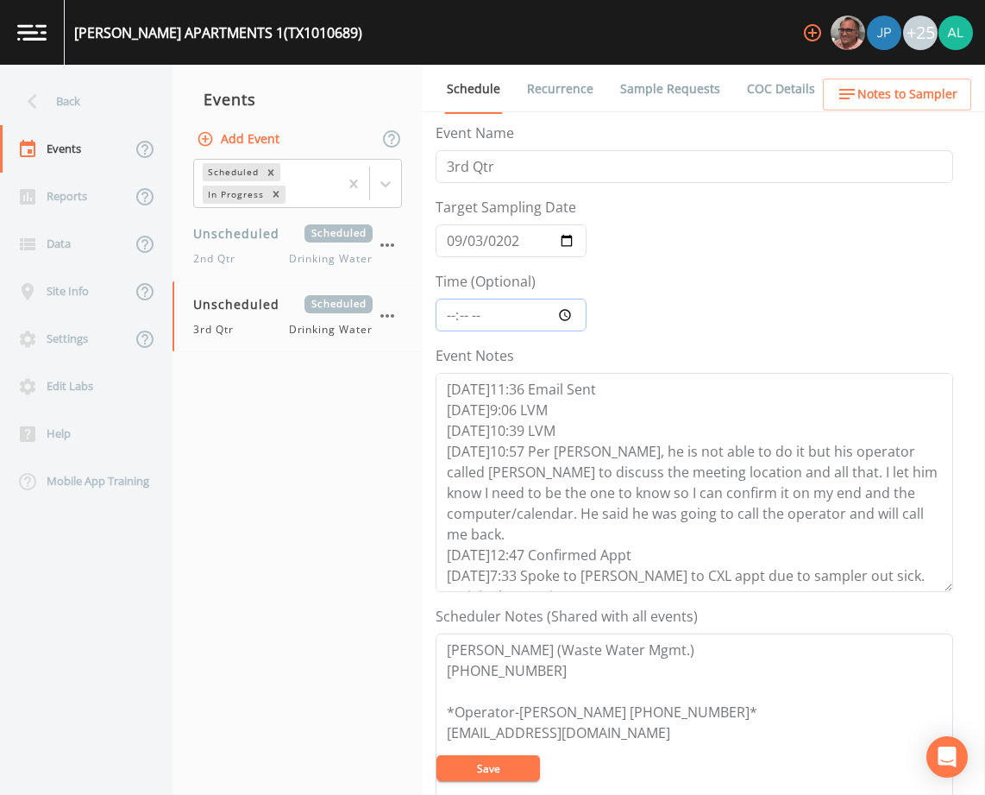
click at [452, 319] on input "Time (Optional)" at bounding box center [511, 314] width 151 height 33
type input "08:30"
click at [437, 755] on button "Save" at bounding box center [489, 768] width 104 height 26
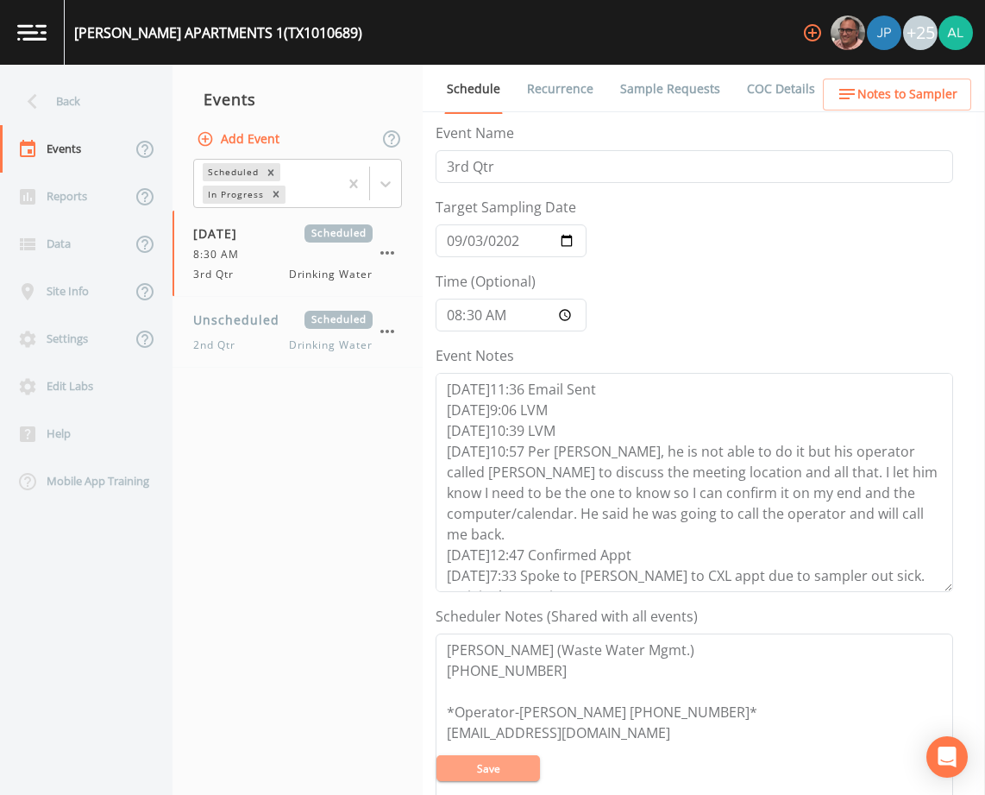
click at [456, 764] on button "Save" at bounding box center [489, 768] width 104 height 26
click at [692, 77] on link "Sample Requests" at bounding box center [670, 89] width 105 height 48
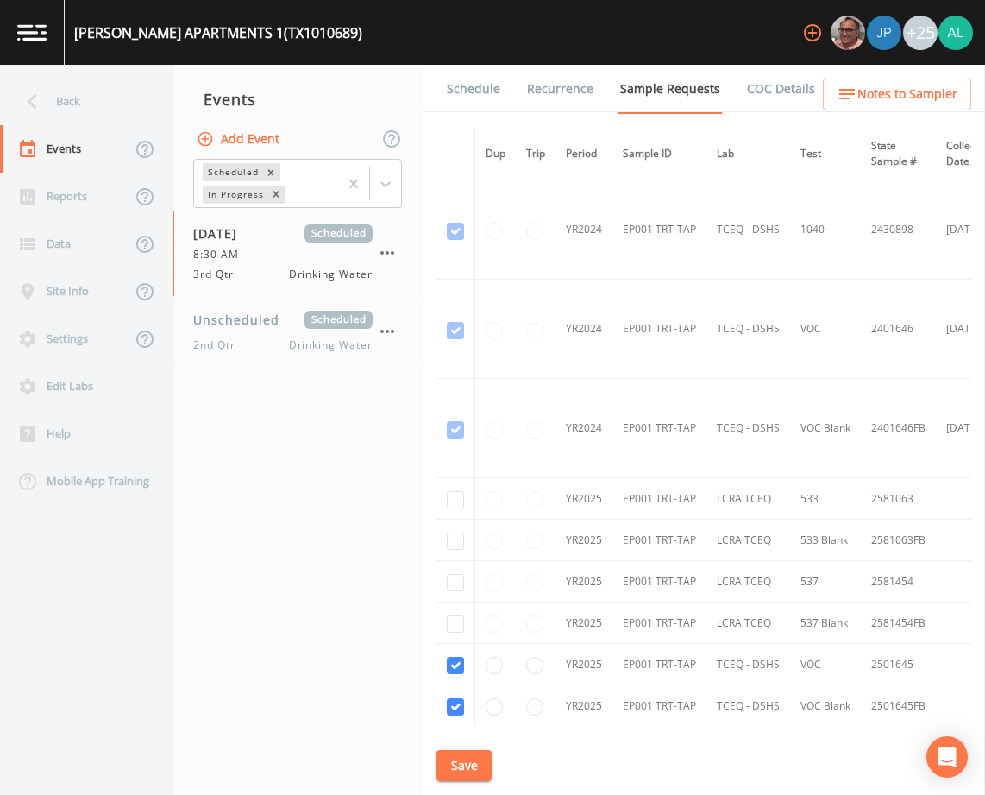
scroll to position [431, 0]
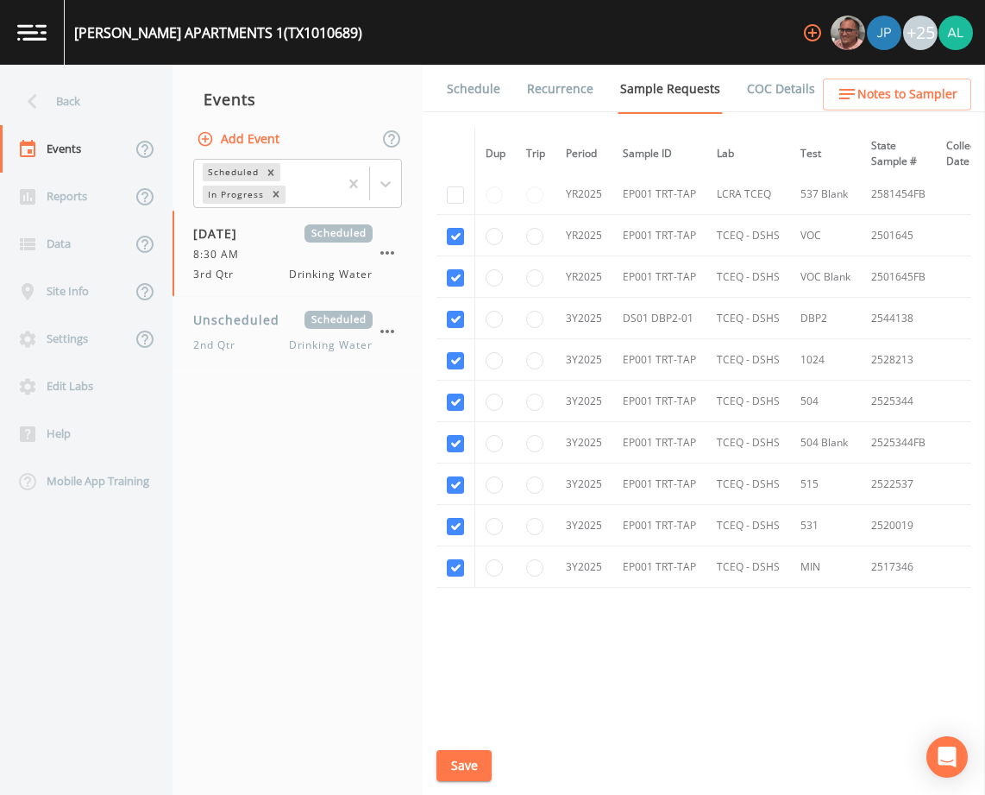
click at [472, 746] on div "Schedule Recurrence Sample Requests COC Details Forms Dup Trip Period Sample ID…" at bounding box center [704, 430] width 562 height 730
click at [471, 757] on button "Save" at bounding box center [464, 766] width 55 height 32
click at [58, 122] on div "Back" at bounding box center [77, 101] width 155 height 47
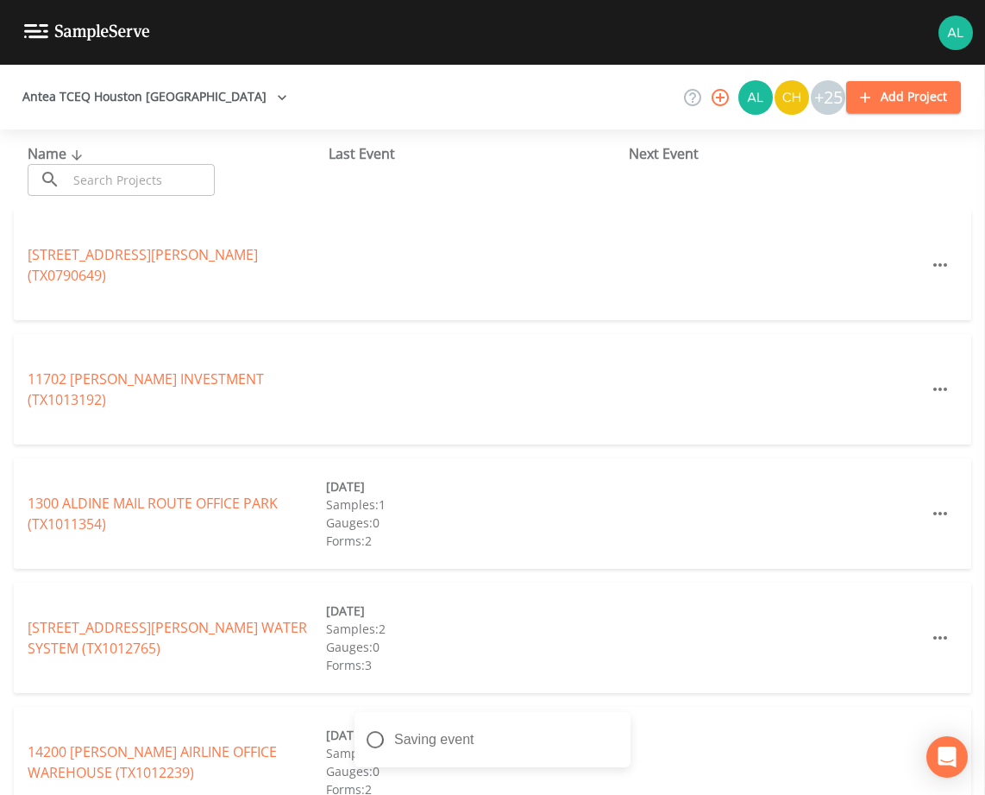
drag, startPoint x: 94, startPoint y: 201, endPoint x: 99, endPoint y: 183, distance: 18.8
click at [94, 201] on div "Name ​ ​ Last Event Next Event" at bounding box center [492, 169] width 985 height 80
drag, startPoint x: 99, startPoint y: 180, endPoint x: 105, endPoint y: 166, distance: 15.9
click at [99, 180] on input "text" at bounding box center [141, 180] width 148 height 32
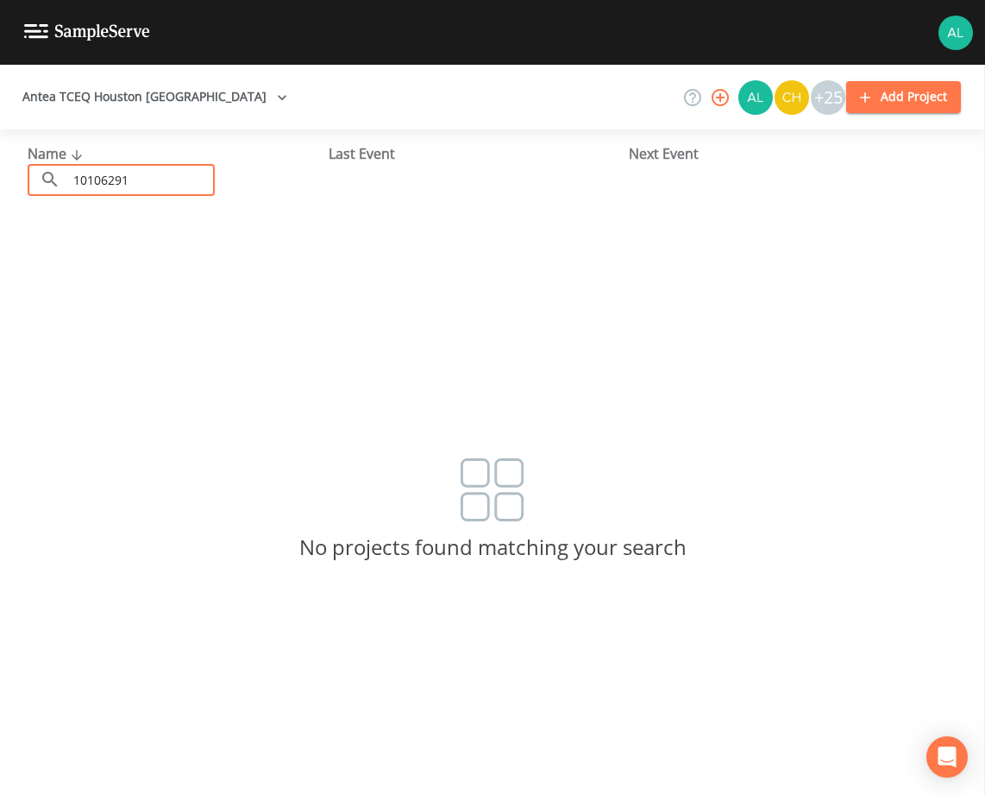
click at [116, 178] on input "10106291" at bounding box center [141, 180] width 148 height 32
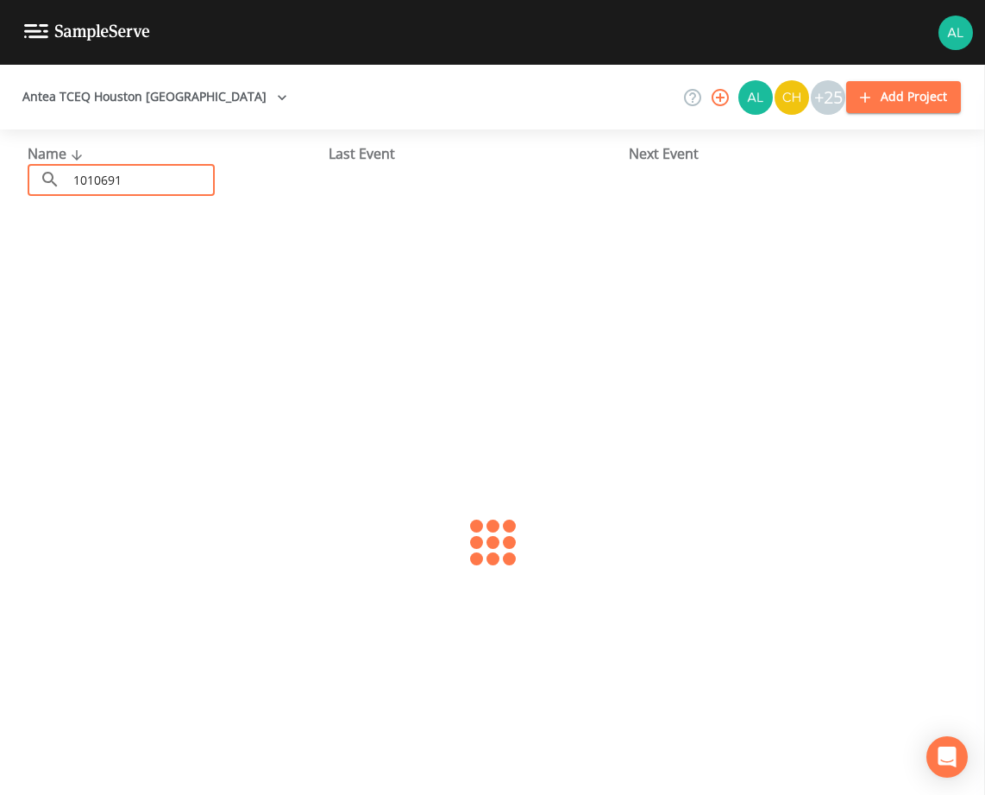
type input "1010691"
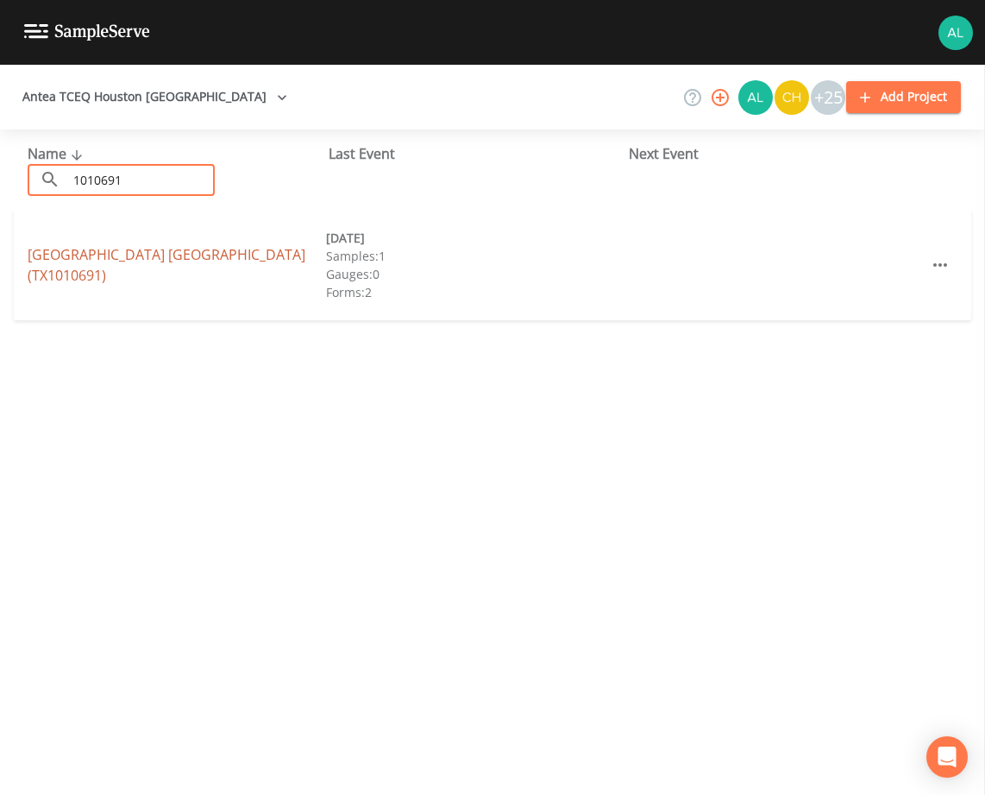
click at [122, 259] on link "[GEOGRAPHIC_DATA] (TX1010691)" at bounding box center [167, 265] width 278 height 40
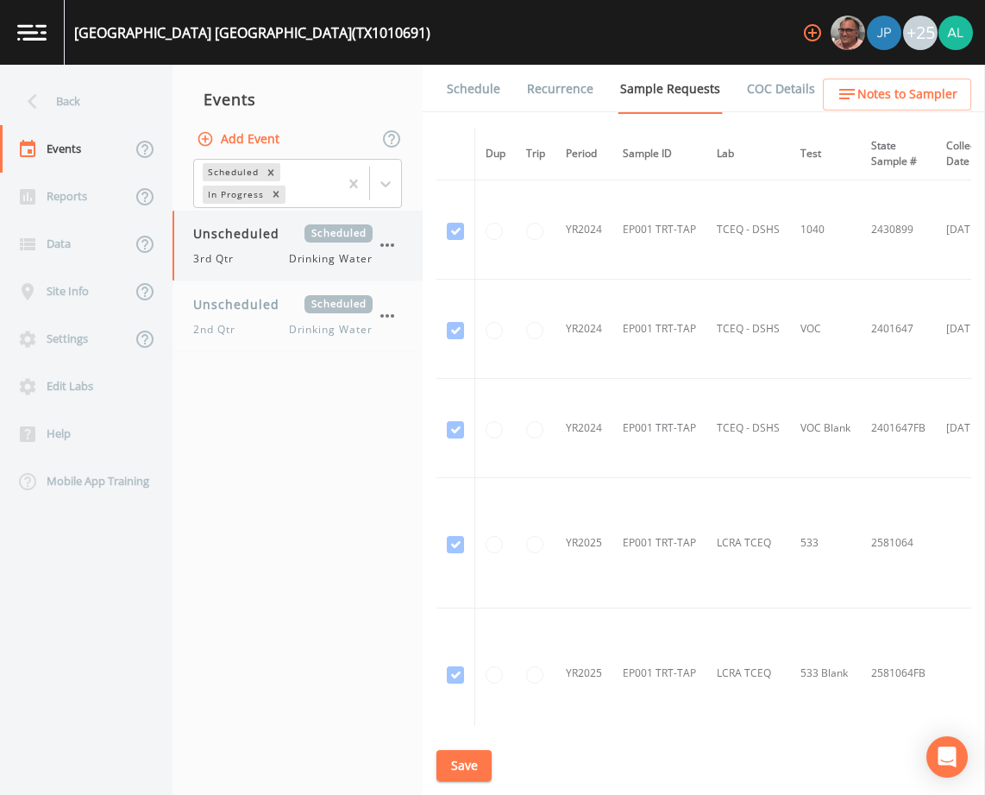
click at [278, 267] on div "Unscheduled Scheduled 3rd Qtr Drinking Water" at bounding box center [298, 245] width 250 height 70
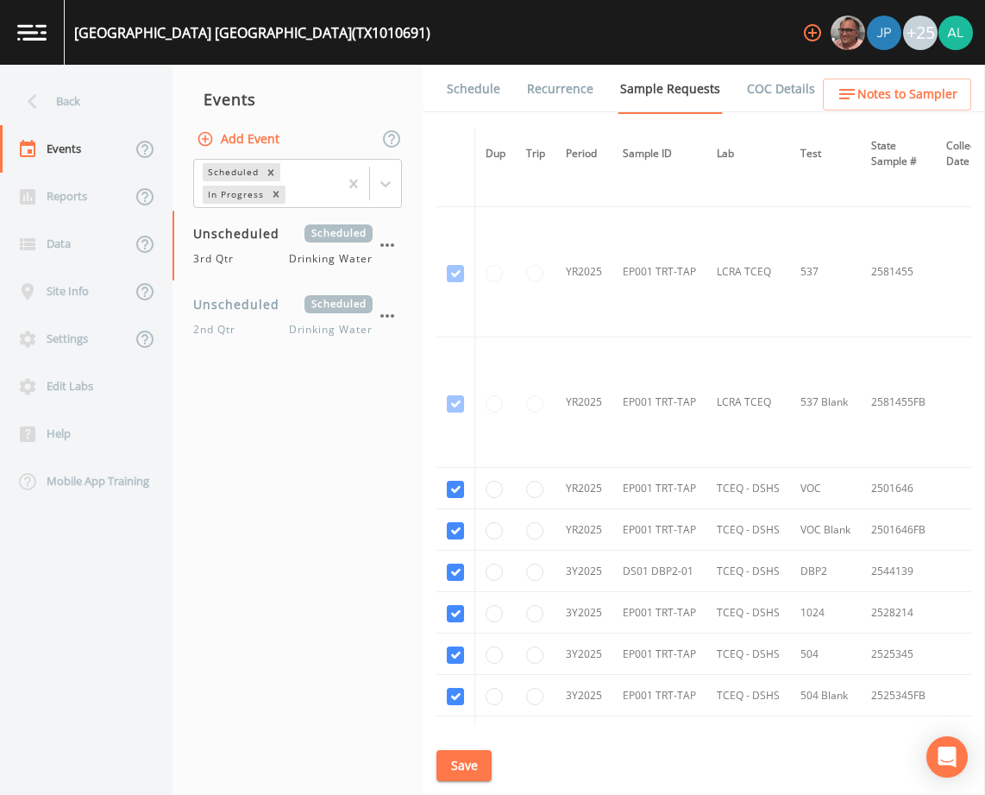
scroll to position [776, 0]
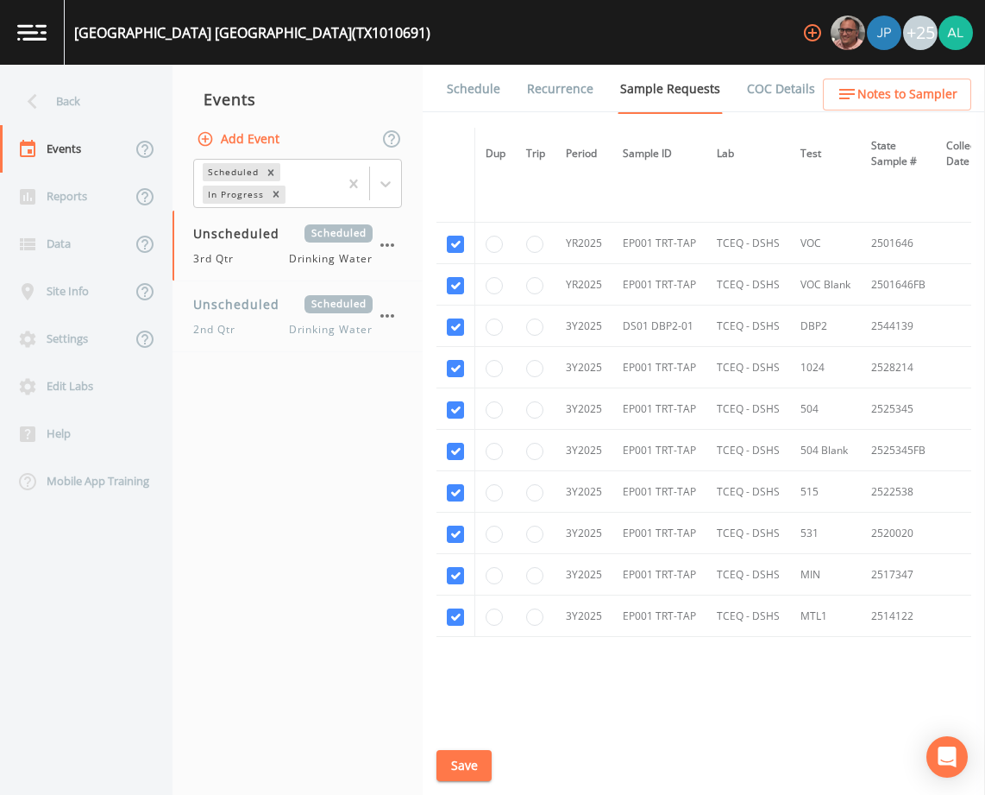
click at [478, 78] on link "Schedule" at bounding box center [473, 89] width 59 height 48
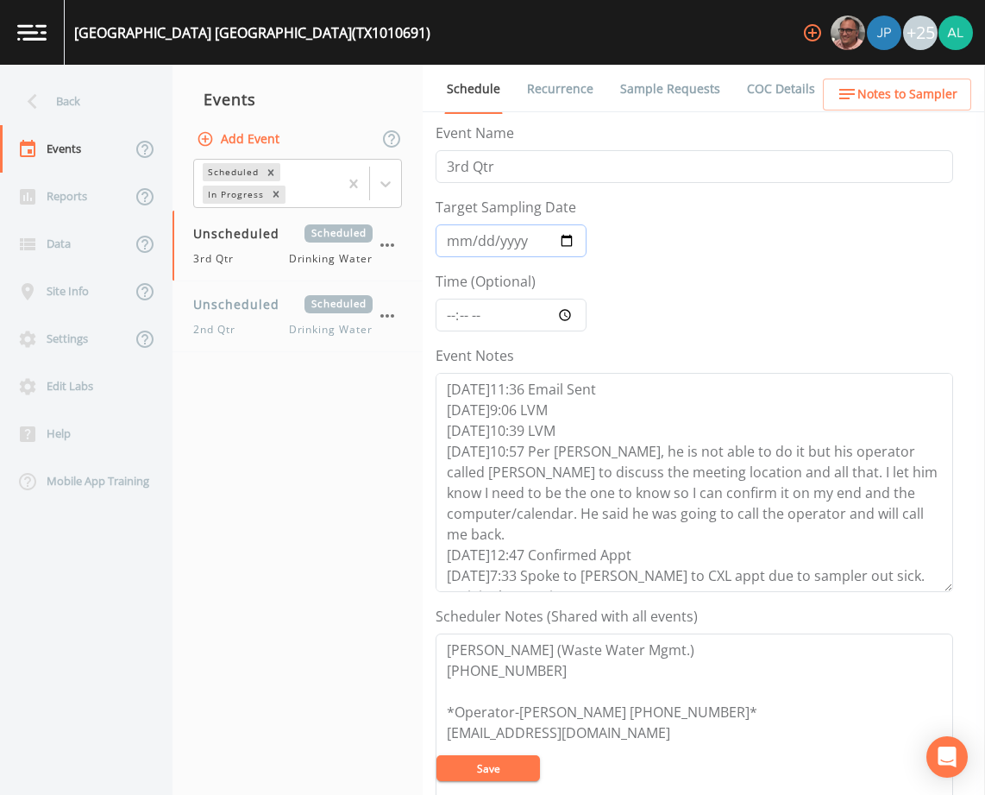
click at [465, 241] on input "Target Sampling Date" at bounding box center [511, 240] width 151 height 33
type input "[DATE]"
drag, startPoint x: 441, startPoint y: 317, endPoint x: 457, endPoint y: 317, distance: 16.4
click at [449, 317] on input "Time (Optional)" at bounding box center [511, 314] width 151 height 33
type input "08:30"
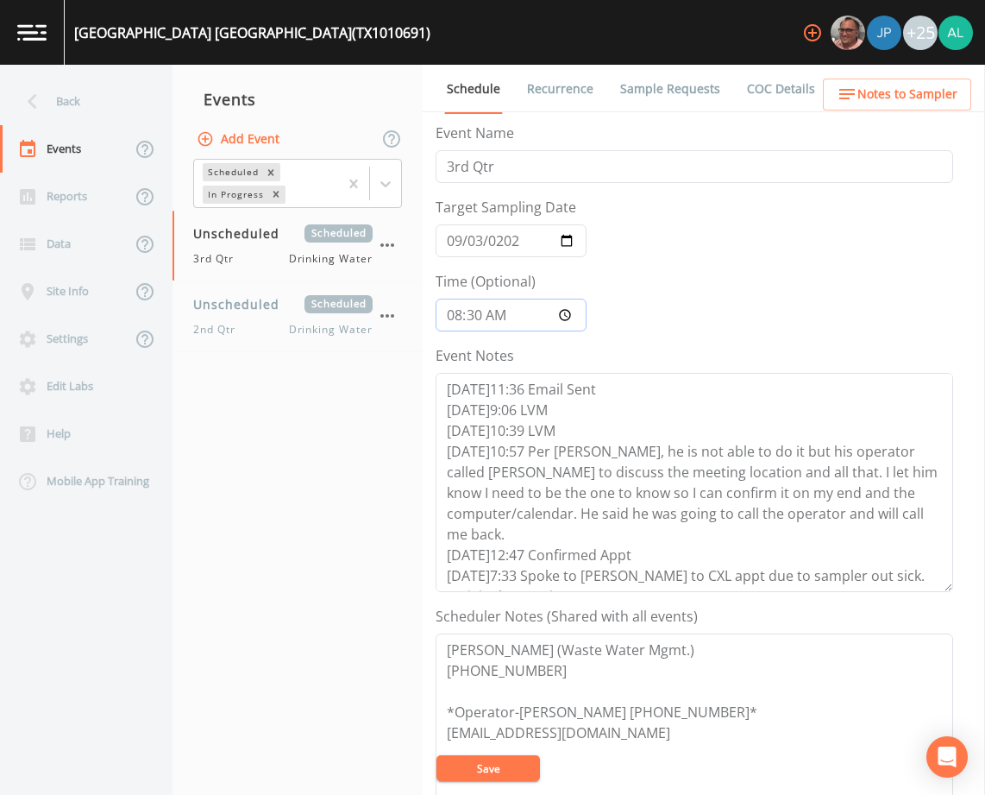
click at [437, 755] on button "Save" at bounding box center [489, 768] width 104 height 26
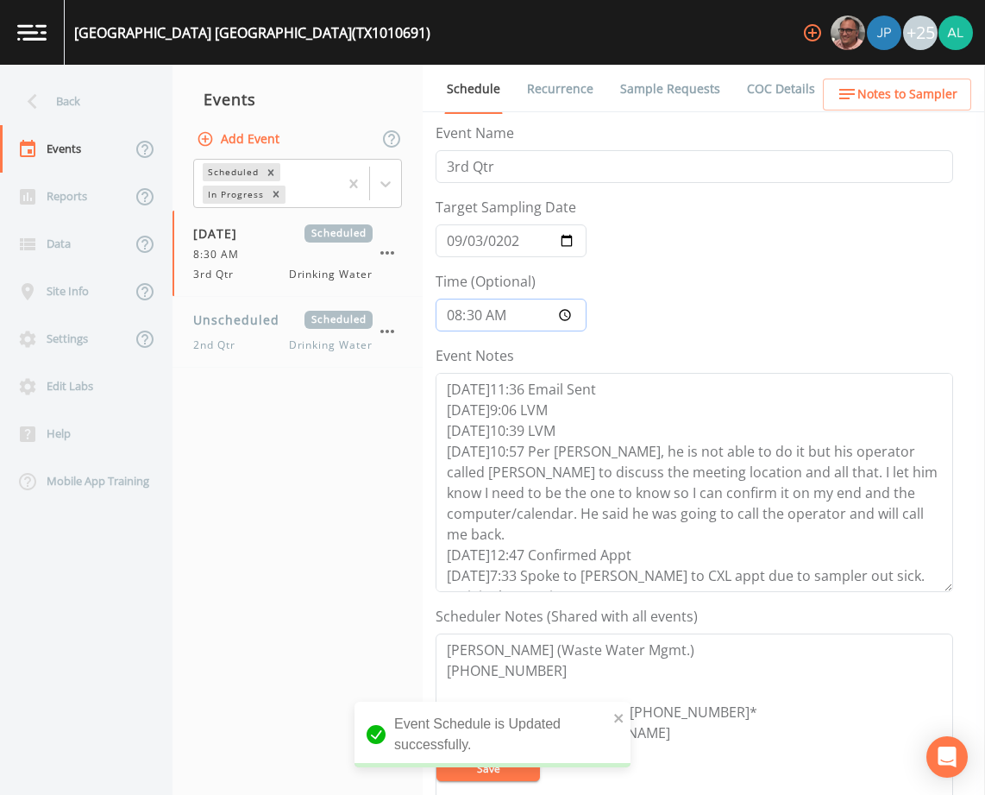
scroll to position [21, 0]
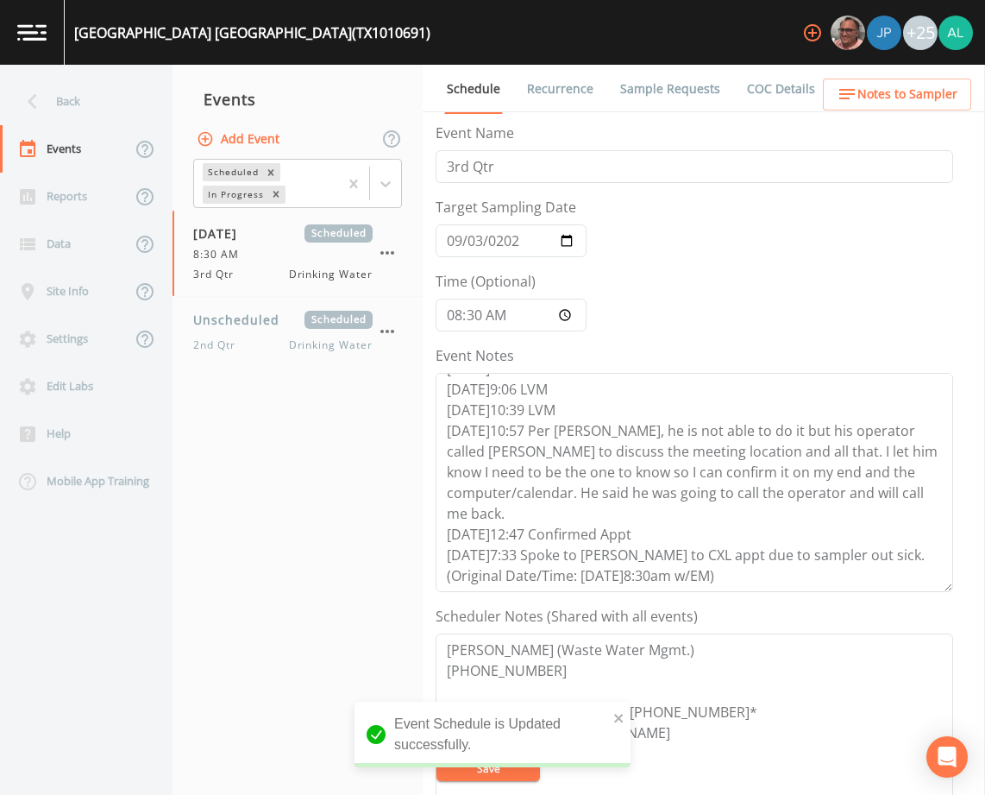
click at [258, 543] on nav "Events Add Event Scheduled In Progress 09/03/2025 Scheduled 8:30 AM 3rd Qtr Dri…" at bounding box center [298, 430] width 250 height 730
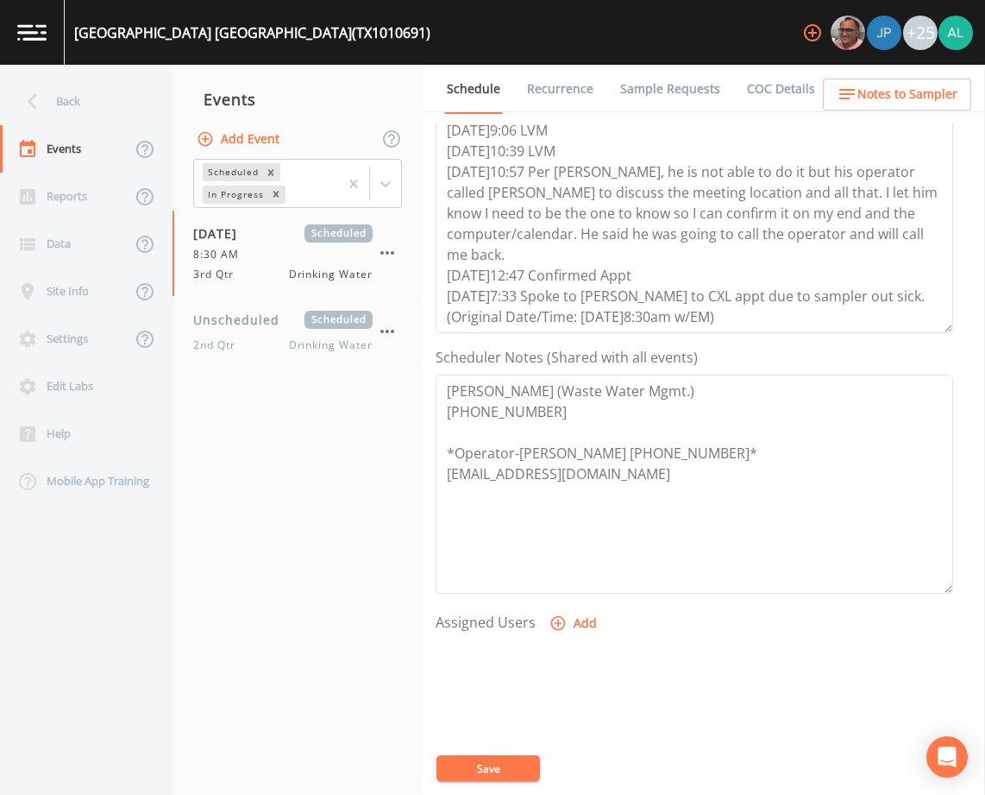
scroll to position [173, 0]
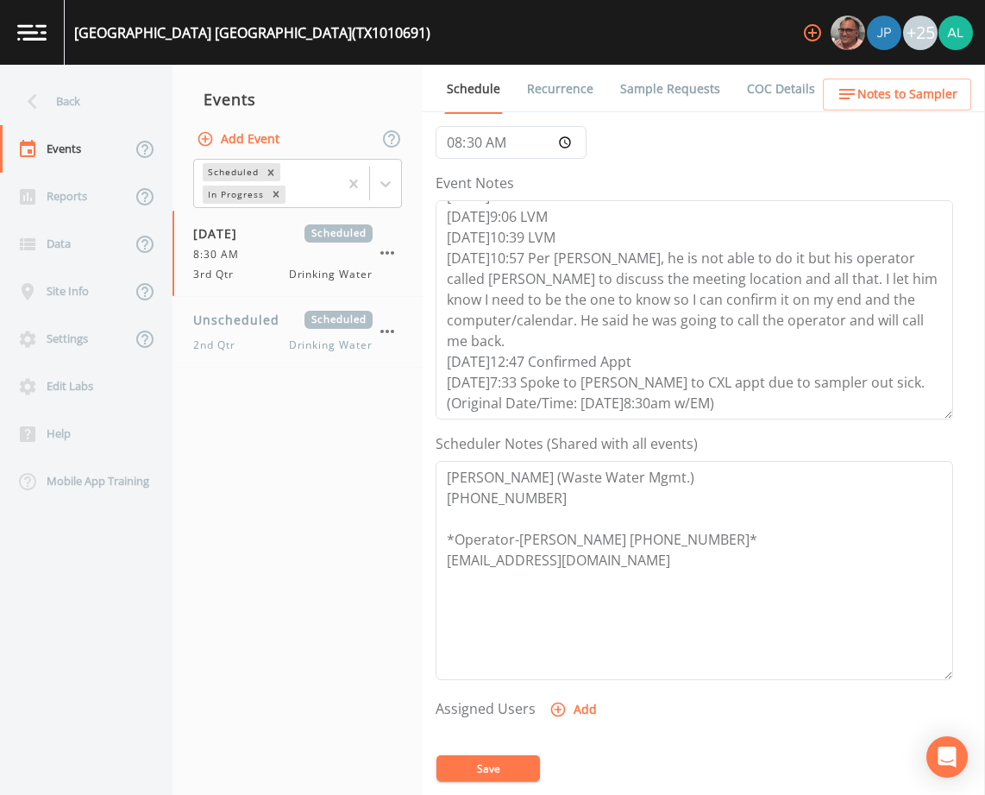
click at [675, 82] on link "Sample Requests" at bounding box center [670, 89] width 105 height 48
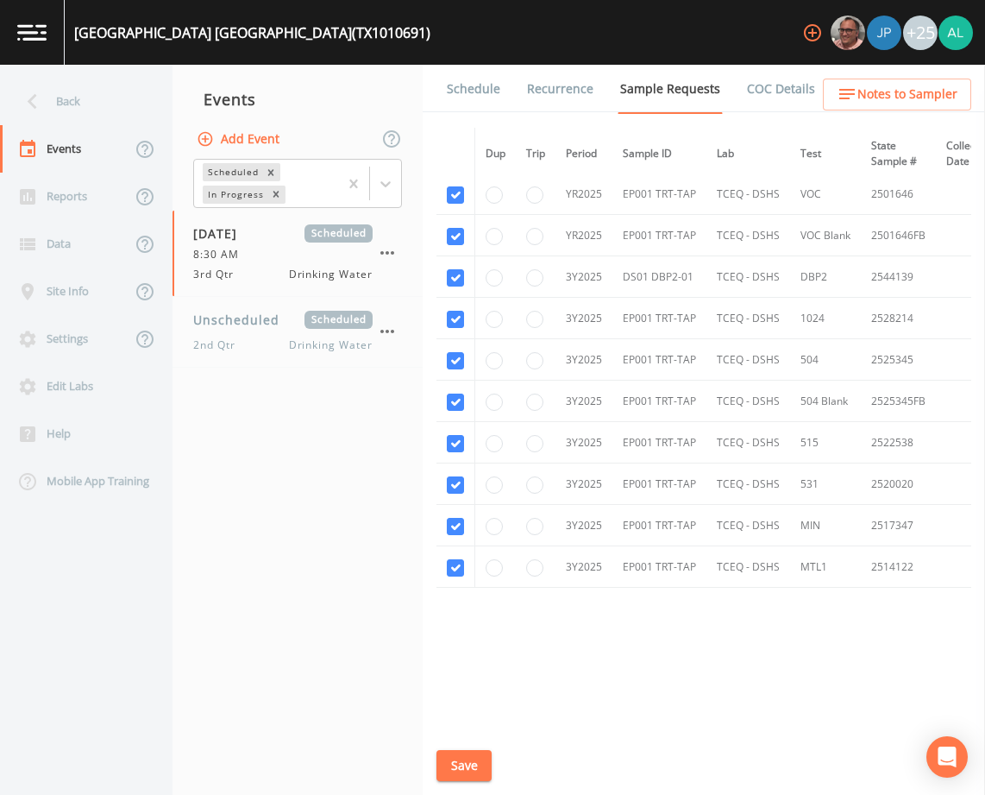
scroll to position [744, 0]
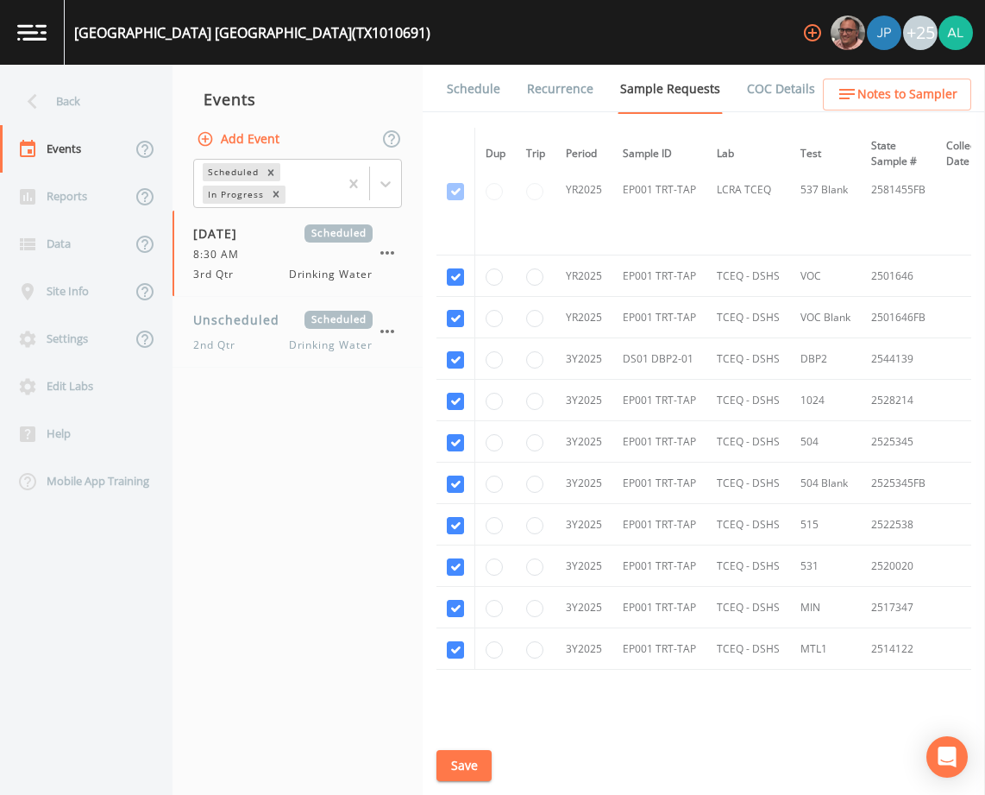
click at [474, 769] on button "Save" at bounding box center [464, 766] width 55 height 32
click at [104, 102] on div "Back" at bounding box center [77, 101] width 155 height 47
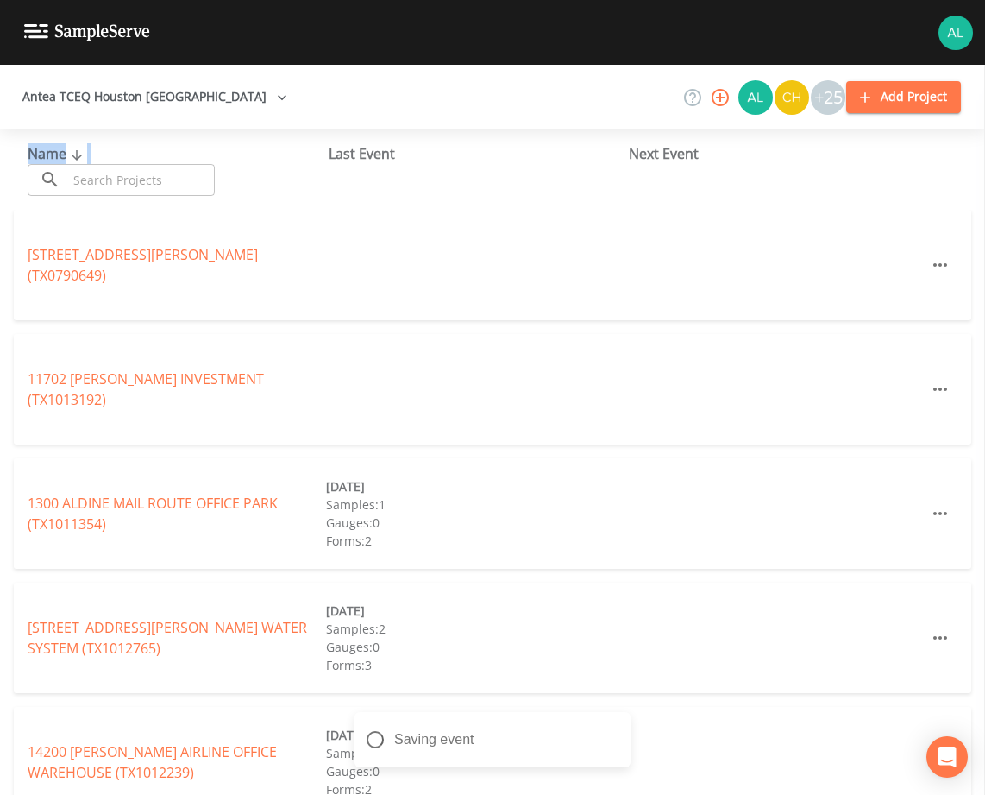
click at [97, 165] on div "Name ​ ​" at bounding box center [178, 169] width 301 height 53
click at [95, 168] on input "text" at bounding box center [141, 180] width 148 height 32
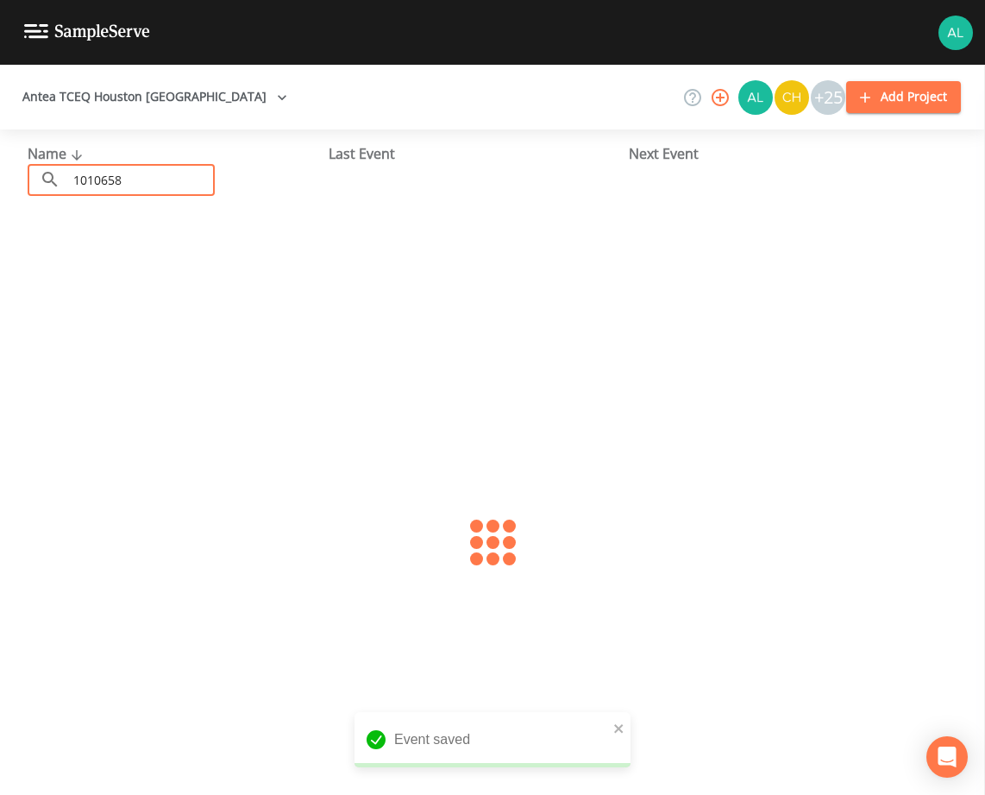
type input "1010658"
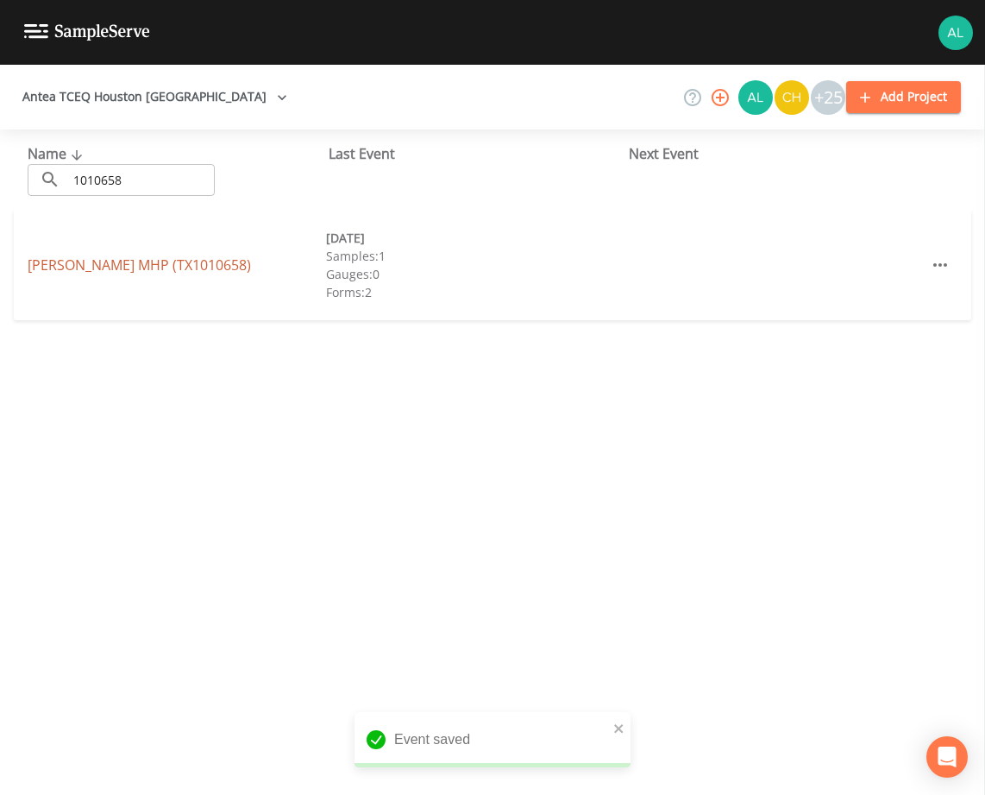
click at [116, 262] on link "[PERSON_NAME] MHP (TX1010658)" at bounding box center [139, 264] width 223 height 19
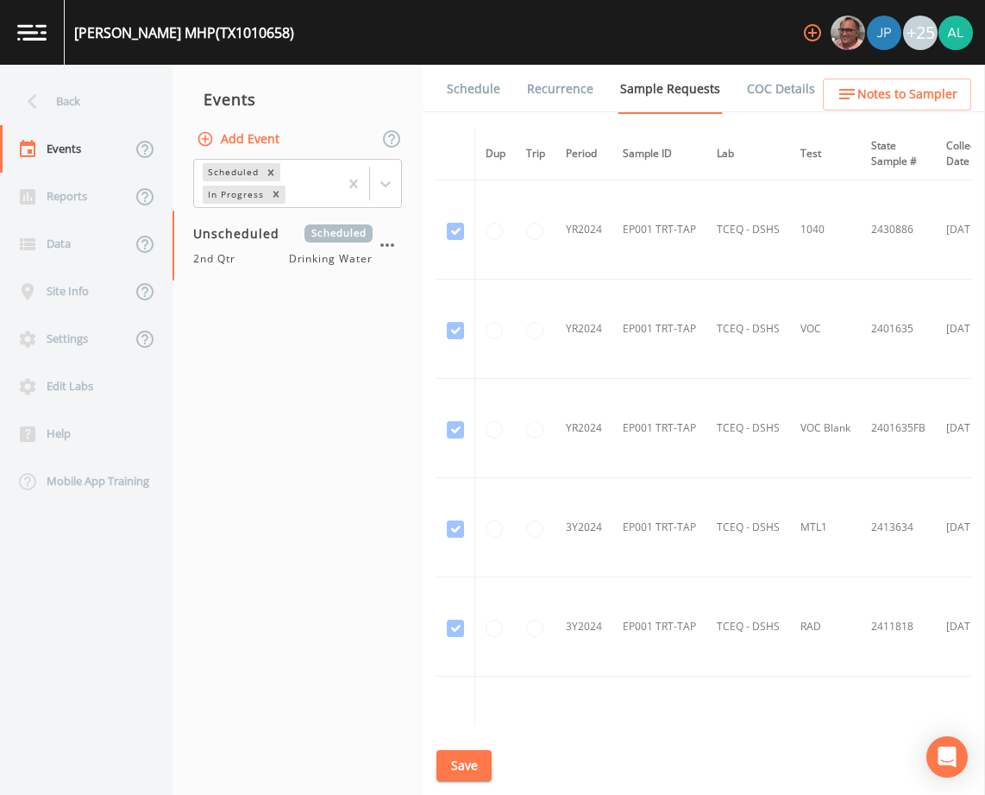
click at [214, 131] on button "Add Event" at bounding box center [239, 139] width 93 height 32
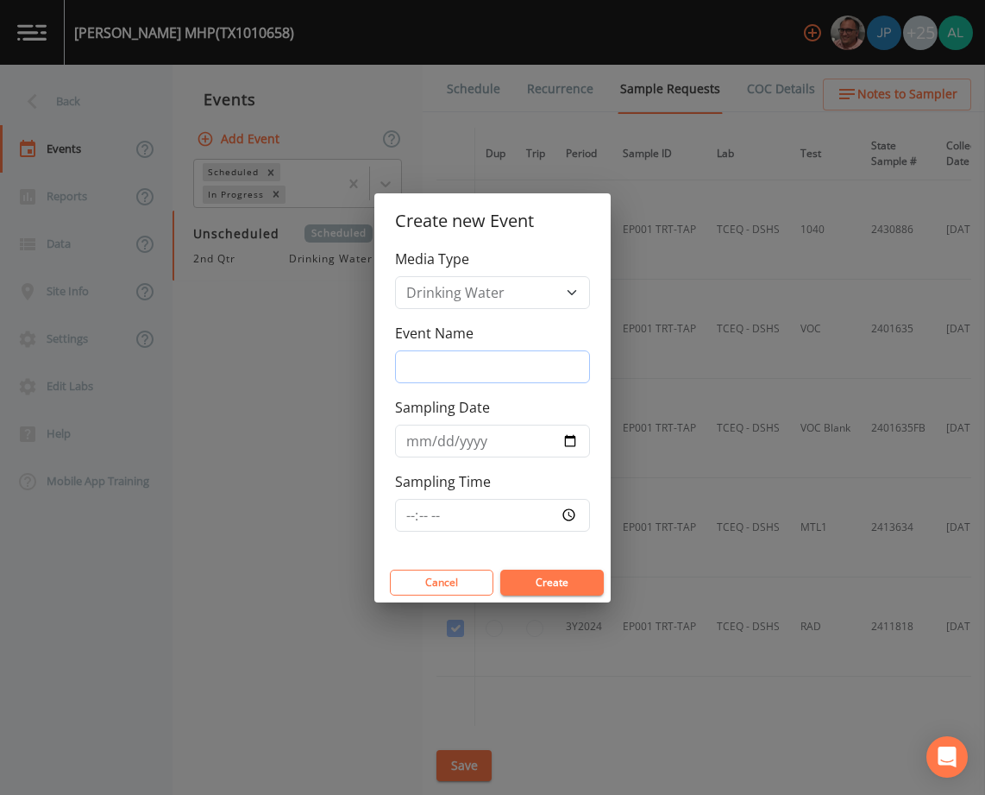
click at [464, 355] on input "Event Name" at bounding box center [492, 366] width 195 height 33
type input "3rd Quarter"
type input "[DATE]"
drag, startPoint x: 406, startPoint y: 495, endPoint x: 408, endPoint y: 505, distance: 9.6
click at [407, 495] on div "Sampling Time" at bounding box center [492, 501] width 195 height 60
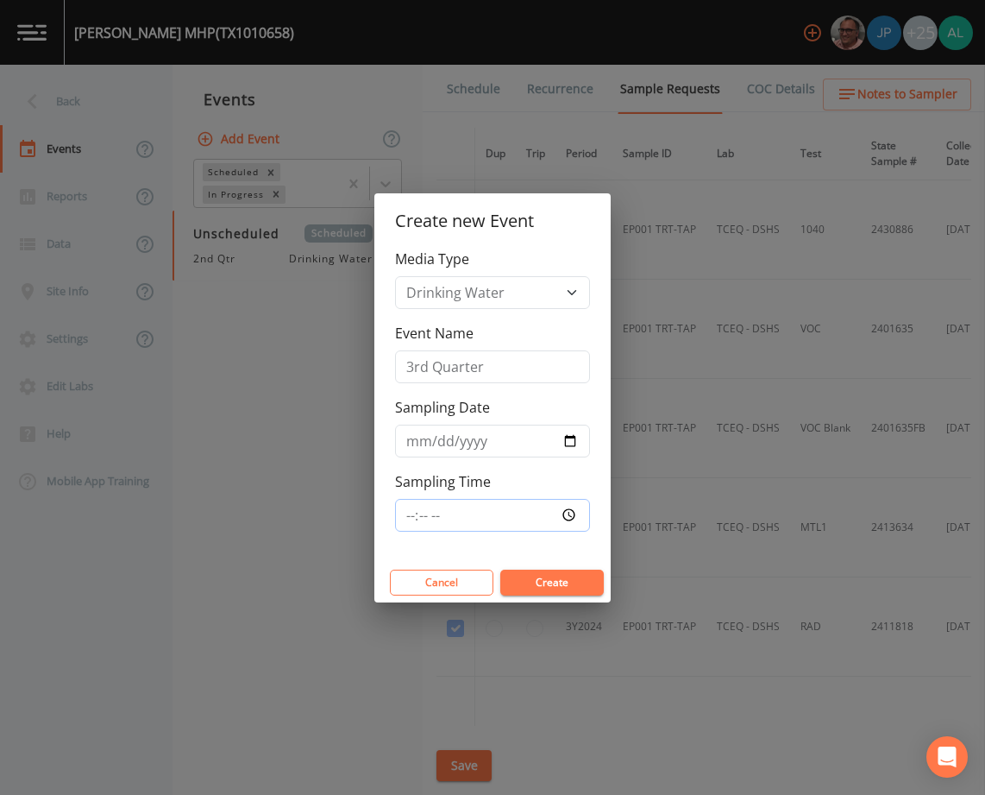
click at [411, 508] on input "Sampling Time" at bounding box center [492, 515] width 195 height 33
type input "08:30"
click at [500, 569] on button "Create" at bounding box center [552, 582] width 104 height 26
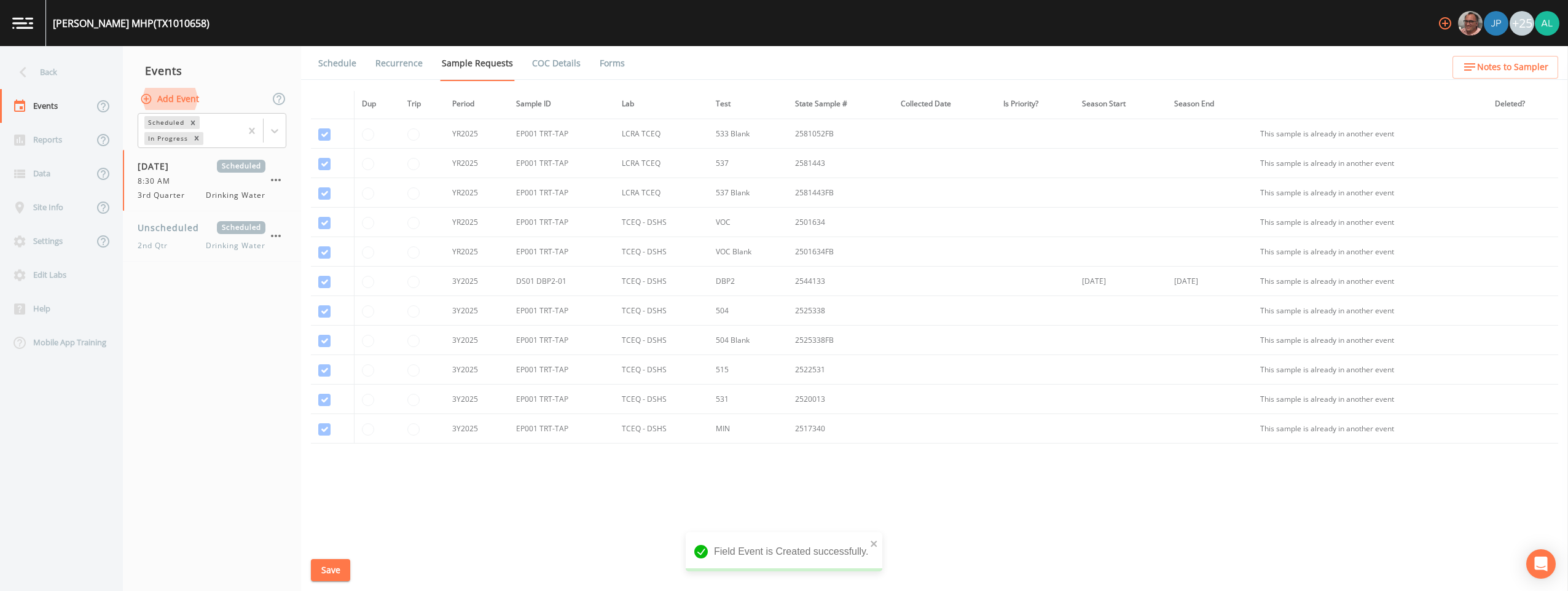
scroll to position [175, 0]
click at [232, 226] on span "Scheduled" at bounding box center [242, 228] width 48 height 13
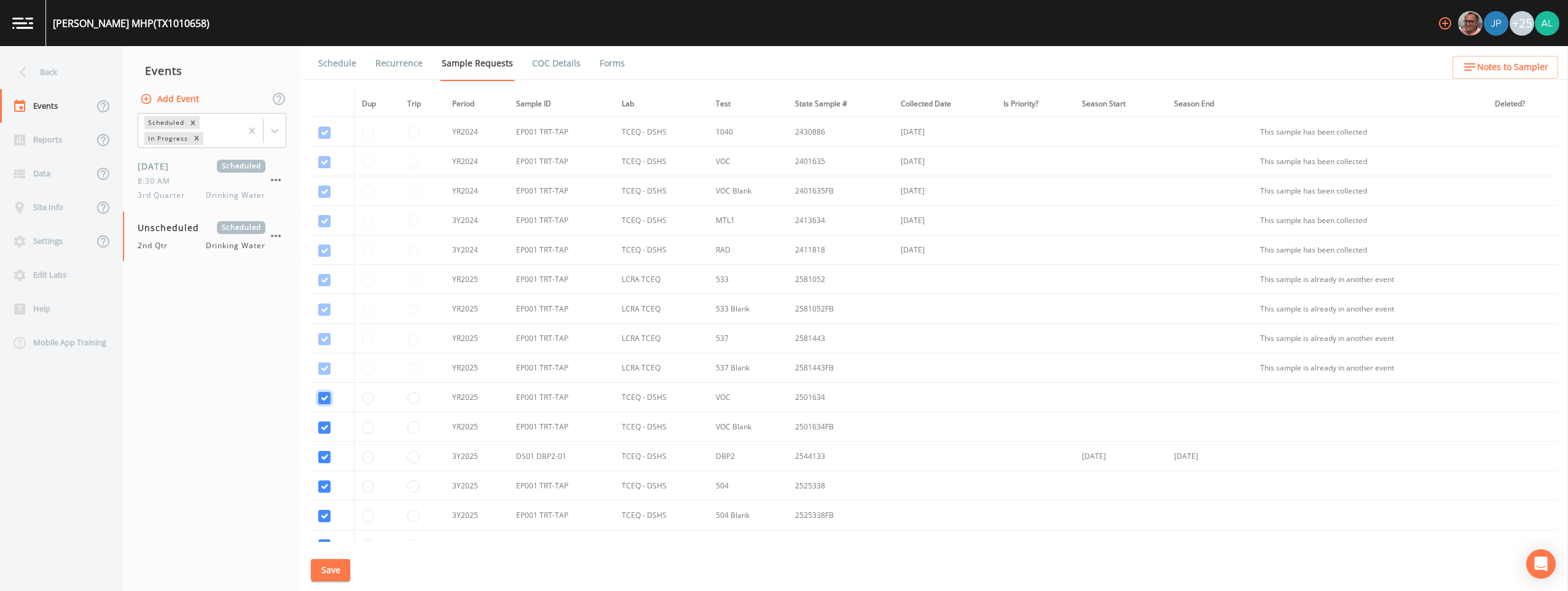
click at [323, 168] on input "checkbox" at bounding box center [324, 162] width 12 height 12
checkbox input "false"
click at [321, 198] on input "checkbox" at bounding box center [324, 192] width 12 height 12
checkbox input "false"
click at [325, 445] on td at bounding box center [333, 456] width 43 height 29
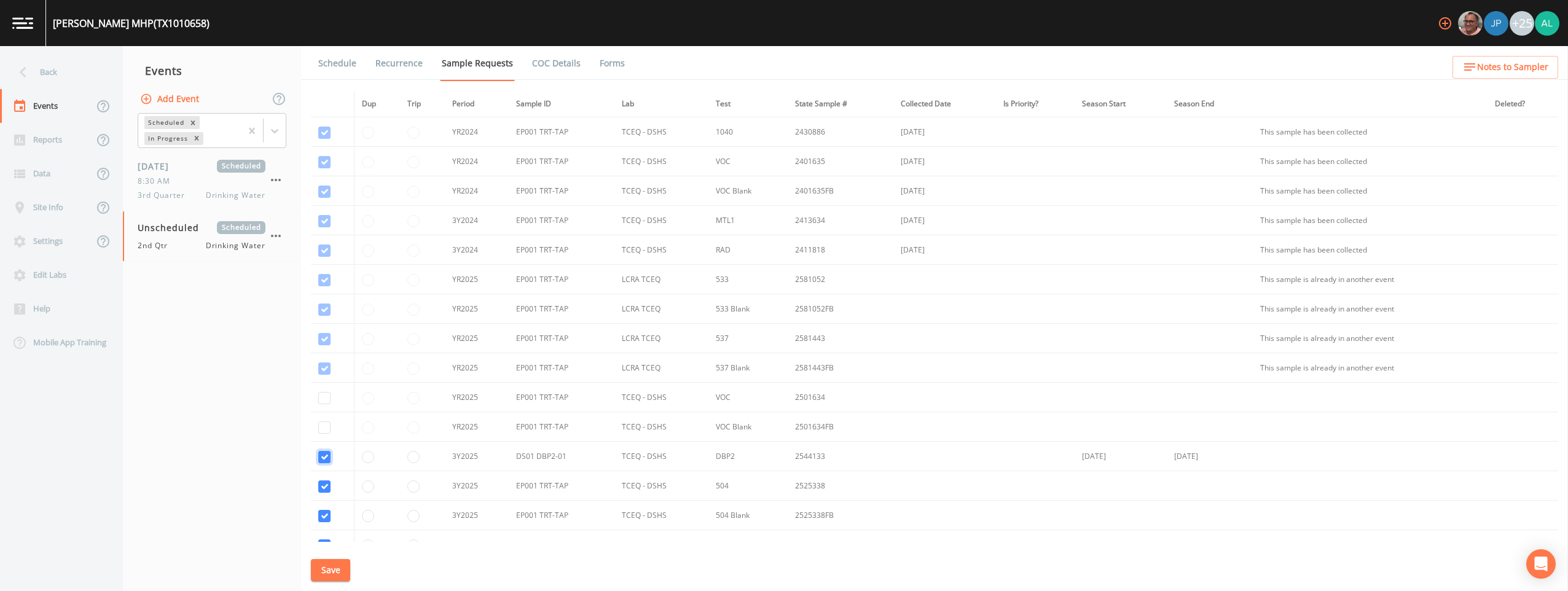
click at [326, 456] on input "checkbox" at bounding box center [324, 456] width 12 height 12
checkbox input "false"
click at [323, 490] on input "checkbox" at bounding box center [324, 486] width 12 height 12
checkbox input "false"
click at [320, 516] on input "checkbox" at bounding box center [324, 516] width 12 height 12
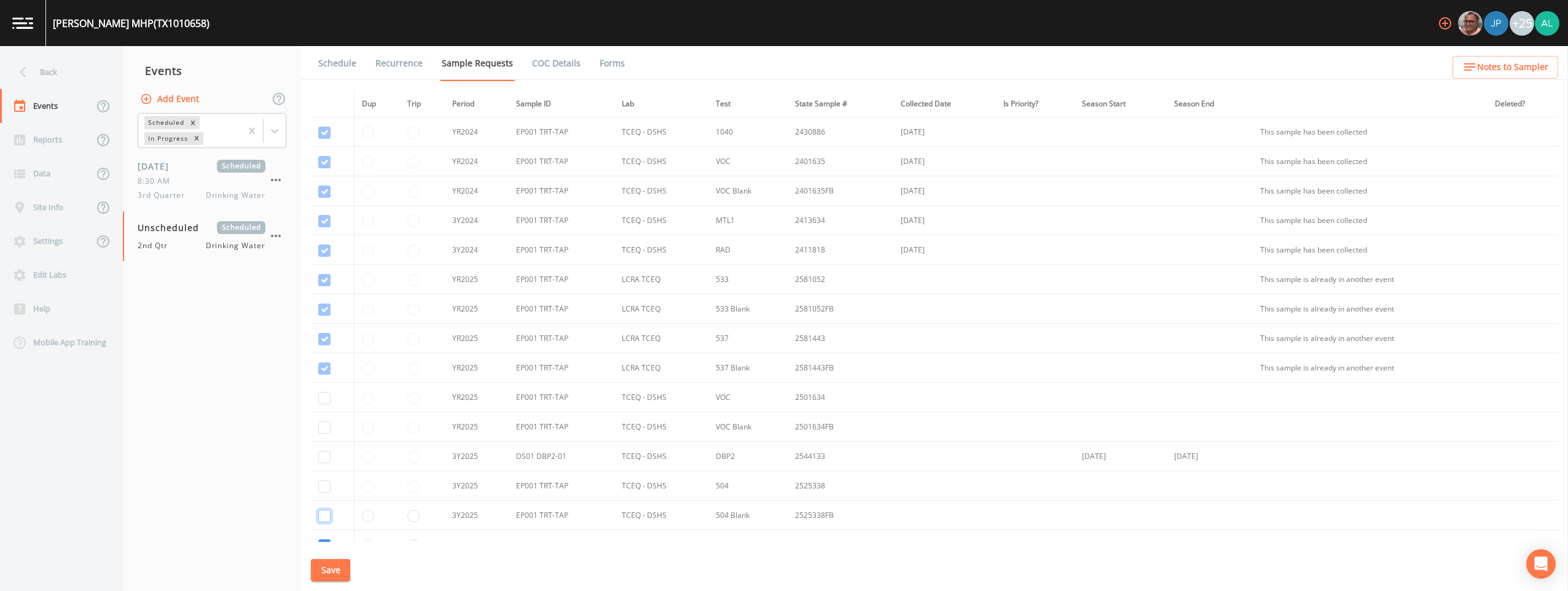
checkbox input "false"
click at [323, 482] on input "checkbox" at bounding box center [324, 483] width 12 height 12
checkbox input "false"
click at [326, 518] on input "checkbox" at bounding box center [324, 513] width 12 height 12
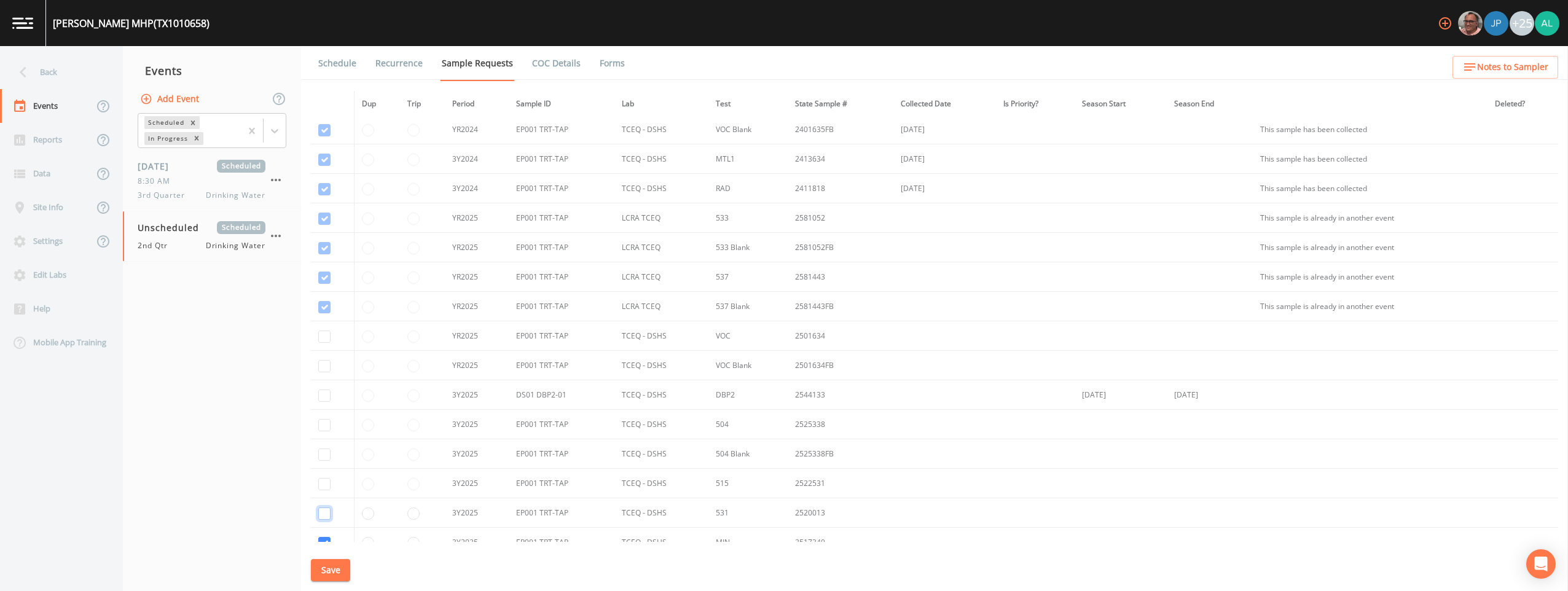
checkbox input "false"
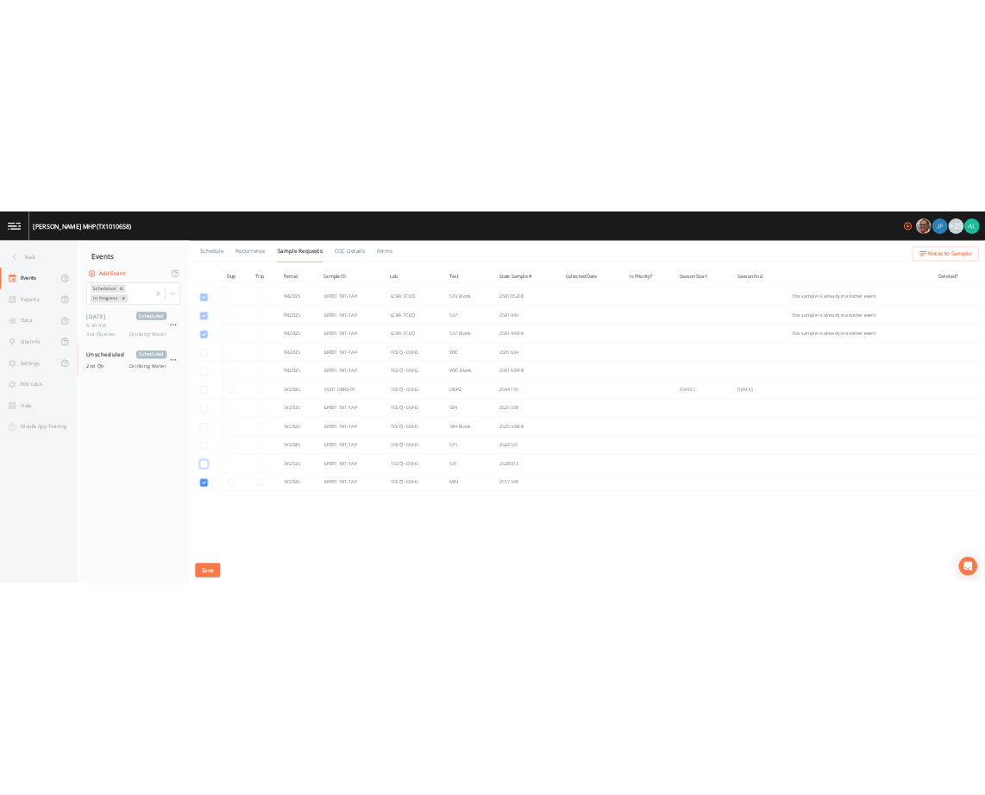
scroll to position [246, 0]
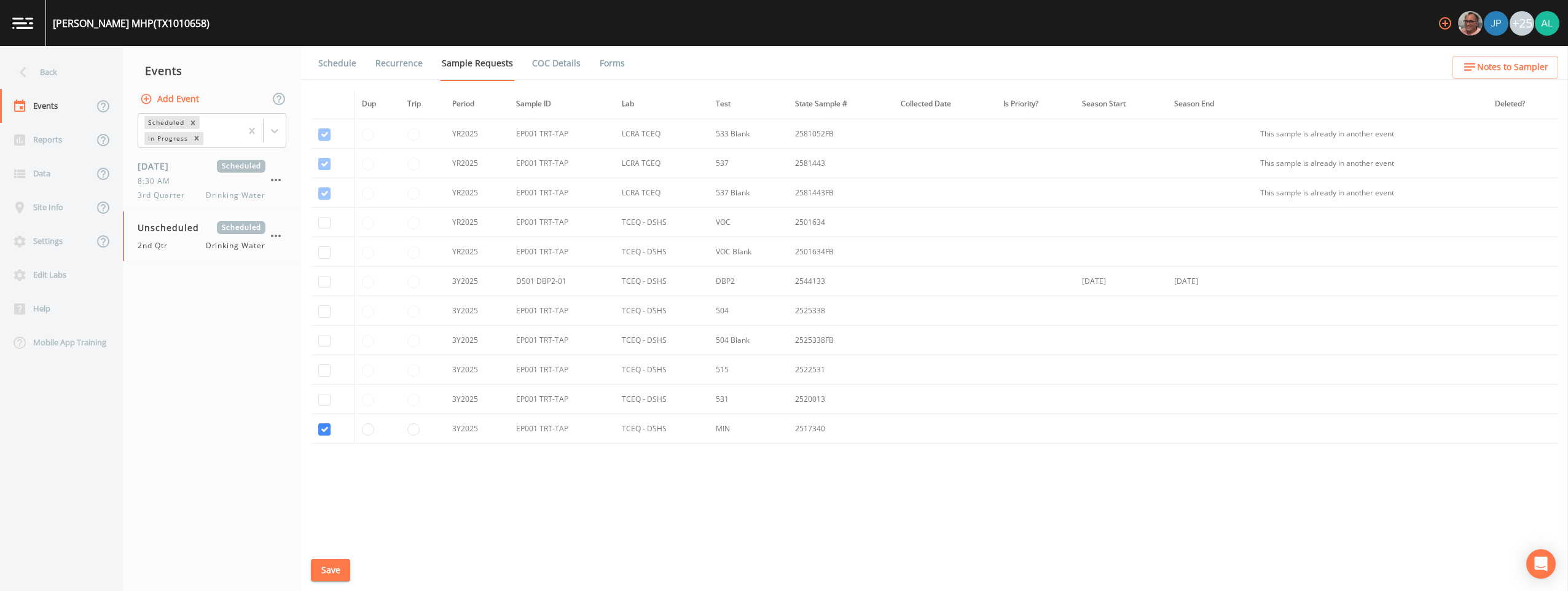
click at [326, 423] on td at bounding box center [333, 428] width 43 height 29
click at [325, 433] on input "checkbox" at bounding box center [324, 429] width 12 height 12
checkbox input "false"
click at [336, 565] on button "Save" at bounding box center [331, 570] width 39 height 23
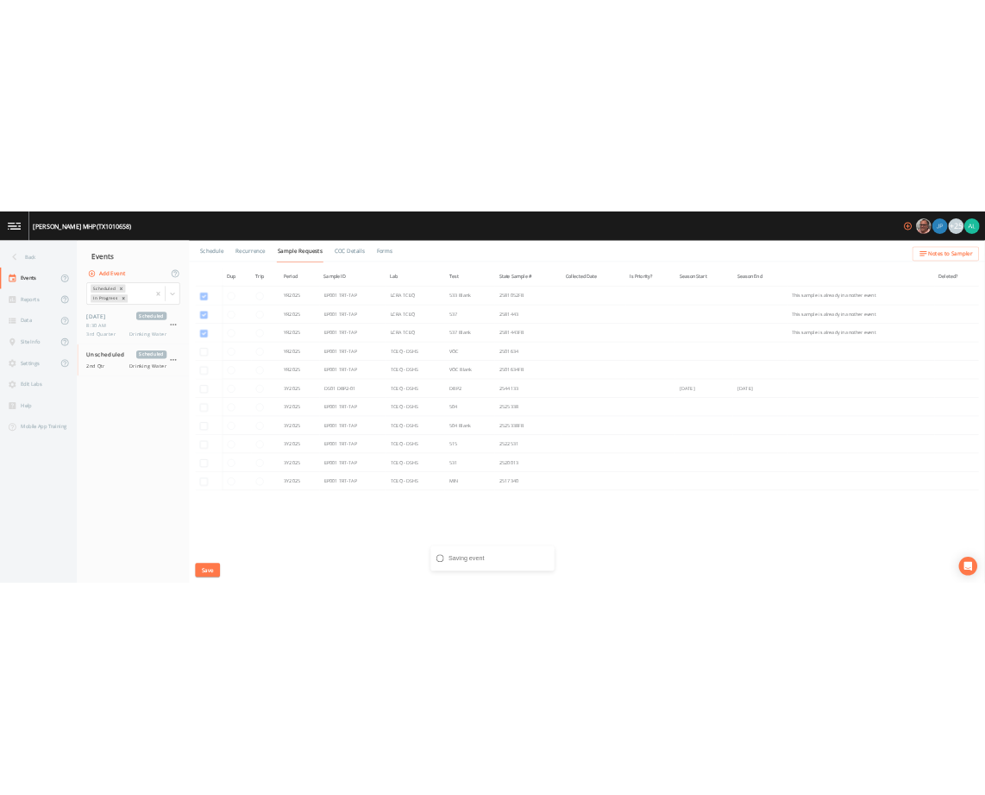
scroll to position [595, 0]
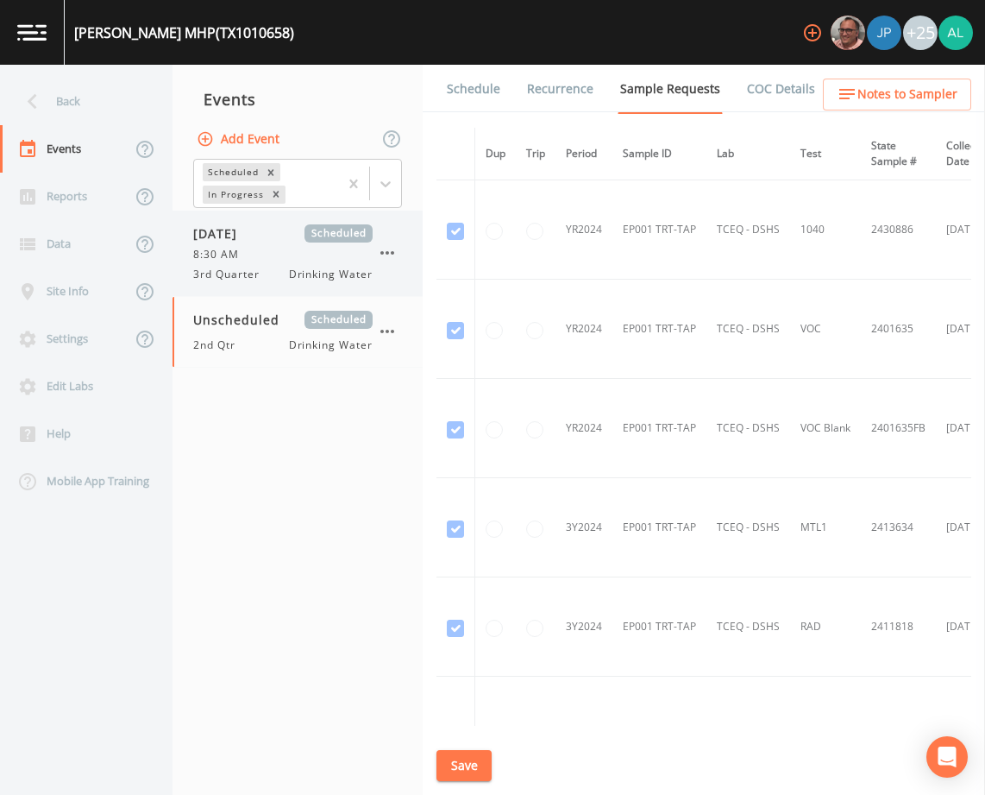
click at [267, 242] on div "[DATE] Scheduled 8:30 AM 3rd Quarter Drinking Water" at bounding box center [282, 253] width 179 height 58
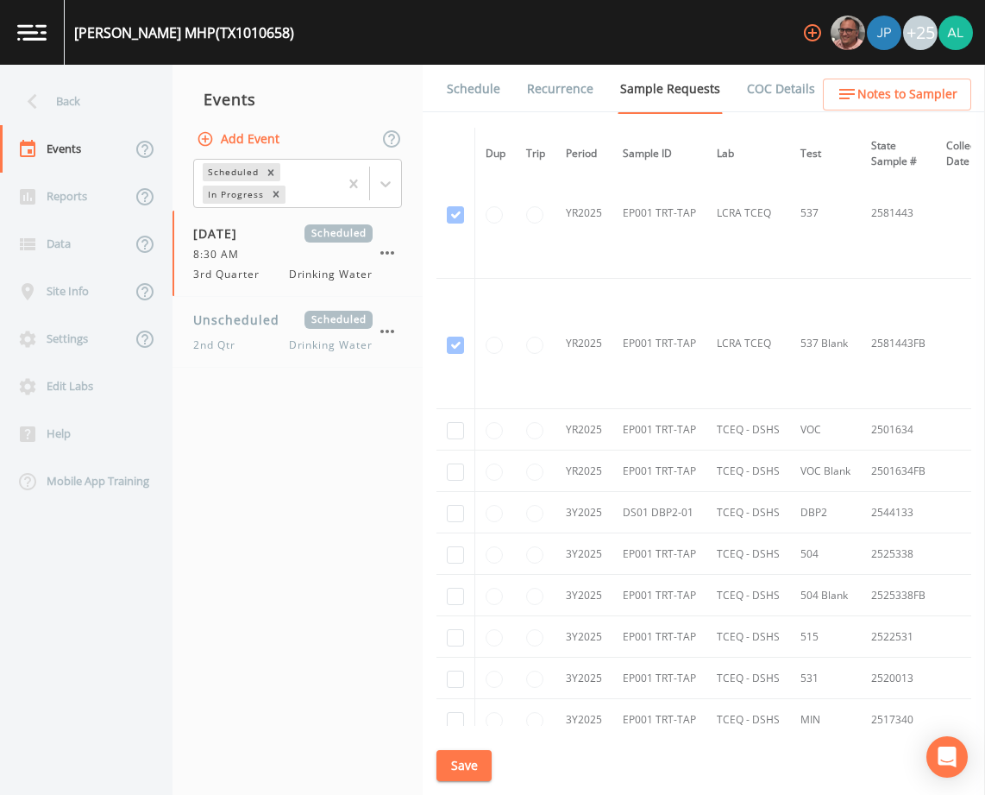
scroll to position [945, 0]
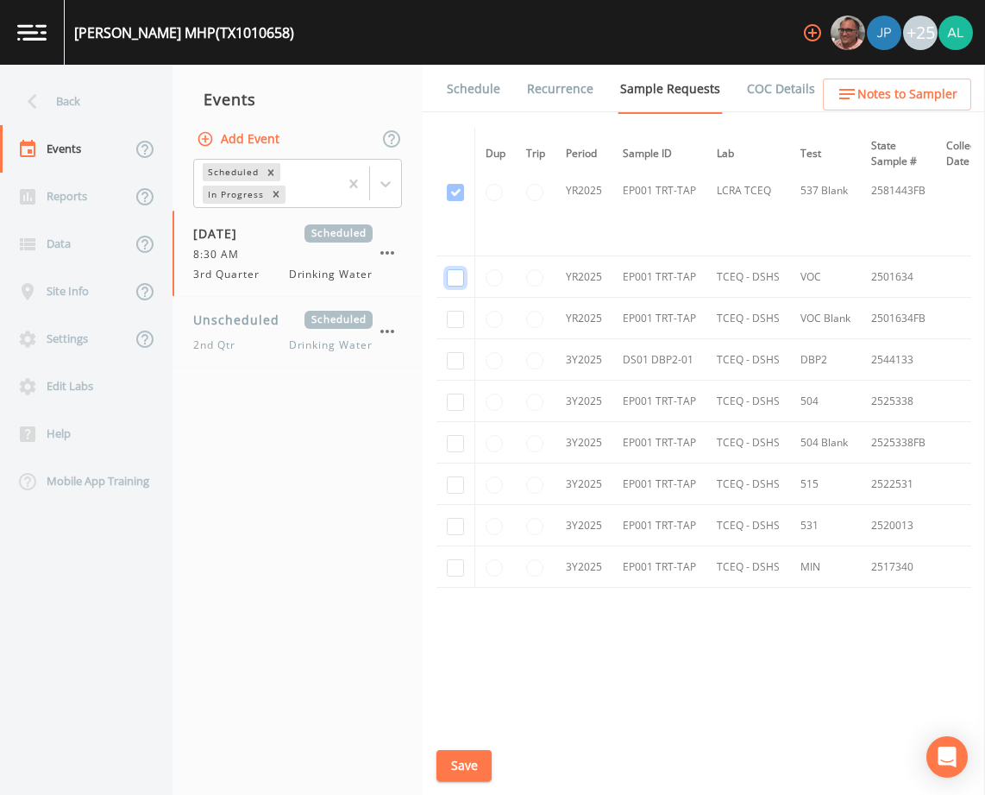
checkbox input "true"
drag, startPoint x: 461, startPoint y: 327, endPoint x: 453, endPoint y: 314, distance: 15.1
click at [458, 325] on td at bounding box center [456, 318] width 39 height 41
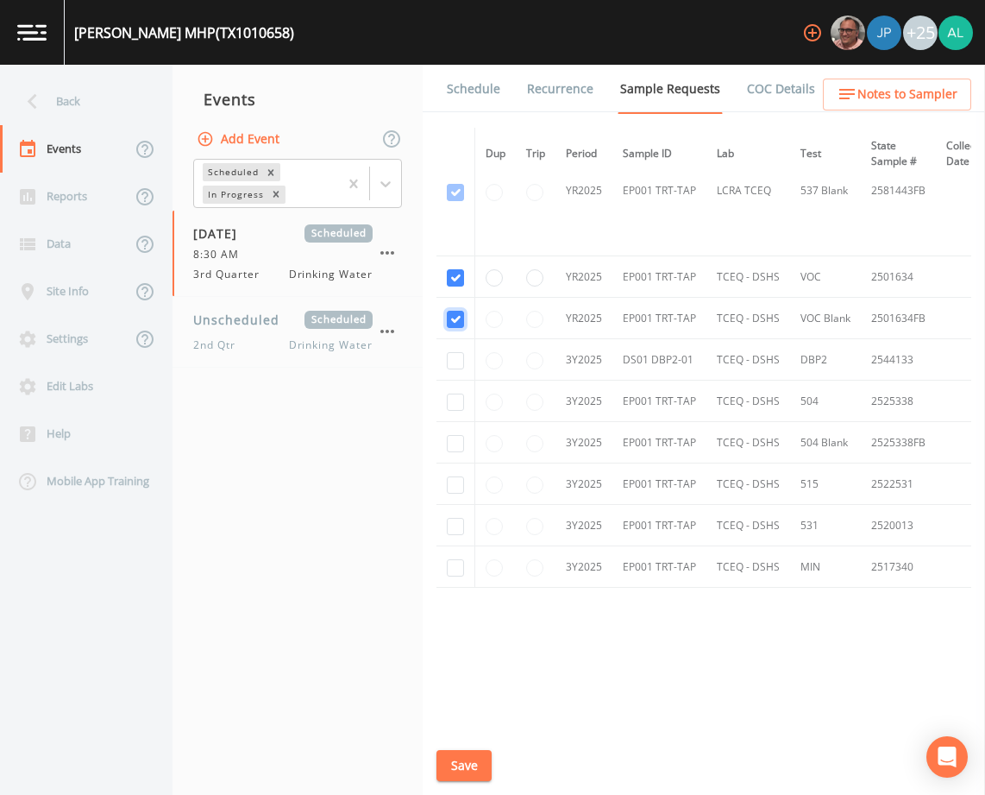
checkbox input "true"
click at [450, 341] on td at bounding box center [456, 359] width 39 height 41
click at [450, 358] on input "checkbox" at bounding box center [455, 360] width 17 height 17
checkbox input "true"
click at [450, 386] on td at bounding box center [456, 400] width 39 height 41
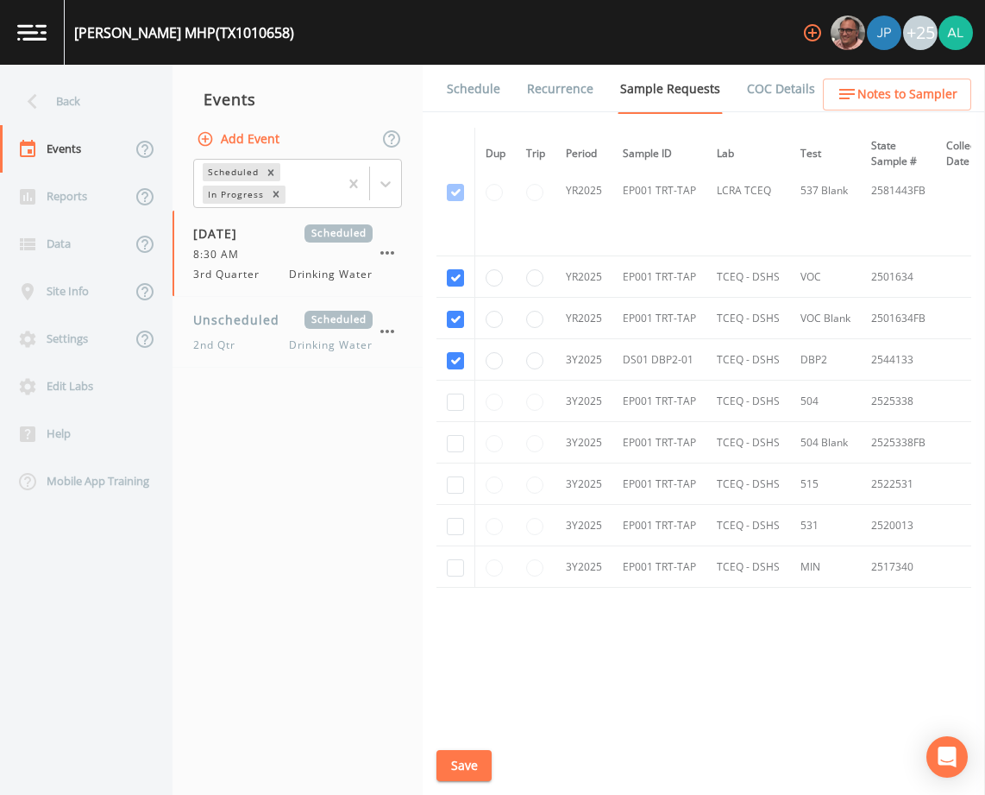
click at [447, 429] on td at bounding box center [456, 442] width 39 height 41
drag, startPoint x: 459, startPoint y: 399, endPoint x: 452, endPoint y: 413, distance: 16.2
click at [460, 398] on input "checkbox" at bounding box center [455, 401] width 17 height 17
checkbox input "true"
click at [448, 435] on input "checkbox" at bounding box center [455, 443] width 17 height 17
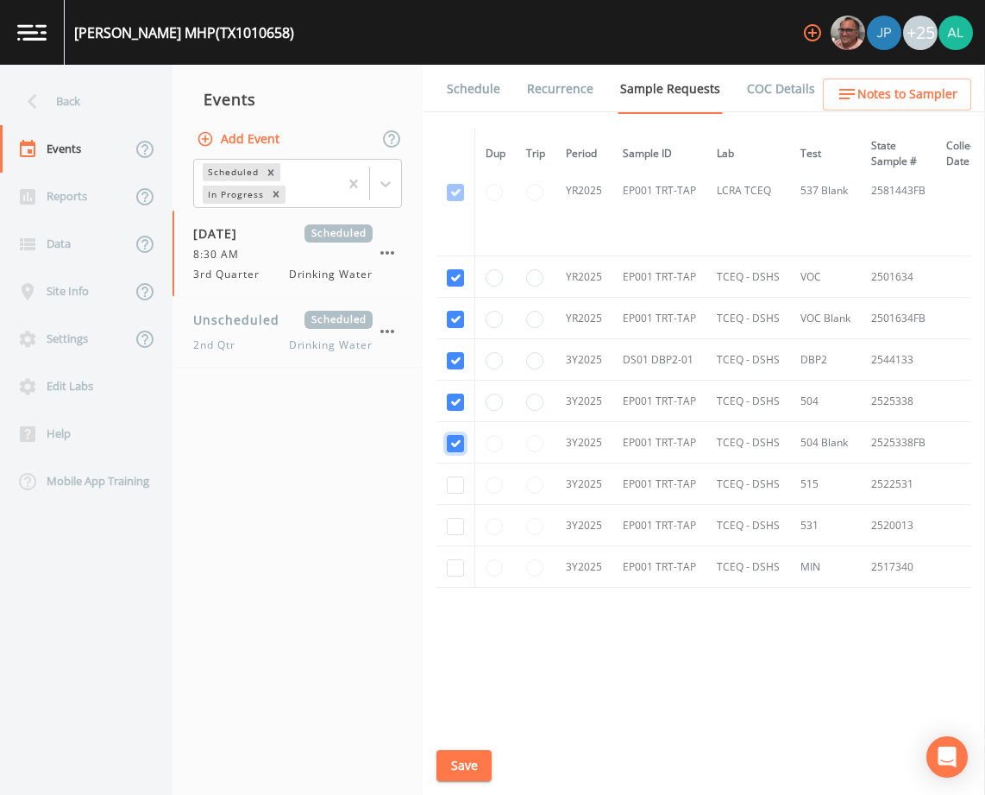
checkbox input "true"
click at [452, 476] on input "checkbox" at bounding box center [455, 484] width 17 height 17
checkbox input "true"
click at [461, 535] on td at bounding box center [456, 525] width 39 height 41
click at [459, 521] on input "checkbox" at bounding box center [455, 526] width 17 height 17
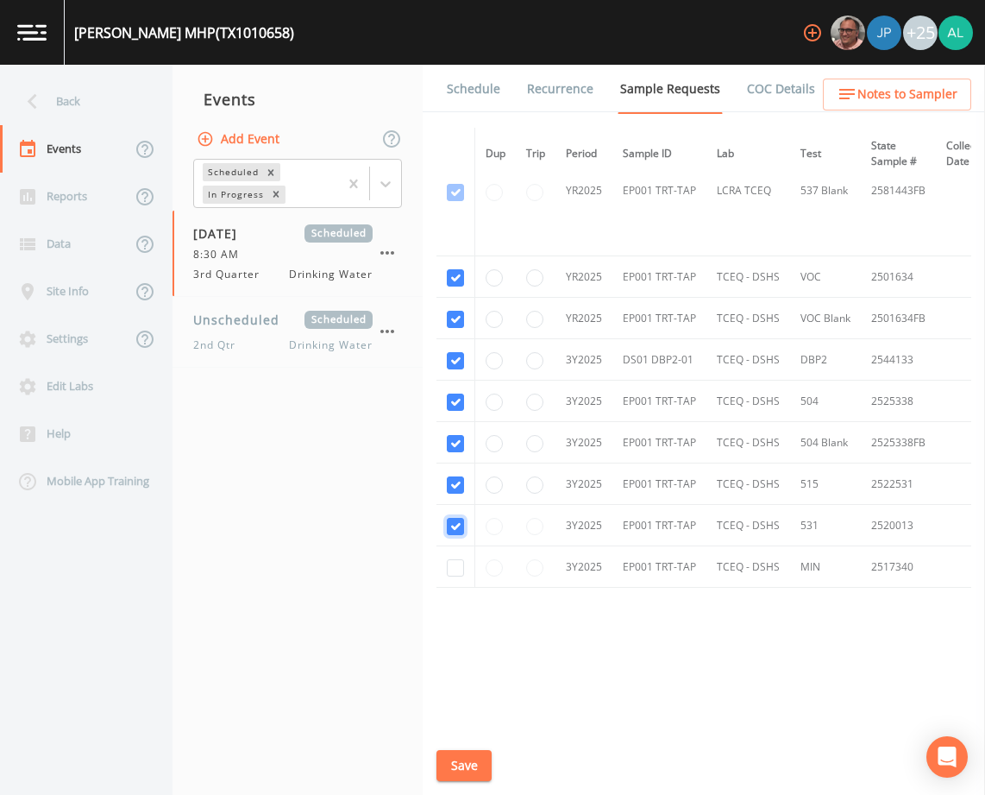
checkbox input "true"
click at [456, 565] on input "checkbox" at bounding box center [455, 567] width 17 height 17
checkbox input "true"
click at [445, 764] on button "Save" at bounding box center [464, 766] width 55 height 32
click at [465, 757] on button "Save" at bounding box center [464, 766] width 55 height 32
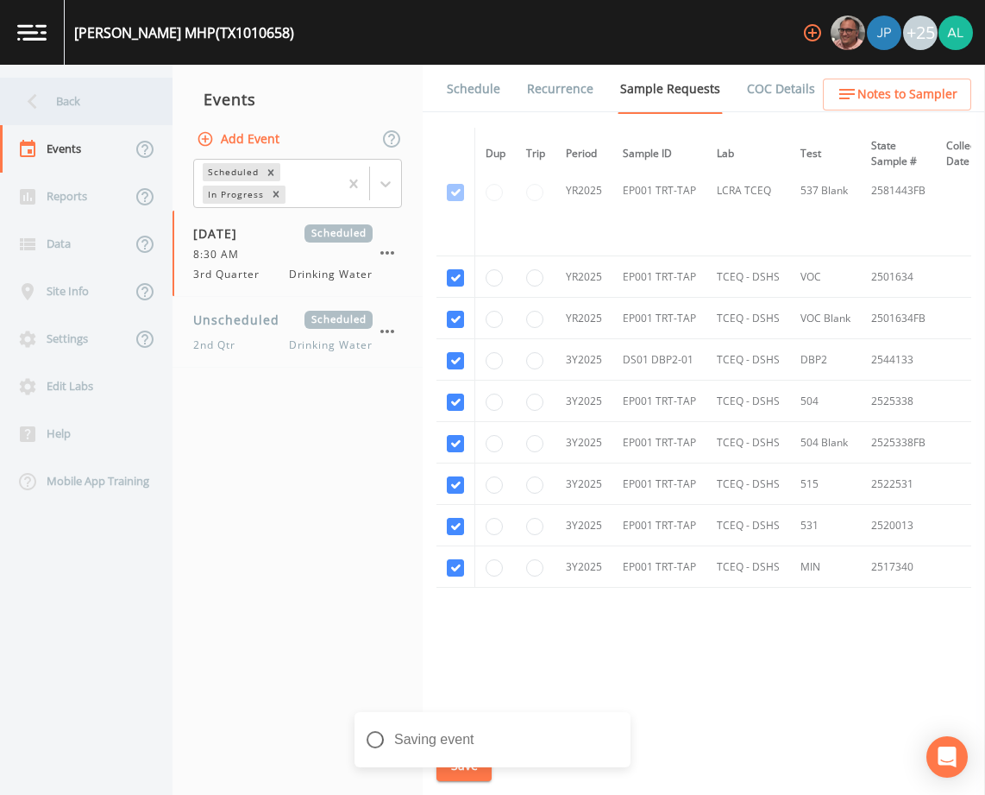
click at [105, 97] on div "Back" at bounding box center [77, 101] width 155 height 47
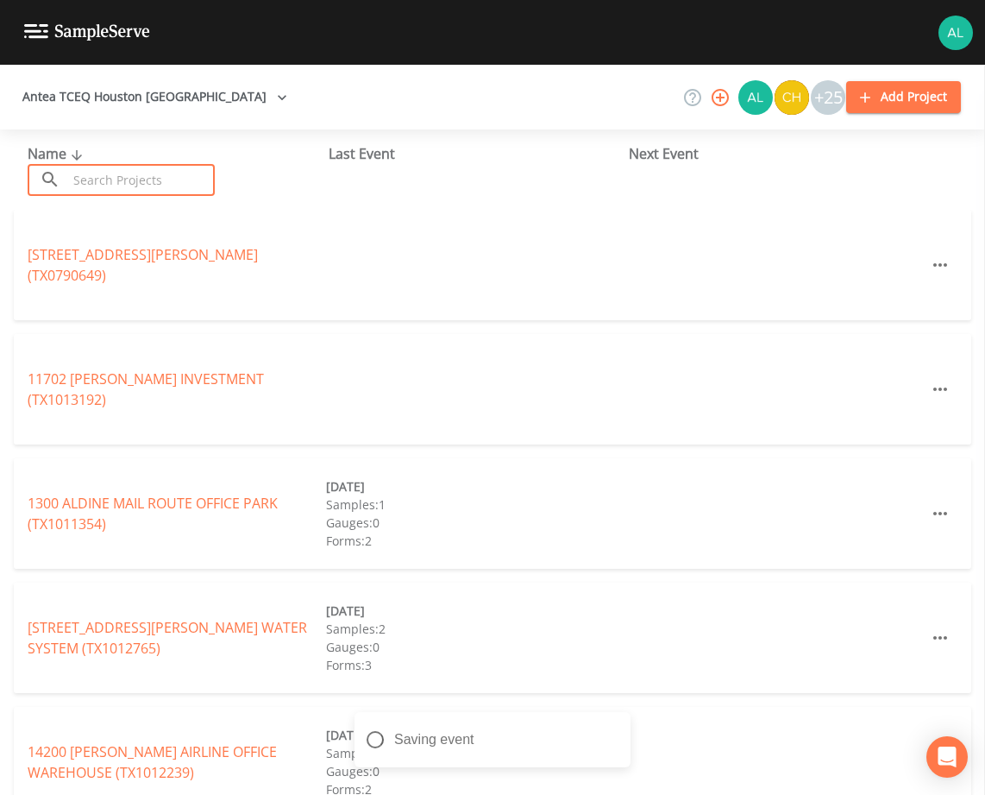
click at [116, 170] on input "text" at bounding box center [141, 180] width 148 height 32
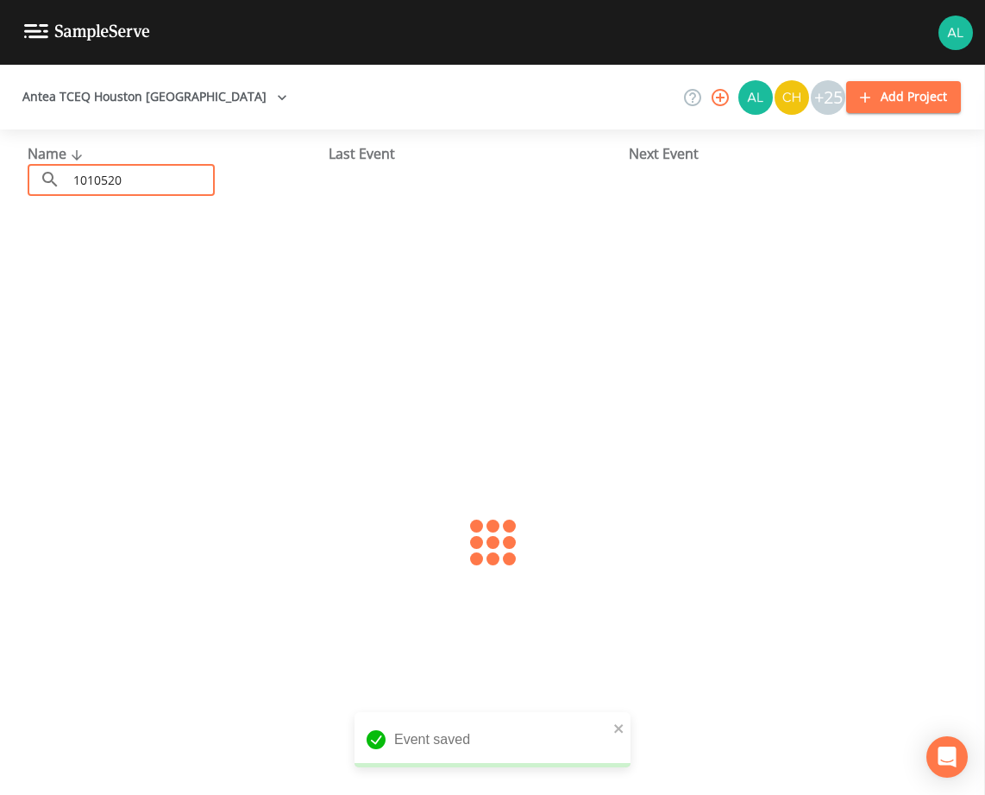
type input "1010520"
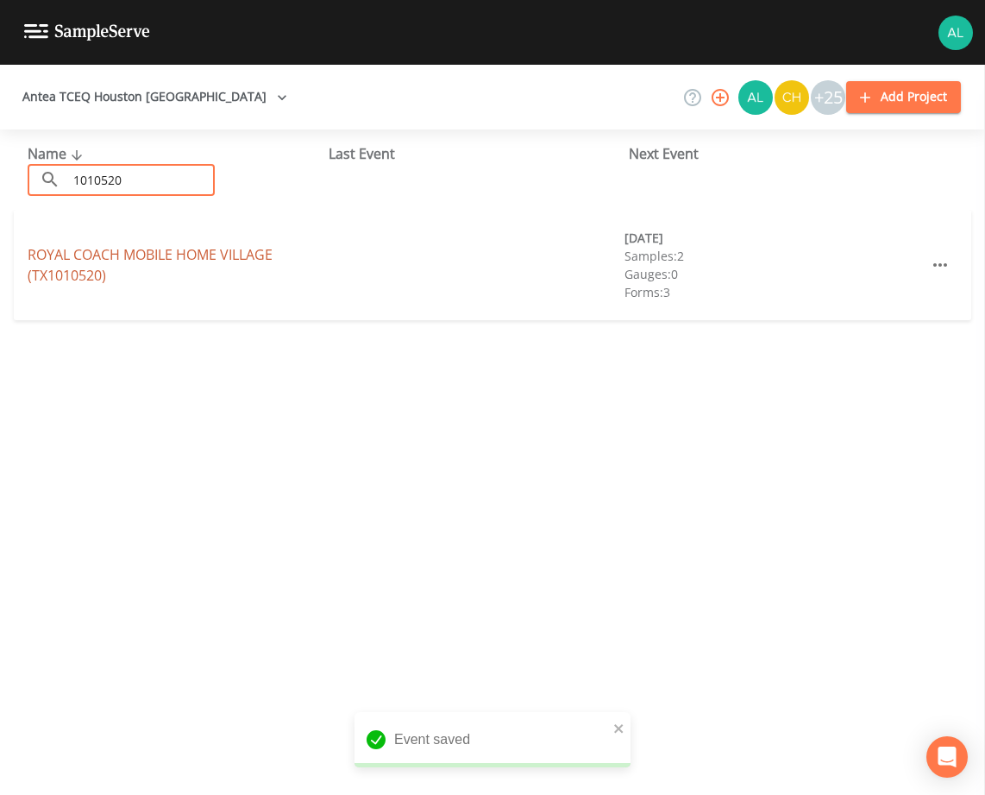
click at [59, 270] on link "ROYAL COACH [GEOGRAPHIC_DATA] (TX1010520)" at bounding box center [150, 265] width 245 height 40
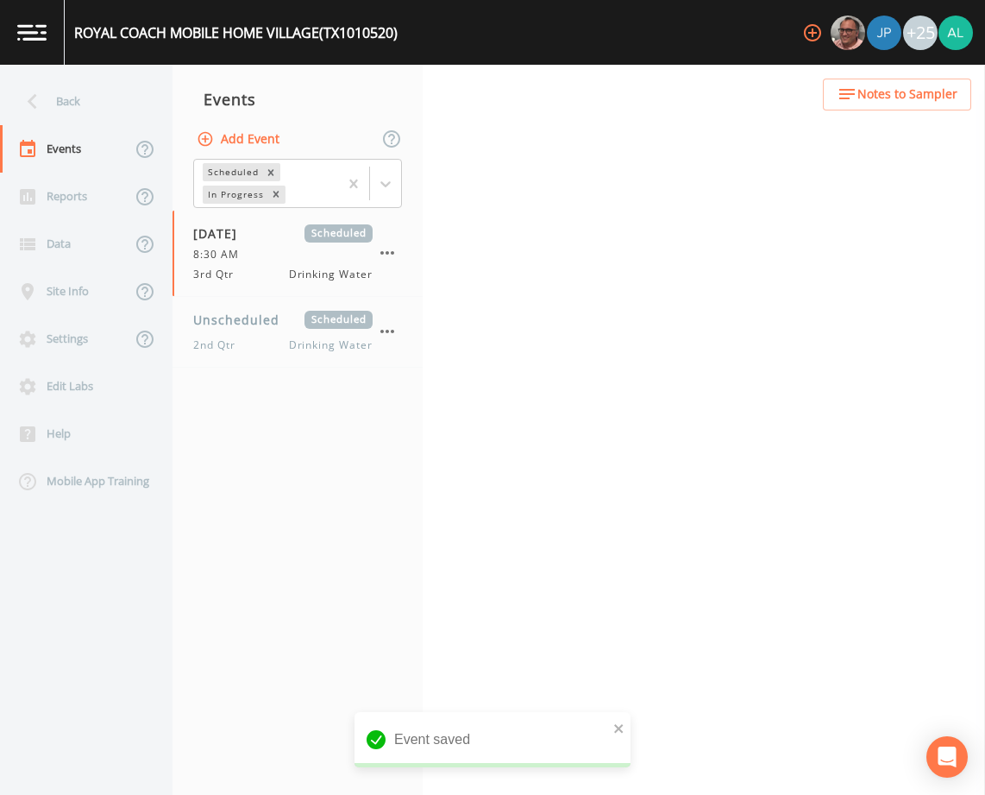
click at [882, 106] on button "Notes to Sampler" at bounding box center [897, 95] width 148 height 32
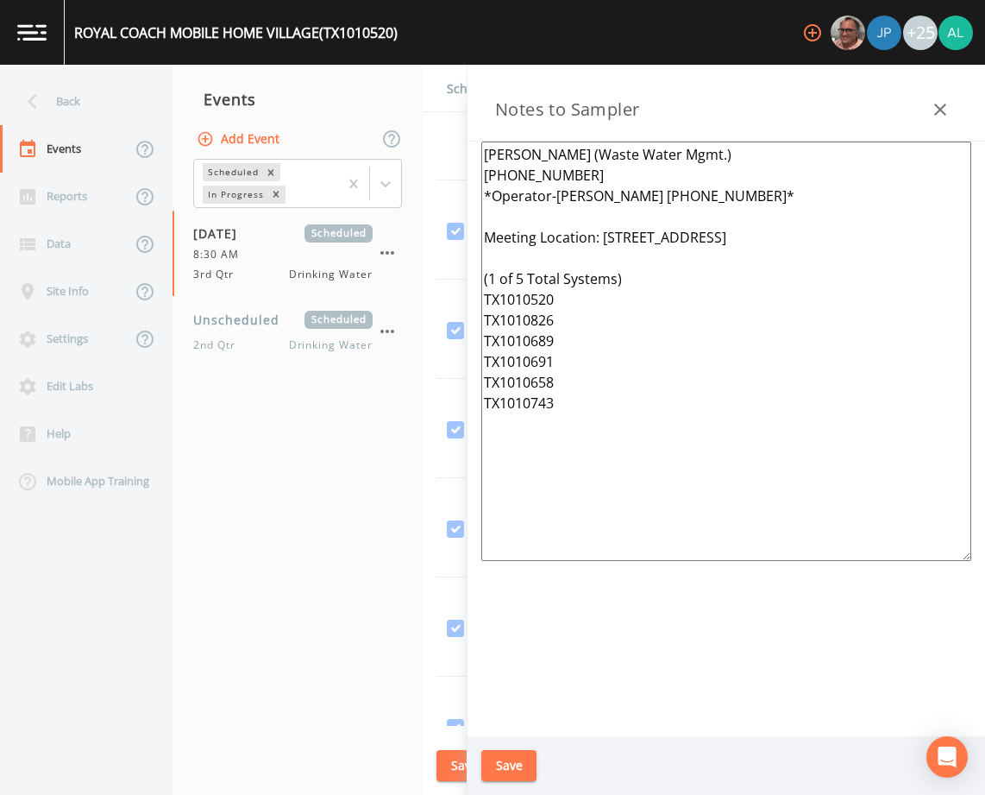
drag, startPoint x: 609, startPoint y: 449, endPoint x: 449, endPoint y: 131, distance: 356.5
click at [439, 125] on div "Back Events Reports Data Site Info Settings Edit Labs Help Mobile App Training …" at bounding box center [492, 430] width 985 height 730
click at [505, 761] on button "Save" at bounding box center [508, 766] width 55 height 32
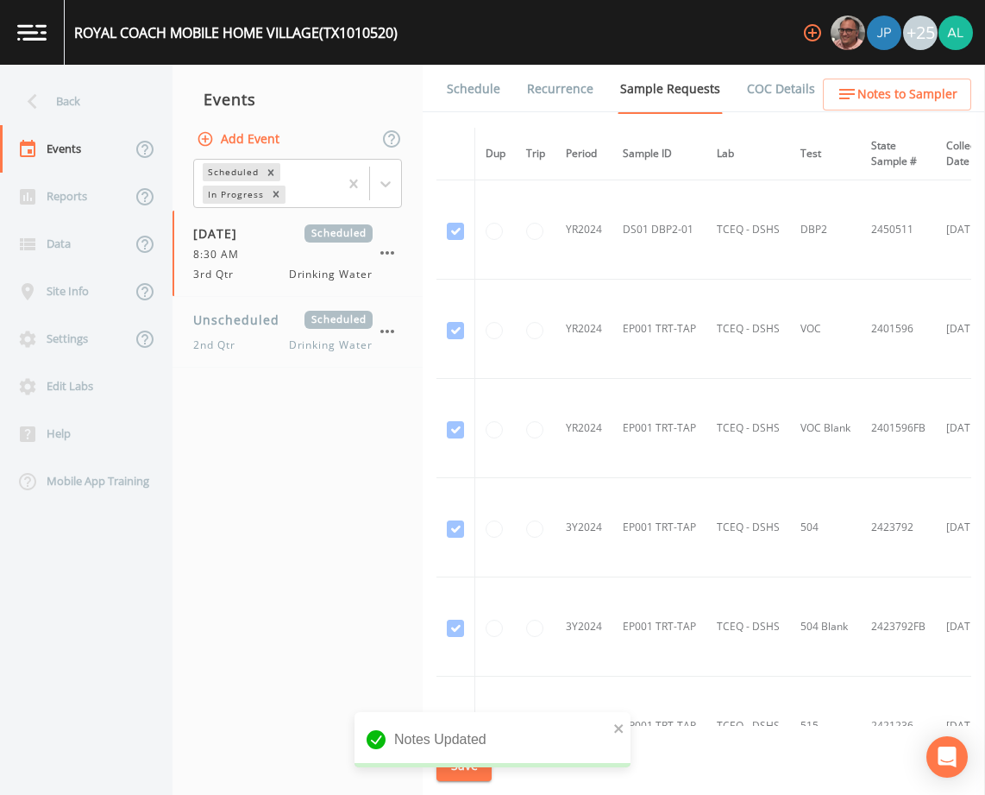
click at [92, 68] on nav "Back Events Reports Data Site Info Settings Edit Labs Help Mobile App Training" at bounding box center [86, 430] width 173 height 730
click at [98, 94] on div "Back" at bounding box center [77, 101] width 155 height 47
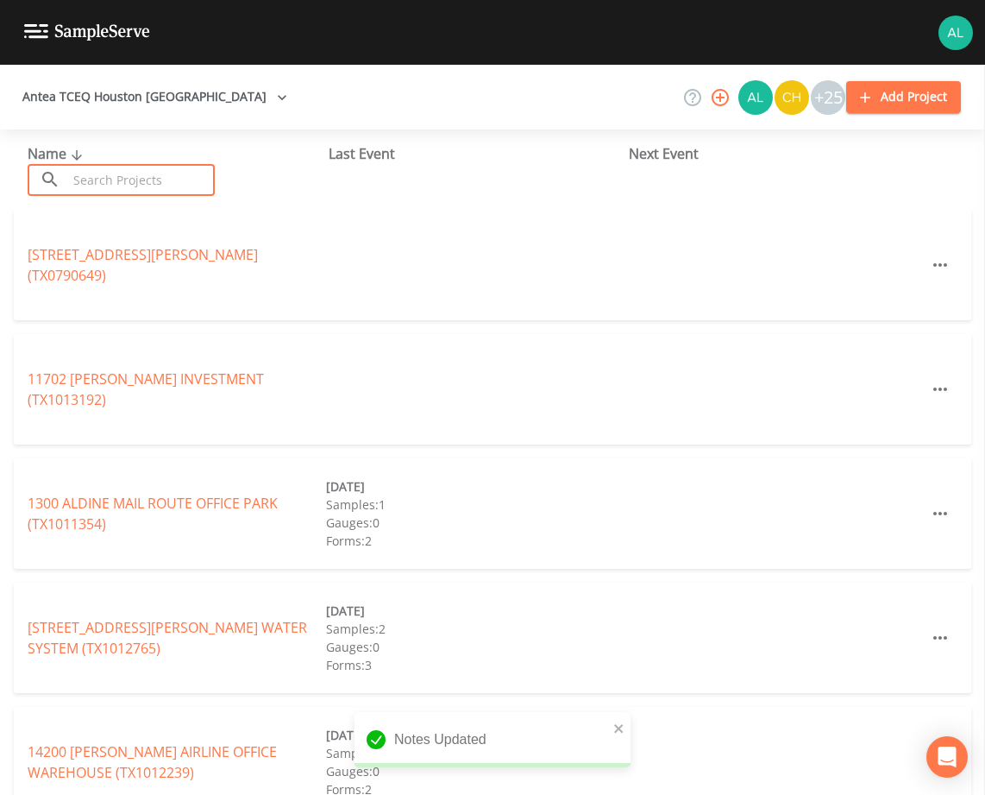
click at [91, 169] on input "text" at bounding box center [141, 180] width 148 height 32
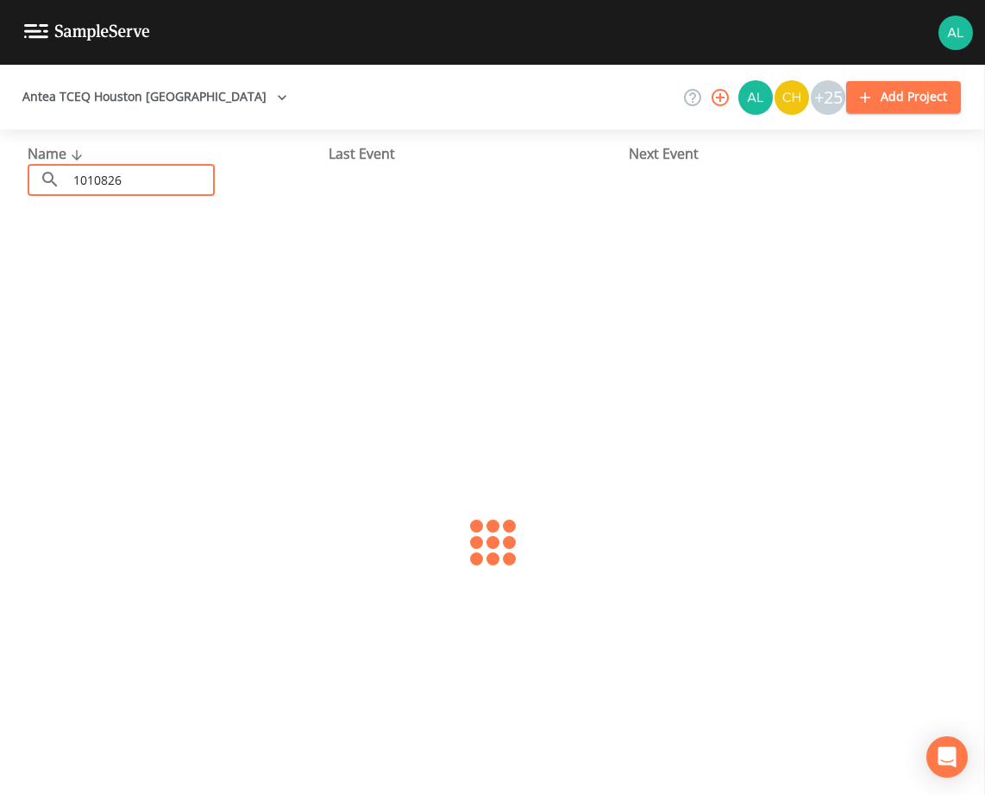
type input "1010826"
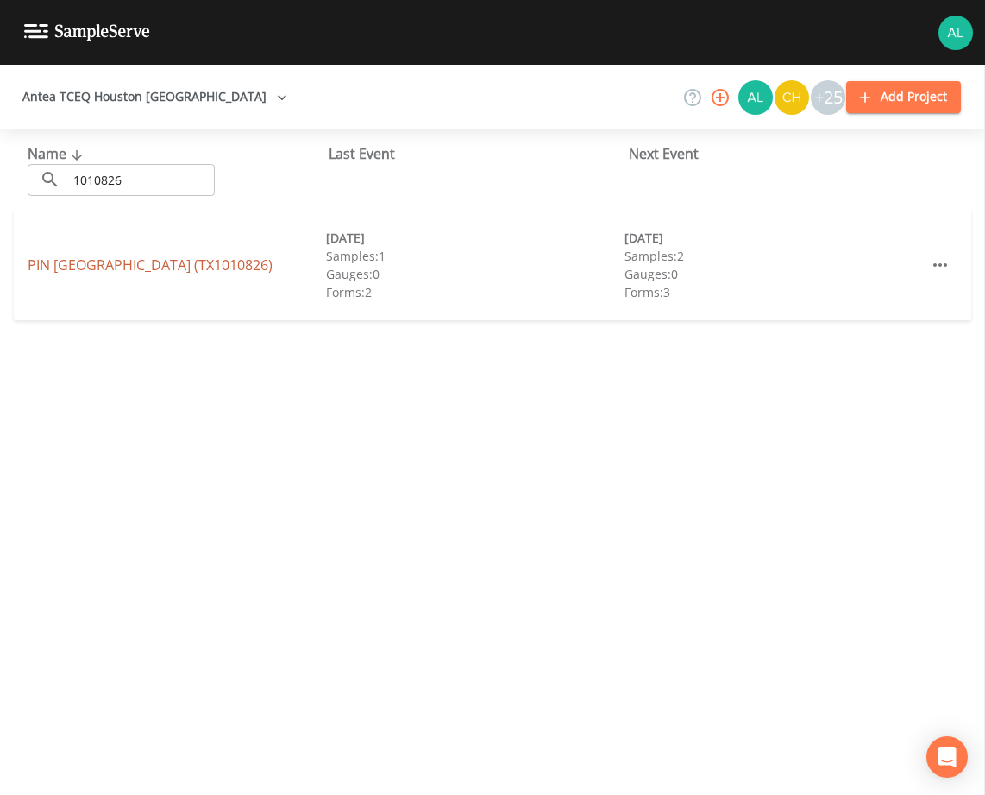
click at [35, 262] on link "PIN [GEOGRAPHIC_DATA] (TX1010826)" at bounding box center [150, 264] width 245 height 19
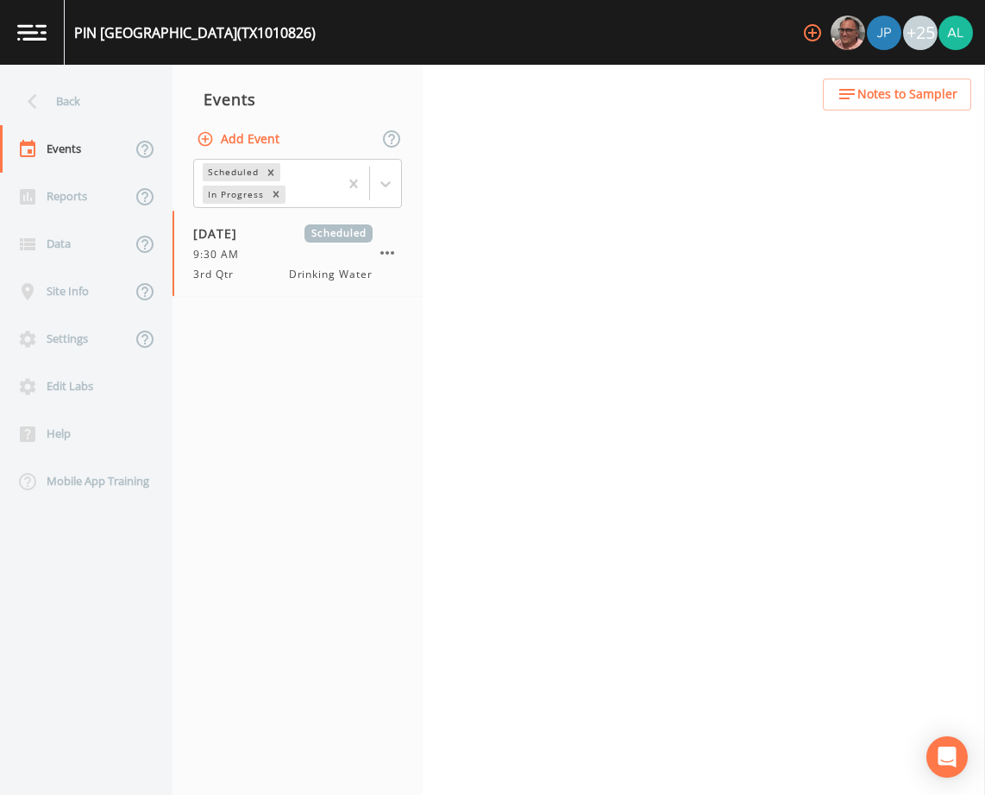
click at [908, 87] on span "Notes to Sampler" at bounding box center [907, 95] width 100 height 22
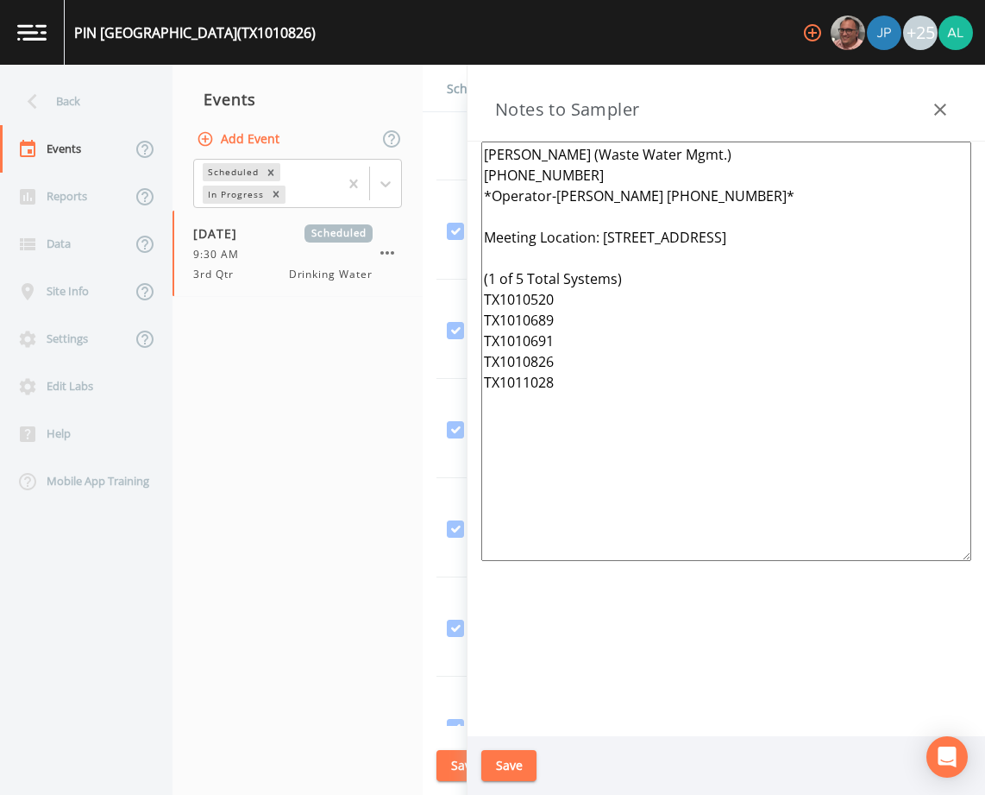
drag, startPoint x: 740, startPoint y: 435, endPoint x: 202, endPoint y: -22, distance: 705.7
click at [202, 0] on html "PIN [GEOGRAPHIC_DATA] (TX1010826) +25 Back Events Reports Data Site Info Settin…" at bounding box center [492, 397] width 985 height 795
paste textarea ". [GEOGRAPHIC_DATA] (1 of 5 Total Systems) TX1010520 TX1010826 TX1010689 TX1010…"
click at [525, 282] on textarea "[PERSON_NAME] (Waste Water Mgmt.) [PHONE_NUMBER] *Operator-[PERSON_NAME] [PHONE…" at bounding box center [726, 350] width 490 height 419
drag, startPoint x: 650, startPoint y: 523, endPoint x: 380, endPoint y: 3, distance: 586.5
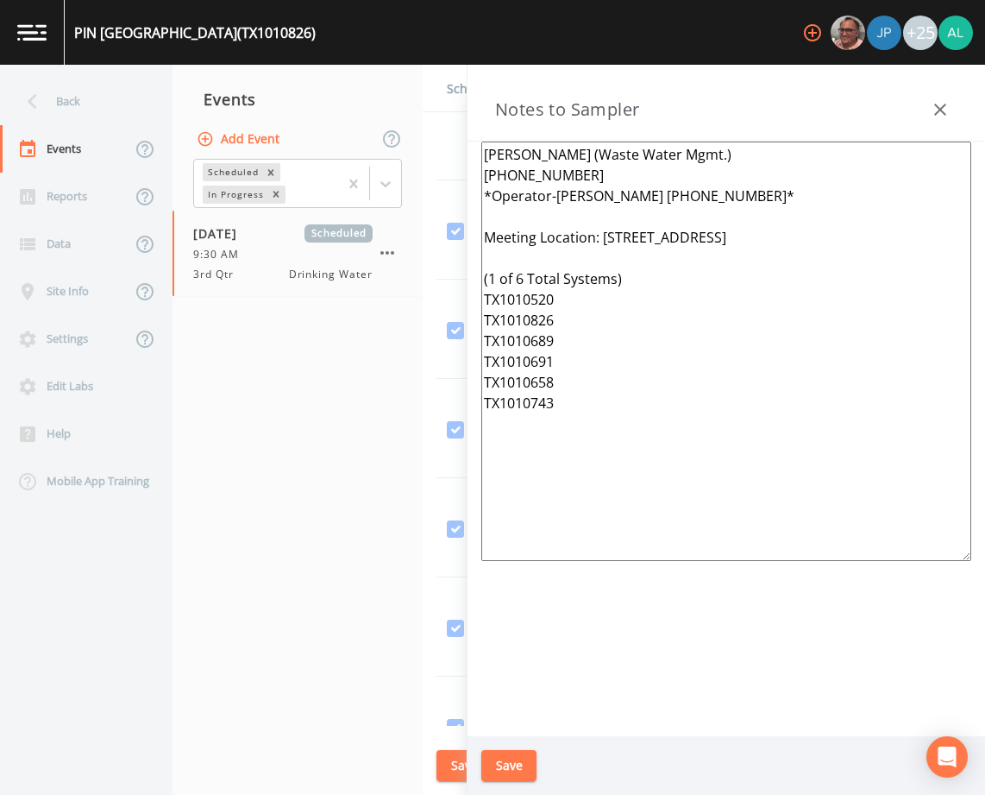
click at [371, 0] on html "PIN [GEOGRAPHIC_DATA] (TX1010826) +25 Back Events Reports Data Site Info Settin…" at bounding box center [492, 397] width 985 height 795
type textarea "[PERSON_NAME] (Waste Water Mgmt.) [PHONE_NUMBER] *Operator-[PERSON_NAME] [PHONE…"
click at [521, 774] on button "Save" at bounding box center [508, 766] width 55 height 32
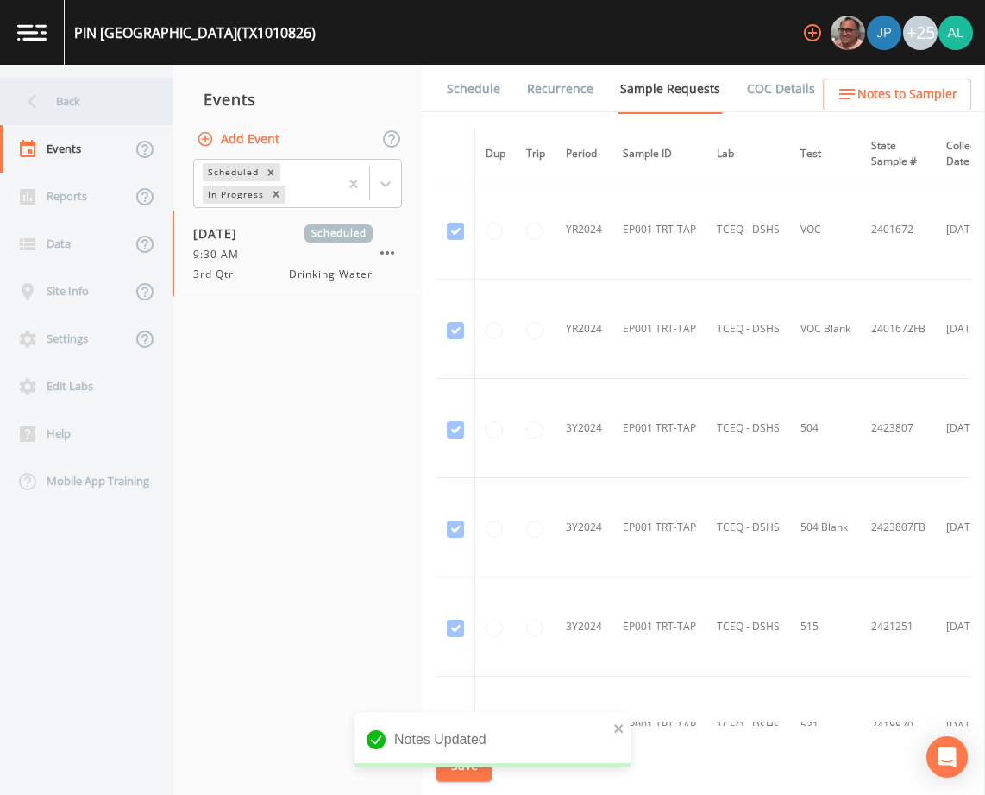
click at [78, 92] on div "Back" at bounding box center [77, 101] width 155 height 47
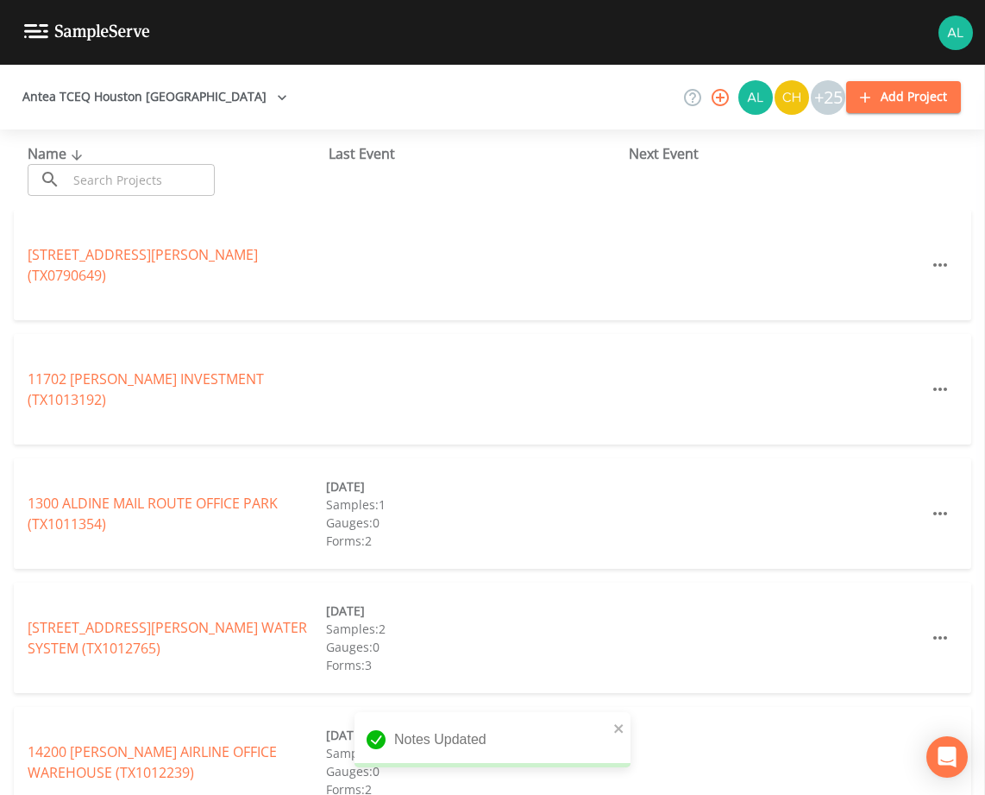
click at [88, 176] on input "text" at bounding box center [141, 180] width 148 height 32
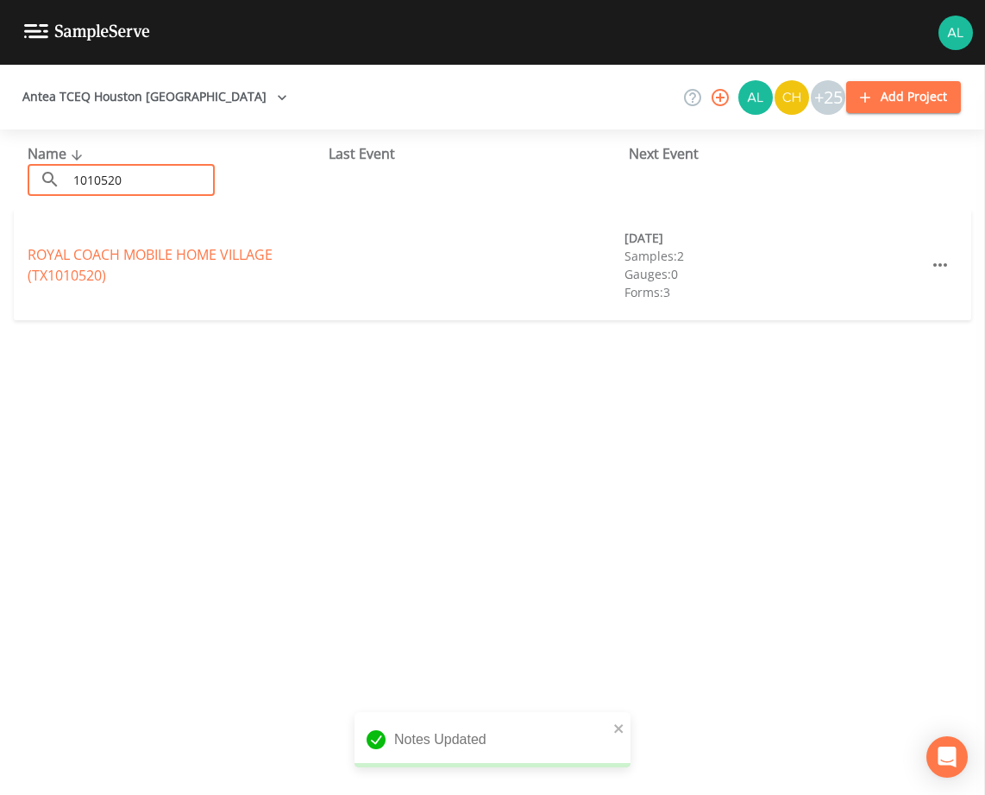
type input "1010520"
click at [66, 247] on link "ROYAL COACH [GEOGRAPHIC_DATA] (TX1010520)" at bounding box center [150, 265] width 245 height 40
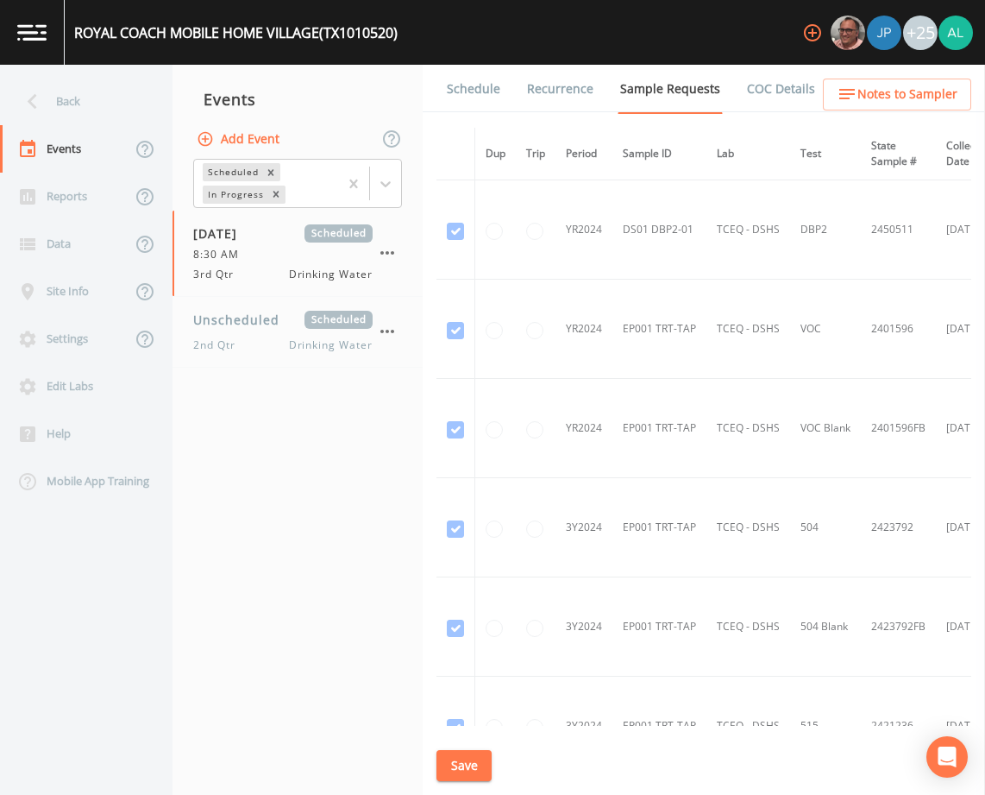
click at [850, 94] on icon "button" at bounding box center [847, 94] width 16 height 10
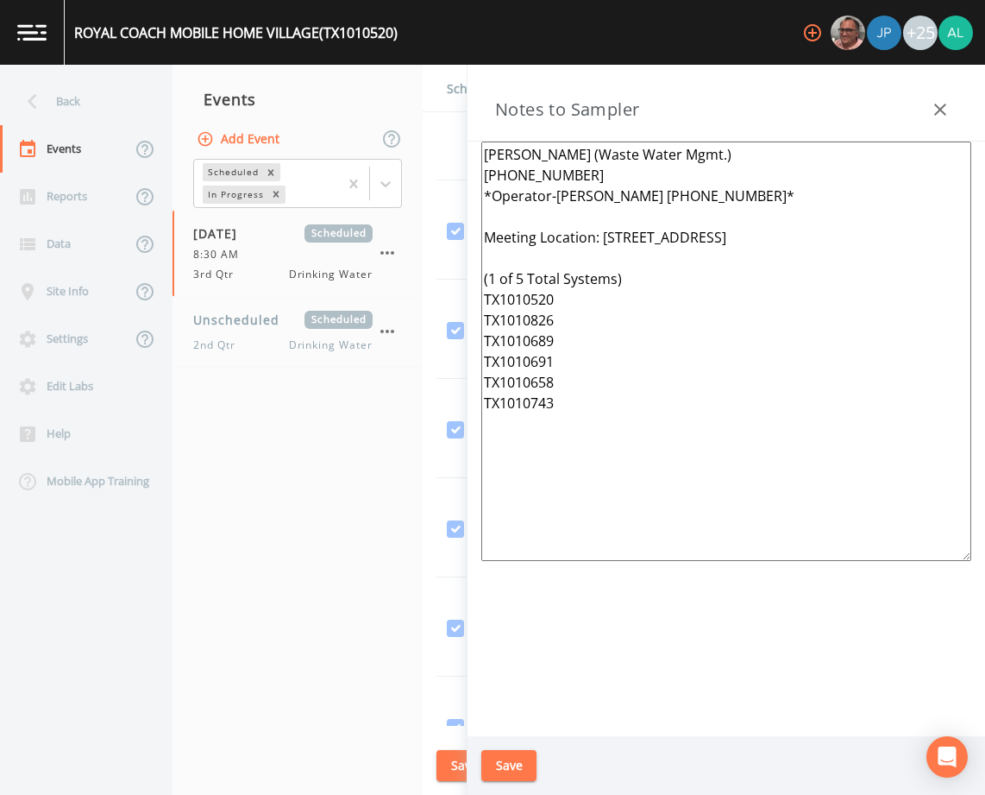
drag, startPoint x: 747, startPoint y: 491, endPoint x: 277, endPoint y: 48, distance: 645.7
click at [277, 48] on div "ROYAL COACH MOBILE HOME VILLAGE (TX1010520) +25 Back Events Reports Data Site I…" at bounding box center [492, 397] width 985 height 795
paste textarea "6"
type textarea "[PERSON_NAME] (Waste Water Mgmt.) [PHONE_NUMBER] *Operator-[PERSON_NAME] [PHONE…"
click at [531, 766] on button "Save" at bounding box center [508, 766] width 55 height 32
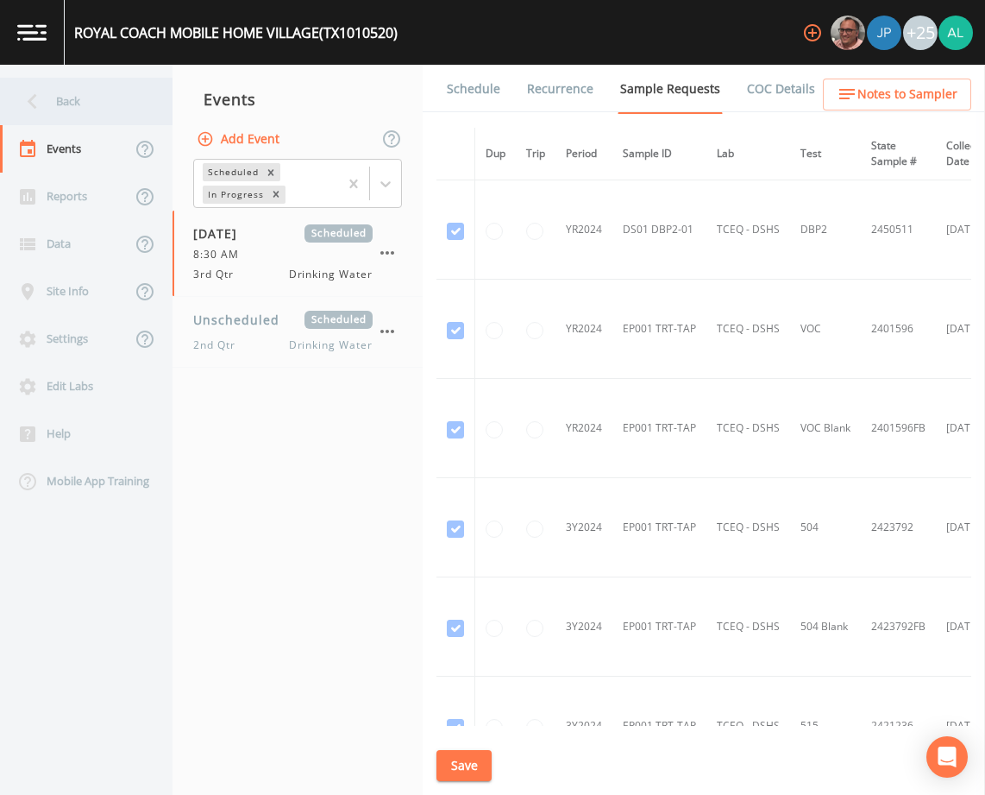
click at [122, 87] on div "Back" at bounding box center [77, 101] width 155 height 47
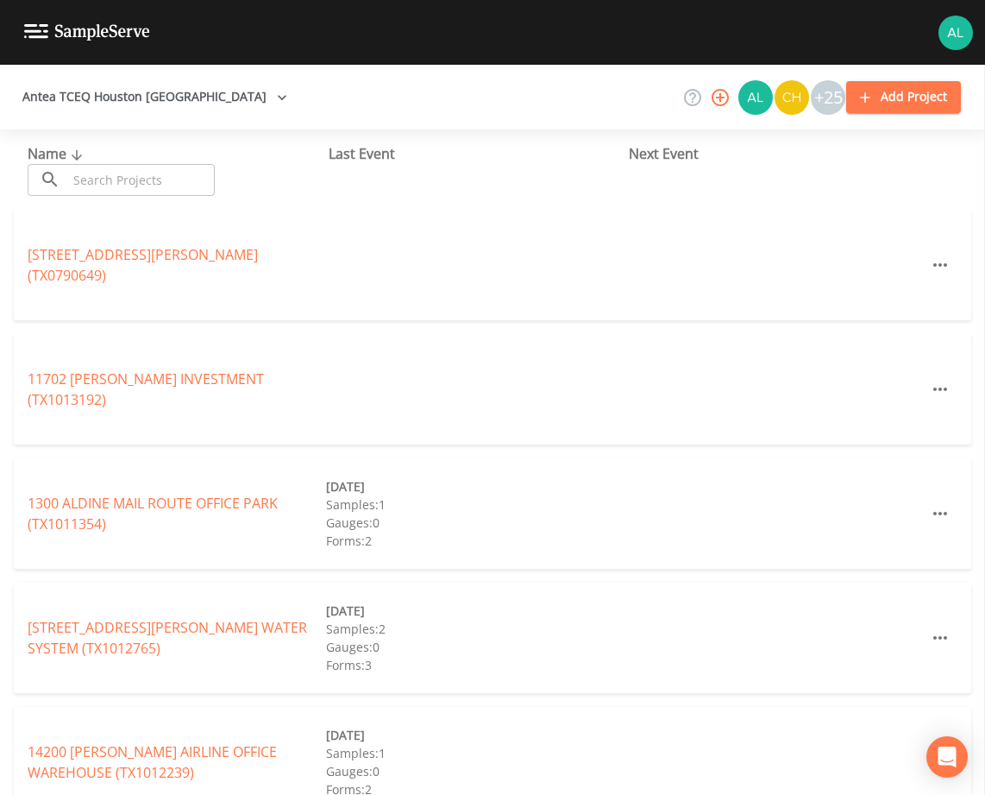
click at [144, 179] on input "text" at bounding box center [141, 180] width 148 height 32
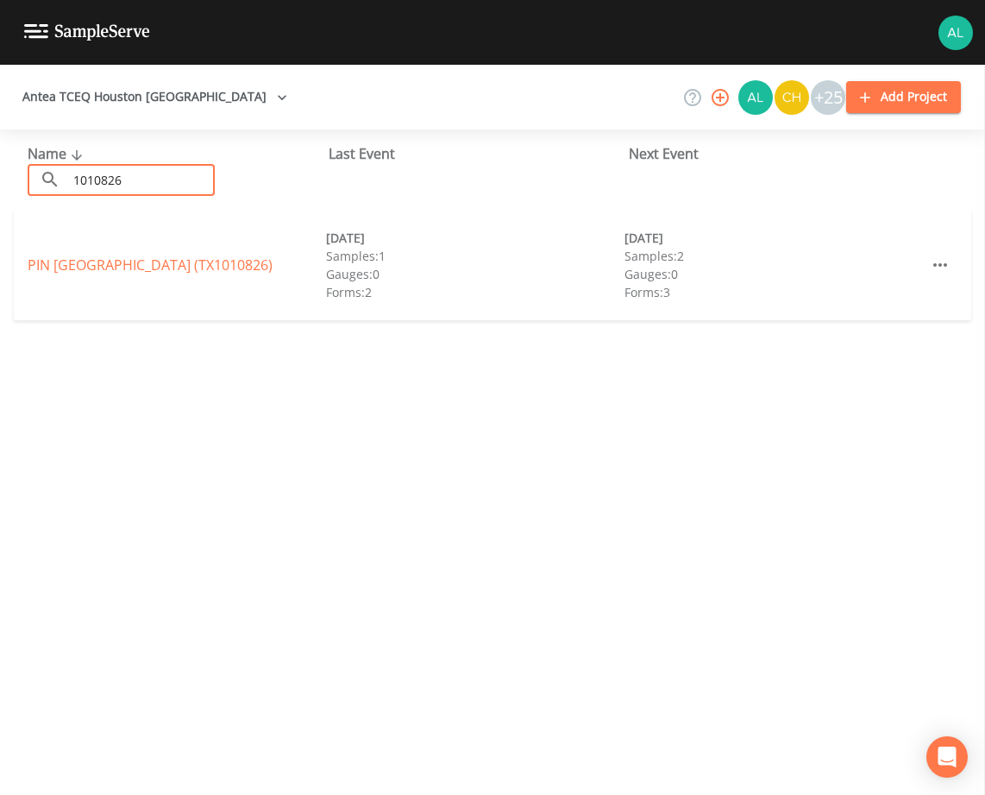
type input "1010826"
click at [72, 260] on link "PIN [GEOGRAPHIC_DATA] (TX1010826)" at bounding box center [150, 264] width 245 height 19
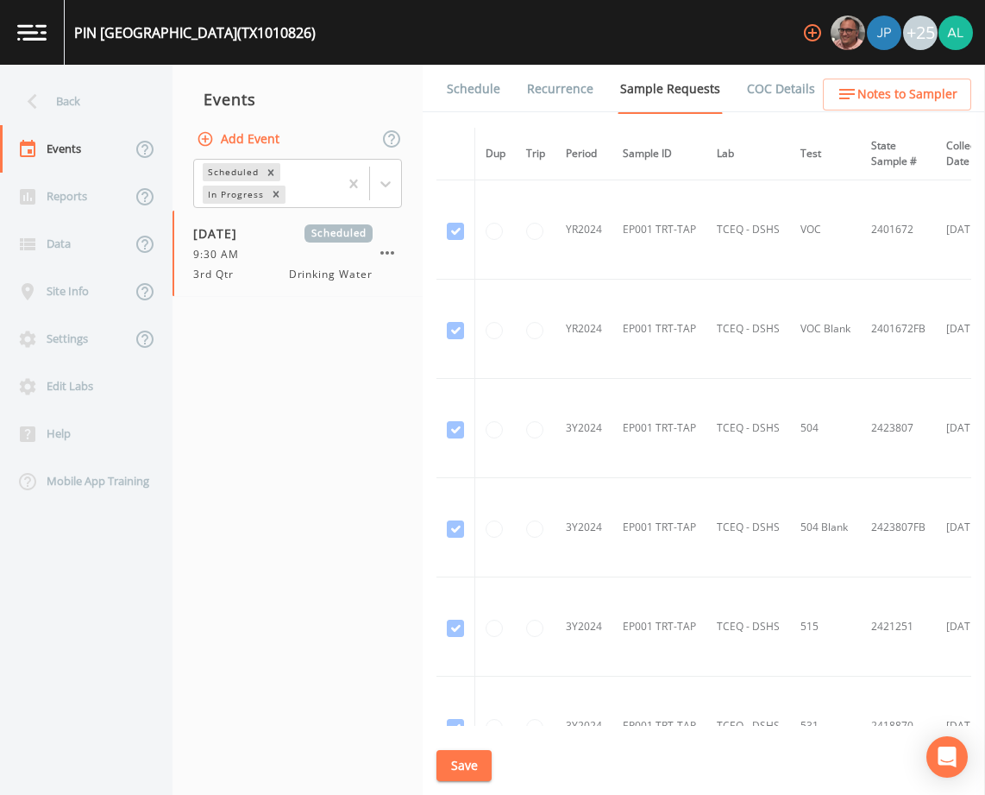
click at [847, 111] on link "Forms" at bounding box center [859, 89] width 41 height 48
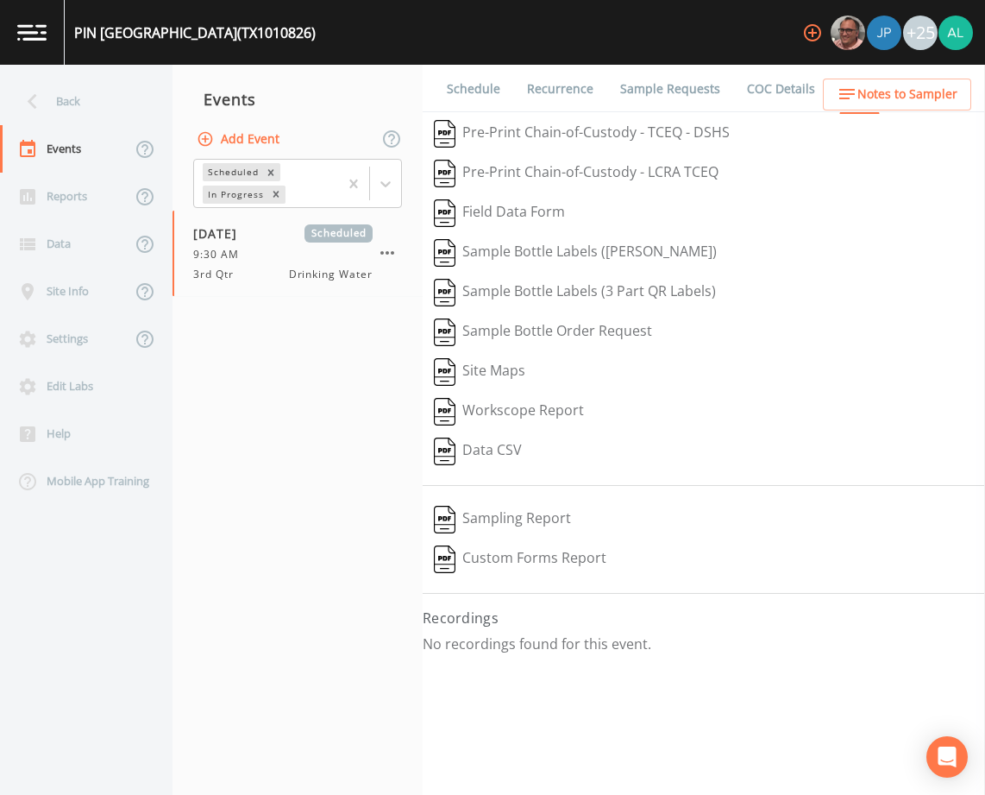
click at [872, 94] on span "Notes to Sampler" at bounding box center [907, 95] width 100 height 22
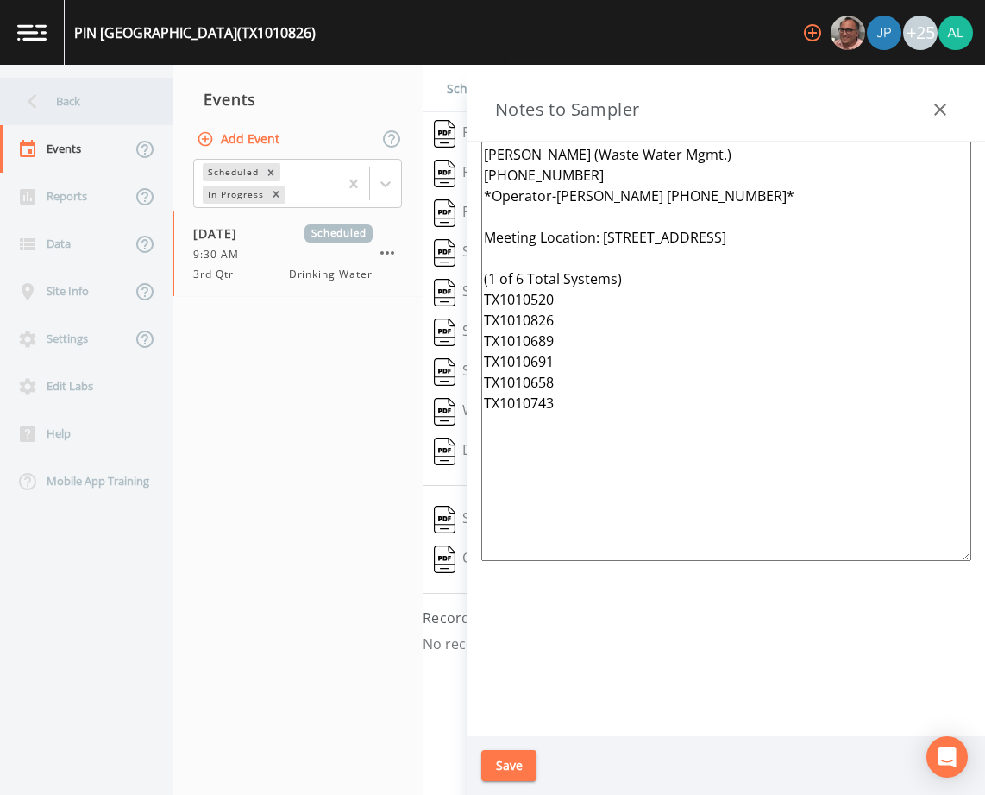
click at [104, 109] on div "Back" at bounding box center [77, 101] width 155 height 47
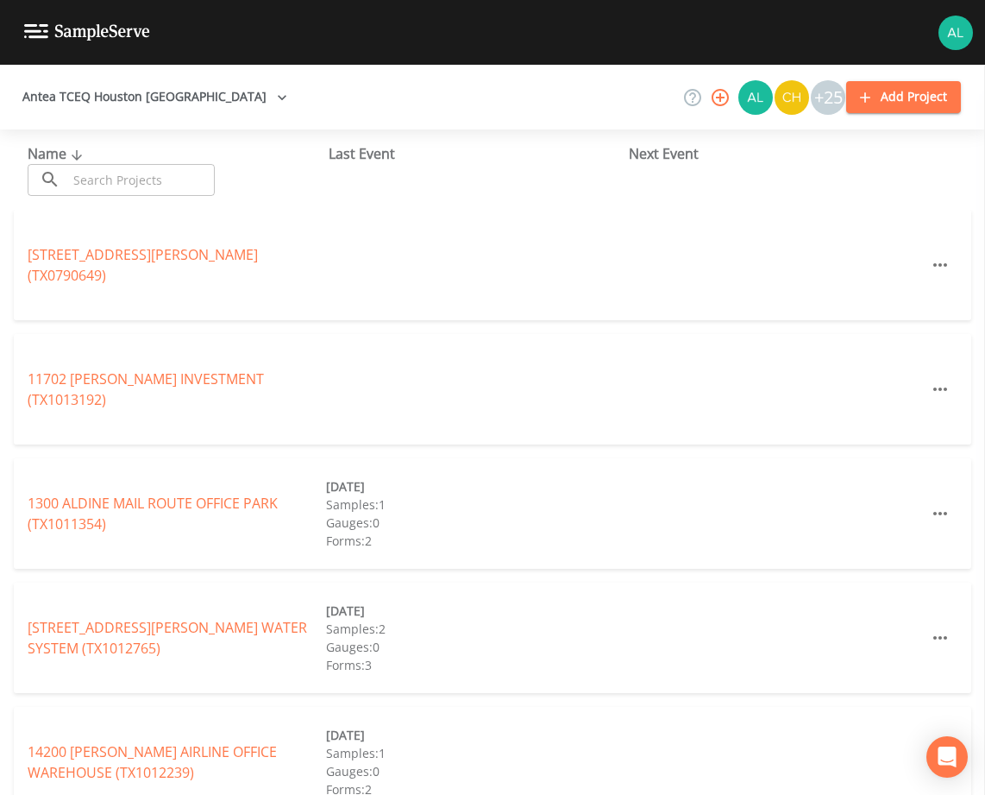
click at [94, 190] on input "text" at bounding box center [141, 180] width 148 height 32
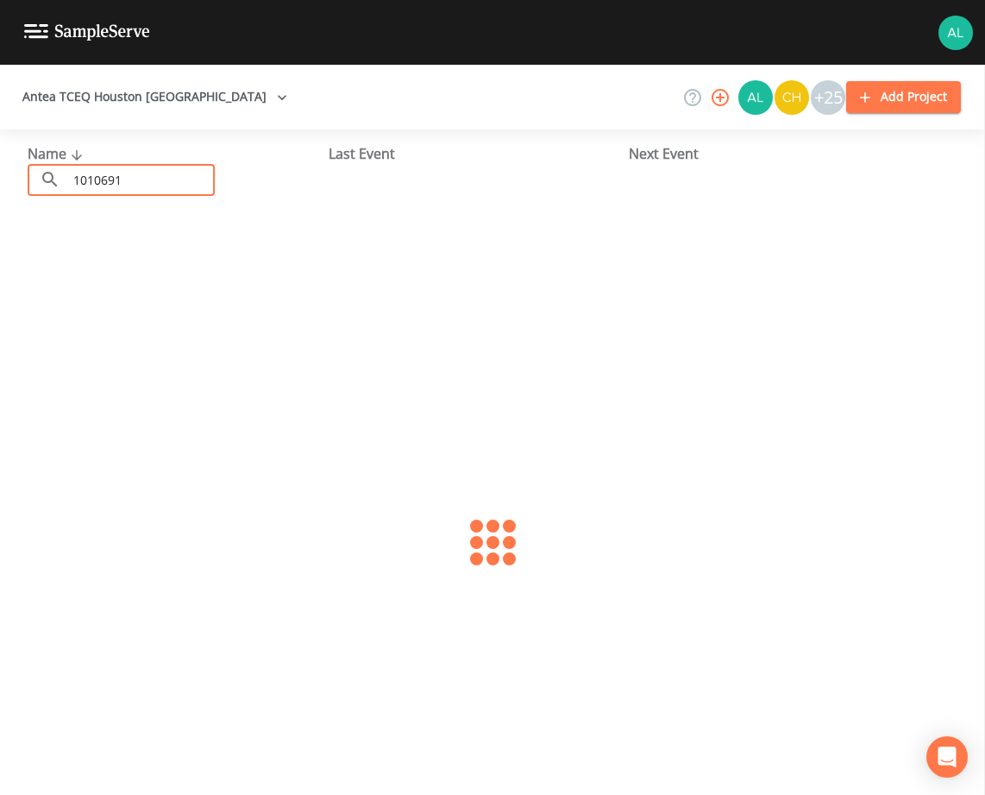
type input "1010691"
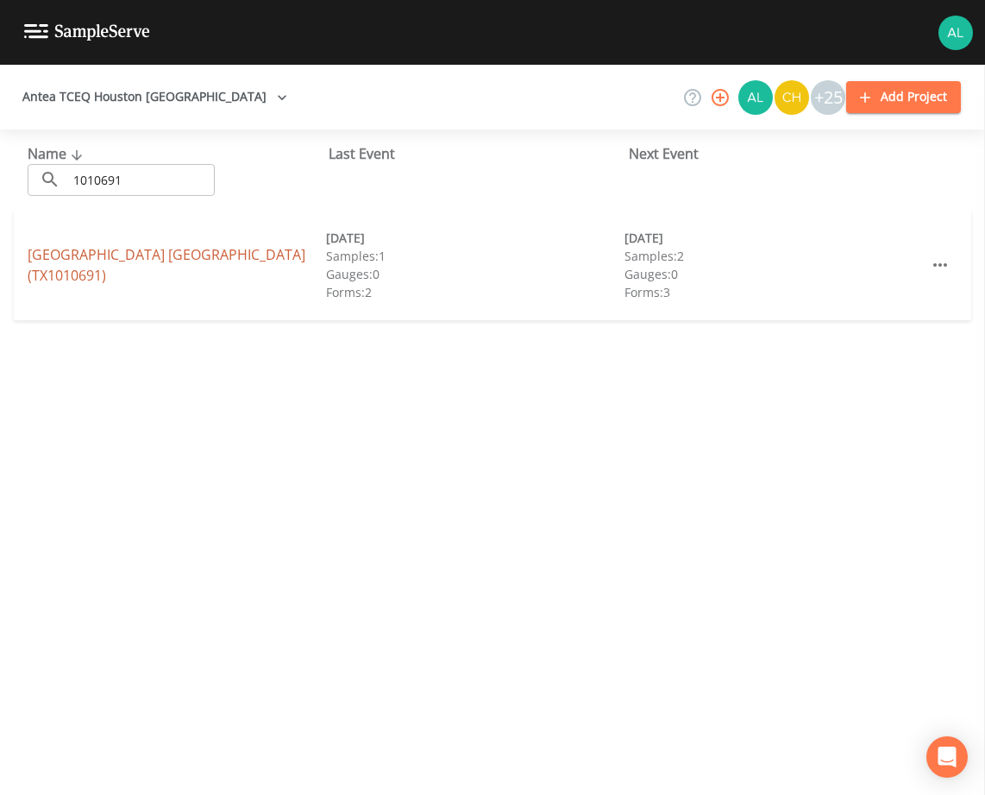
click at [40, 262] on link "[GEOGRAPHIC_DATA] (TX1010691)" at bounding box center [167, 265] width 278 height 40
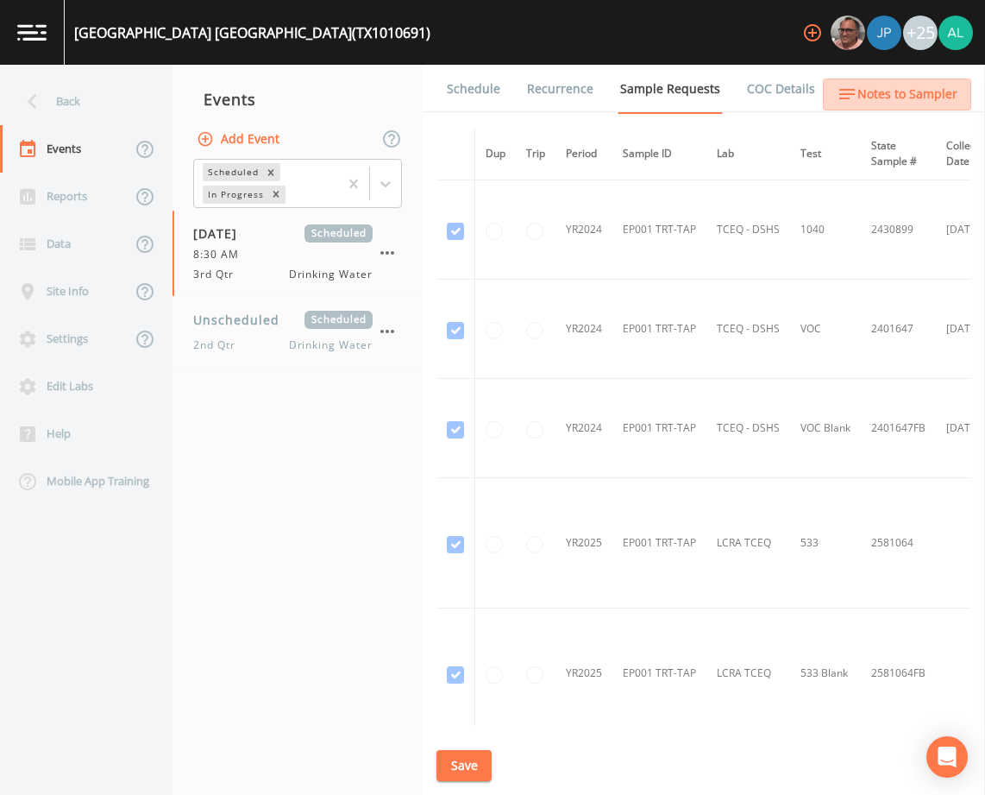
click at [934, 94] on span "Notes to Sampler" at bounding box center [907, 95] width 100 height 22
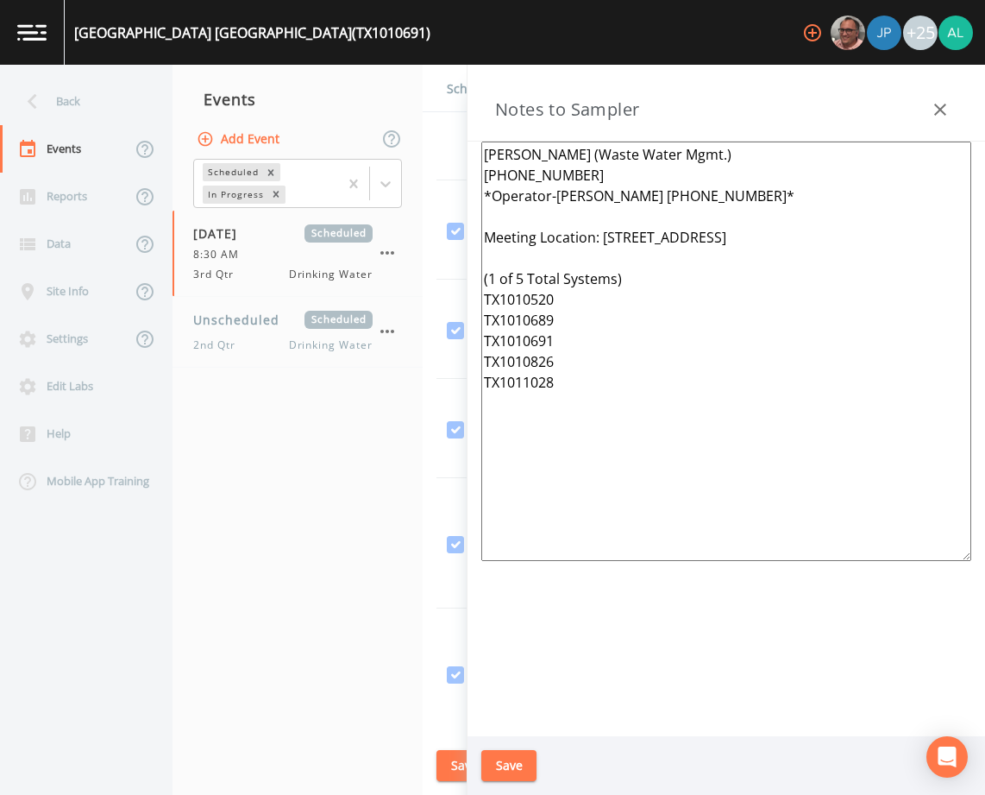
drag, startPoint x: 611, startPoint y: 414, endPoint x: 364, endPoint y: 95, distance: 403.4
click at [392, 98] on div "Back Events Reports Data Site Info Settings Edit Labs Help Mobile App Training …" at bounding box center [492, 430] width 985 height 730
paste textarea "6 Total Systems) TX1010520 TX1010826 TX1010689 TX1010691 TX1010658 TX1010743"
type textarea "[PERSON_NAME] (Waste Water Mgmt.) [PHONE_NUMBER] *Operator-[PERSON_NAME] [PHONE…"
click at [519, 766] on button "Save" at bounding box center [508, 766] width 55 height 32
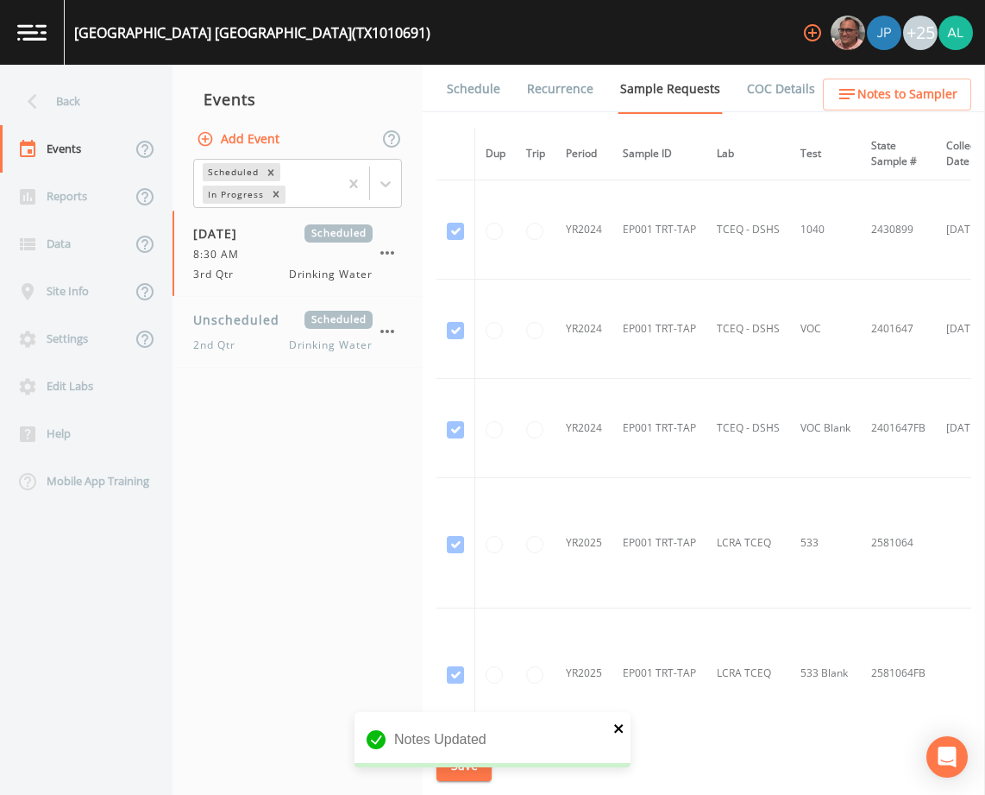
click at [621, 732] on icon "close" at bounding box center [618, 728] width 9 height 9
click at [472, 767] on button "Save" at bounding box center [464, 766] width 55 height 32
click at [90, 91] on div "Back" at bounding box center [77, 101] width 155 height 47
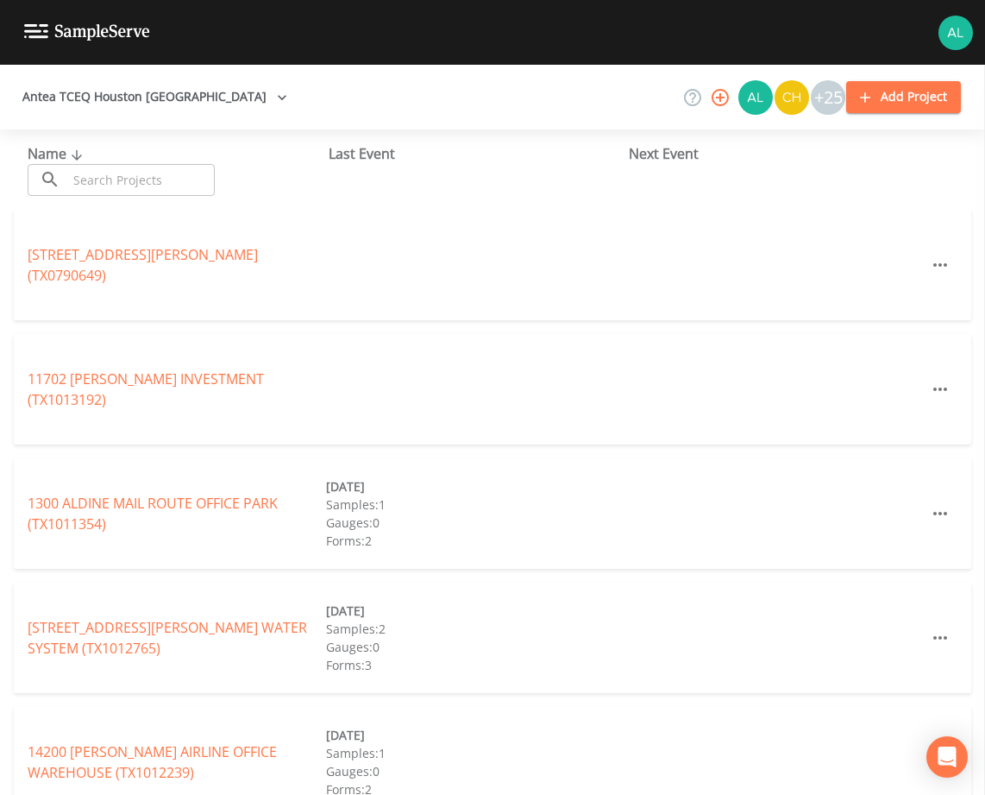
click at [170, 188] on input "text" at bounding box center [141, 180] width 148 height 32
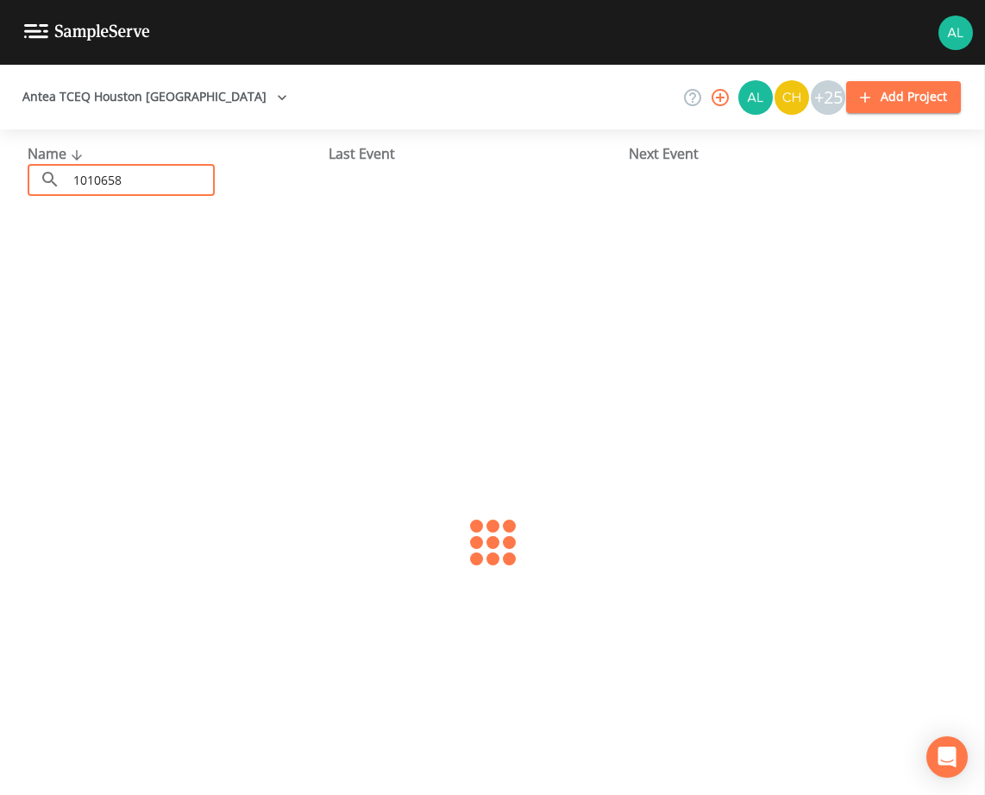
type input "1010658"
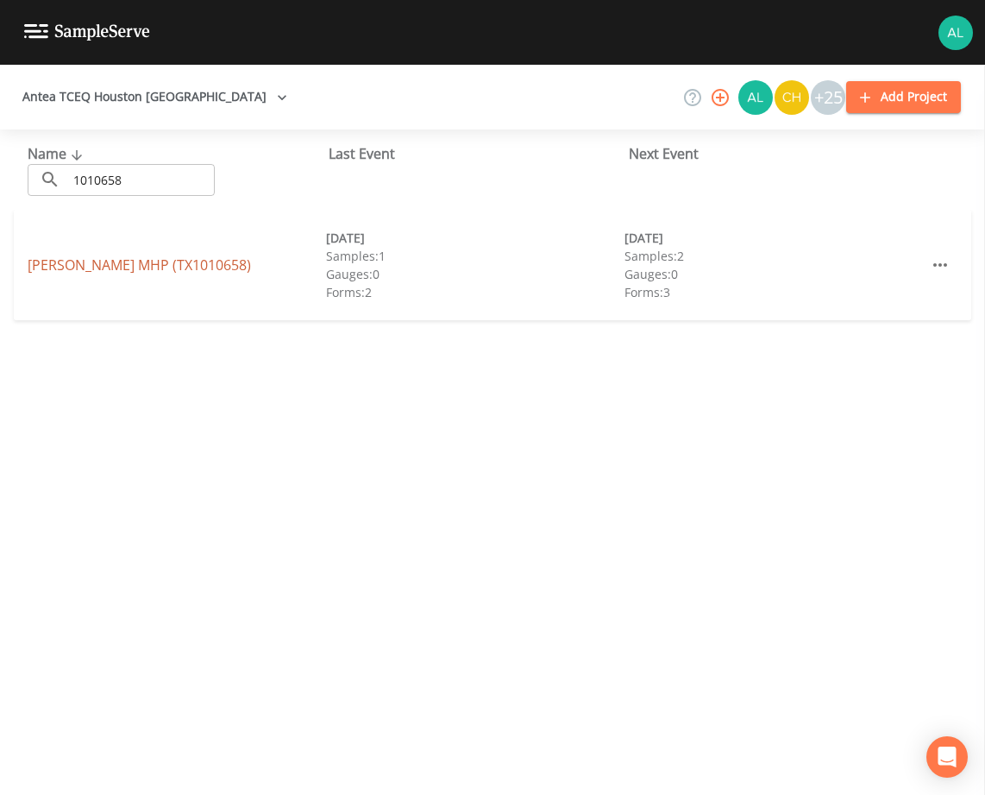
click at [70, 261] on link "[PERSON_NAME] MHP (TX1010658)" at bounding box center [139, 264] width 223 height 19
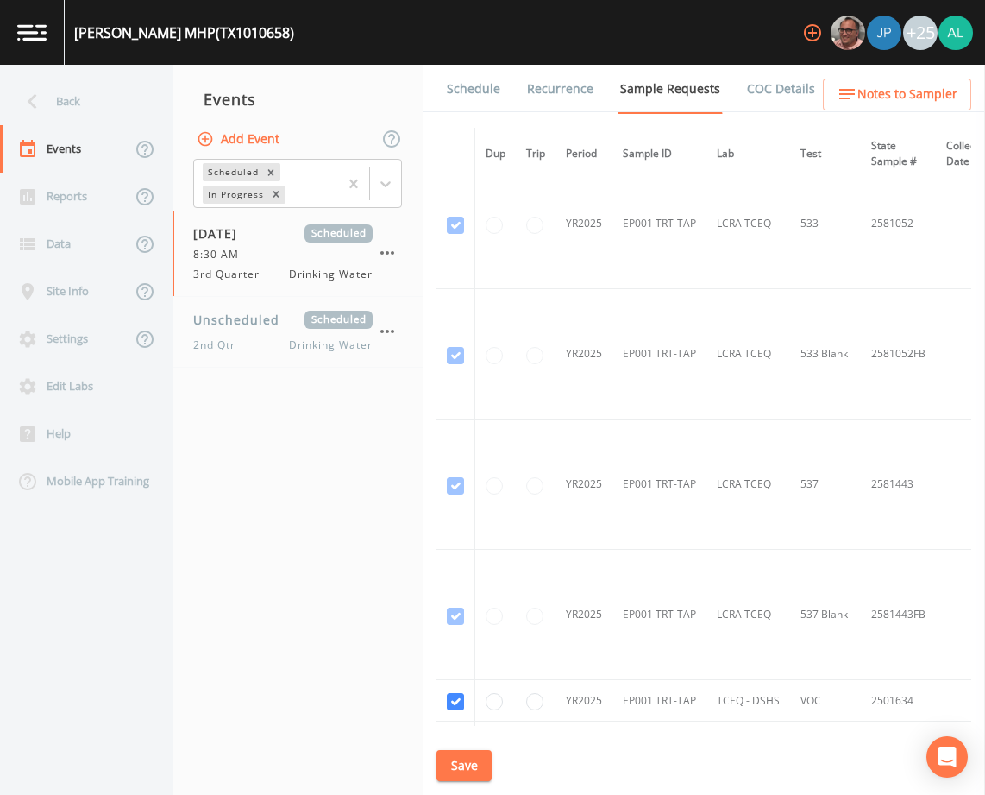
scroll to position [945, 0]
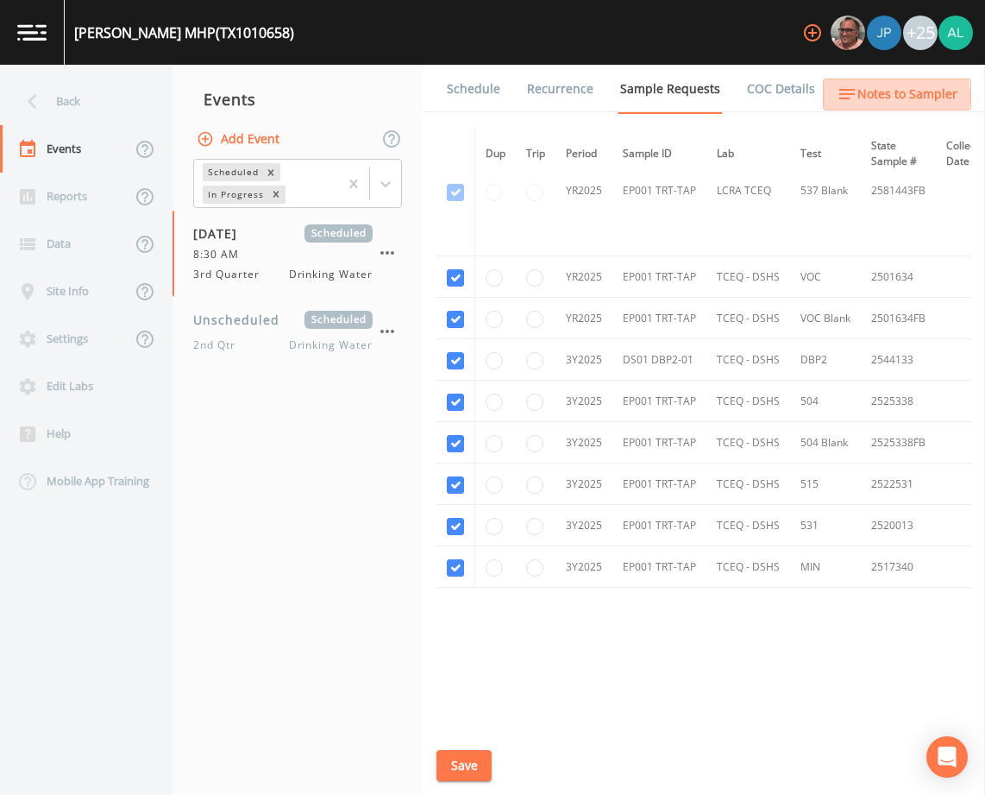
click at [879, 97] on span "Notes to Sampler" at bounding box center [907, 95] width 100 height 22
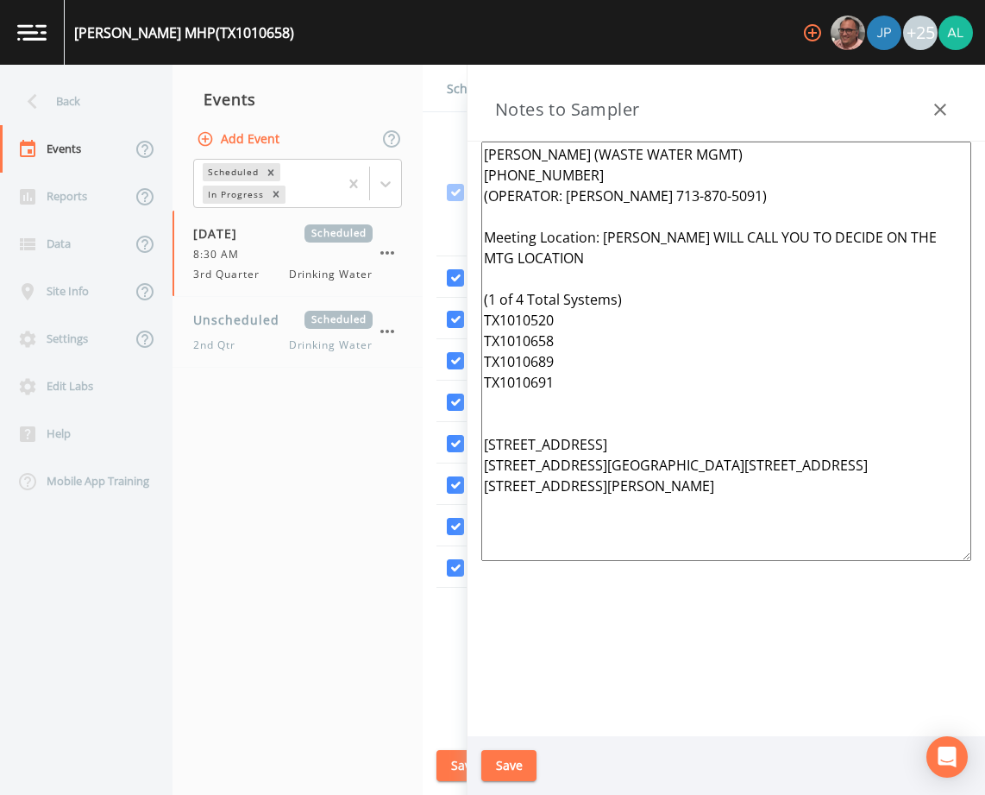
click at [706, 503] on textarea "[PERSON_NAME] (WASTE WATER MGMT) [PHONE_NUMBER] (OPERATOR: [PERSON_NAME] 713-87…" at bounding box center [726, 350] width 490 height 419
drag, startPoint x: 706, startPoint y: 497, endPoint x: 388, endPoint y: 130, distance: 485.0
click at [393, 135] on div "Back Events Reports Data Site Info Settings Edit Labs Help Mobile App Training …" at bounding box center [492, 430] width 985 height 730
paste textarea "[PERSON_NAME] (Waste Water Mgmt.) [PHONE_NUMBER] *Operator-[PERSON_NAME] [PHONE…"
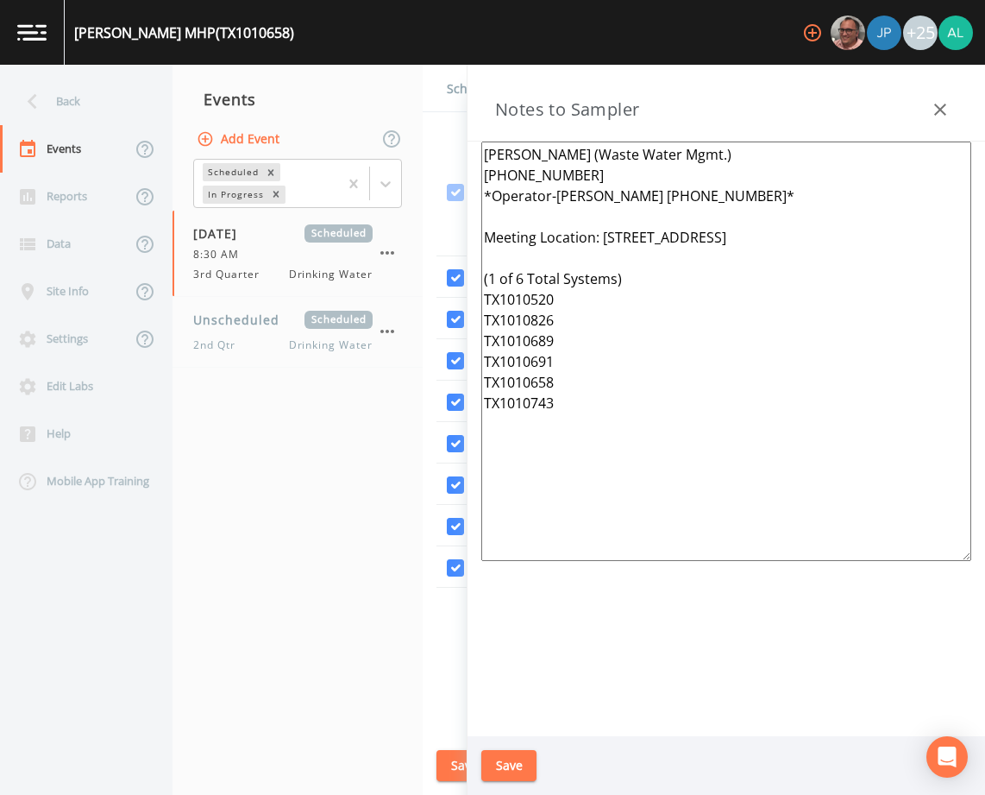
type textarea "[PERSON_NAME] (Waste Water Mgmt.) [PHONE_NUMBER] *Operator-[PERSON_NAME] [PHONE…"
click at [528, 767] on button "Save" at bounding box center [508, 766] width 55 height 32
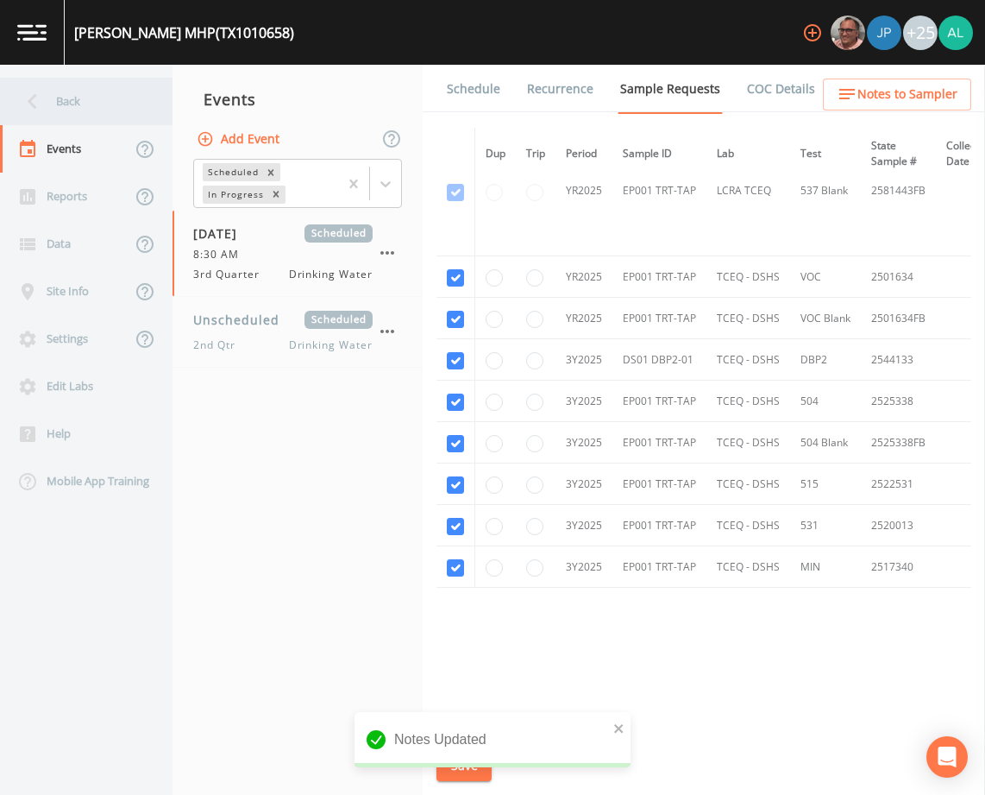
click at [132, 101] on div "Back" at bounding box center [77, 101] width 155 height 47
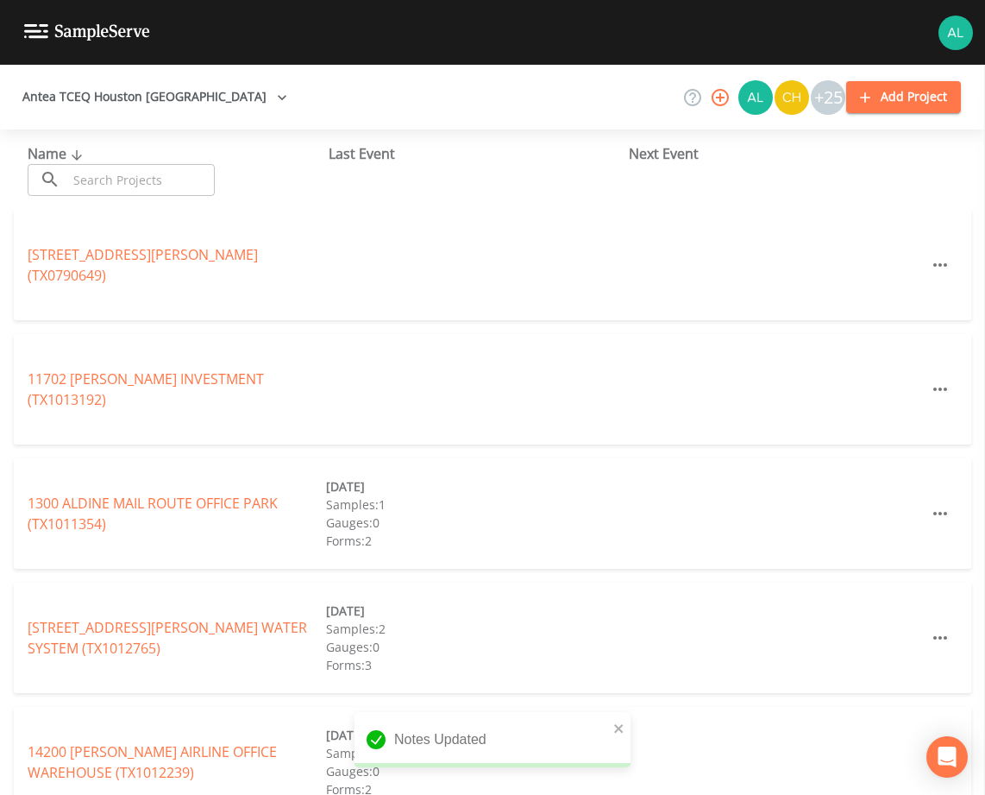
click at [140, 183] on input "text" at bounding box center [141, 180] width 148 height 32
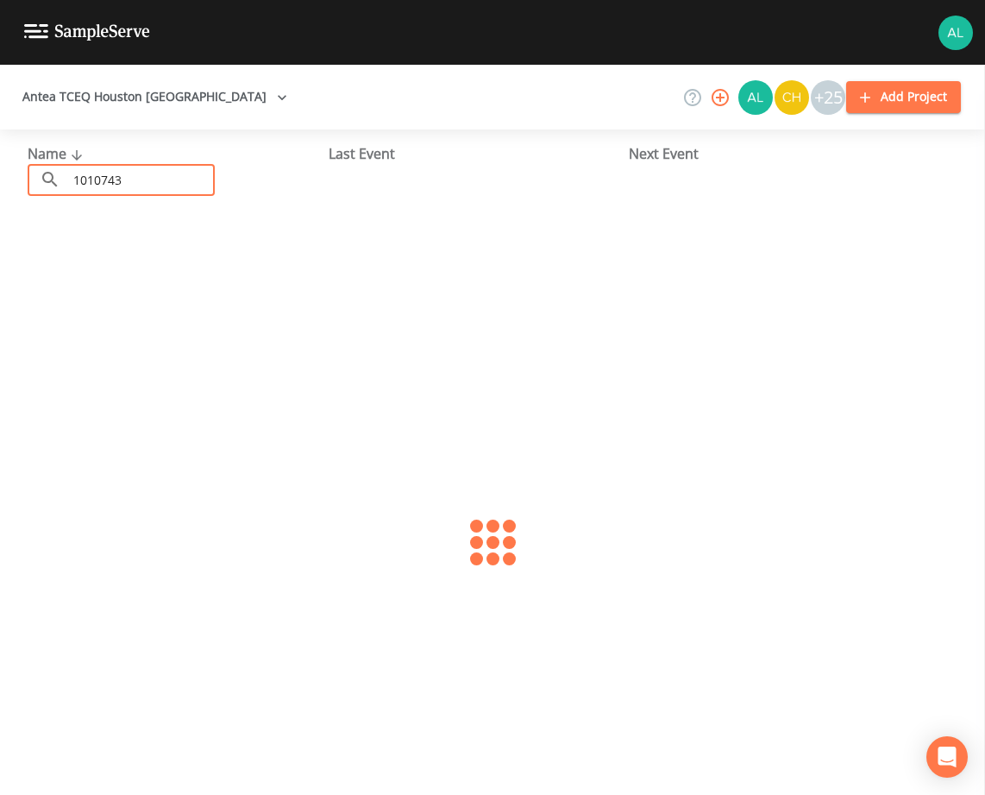
type input "1010743"
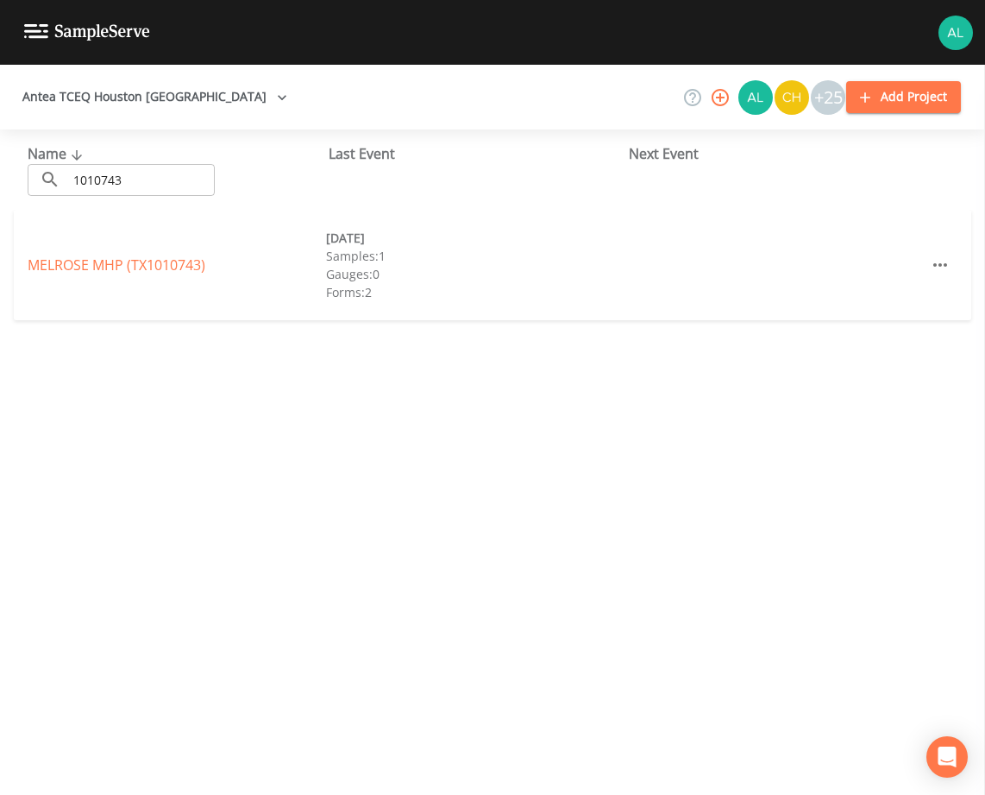
click at [122, 251] on div "MELROSE MHP (TX1010743) [DATE] Samples: 1 Gauges: 0 Forms: 2" at bounding box center [493, 265] width 958 height 110
click at [122, 254] on div "MELROSE MHP (TX1010743) [DATE] Samples: 1 Gauges: 0 Forms: 2" at bounding box center [493, 265] width 958 height 110
click at [117, 262] on link "MELROSE MHP (TX1010743)" at bounding box center [117, 264] width 178 height 19
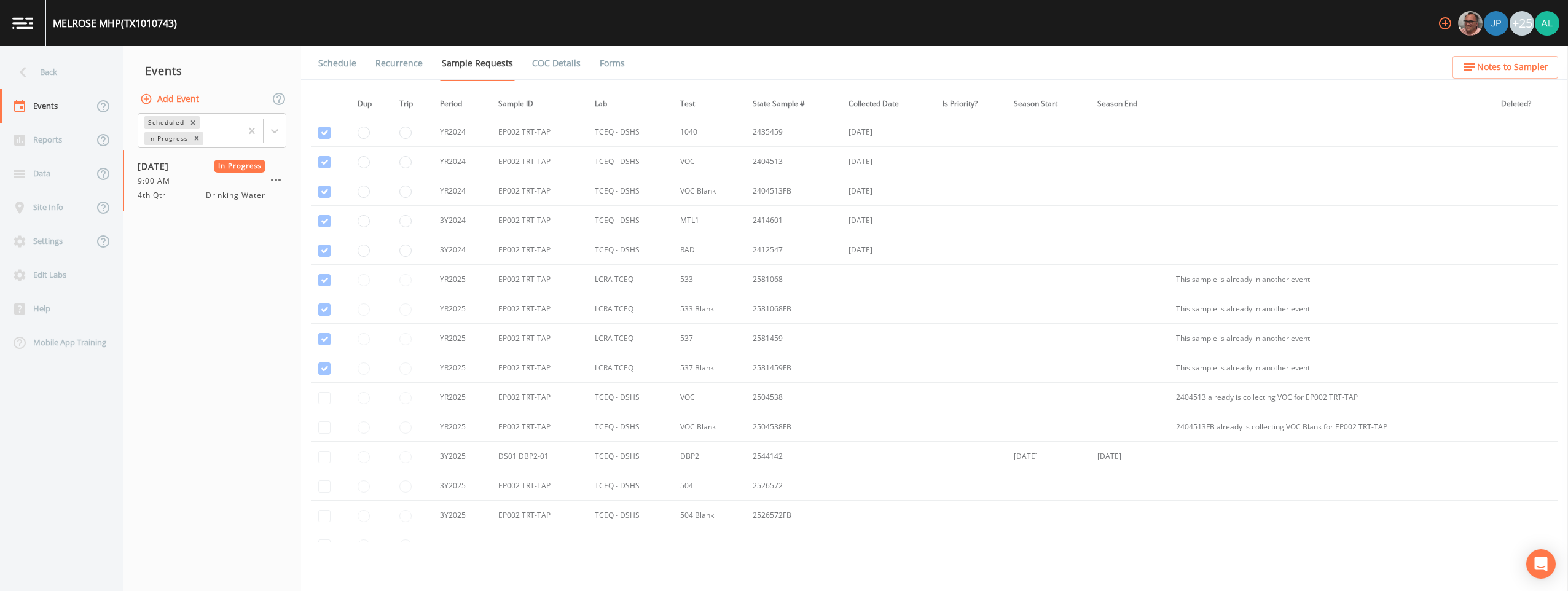
drag, startPoint x: 599, startPoint y: 59, endPoint x: 660, endPoint y: 54, distance: 61.2
click at [601, 59] on link "Forms" at bounding box center [612, 63] width 29 height 34
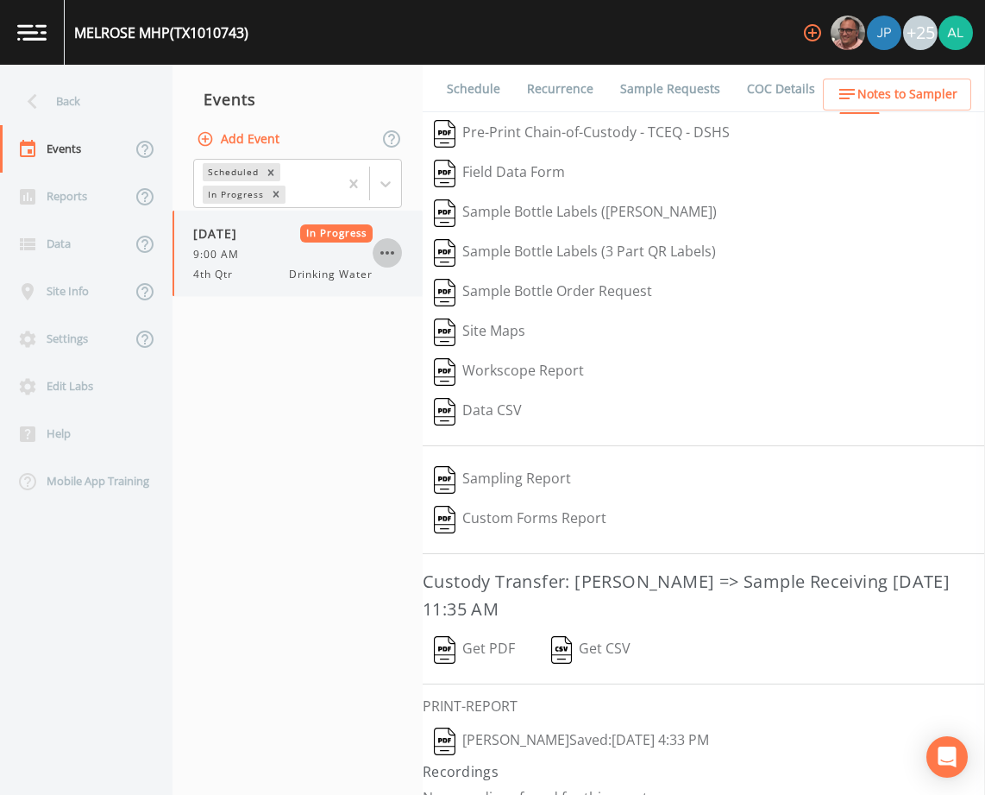
click at [381, 252] on icon "button" at bounding box center [387, 252] width 14 height 3
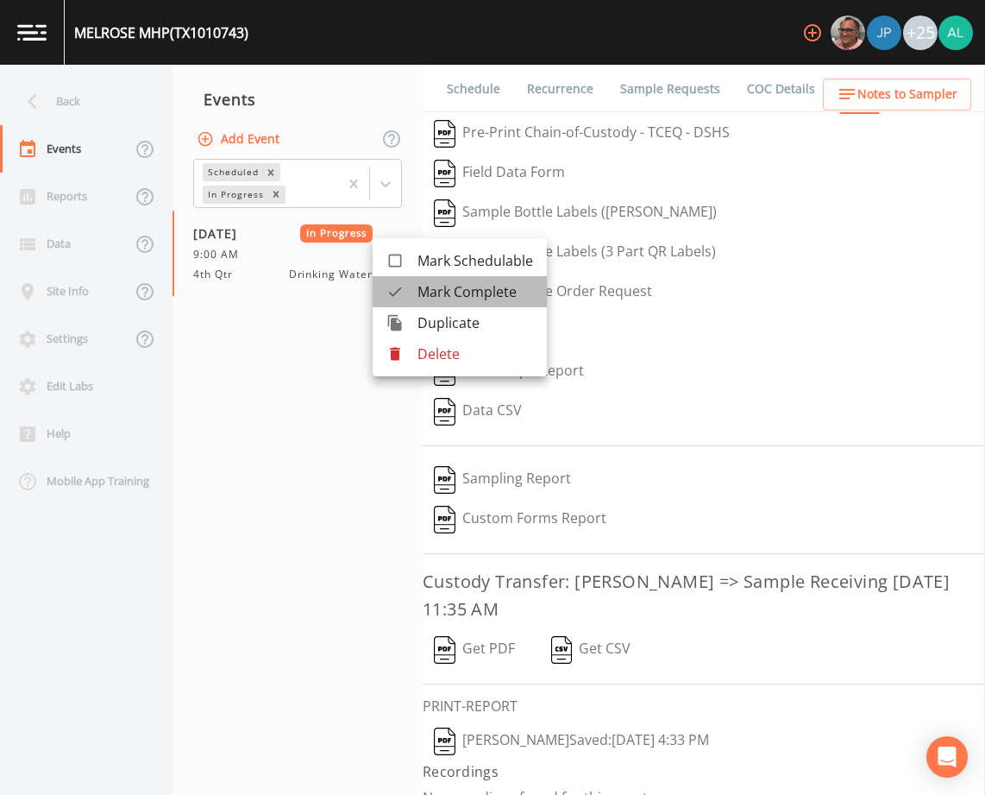
click at [462, 292] on span "Mark Complete" at bounding box center [476, 291] width 116 height 21
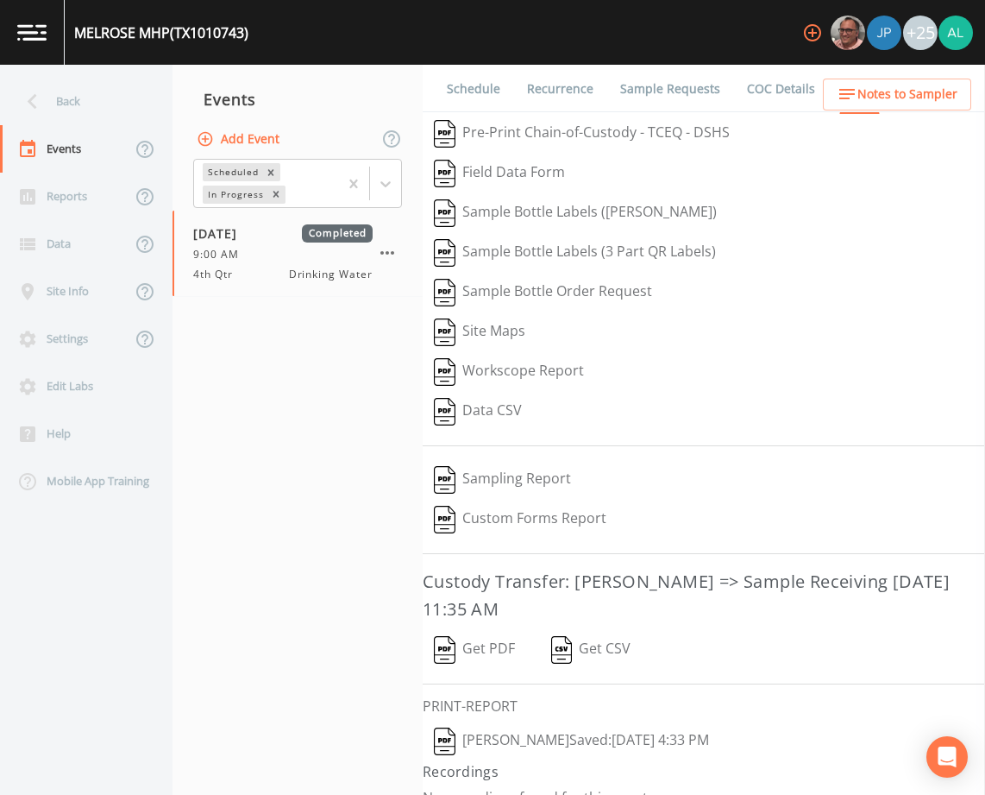
click at [259, 138] on button "Add Event" at bounding box center [239, 139] width 93 height 32
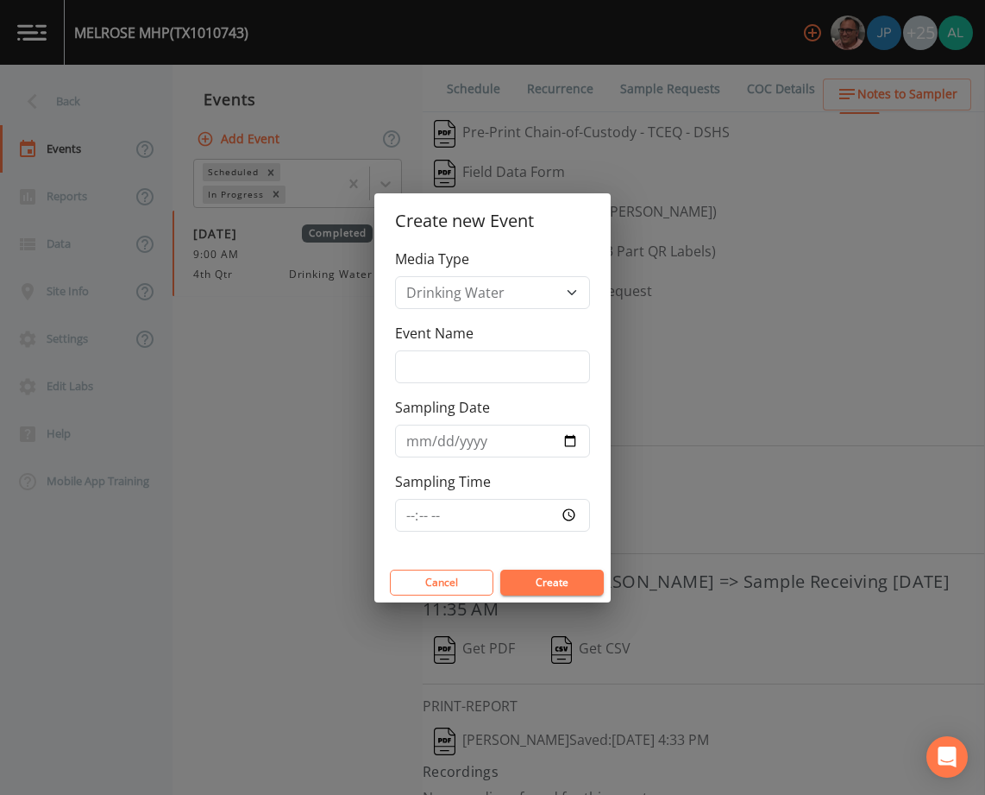
click at [496, 393] on div "Media Type Drinking Water Event Name Sampling Date Sampling Time" at bounding box center [492, 405] width 236 height 314
click at [494, 367] on input "Event Name" at bounding box center [492, 366] width 195 height 33
type input "3rd Quarter"
type input "[DATE]"
click at [399, 516] on input "Sampling Time" at bounding box center [492, 515] width 195 height 33
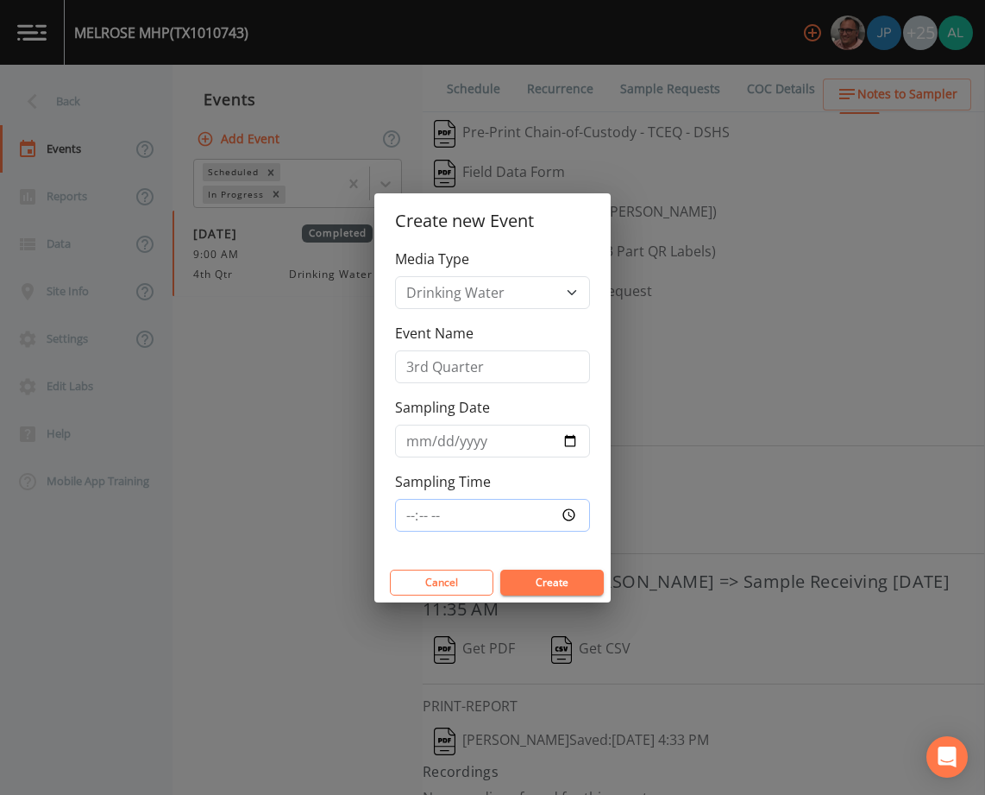
type input "08:30"
click at [500, 569] on button "Create" at bounding box center [552, 582] width 104 height 26
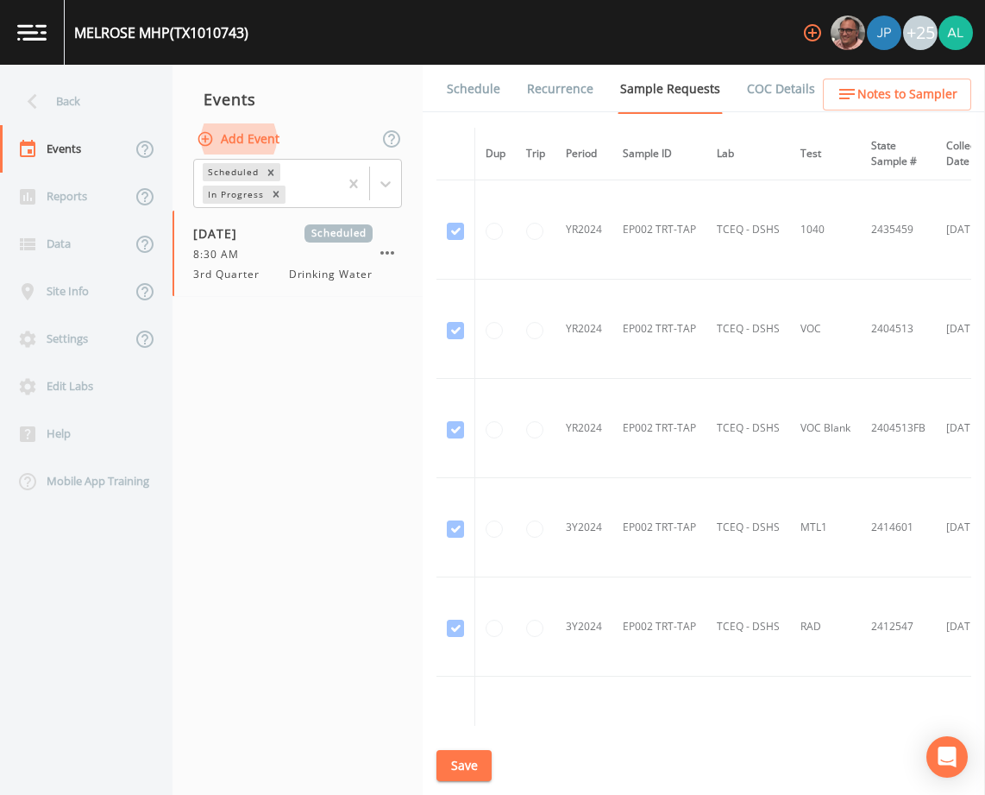
click at [902, 99] on span "Notes to Sampler" at bounding box center [907, 95] width 100 height 22
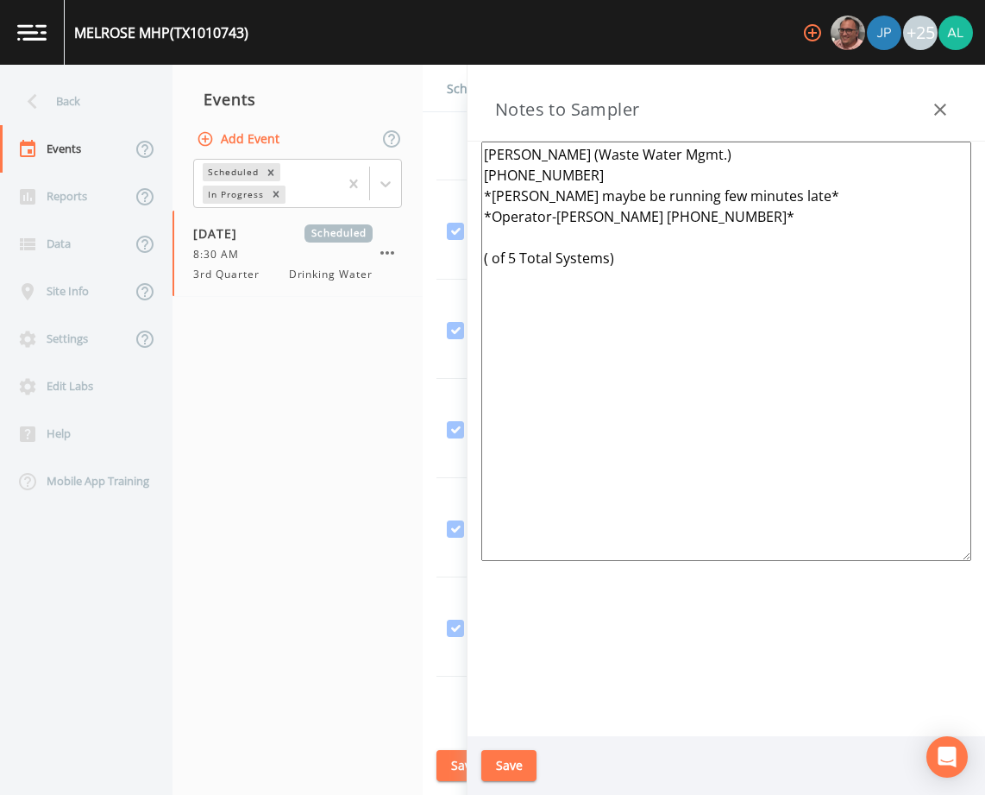
drag, startPoint x: 688, startPoint y: 284, endPoint x: 459, endPoint y: 146, distance: 267.8
click at [459, 146] on div "Back Events Reports Data Site Info Settings Edit Labs Help Mobile App Training …" at bounding box center [492, 430] width 985 height 730
paste textarea "Operator-[PERSON_NAME] [PHONE_NUMBER]* Meeting Location: [STREET_ADDRESS] (1 of…"
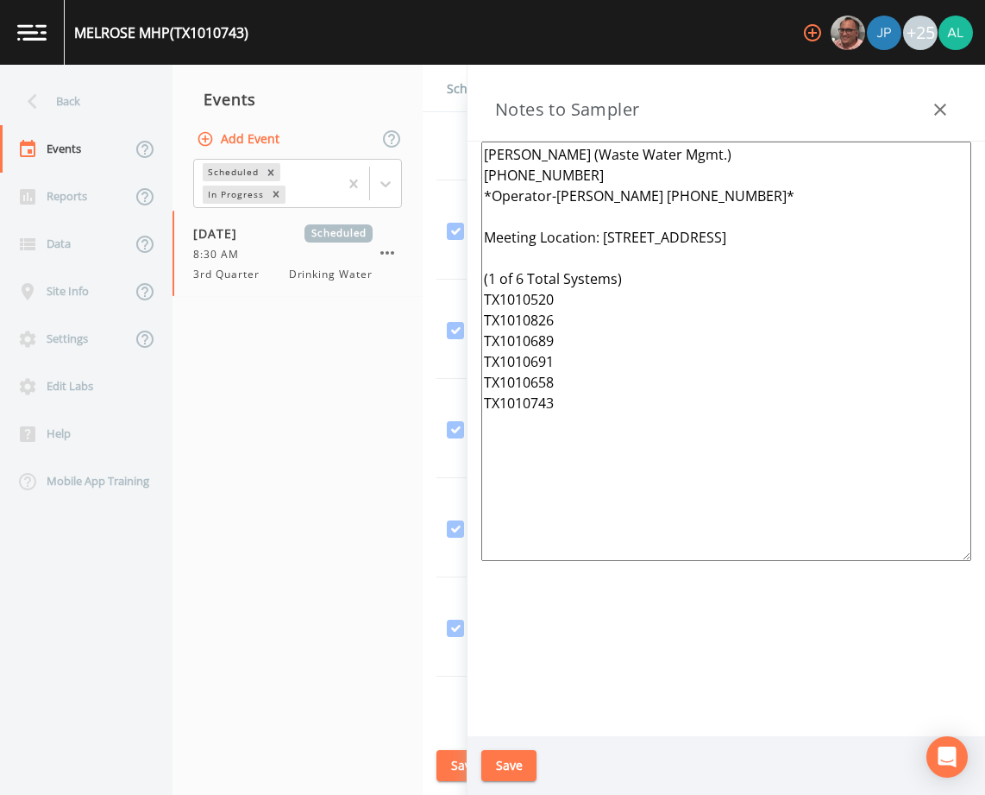
type textarea "[PERSON_NAME] (Waste Water Mgmt.) [PHONE_NUMBER] *Operator-[PERSON_NAME] [PHONE…"
click at [505, 733] on div "[PERSON_NAME] (Waste Water Mgmt.) [PHONE_NUMBER] *Operator-[PERSON_NAME] [PHONE…" at bounding box center [727, 438] width 518 height 594
click at [506, 757] on button "Save" at bounding box center [508, 766] width 55 height 32
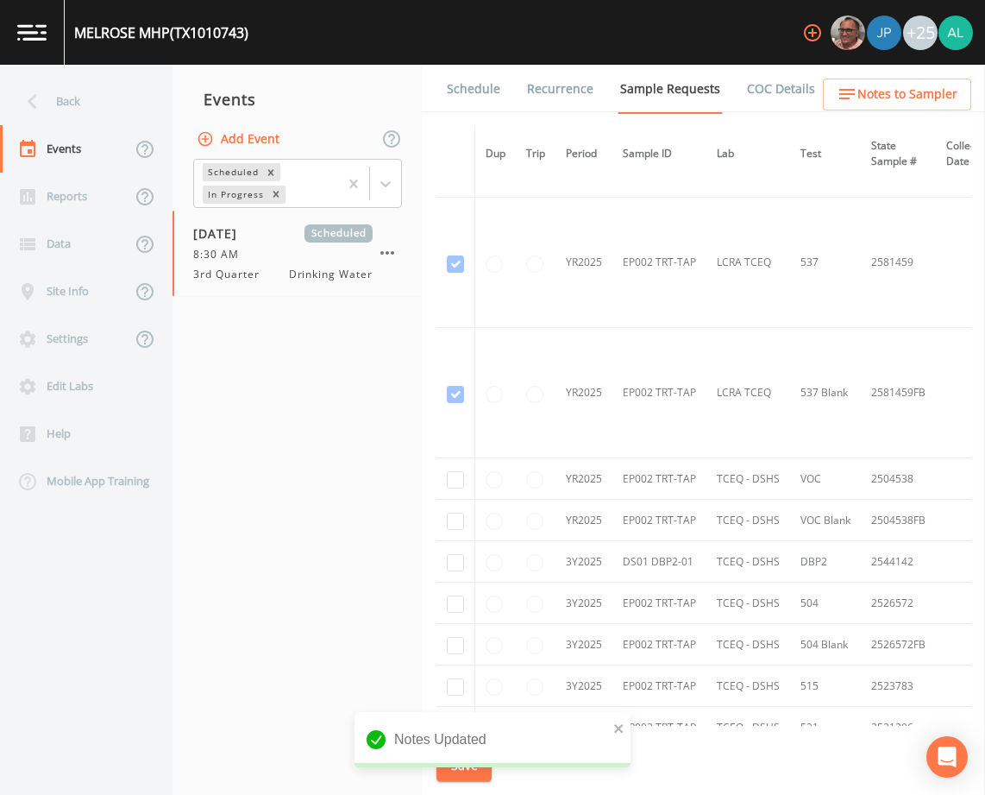
scroll to position [945, 0]
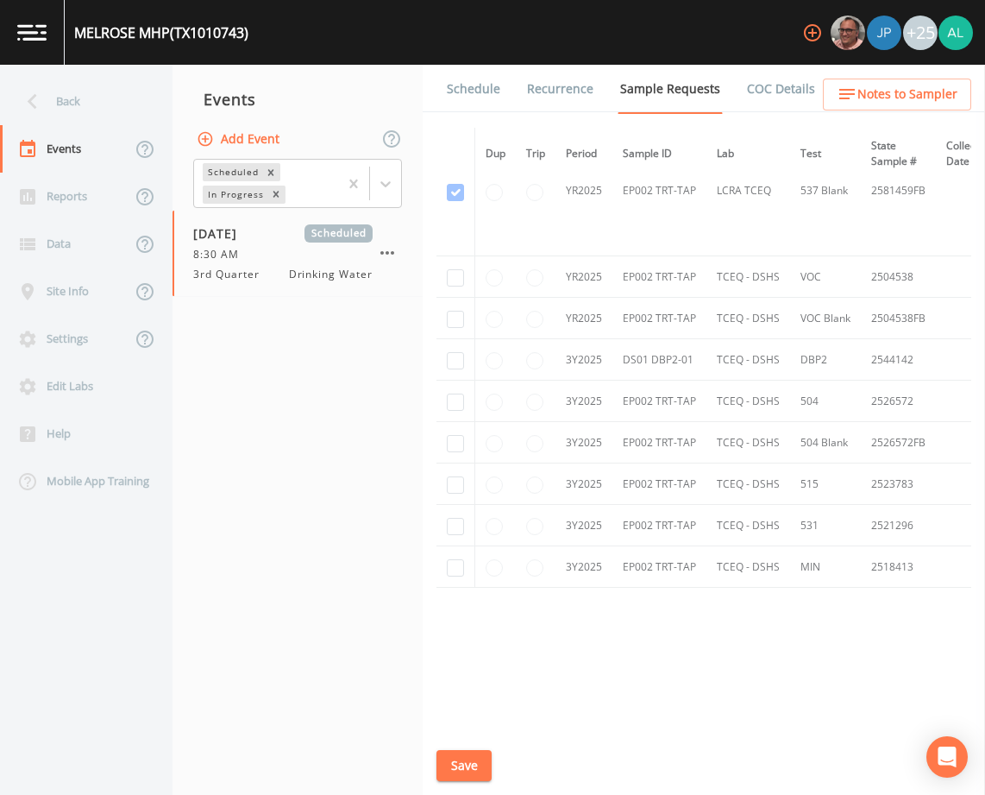
click at [444, 277] on td at bounding box center [456, 276] width 39 height 41
checkbox input "true"
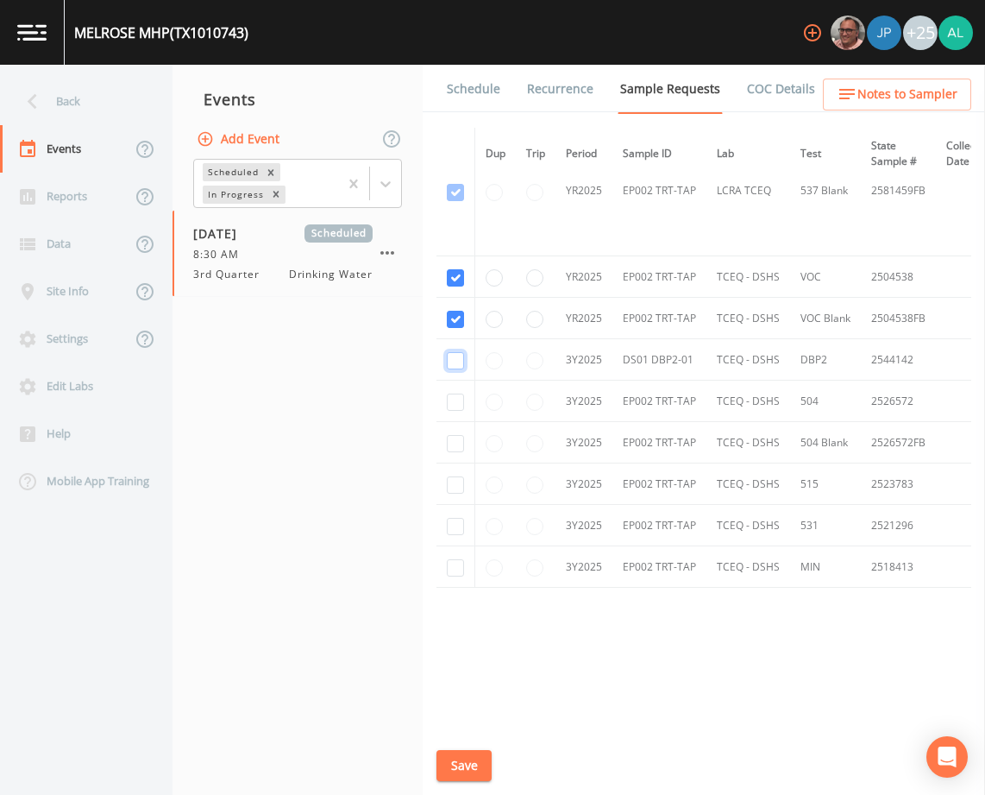
click at [455, 353] on input "checkbox" at bounding box center [455, 360] width 17 height 17
checkbox input "true"
click at [454, 399] on input "checkbox" at bounding box center [455, 401] width 17 height 17
checkbox input "true"
click at [454, 435] on input "checkbox" at bounding box center [455, 443] width 17 height 17
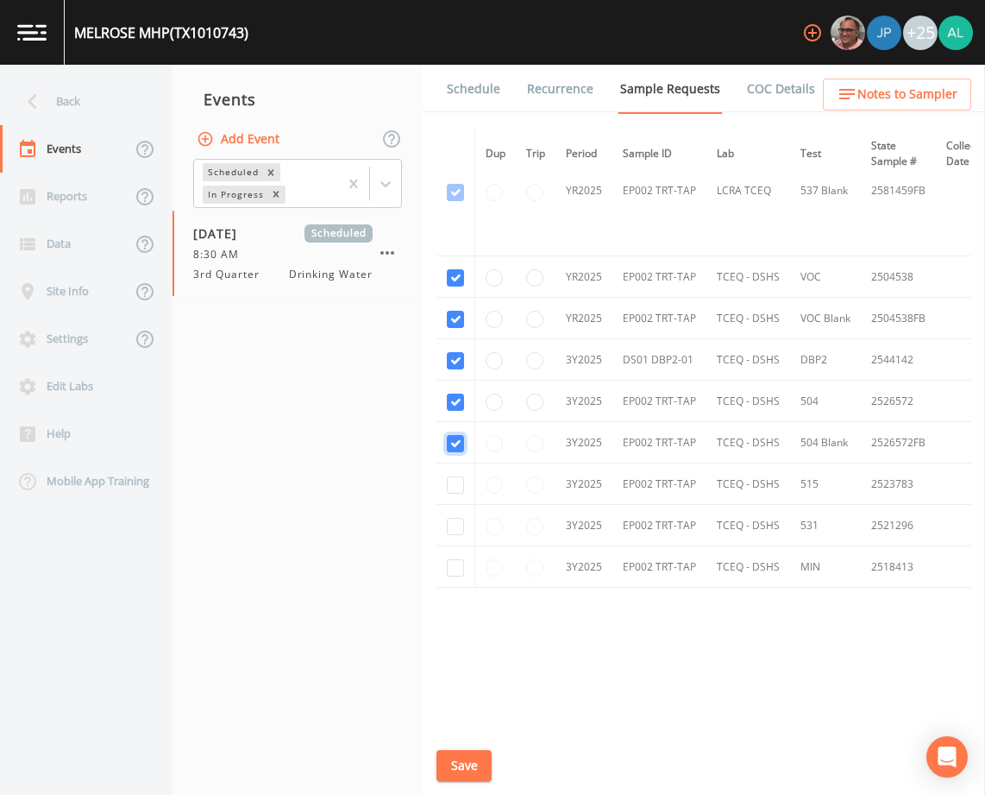
checkbox input "true"
click at [449, 481] on input "checkbox" at bounding box center [455, 484] width 17 height 17
checkbox input "true"
click at [449, 521] on input "checkbox" at bounding box center [455, 526] width 17 height 17
checkbox input "true"
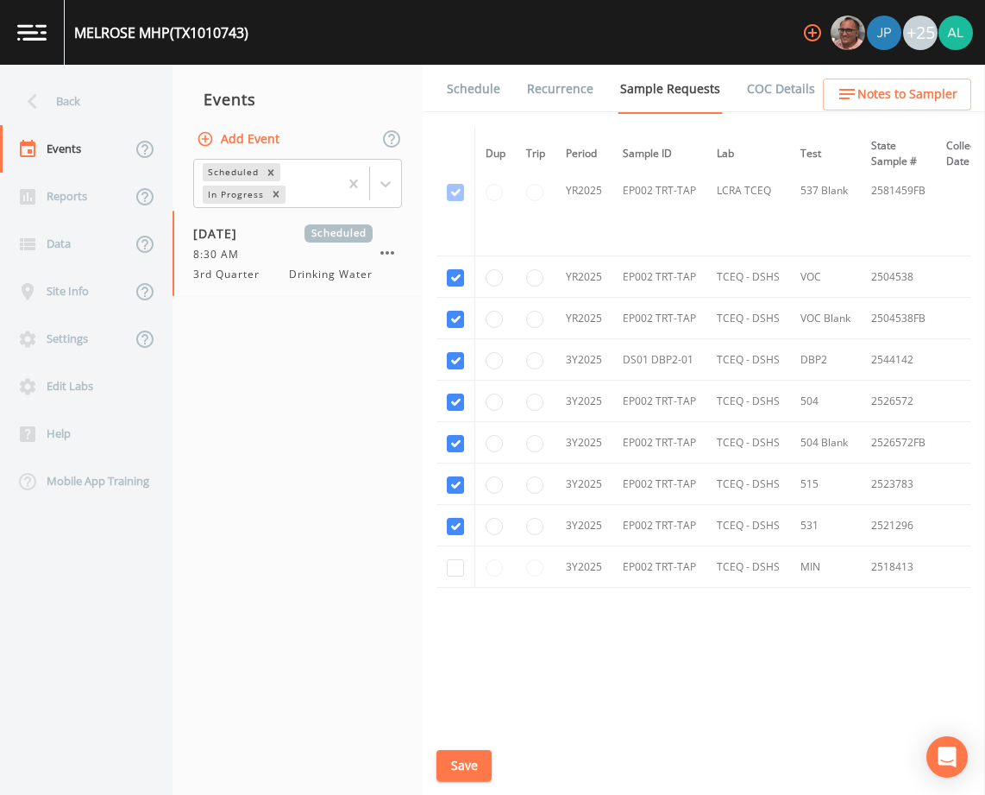
click at [449, 591] on div "Dup Trip Period Sample ID Lab Test State Sample # Collected Date Is Priority? S…" at bounding box center [704, 427] width 535 height 598
click at [452, 573] on td at bounding box center [456, 566] width 39 height 41
click at [455, 570] on input "checkbox" at bounding box center [455, 567] width 17 height 17
checkbox input "true"
click at [459, 762] on button "Save" at bounding box center [464, 766] width 55 height 32
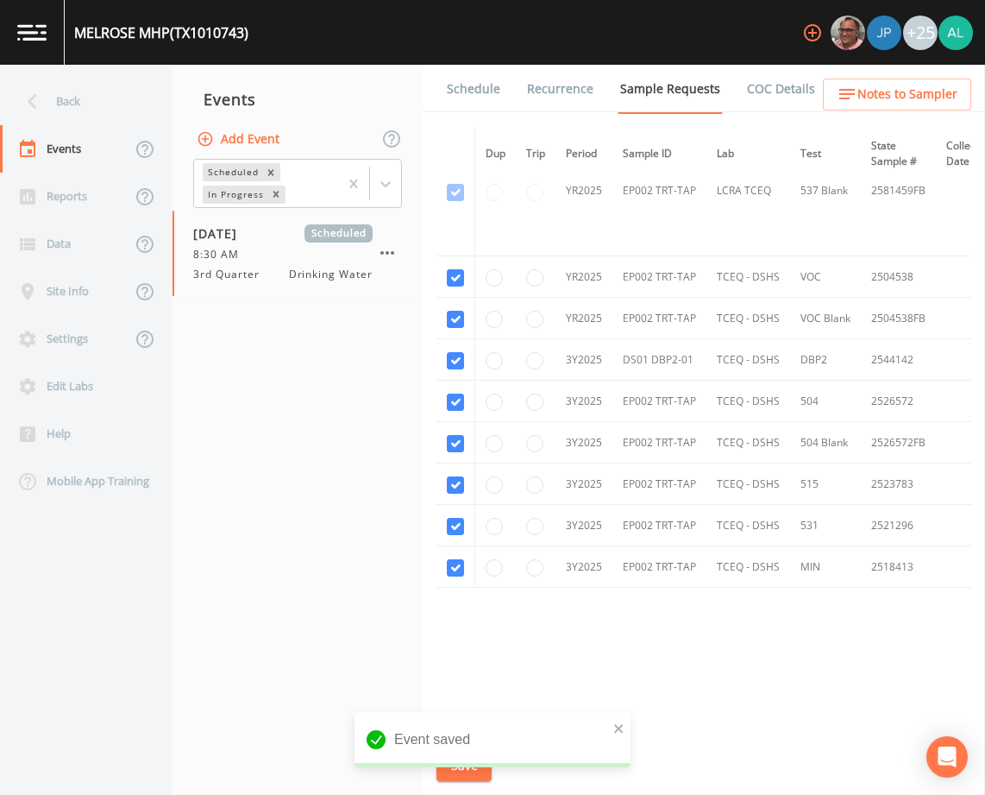
click at [481, 88] on link "Schedule" at bounding box center [473, 89] width 59 height 48
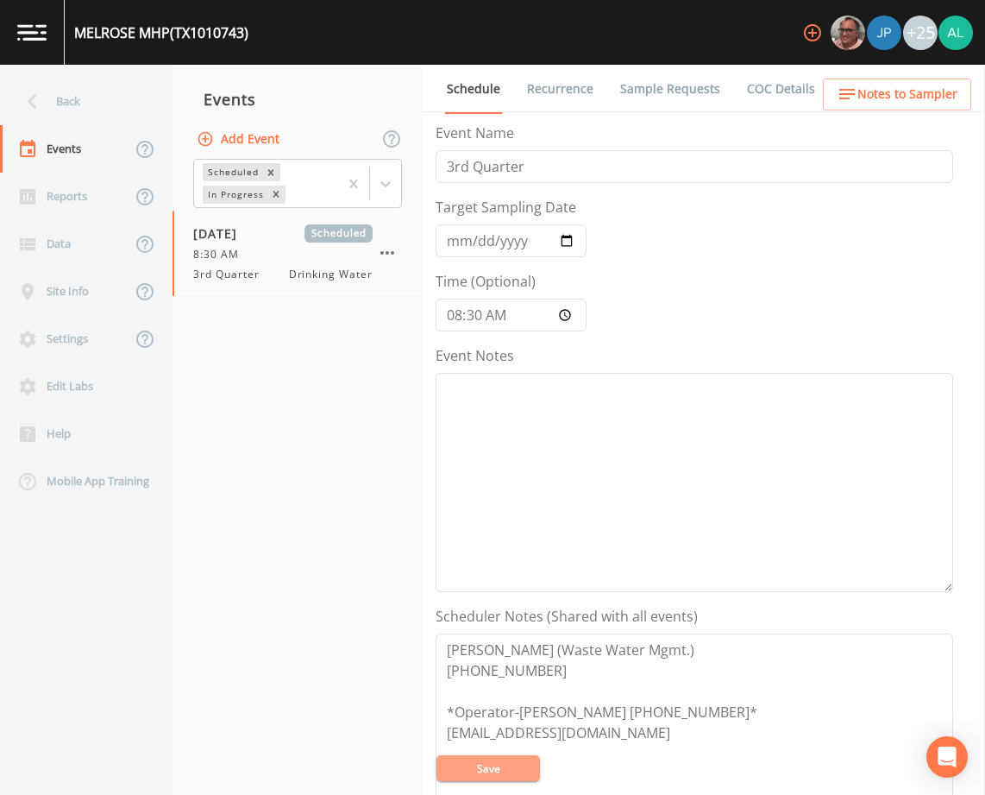
click at [480, 764] on button "Save" at bounding box center [489, 768] width 104 height 26
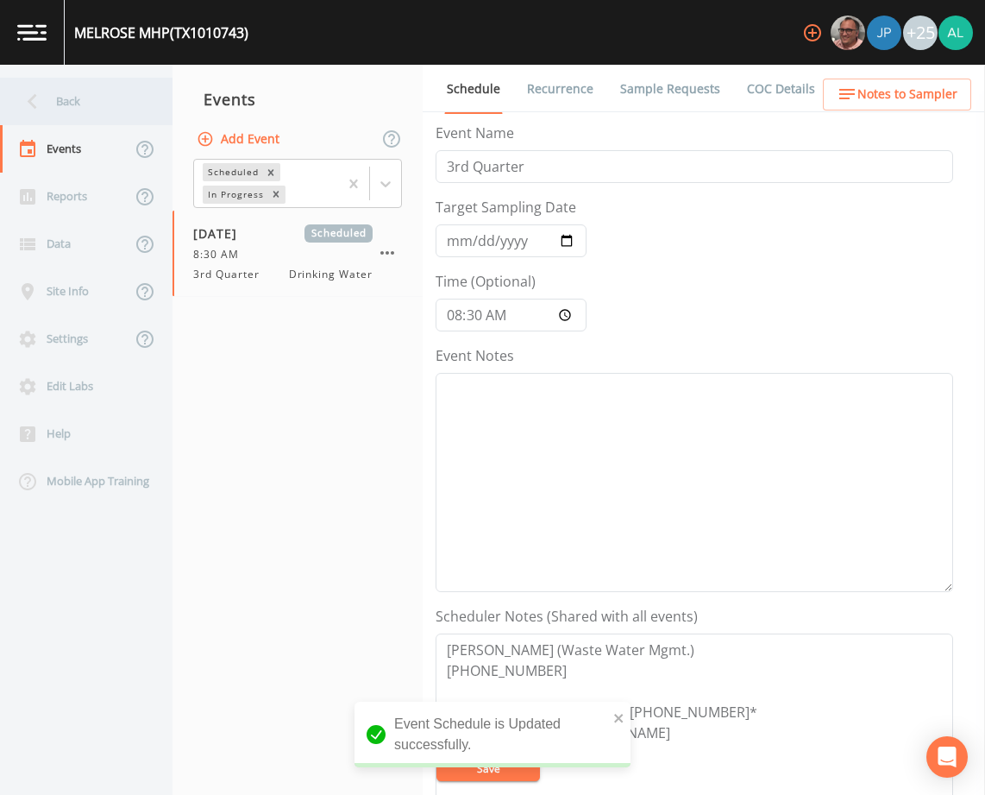
click at [58, 101] on div "Back" at bounding box center [77, 101] width 155 height 47
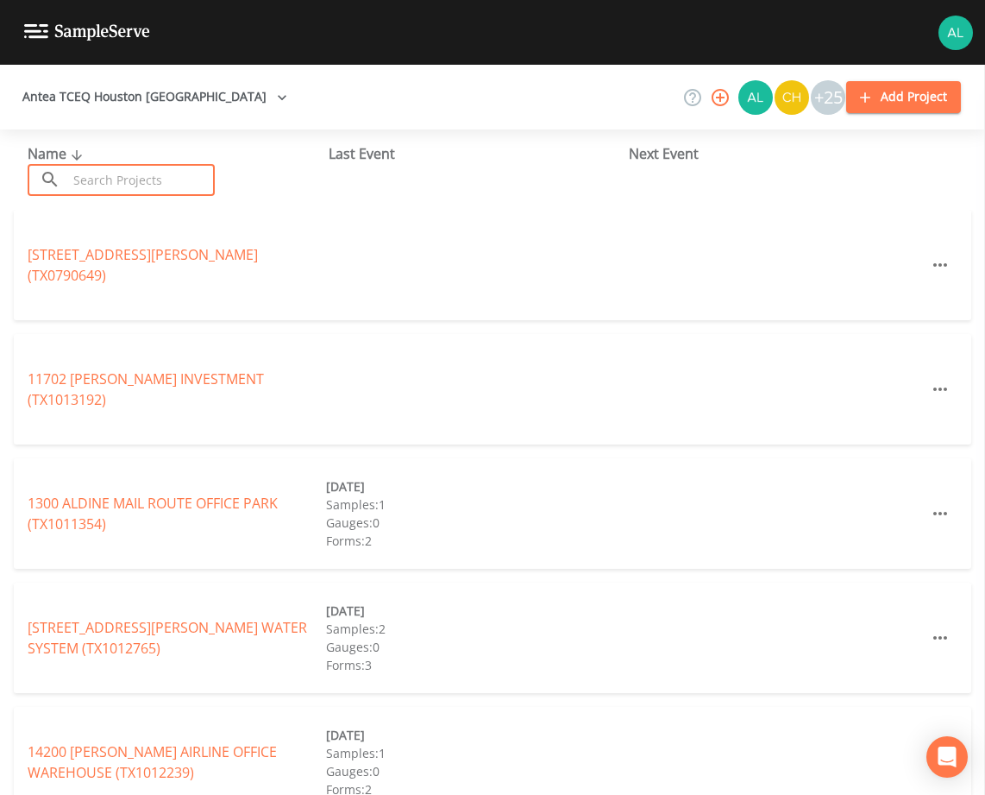
click at [117, 186] on input "text" at bounding box center [141, 180] width 148 height 32
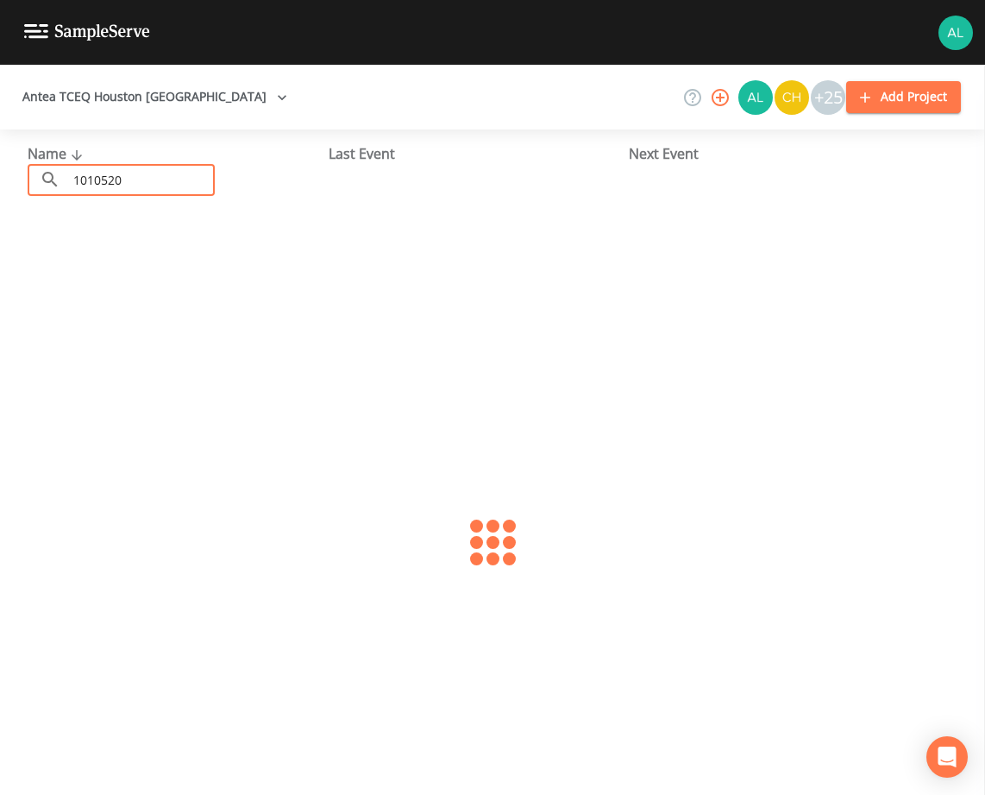
type input "1010520"
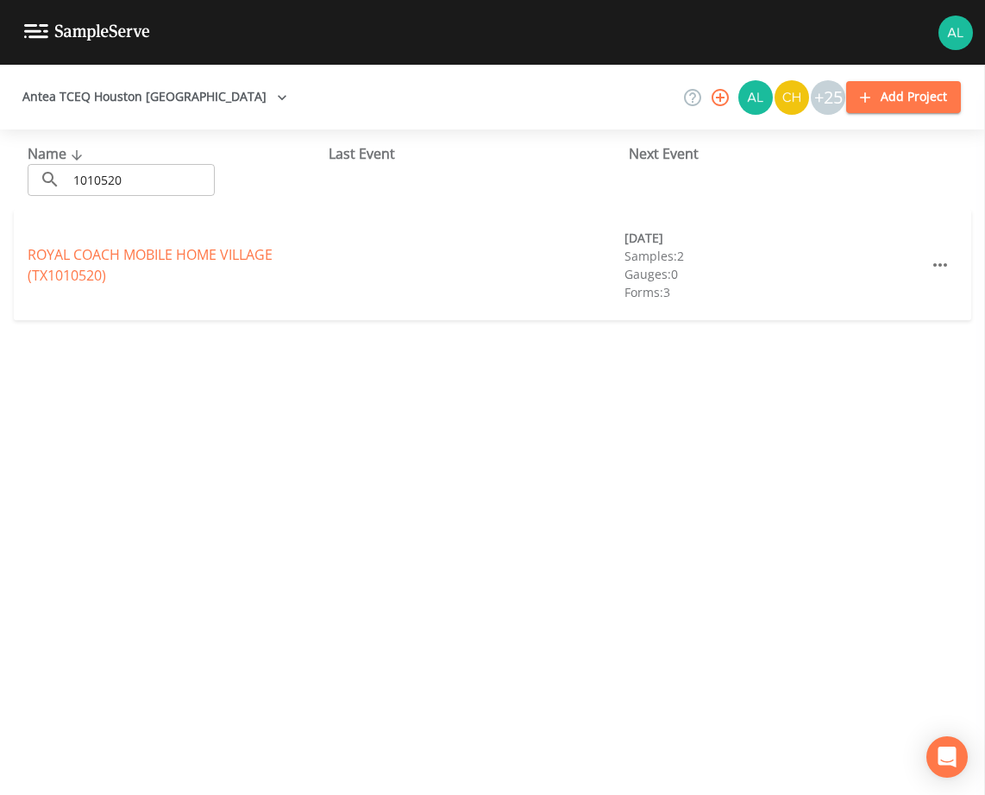
click at [143, 265] on div "ROYAL COACH [GEOGRAPHIC_DATA] (TX1010520)" at bounding box center [177, 264] width 298 height 41
click at [128, 256] on link "ROYAL COACH [GEOGRAPHIC_DATA] (TX1010520)" at bounding box center [150, 265] width 245 height 40
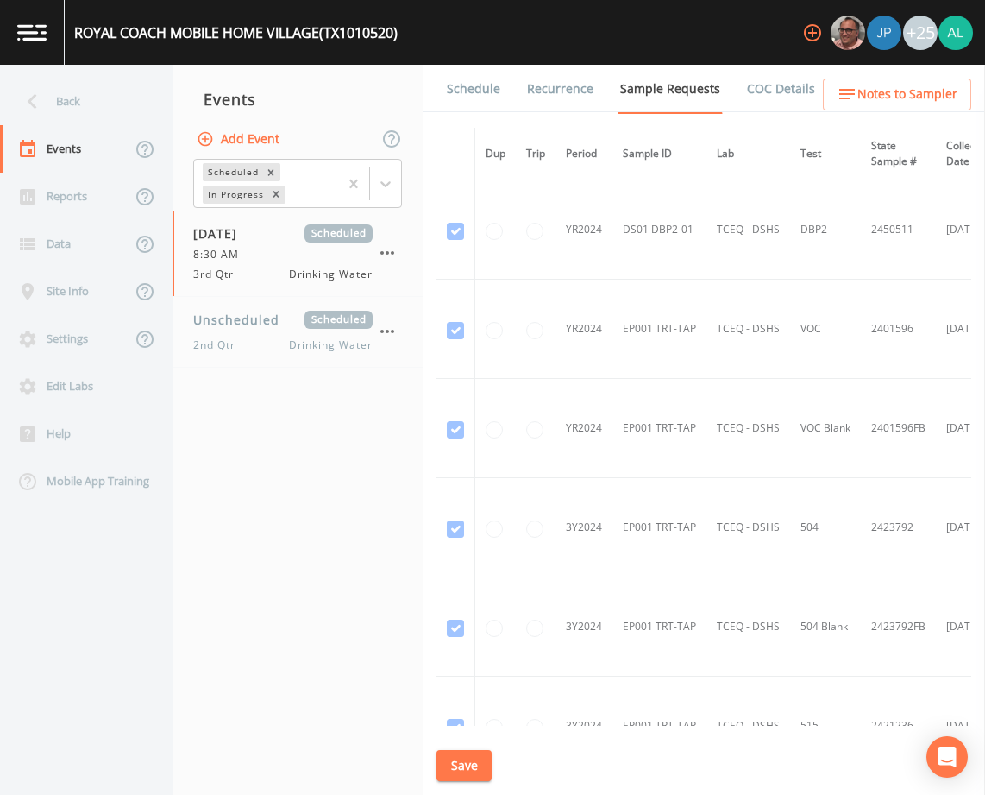
drag, startPoint x: 471, startPoint y: 78, endPoint x: 480, endPoint y: 107, distance: 30.6
click at [471, 77] on link "Schedule" at bounding box center [473, 89] width 59 height 48
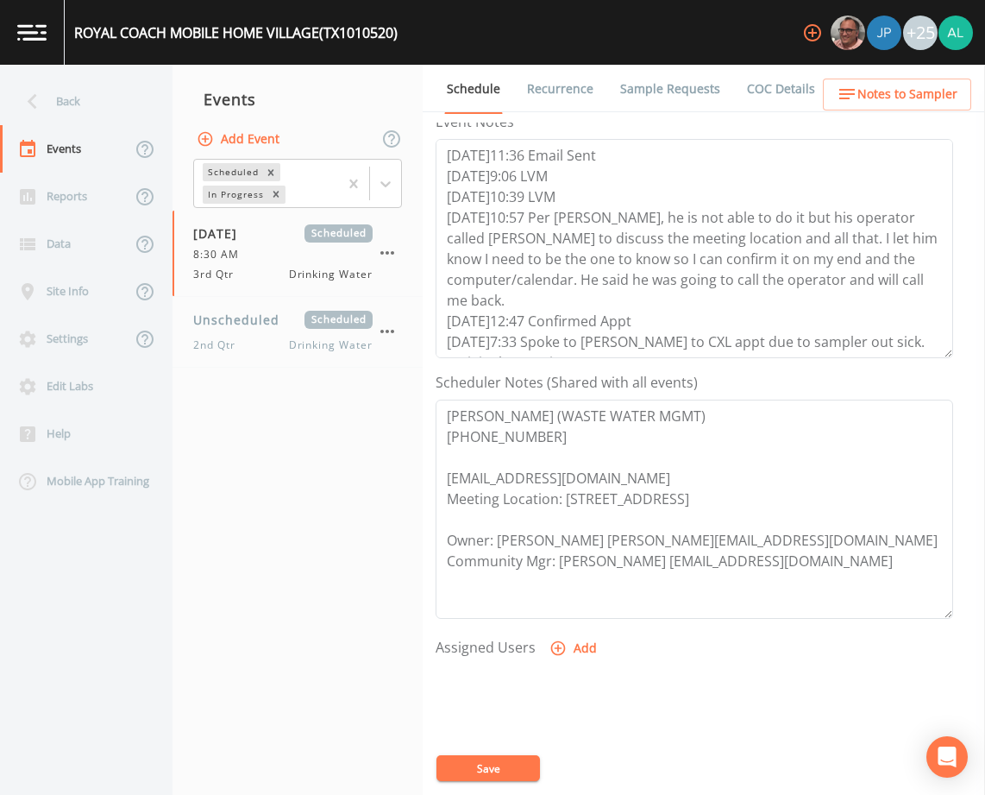
scroll to position [259, 0]
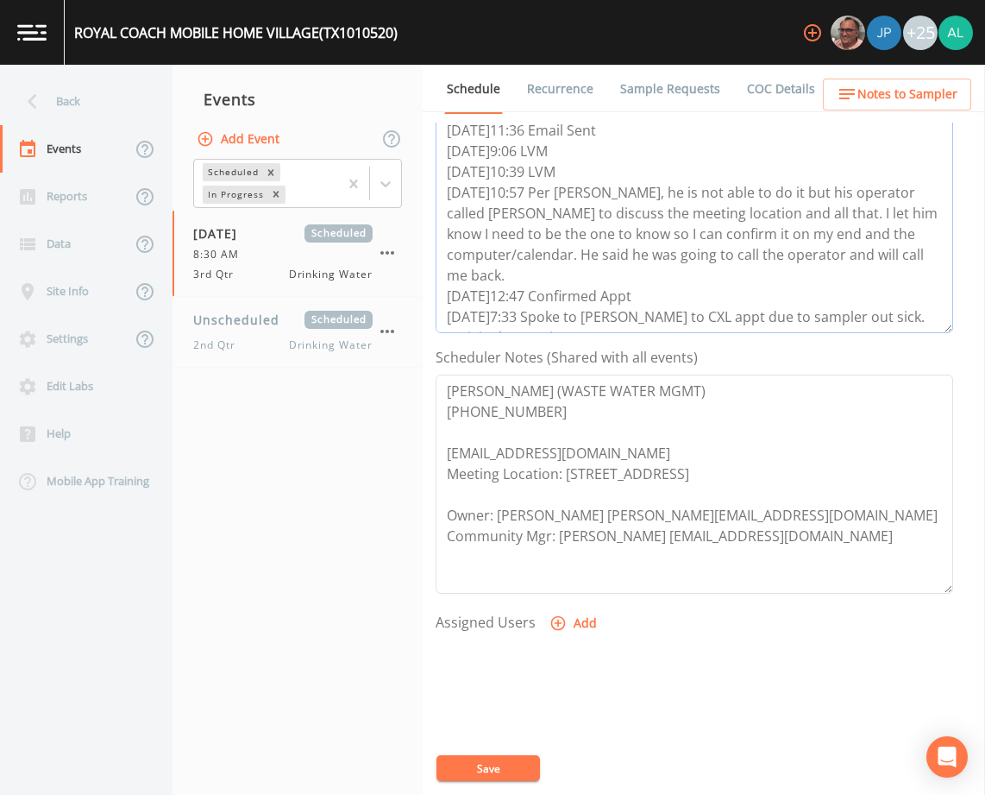
click at [771, 317] on textarea "[DATE]11:36 Email Sent [DATE]9:06 LVM [DATE]10:39 LVM [DATE]10:57 Per [PERSON_N…" at bounding box center [695, 223] width 518 height 219
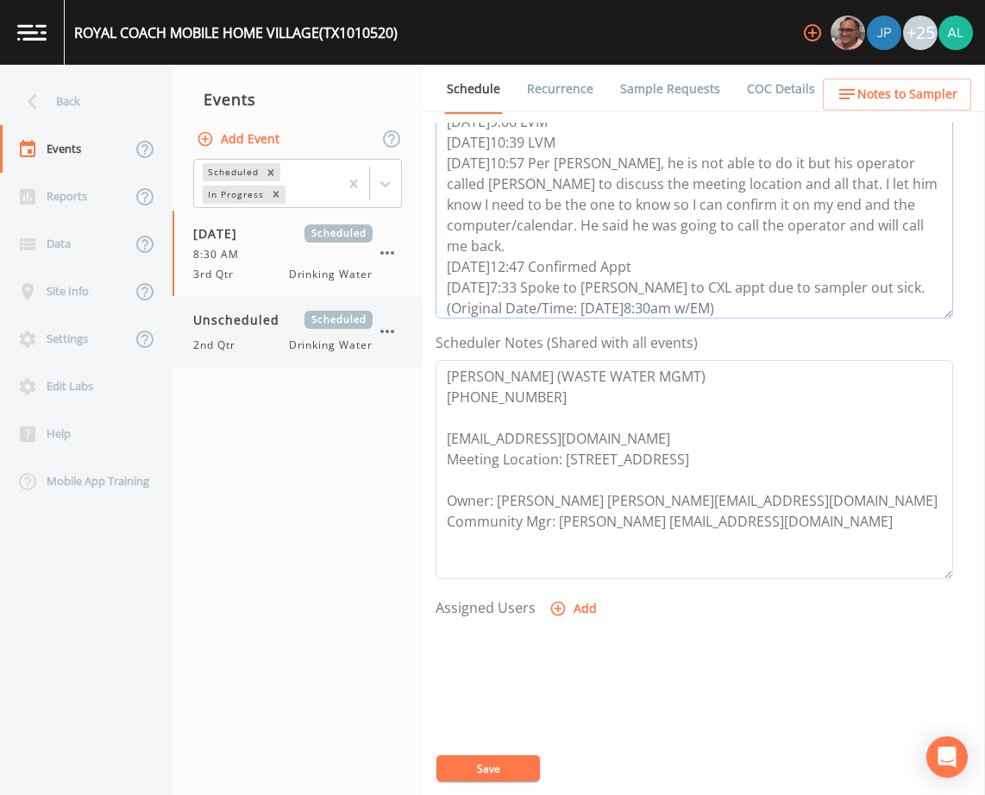
scroll to position [21, 0]
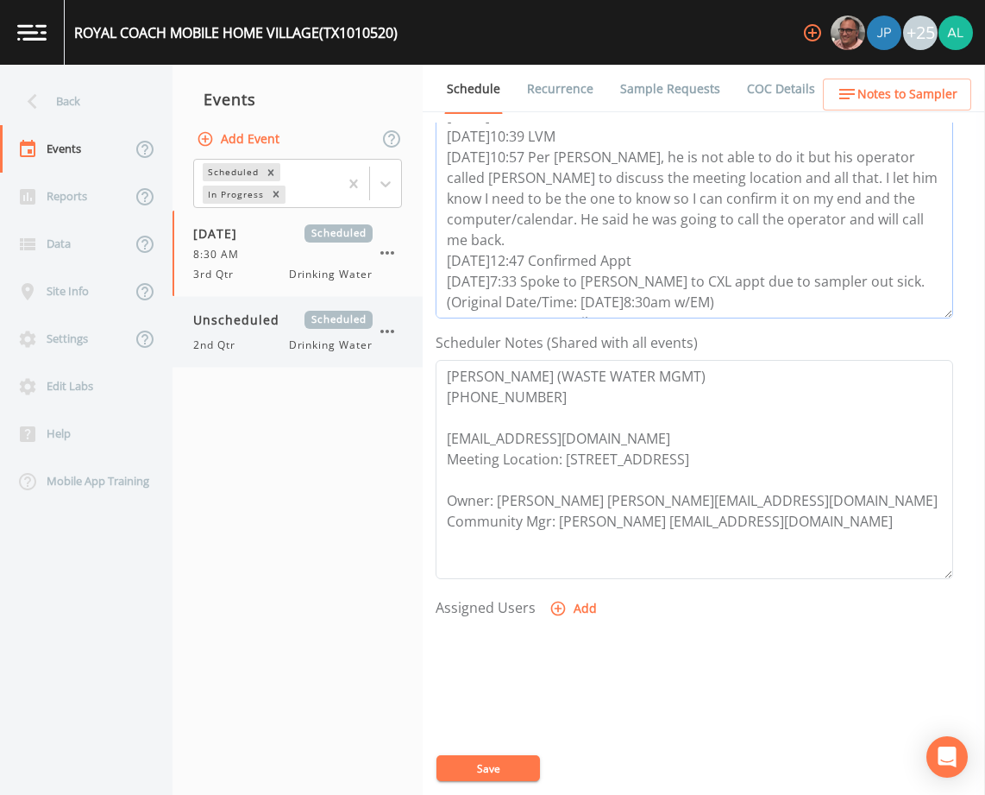
drag, startPoint x: 719, startPoint y: 306, endPoint x: 369, endPoint y: 306, distance: 349.4
click at [369, 306] on div "Back Events Reports Data Site Info Settings Edit Labs Help Mobile App Training …" at bounding box center [492, 430] width 985 height 730
type textarea "[DATE]11:36 Email Sent [DATE]9:06 LVM [DATE]10:39 LVM [DATE]10:57 Per [PERSON_N…"
click at [516, 777] on button "Save" at bounding box center [489, 768] width 104 height 26
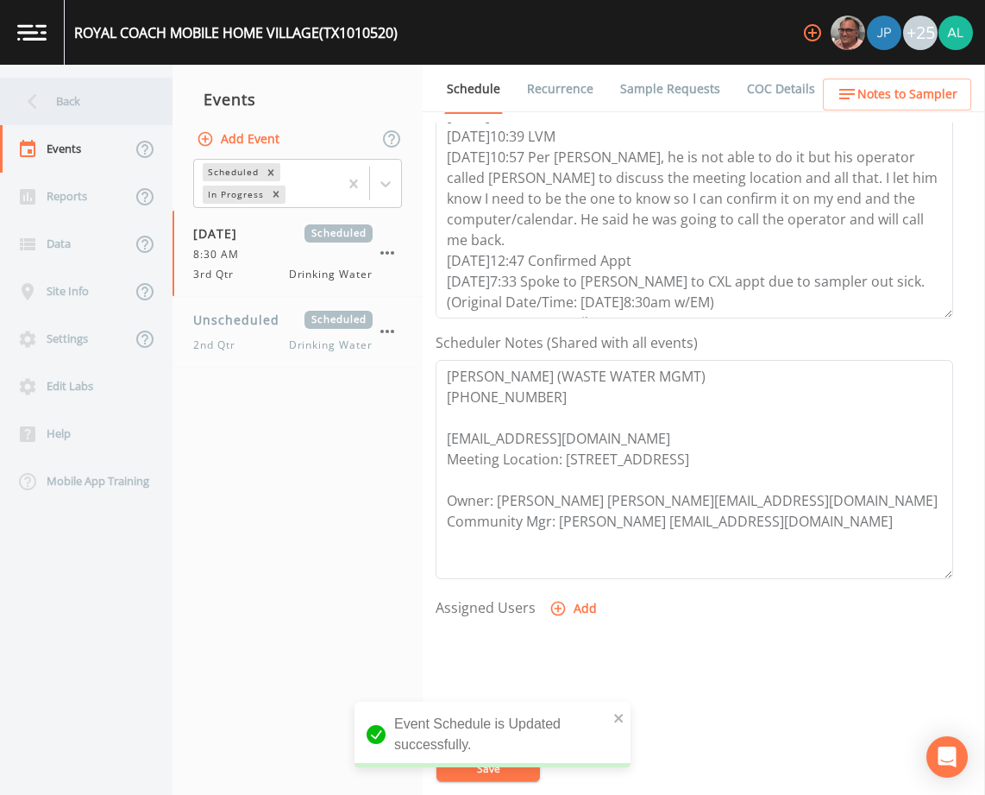
click at [88, 108] on div "Back" at bounding box center [77, 101] width 155 height 47
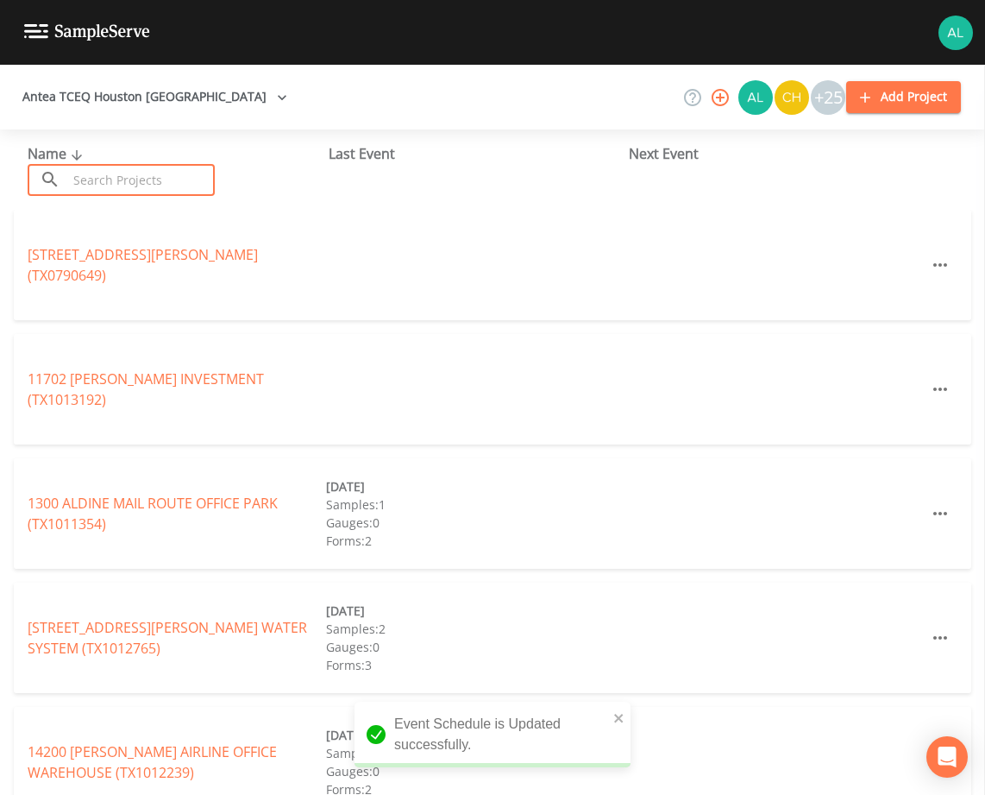
click at [126, 173] on input "text" at bounding box center [141, 180] width 148 height 32
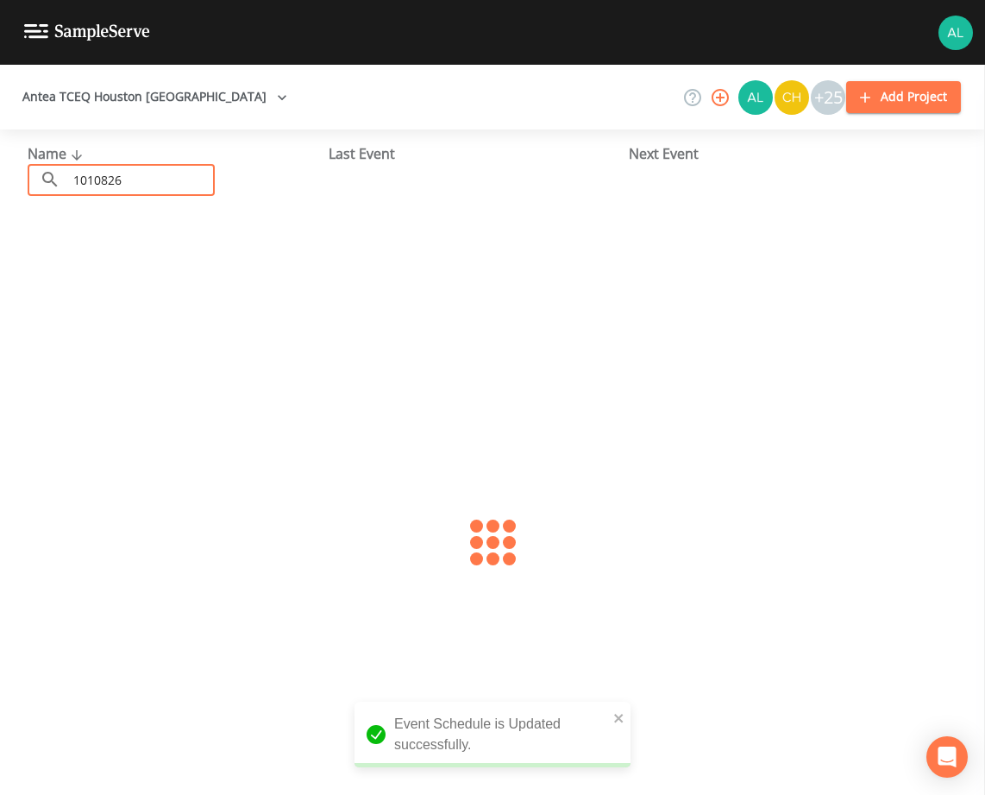
type input "1010826"
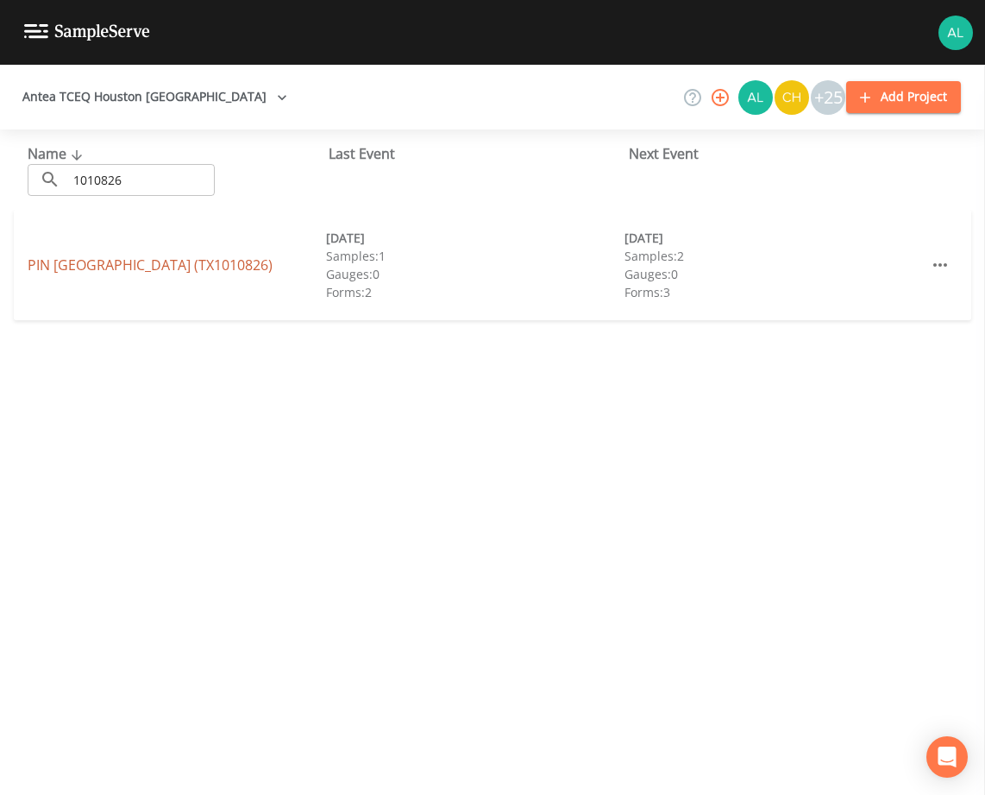
click at [62, 270] on link "PIN [GEOGRAPHIC_DATA] (TX1010826)" at bounding box center [150, 264] width 245 height 19
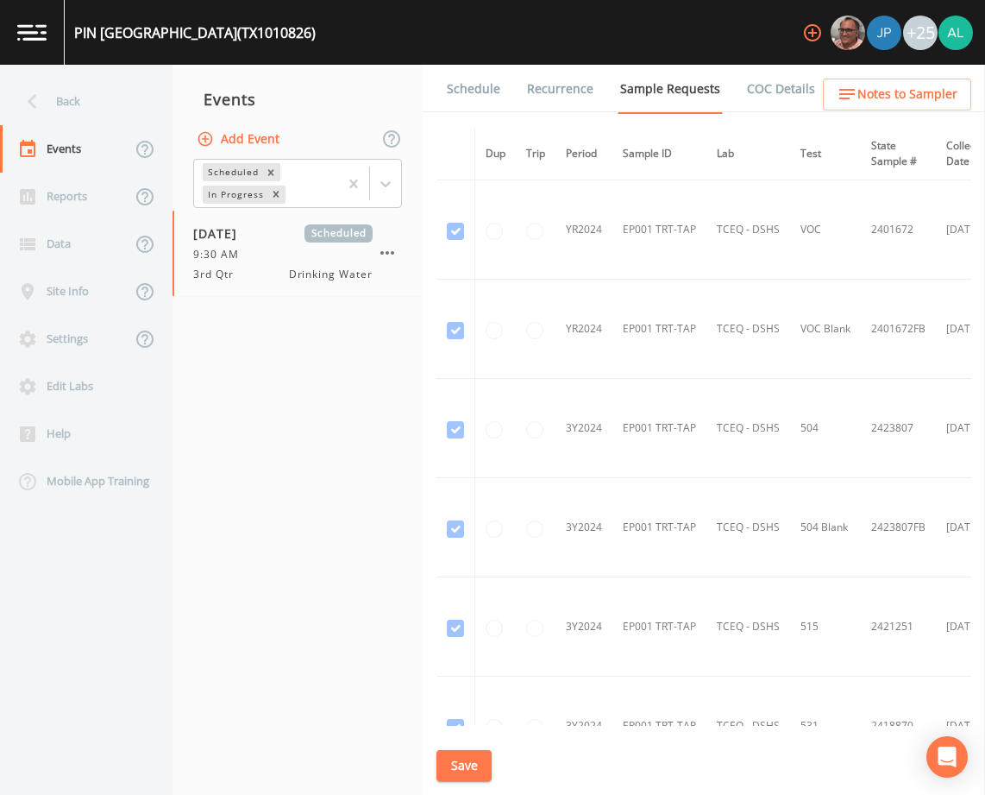
click at [460, 91] on link "Schedule" at bounding box center [473, 89] width 59 height 48
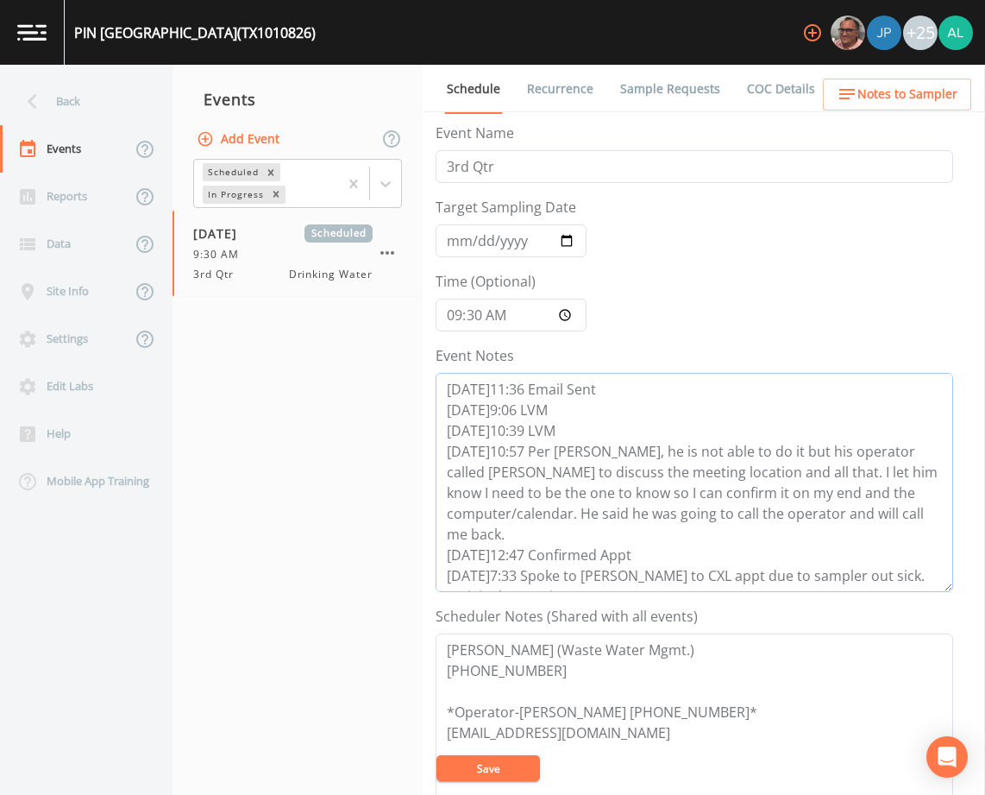
click at [759, 585] on textarea "[DATE]11:36 Email Sent [DATE]9:06 LVM [DATE]10:39 LVM [DATE]10:57 Per [PERSON_N…" at bounding box center [695, 482] width 518 height 219
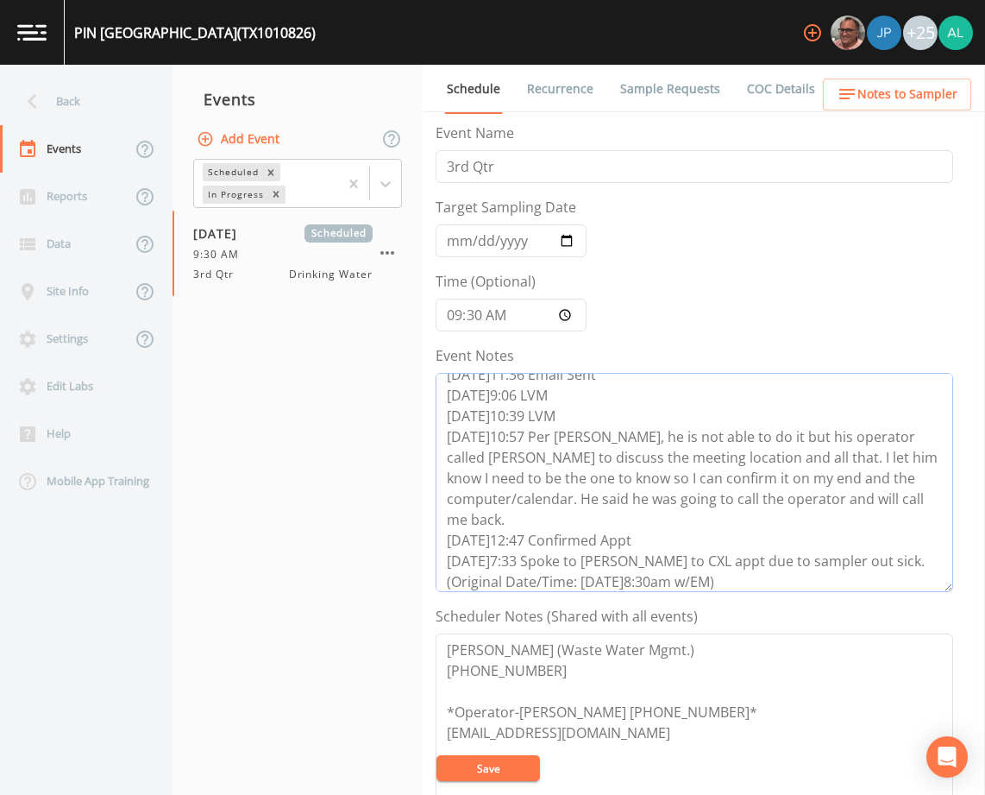
paste textarea "[DATE] 12:17pm email sent"
type textarea "[DATE]11:36 Email Sent [DATE]9:06 LVM [DATE]10:39 LVM [DATE]10:57 Per [PERSON_N…"
click at [493, 763] on button "Save" at bounding box center [489, 768] width 104 height 26
click at [487, 761] on button "Save" at bounding box center [489, 768] width 104 height 26
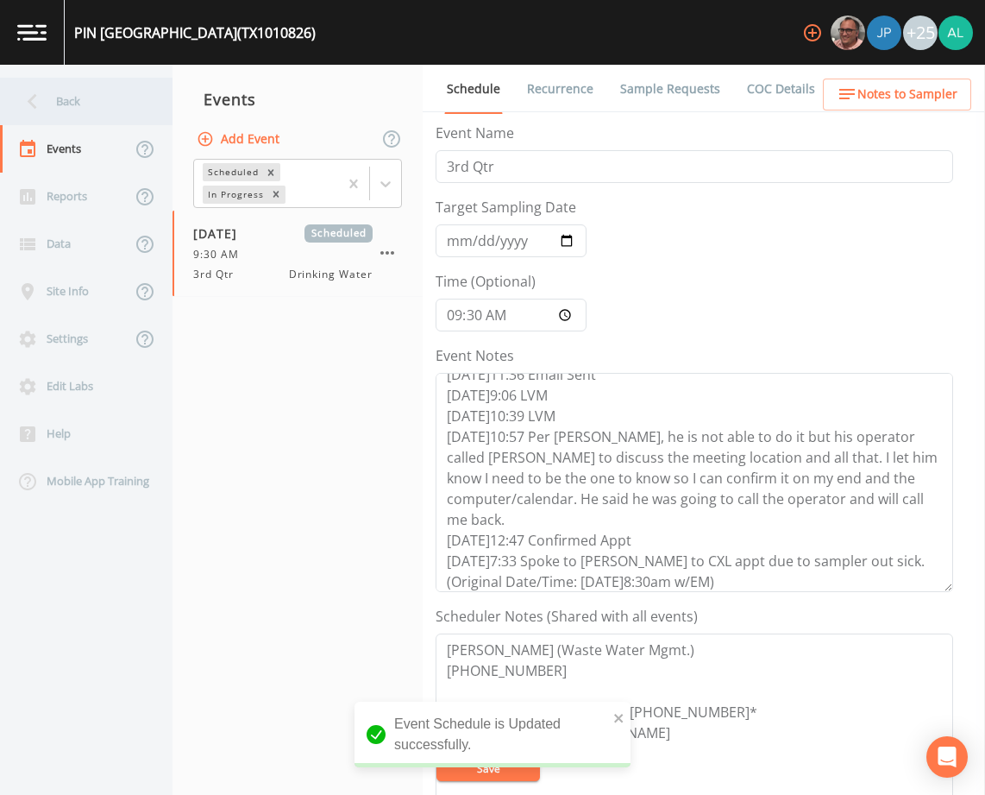
click at [87, 92] on div "Back" at bounding box center [77, 101] width 155 height 47
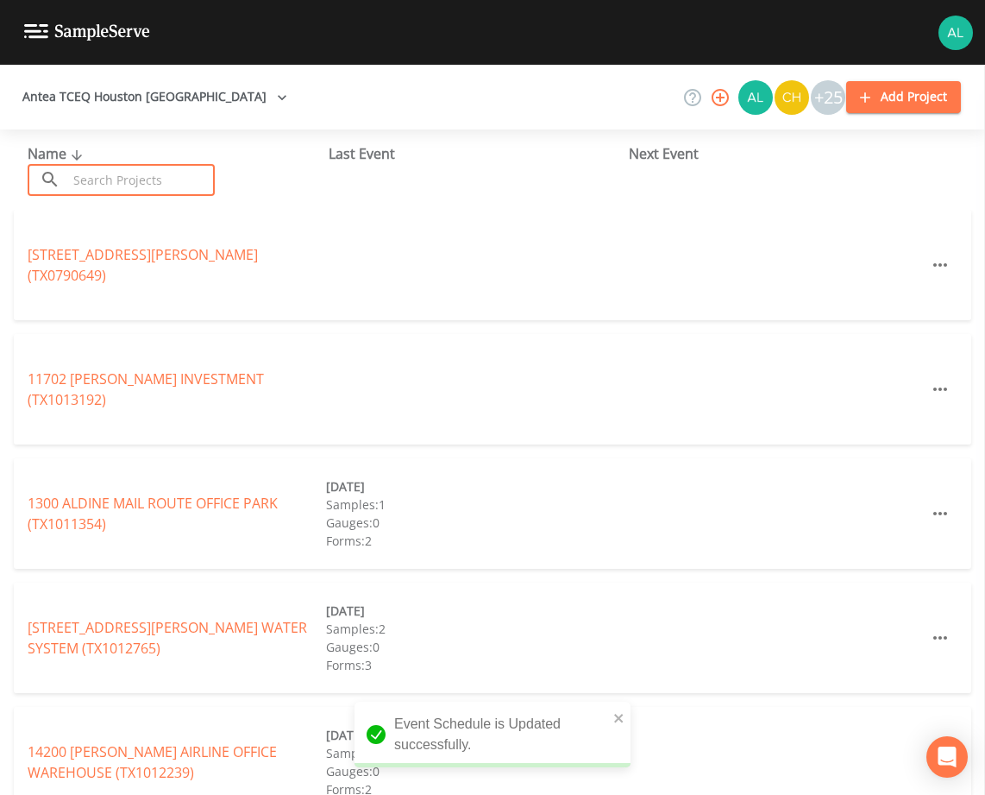
click at [86, 185] on input "text" at bounding box center [141, 180] width 148 height 32
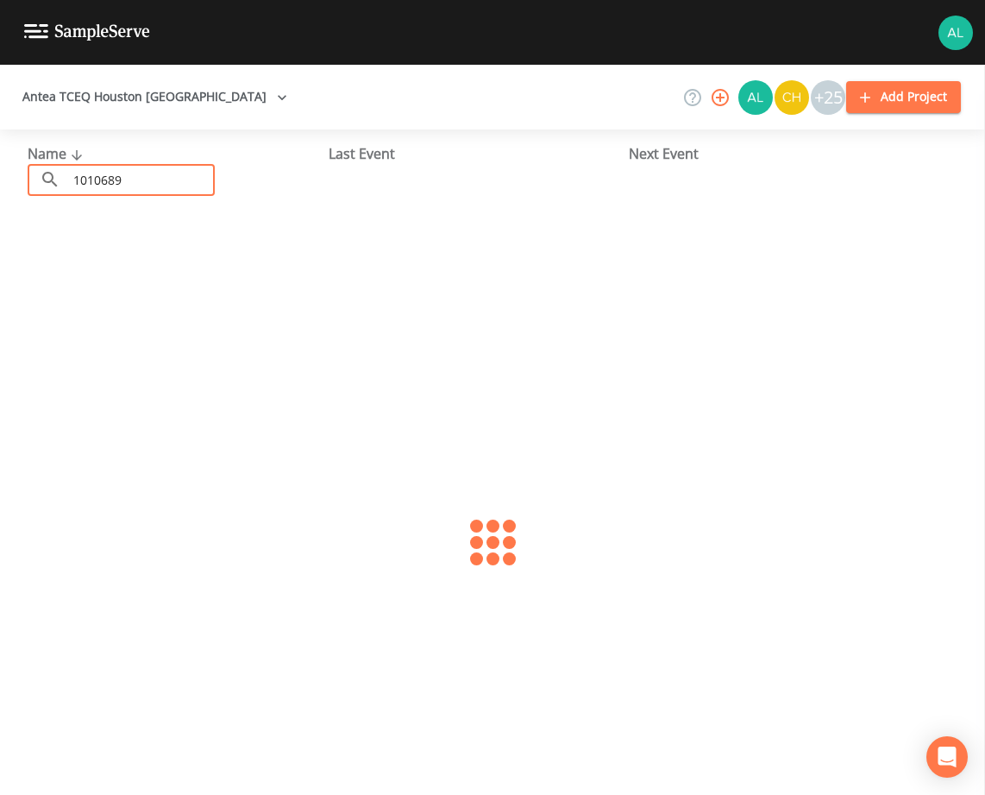
type input "1010689"
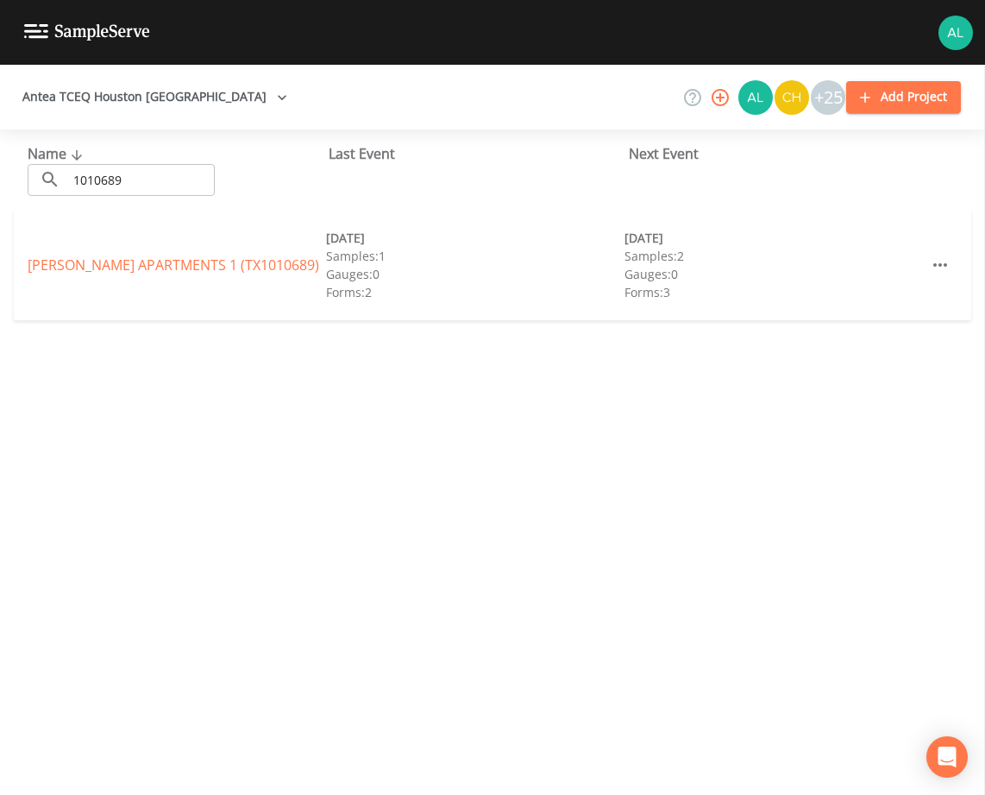
click at [41, 253] on div "[PERSON_NAME] APARTMENTS 1 (TX1010689) [DATE] Samples: 1 Gauges: 0 Forms: 2 [DA…" at bounding box center [493, 265] width 958 height 110
click at [48, 260] on link "[PERSON_NAME] APARTMENTS 1 (TX1010689)" at bounding box center [174, 264] width 292 height 19
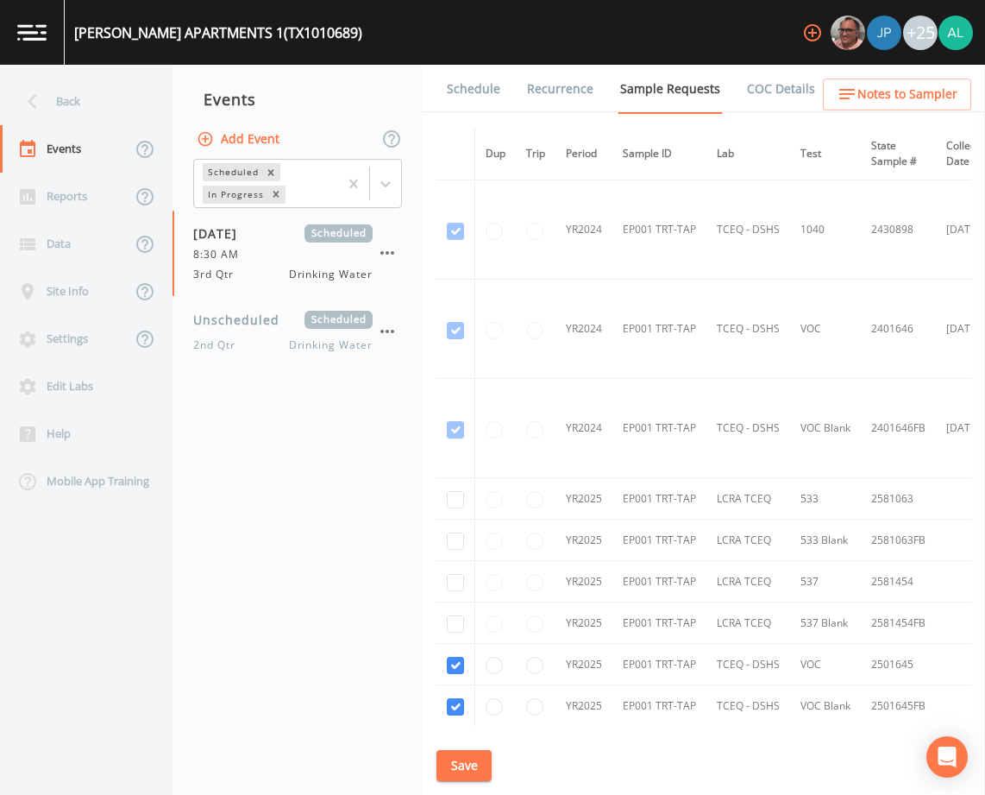
click at [466, 86] on link "Schedule" at bounding box center [473, 89] width 59 height 48
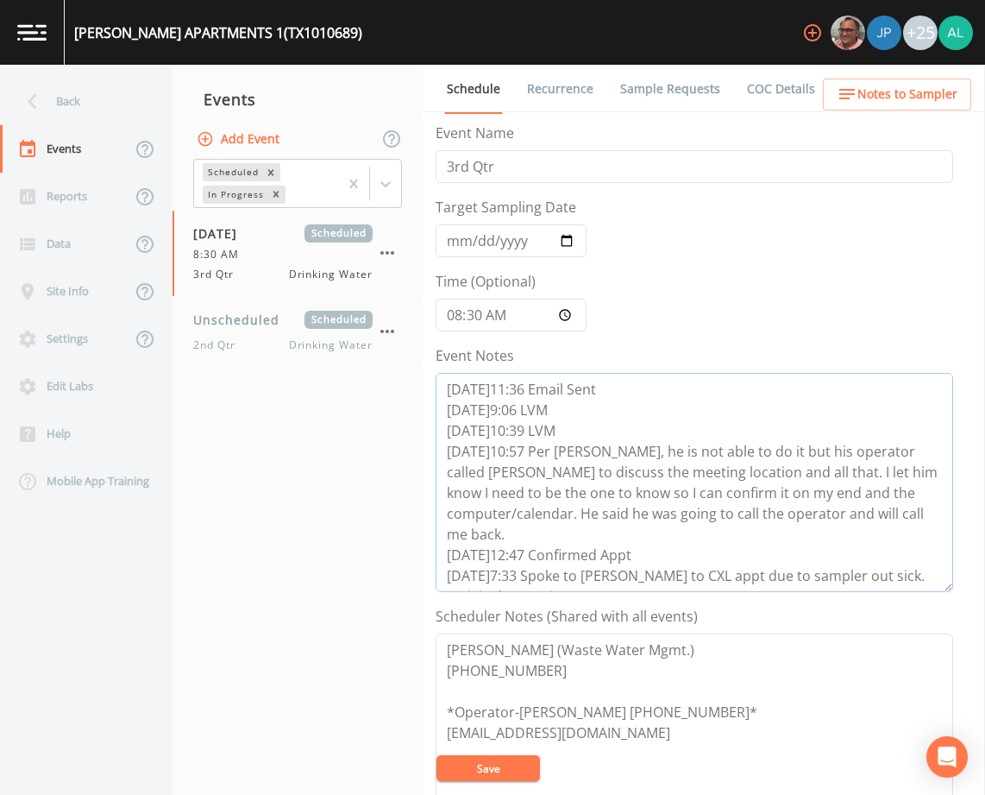
drag, startPoint x: 801, startPoint y: 586, endPoint x: 760, endPoint y: 569, distance: 44.5
click at [801, 583] on textarea "[DATE]11:36 Email Sent [DATE]9:06 LVM [DATE]10:39 LVM [DATE]10:57 Per [PERSON_N…" at bounding box center [695, 482] width 518 height 219
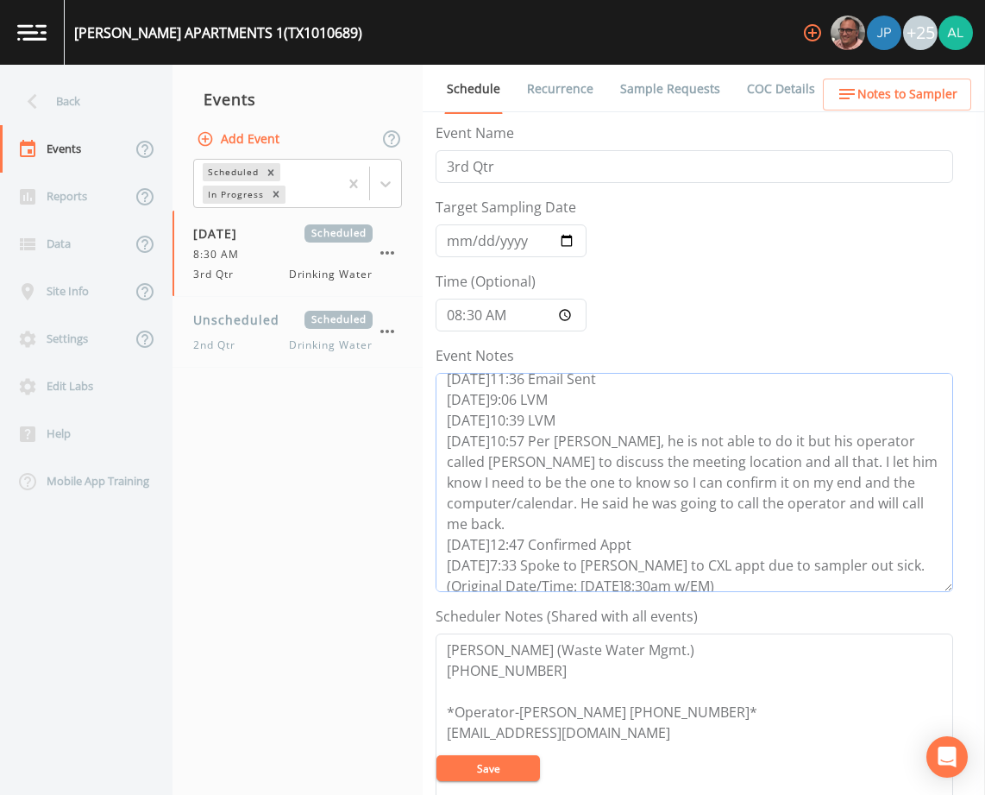
scroll to position [15, 0]
paste textarea "[DATE] 12:17pm email sent"
type textarea "[DATE]11:36 Email Sent [DATE]9:06 LVM [DATE]10:39 LVM [DATE]10:57 Per [PERSON_N…"
click at [486, 772] on button "Save" at bounding box center [489, 768] width 104 height 26
click at [508, 773] on button "Save" at bounding box center [489, 768] width 104 height 26
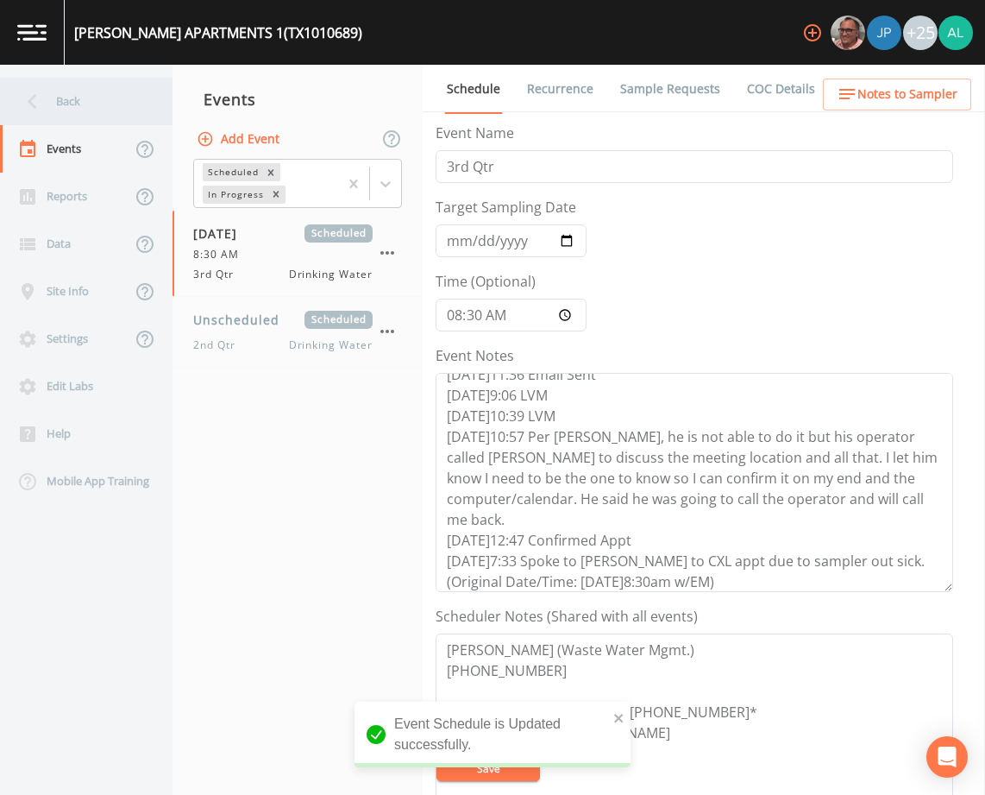
click at [91, 104] on div "Back" at bounding box center [77, 101] width 155 height 47
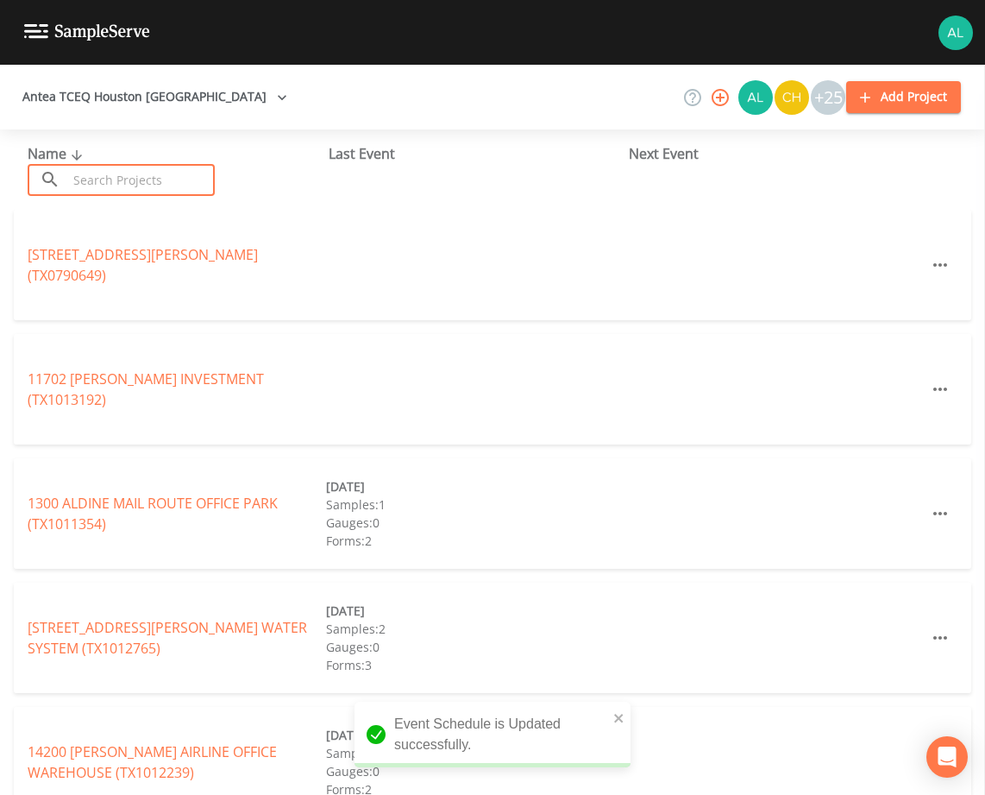
click at [141, 185] on input "text" at bounding box center [141, 180] width 148 height 32
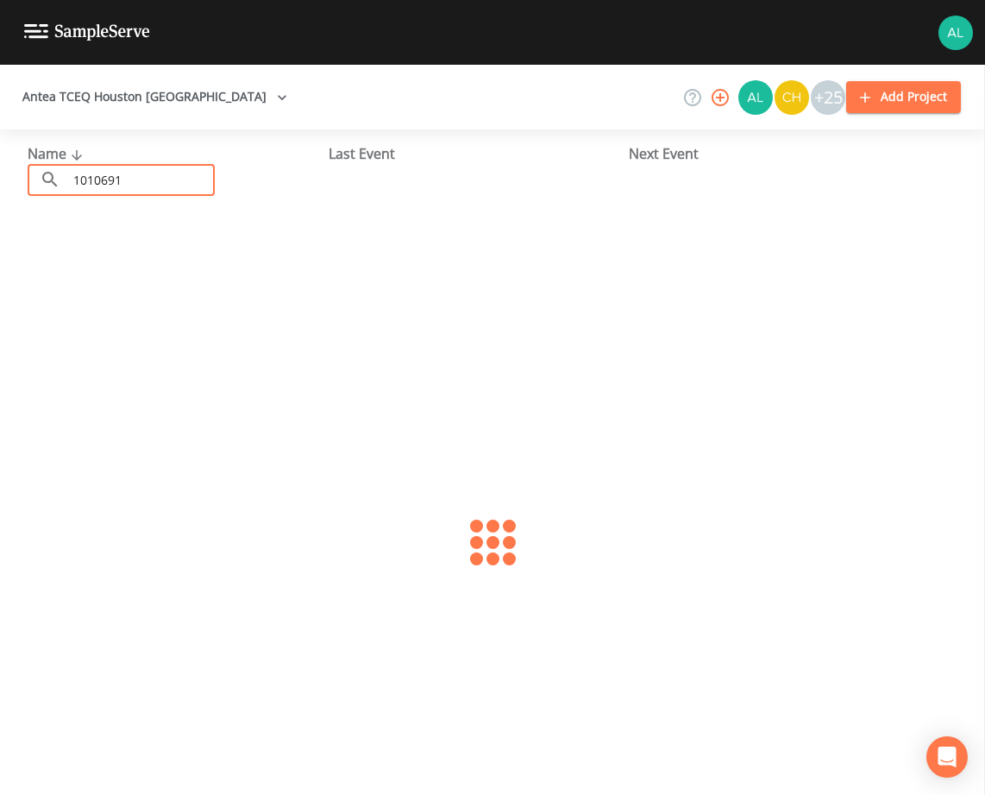
type input "1010691"
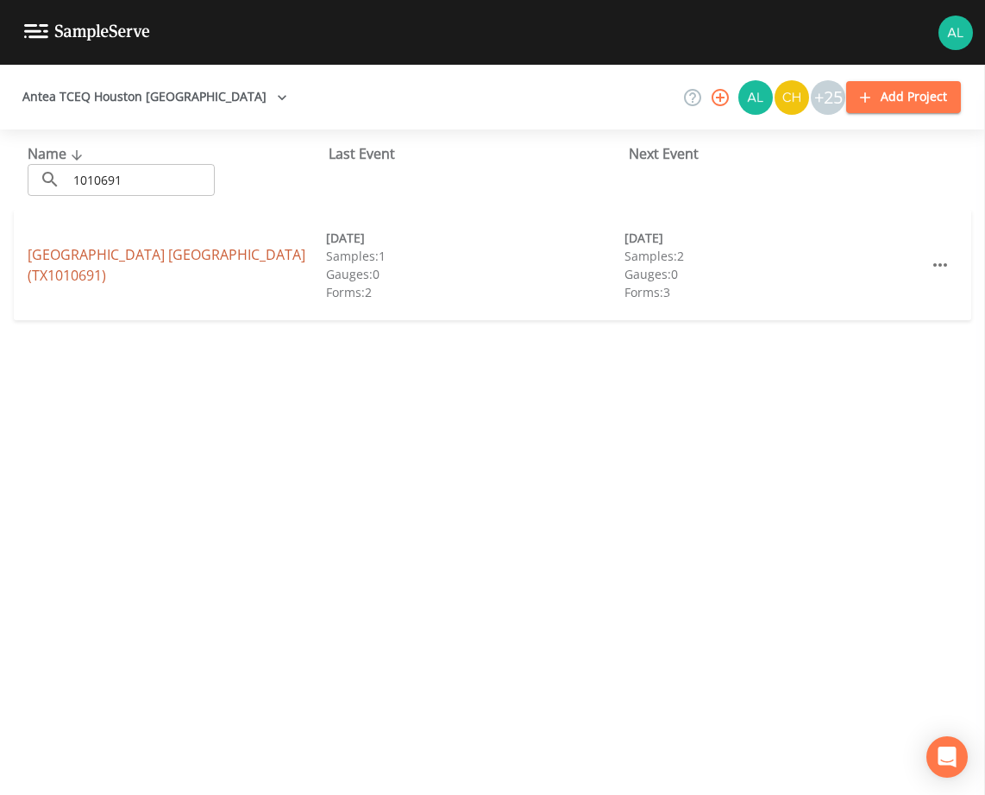
click at [69, 261] on link "[GEOGRAPHIC_DATA] (TX1010691)" at bounding box center [167, 265] width 278 height 40
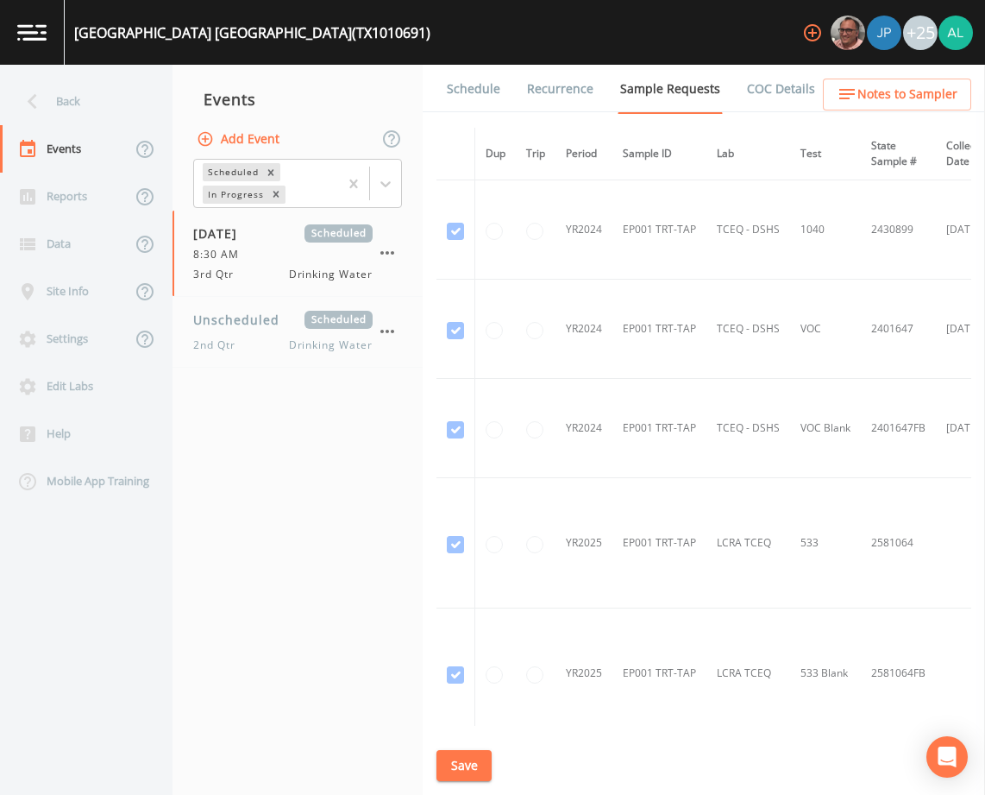
click at [843, 96] on icon "button" at bounding box center [847, 94] width 21 height 21
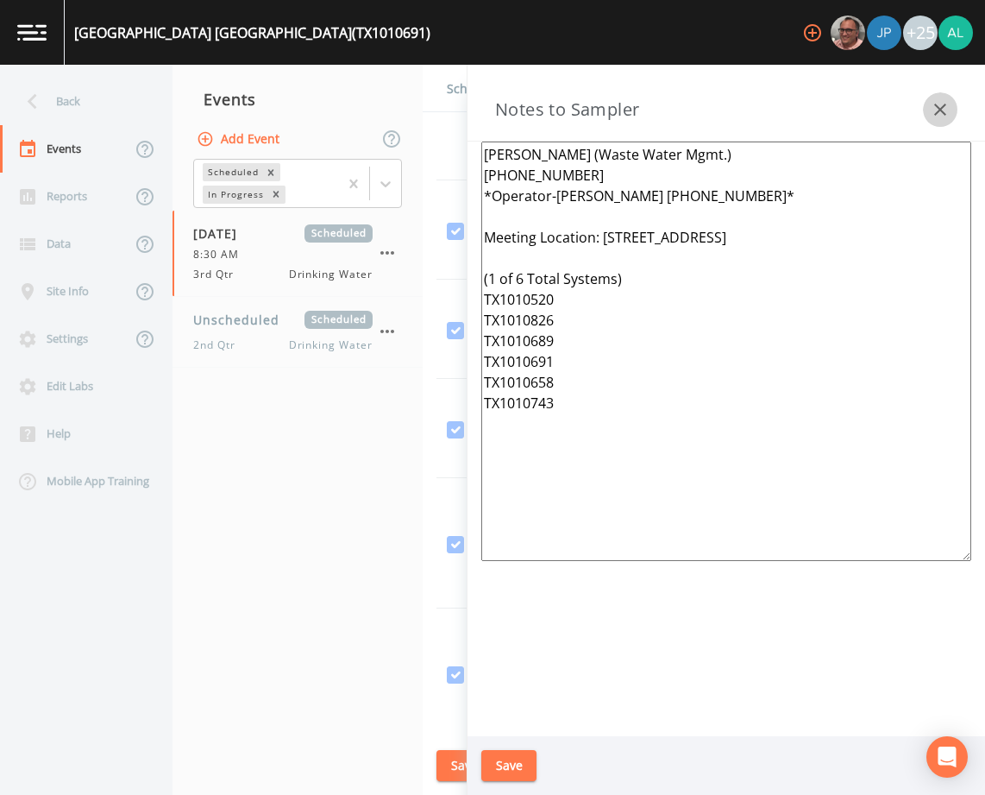
click at [939, 109] on icon "button" at bounding box center [940, 110] width 12 height 12
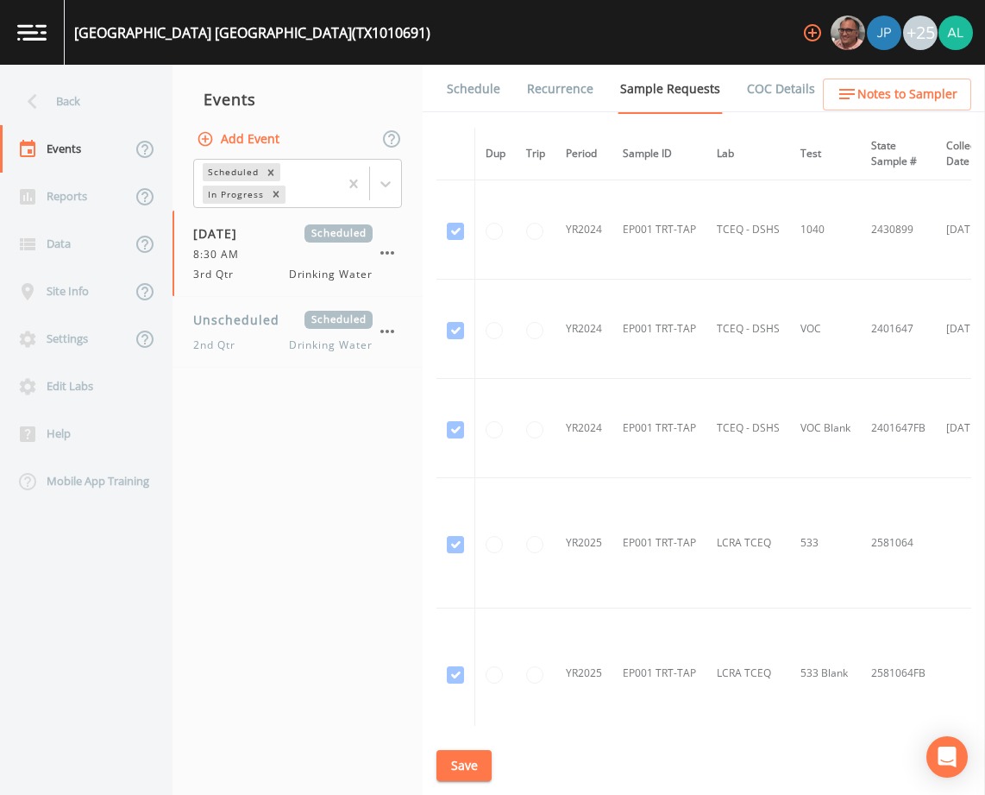
click at [470, 83] on link "Schedule" at bounding box center [473, 89] width 59 height 48
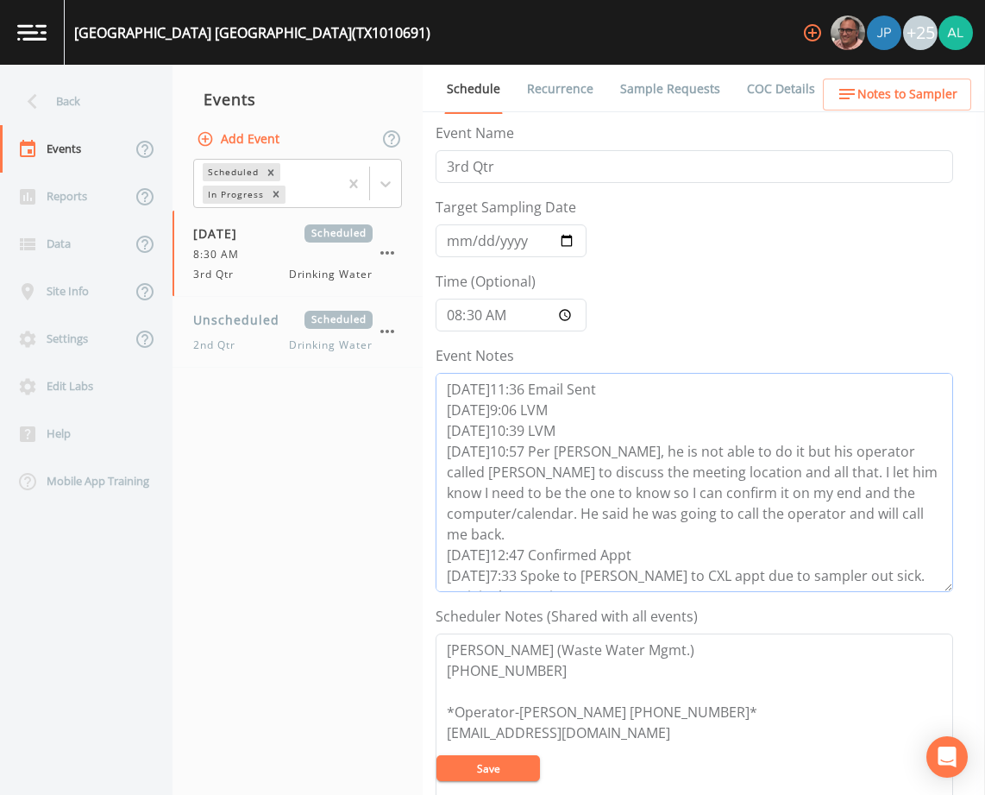
click at [762, 571] on textarea "[DATE]11:36 Email Sent [DATE]9:06 LVM [DATE]10:39 LVM [DATE]10:57 Per [PERSON_N…" at bounding box center [695, 482] width 518 height 219
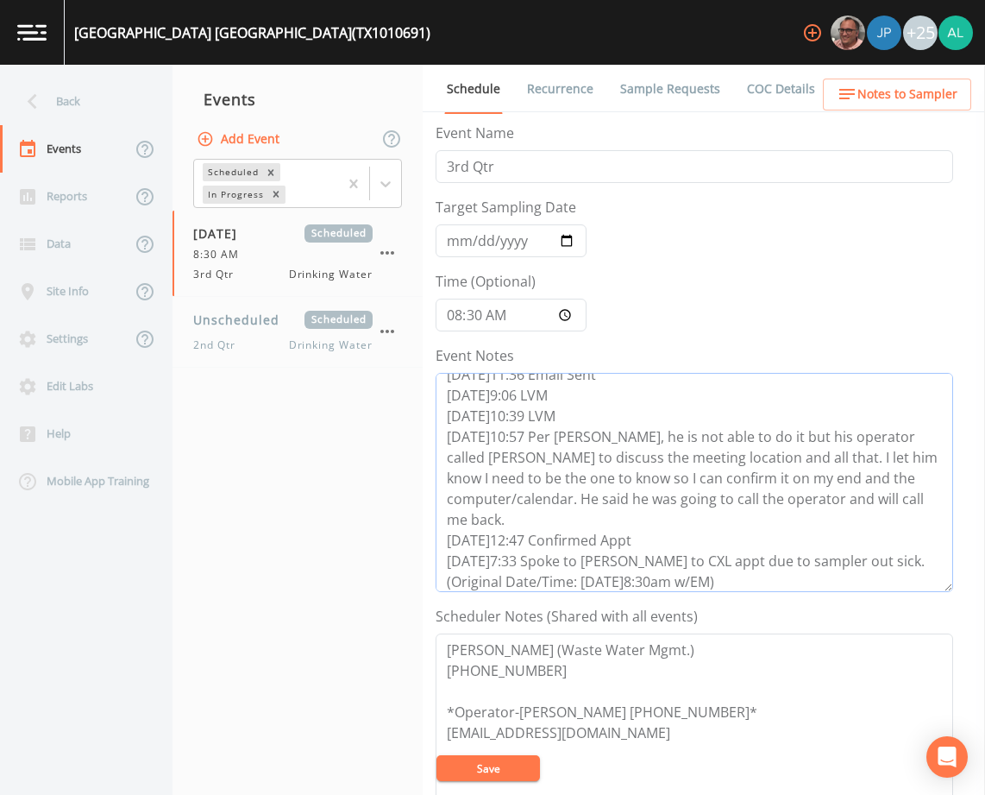
paste textarea "[DATE] 12:17pm email sent"
type textarea "[DATE]11:36 Email Sent [DATE]9:06 LVM [DATE]10:39 LVM [DATE]10:57 Per [PERSON_N…"
click at [468, 771] on button "Save" at bounding box center [489, 768] width 104 height 26
click at [489, 770] on button "Save" at bounding box center [489, 768] width 104 height 26
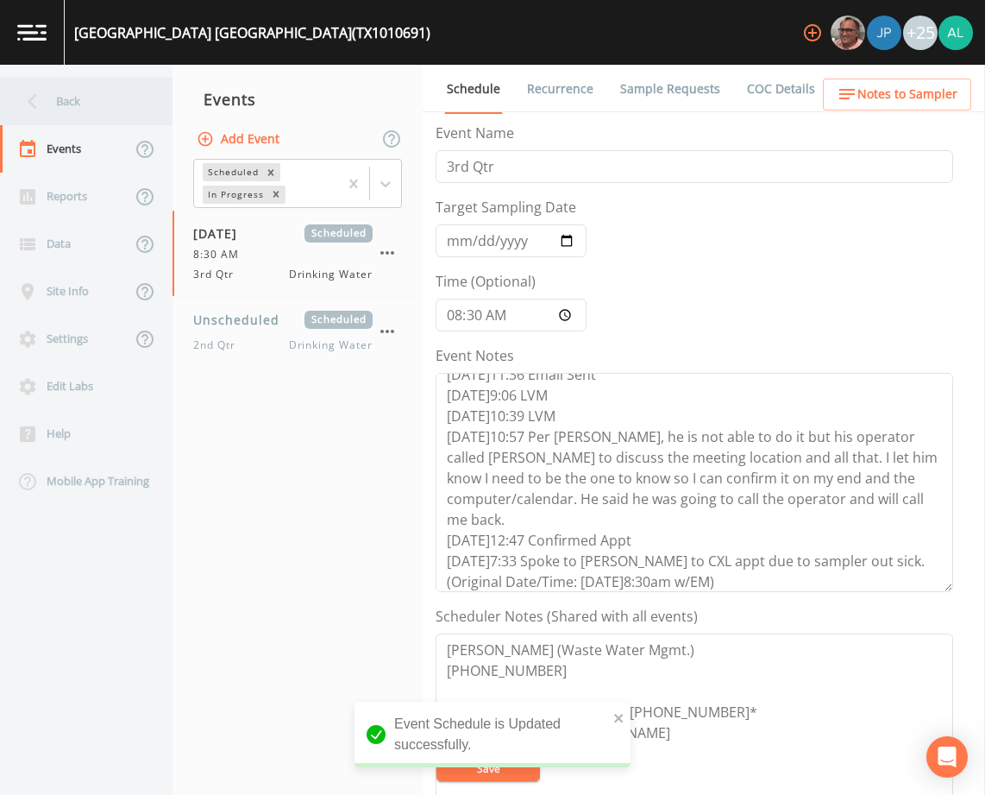
click at [132, 111] on div "Back" at bounding box center [77, 101] width 155 height 47
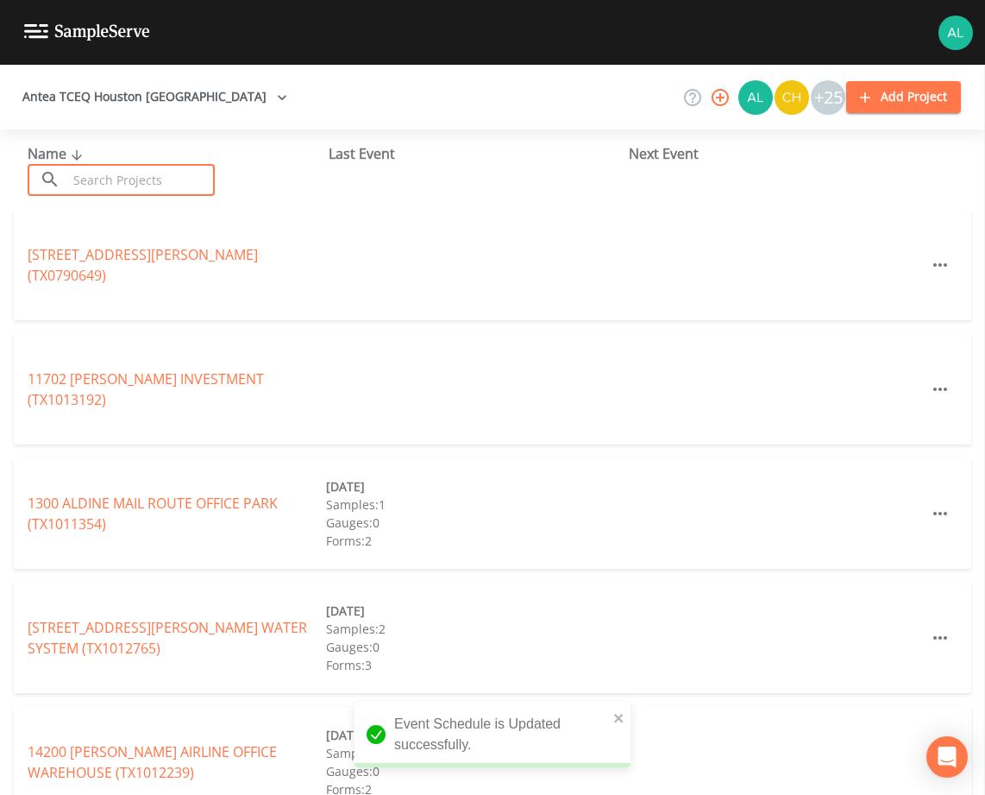
drag, startPoint x: 131, startPoint y: 174, endPoint x: 128, endPoint y: 160, distance: 14.2
click at [130, 173] on input "text" at bounding box center [141, 180] width 148 height 32
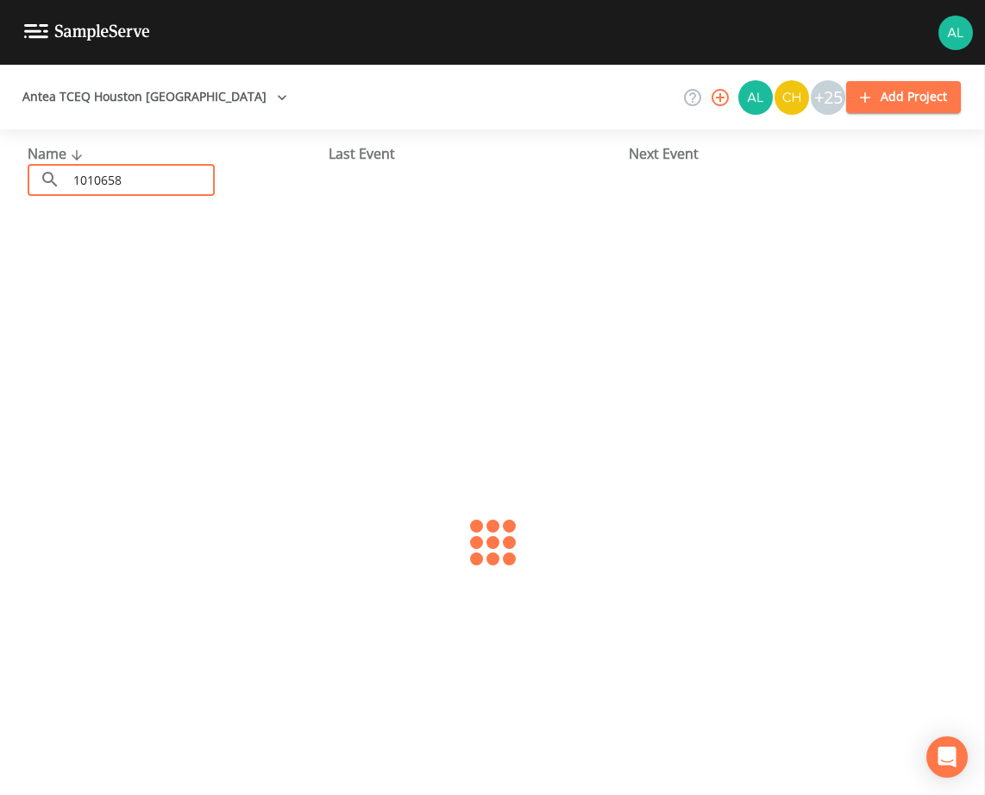
type input "1010658"
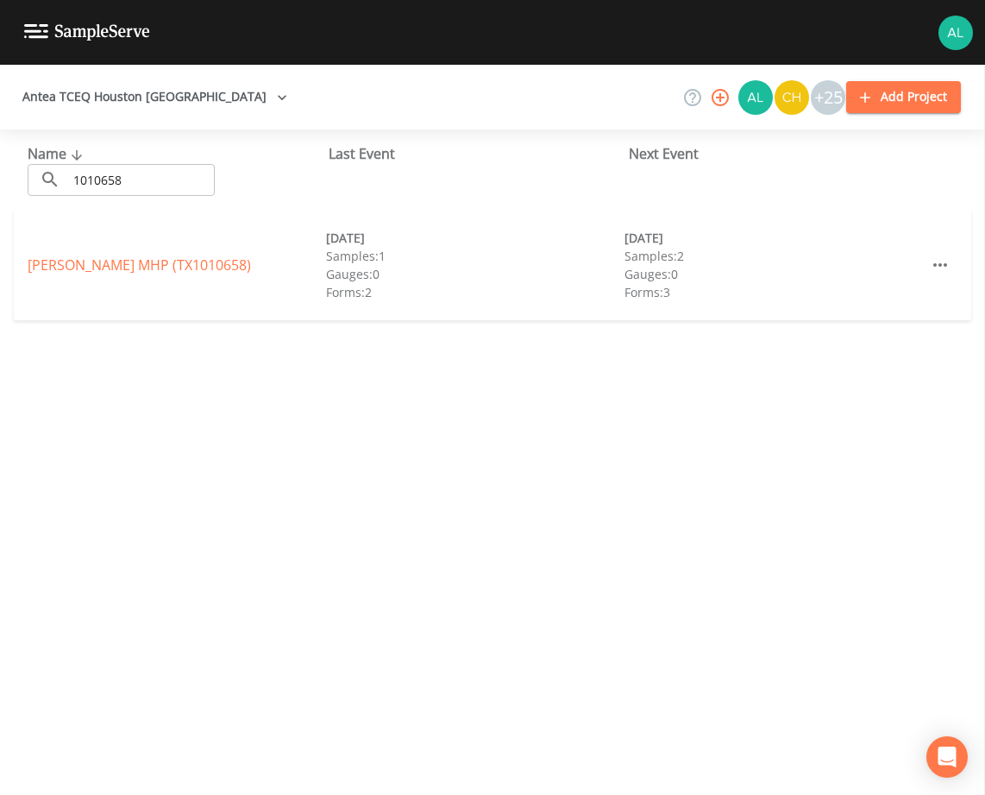
click at [68, 273] on link "[PERSON_NAME] MHP (TX1010658)" at bounding box center [139, 264] width 223 height 19
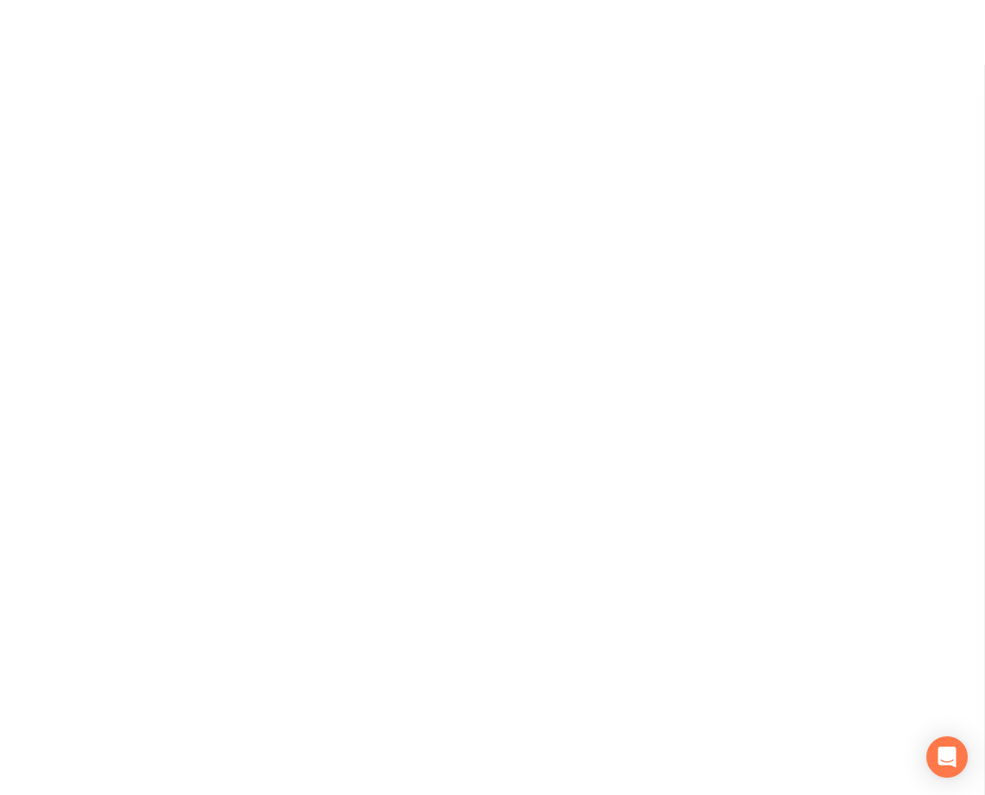
click at [69, 258] on div at bounding box center [492, 365] width 985 height 730
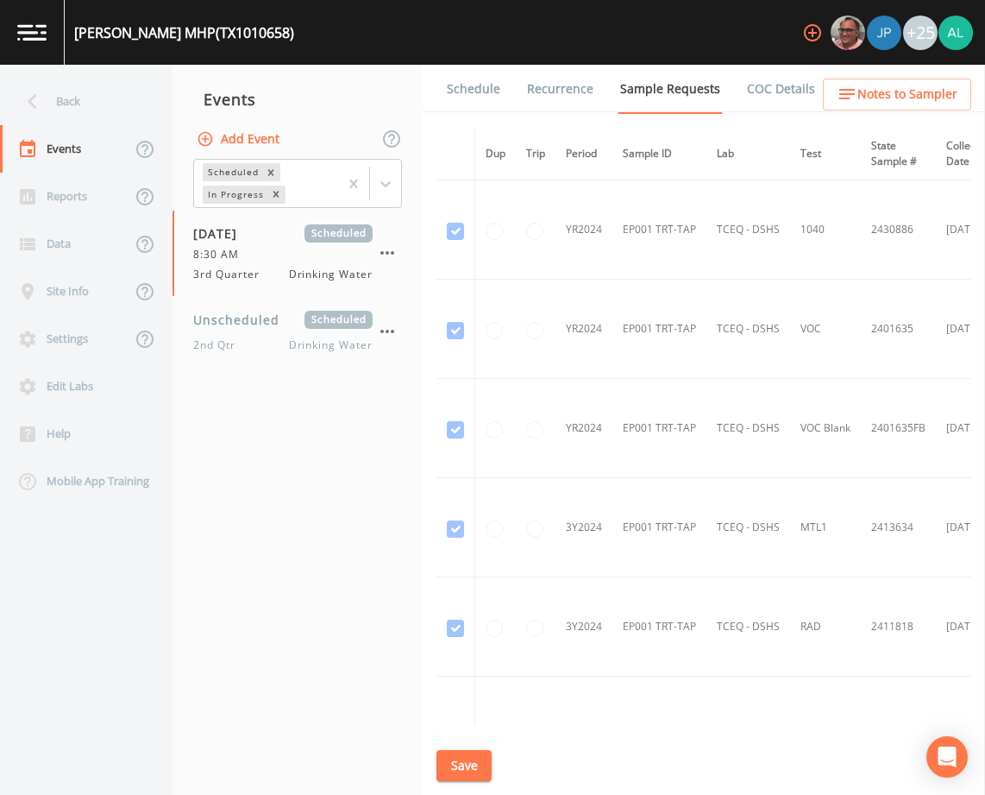
click at [491, 84] on link "Schedule" at bounding box center [473, 89] width 59 height 48
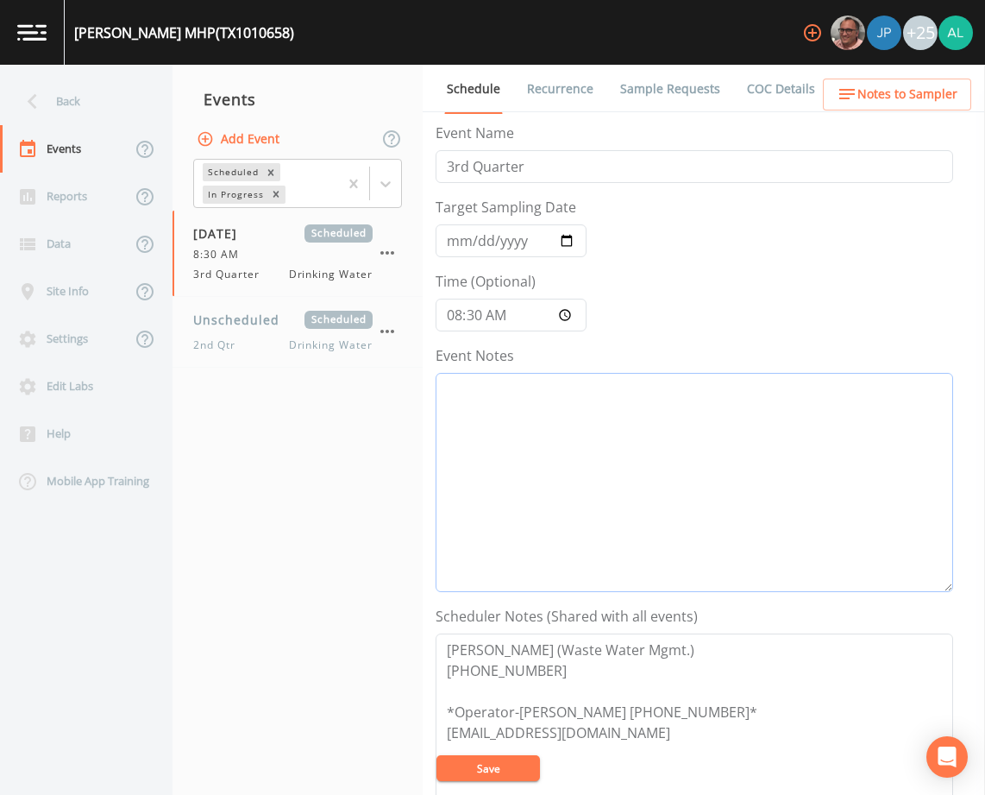
click at [594, 386] on textarea "Event Notes" at bounding box center [695, 482] width 518 height 219
paste textarea "[DATE] 12:17pm email sent"
type textarea "[DATE] 12:17pm email sent"
click at [489, 774] on button "Save" at bounding box center [489, 768] width 104 height 26
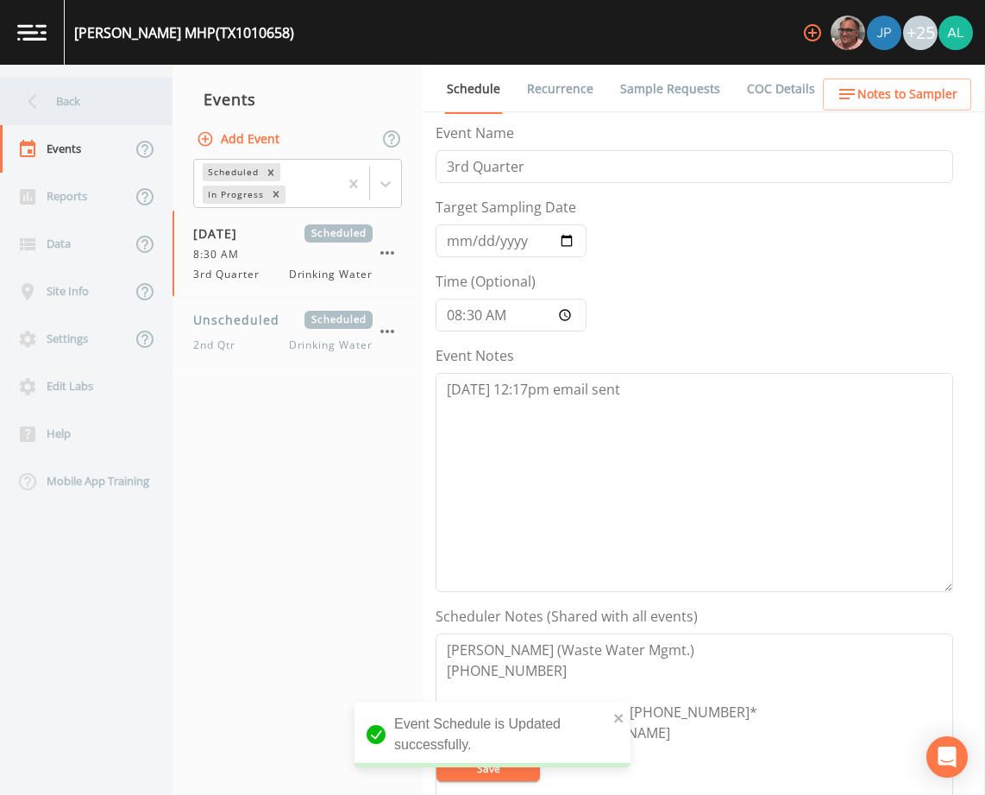
click at [91, 104] on div "Back" at bounding box center [77, 101] width 155 height 47
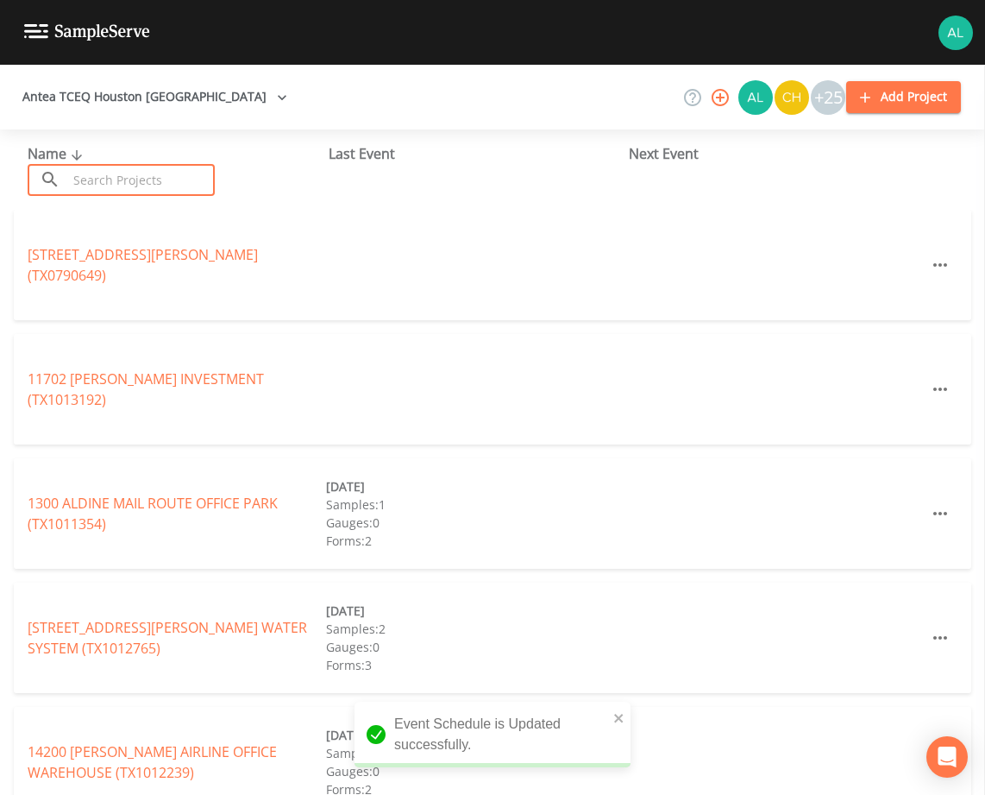
click at [130, 178] on input "text" at bounding box center [141, 180] width 148 height 32
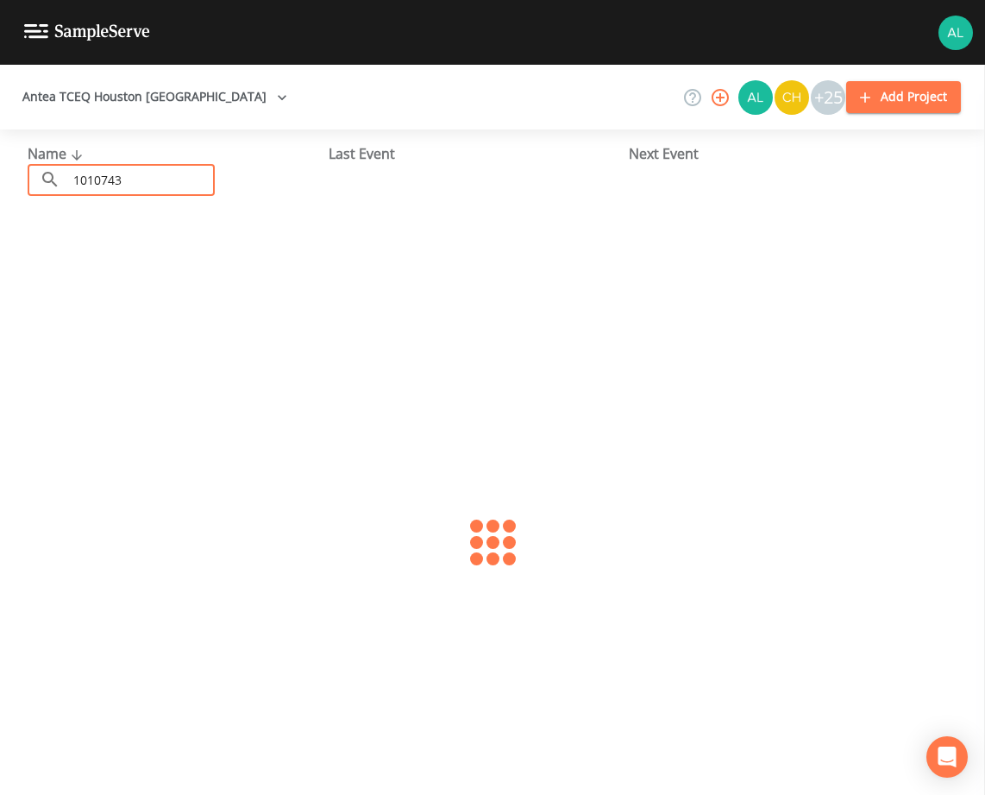
type input "1010743"
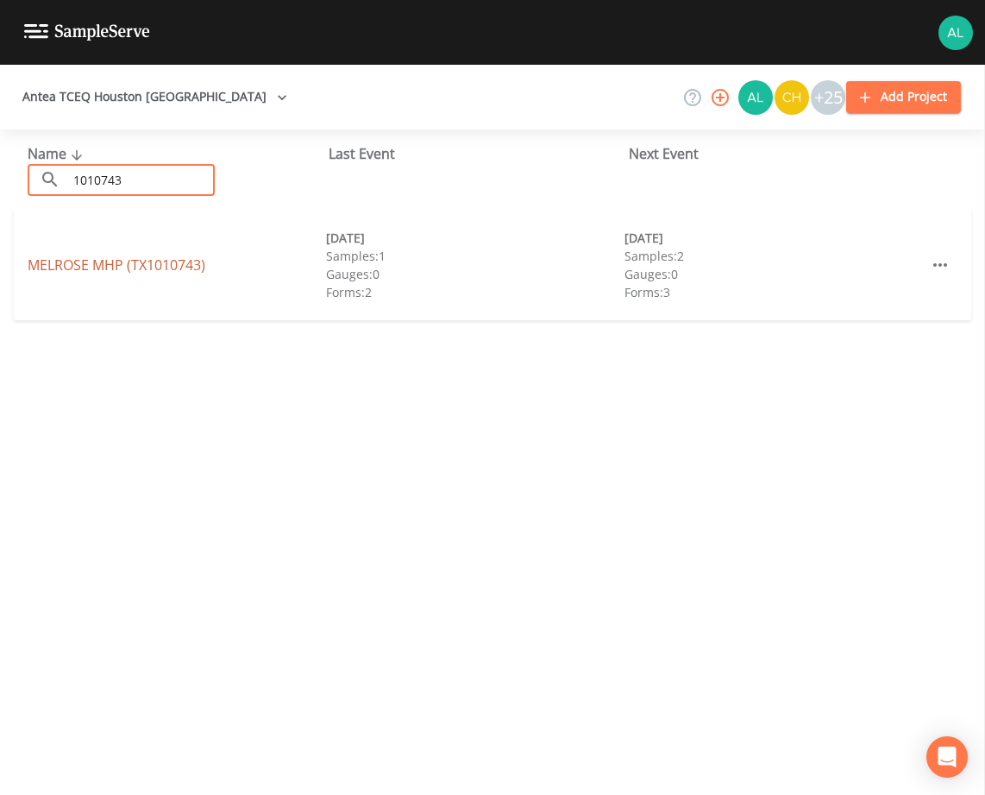
click at [37, 267] on link "MELROSE MHP (TX1010743)" at bounding box center [117, 264] width 178 height 19
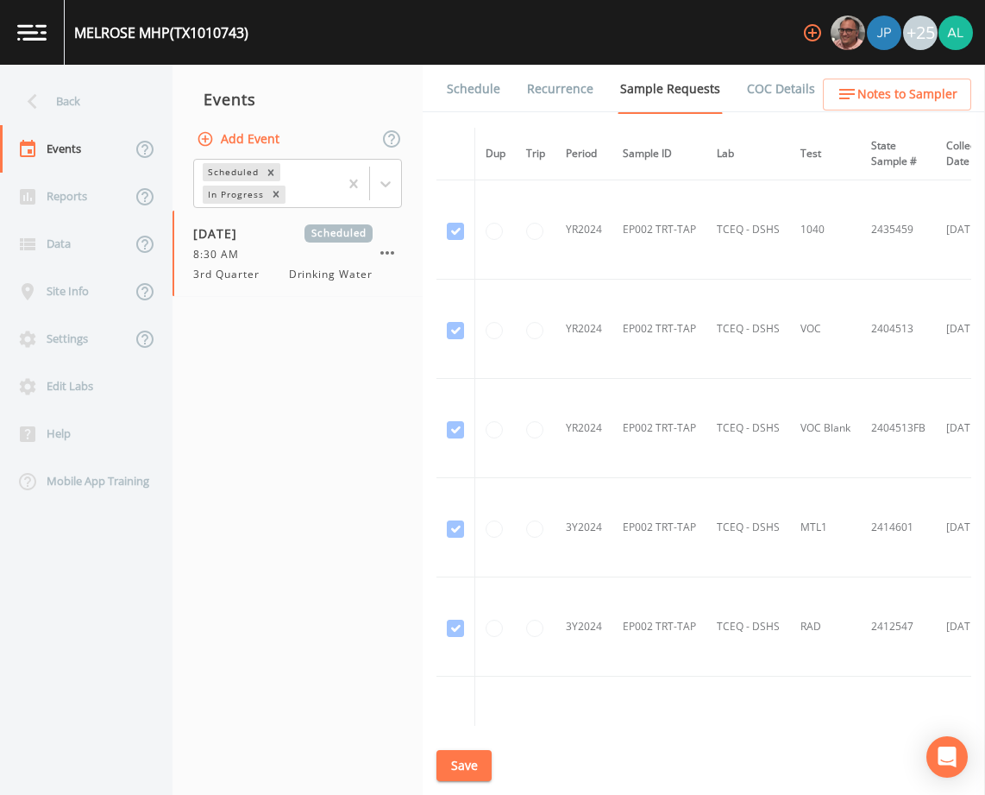
click at [497, 70] on link "Schedule" at bounding box center [473, 89] width 59 height 48
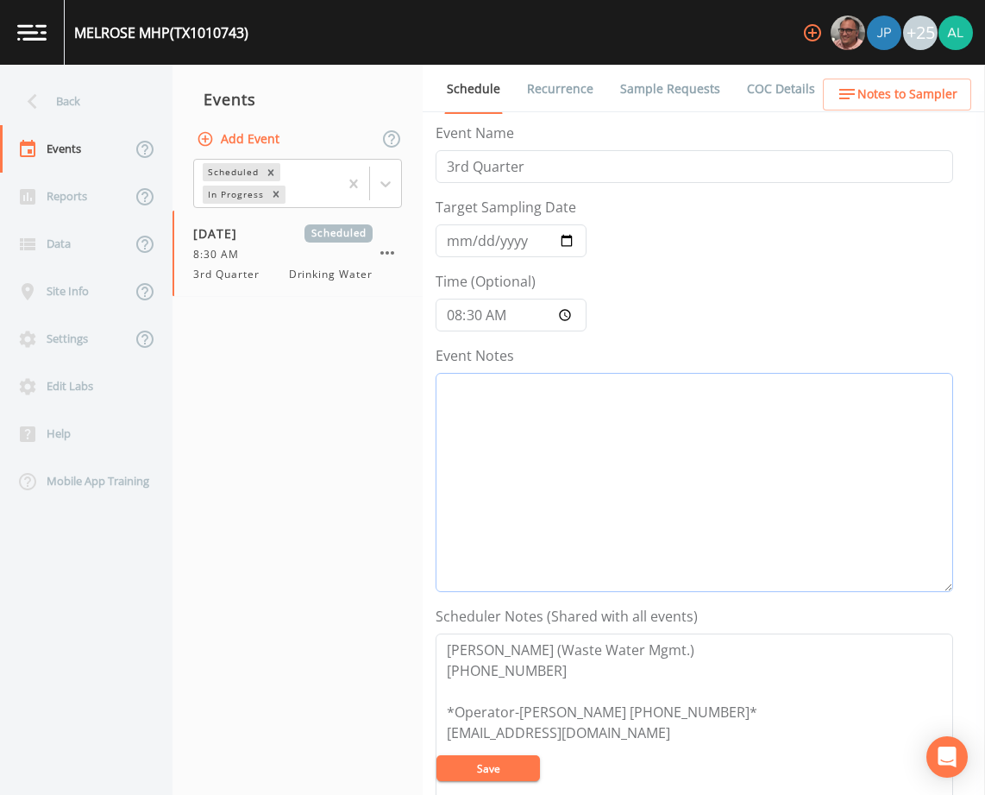
click at [512, 378] on textarea "Event Notes" at bounding box center [695, 482] width 518 height 219
paste textarea "[DATE] 12:17pm email sent"
type textarea "[DATE] 12:17pm email sent"
click at [503, 754] on textarea "[PERSON_NAME] (Waste Water Mgmt.) [PHONE_NUMBER] *Operator-[PERSON_NAME] [PHONE…" at bounding box center [695, 742] width 518 height 219
click at [499, 758] on button "Save" at bounding box center [489, 768] width 104 height 26
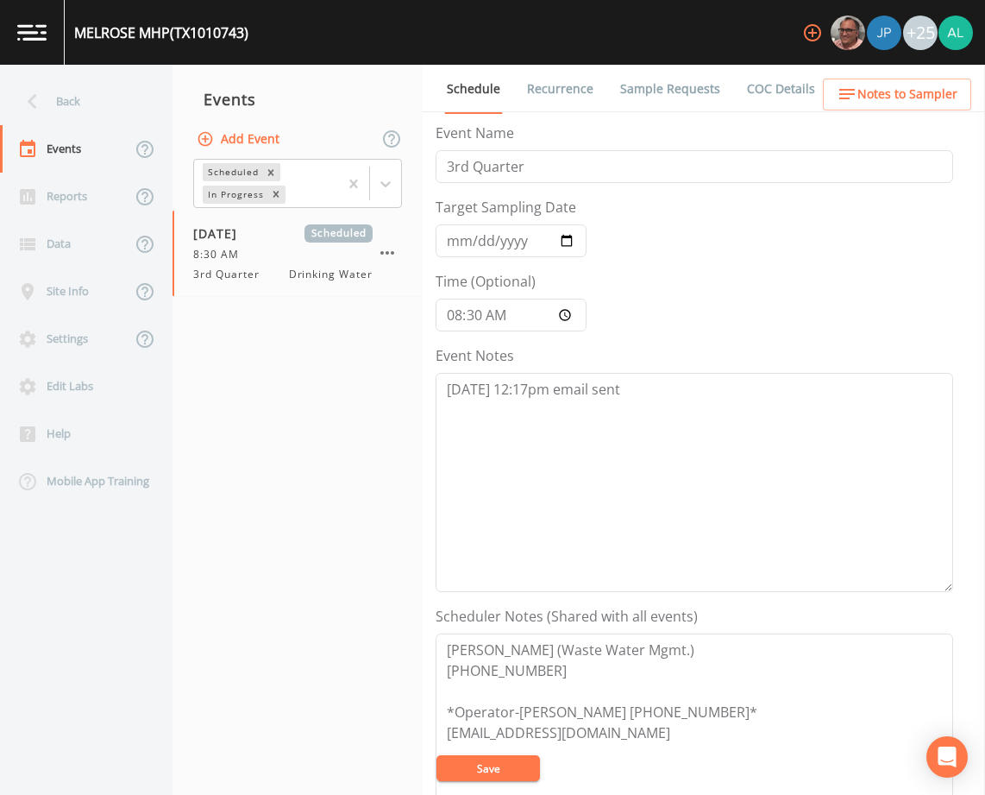
click at [507, 776] on button "Save" at bounding box center [489, 768] width 104 height 26
click at [106, 105] on div "Back" at bounding box center [77, 101] width 155 height 47
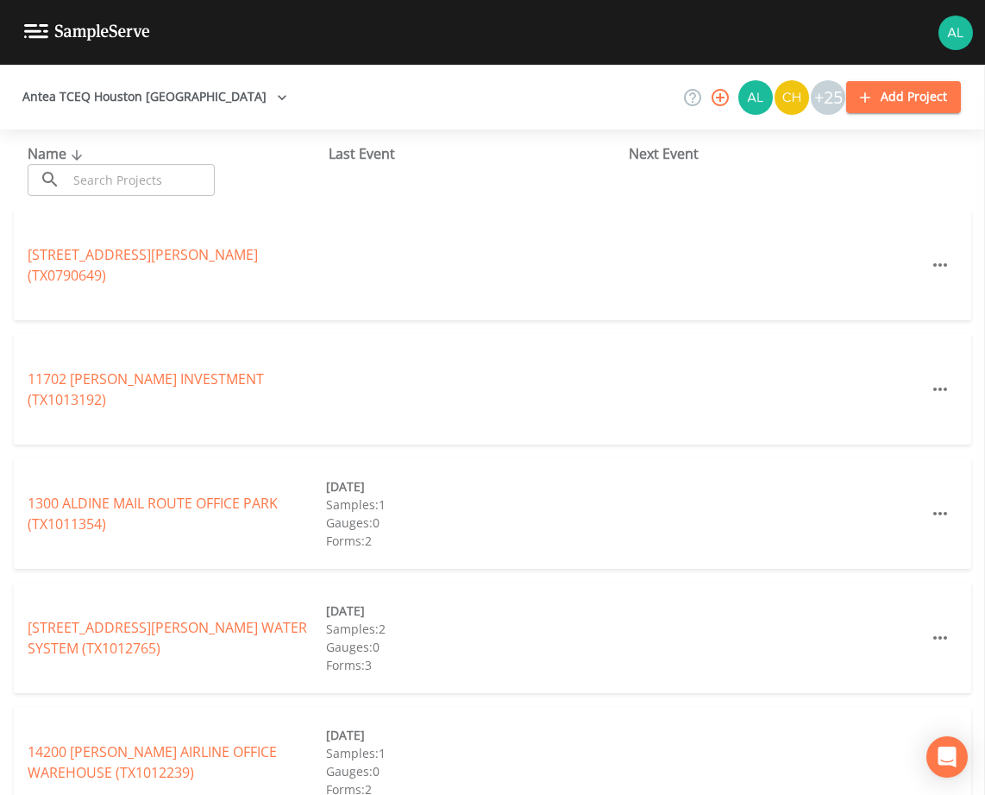
click at [137, 183] on input "text" at bounding box center [141, 180] width 148 height 32
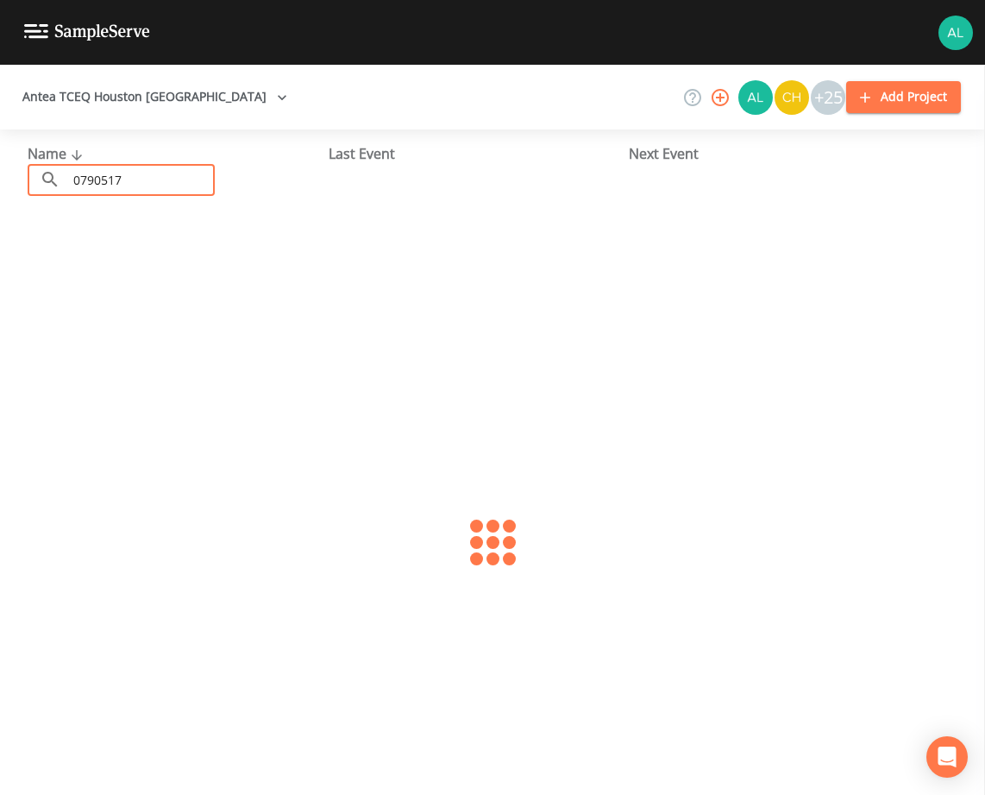
type input "0790517"
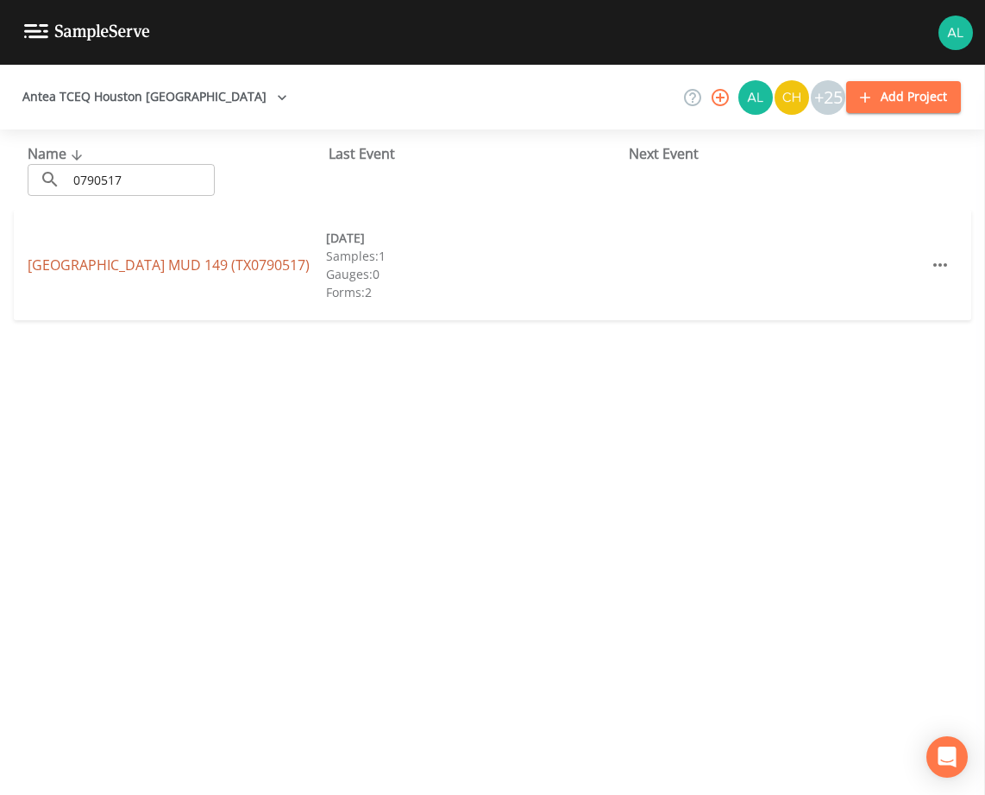
click at [63, 268] on link "[GEOGRAPHIC_DATA] 149 (TX0790517)" at bounding box center [169, 264] width 282 height 19
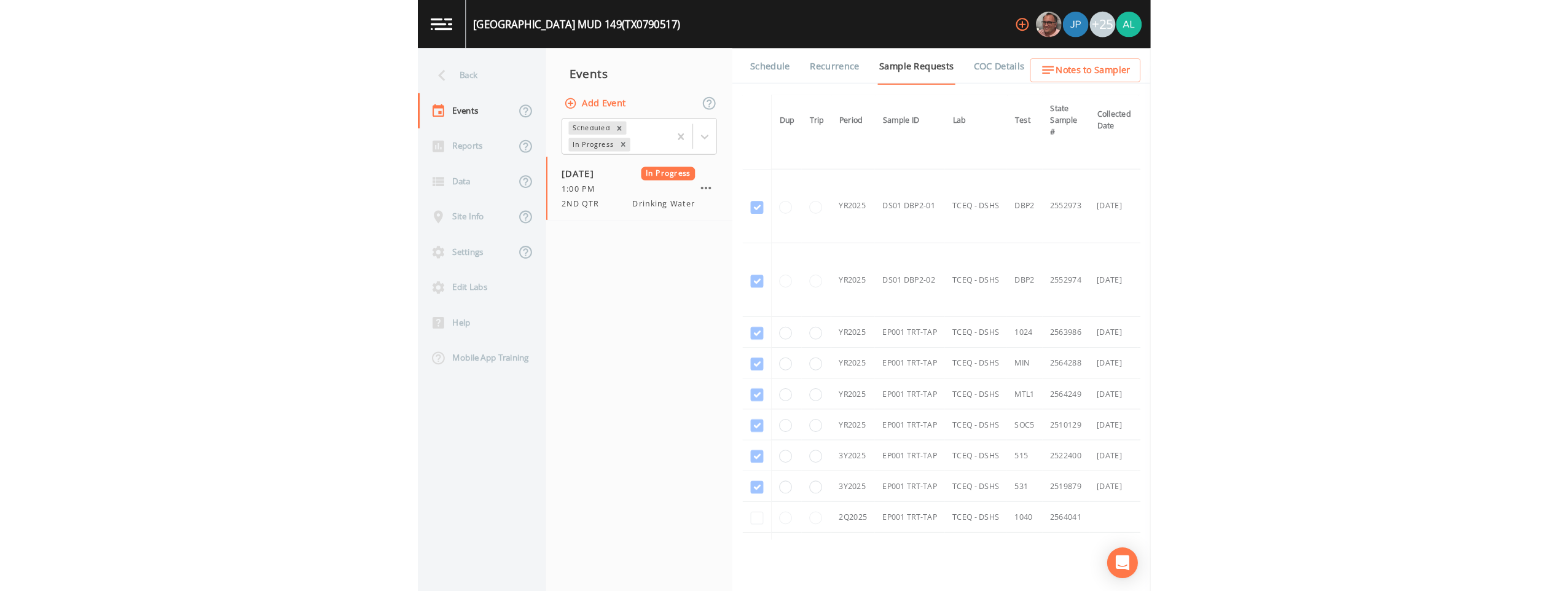
scroll to position [414, 0]
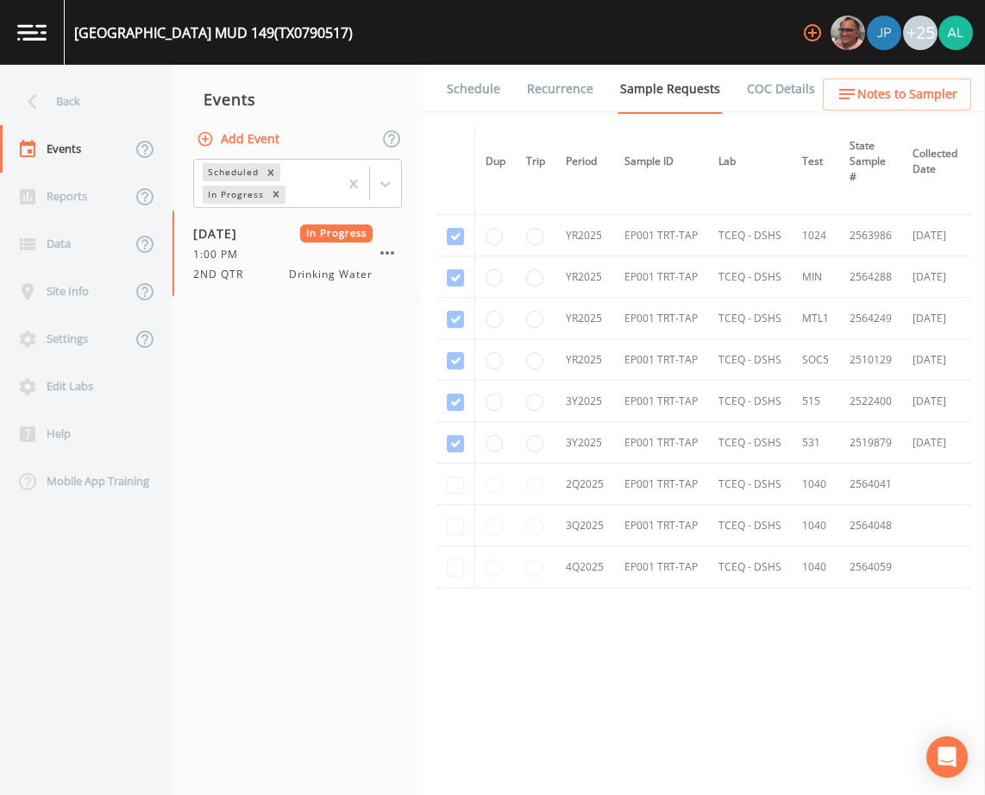
click at [868, 106] on button "Notes to Sampler" at bounding box center [897, 95] width 148 height 32
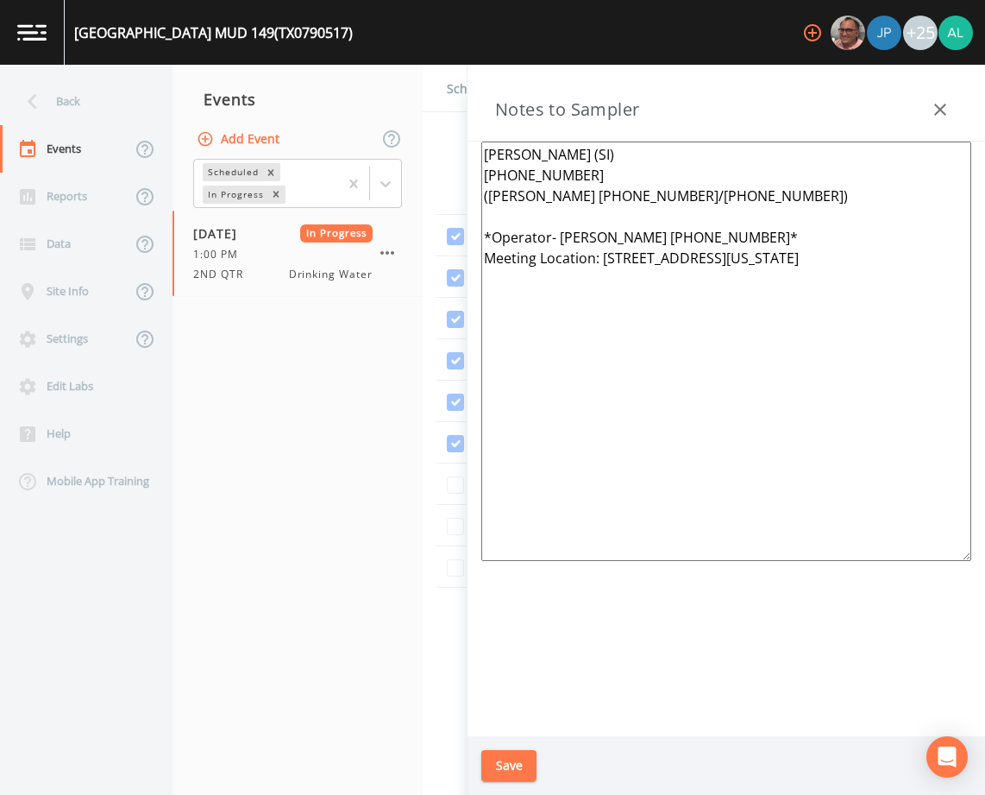
scroll to position [163, 0]
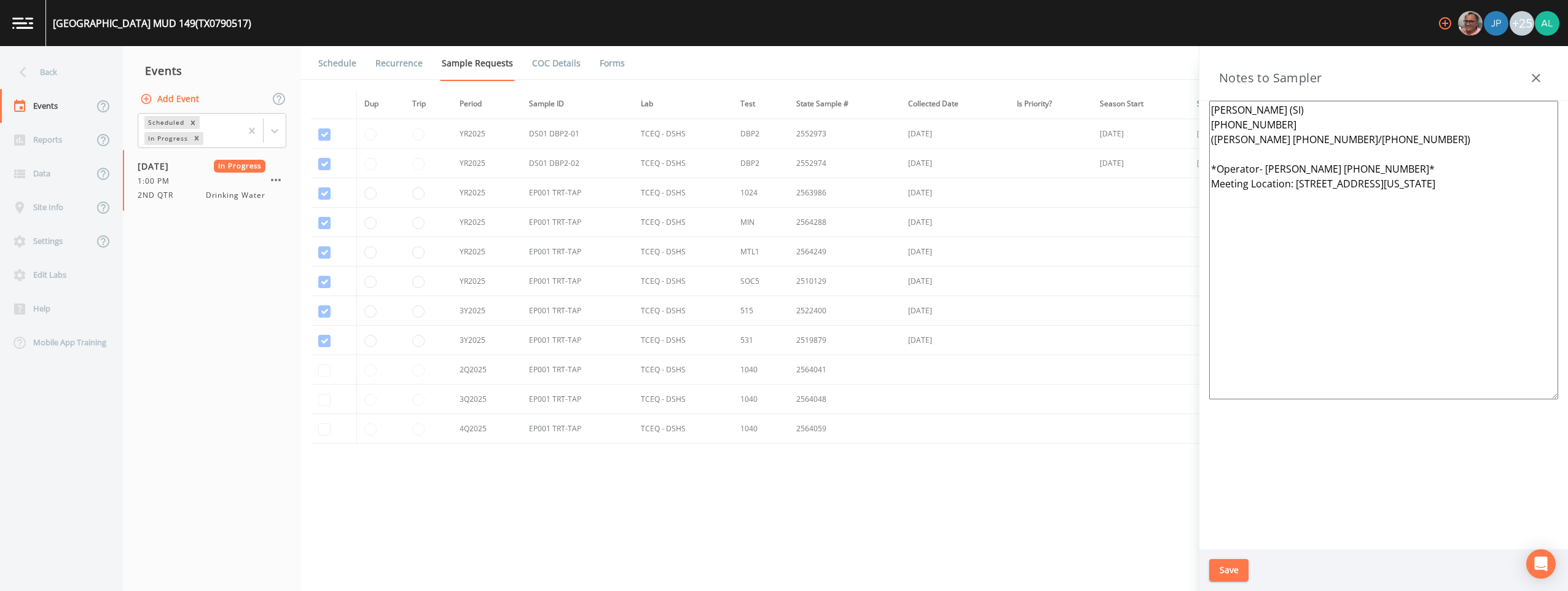
drag, startPoint x: 1537, startPoint y: 78, endPoint x: 1532, endPoint y: 73, distance: 7.1
click at [701, 78] on icon "button" at bounding box center [1537, 78] width 9 height 9
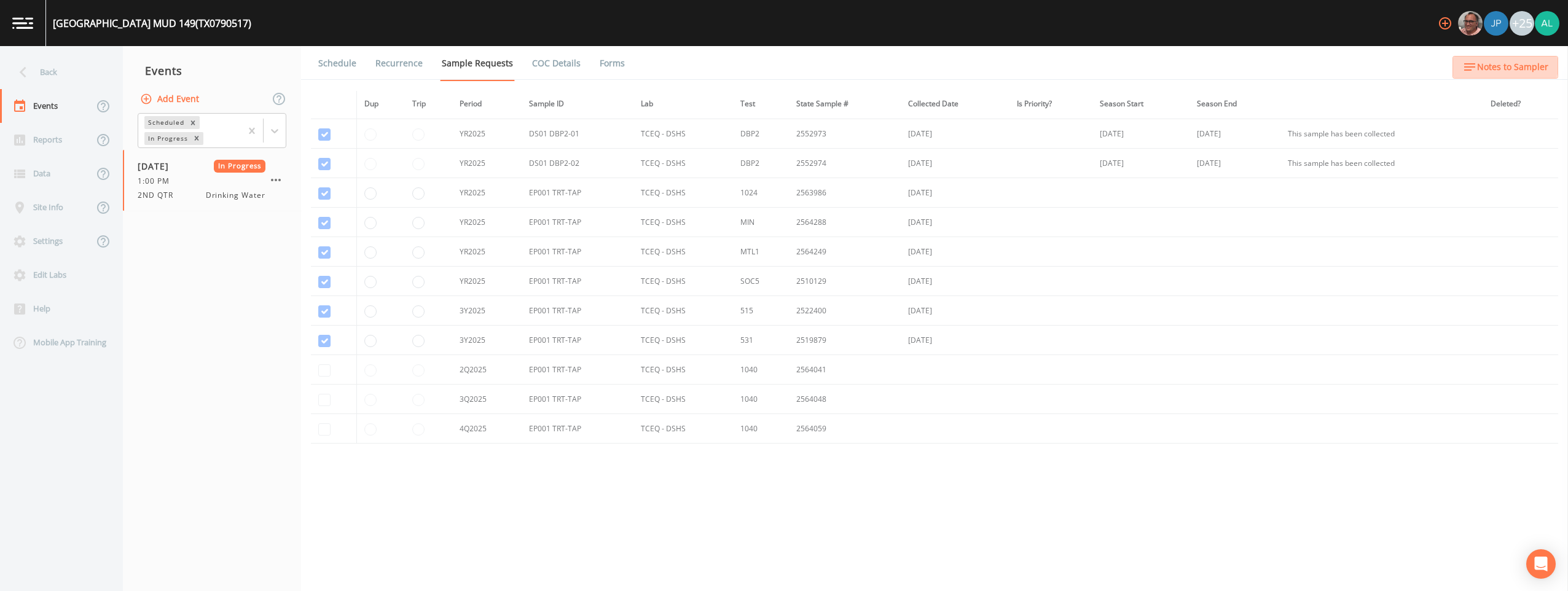
click at [701, 65] on span "Notes to Sampler" at bounding box center [1513, 68] width 71 height 16
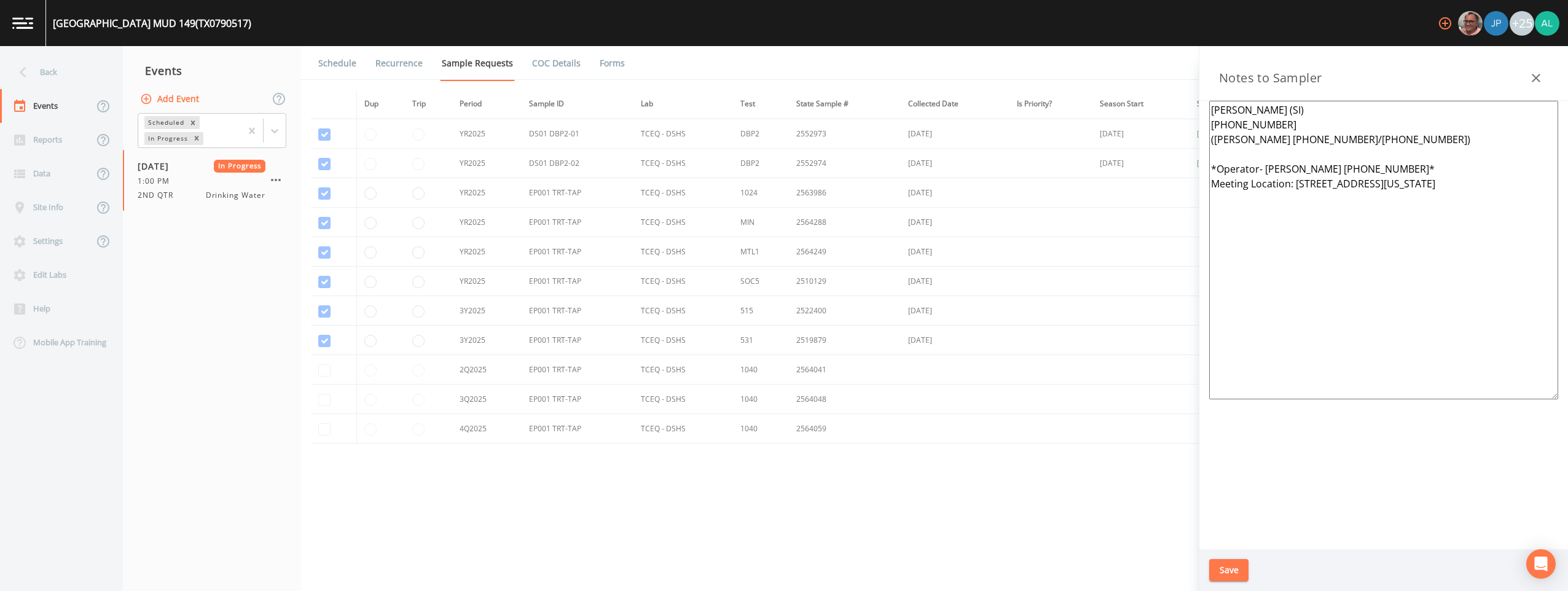
click at [598, 63] on link "Forms" at bounding box center [612, 63] width 29 height 34
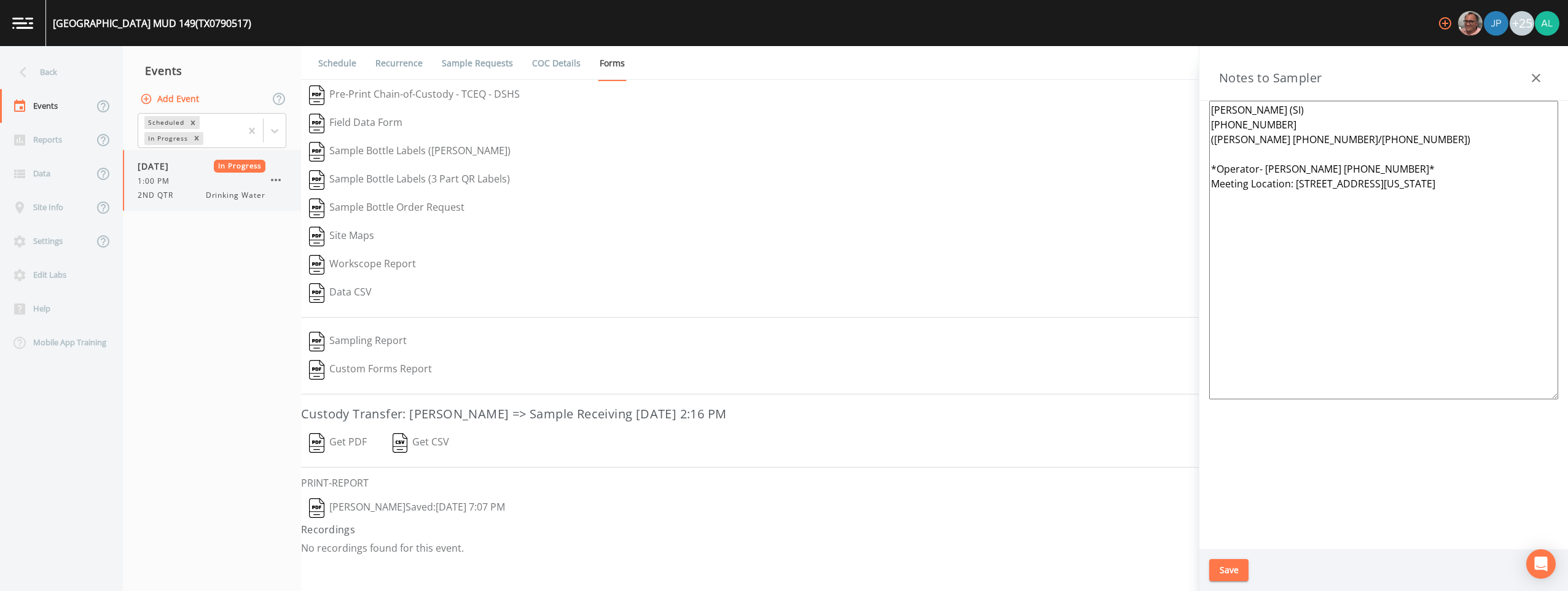
click at [283, 171] on div "[DATE] In Progress 1:00 PM 2ND QTR Drinking Water" at bounding box center [212, 179] width 178 height 61
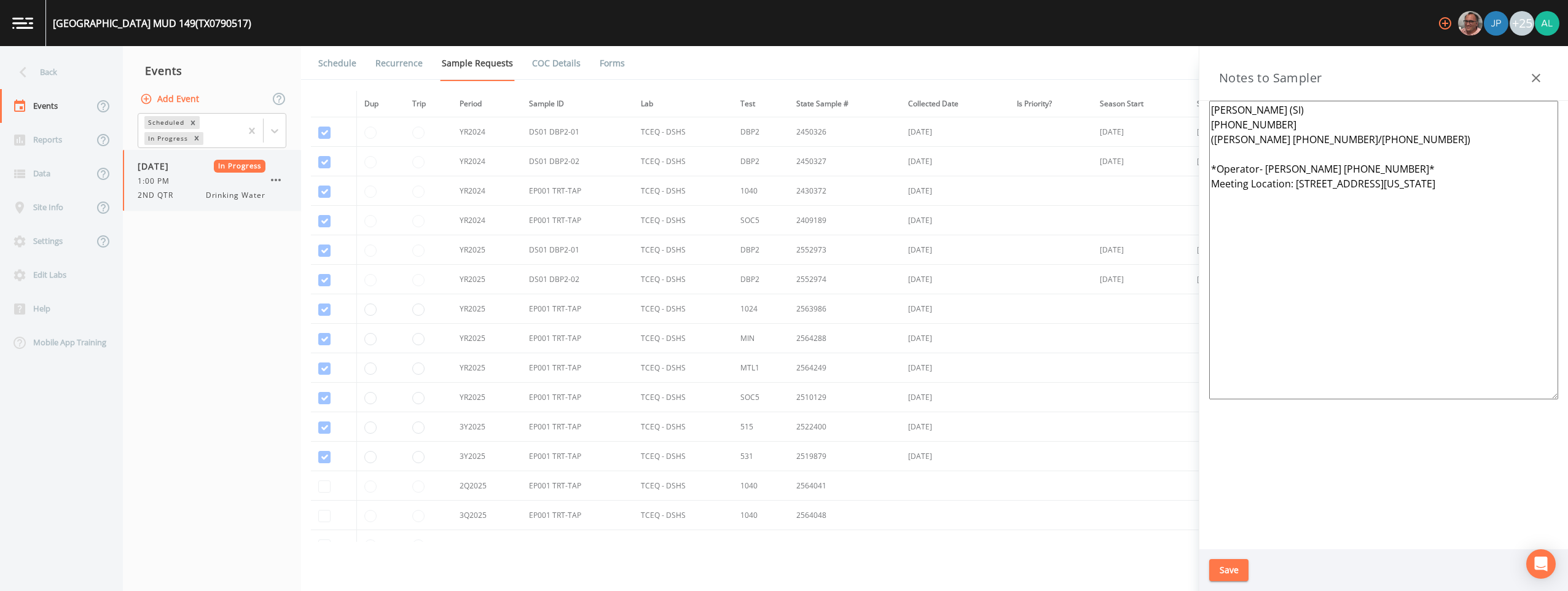
click at [279, 177] on icon "button" at bounding box center [276, 179] width 15 height 15
click at [326, 206] on span "Mark Complete" at bounding box center [339, 207] width 83 height 15
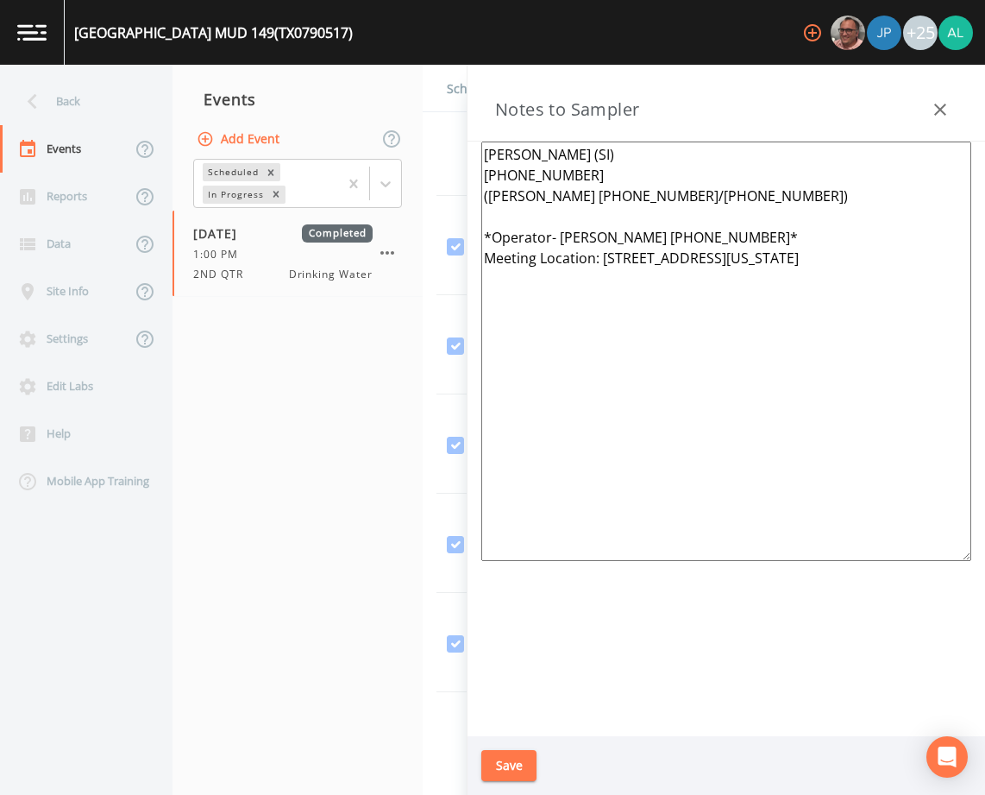
click at [939, 114] on icon "button" at bounding box center [940, 109] width 21 height 21
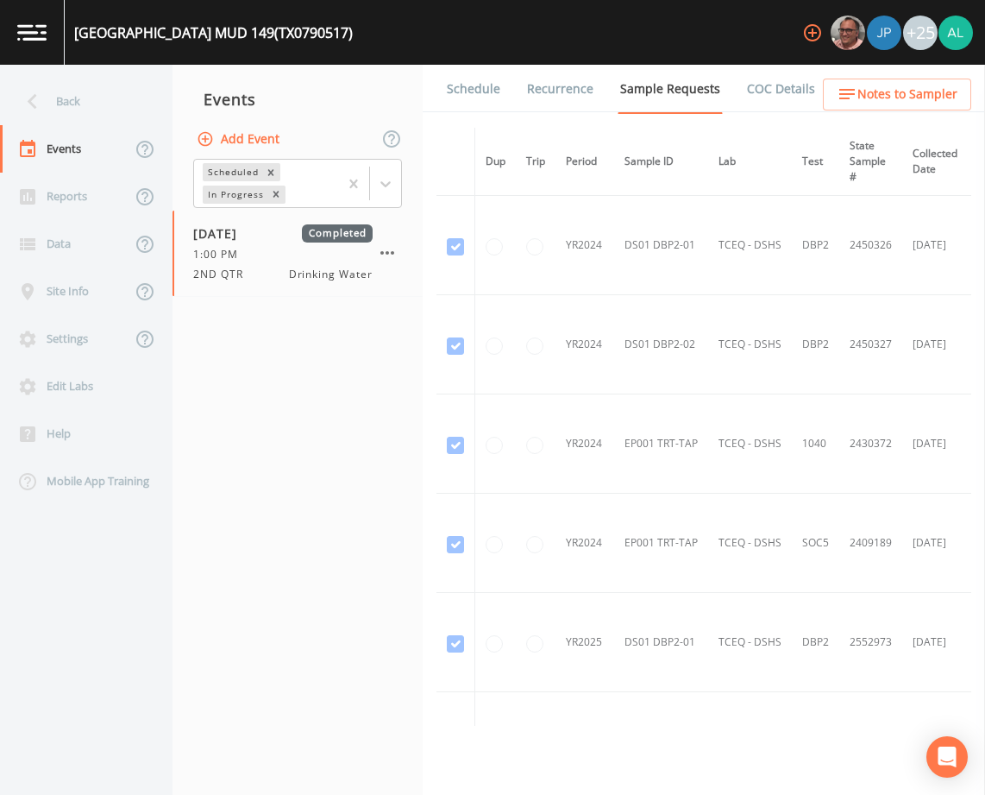
click at [451, 94] on link "Schedule" at bounding box center [473, 89] width 59 height 48
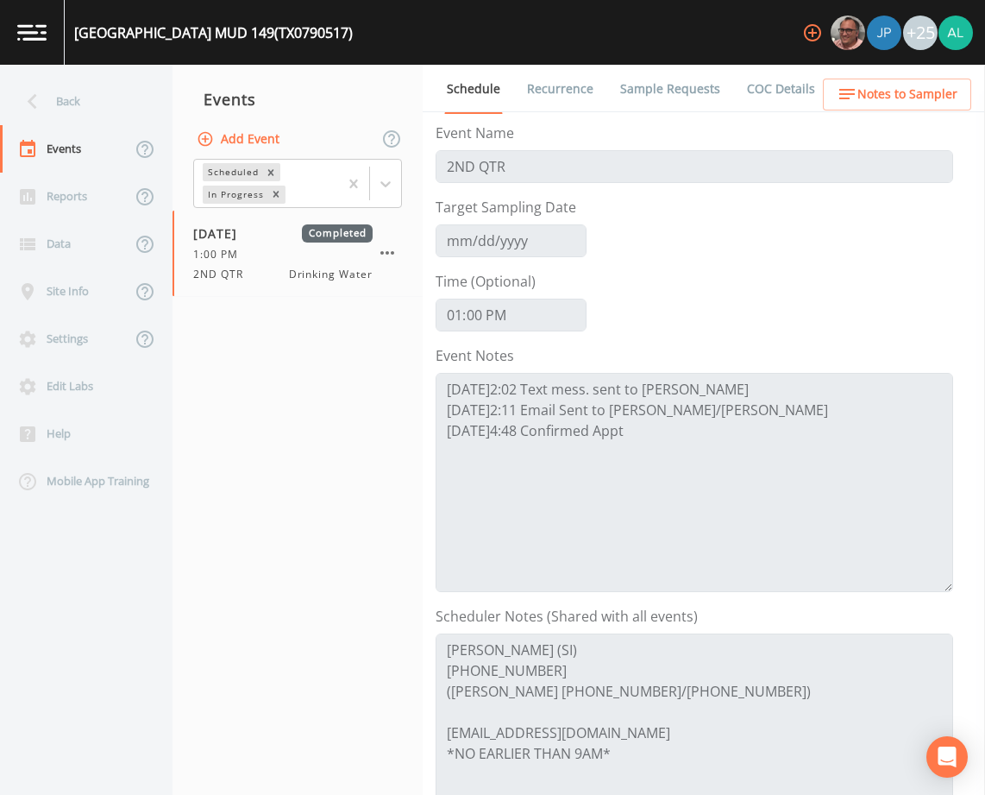
click at [285, 141] on div "Add Event" at bounding box center [298, 139] width 250 height 36
click at [279, 141] on button "Add Event" at bounding box center [239, 139] width 93 height 32
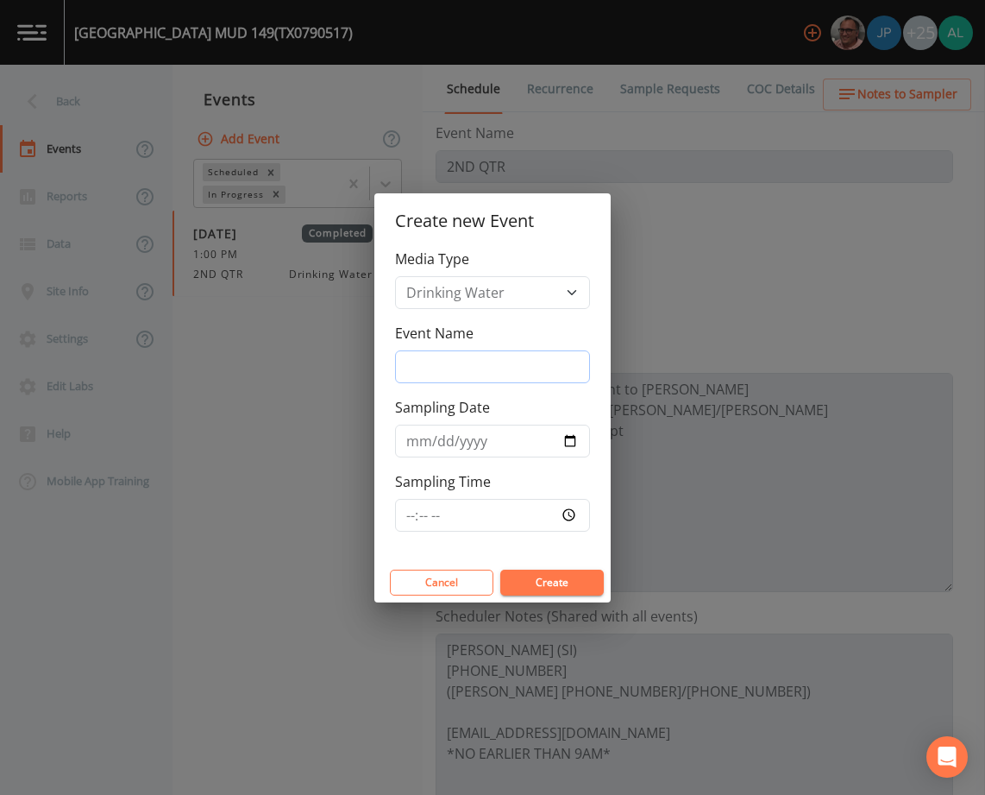
click at [430, 369] on input "Event Name" at bounding box center [492, 366] width 195 height 33
type input "3rd Quarter"
click at [432, 444] on input "[DATE]" at bounding box center [492, 440] width 195 height 33
type input "[DATE]"
click at [424, 513] on input "Sampling Time" at bounding box center [492, 515] width 195 height 33
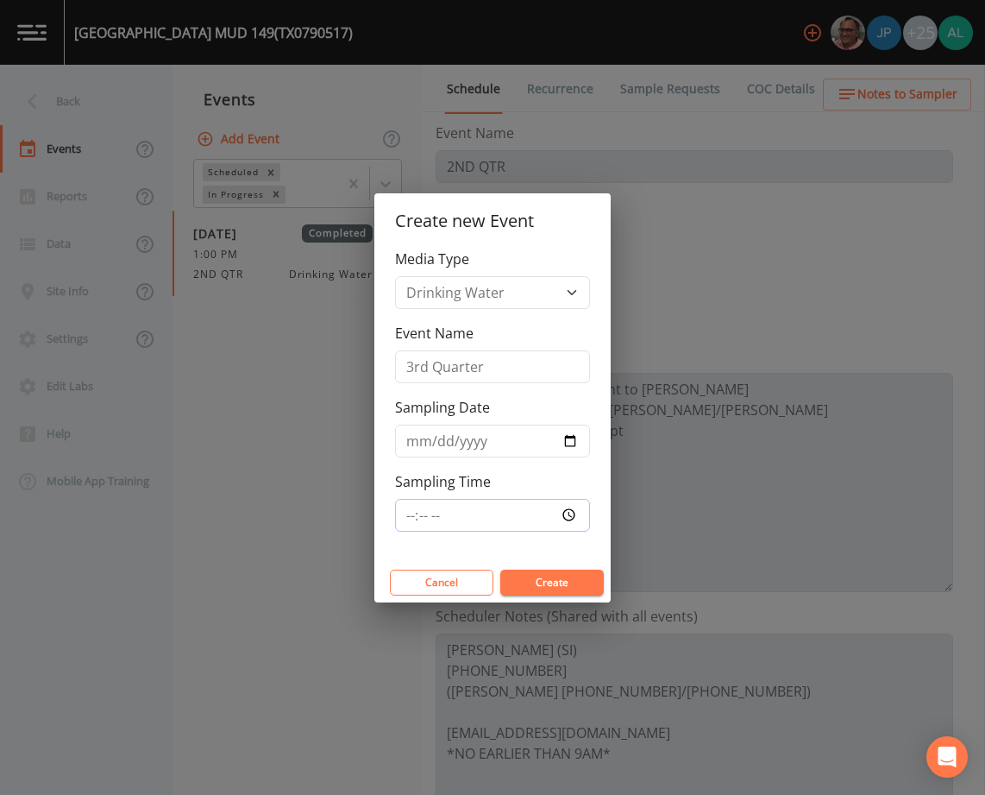
type input "08:30"
click at [500, 569] on button "Create" at bounding box center [552, 582] width 104 height 26
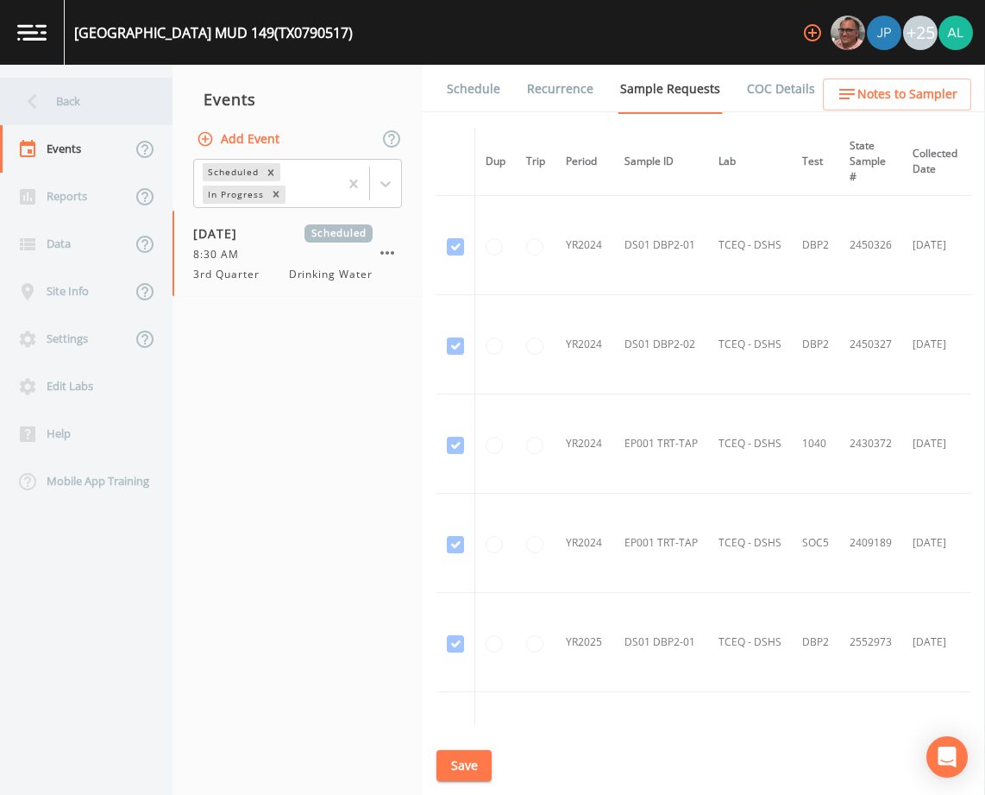
click at [75, 116] on div "Back" at bounding box center [77, 101] width 155 height 47
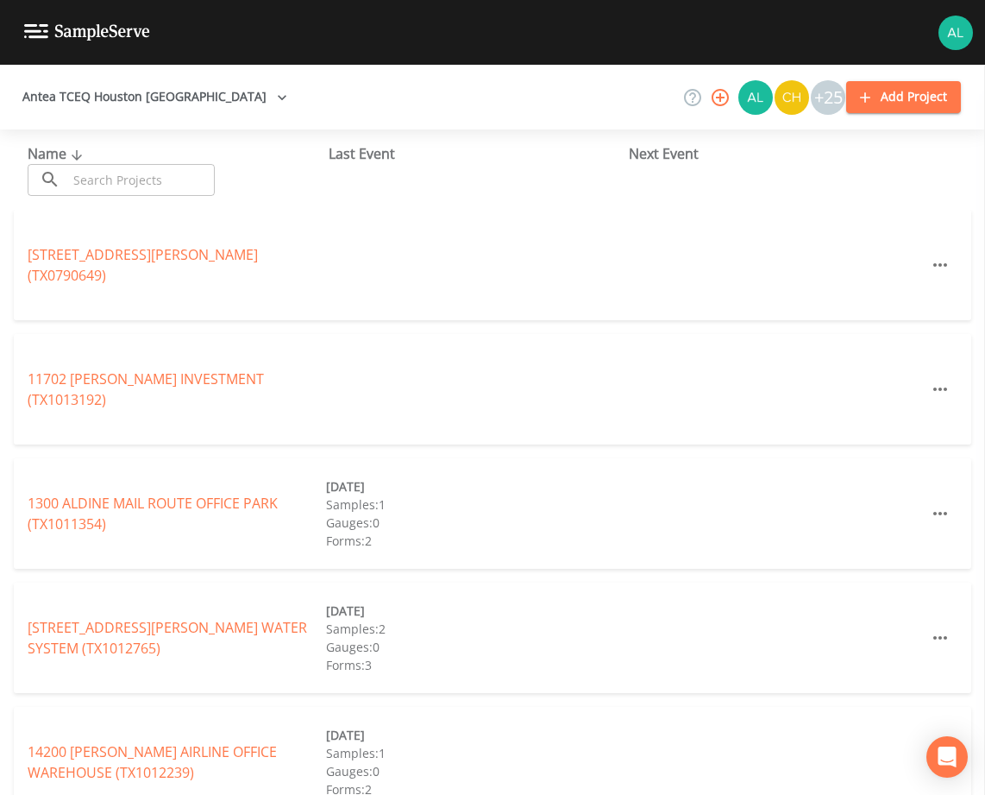
click at [137, 175] on input "text" at bounding box center [141, 180] width 148 height 32
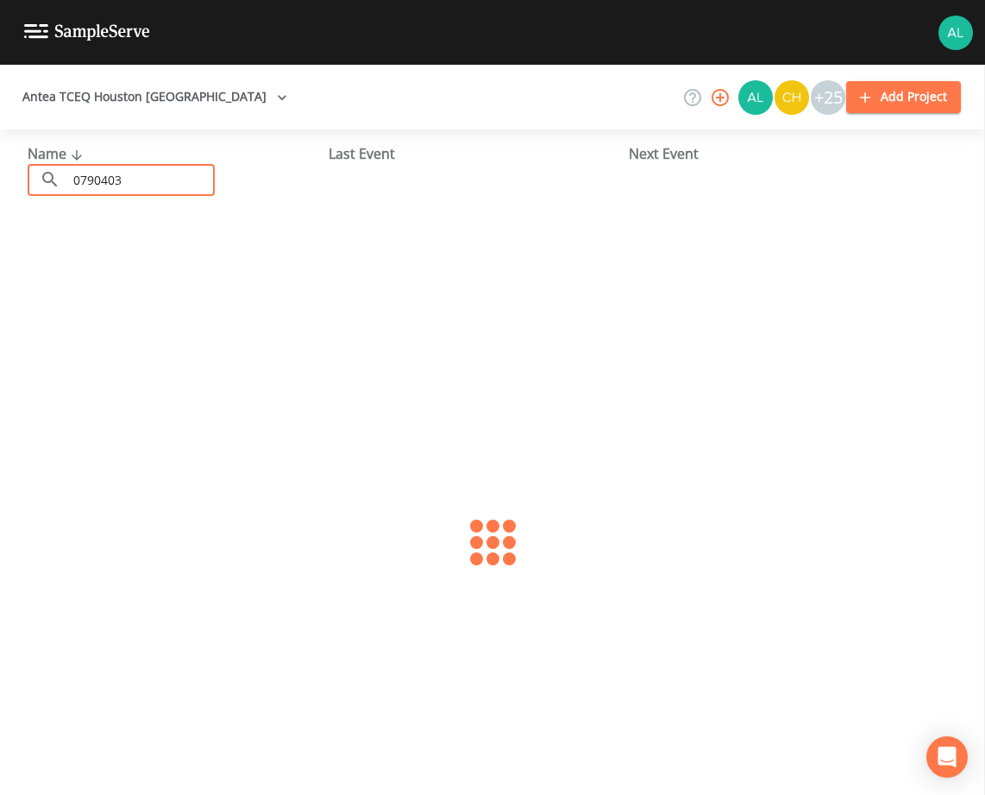
type input "0790403"
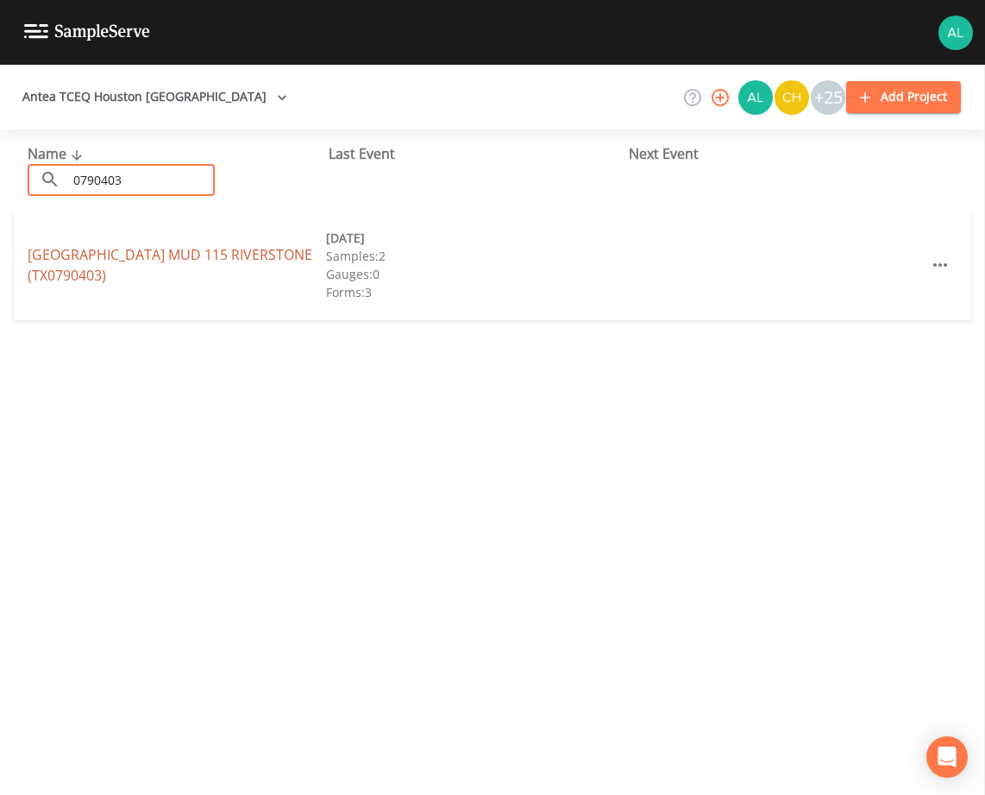
click at [104, 283] on link "[GEOGRAPHIC_DATA] (TX0790403)" at bounding box center [170, 265] width 285 height 40
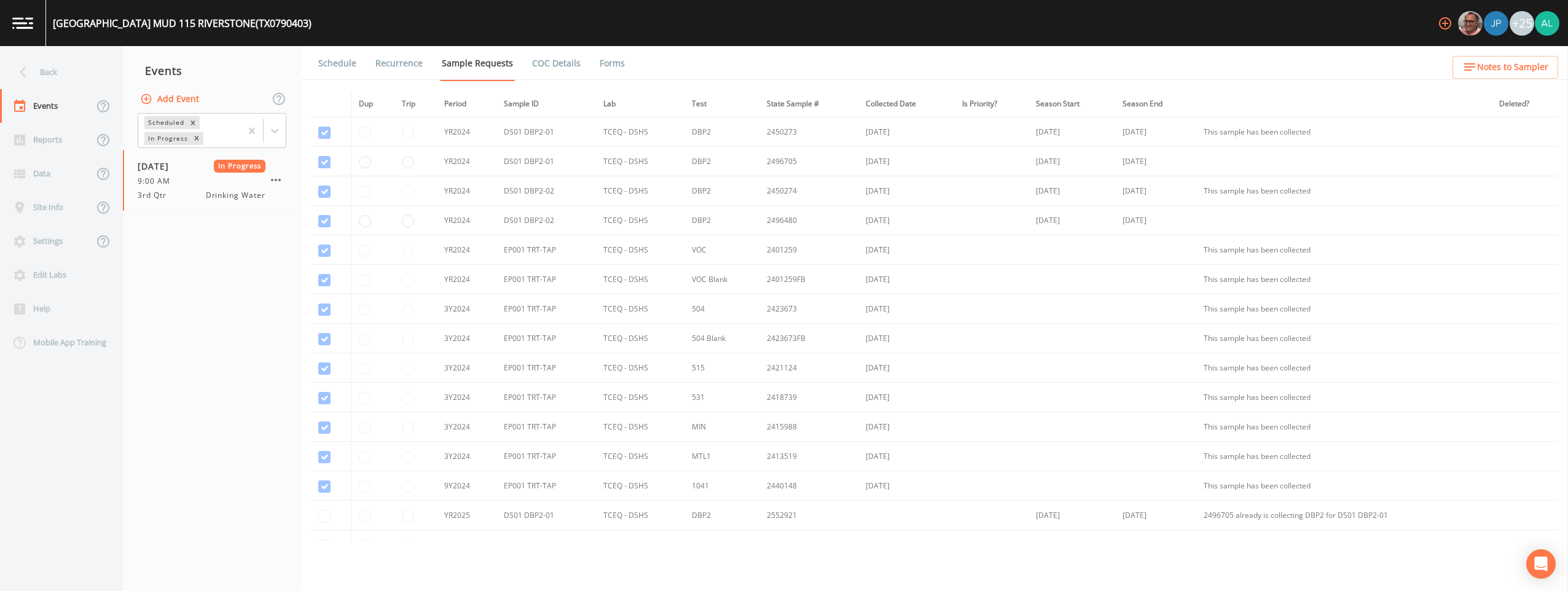
click at [605, 57] on link "Forms" at bounding box center [612, 63] width 29 height 34
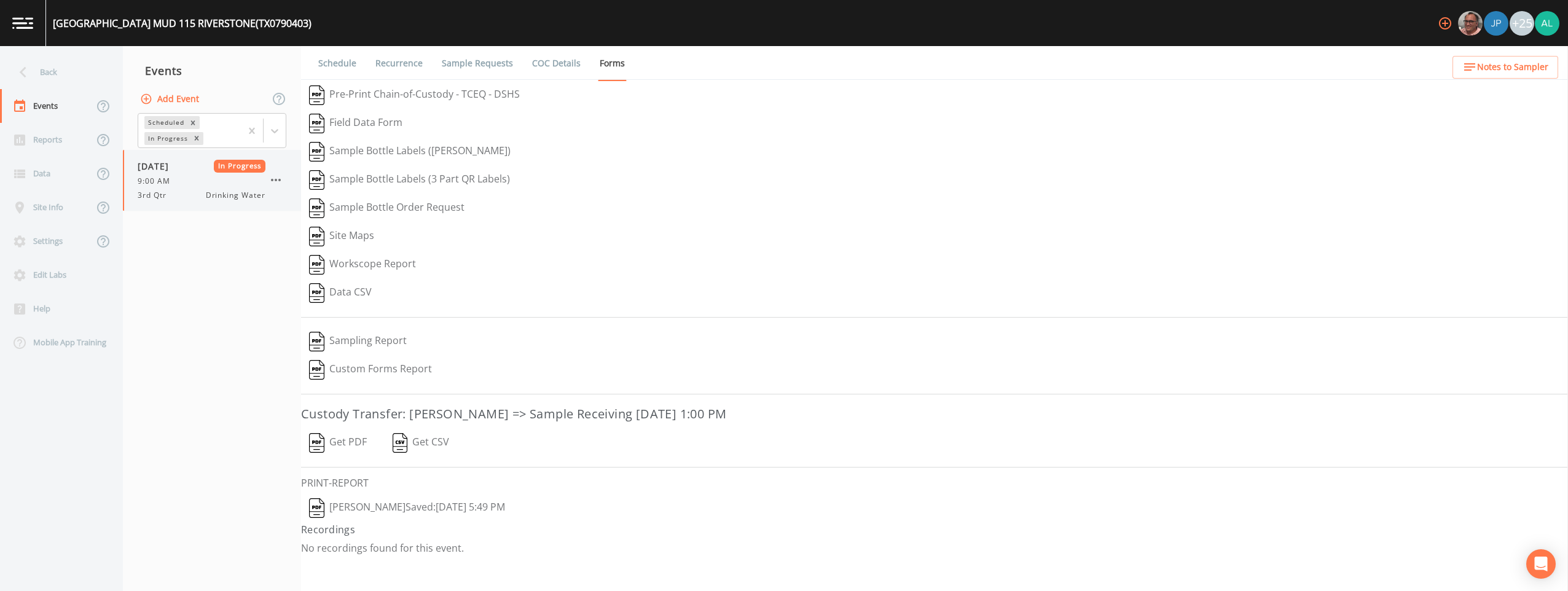
click at [276, 183] on icon "button" at bounding box center [276, 179] width 15 height 15
click at [301, 208] on span "Mark Complete" at bounding box center [339, 207] width 83 height 15
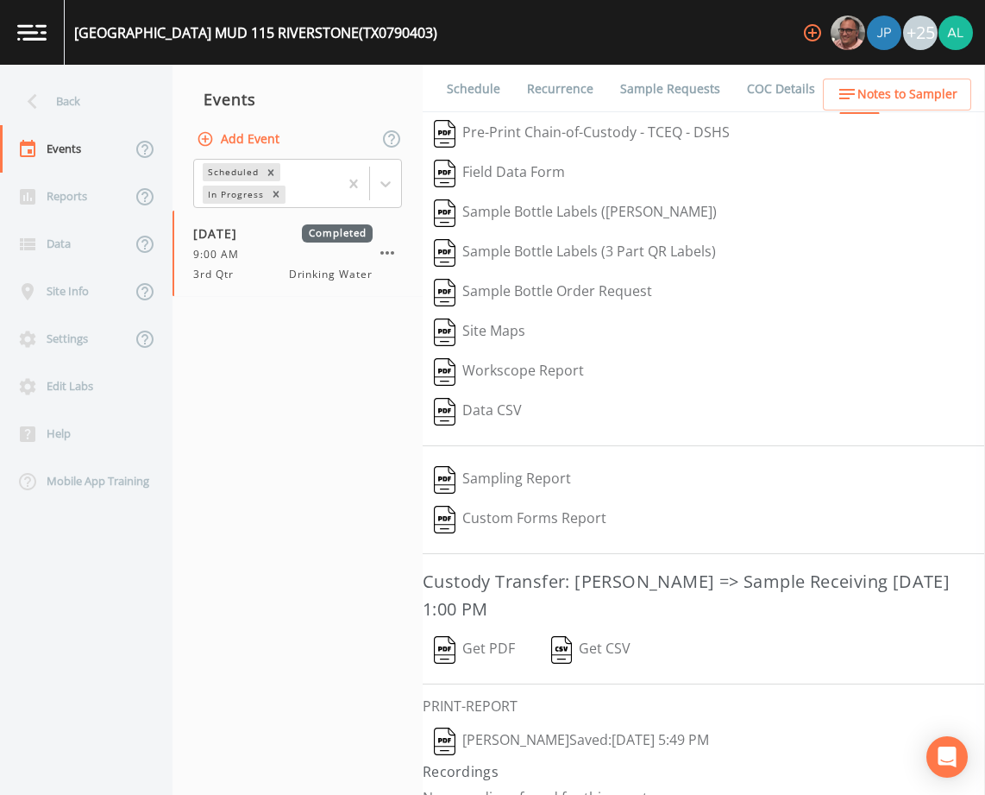
click at [252, 141] on button "Add Event" at bounding box center [239, 139] width 93 height 32
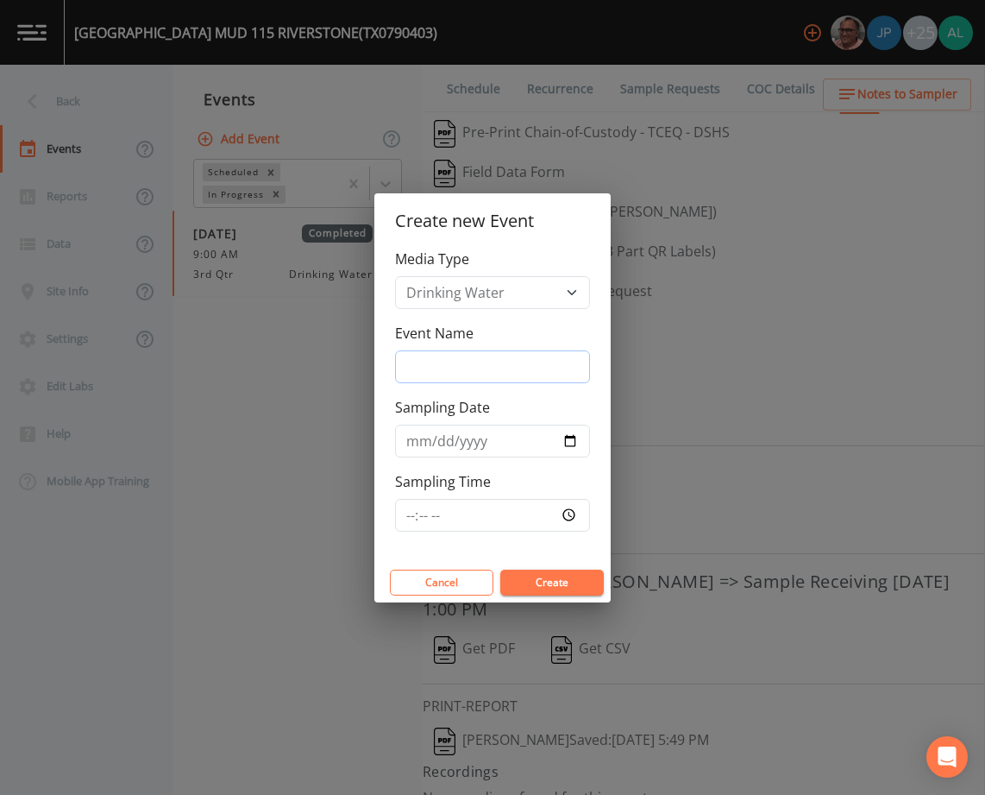
click at [458, 369] on input "Event Name" at bounding box center [492, 366] width 195 height 33
type input "3rd Quarter"
type input "[DATE]"
click at [406, 511] on input "Sampling Time" at bounding box center [492, 515] width 195 height 33
type input "08:30"
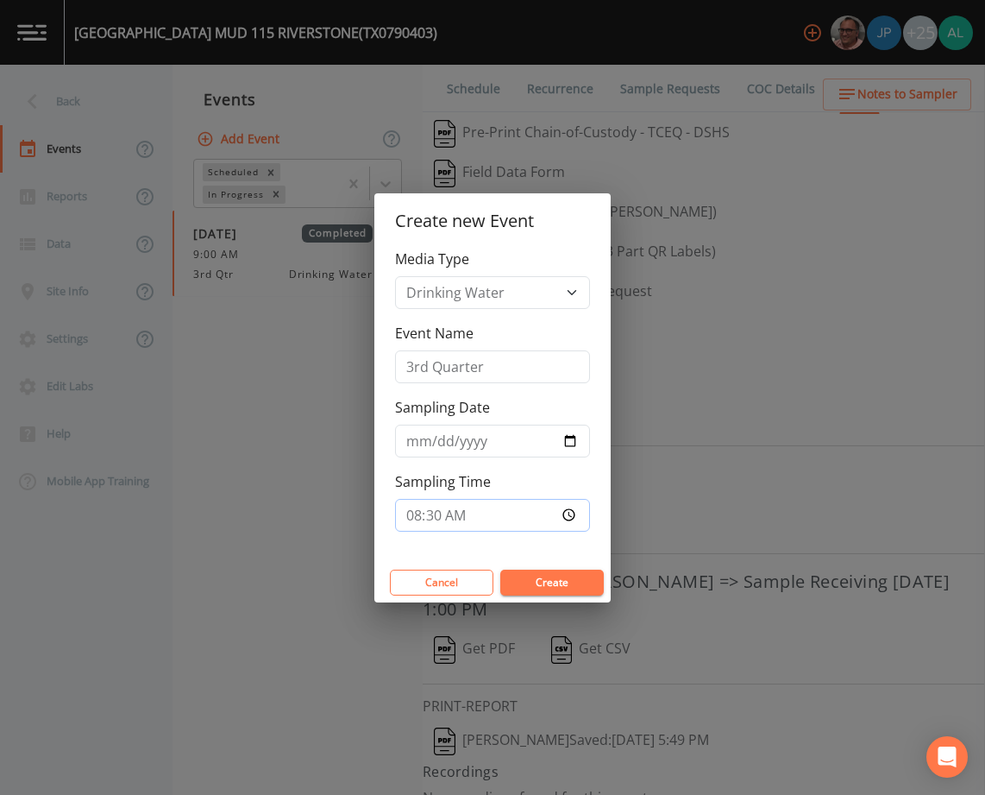
click at [500, 569] on button "Create" at bounding box center [552, 582] width 104 height 26
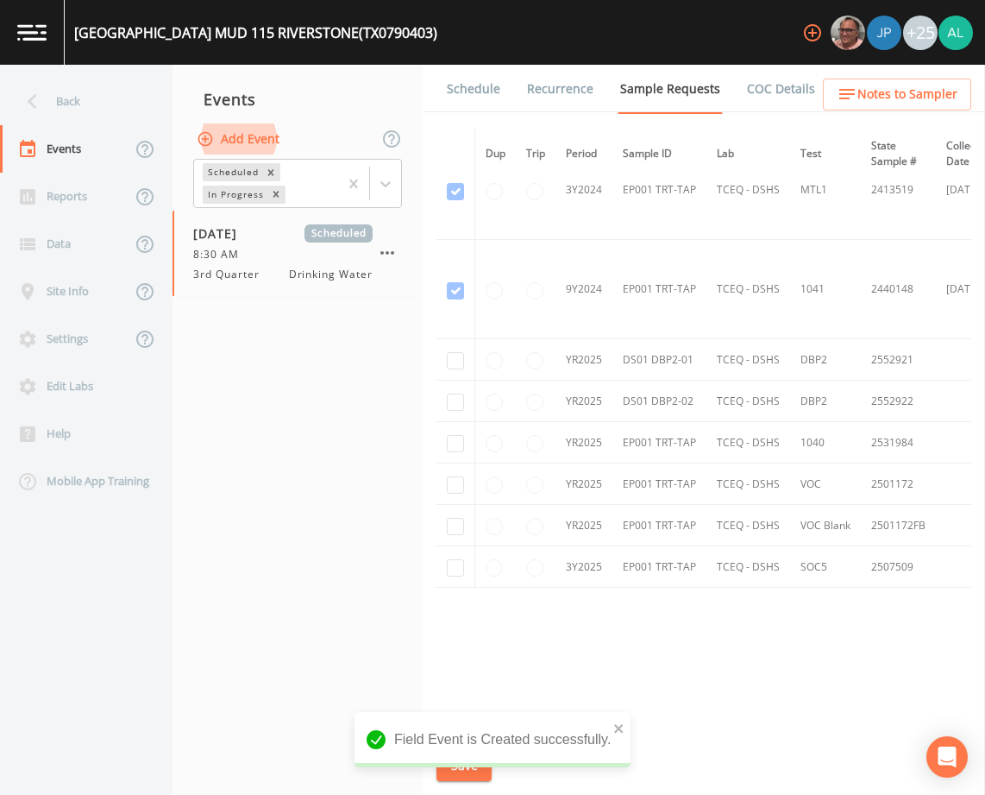
scroll to position [1135, 0]
drag, startPoint x: 456, startPoint y: 354, endPoint x: 457, endPoint y: 367, distance: 13.8
checkbox input "true"
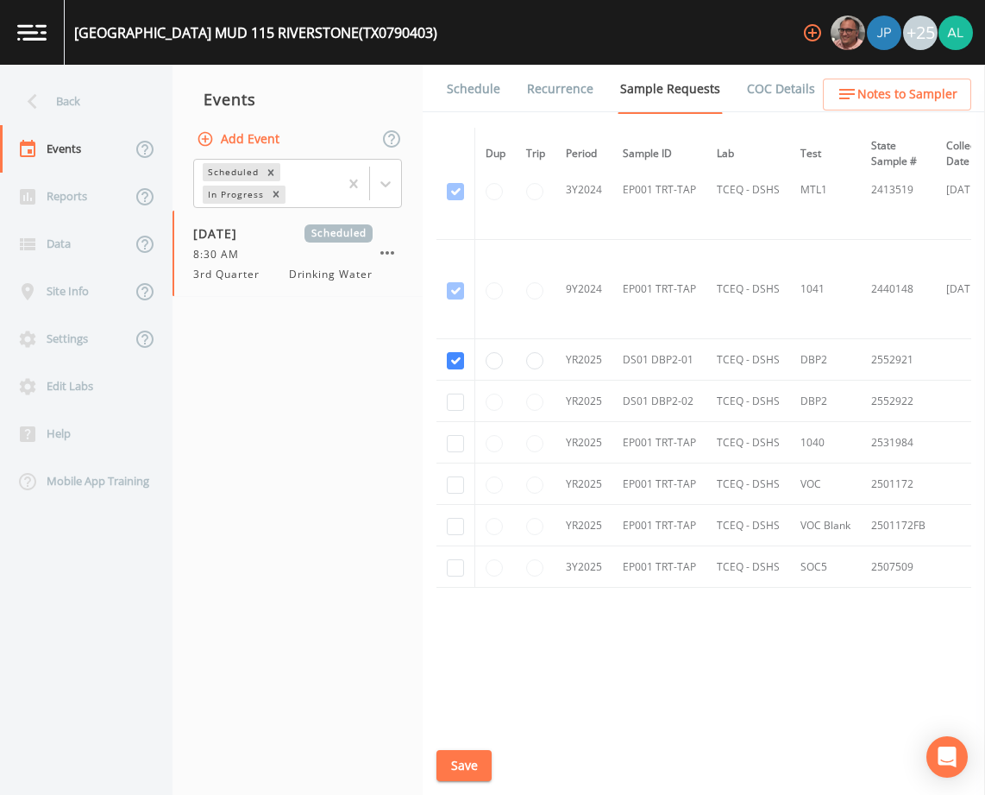
click at [457, 407] on td at bounding box center [456, 400] width 39 height 41
click at [434, 399] on div "Schedule Recurrence Sample Requests COC Details Forms Dup Trip Period Sample ID…" at bounding box center [704, 430] width 562 height 730
checkbox input "true"
drag, startPoint x: 493, startPoint y: 752, endPoint x: 480, endPoint y: 759, distance: 14.7
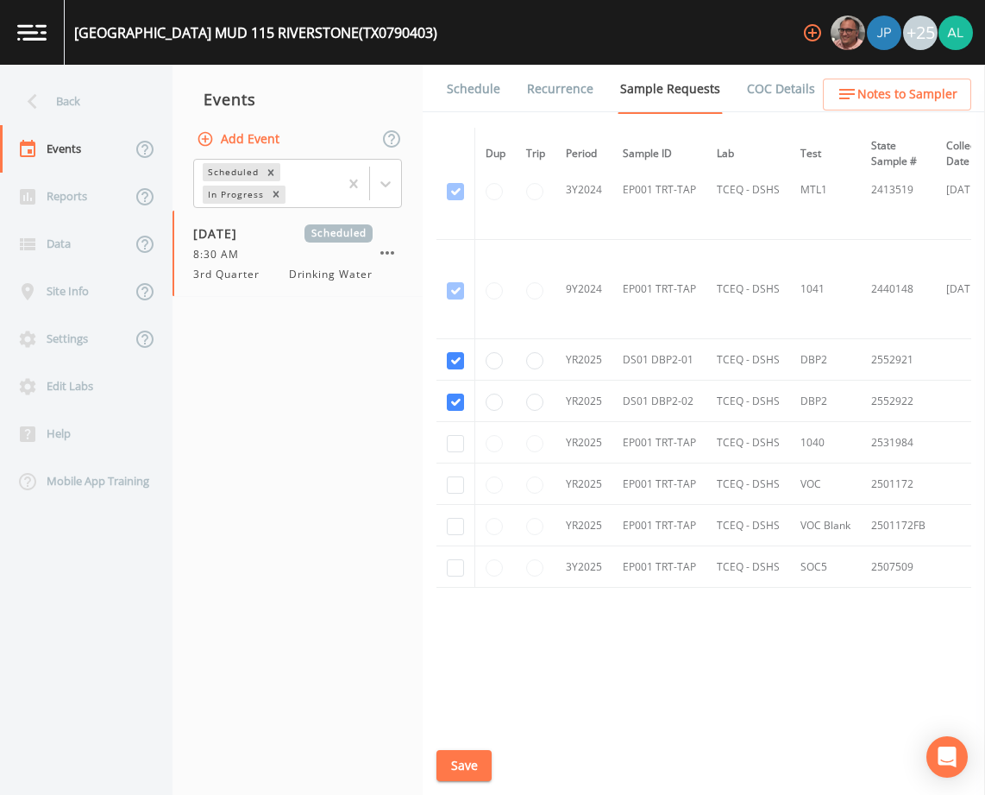
click at [480, 759] on div "Schedule Recurrence Sample Requests COC Details Forms Dup Trip Period Sample ID…" at bounding box center [704, 430] width 562 height 730
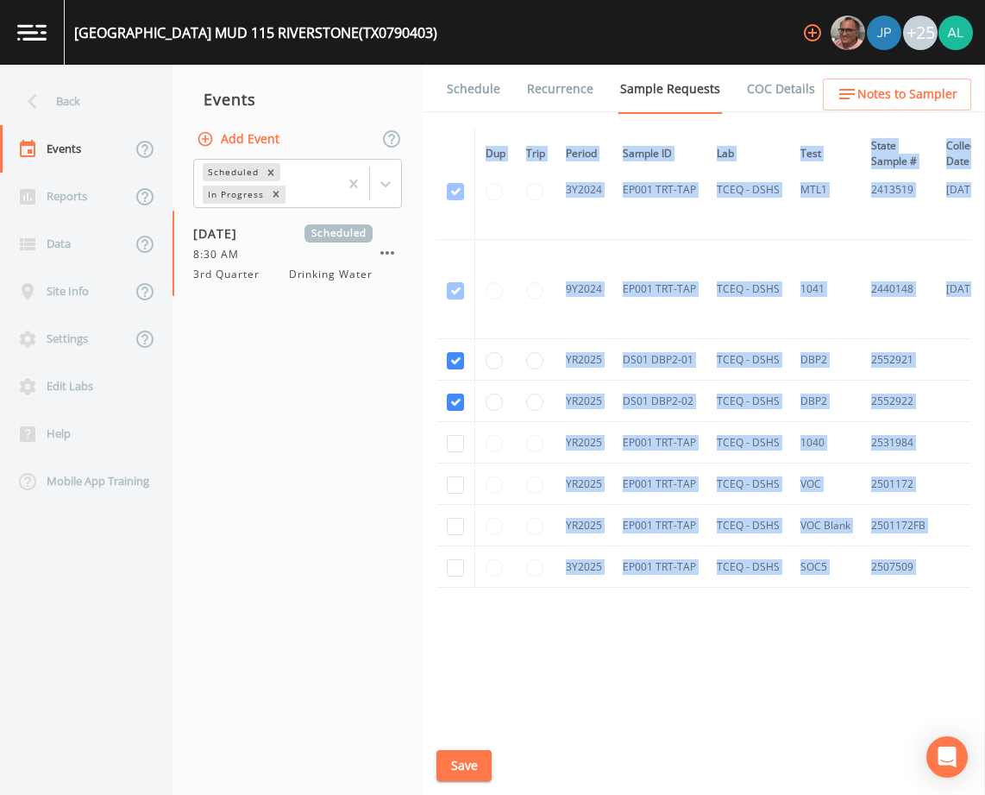
drag, startPoint x: 480, startPoint y: 759, endPoint x: 466, endPoint y: 763, distance: 14.2
click at [466, 763] on button "Save" at bounding box center [464, 766] width 55 height 32
drag, startPoint x: 864, startPoint y: 70, endPoint x: 864, endPoint y: 87, distance: 17.3
click at [864, 70] on link "Forms" at bounding box center [859, 89] width 41 height 48
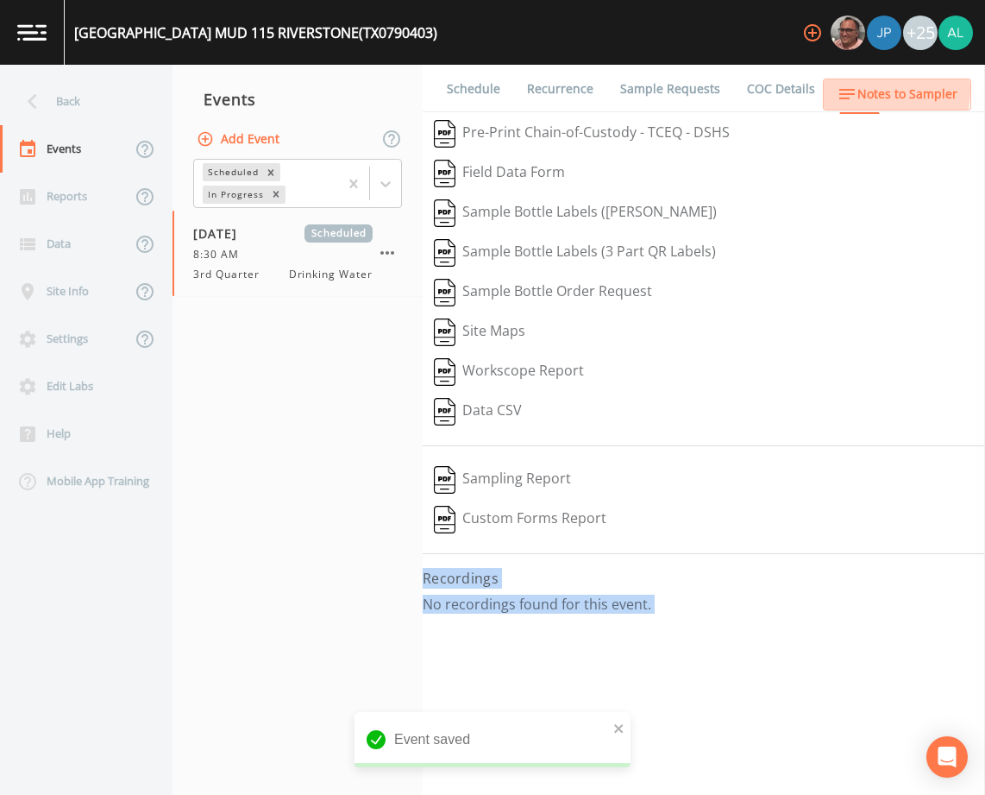
click at [864, 90] on span "Notes to Sampler" at bounding box center [907, 95] width 100 height 22
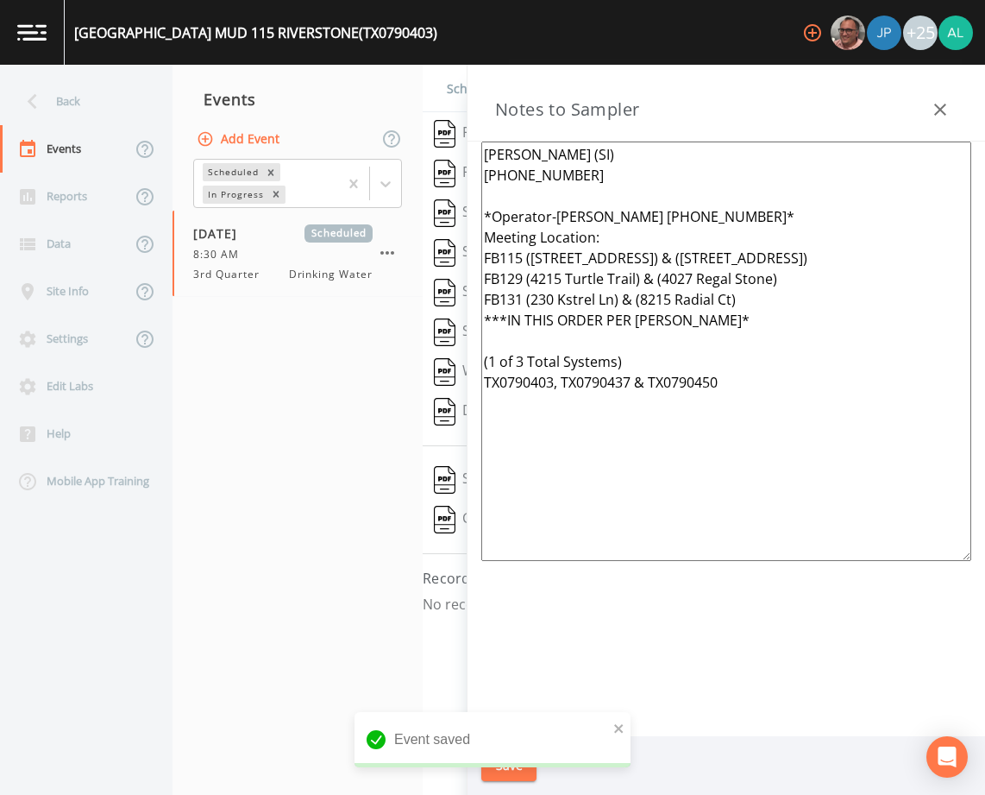
click at [363, 618] on nav "Events Add Event Scheduled In Progress [DATE] Scheduled 8:30 AM 3rd Quarter Dri…" at bounding box center [298, 430] width 250 height 730
click at [941, 107] on icon "button" at bounding box center [940, 109] width 21 height 21
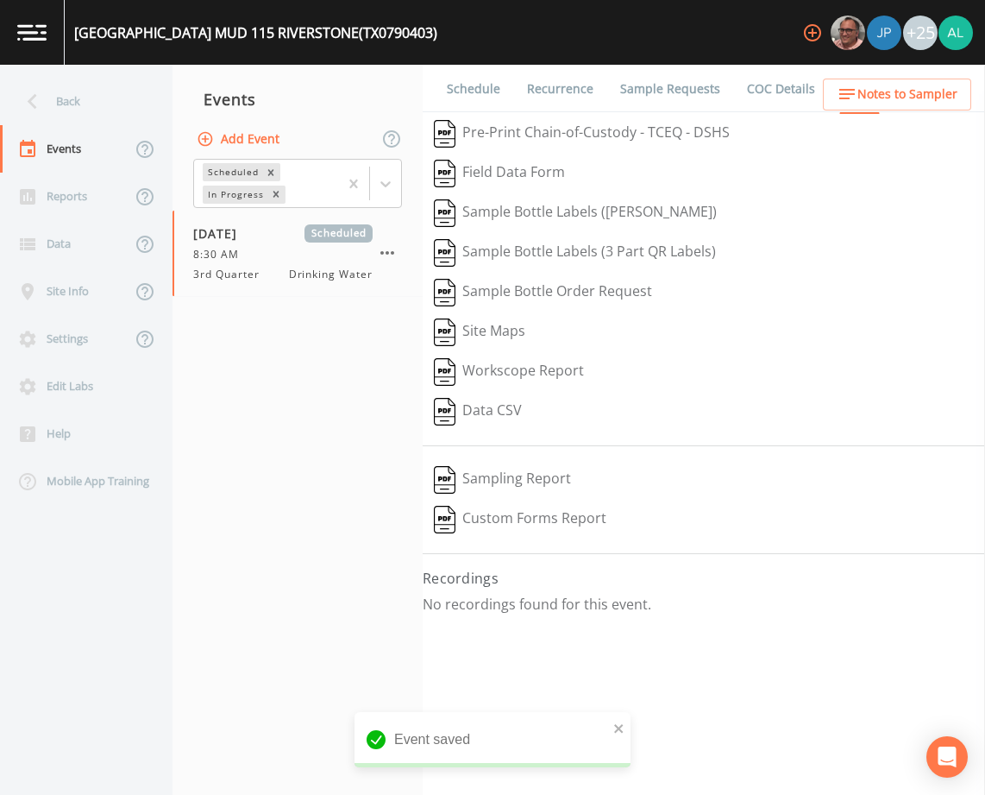
click at [612, 726] on div "Event saved" at bounding box center [493, 739] width 276 height 55
click at [83, 93] on div "Back" at bounding box center [77, 101] width 155 height 47
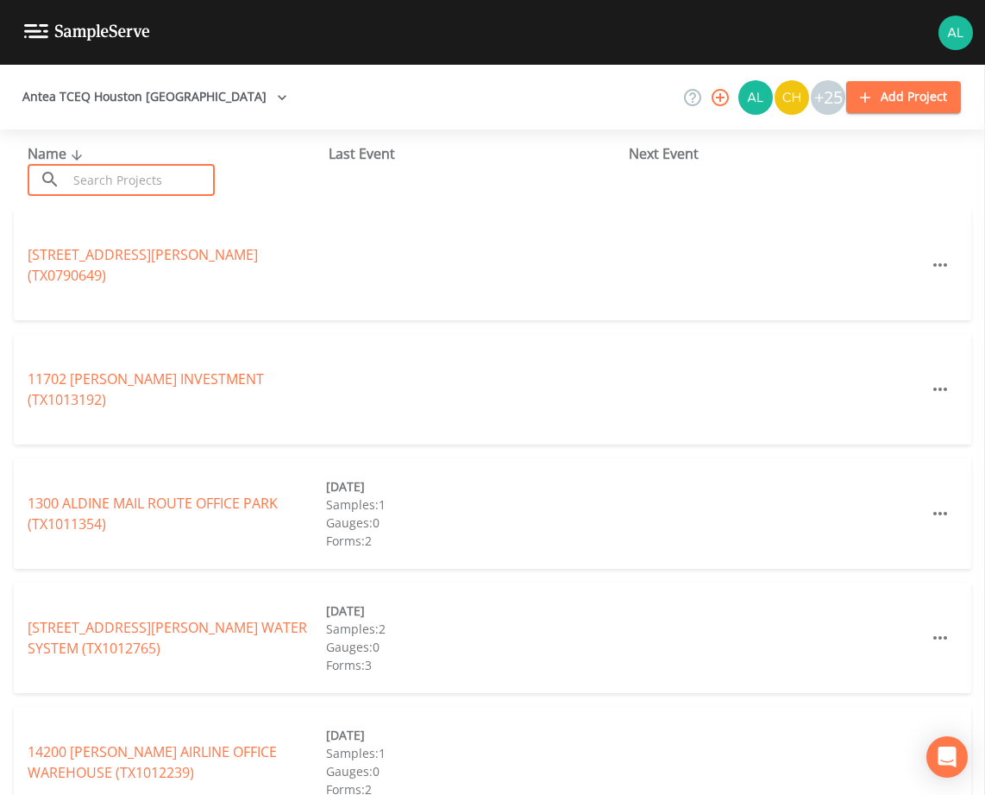
click at [93, 176] on input "text" at bounding box center [141, 180] width 148 height 32
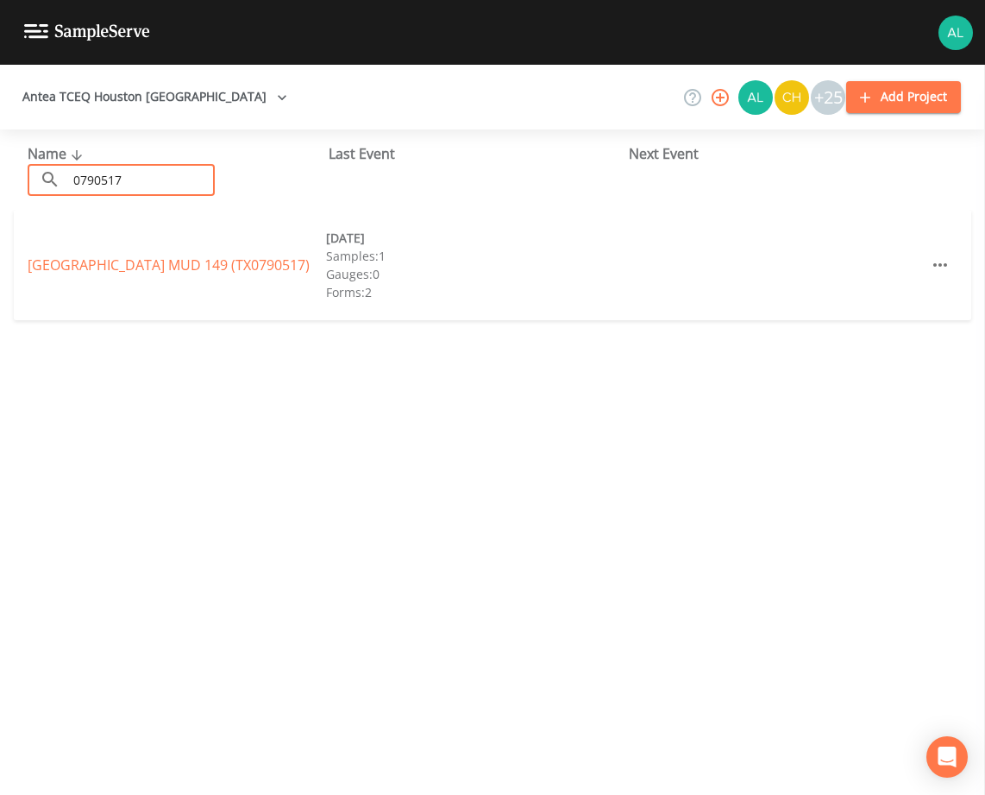
type input "0790517"
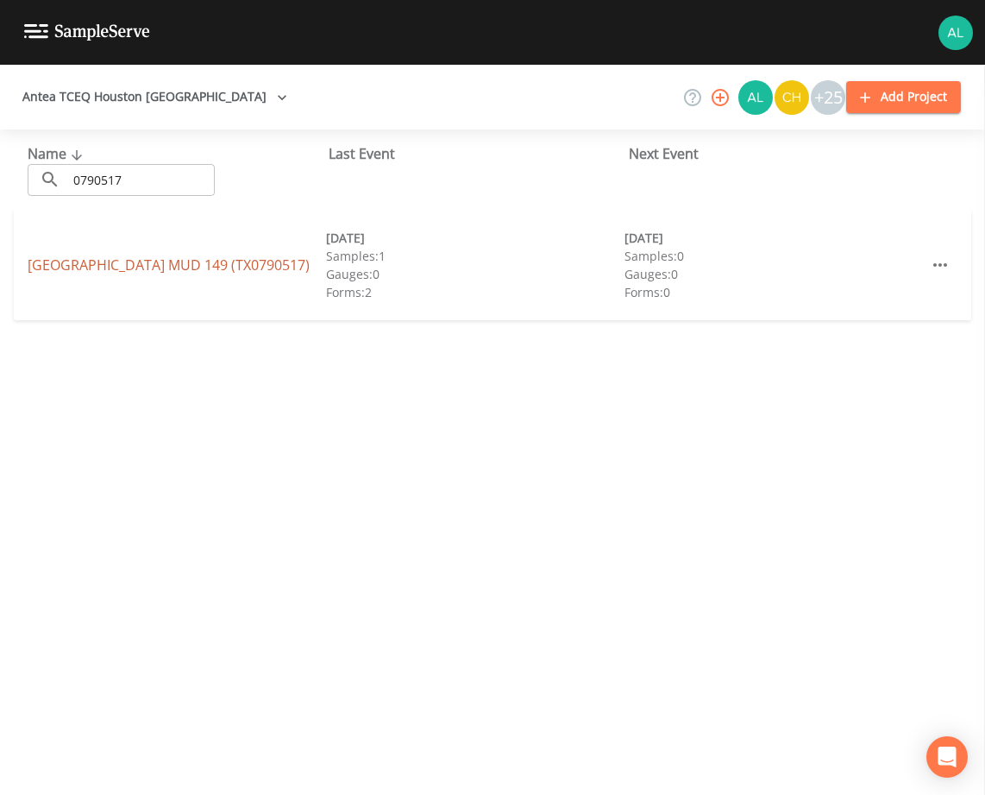
click at [66, 259] on link "[GEOGRAPHIC_DATA] 149 (TX0790517)" at bounding box center [169, 264] width 282 height 19
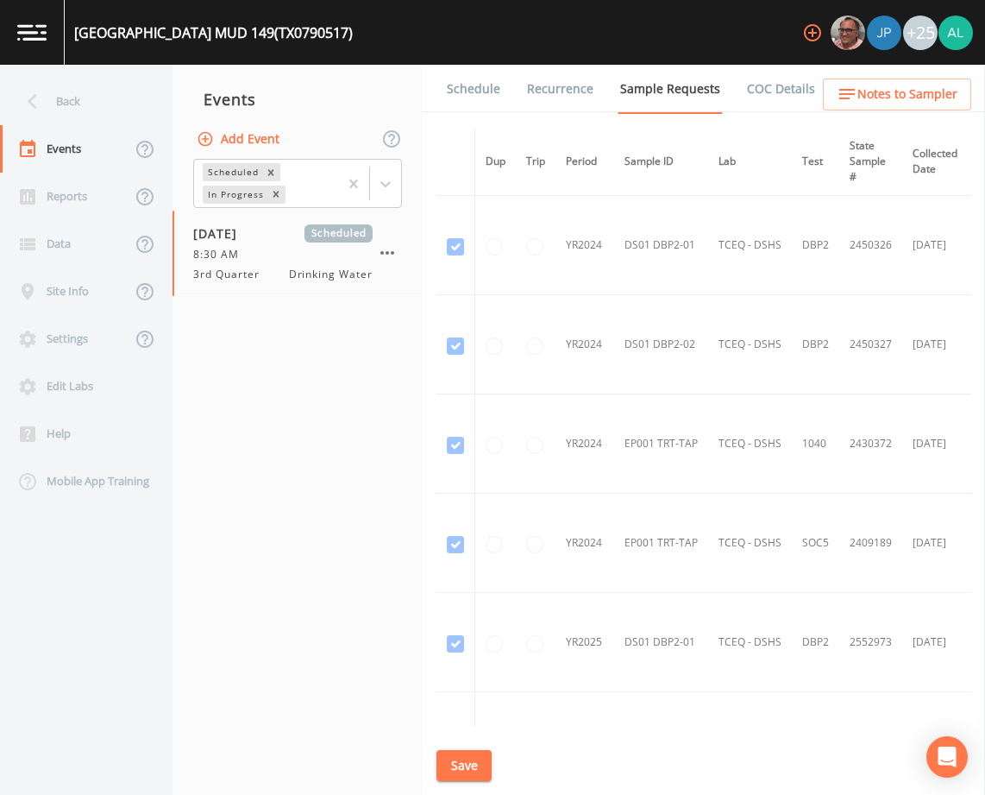
click at [870, 85] on span "Notes to Sampler" at bounding box center [907, 95] width 100 height 22
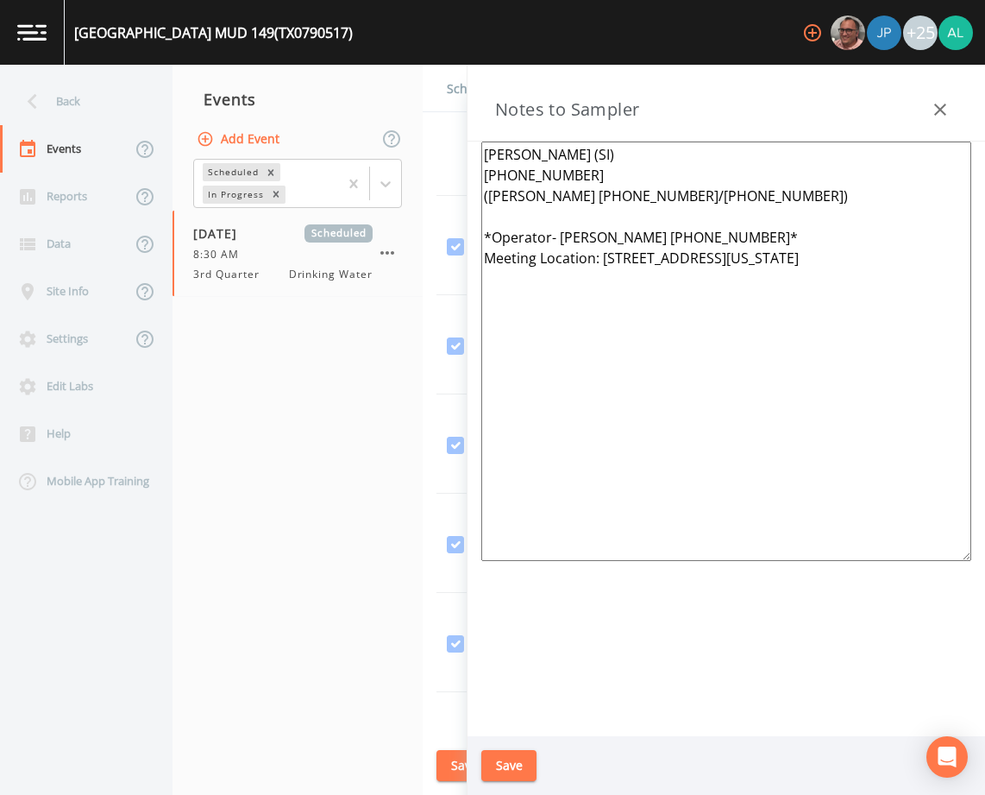
click at [904, 262] on textarea "[PERSON_NAME] (SI) [PHONE_NUMBER] ([PERSON_NAME] [PHONE_NUMBER]/[PHONE_NUMBER])…" at bounding box center [726, 350] width 490 height 419
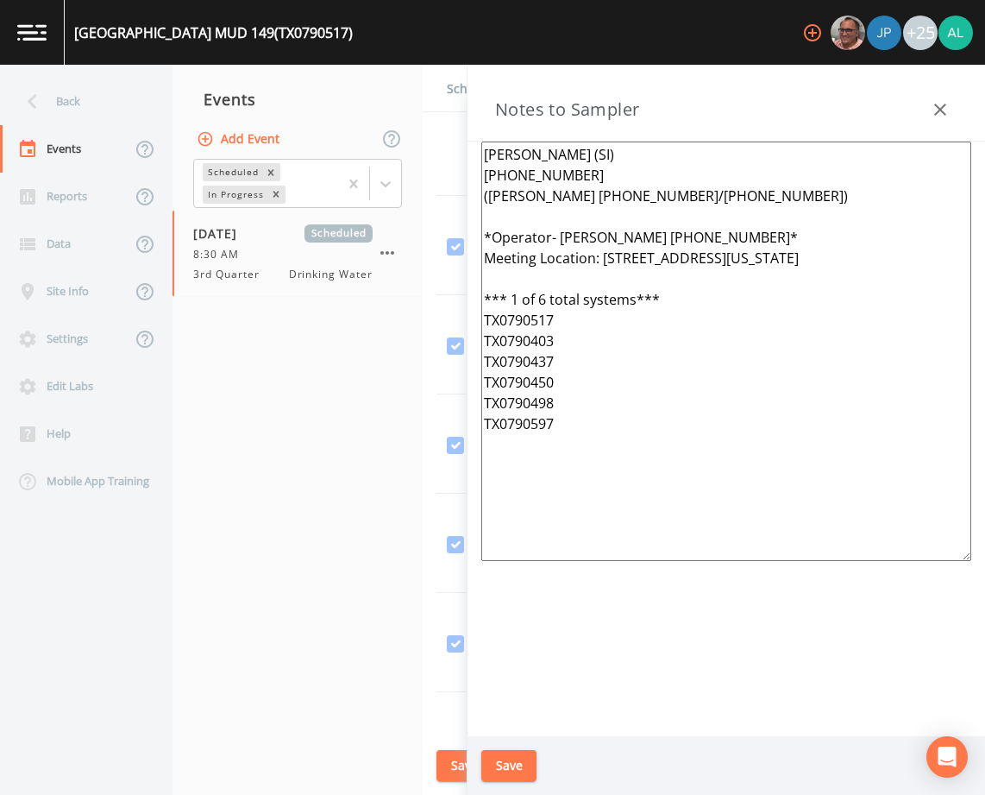
drag, startPoint x: 785, startPoint y: 474, endPoint x: 449, endPoint y: 105, distance: 498.3
click at [449, 105] on div "Back Events Reports Data Site Info Settings Edit Labs Help Mobile App Training …" at bounding box center [492, 430] width 985 height 730
type textarea "[PERSON_NAME] (SI) [PHONE_NUMBER] ([PERSON_NAME] [PHONE_NUMBER]/[PHONE_NUMBER])…"
click at [490, 763] on button "Save" at bounding box center [508, 766] width 55 height 32
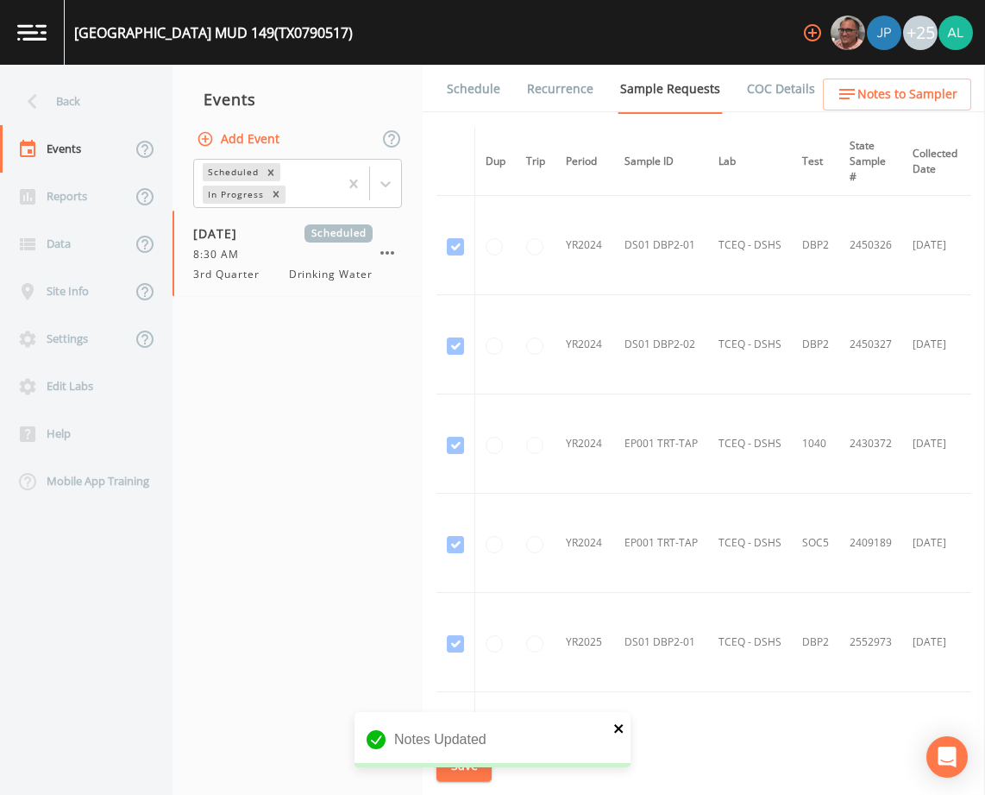
click at [618, 721] on icon "close" at bounding box center [619, 728] width 12 height 14
click at [475, 769] on button "Save" at bounding box center [464, 766] width 55 height 32
click at [82, 103] on div "Back" at bounding box center [77, 101] width 155 height 47
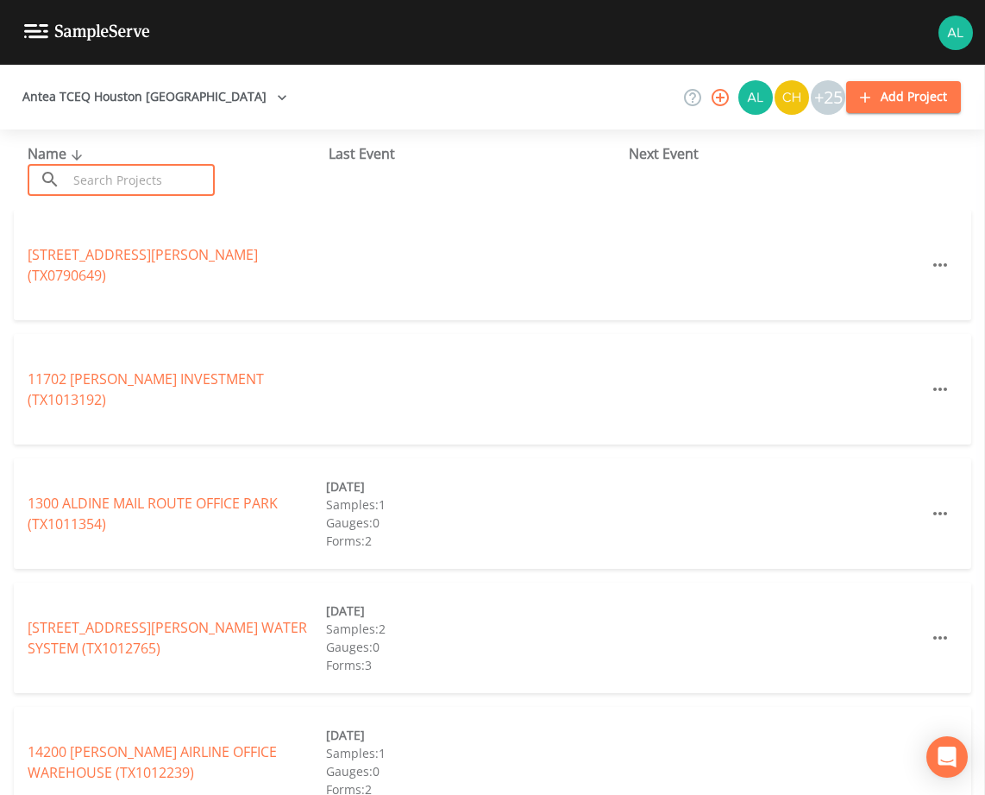
click at [188, 177] on input "text" at bounding box center [141, 180] width 148 height 32
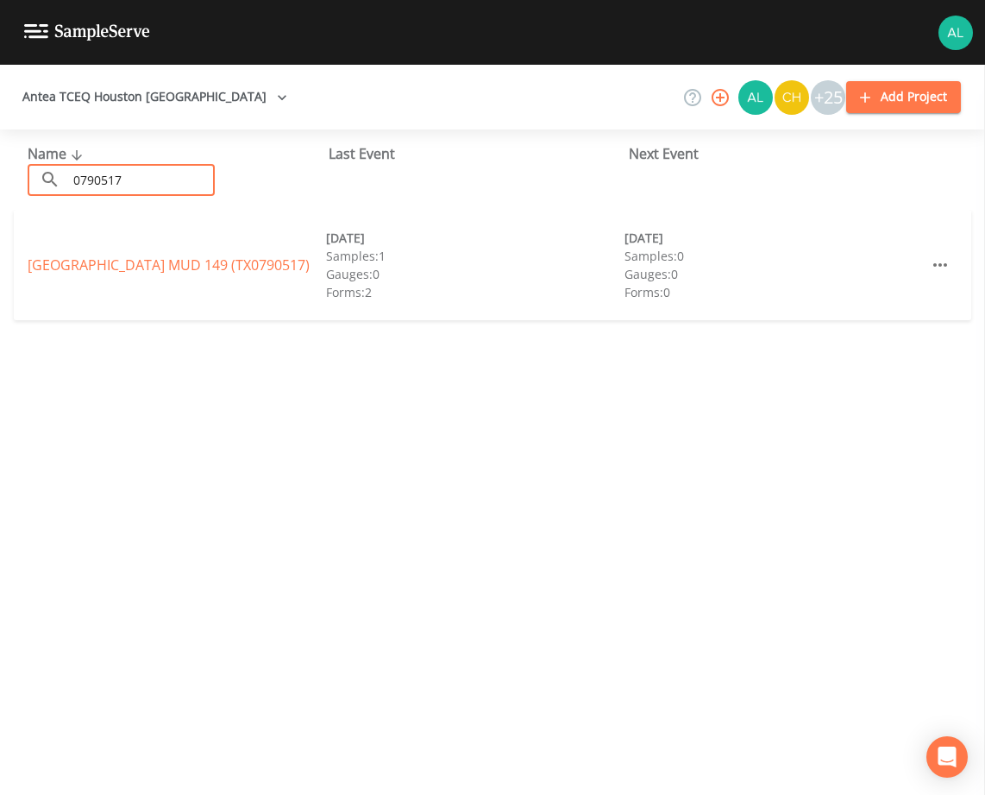
type input "0790517"
click at [70, 264] on link "[GEOGRAPHIC_DATA] 149 (TX0790517)" at bounding box center [169, 264] width 282 height 19
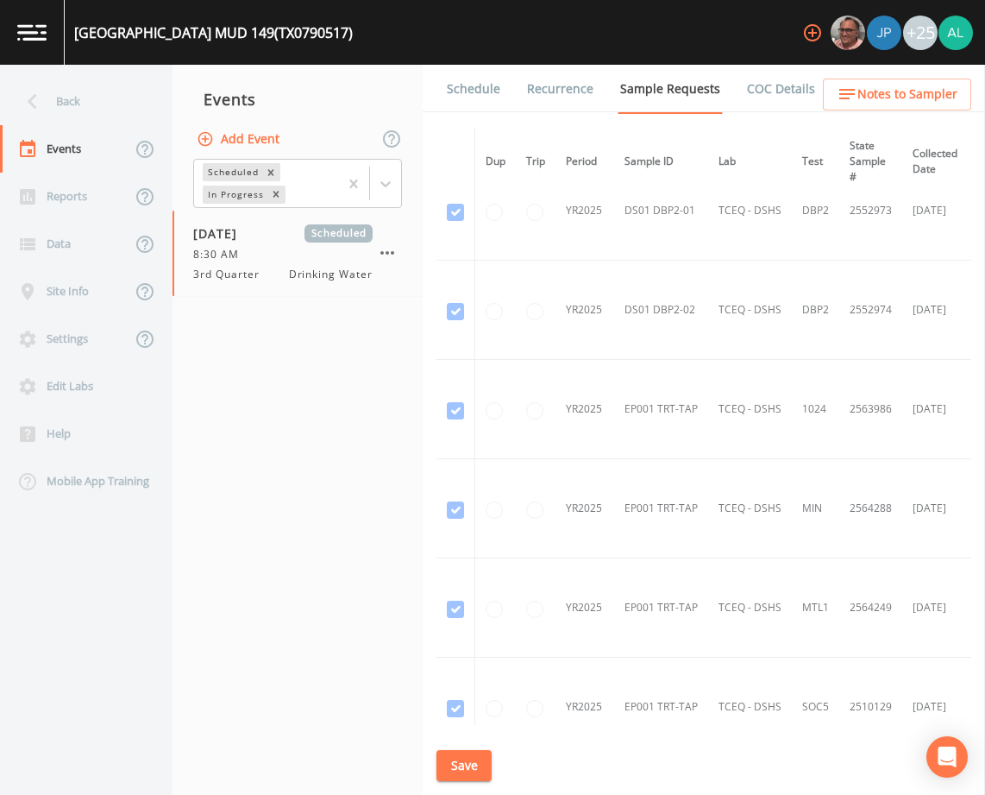
scroll to position [927, 0]
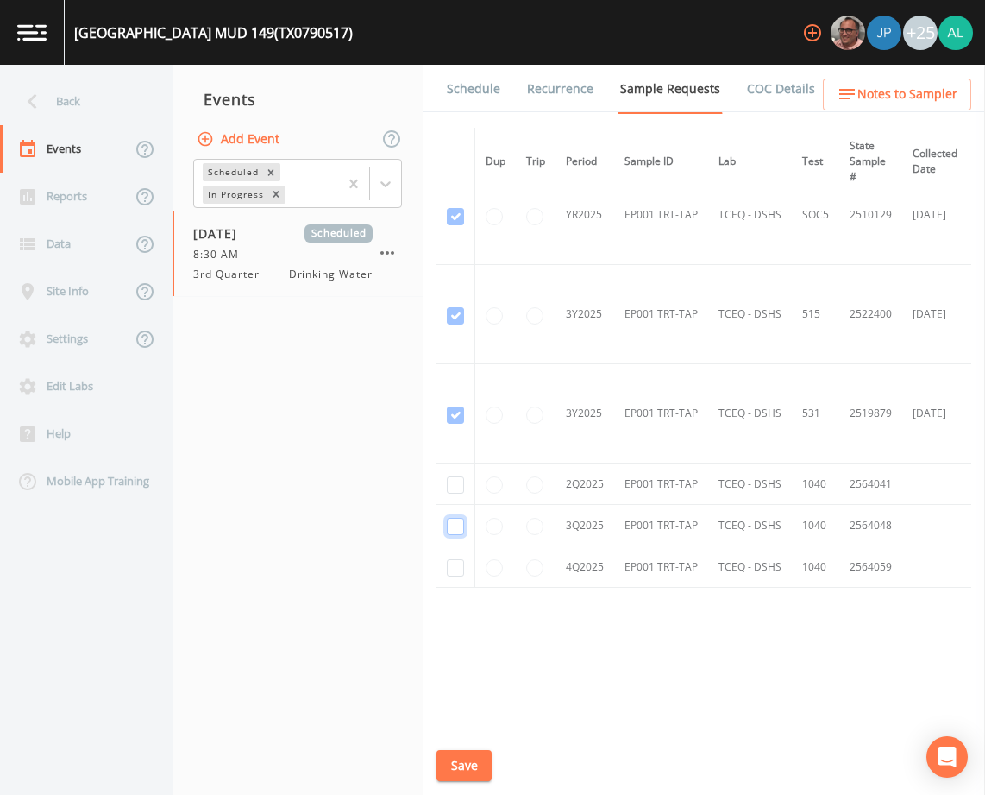
checkbox input "true"
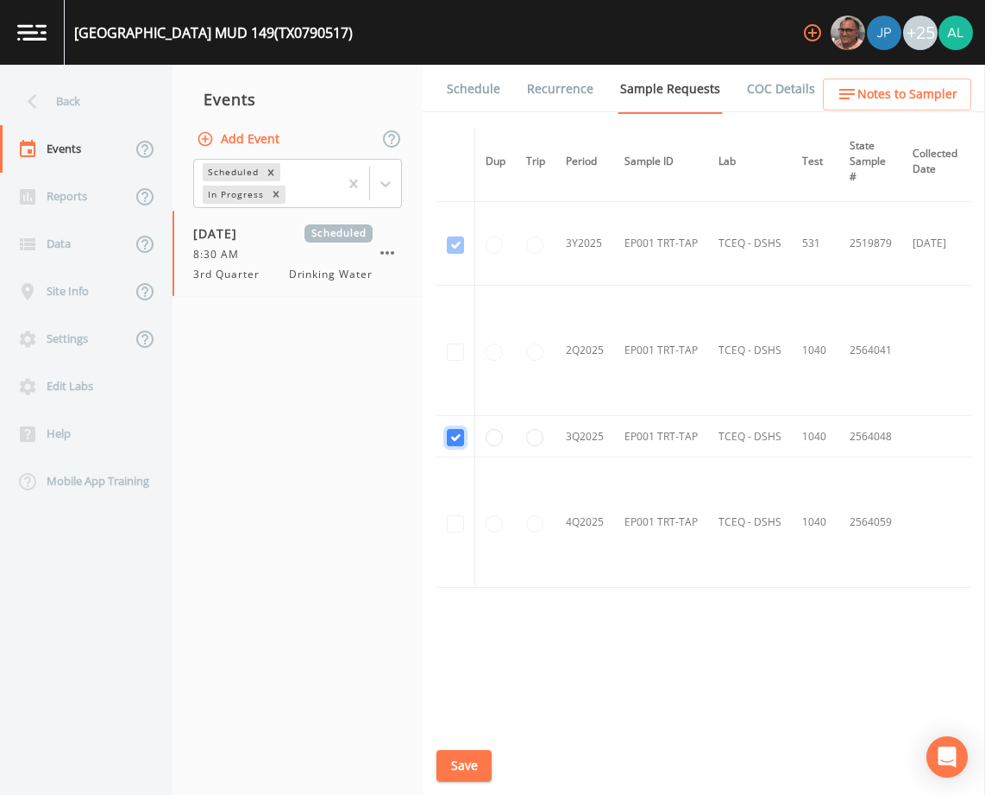
scroll to position [803, 0]
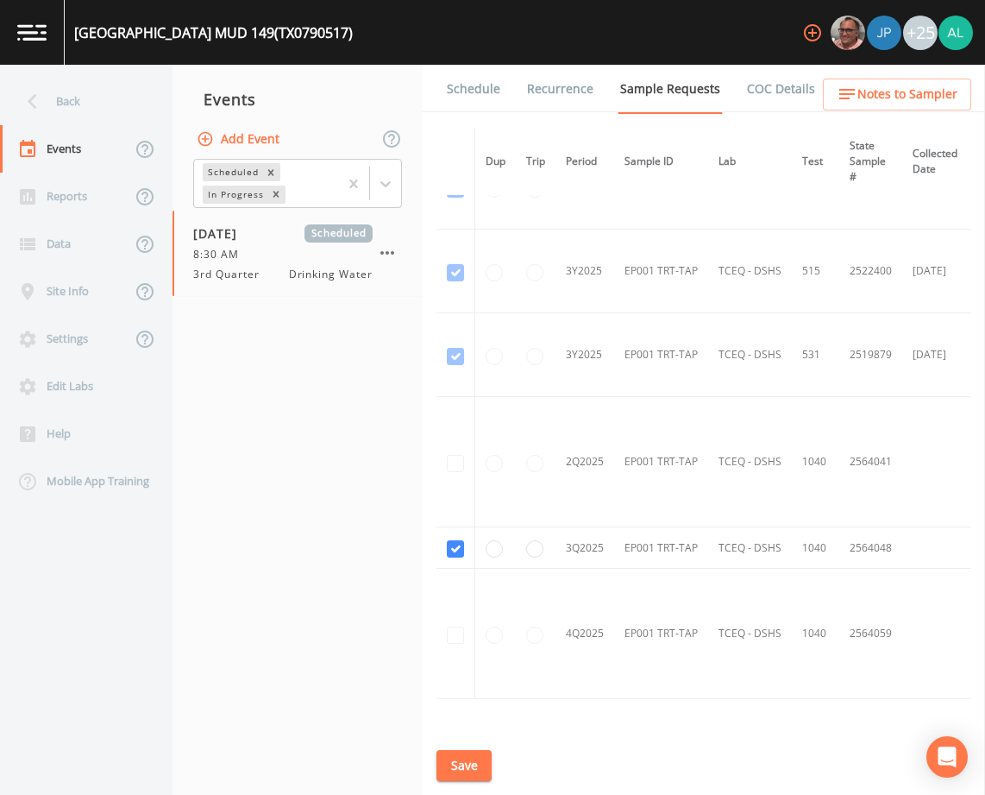
click at [443, 769] on button "Save" at bounding box center [464, 766] width 55 height 32
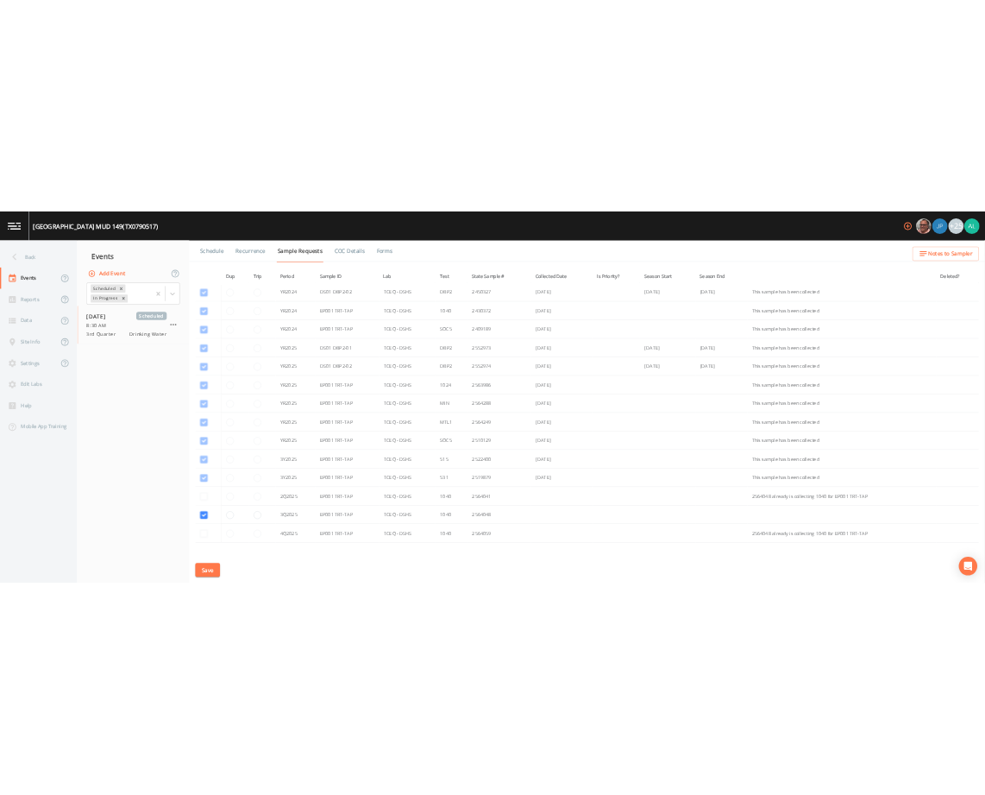
scroll to position [86, 0]
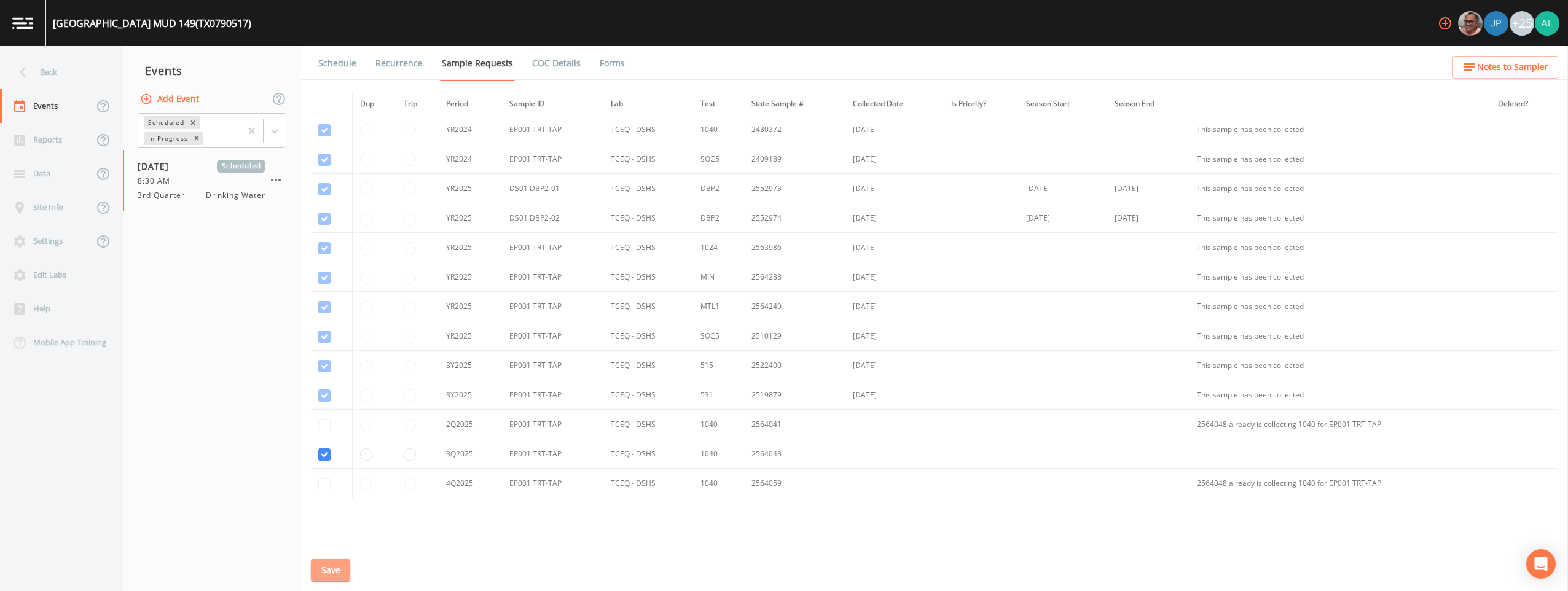
drag, startPoint x: 316, startPoint y: 569, endPoint x: 289, endPoint y: 537, distance: 41.9
click at [312, 565] on button "Save" at bounding box center [331, 570] width 39 height 23
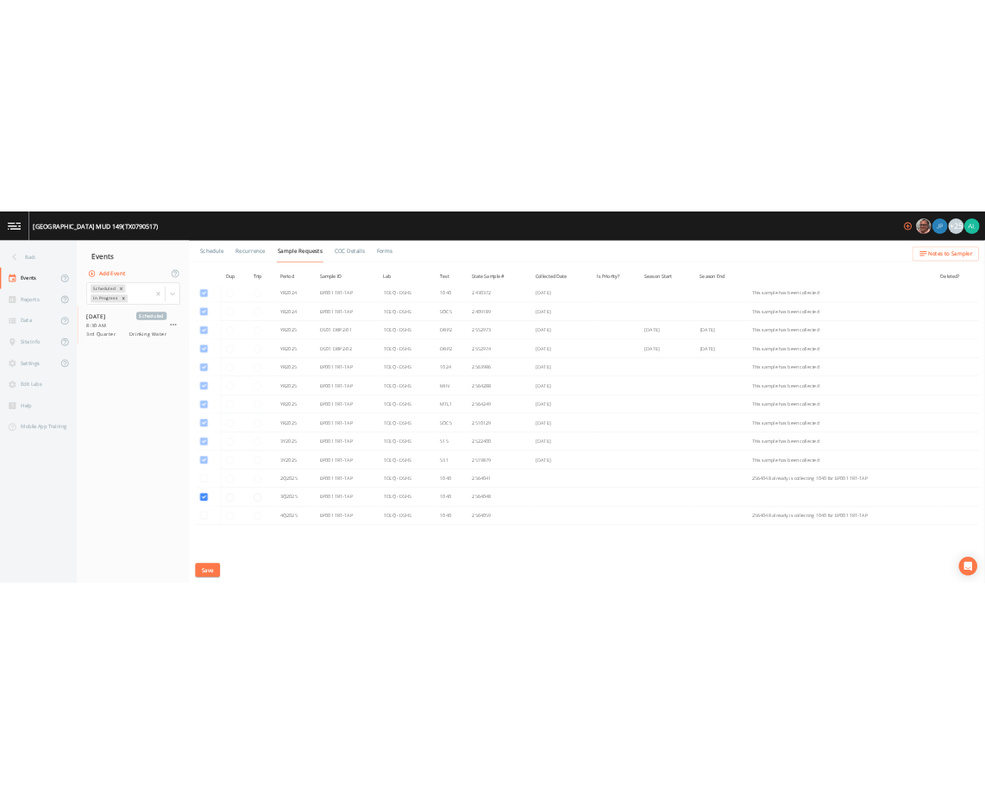
scroll to position [181, 0]
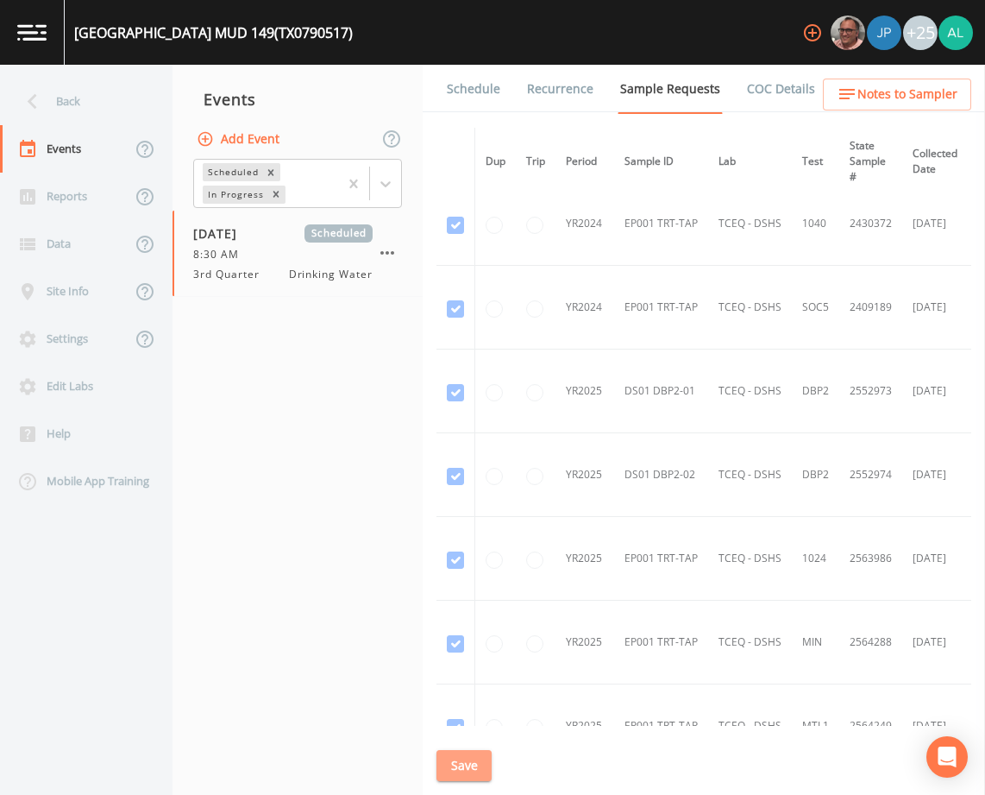
click at [450, 763] on button "Save" at bounding box center [464, 766] width 55 height 32
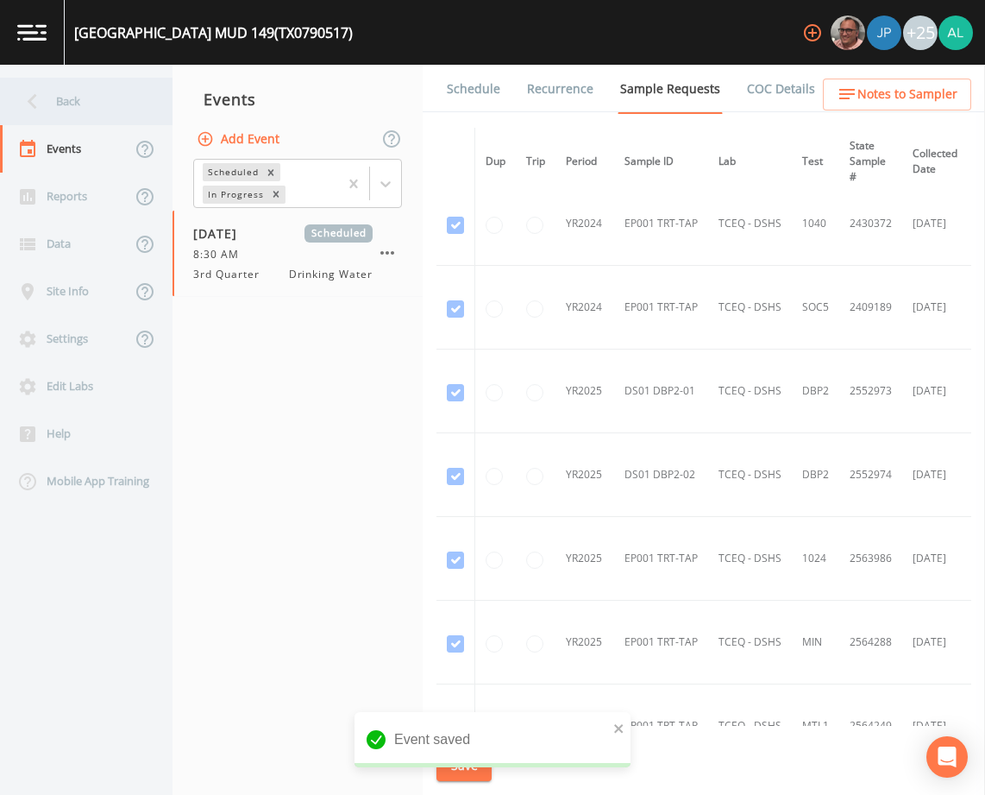
click at [79, 104] on div "Back" at bounding box center [77, 101] width 155 height 47
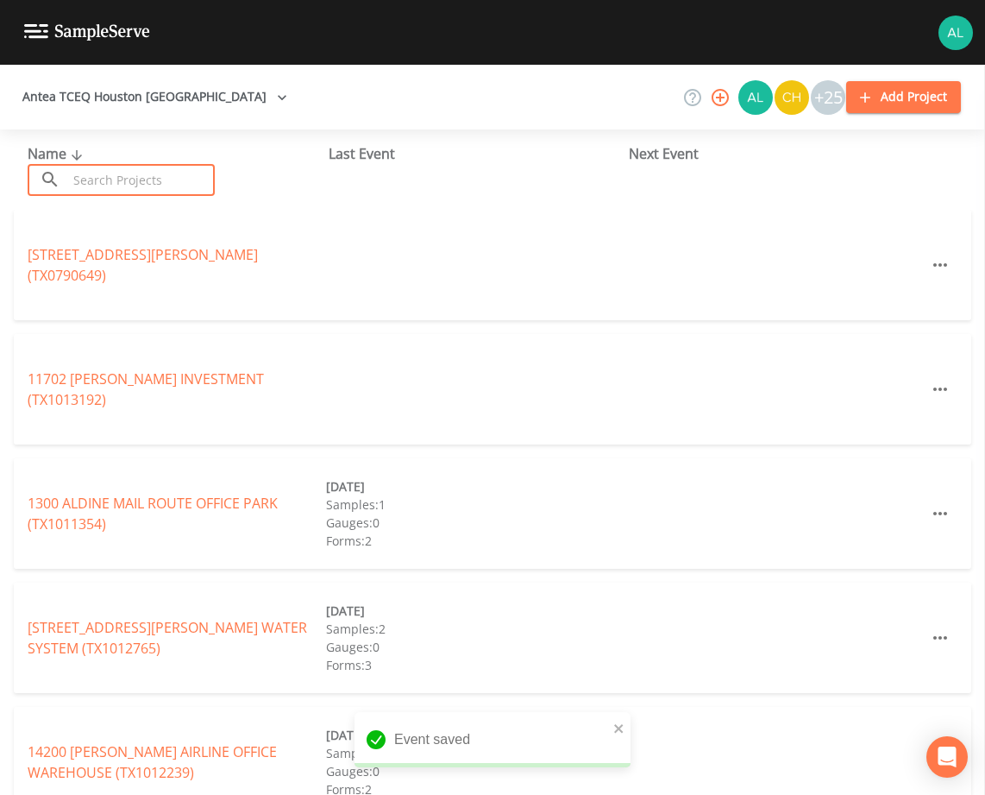
click at [148, 165] on input "text" at bounding box center [141, 180] width 148 height 32
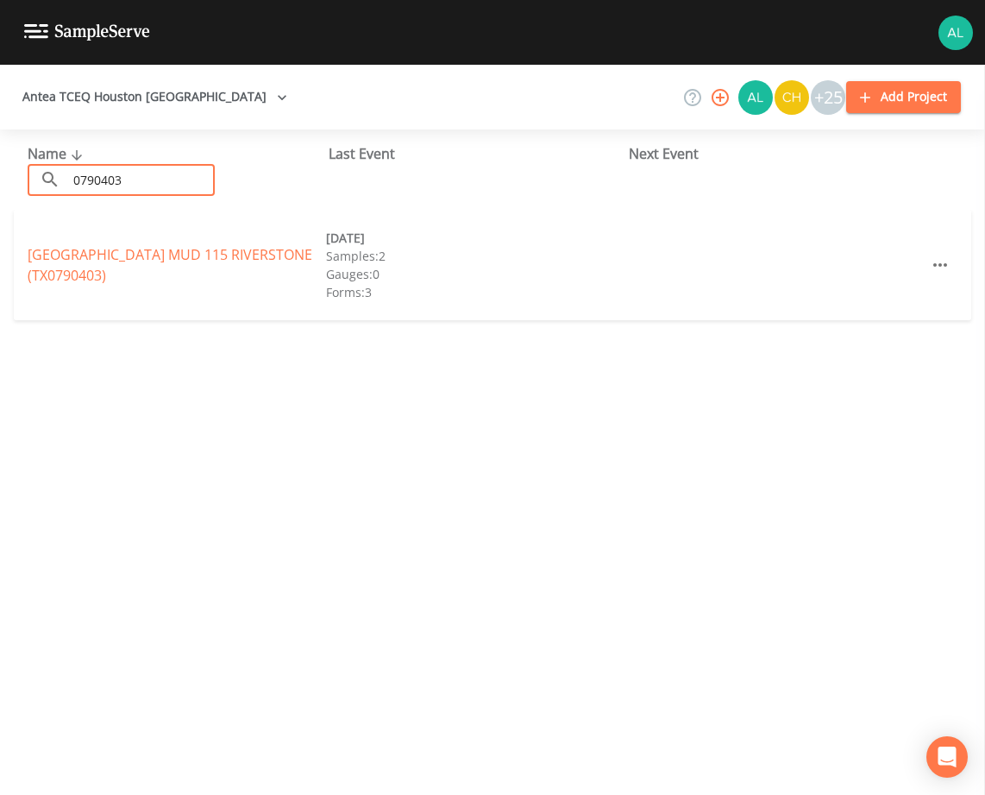
type input "0790403"
click at [73, 254] on link "[GEOGRAPHIC_DATA] (TX0790403)" at bounding box center [170, 265] width 285 height 40
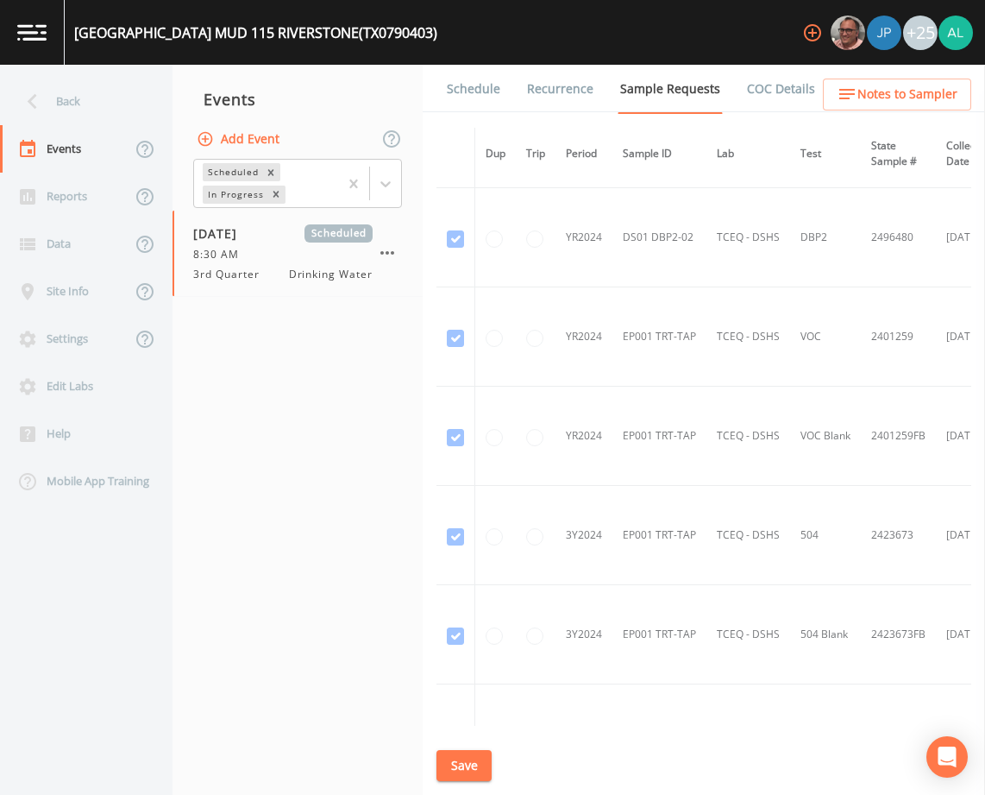
scroll to position [431, 0]
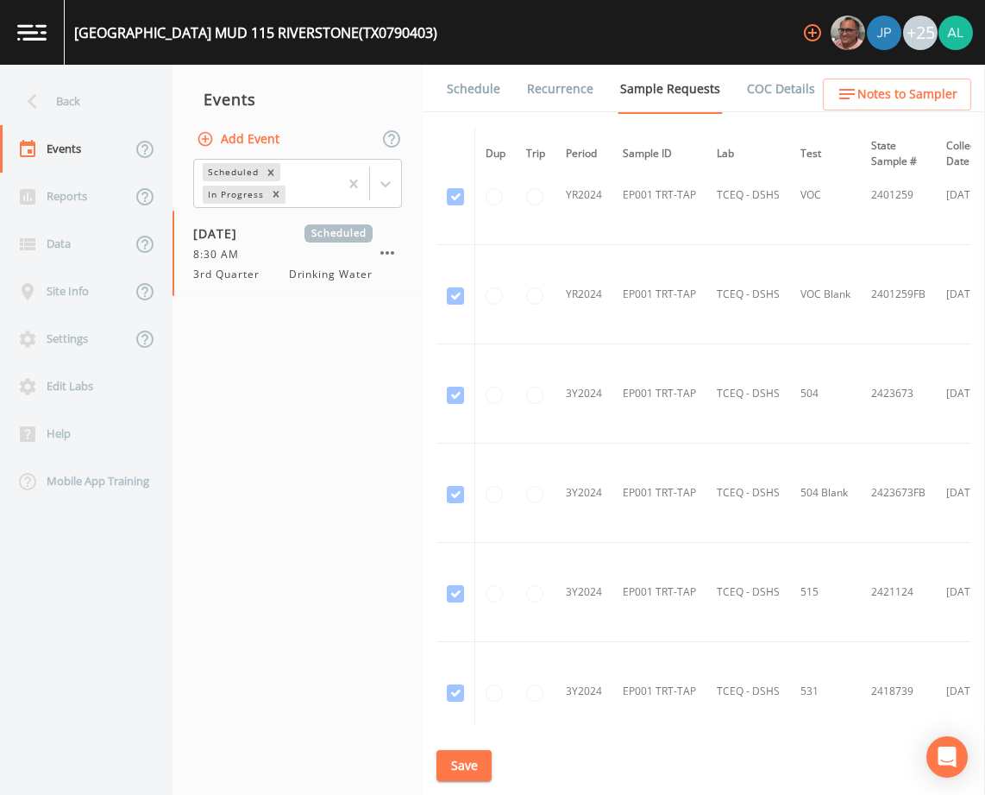
click at [484, 85] on link "Schedule" at bounding box center [473, 89] width 59 height 48
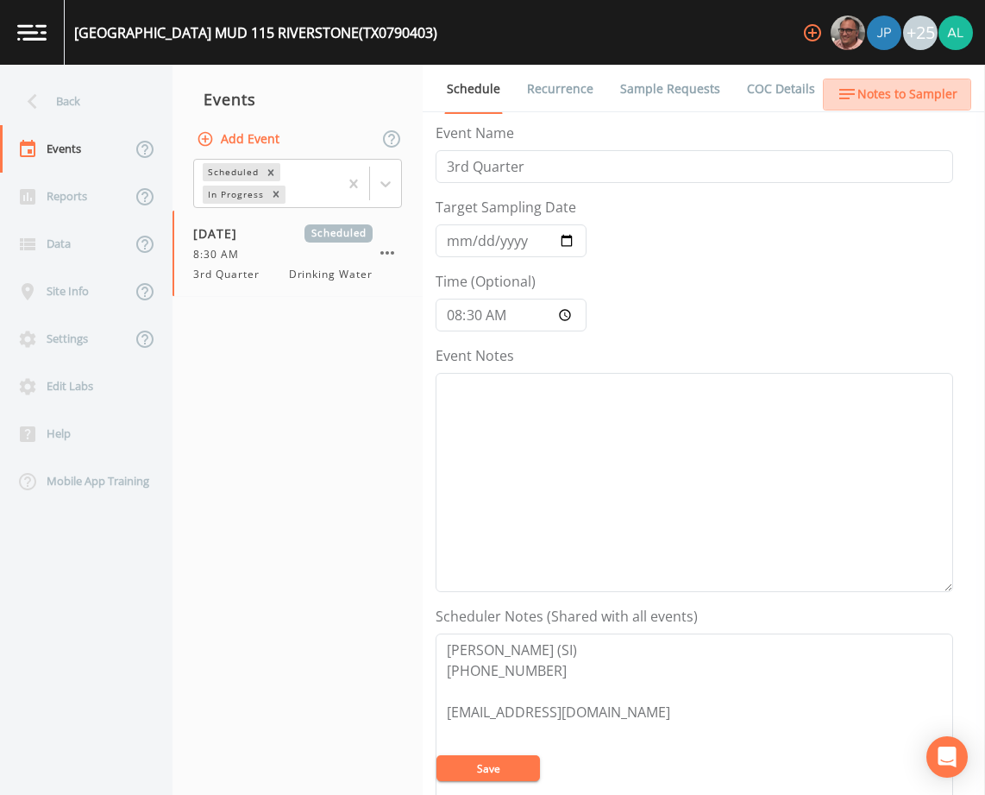
click at [901, 86] on span "Notes to Sampler" at bounding box center [907, 95] width 100 height 22
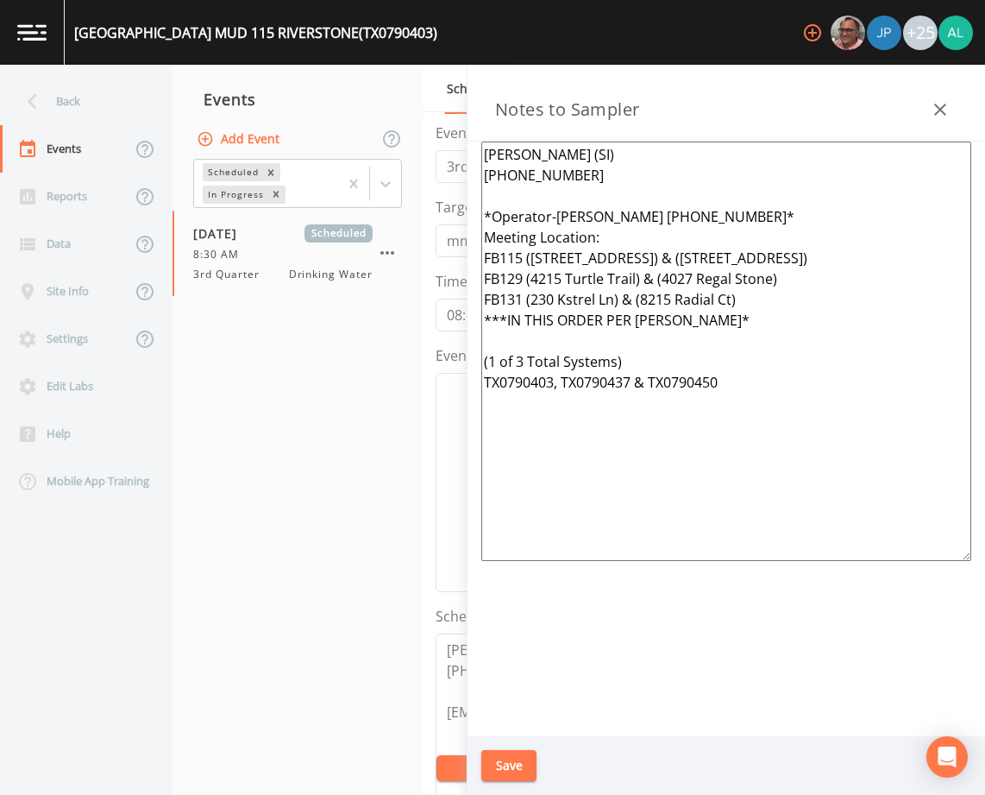
drag, startPoint x: 780, startPoint y: 381, endPoint x: 285, endPoint y: 119, distance: 560.3
click at [285, 119] on div "Back Events Reports Data Site Info Settings Edit Labs Help Mobile App Training …" at bounding box center [492, 430] width 985 height 730
paste textarea "([PERSON_NAME] [PHONE_NUMBER]/[PHONE_NUMBER]) *Operator- [PERSON_NAME] [PHONE_N…"
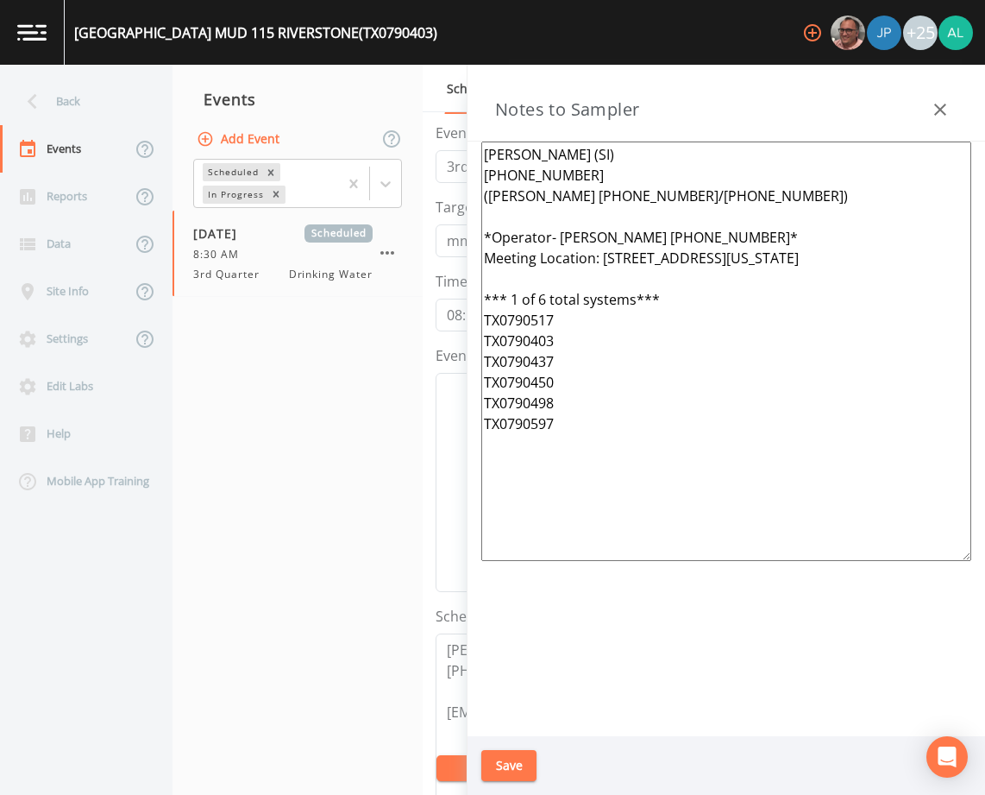
type textarea "[PERSON_NAME] (SI) [PHONE_NUMBER] ([PERSON_NAME] [PHONE_NUMBER]/[PHONE_NUMBER])…"
click at [524, 764] on button "Save" at bounding box center [508, 766] width 55 height 32
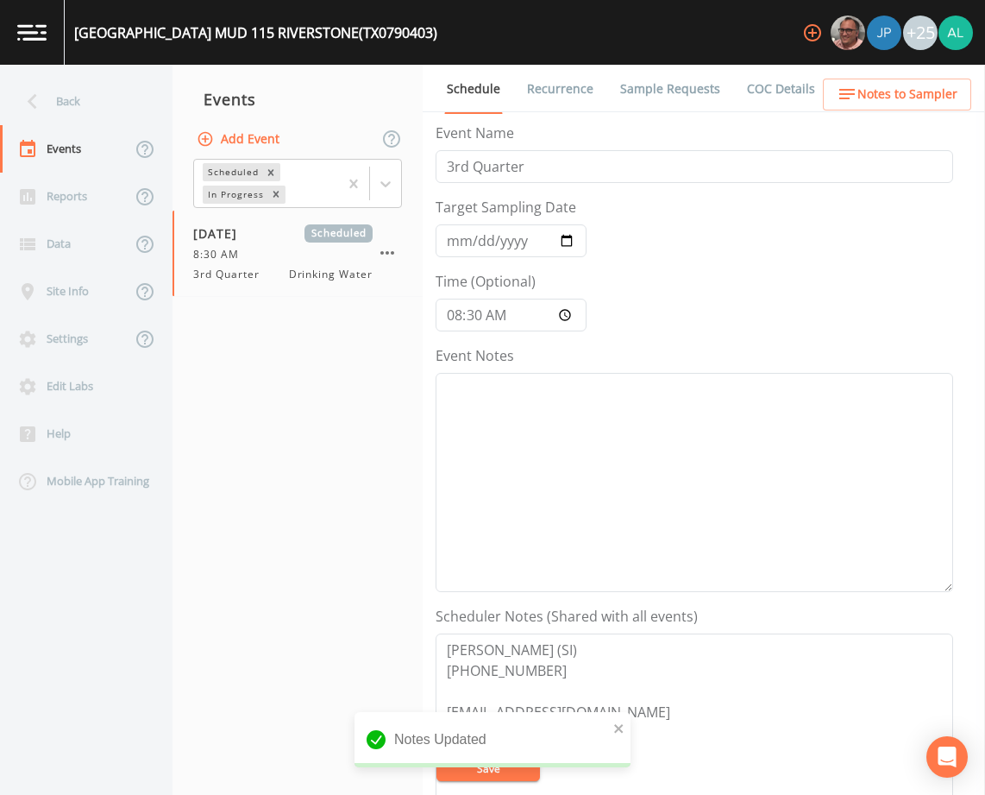
click at [644, 80] on link "Sample Requests" at bounding box center [670, 89] width 105 height 48
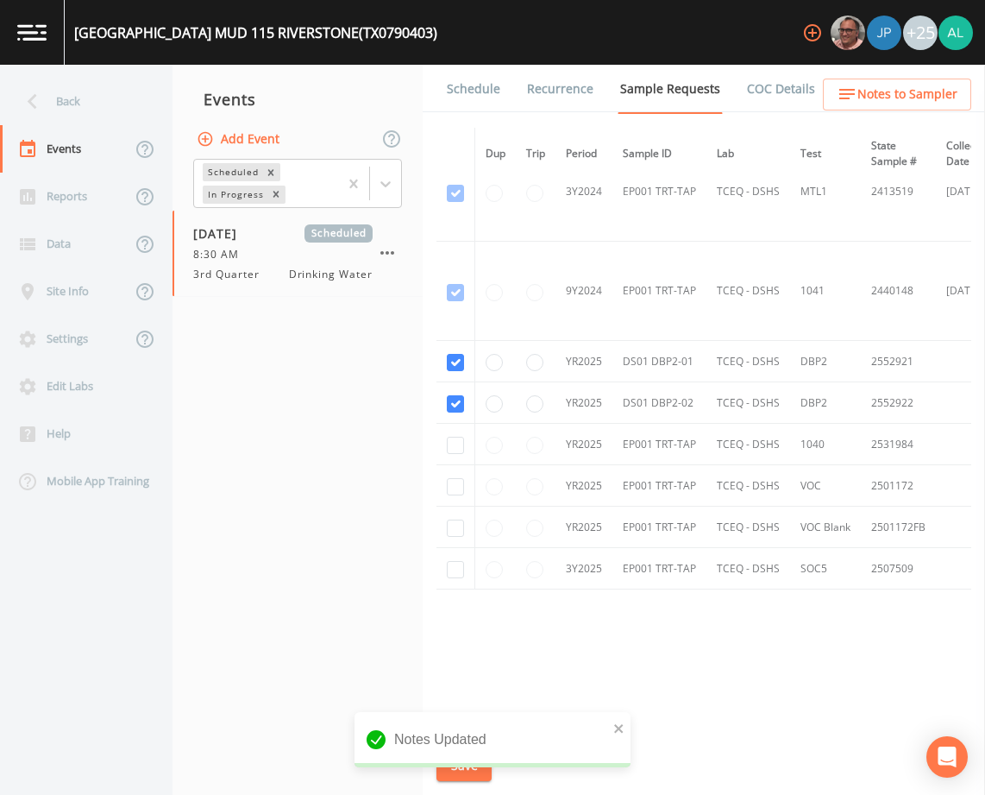
scroll to position [1135, 0]
click at [459, 757] on button "Save" at bounding box center [464, 766] width 55 height 32
click at [85, 97] on div "Back" at bounding box center [77, 101] width 155 height 47
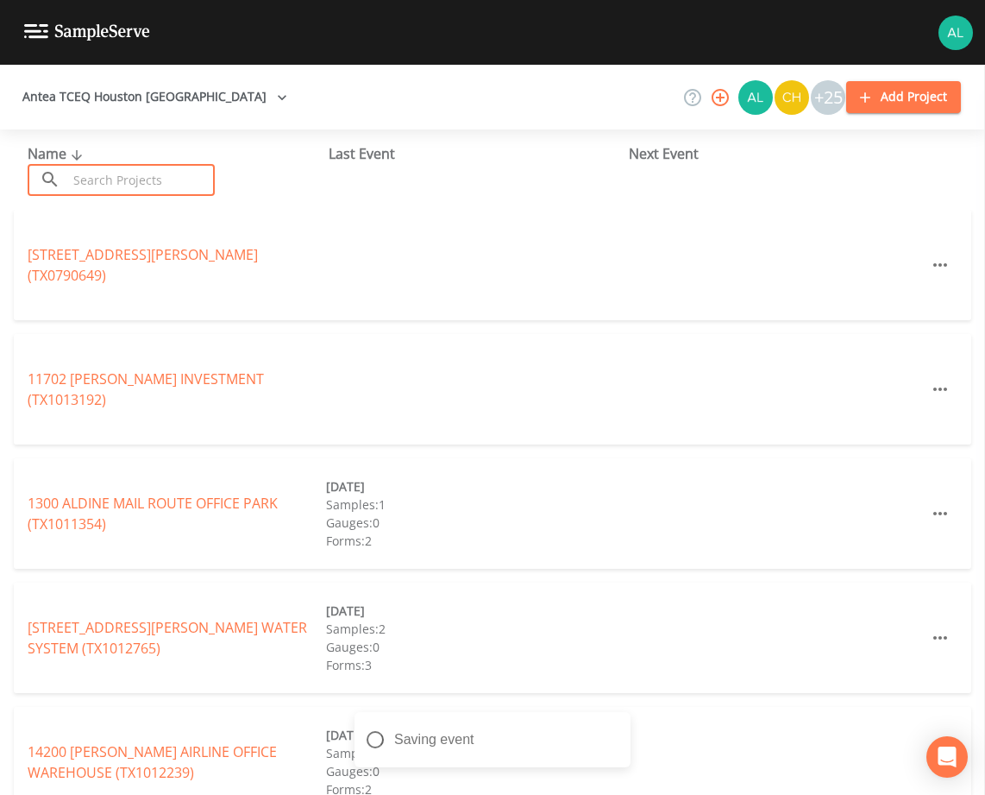
click at [110, 185] on input "text" at bounding box center [141, 180] width 148 height 32
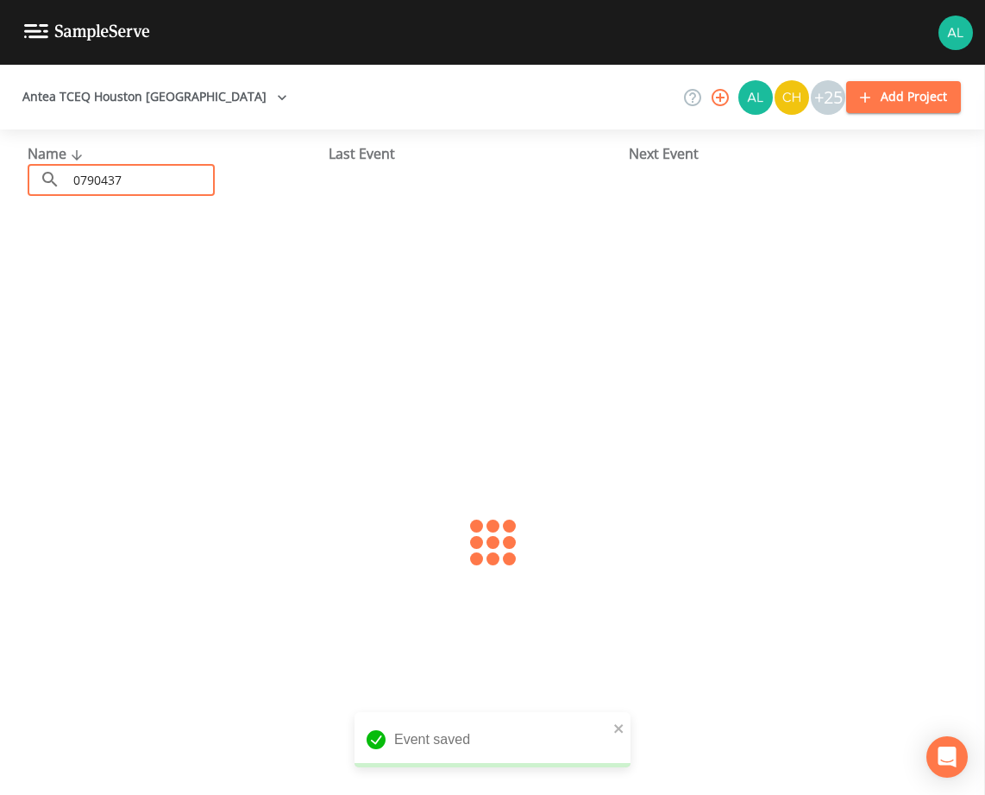
type input "0790437"
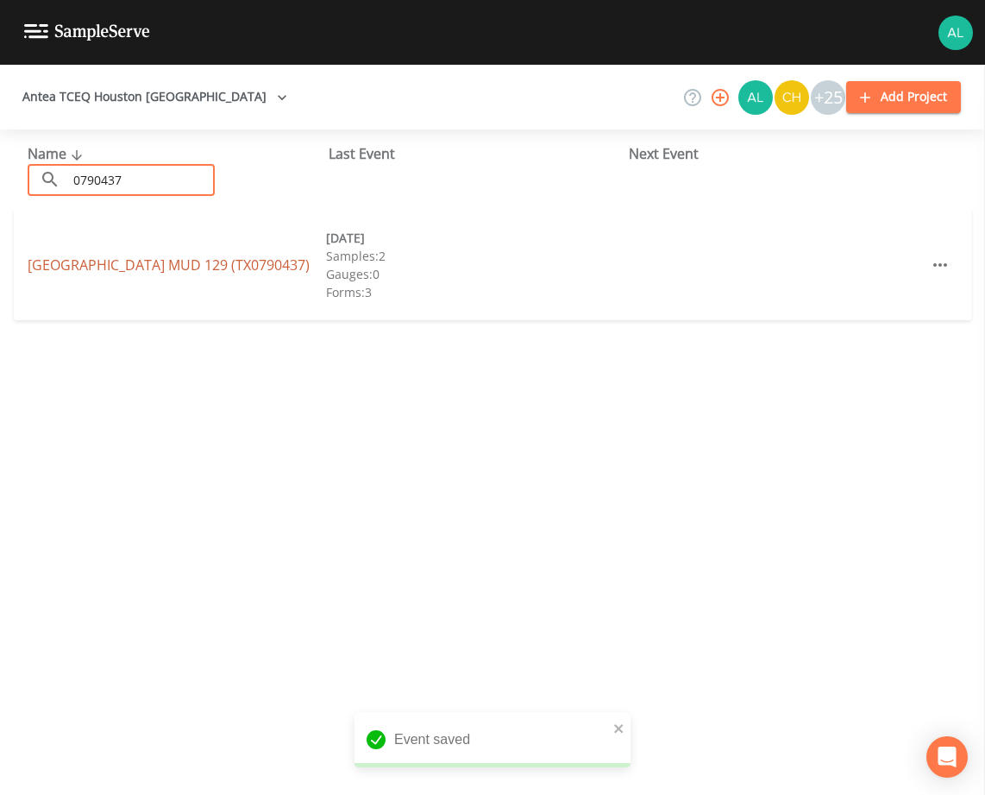
click at [139, 267] on link "[GEOGRAPHIC_DATA] 129 (TX0790437)" at bounding box center [169, 264] width 282 height 19
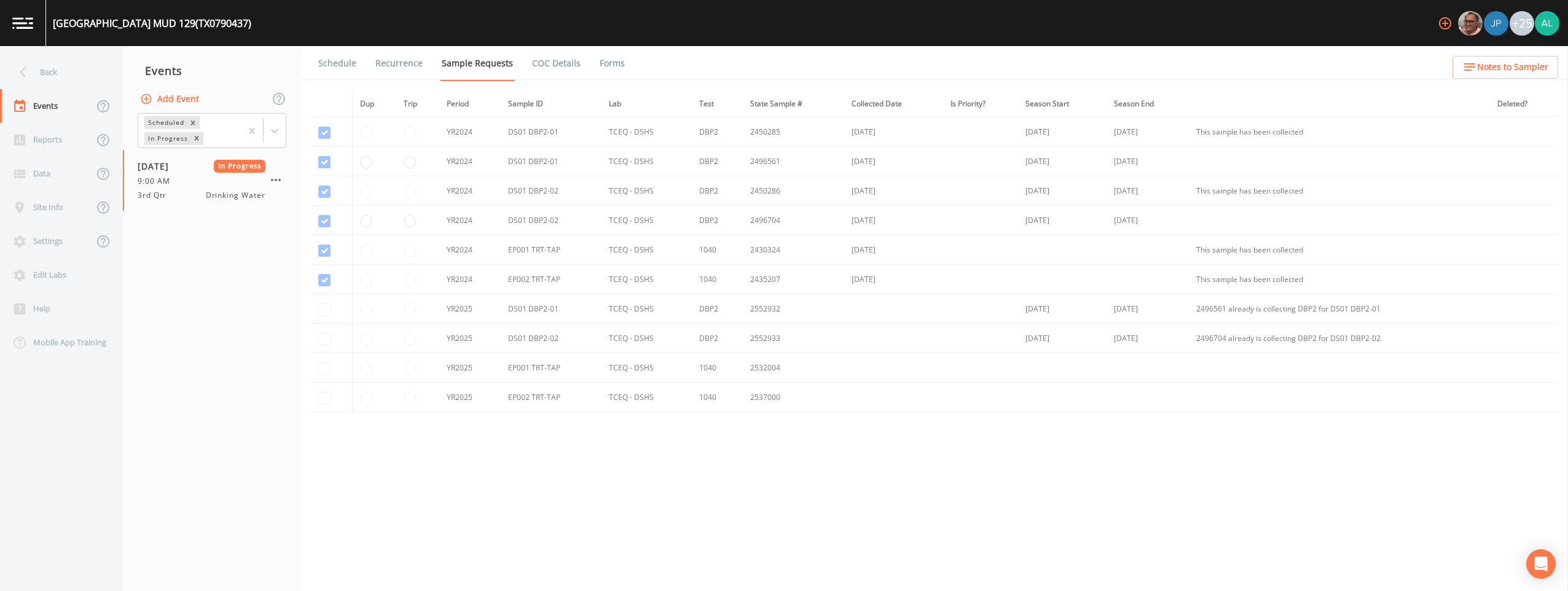
click at [598, 51] on link "Forms" at bounding box center [612, 63] width 29 height 34
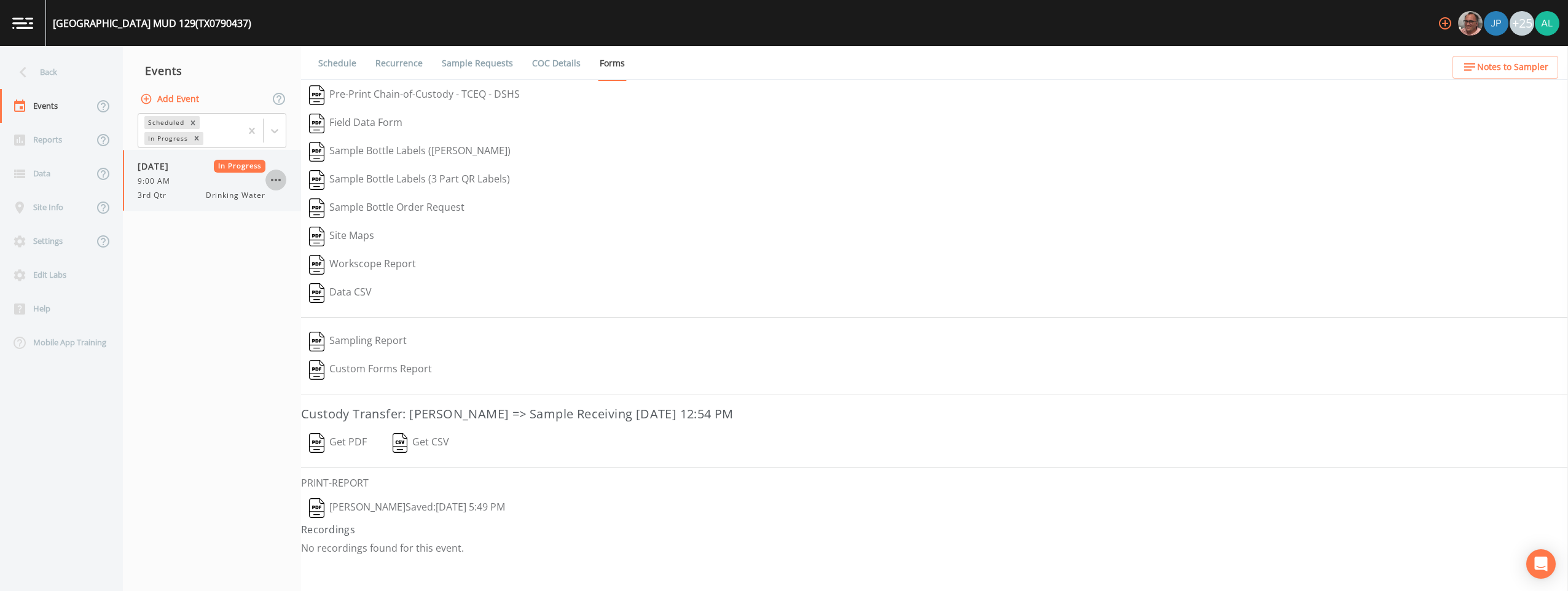
click at [271, 183] on icon "button" at bounding box center [276, 179] width 15 height 15
click at [321, 206] on span "Mark Complete" at bounding box center [339, 207] width 83 height 15
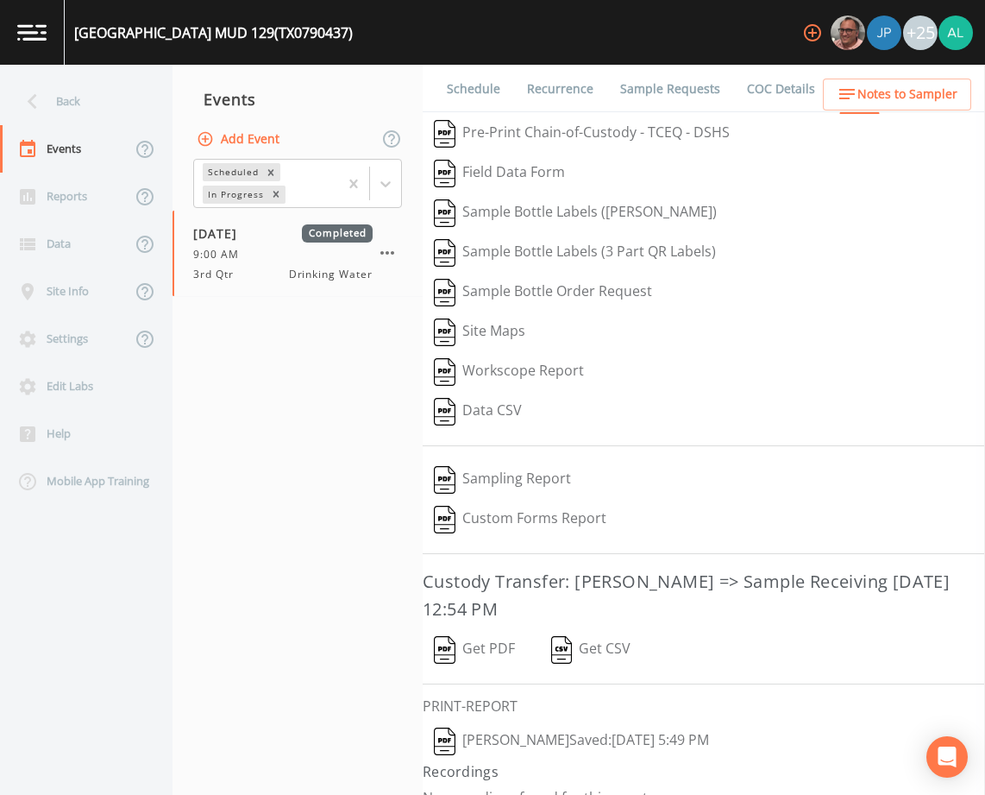
click at [213, 135] on icon "button" at bounding box center [205, 138] width 17 height 17
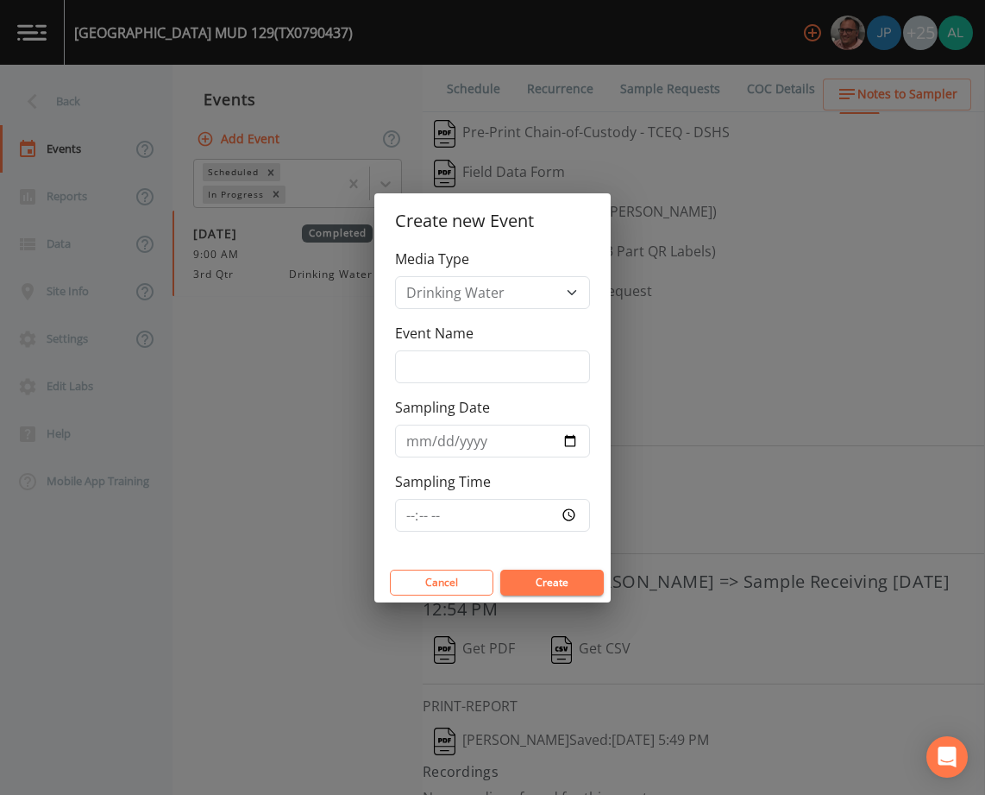
click at [394, 361] on div "Media Type Drinking Water Event Name Sampling Date Sampling Time" at bounding box center [492, 405] width 236 height 314
click at [405, 363] on input "Event Name" at bounding box center [492, 366] width 195 height 33
type input "3rd Quarter"
type input "[DATE]"
click at [400, 511] on input "Sampling Time" at bounding box center [492, 515] width 195 height 33
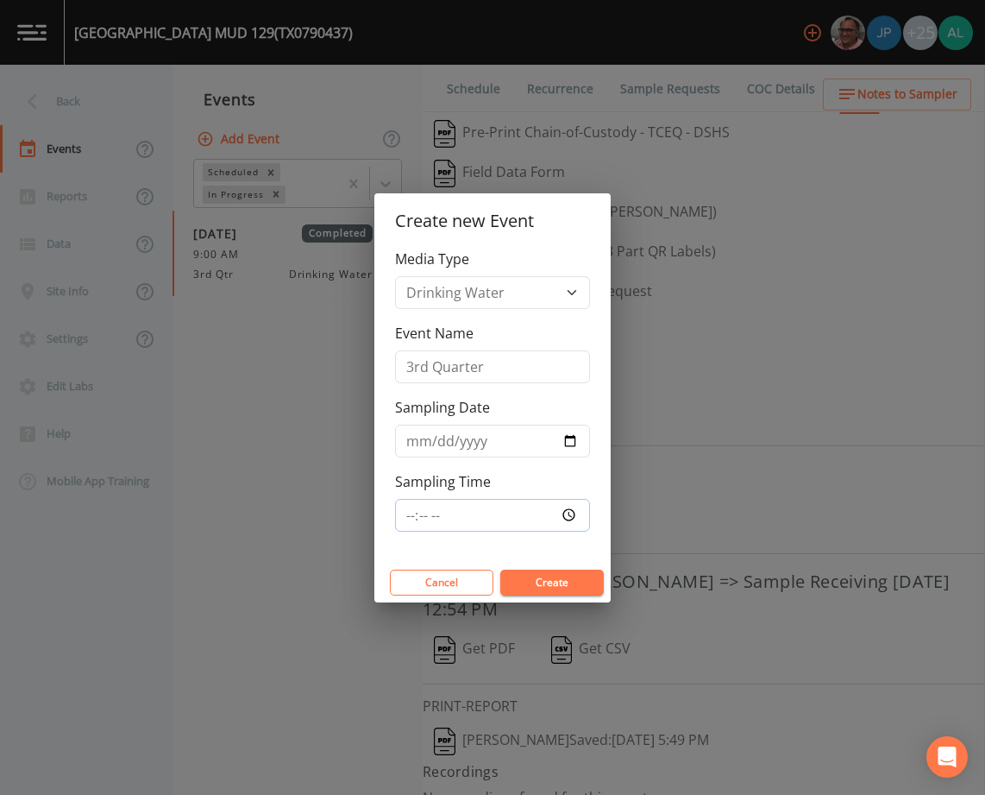
type input "08:30"
click at [500, 569] on button "Create" at bounding box center [552, 582] width 104 height 26
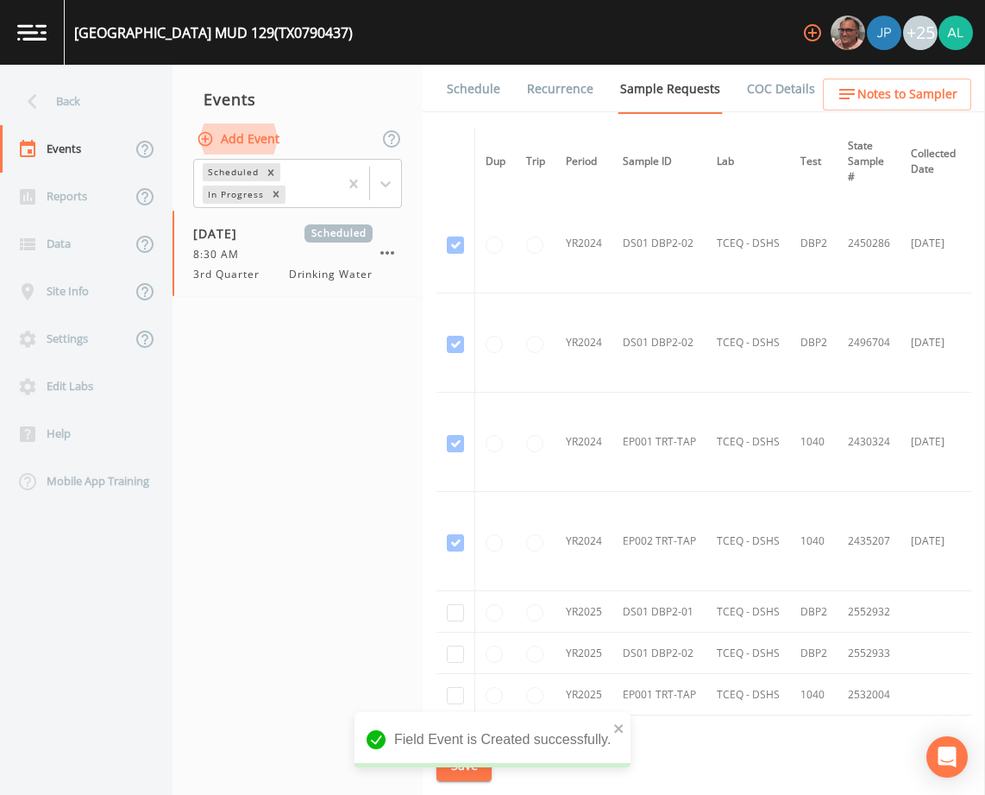
scroll to position [374, 0]
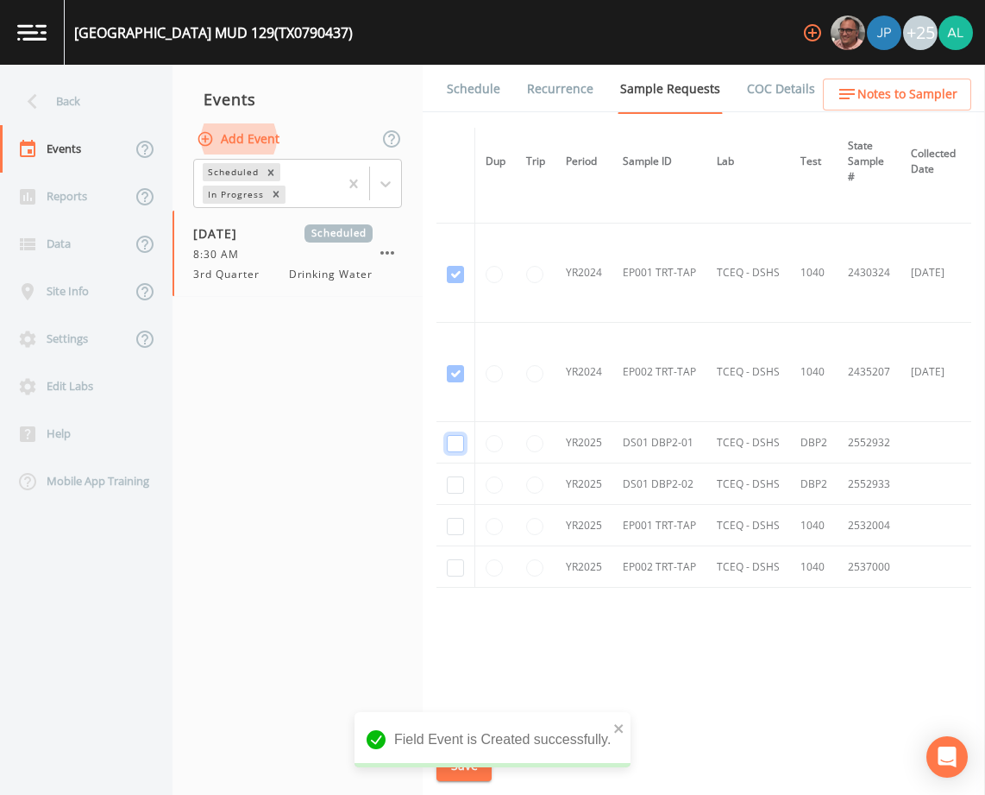
checkbox input "true"
click at [448, 468] on td at bounding box center [456, 483] width 39 height 41
click at [455, 85] on input "checkbox" at bounding box center [455, 75] width 17 height 17
checkbox input "true"
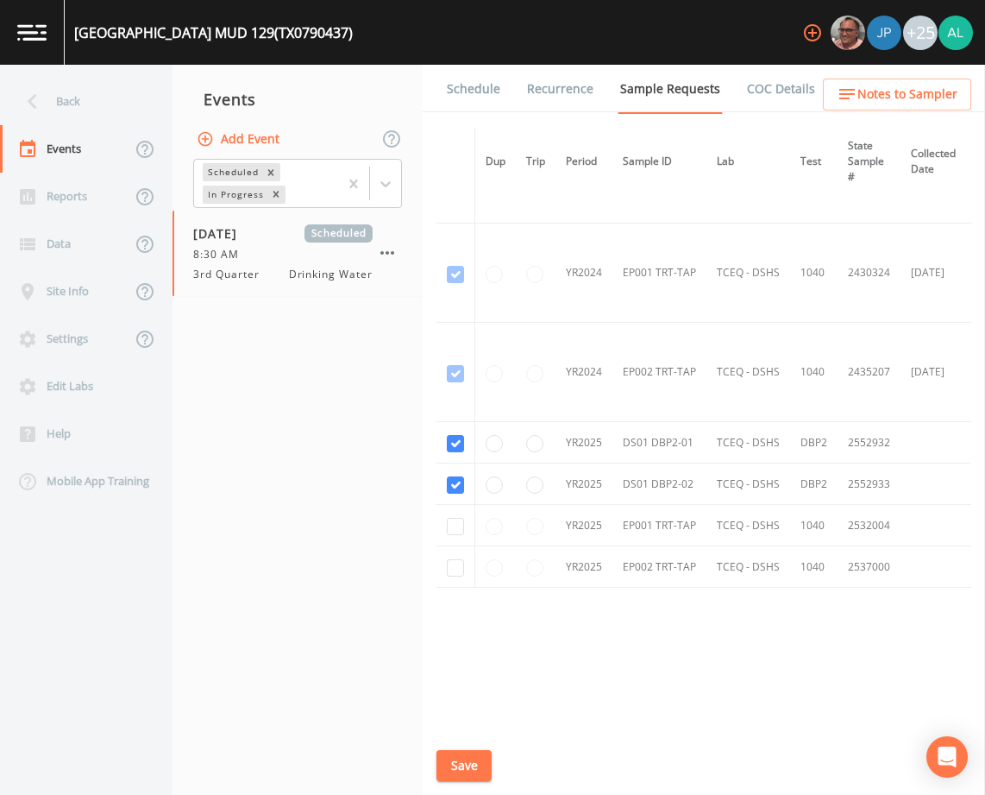
click at [511, 718] on div "Dup Trip Period Sample ID Lab Test State Sample # Collected Date Is Priority? S…" at bounding box center [704, 427] width 535 height 598
drag, startPoint x: 508, startPoint y: 725, endPoint x: 654, endPoint y: 727, distance: 145.8
click at [654, 727] on div "Schedule Recurrence Sample Requests COC Details Forms Dup Trip Period Sample ID…" at bounding box center [704, 430] width 562 height 730
click at [449, 775] on button "Save" at bounding box center [464, 766] width 55 height 32
click at [474, 773] on button "Save" at bounding box center [464, 766] width 55 height 32
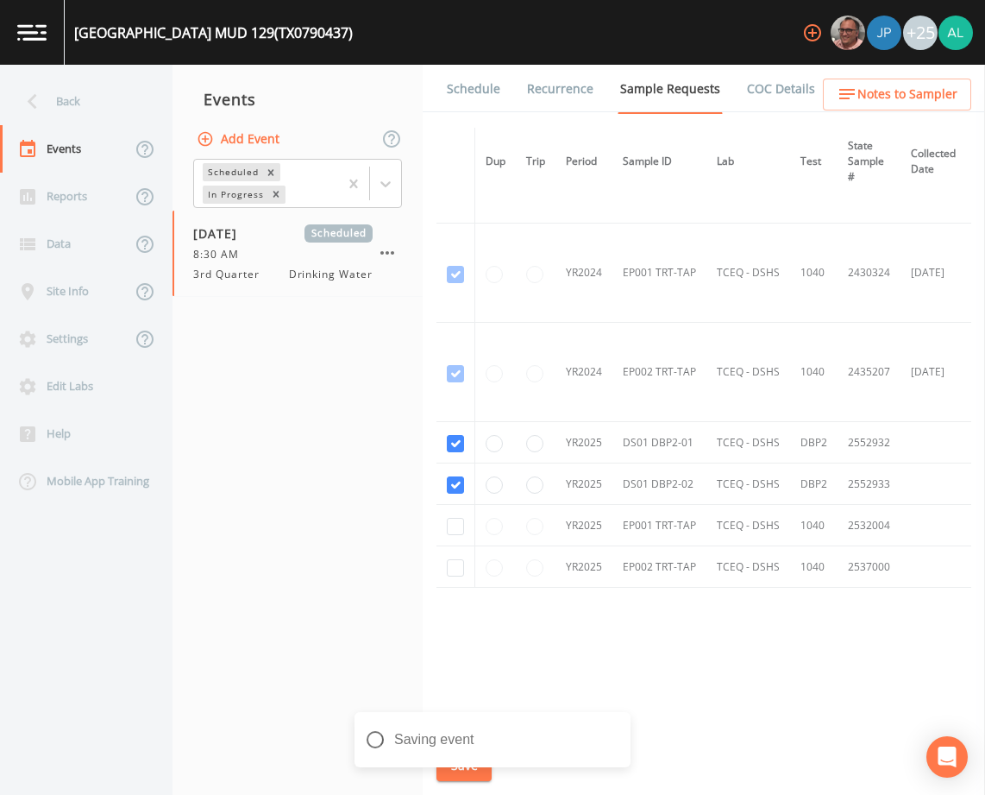
click at [855, 85] on icon "button" at bounding box center [847, 94] width 21 height 21
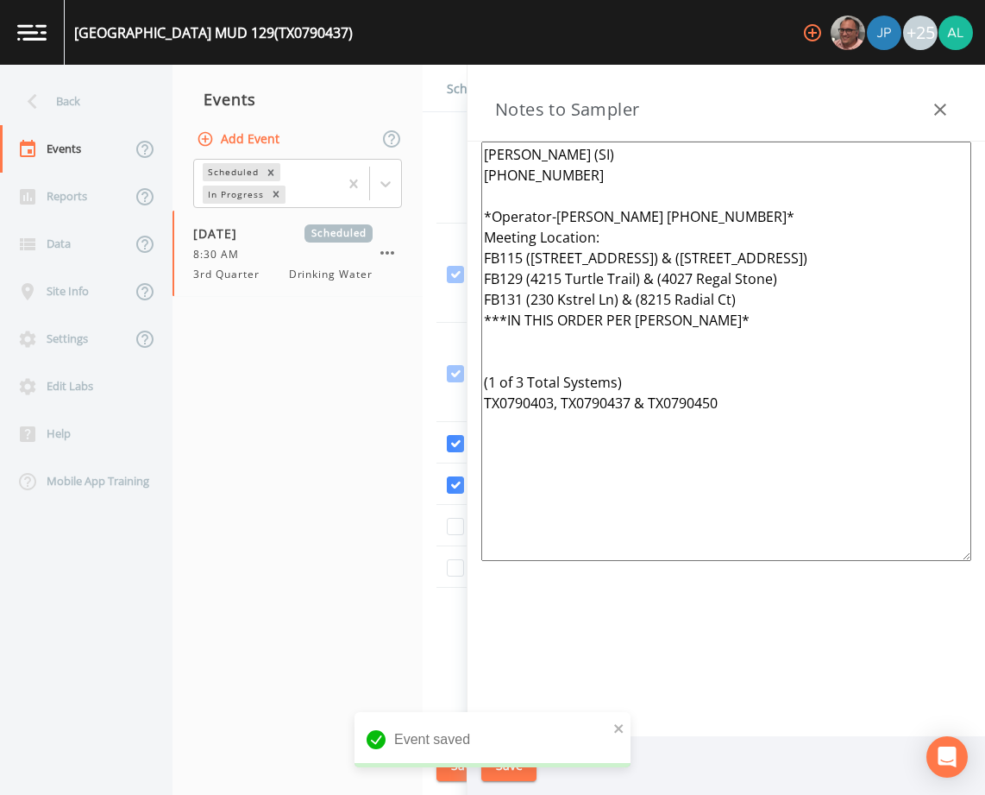
drag, startPoint x: 750, startPoint y: 427, endPoint x: 147, endPoint y: 42, distance: 715.3
click at [147, 42] on div "[GEOGRAPHIC_DATA] 129 (TX0790437) +25 Back Events Reports Data Site Info Settin…" at bounding box center [492, 397] width 985 height 795
paste textarea "([PERSON_NAME] [PHONE_NUMBER]/[PHONE_NUMBER]) *Operator- [PERSON_NAME] [PHONE_N…"
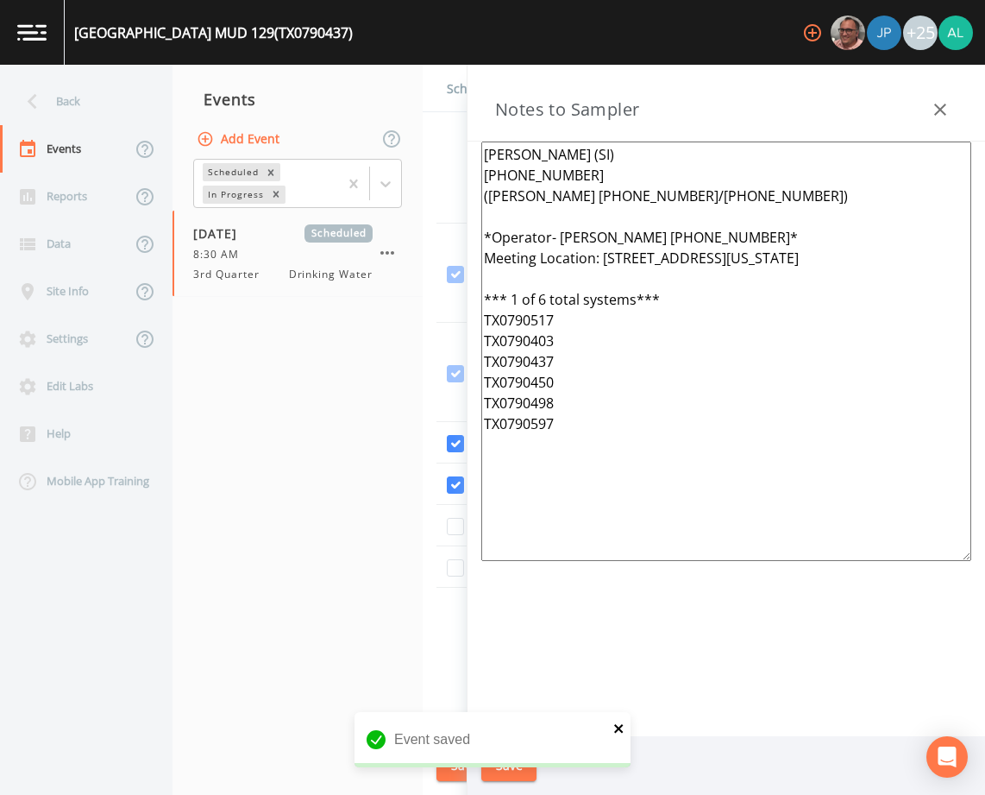
type textarea "[PERSON_NAME] (SI) [PHONE_NUMBER] ([PERSON_NAME] [PHONE_NUMBER]/[PHONE_NUMBER])…"
click at [620, 724] on icon "close" at bounding box center [619, 728] width 12 height 14
click at [514, 778] on button "Save" at bounding box center [508, 766] width 55 height 32
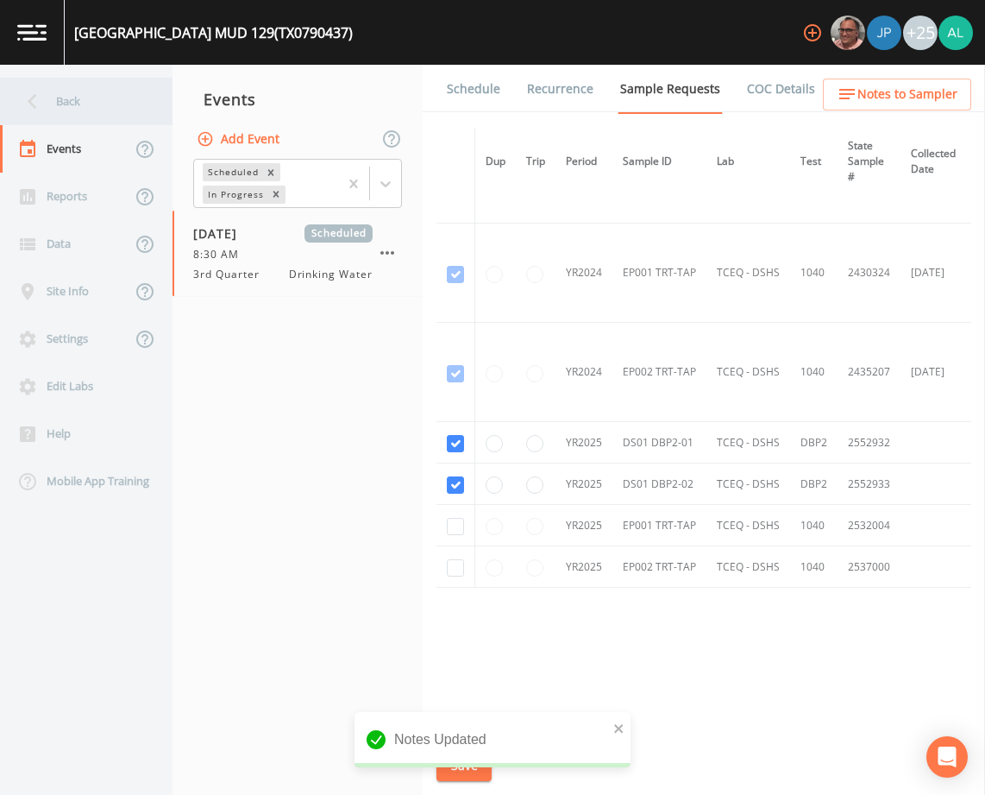
click at [91, 92] on div "Back" at bounding box center [77, 101] width 155 height 47
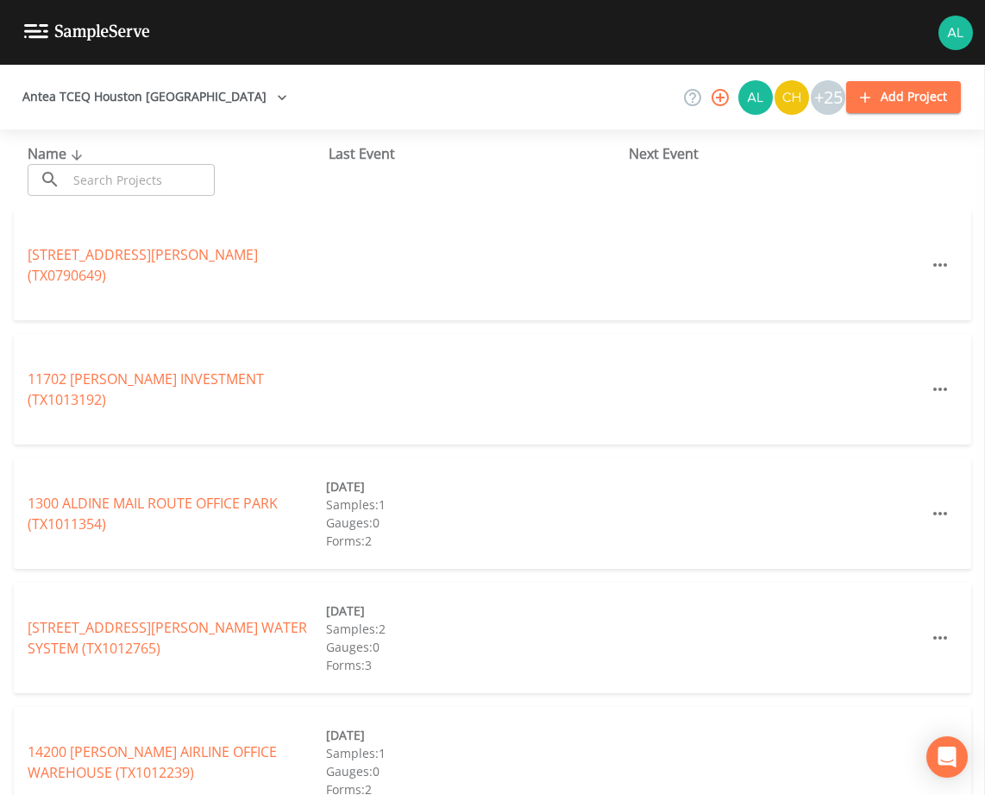
click at [102, 186] on input "text" at bounding box center [141, 180] width 148 height 32
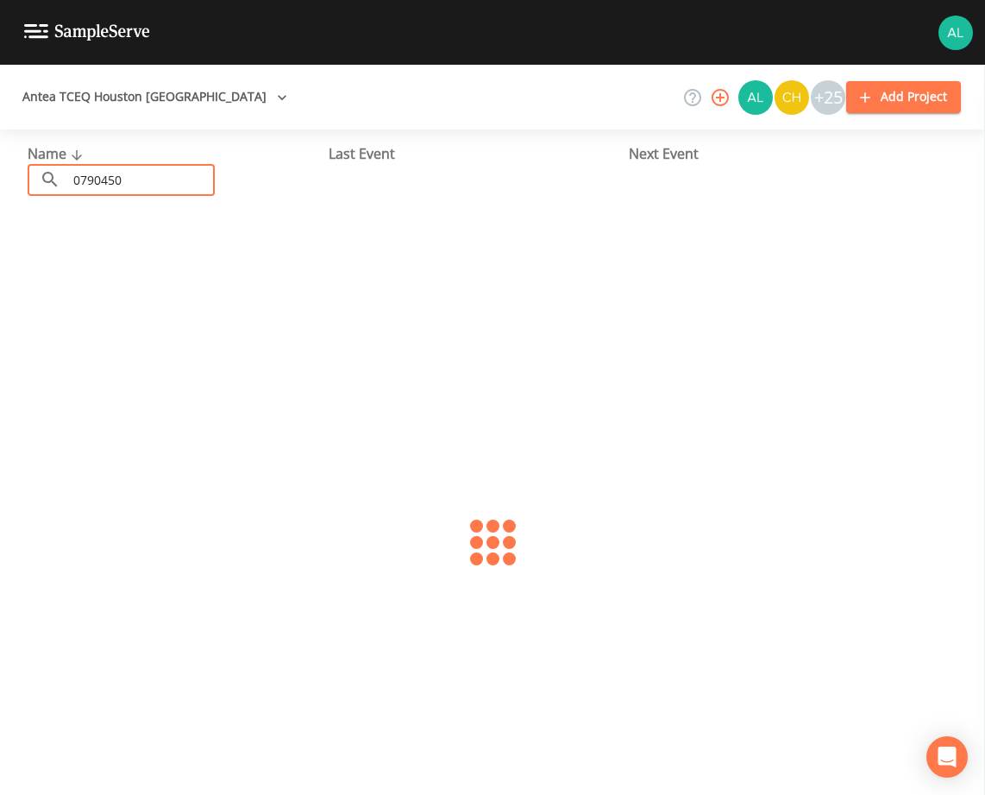
type input "0790450"
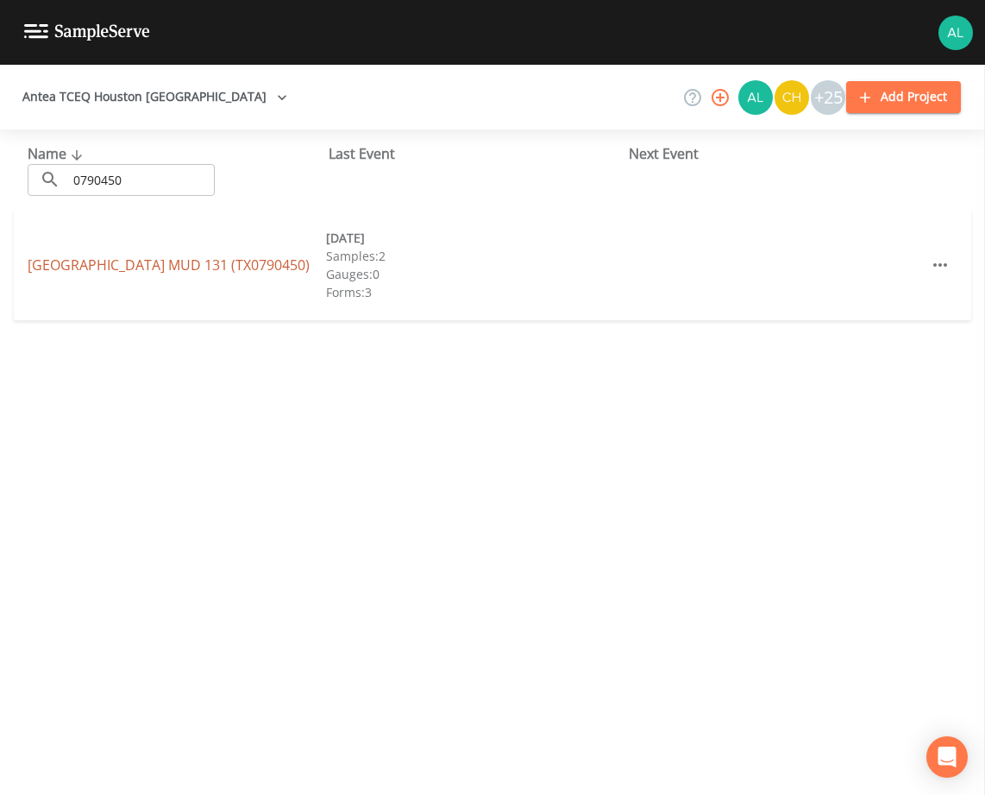
click at [84, 263] on link "[GEOGRAPHIC_DATA] (TX0790450)" at bounding box center [169, 264] width 282 height 19
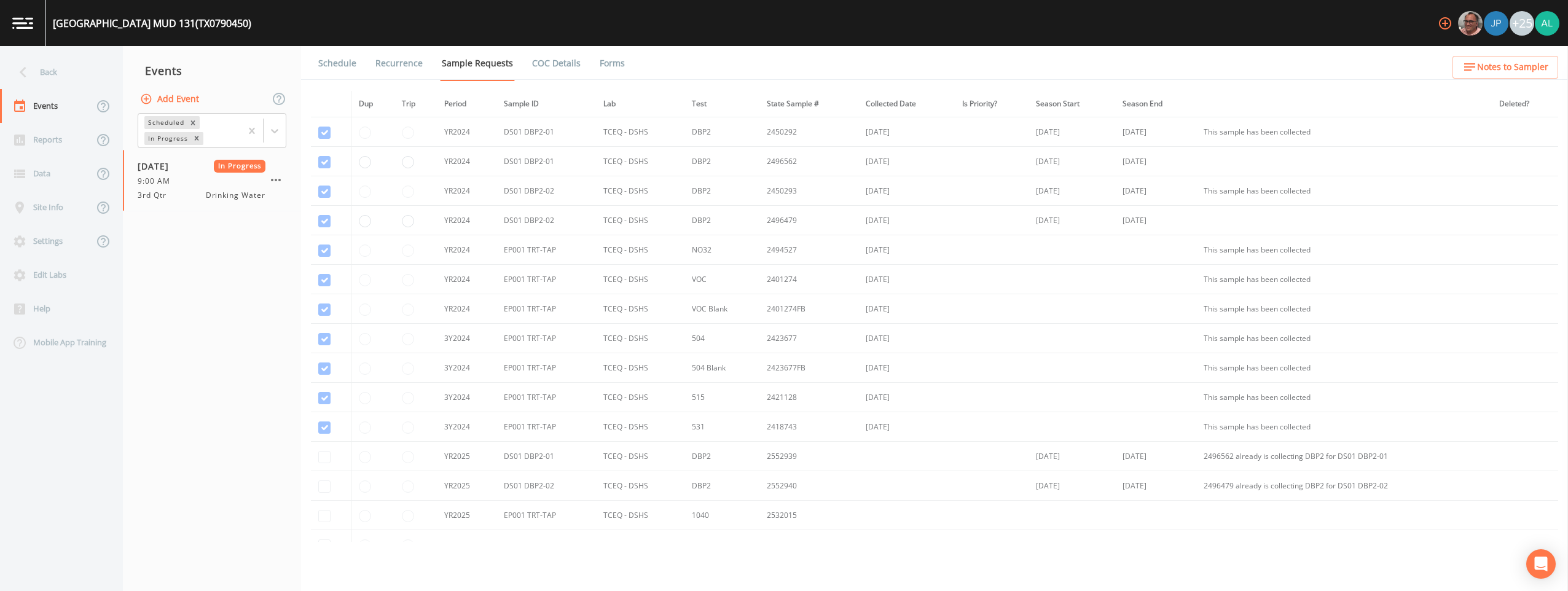
click at [613, 69] on link "Forms" at bounding box center [612, 63] width 29 height 34
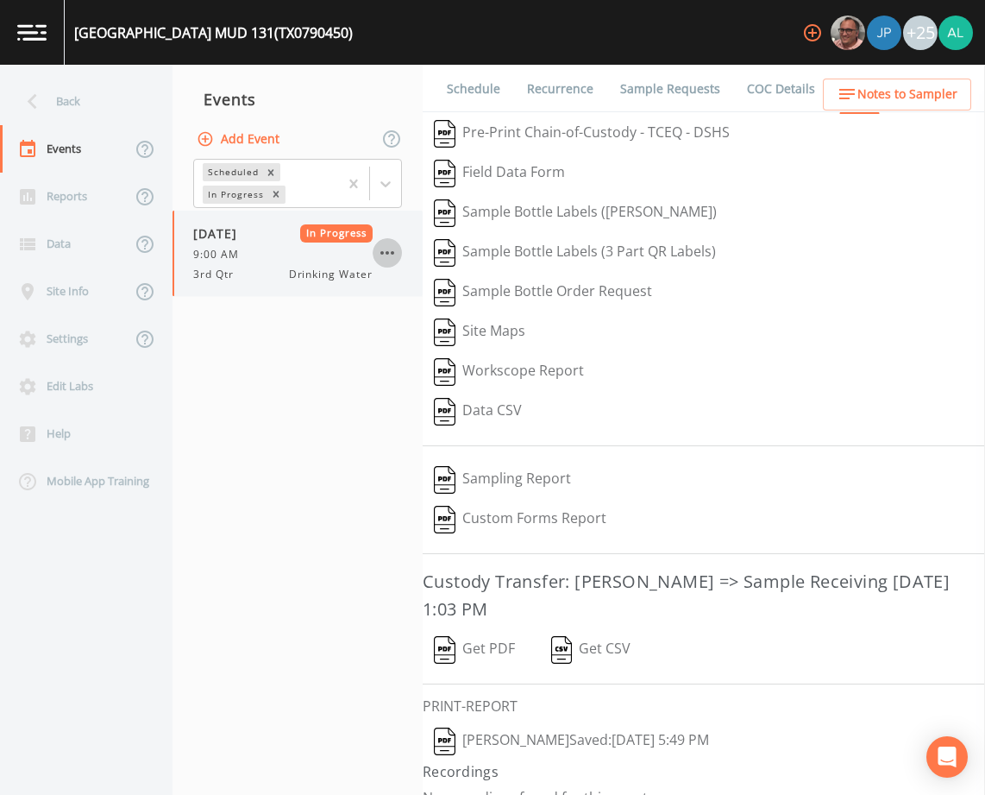
click at [393, 249] on icon "button" at bounding box center [387, 252] width 21 height 21
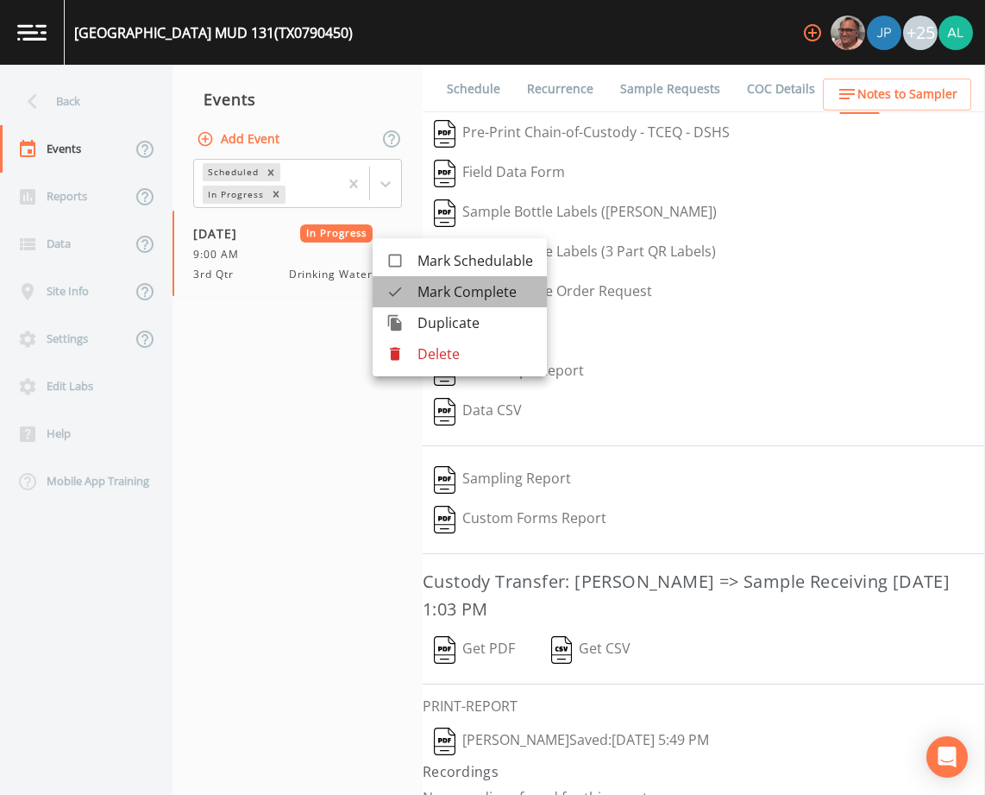
click at [473, 291] on span "Mark Complete" at bounding box center [476, 291] width 116 height 21
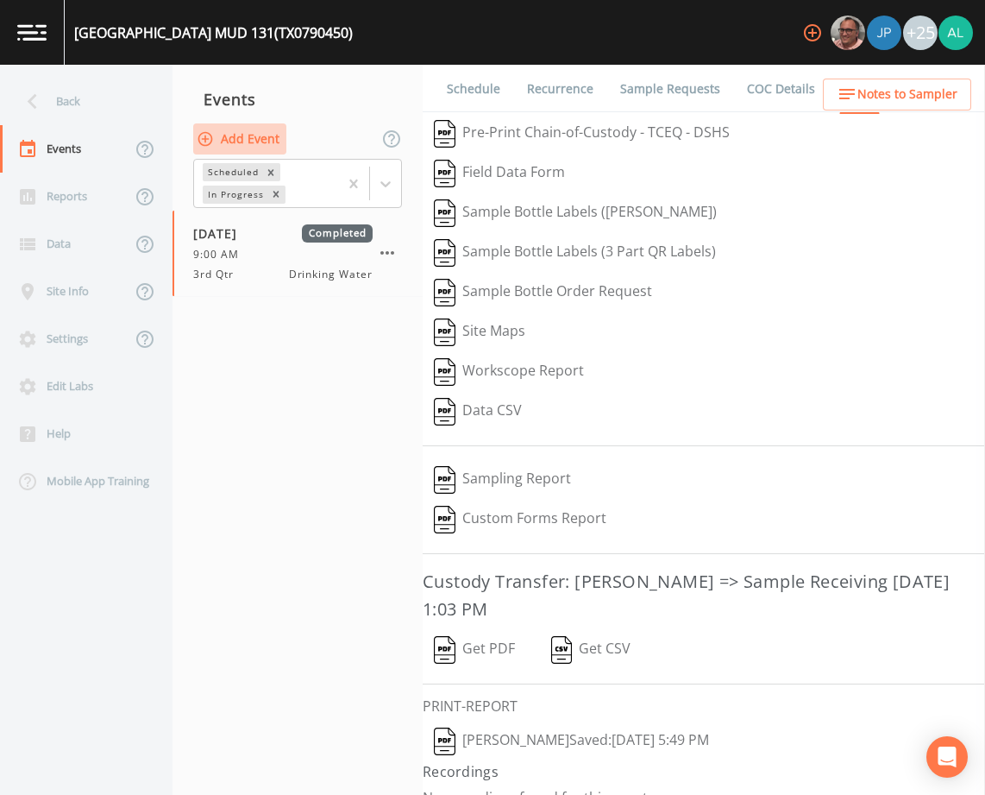
click at [238, 135] on button "Add Event" at bounding box center [239, 139] width 93 height 32
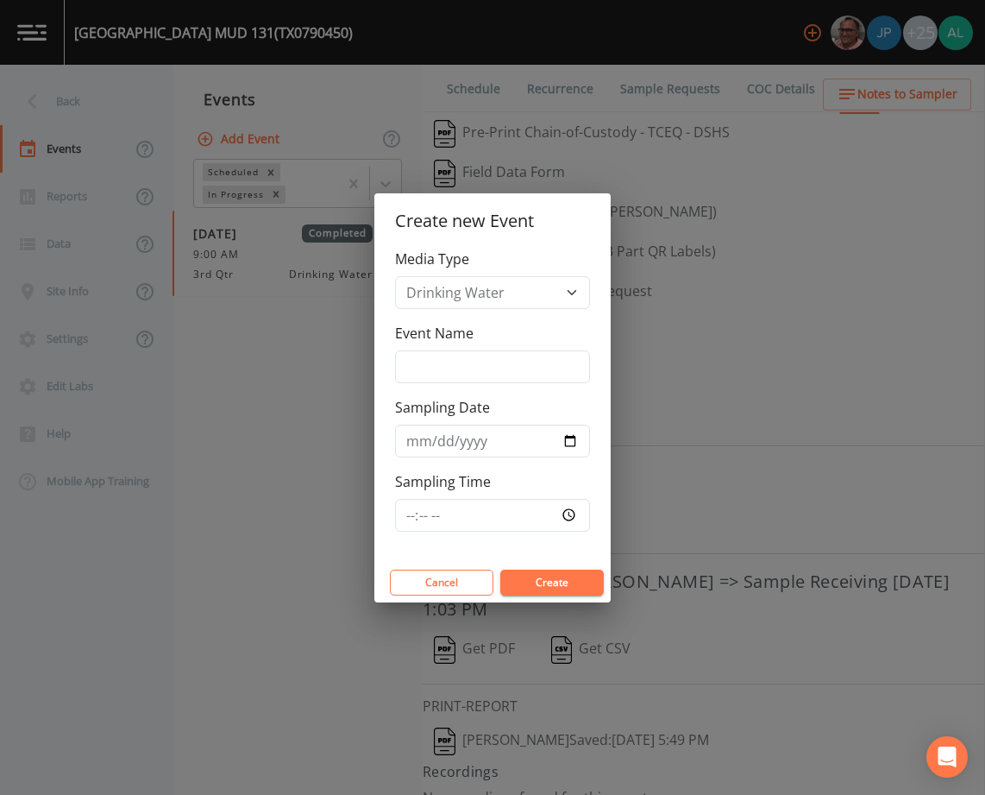
click at [435, 392] on div "Media Type Drinking Water Event Name Sampling Date Sampling Time" at bounding box center [492, 405] width 236 height 314
click at [434, 374] on input "Event Name" at bounding box center [492, 366] width 195 height 33
type input "3rd Quarter"
type input "[DATE]"
click at [404, 518] on input "Sampling Time" at bounding box center [492, 515] width 195 height 33
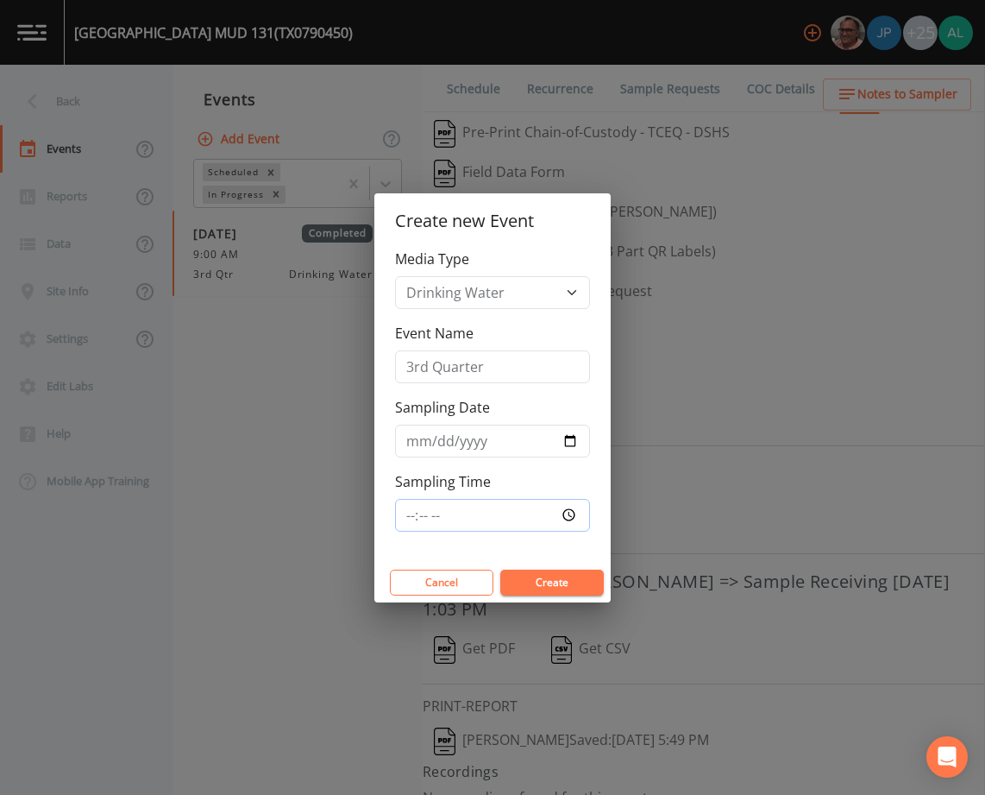
type input "08:30"
click at [500, 569] on button "Create" at bounding box center [552, 582] width 104 height 26
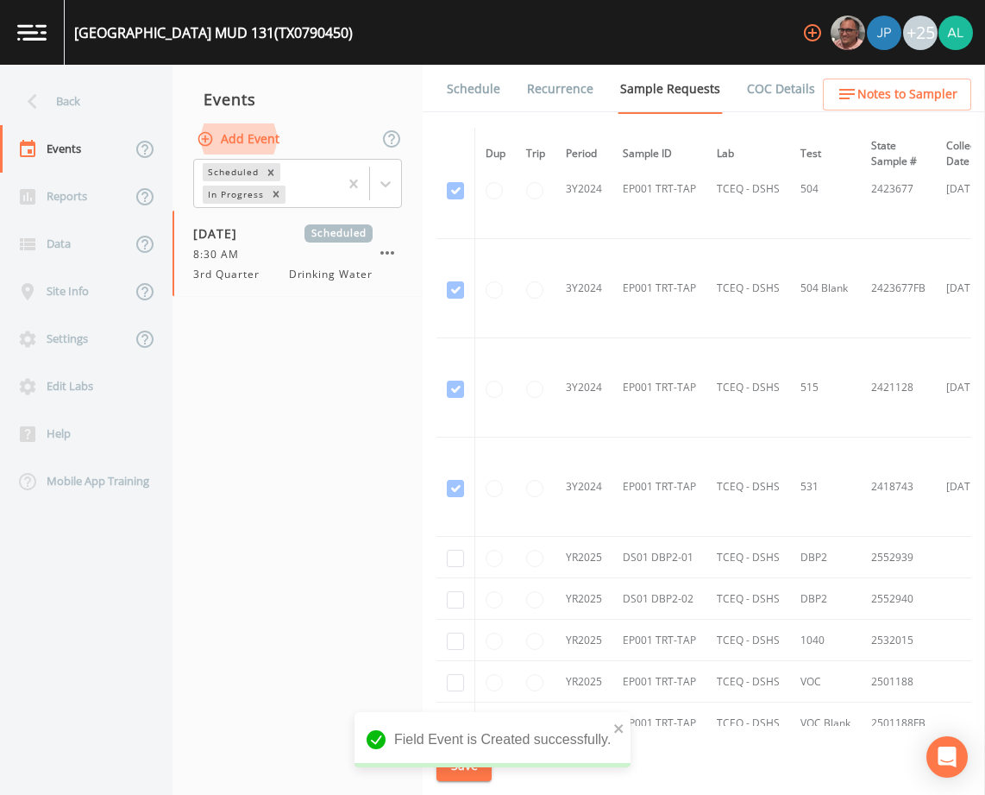
scroll to position [895, 0]
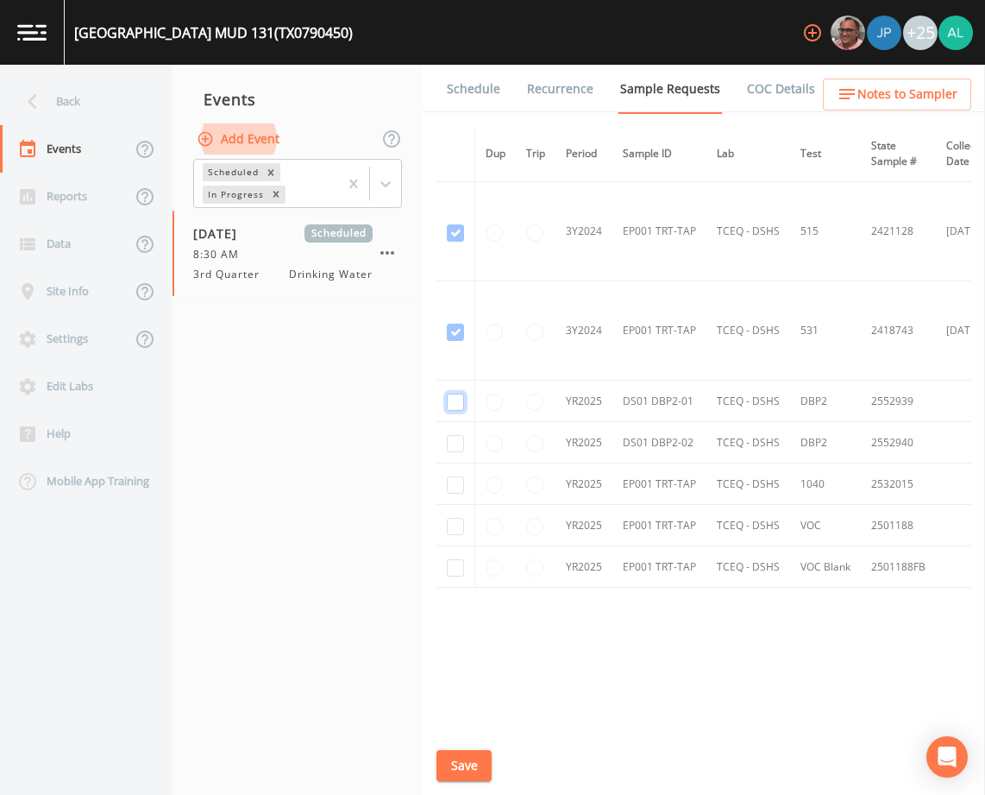
checkbox input "true"
click at [474, 761] on button "Save" at bounding box center [464, 766] width 55 height 32
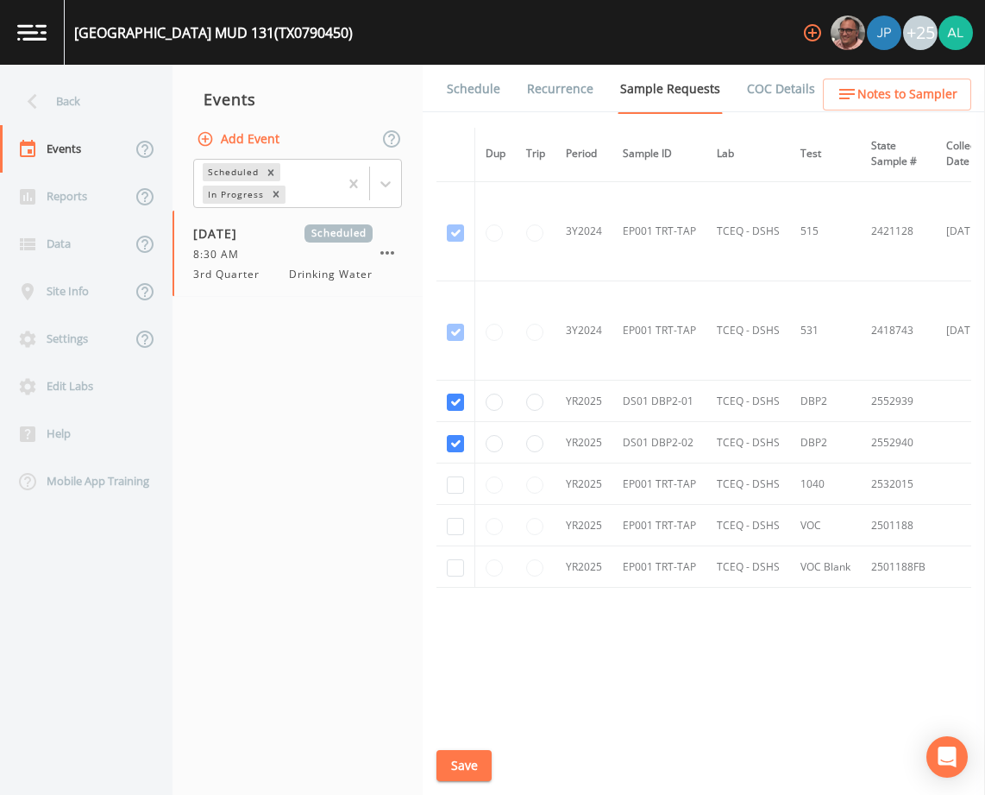
click at [458, 766] on button "Save" at bounding box center [464, 766] width 55 height 32
click at [899, 72] on ul "Schedule Recurrence Sample Requests COC Details Forms" at bounding box center [704, 88] width 562 height 47
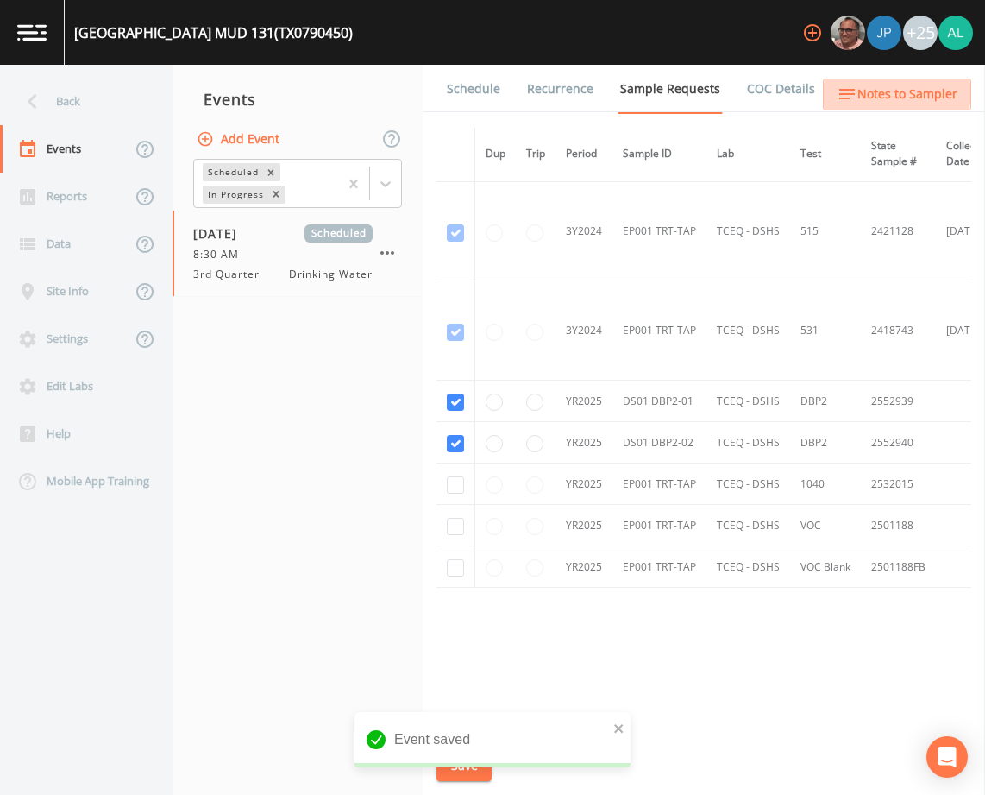
click at [895, 84] on span "Notes to Sampler" at bounding box center [907, 95] width 100 height 22
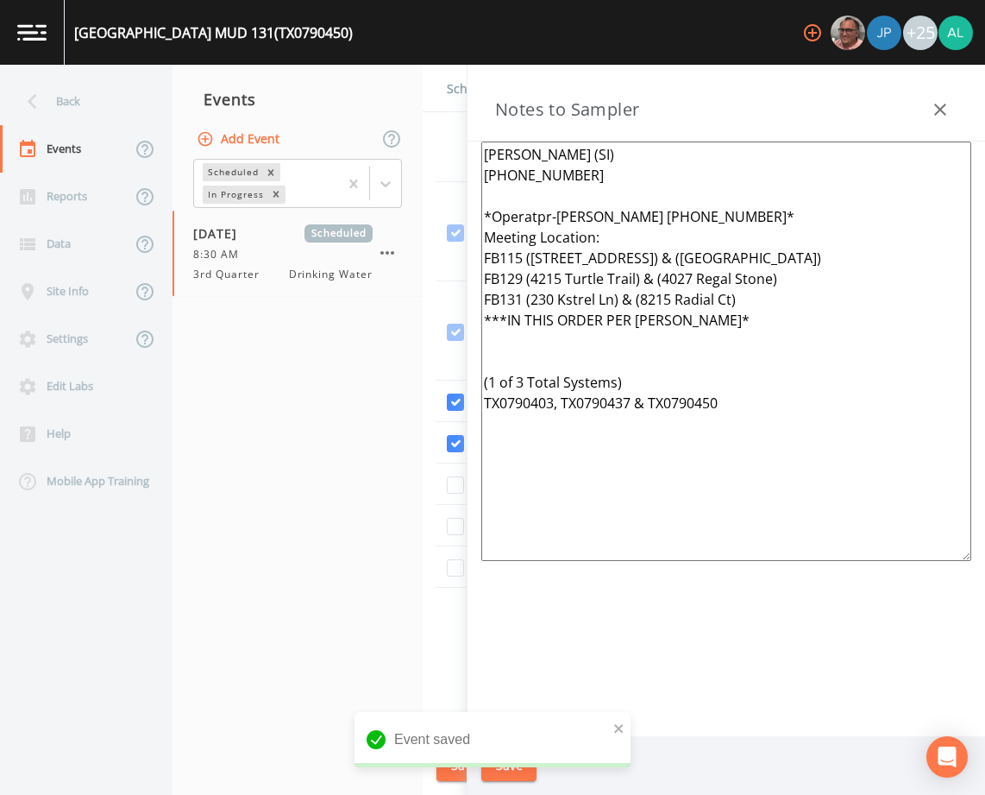
drag, startPoint x: 780, startPoint y: 447, endPoint x: 401, endPoint y: 117, distance: 502.0
click at [401, 117] on div "Back Events Reports Data Site Info Settings Edit Labs Help Mobile App Training …" at bounding box center [492, 430] width 985 height 730
paste textarea "([PERSON_NAME] [PHONE_NUMBER]/[PHONE_NUMBER]) *Operator- [PERSON_NAME] [PHONE_N…"
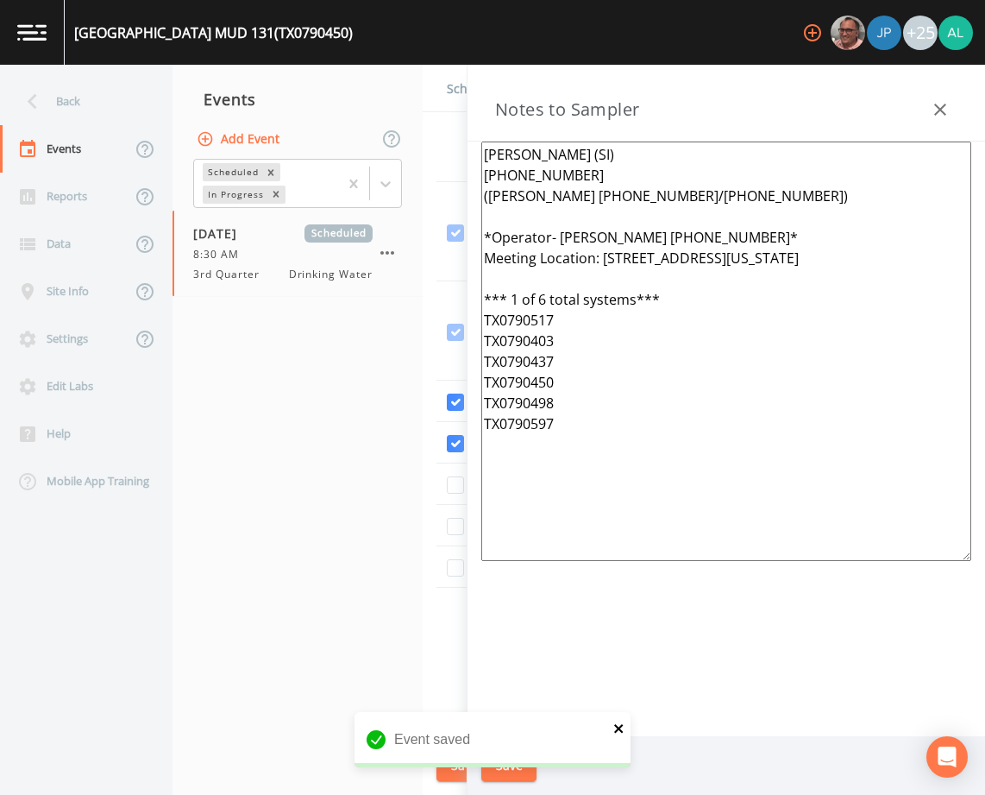
type textarea "[PERSON_NAME] (SI) [PHONE_NUMBER] ([PERSON_NAME] [PHONE_NUMBER]/[PHONE_NUMBER])…"
click at [616, 724] on icon "close" at bounding box center [619, 728] width 12 height 14
click at [506, 765] on button "Save" at bounding box center [508, 766] width 55 height 32
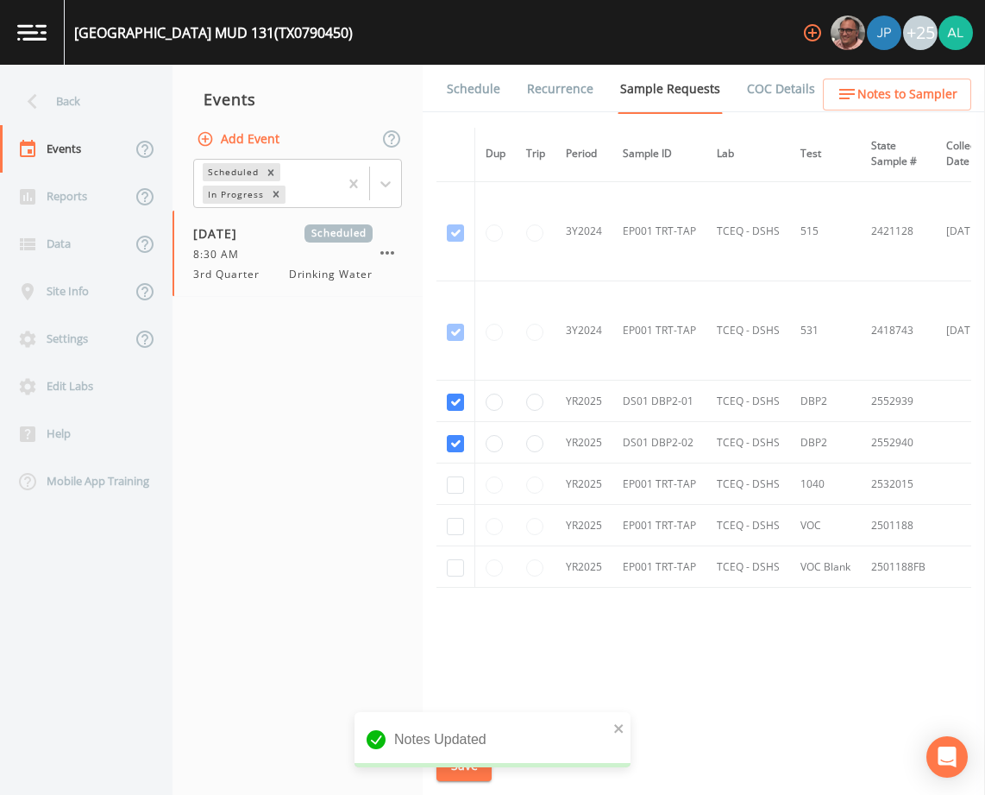
click at [612, 727] on div "Notes Updated" at bounding box center [493, 739] width 276 height 55
click at [630, 725] on div "Notes Updated" at bounding box center [493, 739] width 276 height 55
click at [614, 725] on icon "close" at bounding box center [619, 728] width 12 height 14
click at [480, 780] on button "Save" at bounding box center [464, 766] width 55 height 32
click at [866, 81] on button "Notes to Sampler" at bounding box center [897, 95] width 148 height 32
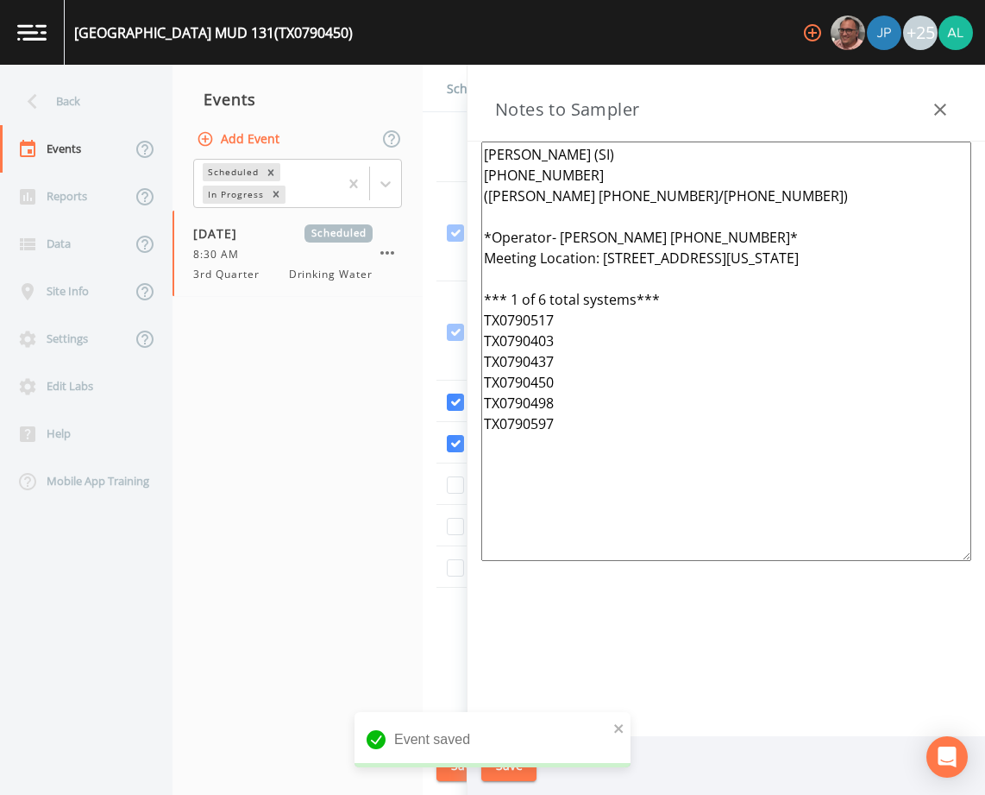
click at [935, 104] on icon "button" at bounding box center [940, 110] width 12 height 12
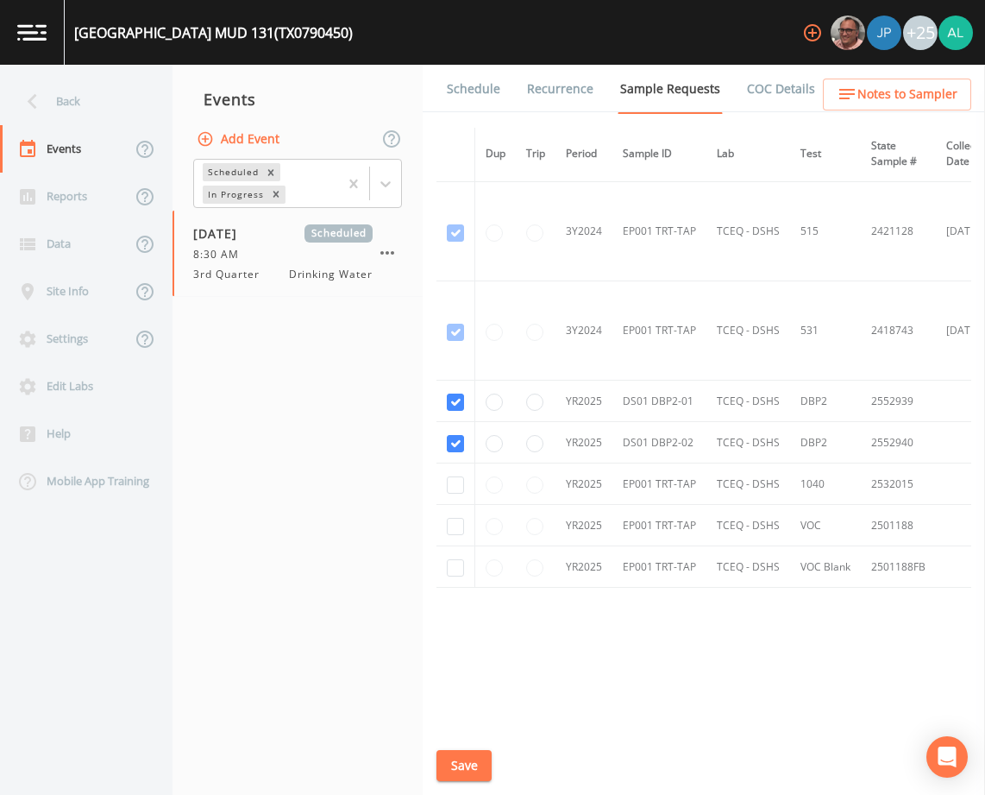
click at [466, 769] on button "Save" at bounding box center [464, 766] width 55 height 32
click at [91, 95] on div "Back" at bounding box center [77, 101] width 155 height 47
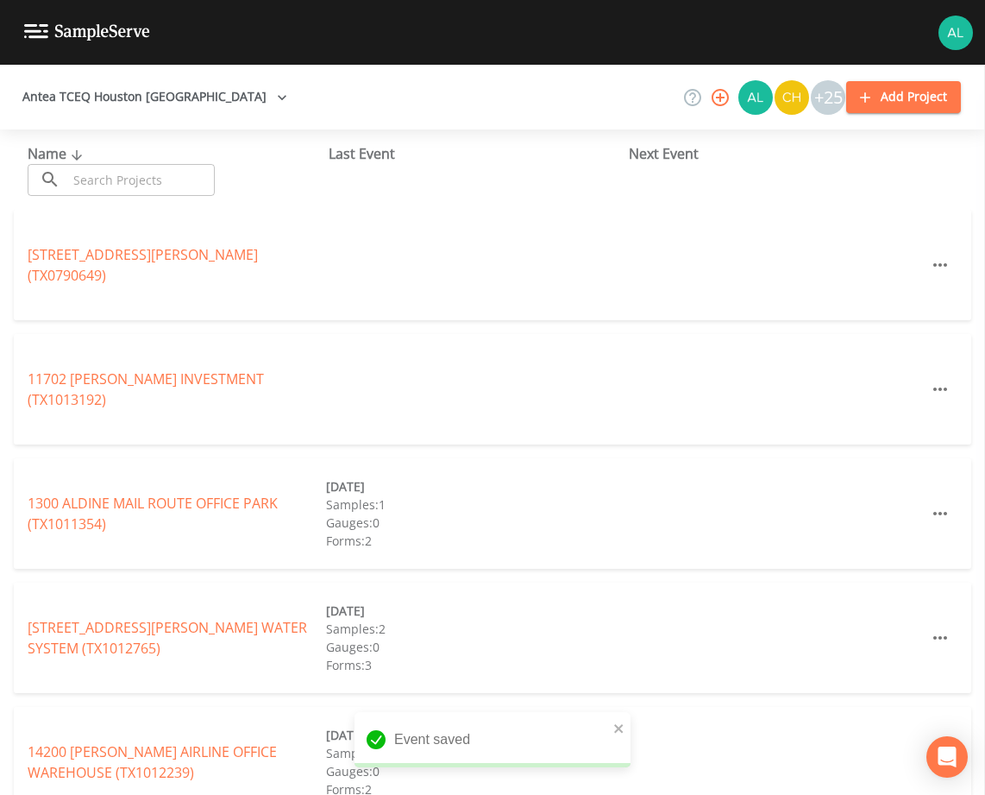
click at [111, 187] on input "text" at bounding box center [141, 180] width 148 height 32
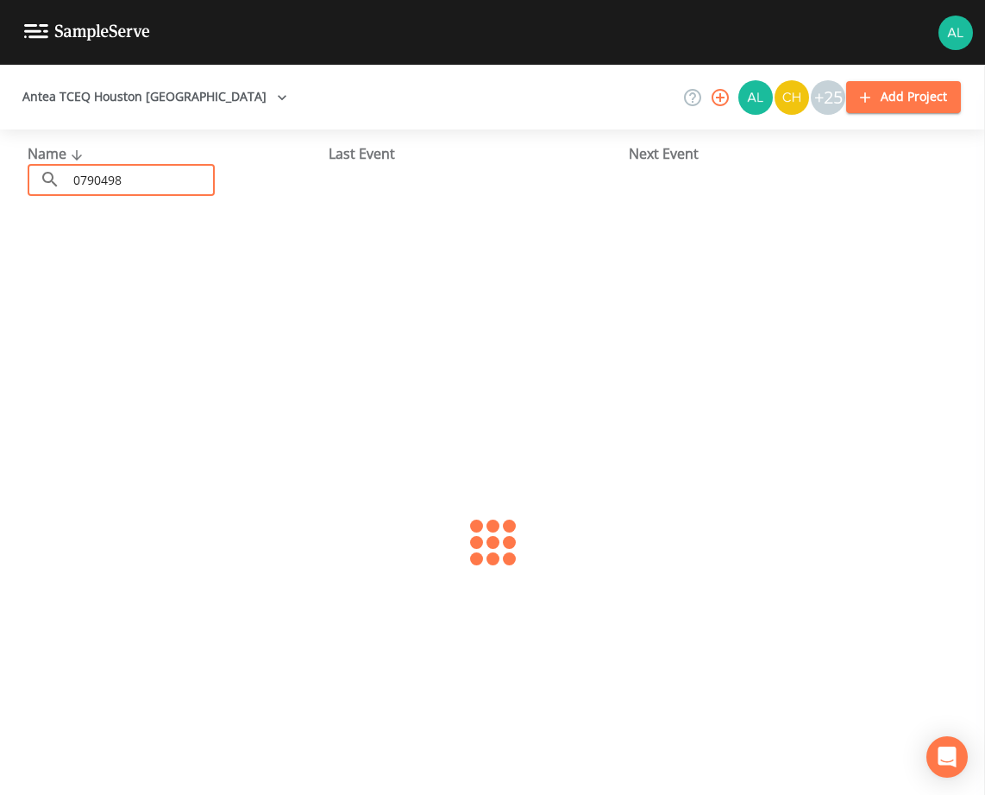
type input "0790498"
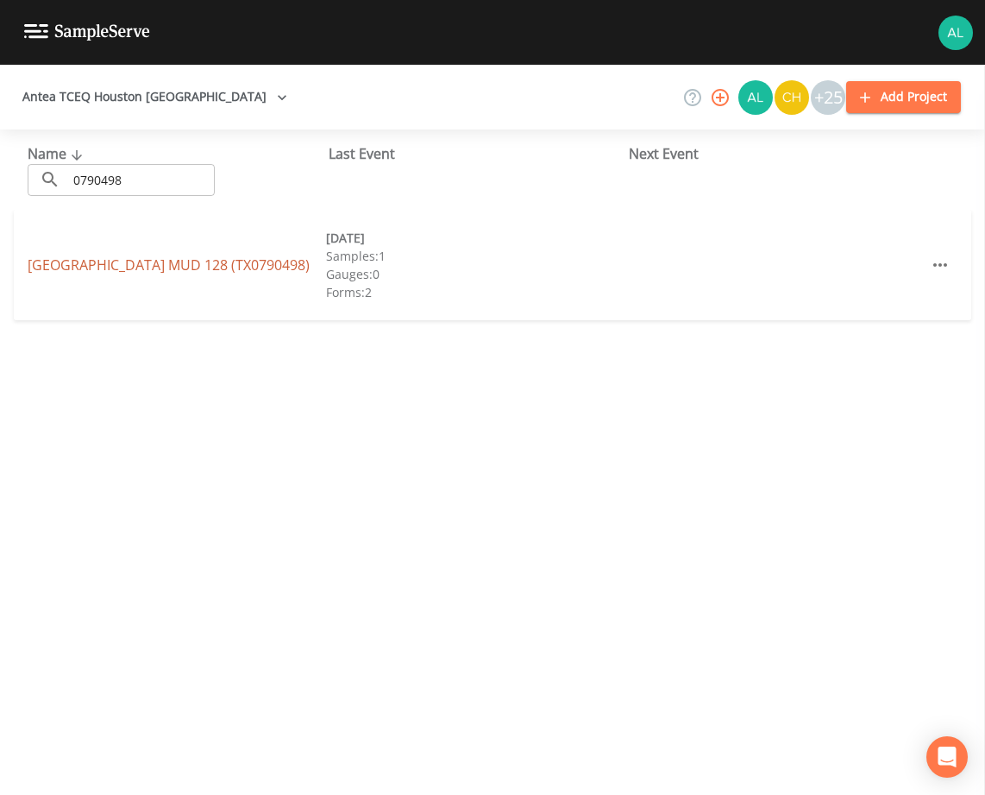
click at [66, 265] on link "[GEOGRAPHIC_DATA] (TX0790498)" at bounding box center [169, 264] width 282 height 19
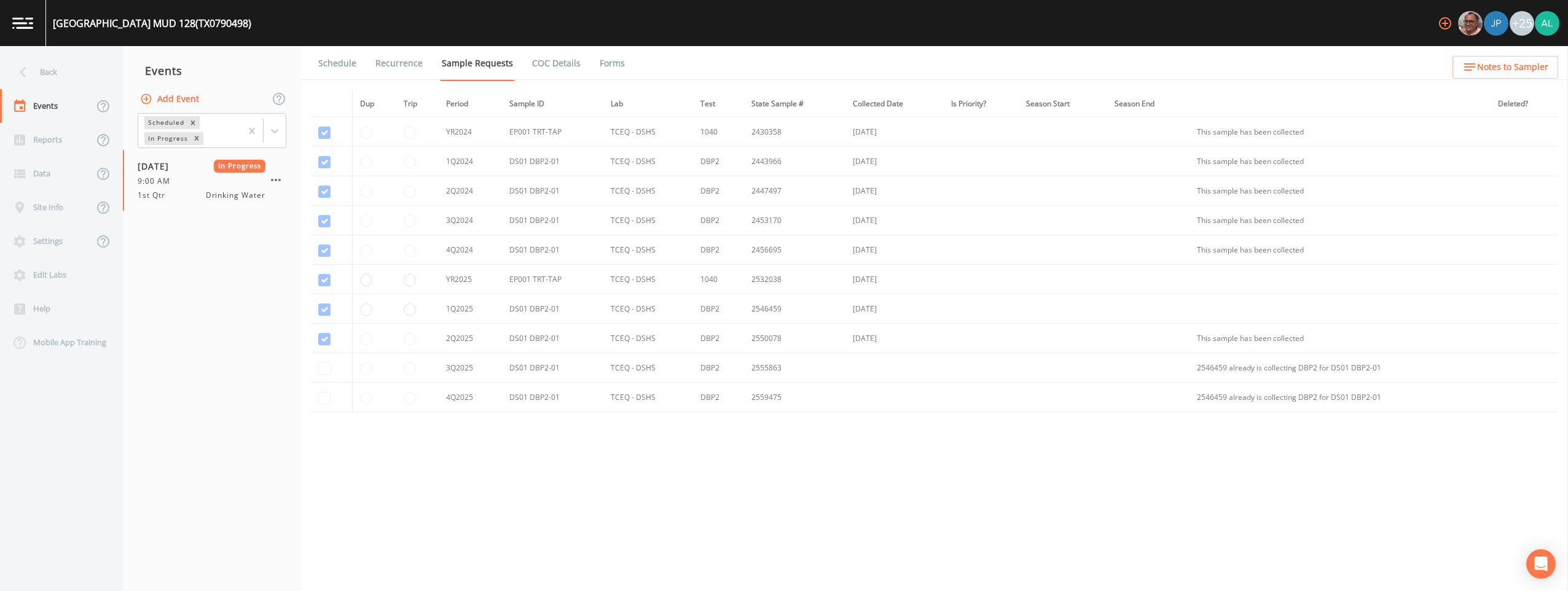
click at [604, 63] on link "Forms" at bounding box center [612, 63] width 29 height 34
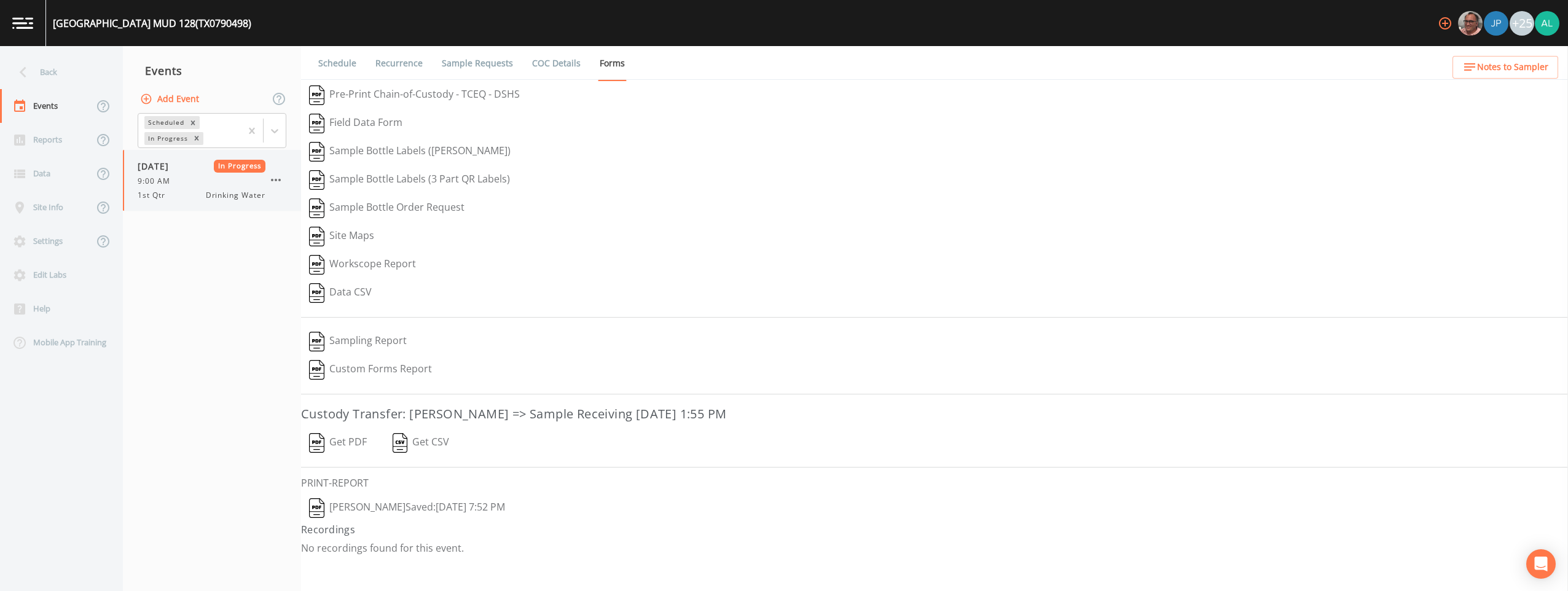
click at [276, 172] on icon "button" at bounding box center [276, 179] width 15 height 15
click at [307, 210] on span "Mark Complete" at bounding box center [339, 207] width 83 height 15
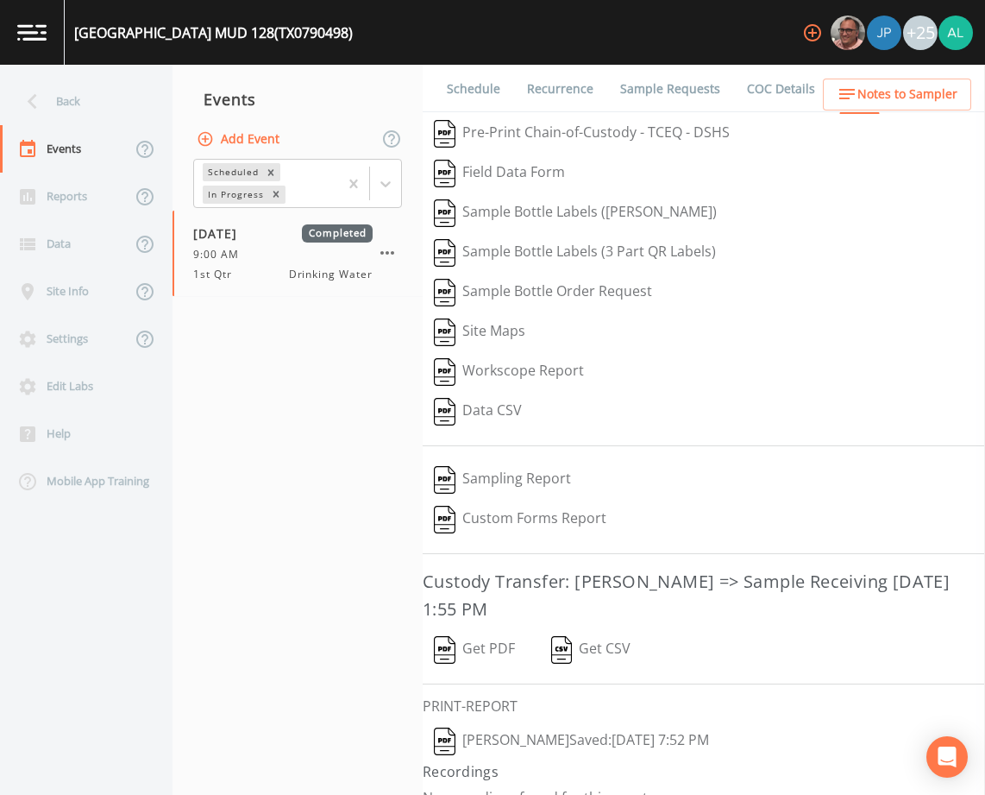
click at [268, 143] on button "Add Event" at bounding box center [239, 139] width 93 height 32
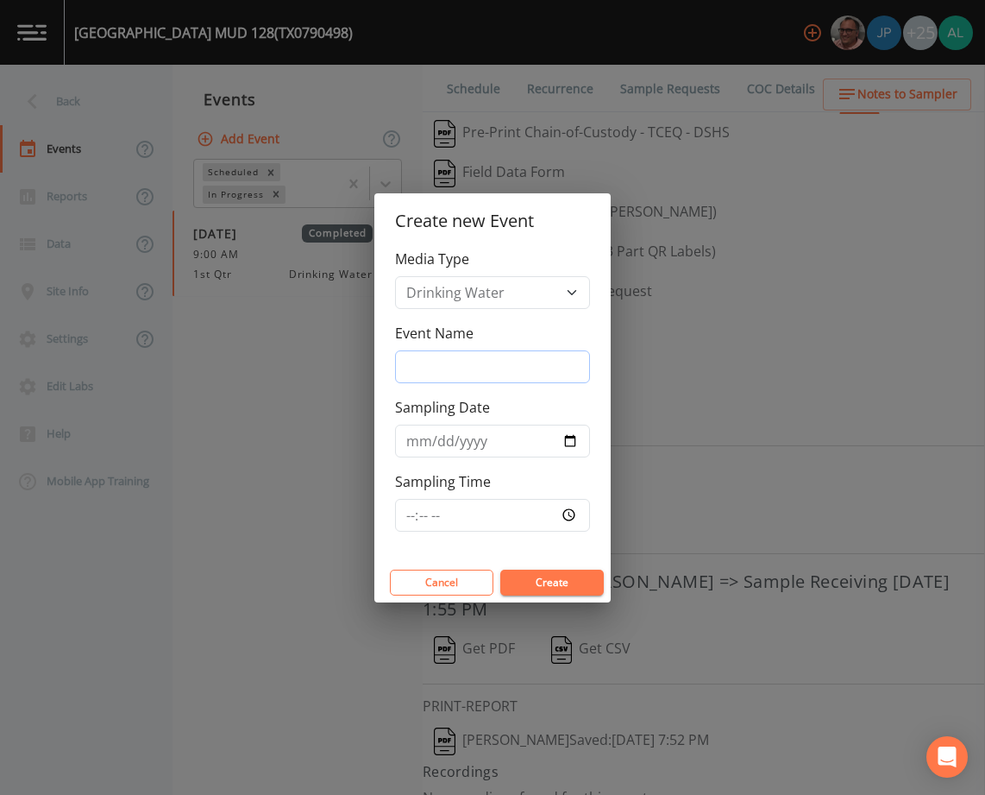
click at [427, 353] on input "Event Name" at bounding box center [492, 366] width 195 height 33
type input "3rd Quarter"
type input "[DATE]"
click at [408, 531] on input "Sampling Time" at bounding box center [492, 515] width 195 height 33
type input "08:30"
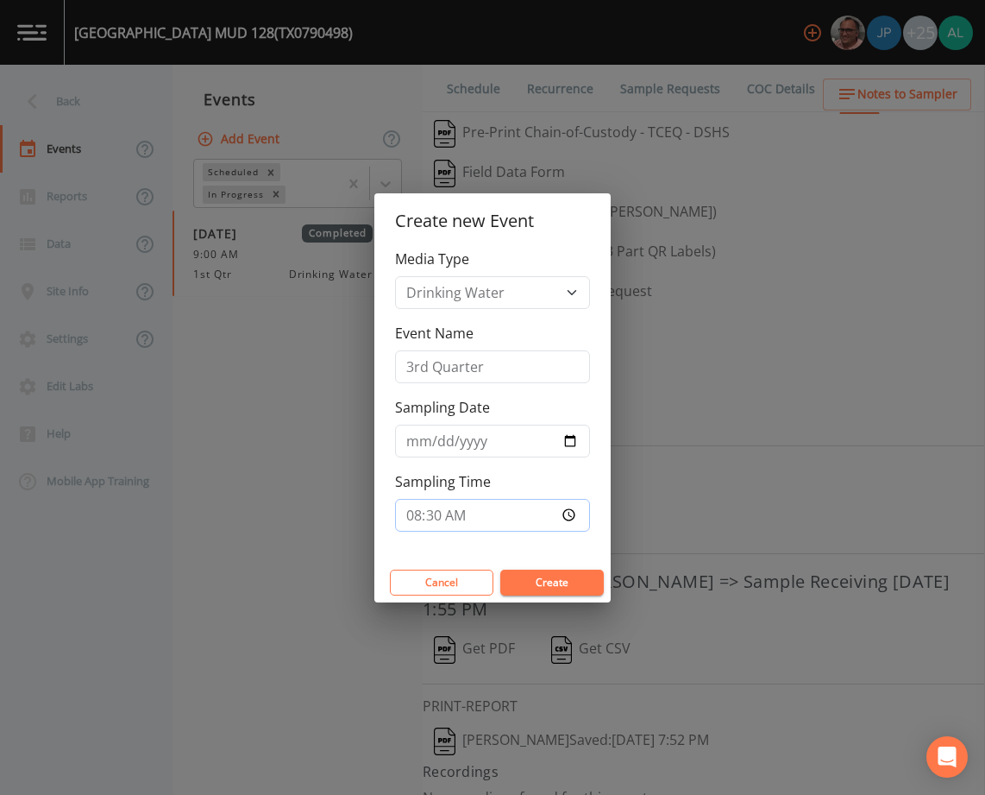
click at [500, 569] on button "Create" at bounding box center [552, 582] width 104 height 26
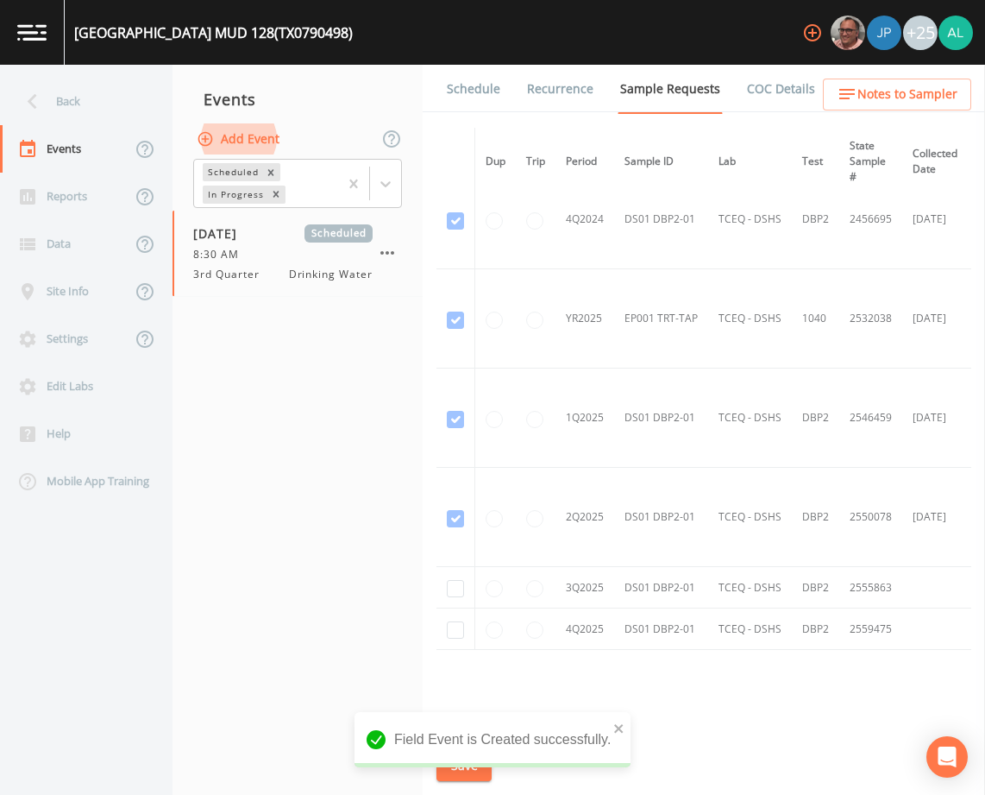
scroll to position [489, 0]
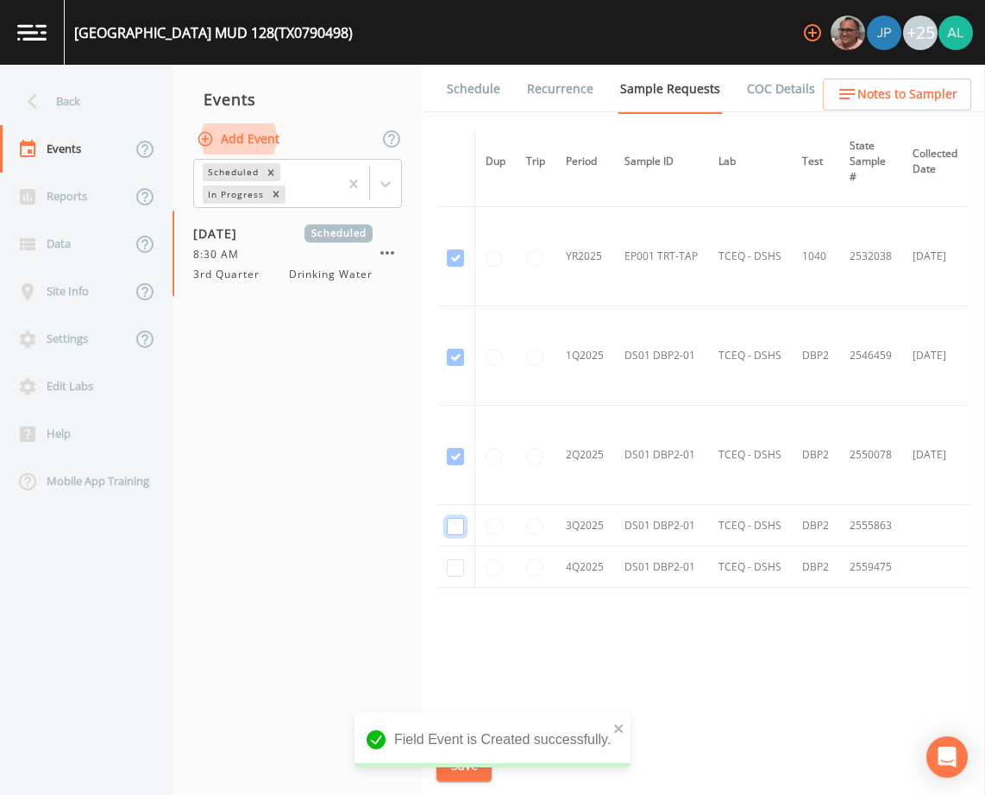
checkbox input "true"
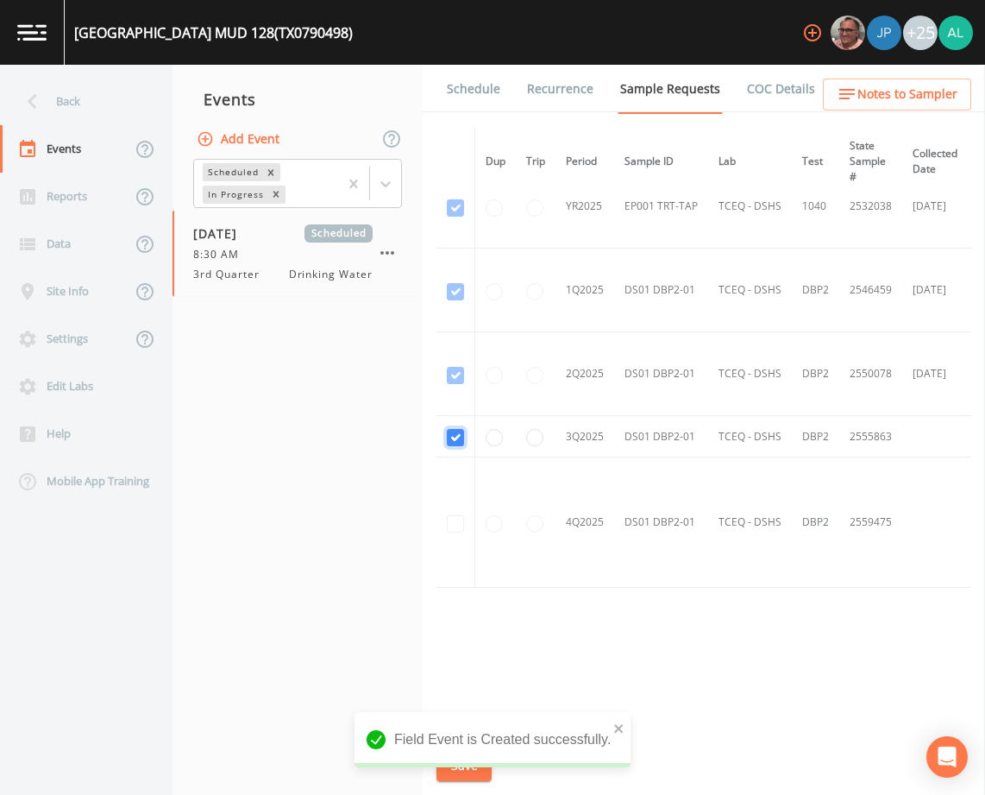
scroll to position [419, 0]
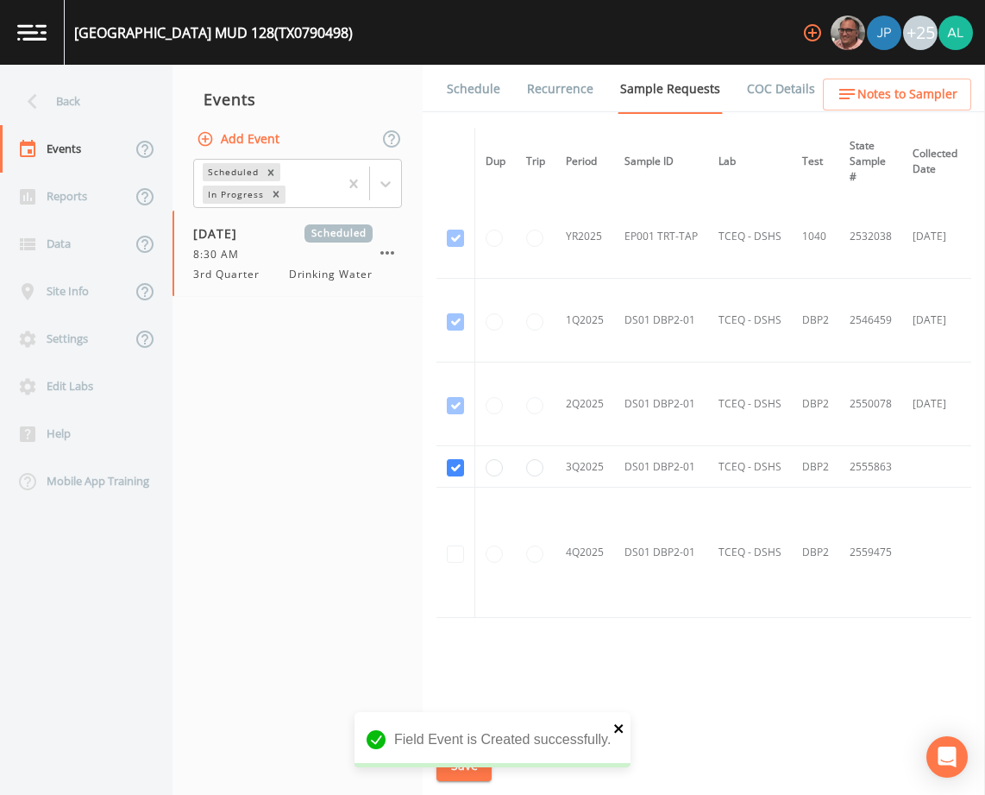
click at [621, 727] on icon "close" at bounding box center [619, 728] width 12 height 14
click at [487, 781] on div "Field Event is Created successfully." at bounding box center [493, 781] width 276 height 0
click at [484, 766] on button "Save" at bounding box center [464, 766] width 55 height 32
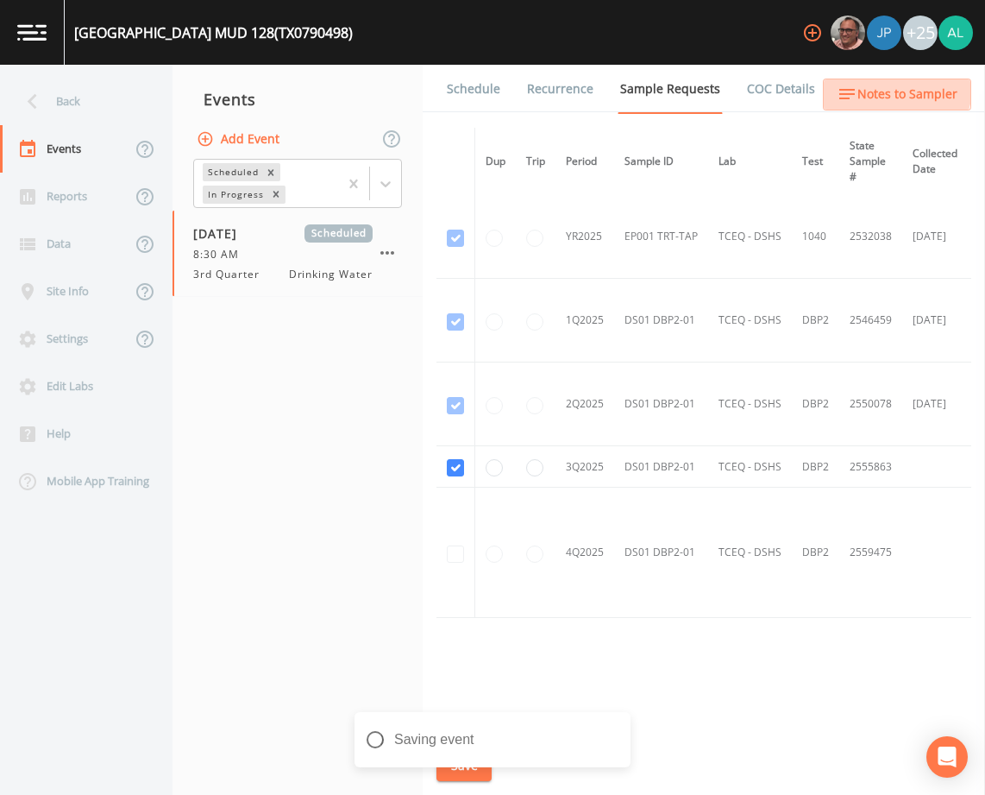
click at [875, 81] on button "Notes to Sampler" at bounding box center [897, 95] width 148 height 32
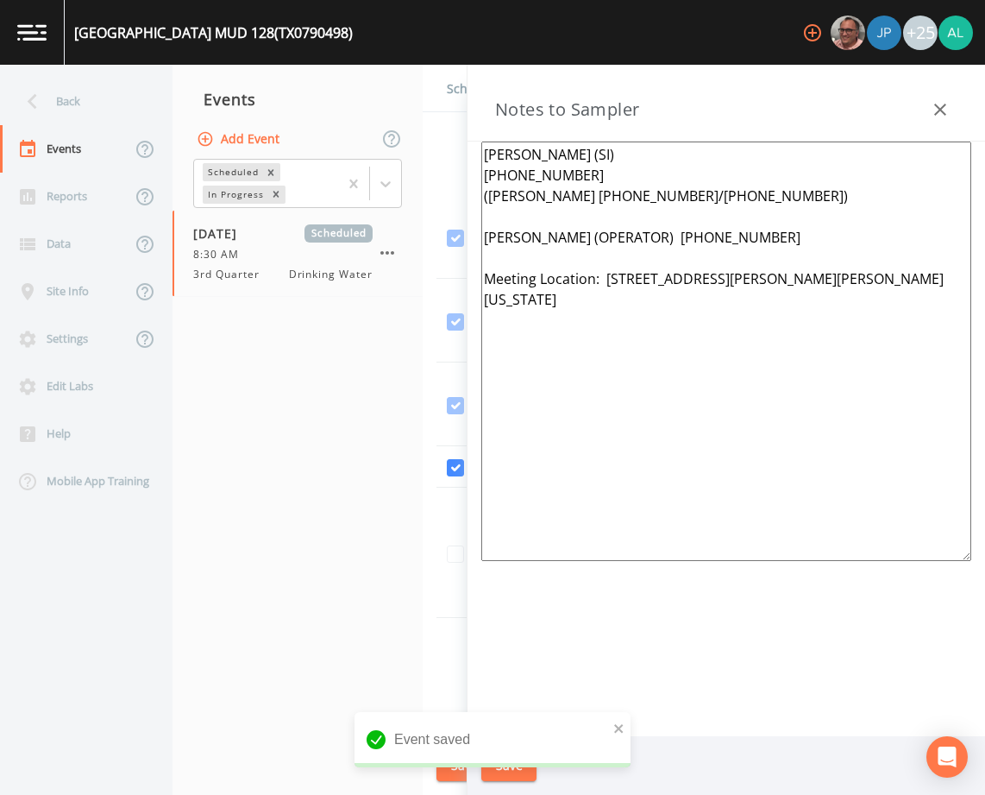
drag, startPoint x: 987, startPoint y: 290, endPoint x: 815, endPoint y: 201, distance: 193.3
click at [815, 201] on div "[PERSON_NAME] (SI) [PHONE_NUMBER] ([PERSON_NAME] [PHONE_NUMBER]/[PHONE_NUMBER])…" at bounding box center [727, 438] width 518 height 594
drag, startPoint x: 870, startPoint y: 324, endPoint x: 398, endPoint y: 128, distance: 512.0
click at [398, 128] on div "Back Events Reports Data Site Info Settings Edit Labs Help Mobile App Training …" at bounding box center [492, 430] width 985 height 730
paste textarea "*Operator- [PERSON_NAME] [PHONE_NUMBER]* Meeting Location: [STREET_ADDRESS][US_…"
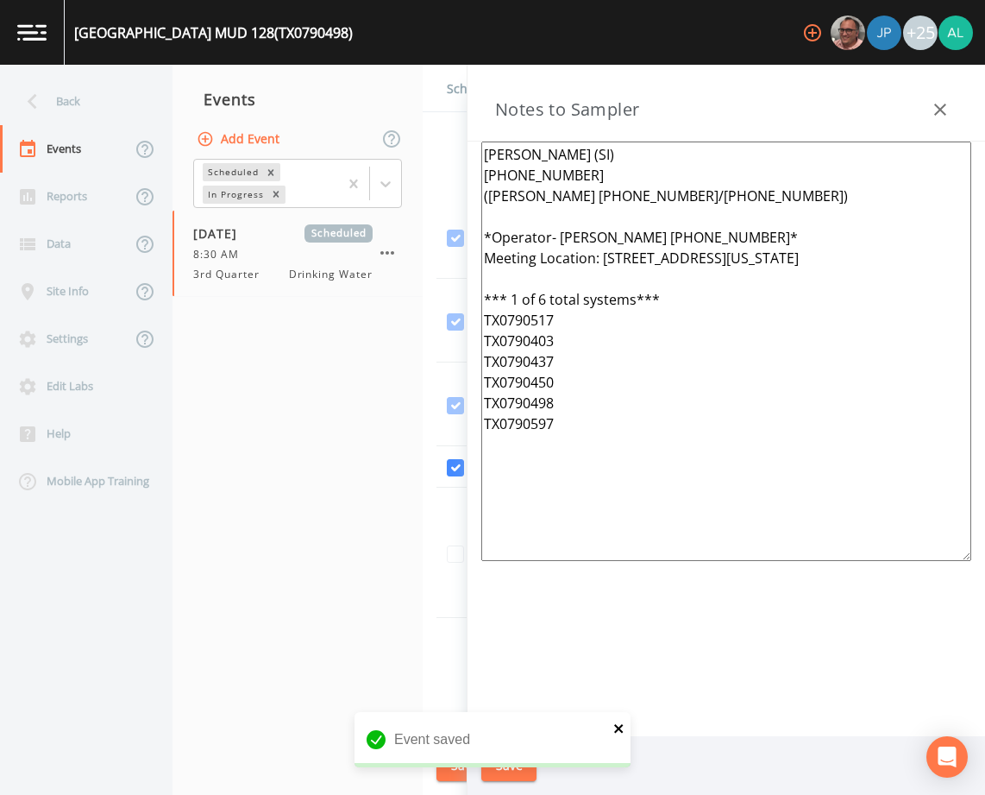
type textarea "[PERSON_NAME] (SI) [PHONE_NUMBER] ([PERSON_NAME] [PHONE_NUMBER]/[PHONE_NUMBER])…"
drag, startPoint x: 620, startPoint y: 722, endPoint x: 606, endPoint y: 738, distance: 20.8
click at [621, 722] on icon "close" at bounding box center [619, 728] width 12 height 14
click at [506, 783] on div "Save" at bounding box center [727, 766] width 518 height 60
click at [512, 774] on button "Save" at bounding box center [508, 766] width 55 height 32
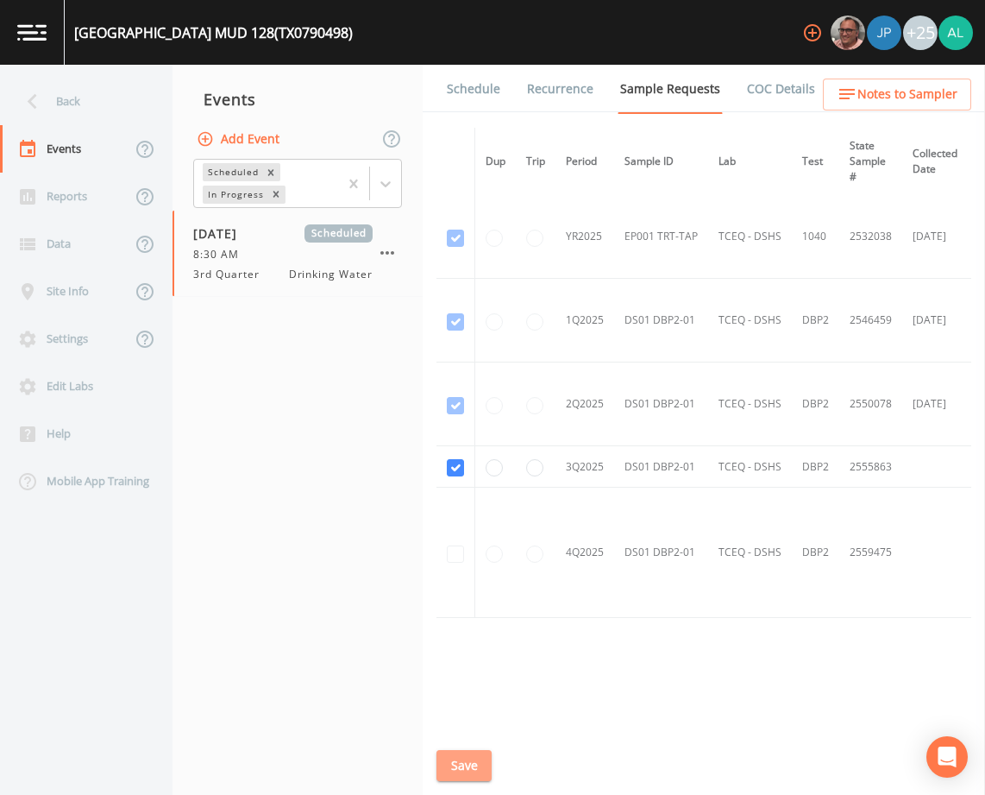
click at [487, 763] on button "Save" at bounding box center [464, 766] width 55 height 32
click at [139, 116] on div "Back" at bounding box center [77, 101] width 155 height 47
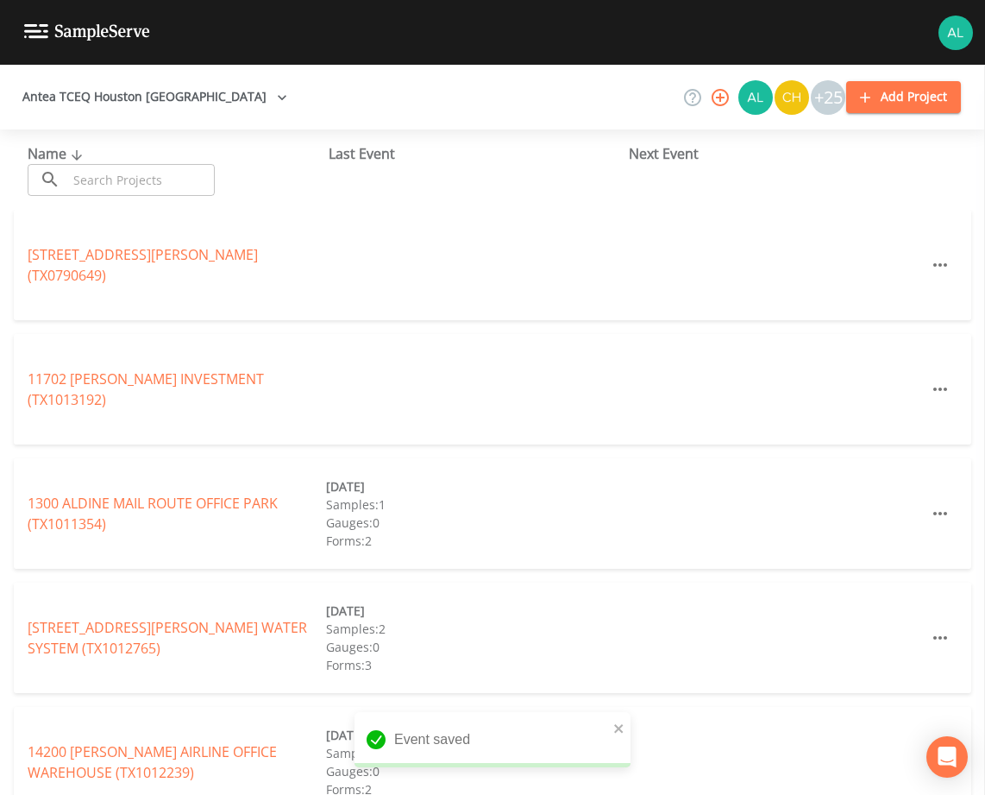
drag, startPoint x: 139, startPoint y: 116, endPoint x: 124, endPoint y: 185, distance: 71.4
click at [124, 185] on input "text" at bounding box center [141, 180] width 148 height 32
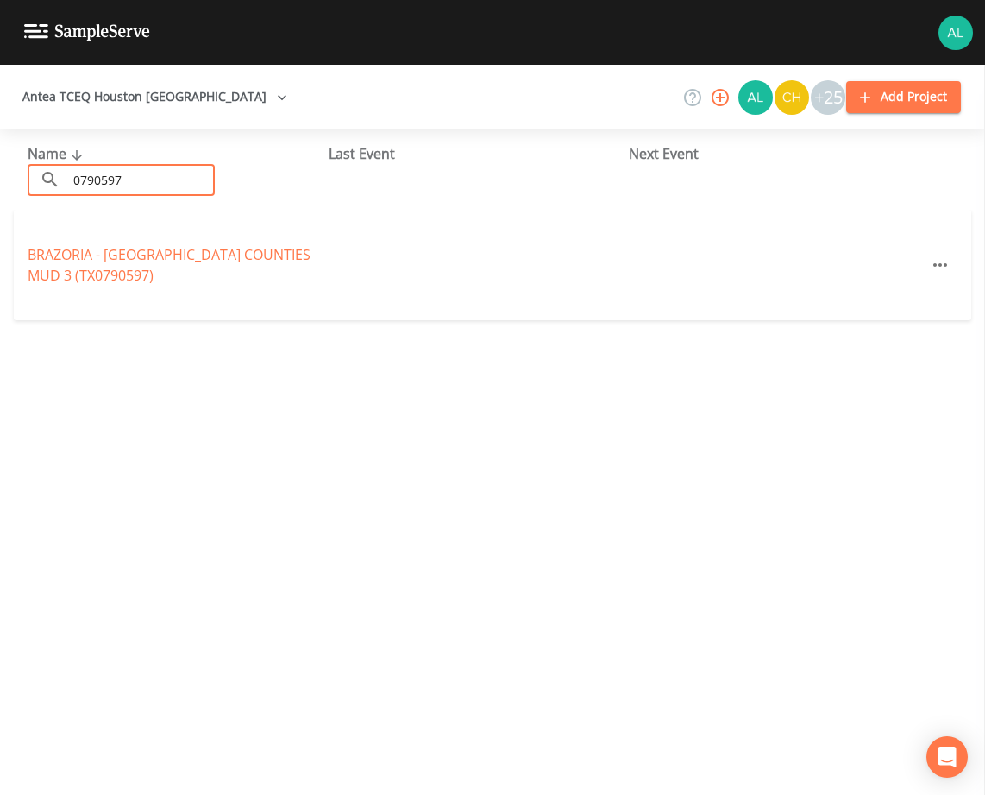
type input "0790597"
click at [57, 285] on div "[GEOGRAPHIC_DATA] - [GEOGRAPHIC_DATA] 3 (TX0790597)" at bounding box center [177, 264] width 298 height 41
click at [54, 266] on link "[GEOGRAPHIC_DATA] - [GEOGRAPHIC_DATA] 3 (TX0790597)" at bounding box center [169, 265] width 283 height 40
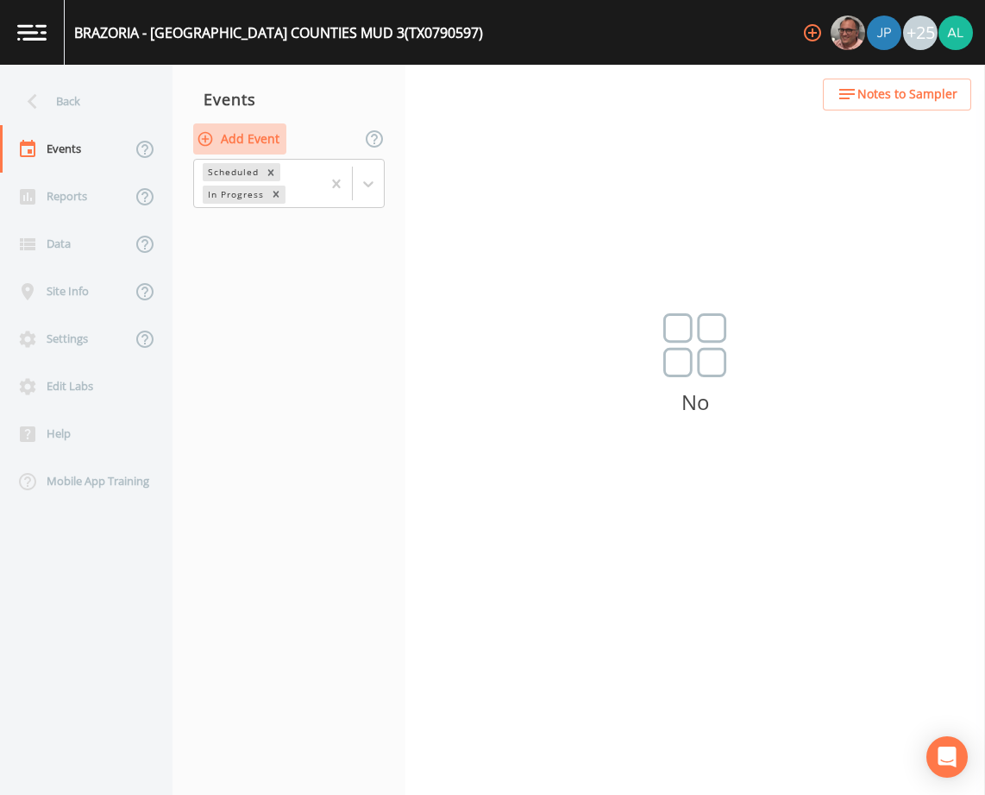
click at [261, 136] on button "Add Event" at bounding box center [239, 139] width 93 height 32
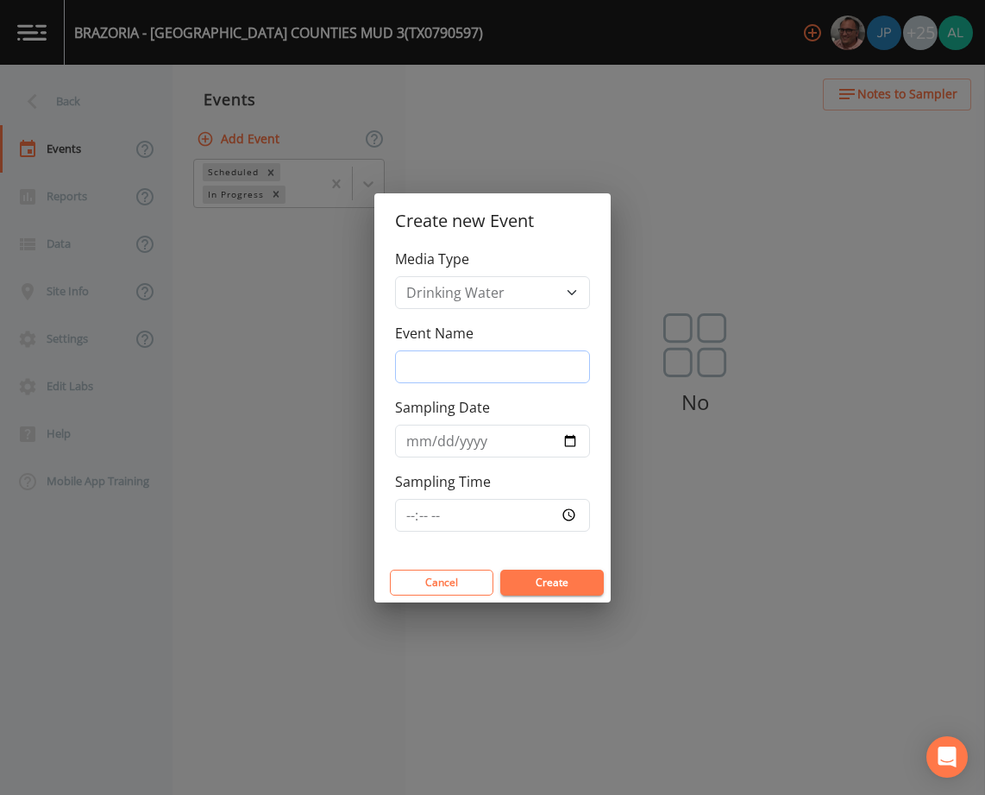
click at [471, 374] on input "Event Name" at bounding box center [492, 366] width 195 height 33
type input "3rd Quarter"
type input "[DATE]"
click at [406, 506] on input "Sampling Time" at bounding box center [492, 515] width 195 height 33
type input "08:30"
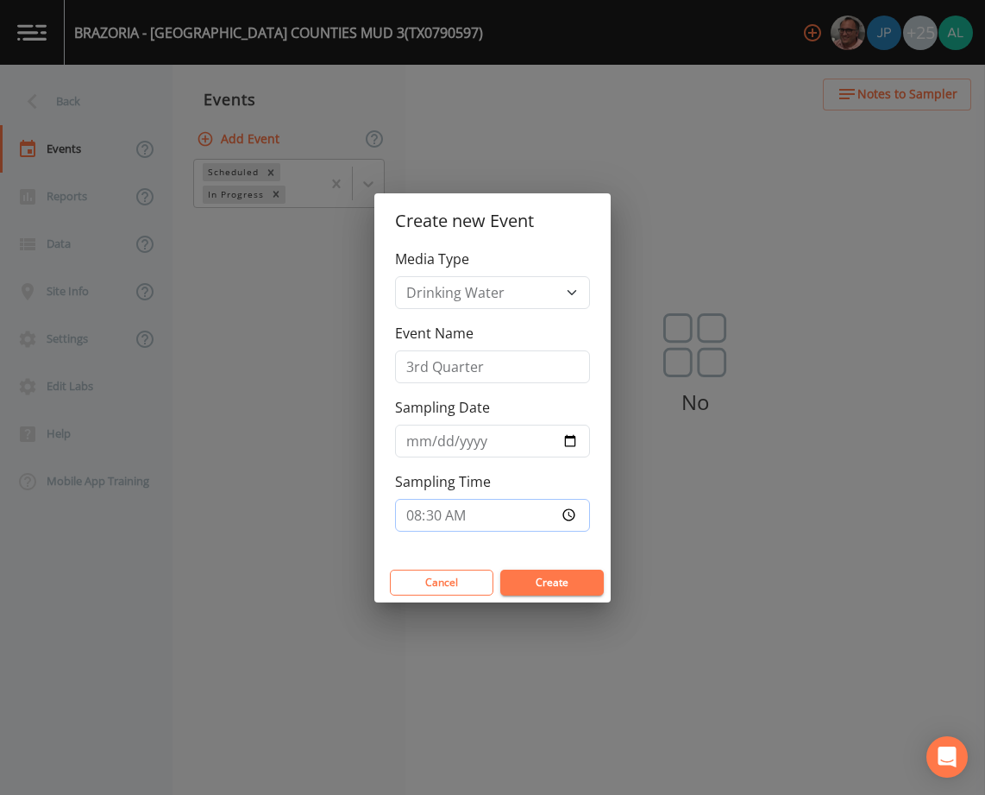
click at [500, 569] on button "Create" at bounding box center [552, 582] width 104 height 26
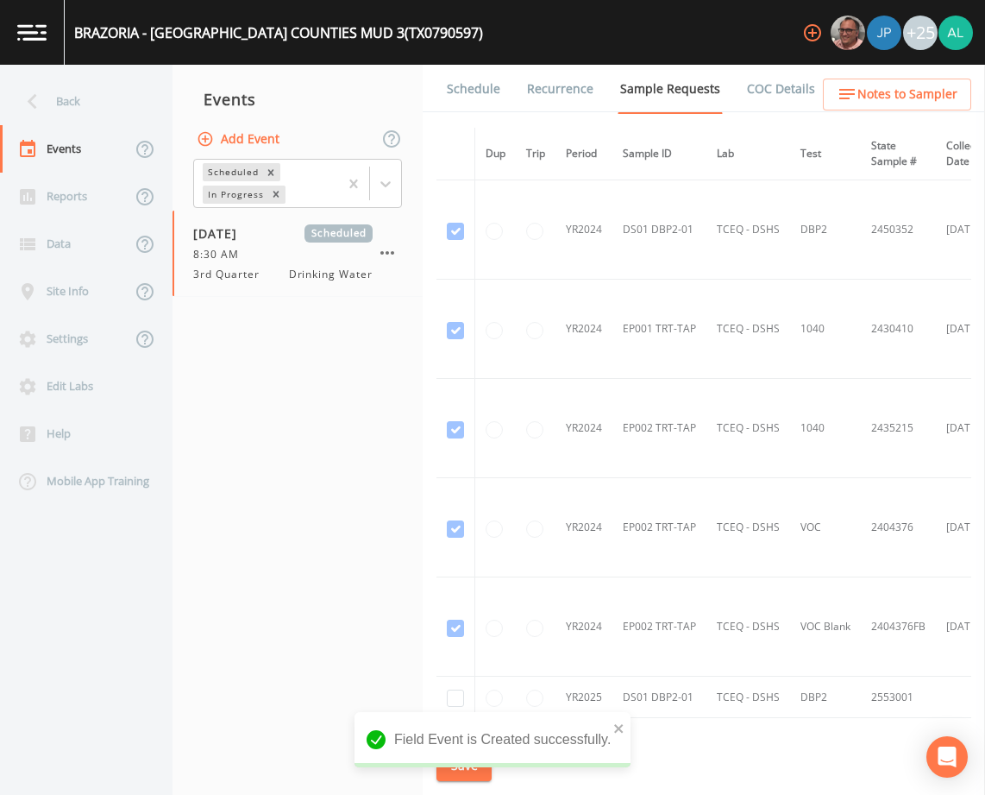
drag, startPoint x: 875, startPoint y: 116, endPoint x: 876, endPoint y: 103, distance: 13.1
click at [875, 112] on div "Schedule Recurrence Sample Requests COC Details Forms Dup Trip Period Sample ID…" at bounding box center [704, 430] width 562 height 730
click at [876, 103] on span "Notes to Sampler" at bounding box center [907, 95] width 100 height 22
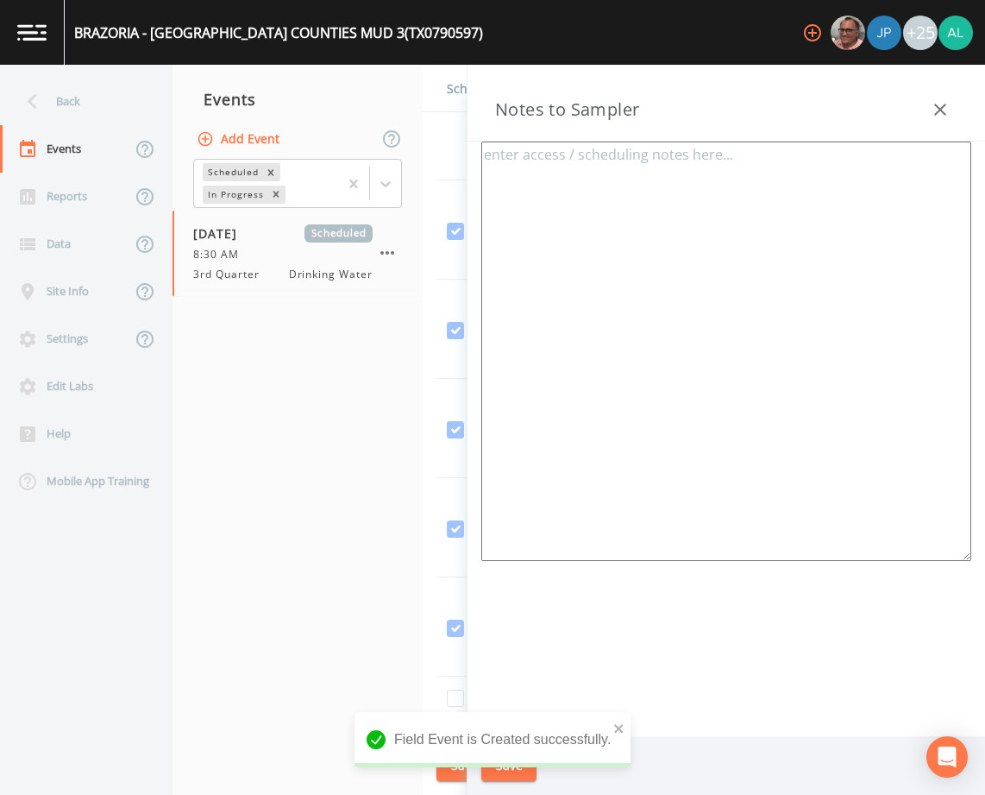
drag, startPoint x: 802, startPoint y: 365, endPoint x: 762, endPoint y: 328, distance: 55.0
click at [799, 357] on textarea at bounding box center [726, 350] width 490 height 419
paste textarea "[PERSON_NAME] (SI) [PHONE_NUMBER] ([PERSON_NAME] [PHONE_NUMBER]/[PHONE_NUMBER])…"
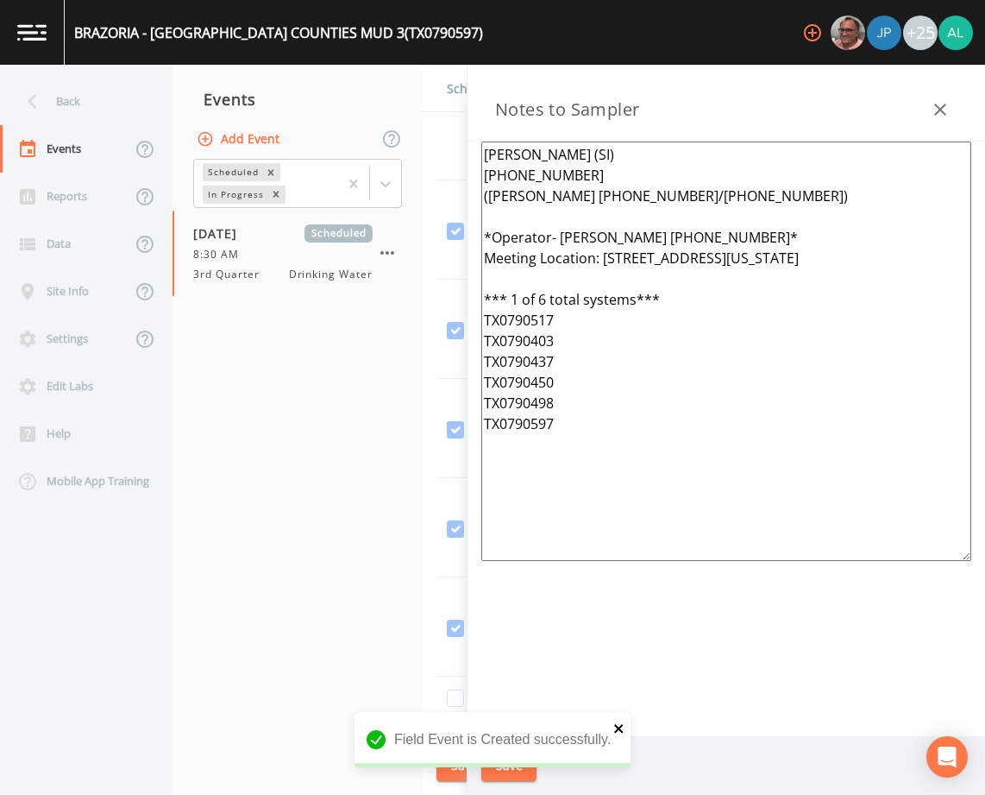
type textarea "[PERSON_NAME] (SI) [PHONE_NUMBER] ([PERSON_NAME] [PHONE_NUMBER]/[PHONE_NUMBER])…"
click at [616, 725] on icon "close" at bounding box center [619, 728] width 12 height 14
click at [505, 766] on div "Field Event is Created successfully." at bounding box center [493, 746] width 276 height 69
click at [505, 766] on button "Save" at bounding box center [508, 766] width 55 height 32
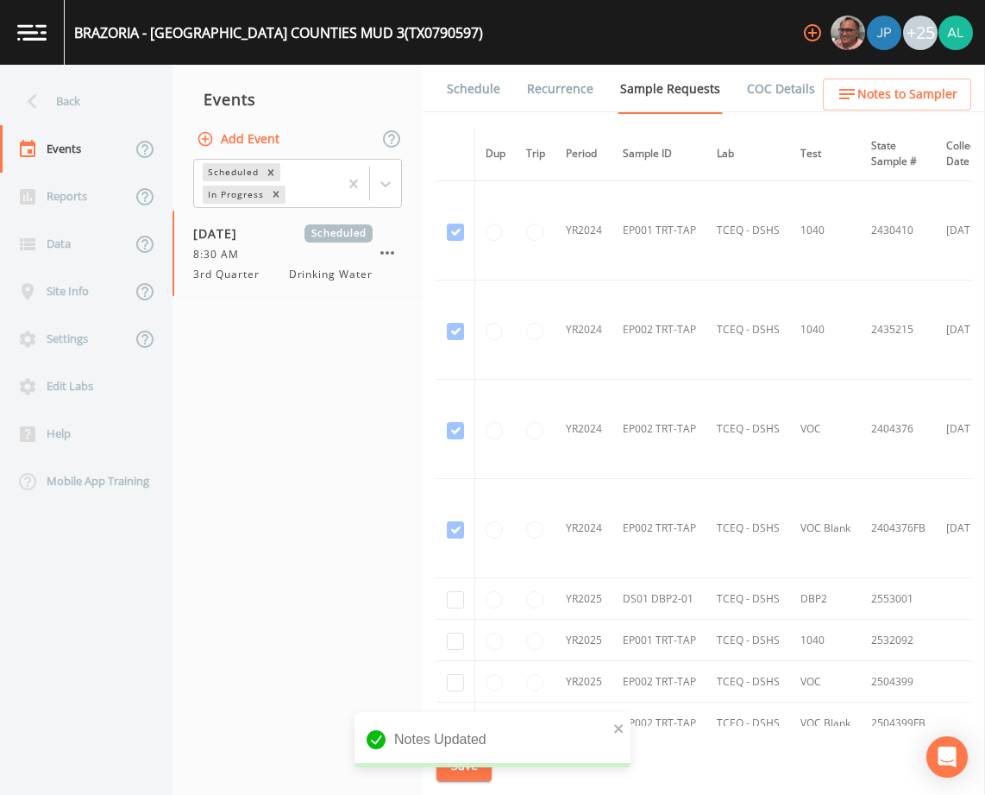
scroll to position [259, 0]
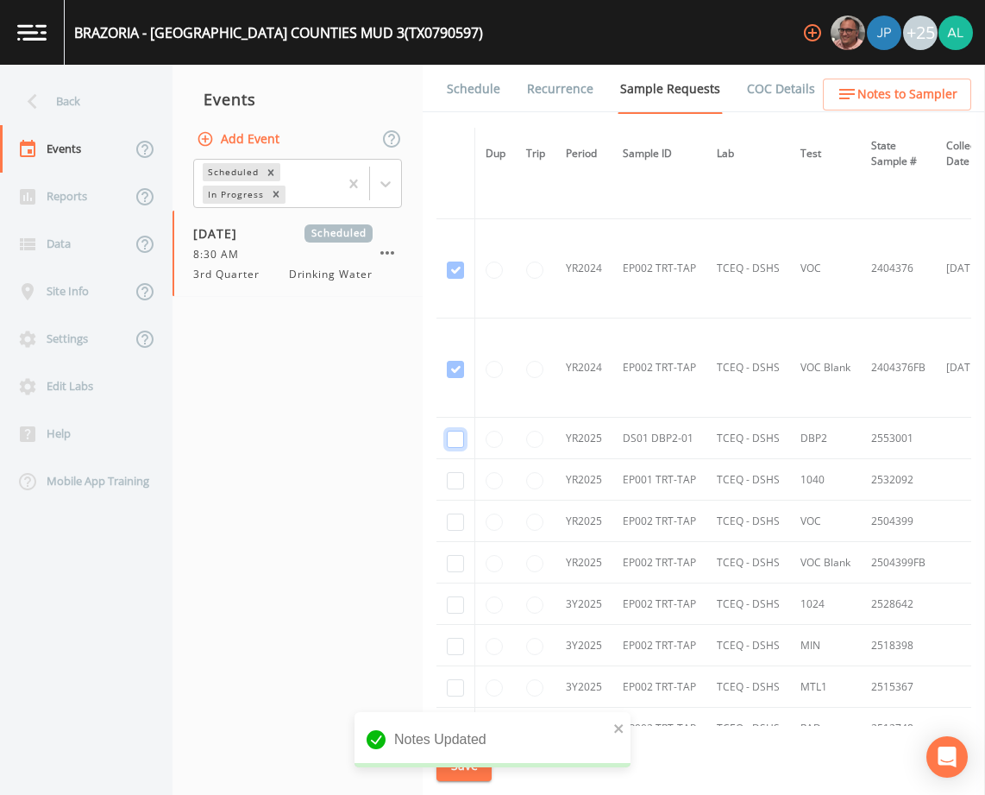
checkbox input "true"
click at [613, 729] on icon "close" at bounding box center [619, 728] width 12 height 14
click at [475, 781] on div "Notes Updated" at bounding box center [493, 781] width 276 height 0
click at [476, 762] on button "Save" at bounding box center [464, 766] width 55 height 32
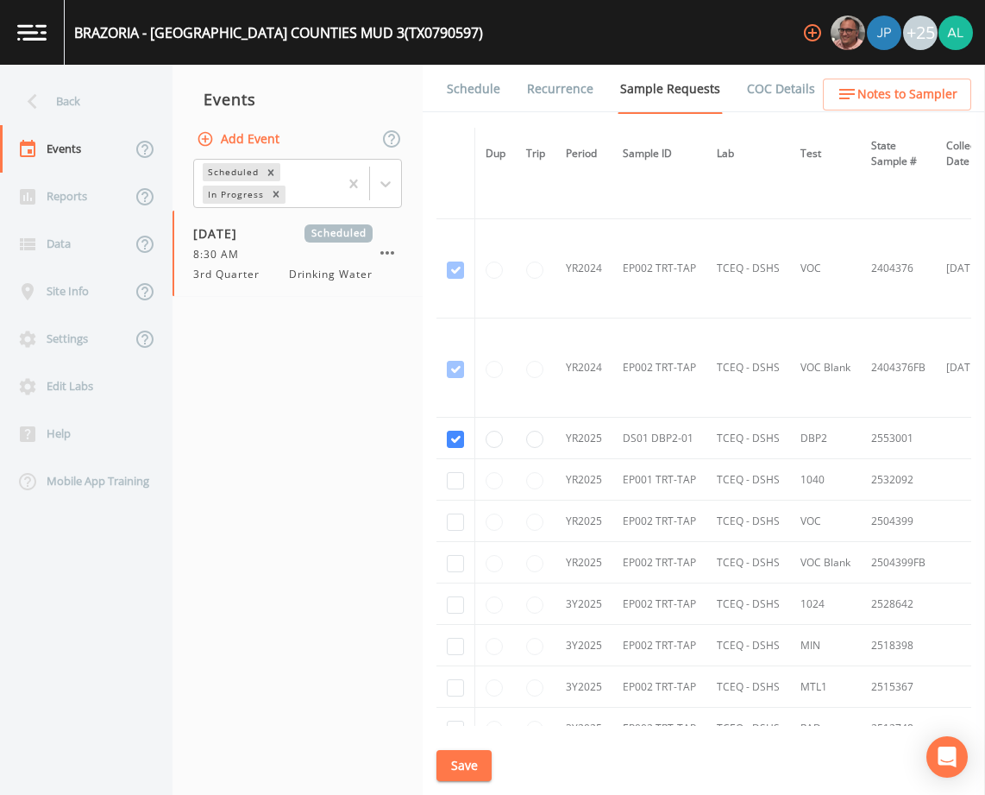
click at [472, 762] on button "Save" at bounding box center [464, 766] width 55 height 32
click at [455, 769] on button "Save" at bounding box center [464, 766] width 55 height 32
click at [462, 770] on button "Save" at bounding box center [464, 766] width 55 height 32
click at [105, 114] on div "Back" at bounding box center [77, 101] width 155 height 47
